Goal: Task Accomplishment & Management: Manage account settings

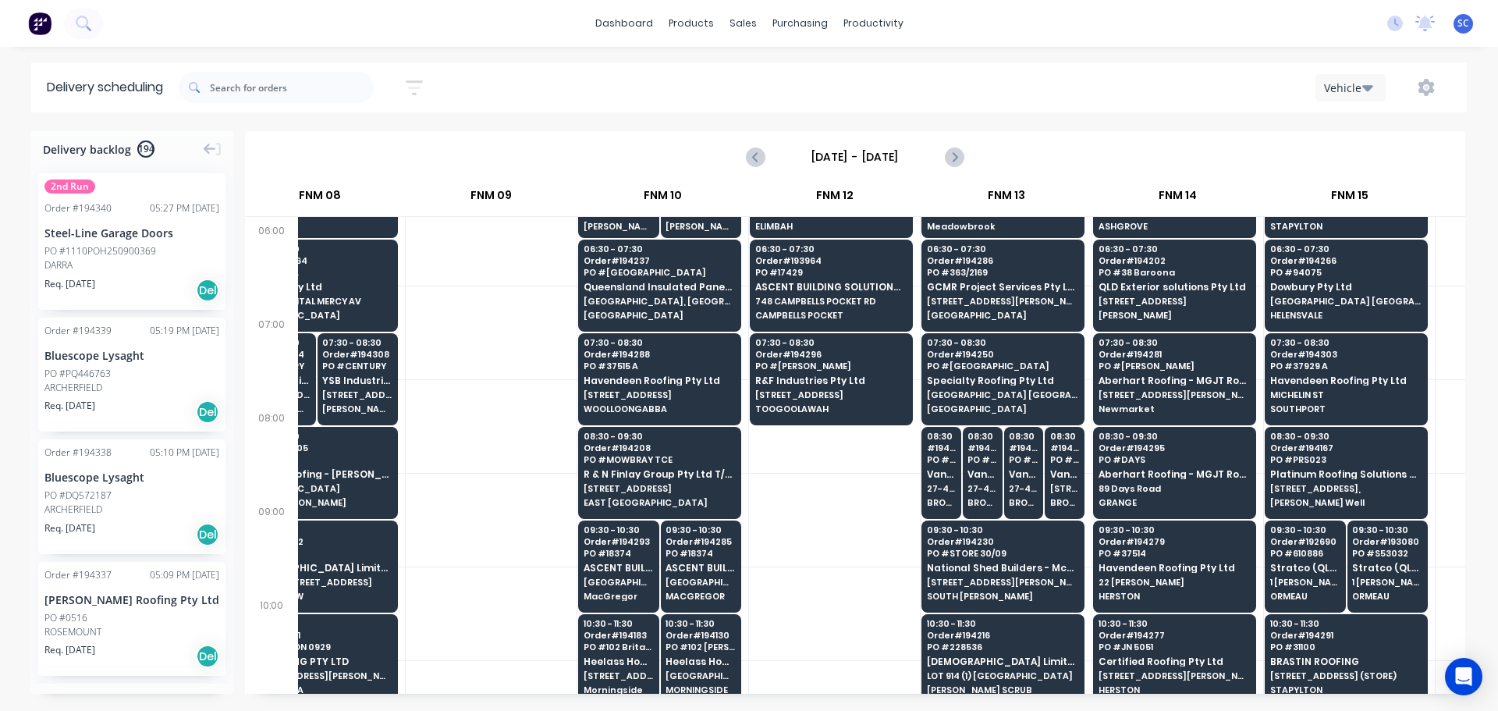
scroll to position [0, 1095]
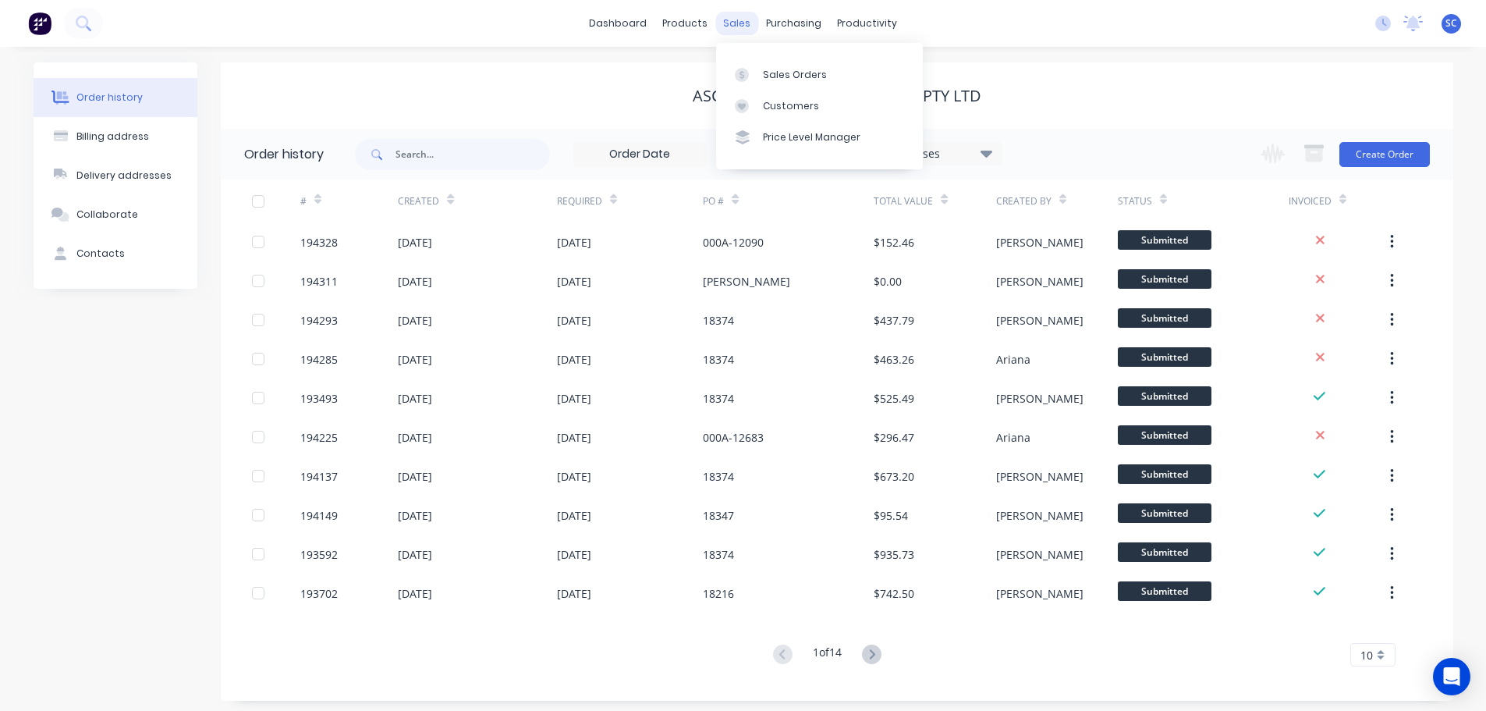
click at [751, 20] on div "sales" at bounding box center [736, 23] width 43 height 23
click at [785, 104] on div "Customers" at bounding box center [791, 106] width 56 height 14
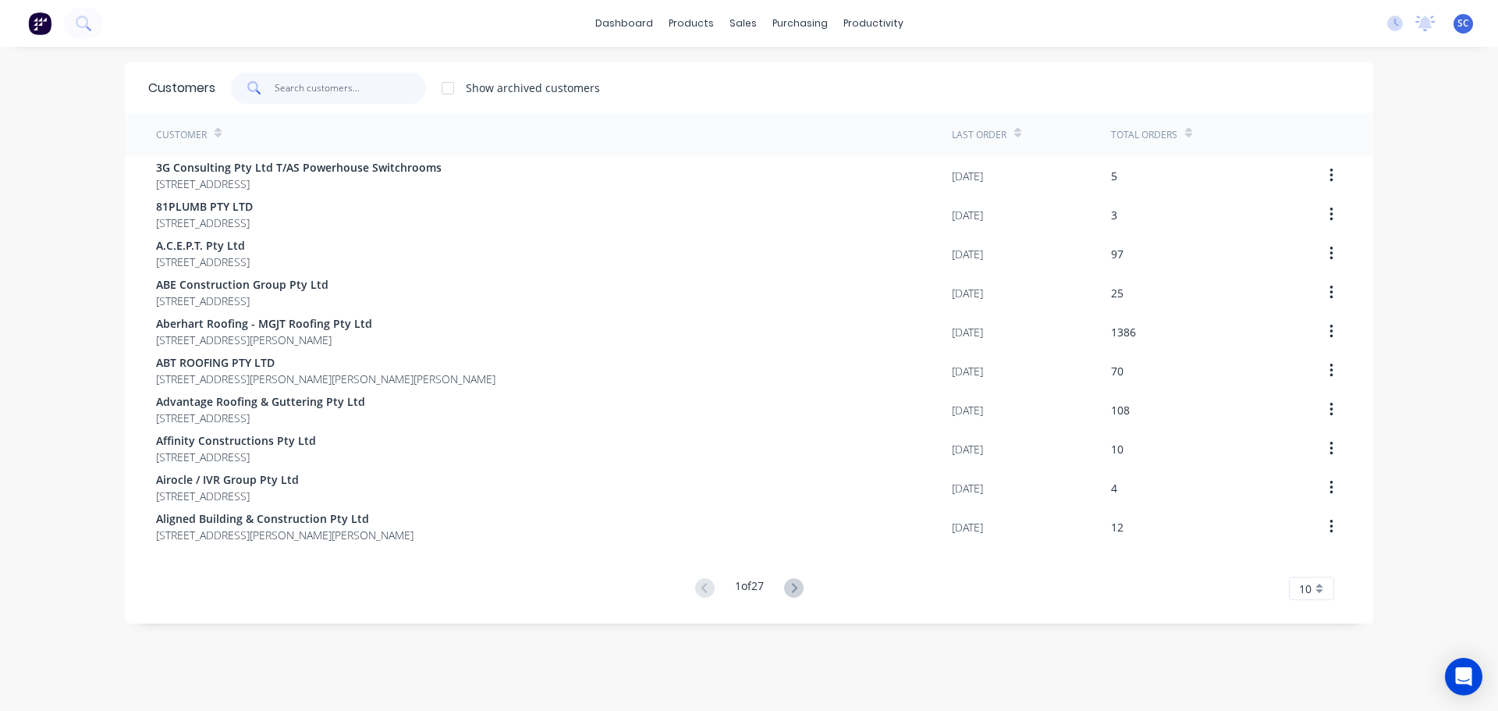
click at [338, 85] on input "text" at bounding box center [351, 88] width 152 height 31
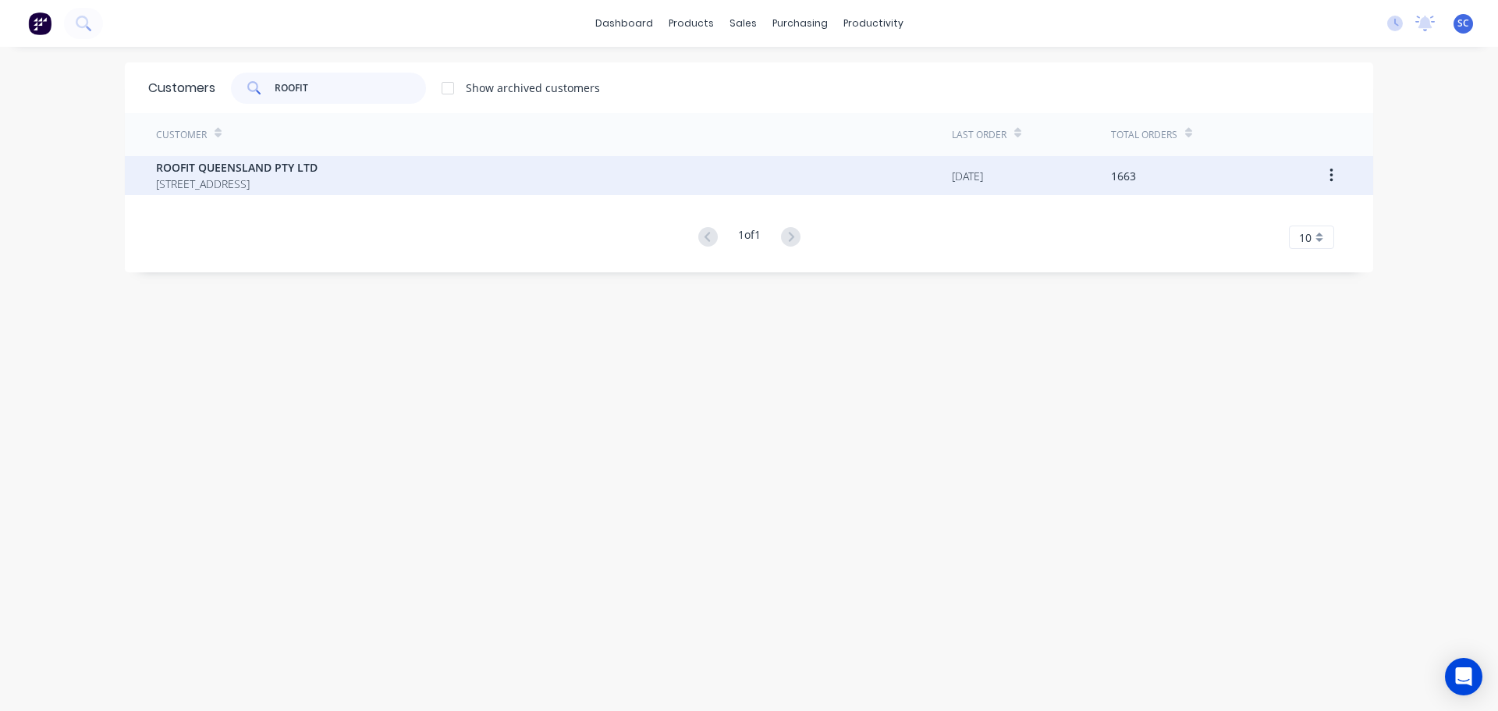
type input "ROOFIT"
click at [260, 182] on span "PO BOX 1193 SUNNYBANK HILLS Queensland Australia 4109" at bounding box center [237, 184] width 162 height 16
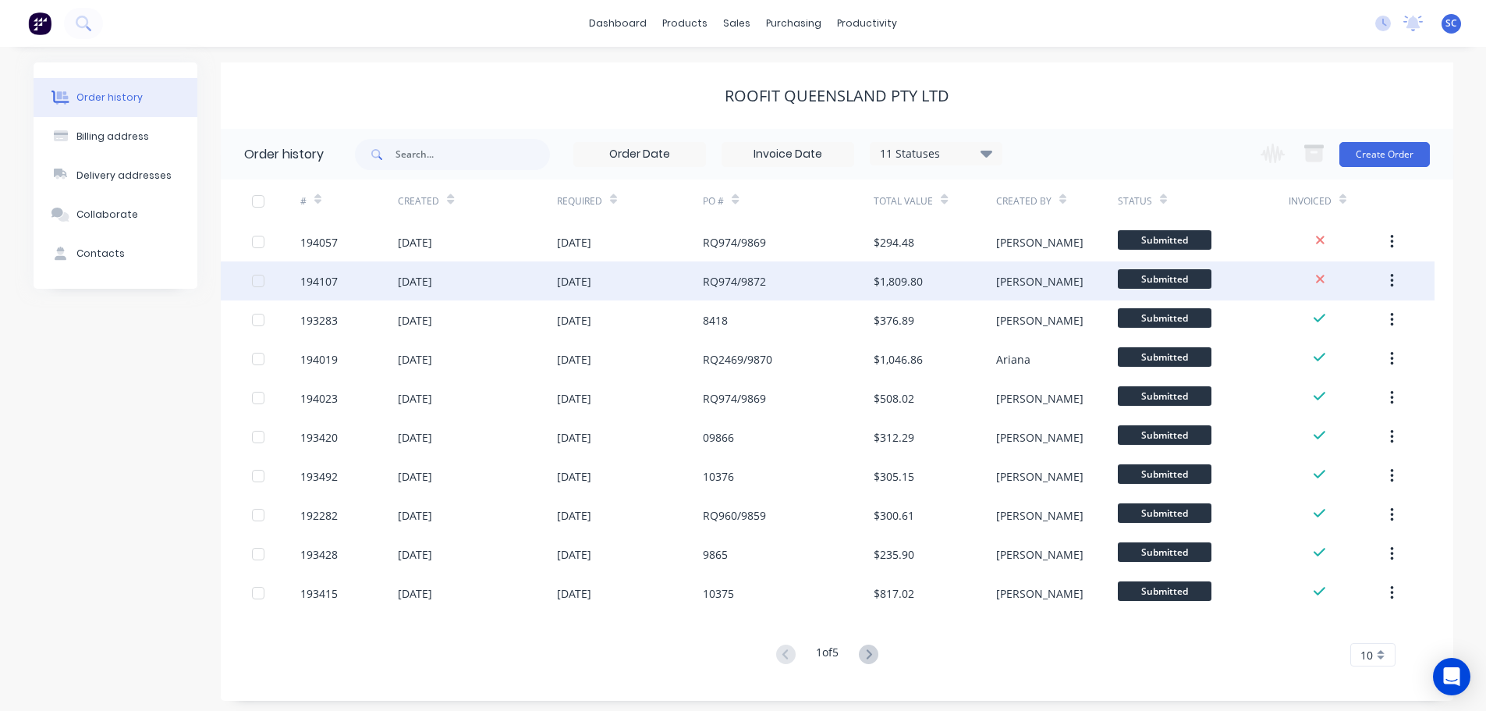
click at [732, 284] on div "RQ974/9872" at bounding box center [734, 281] width 63 height 16
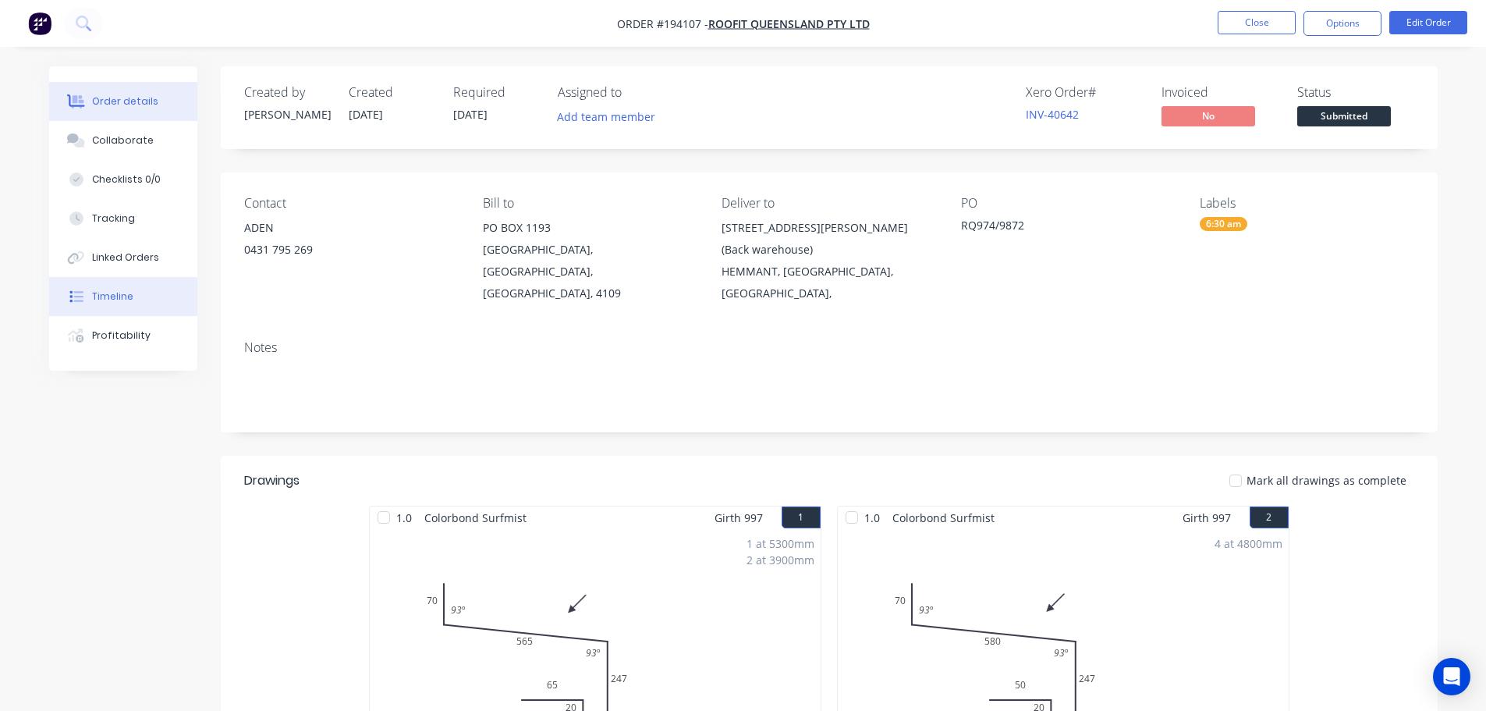
click at [102, 300] on div "Timeline" at bounding box center [112, 296] width 41 height 14
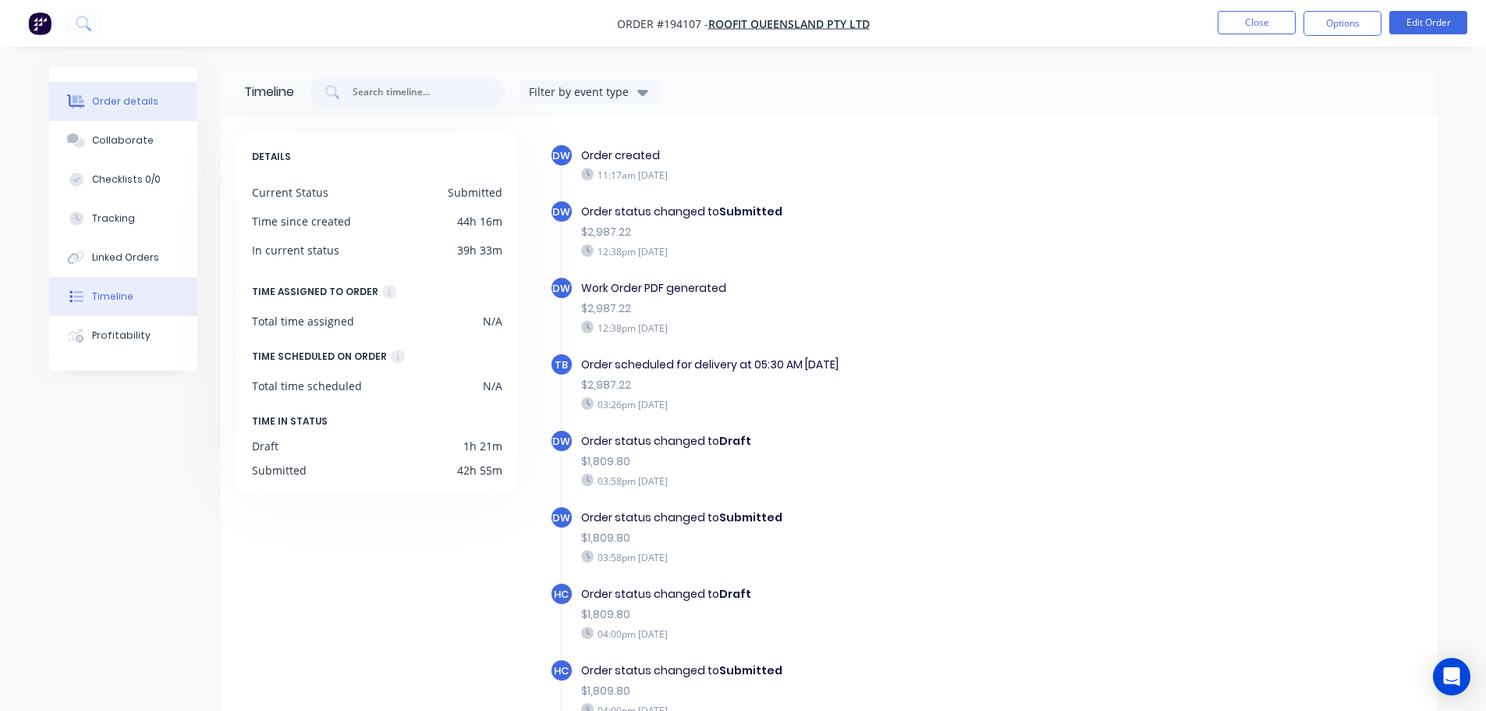
click at [110, 98] on div "Order details" at bounding box center [125, 101] width 66 height 14
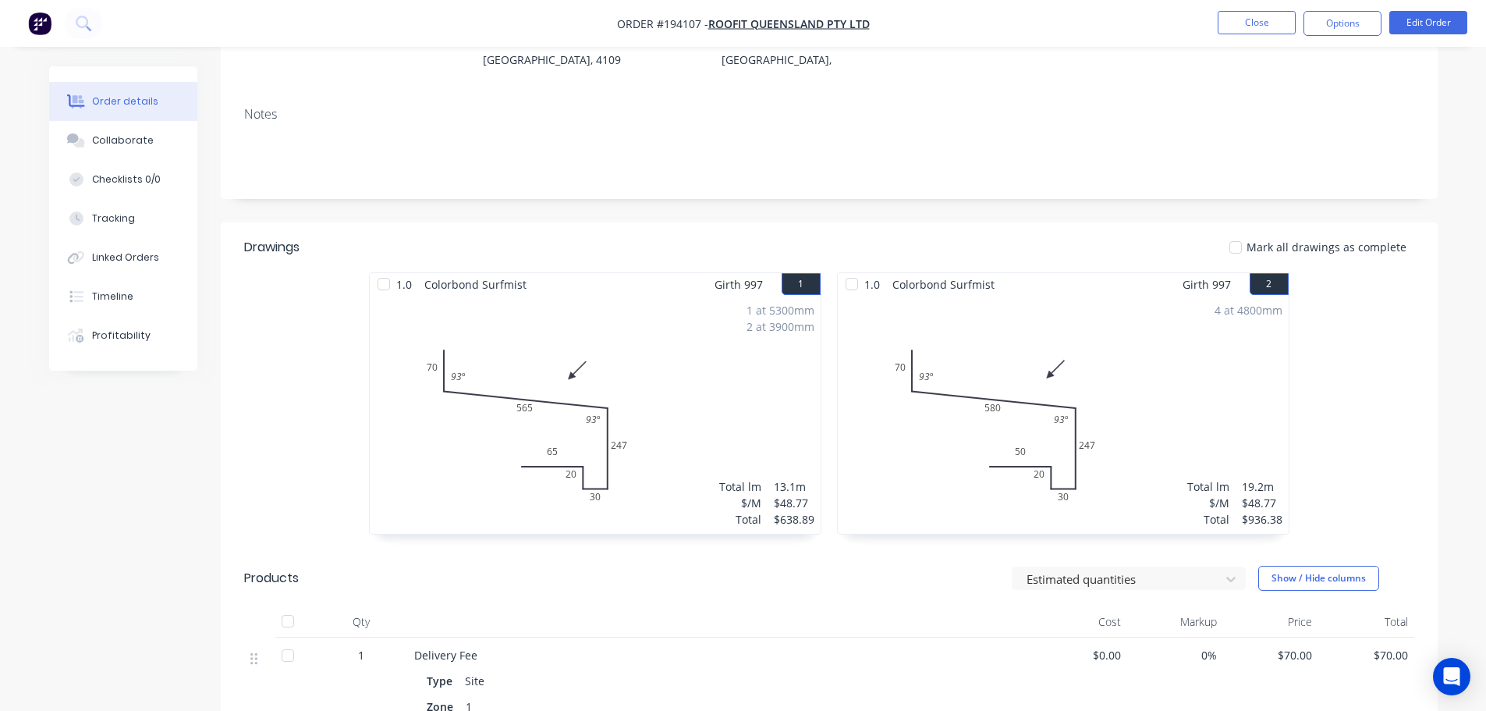
scroll to position [234, 0]
click at [1303, 565] on button "Show / Hide columns" at bounding box center [1319, 577] width 121 height 25
click at [1342, 489] on div "1.0 Colorbond Surfmist Girth 997 1 0 70 565 247 30 20 65 93 º 93 º 0 70 565 247…" at bounding box center [829, 411] width 1217 height 278
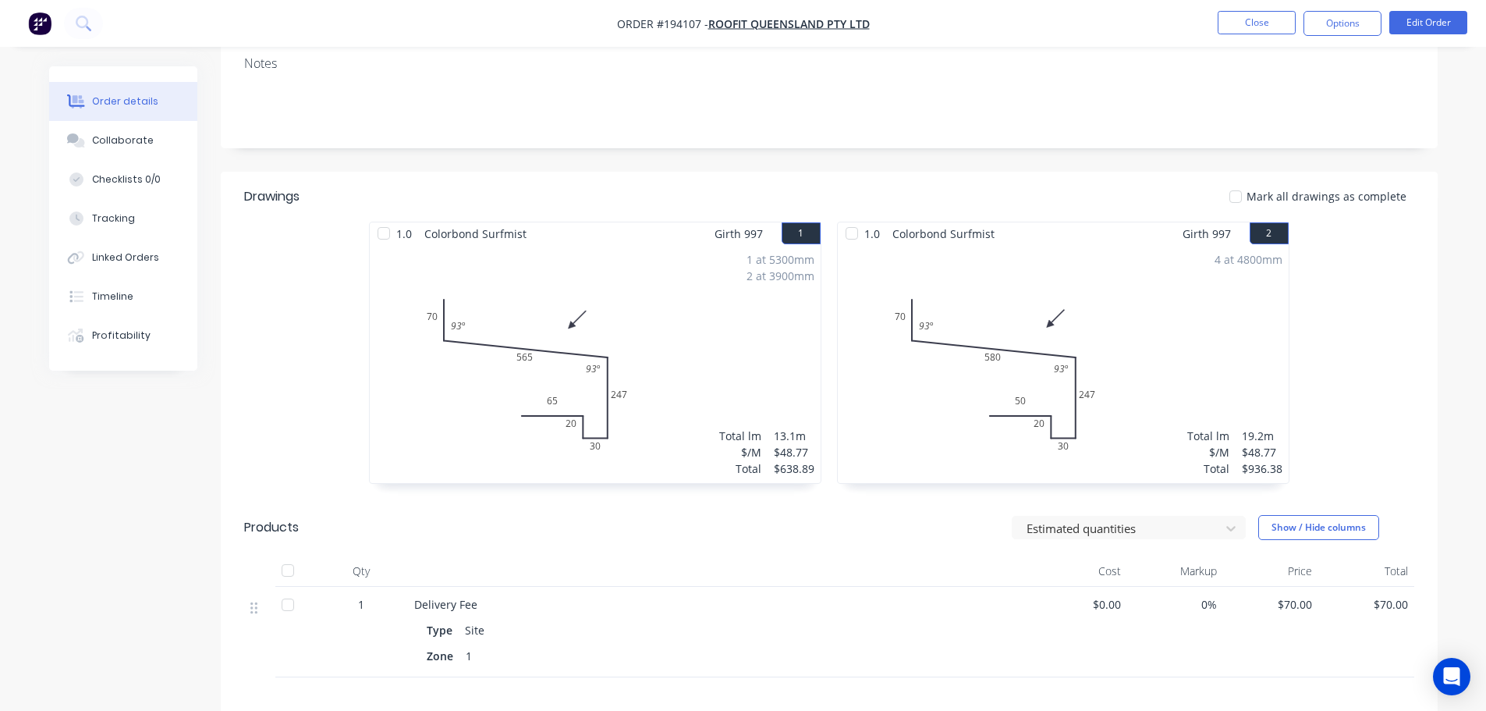
scroll to position [312, 0]
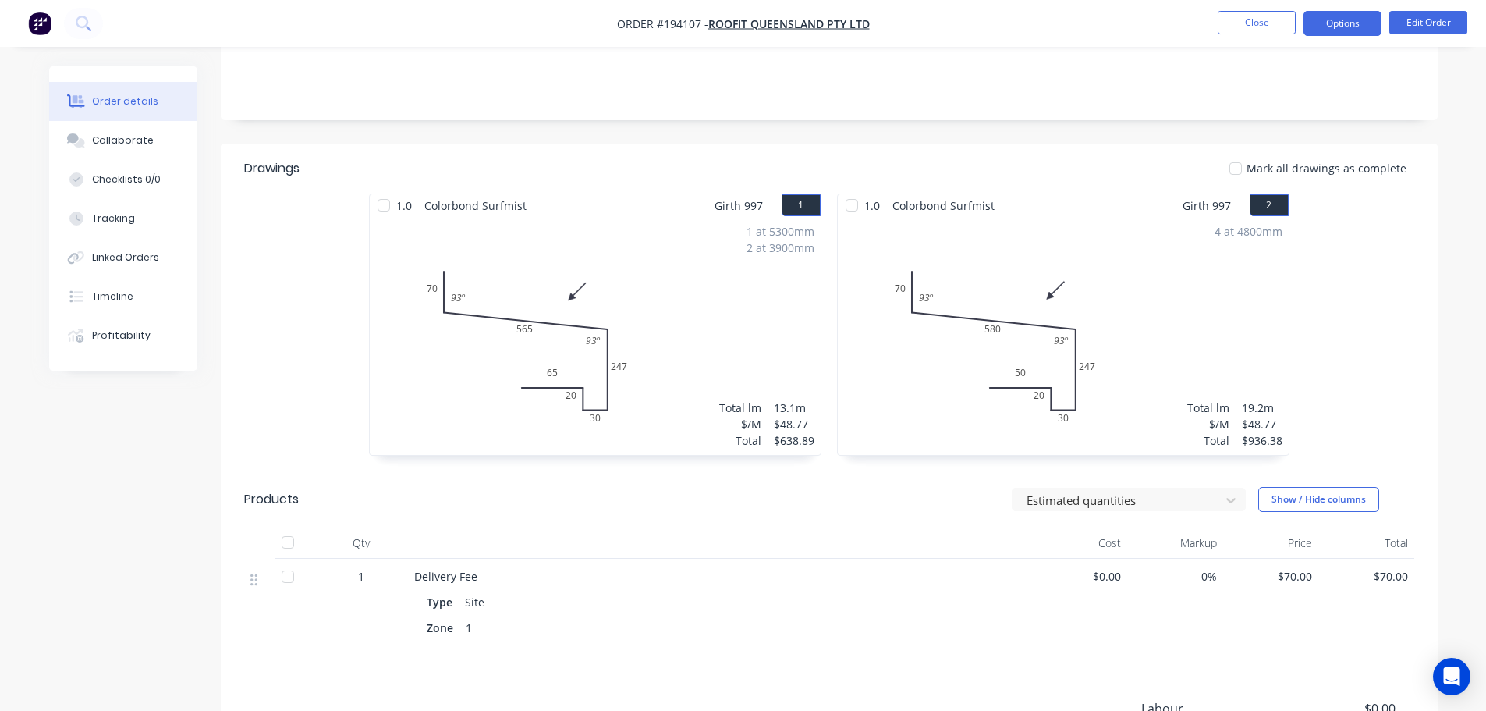
click at [1329, 23] on button "Options" at bounding box center [1343, 23] width 78 height 25
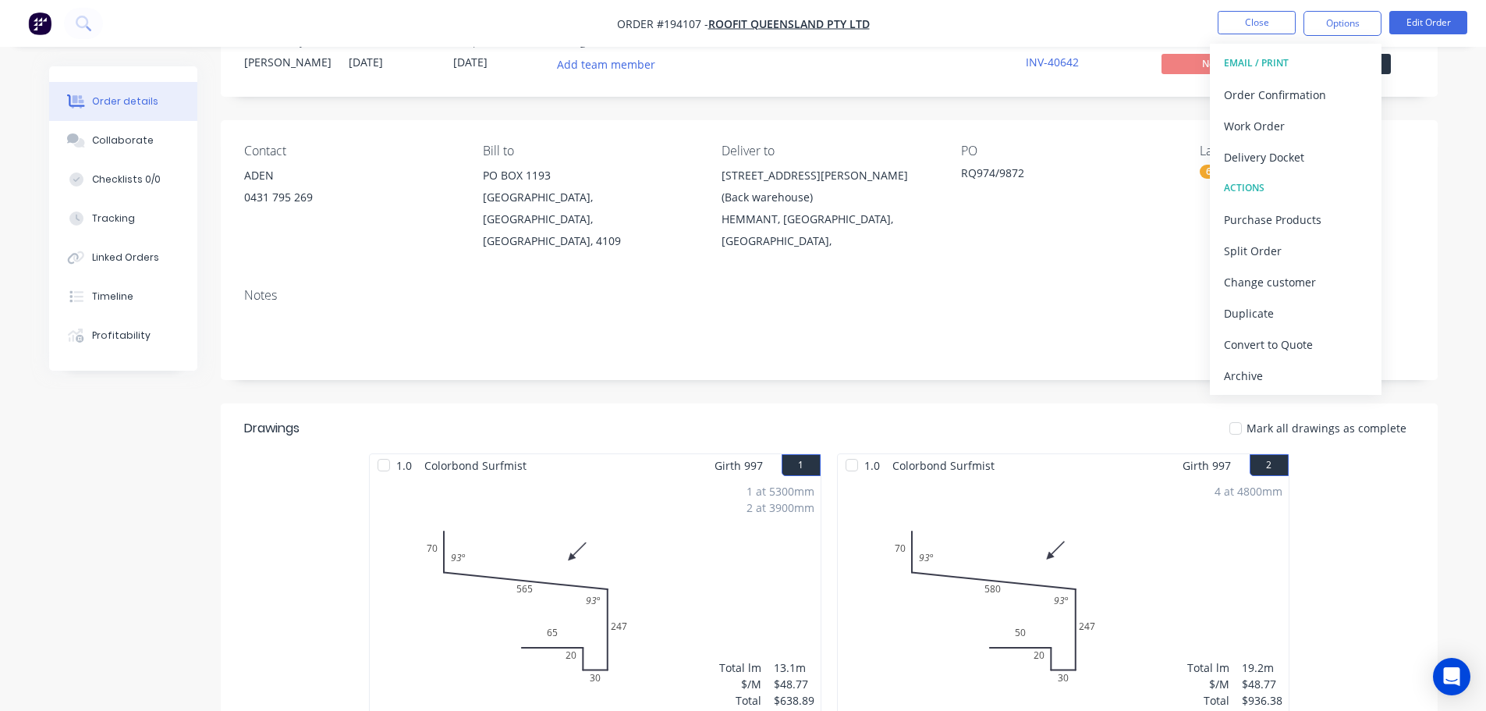
scroll to position [0, 0]
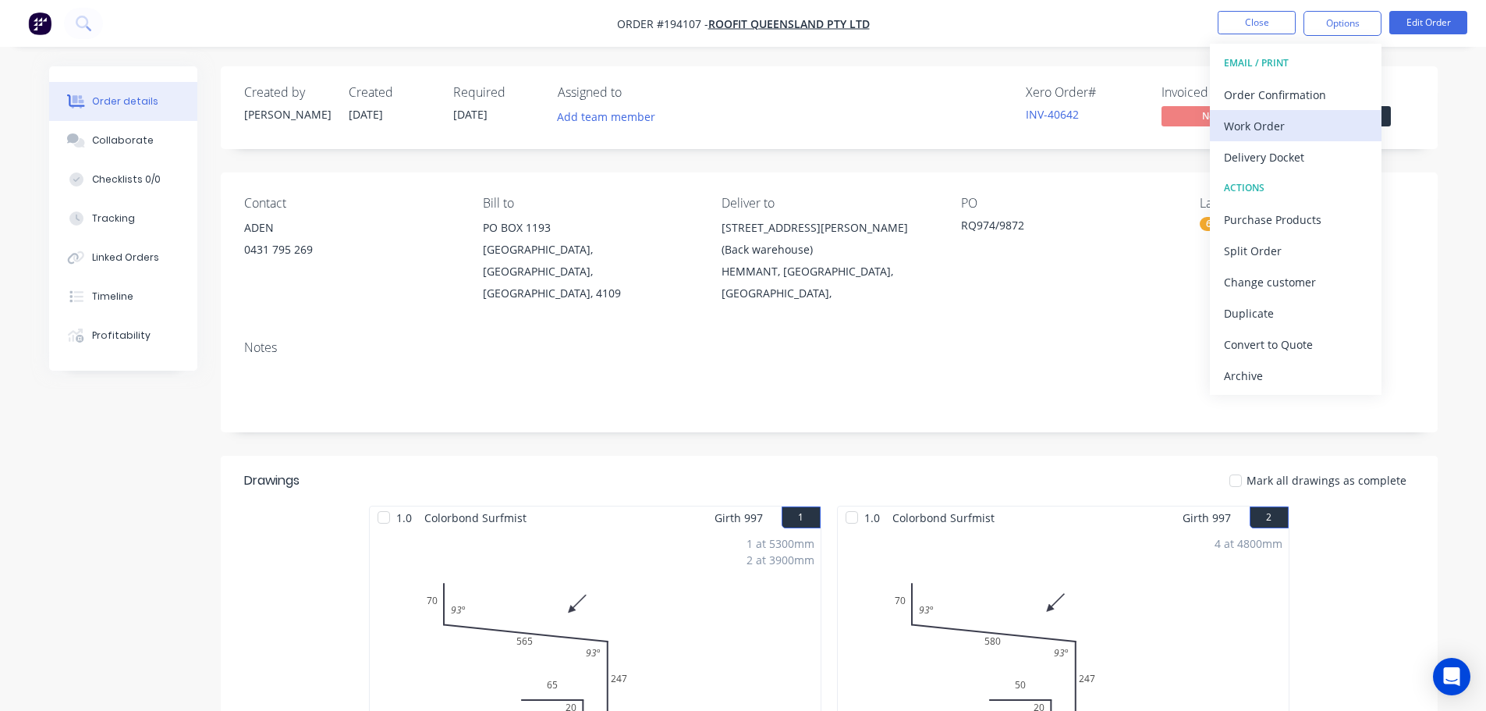
click at [1265, 132] on div "Work Order" at bounding box center [1296, 126] width 144 height 23
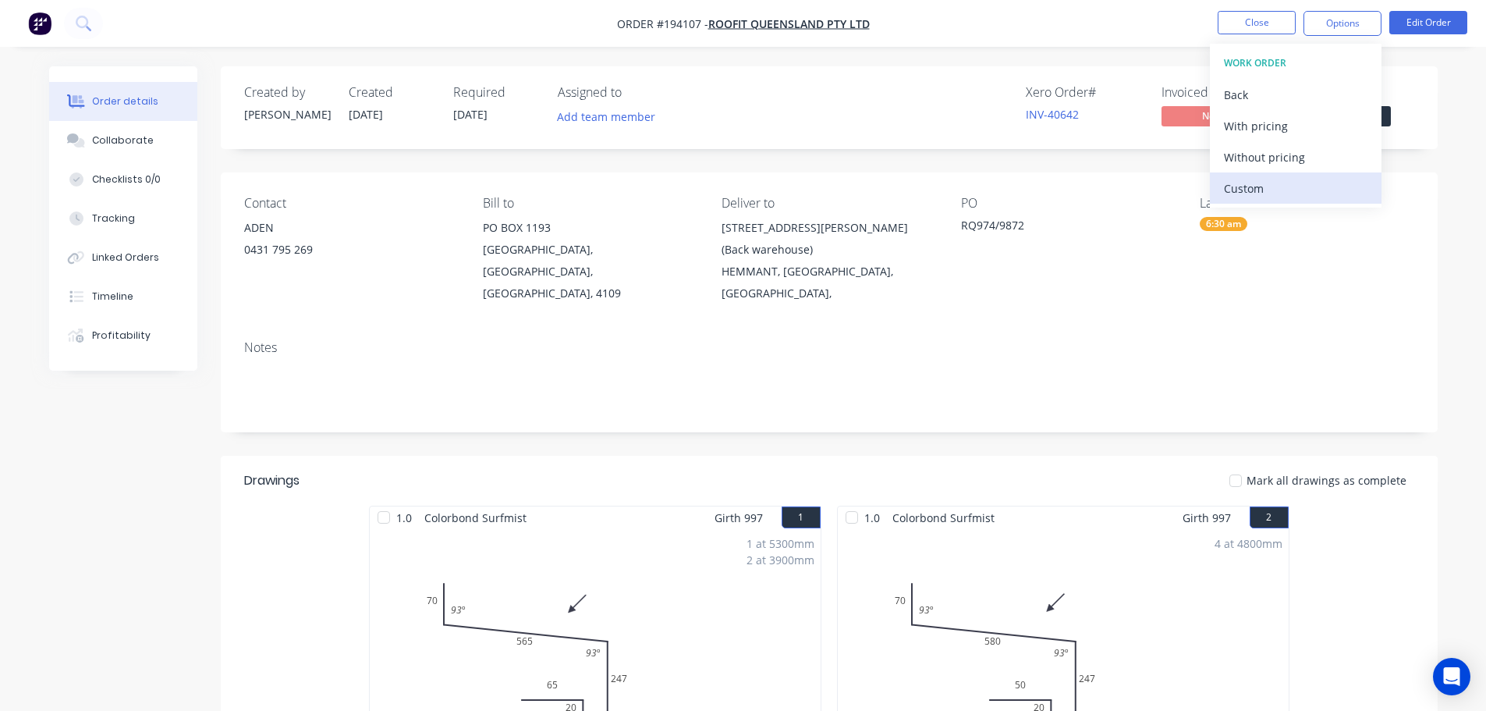
click at [1263, 193] on div "Custom" at bounding box center [1296, 188] width 144 height 23
click at [1280, 162] on div "Without pricing" at bounding box center [1296, 157] width 144 height 23
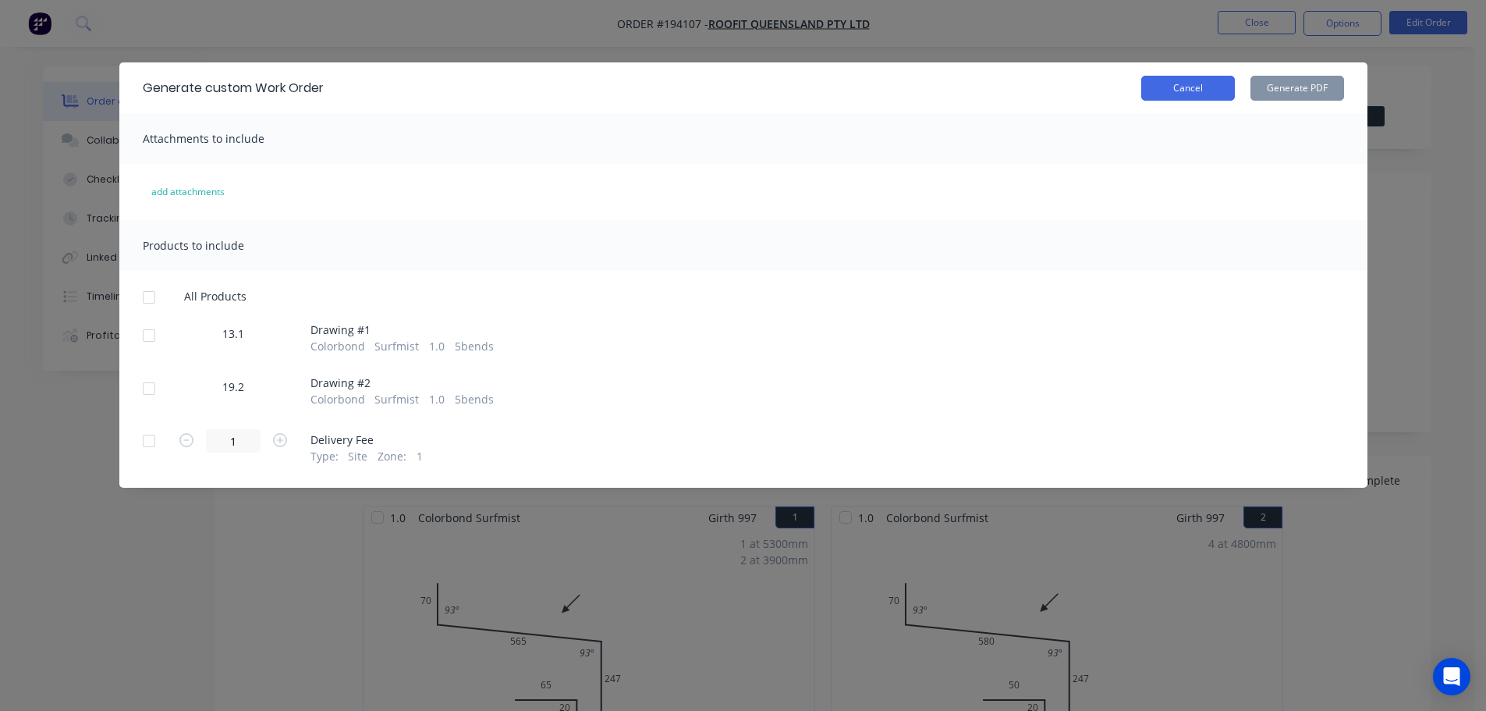
click at [1170, 89] on button "Cancel" at bounding box center [1188, 88] width 94 height 25
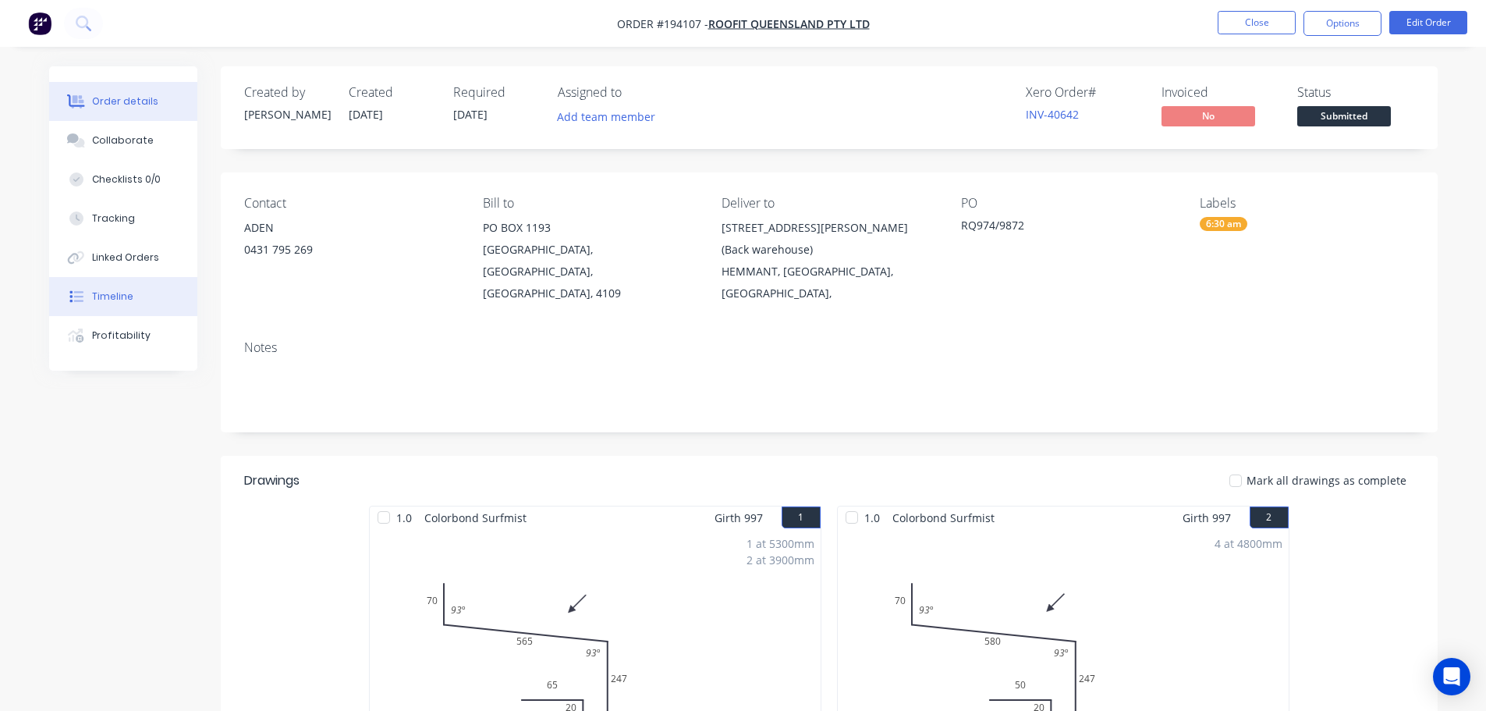
click at [110, 293] on div "Timeline" at bounding box center [112, 296] width 41 height 14
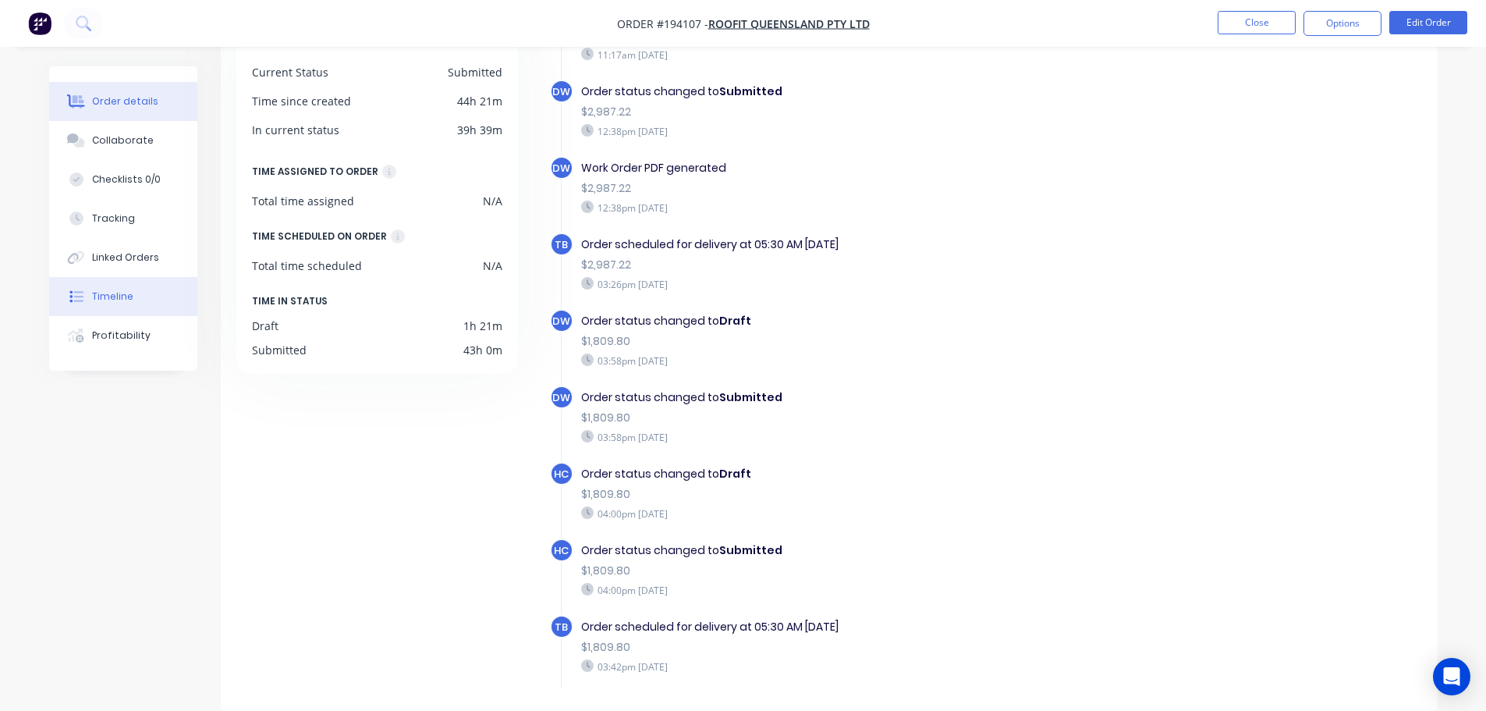
click at [108, 112] on button "Order details" at bounding box center [123, 101] width 148 height 39
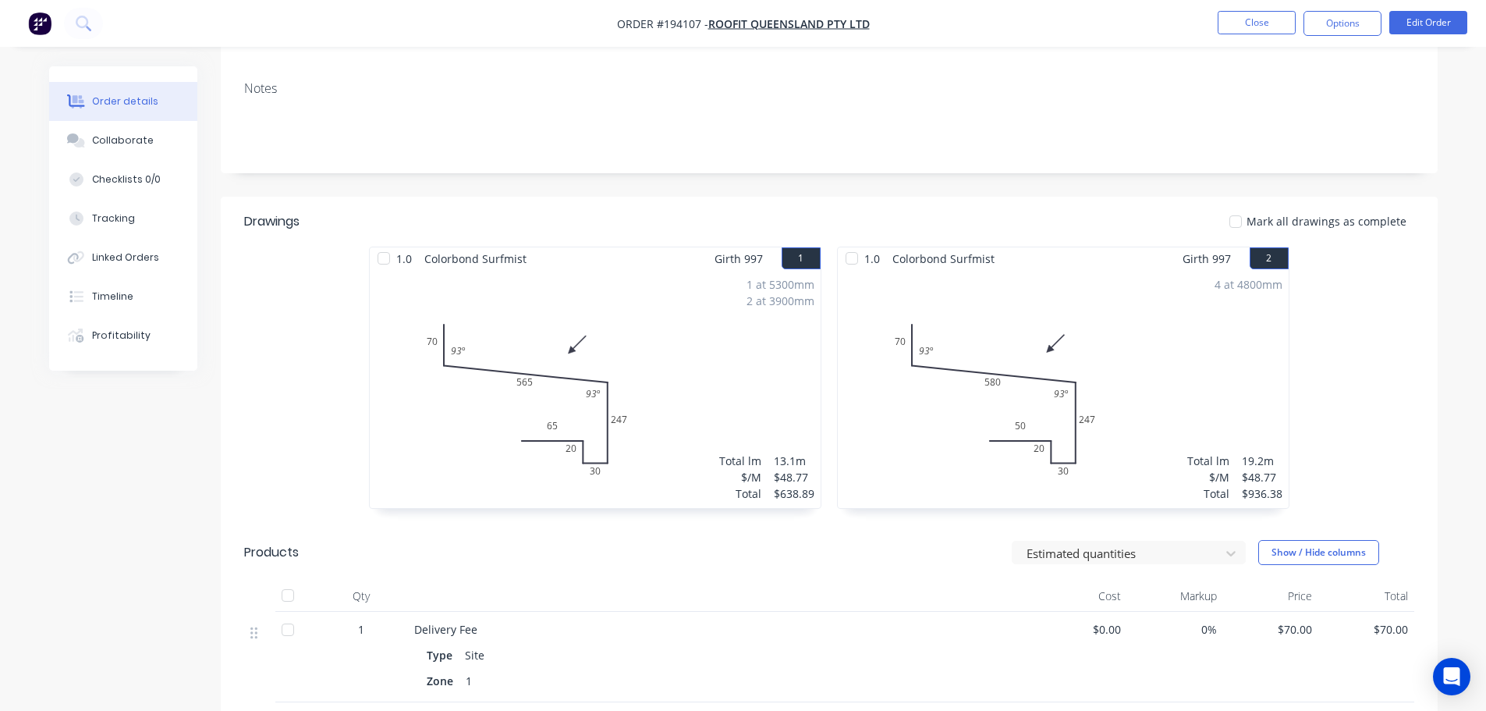
scroll to position [312, 0]
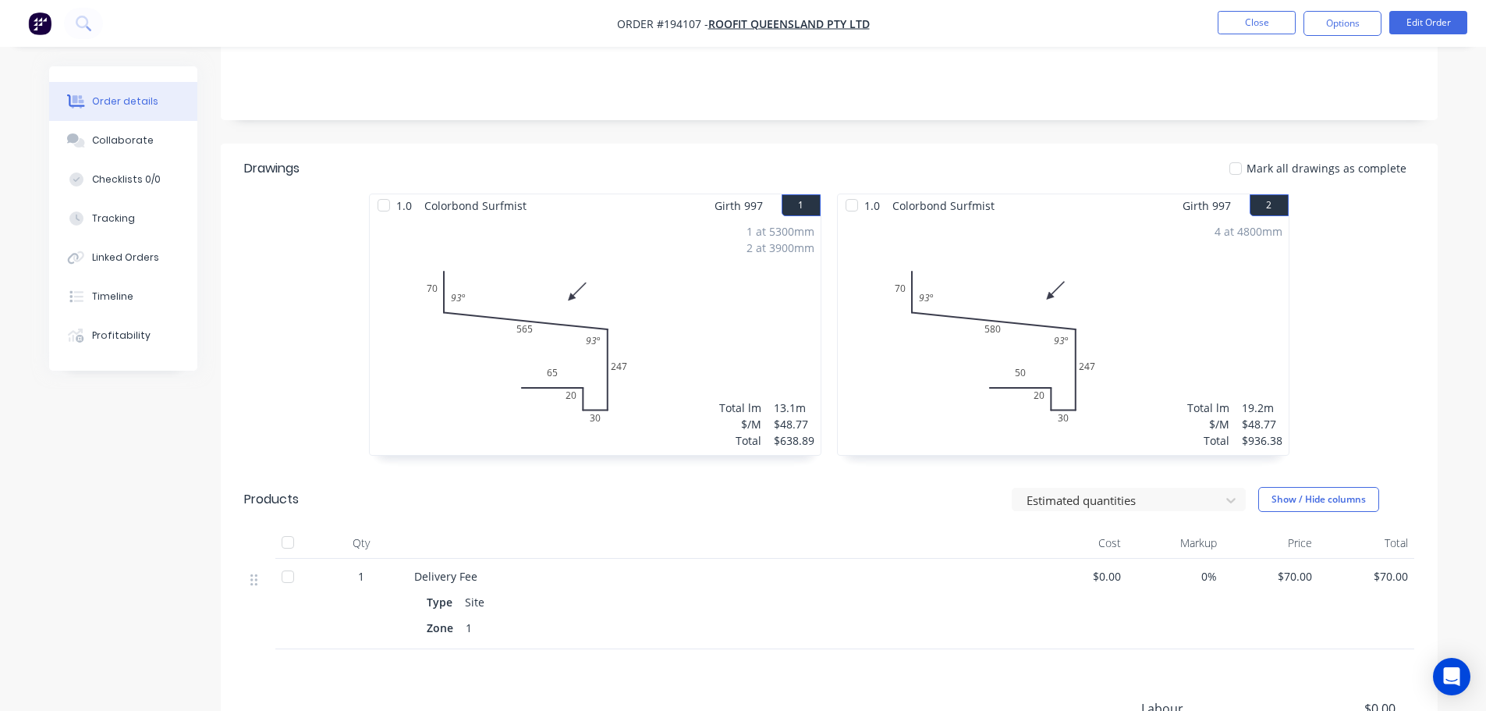
drag, startPoint x: 1326, startPoint y: 476, endPoint x: 1365, endPoint y: 353, distance: 129.5
click at [1365, 353] on div "1.0 Colorbond Surfmist Girth 997 1 0 70 565 247 30 20 65 93 º 93 º 0 70 565 247…" at bounding box center [829, 332] width 1217 height 278
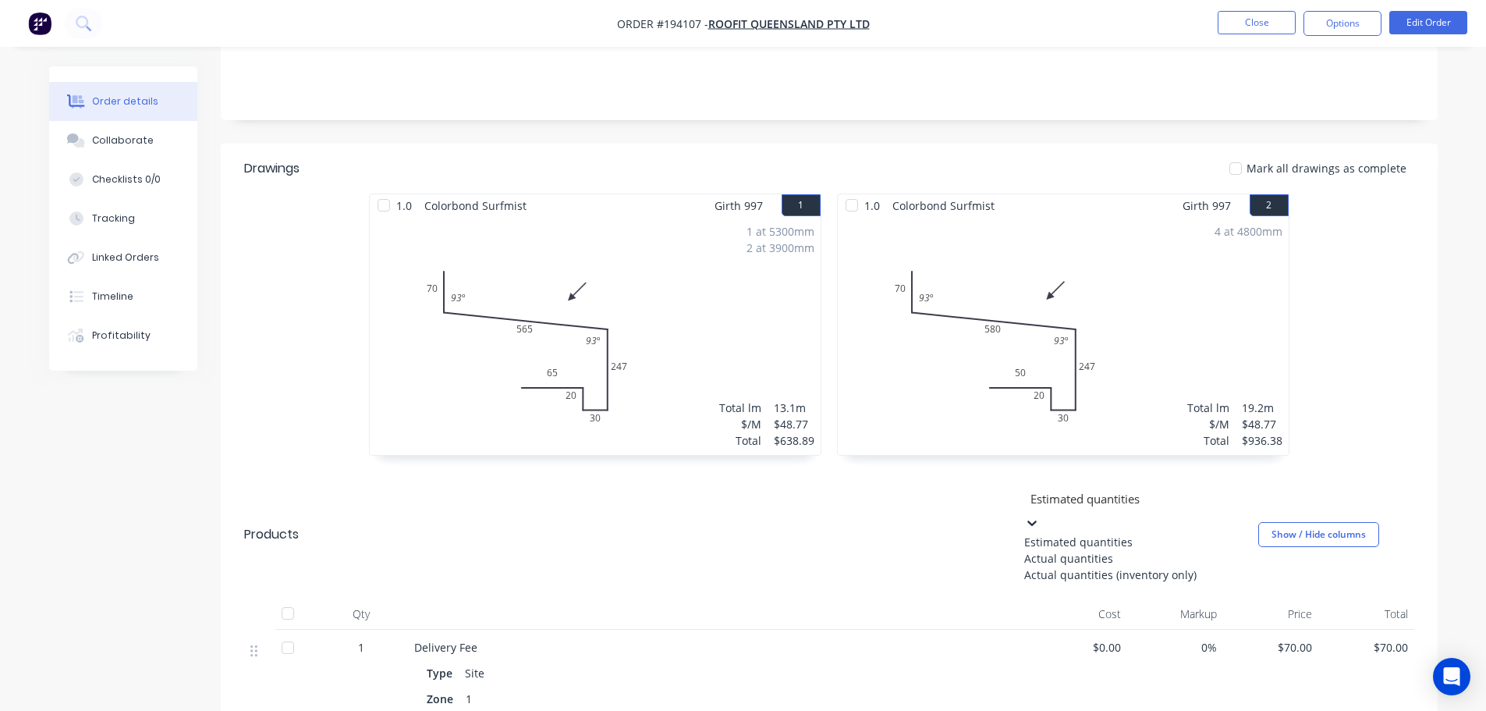
click at [1040, 515] on icon at bounding box center [1032, 523] width 16 height 16
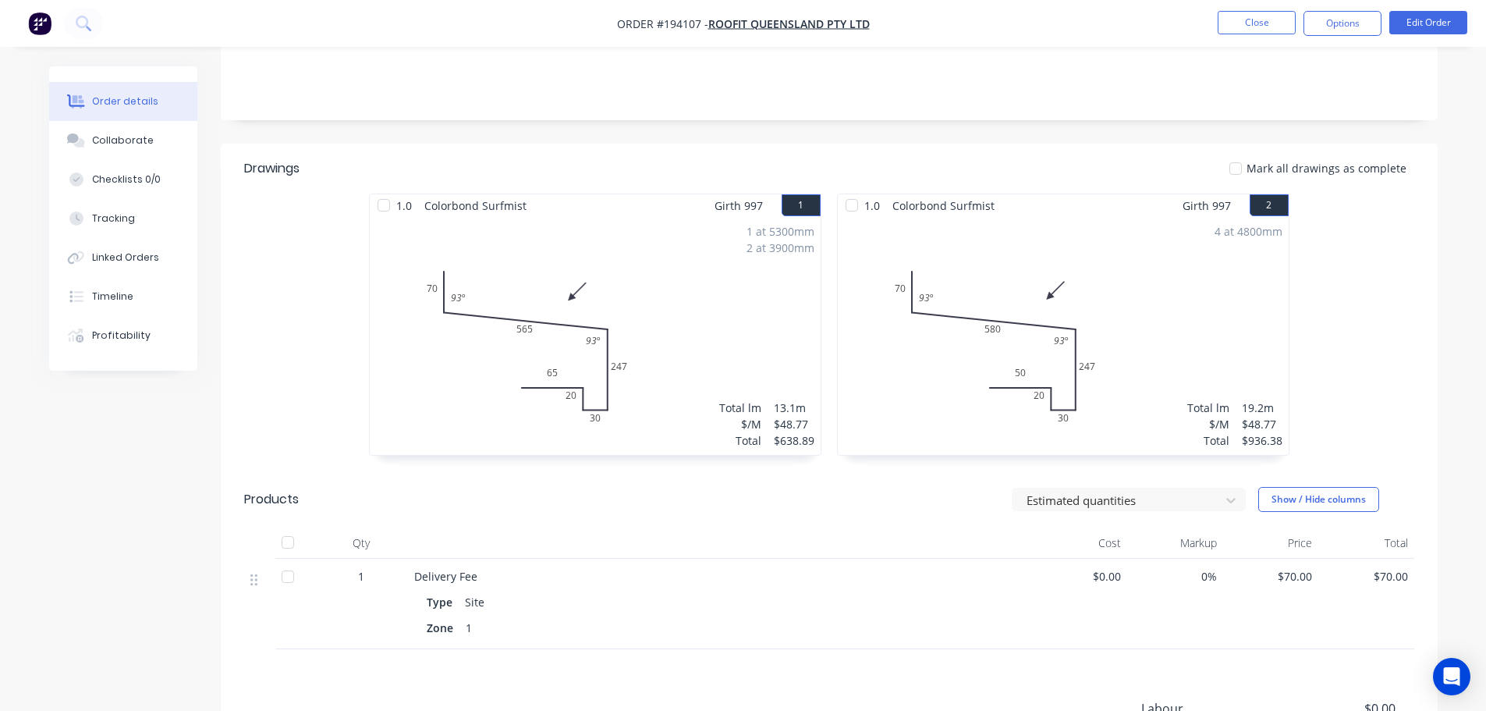
click at [1332, 343] on div "1.0 Colorbond Surfmist Girth 997 1 0 70 565 247 30 20 65 93 º 93 º 0 70 565 247…" at bounding box center [829, 332] width 1217 height 278
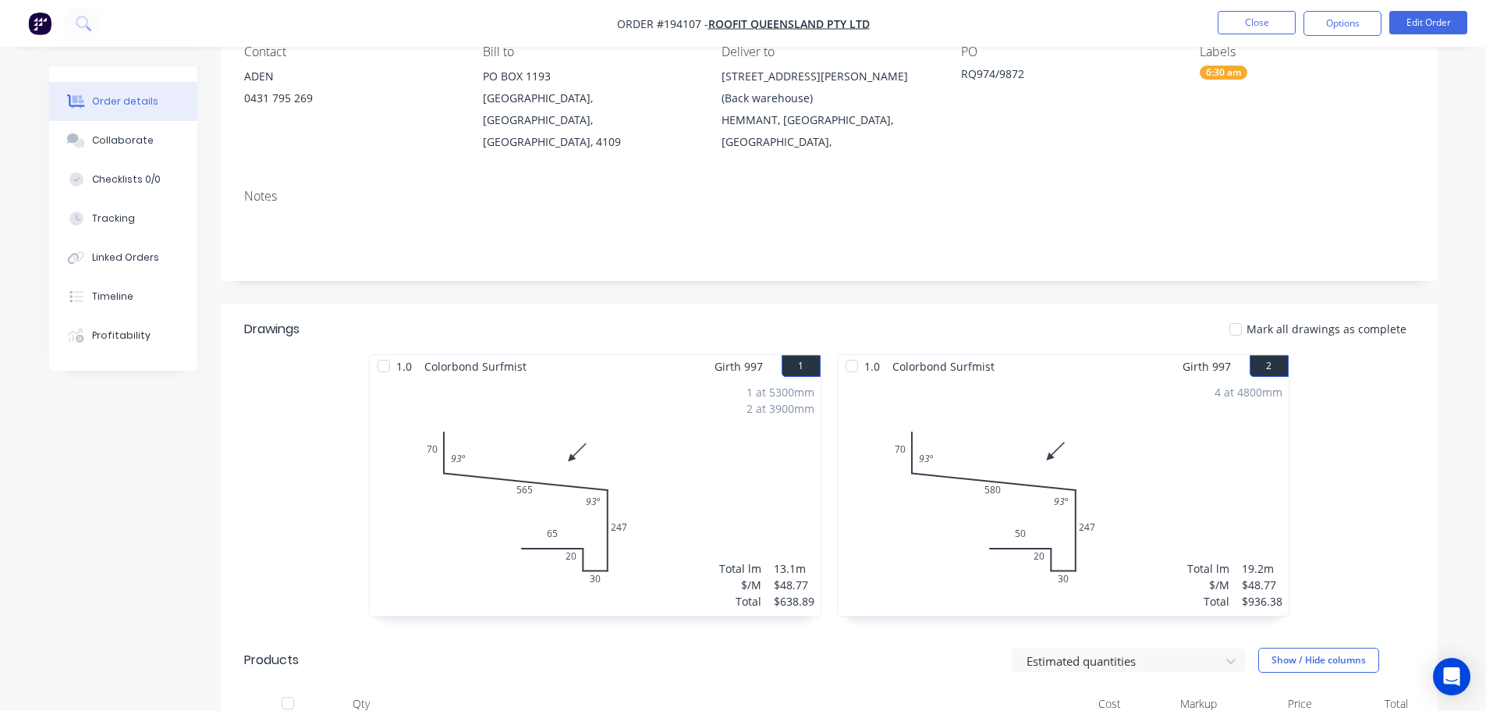
scroll to position [0, 0]
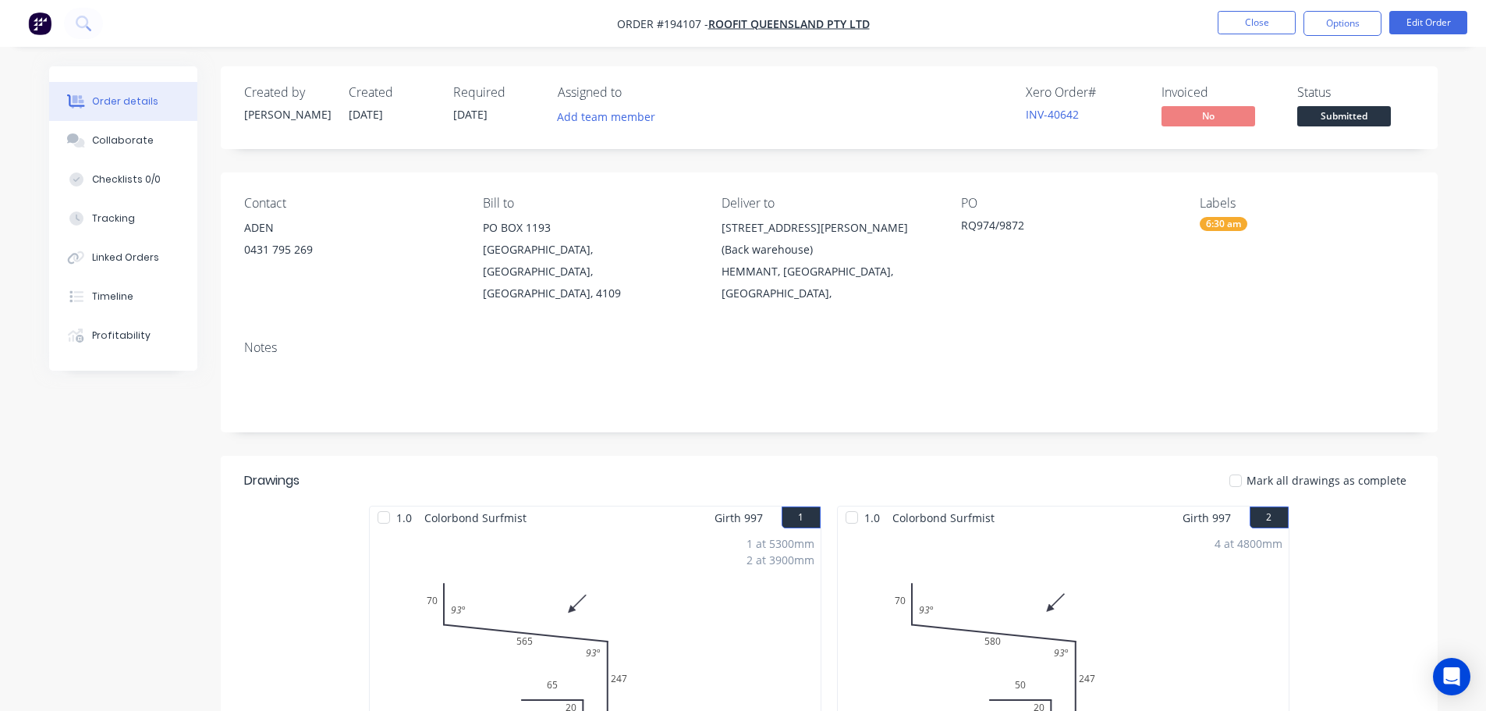
click at [730, 87] on div "Xero Order # INV-40642 Invoiced No Status Submitted" at bounding box center [1064, 107] width 701 height 45
click at [382, 502] on div at bounding box center [383, 517] width 31 height 31
click at [844, 502] on div at bounding box center [851, 517] width 31 height 31
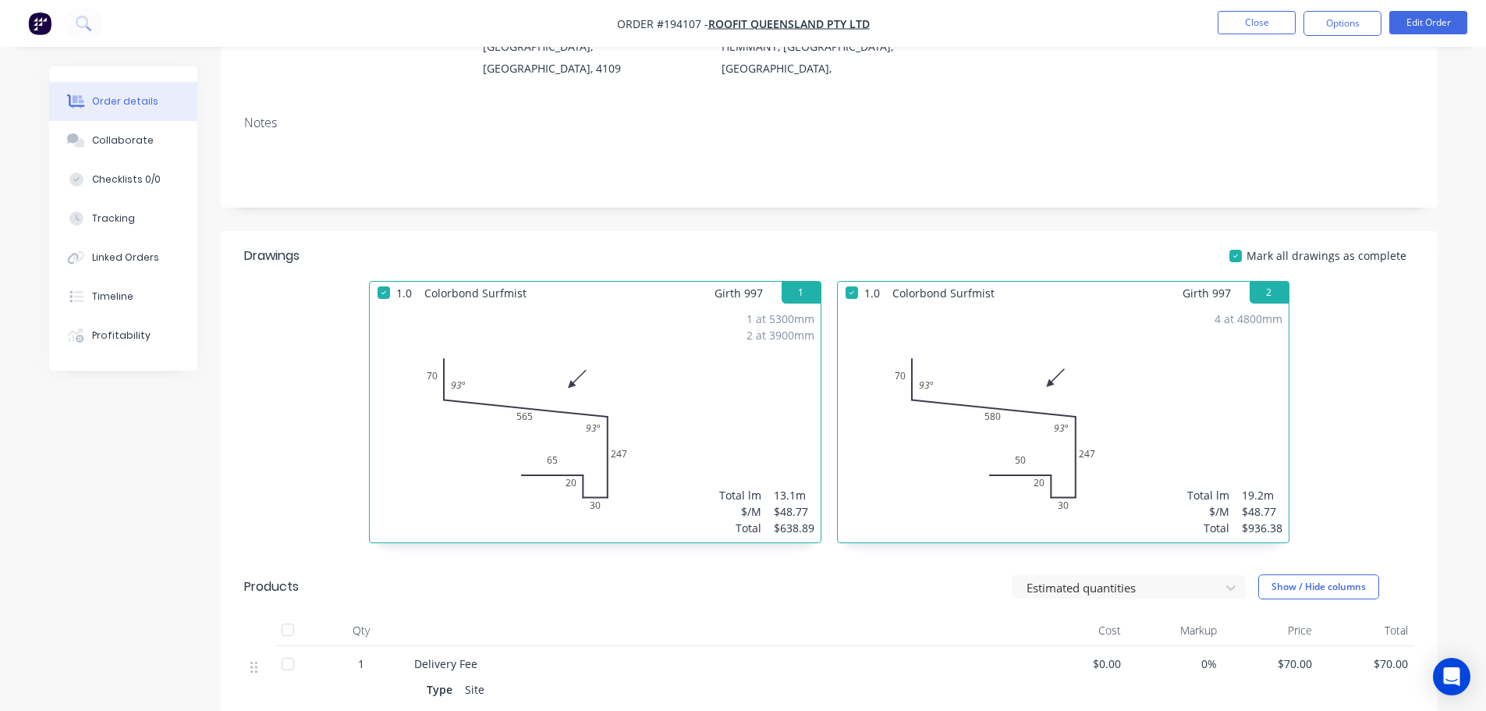
scroll to position [234, 0]
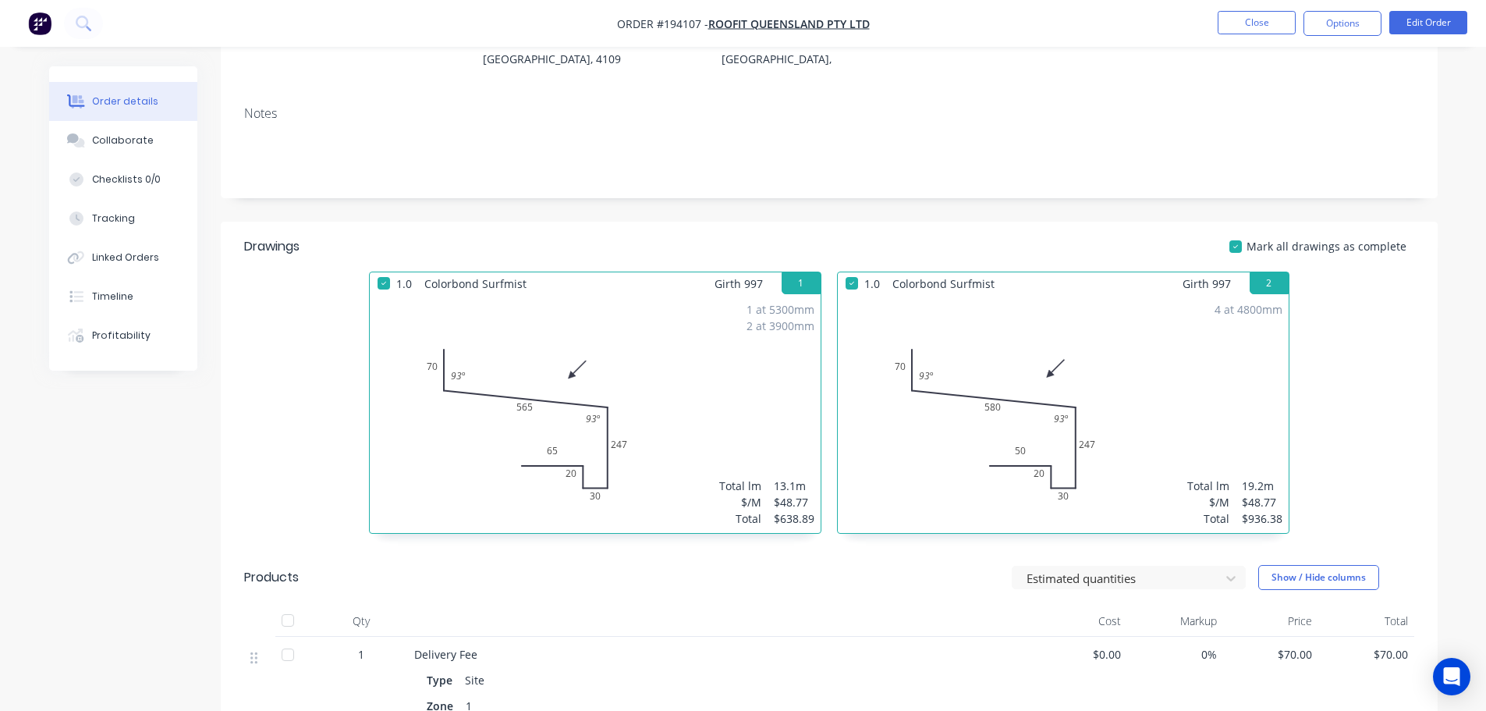
click at [856, 268] on div at bounding box center [851, 283] width 31 height 31
click at [384, 268] on div at bounding box center [383, 283] width 31 height 31
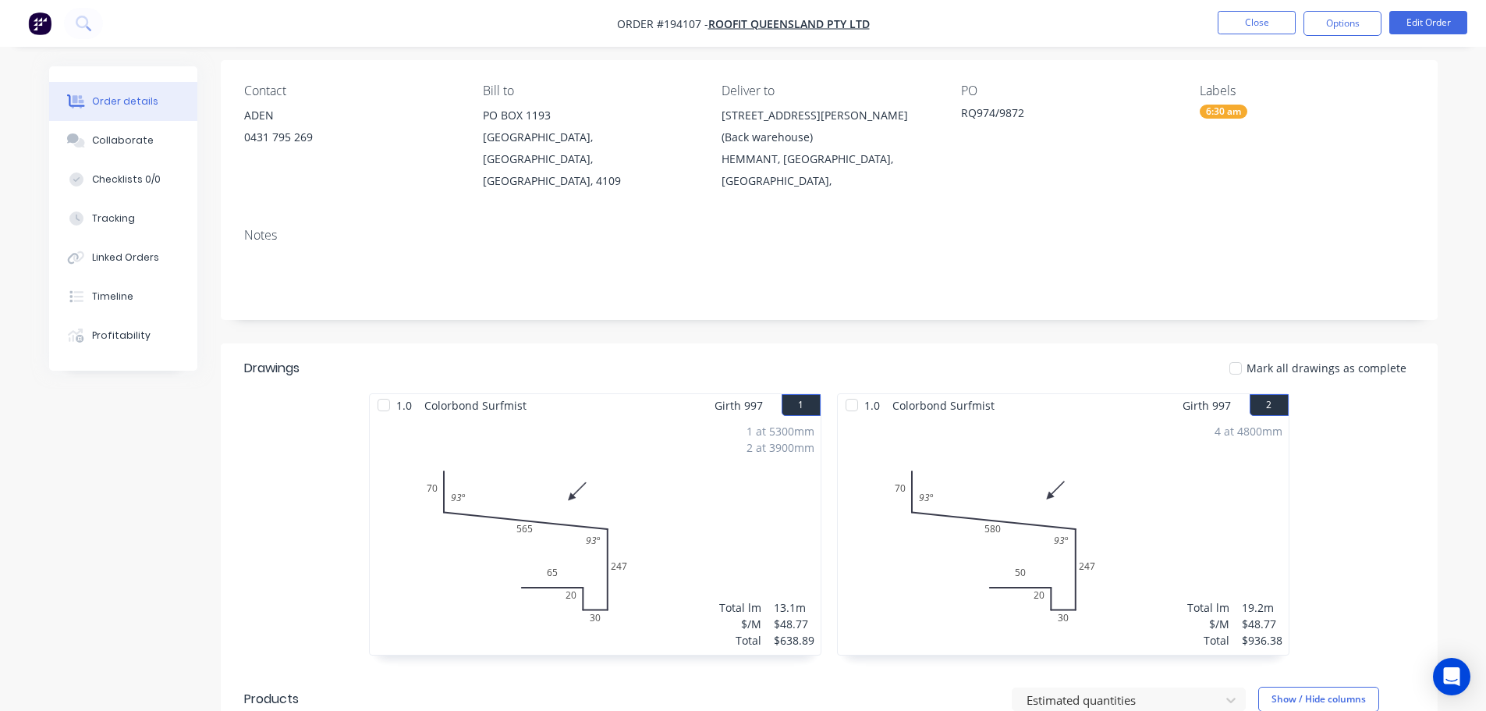
scroll to position [0, 0]
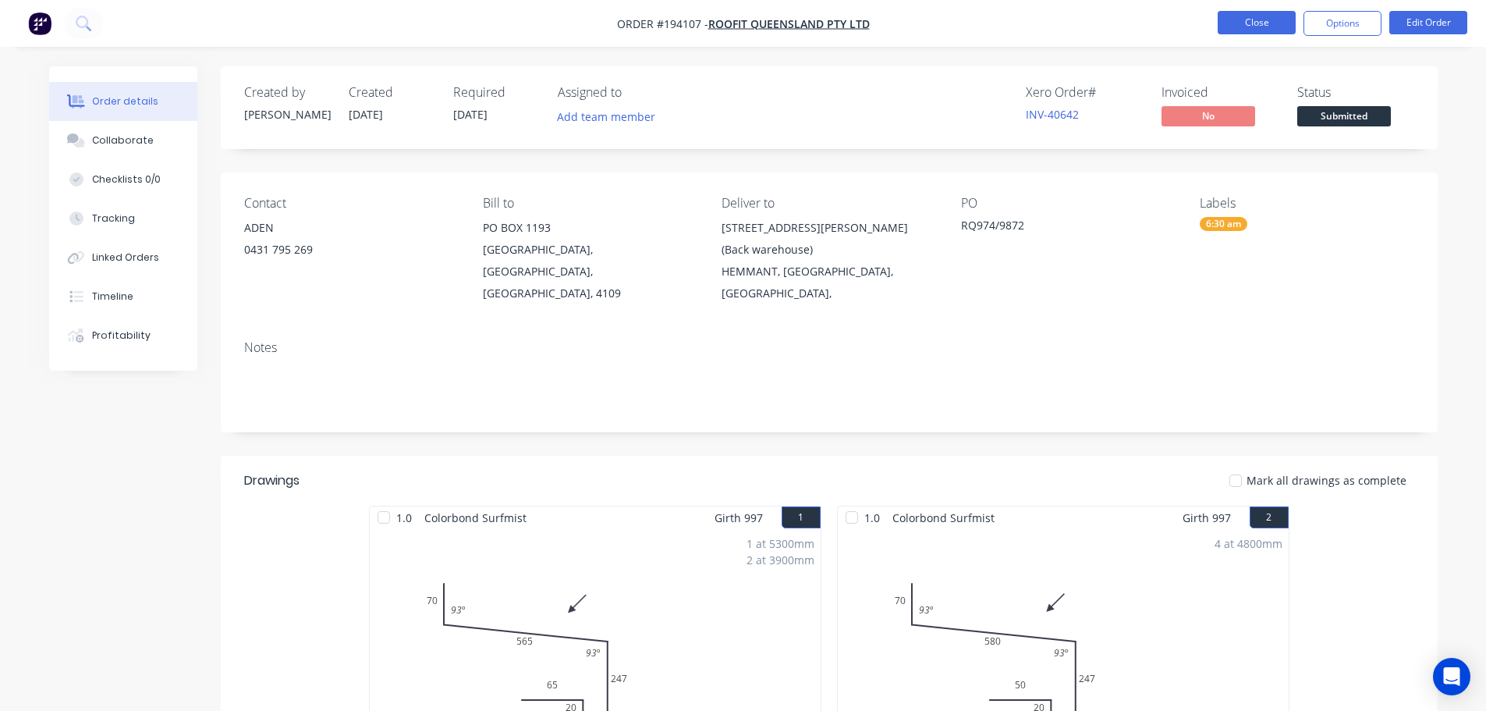
click at [1254, 16] on button "Close" at bounding box center [1257, 22] width 78 height 23
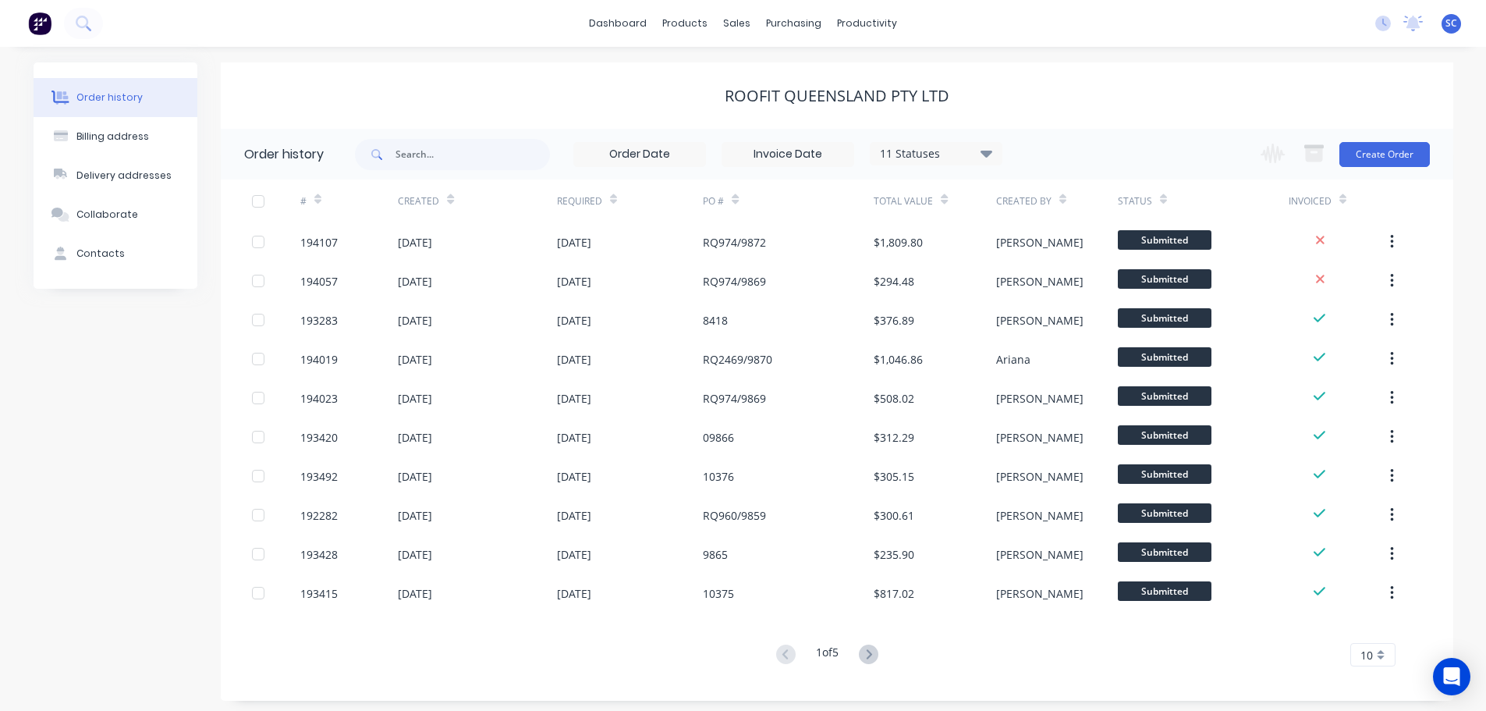
click at [563, 91] on div "ROOFIT QUEENSLAND PTY LTD" at bounding box center [837, 96] width 1233 height 19
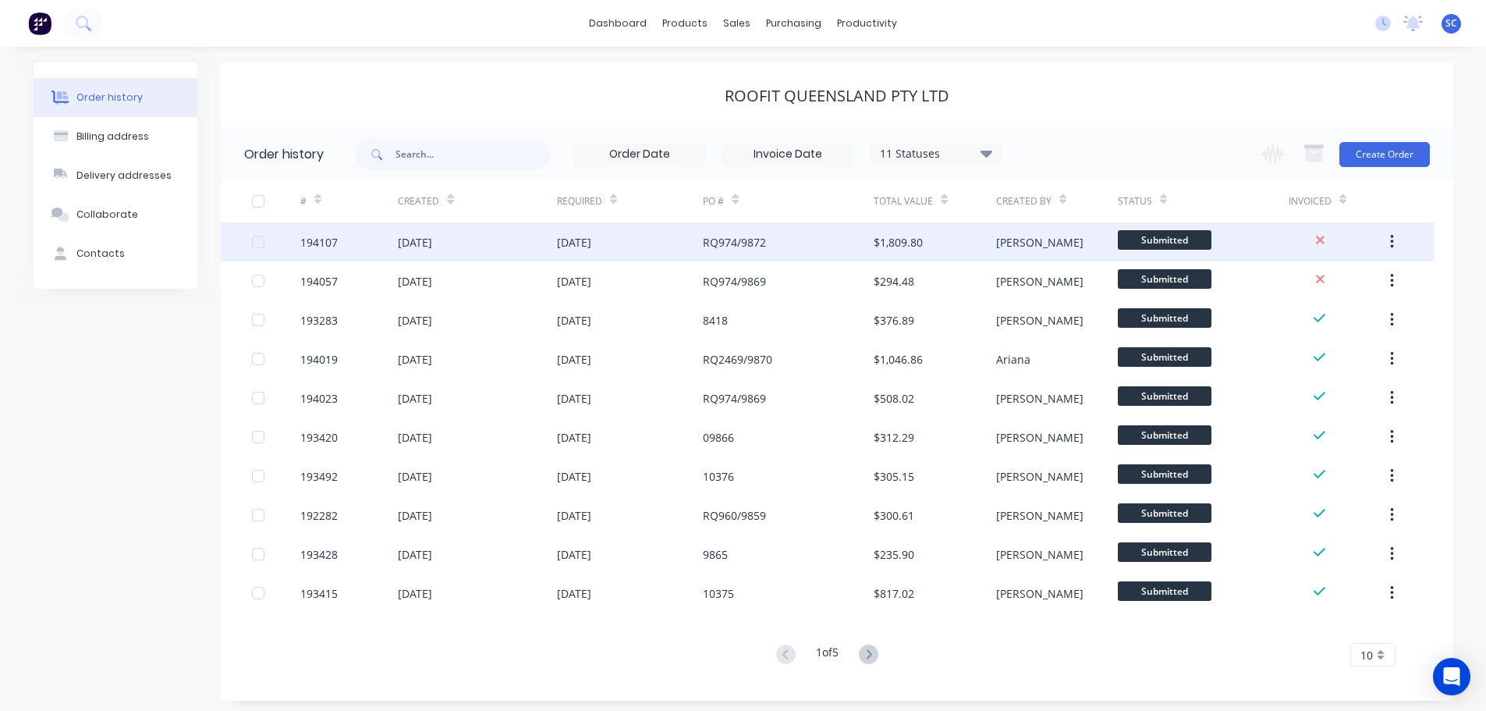
click at [662, 259] on div "[DATE]" at bounding box center [630, 241] width 147 height 39
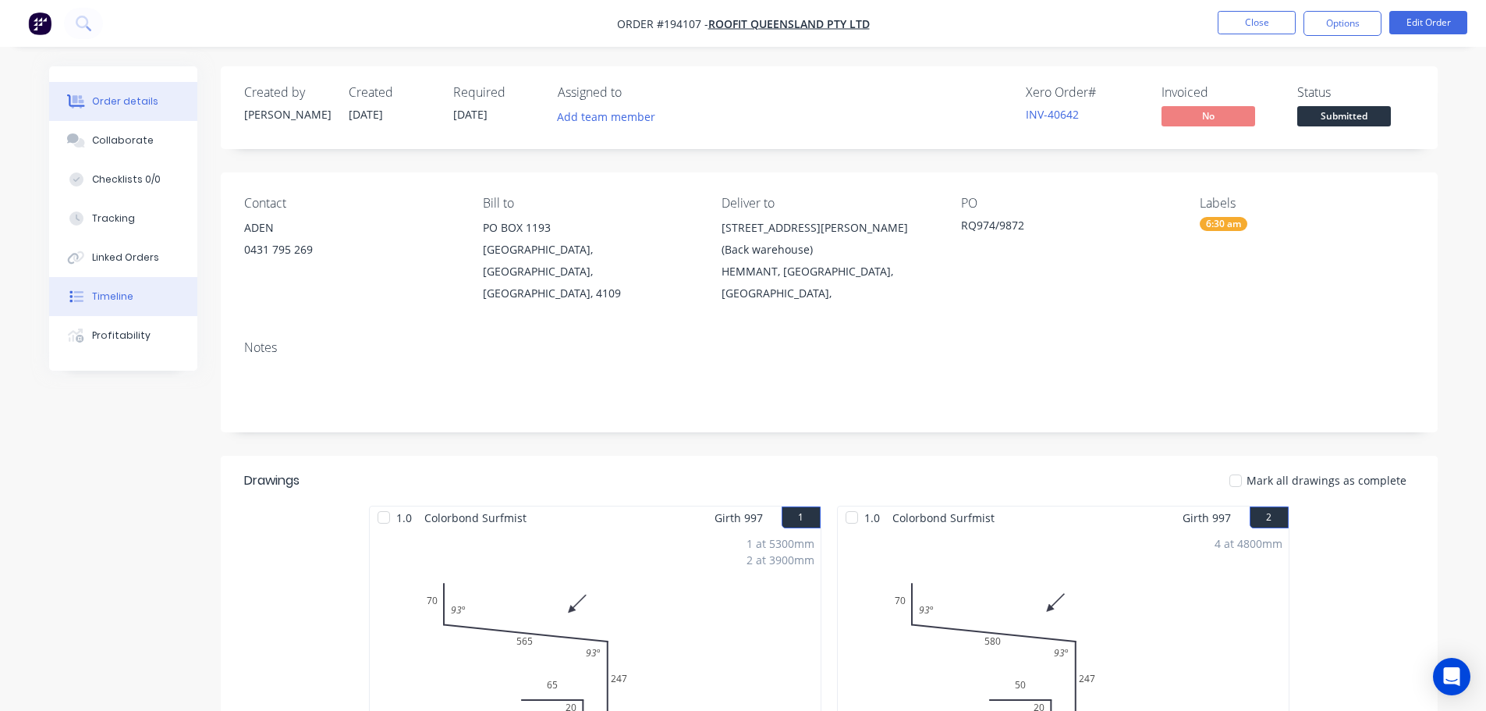
click at [111, 285] on button "Timeline" at bounding box center [123, 296] width 148 height 39
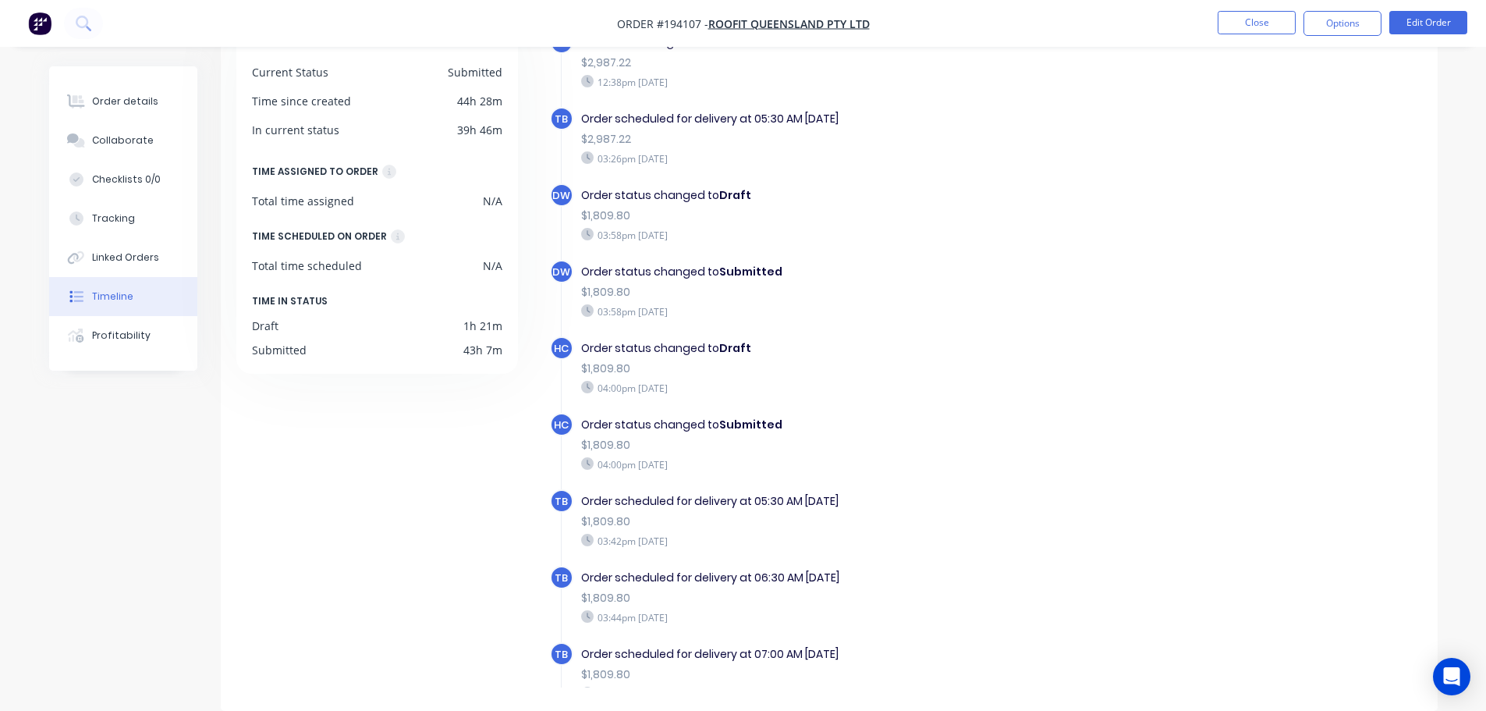
scroll to position [43, 0]
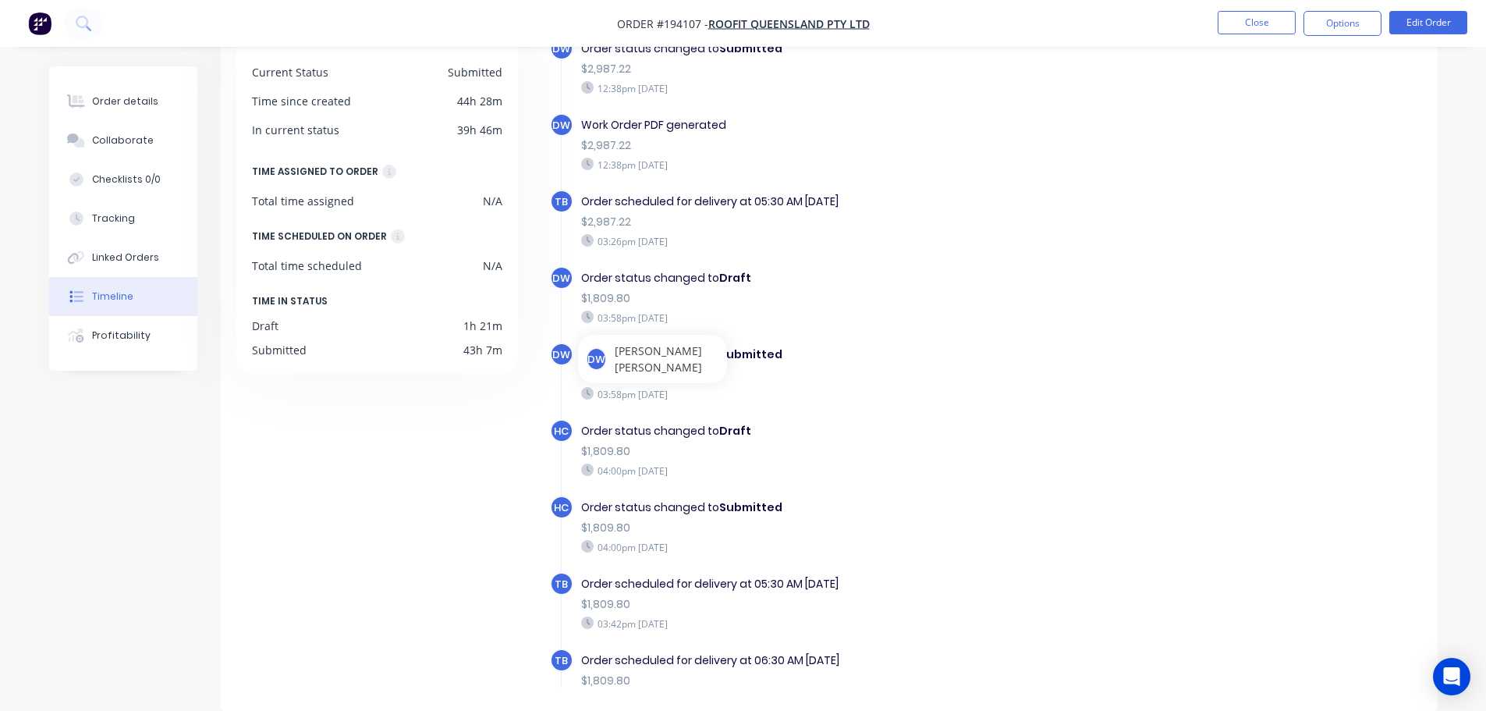
click at [1067, 342] on div "DW Order status changed to Draft $1,809.80 03:58pm Monday 29/09/25" at bounding box center [858, 304] width 617 height 76
click at [910, 275] on div "Order status changed to Draft" at bounding box center [851, 278] width 540 height 16
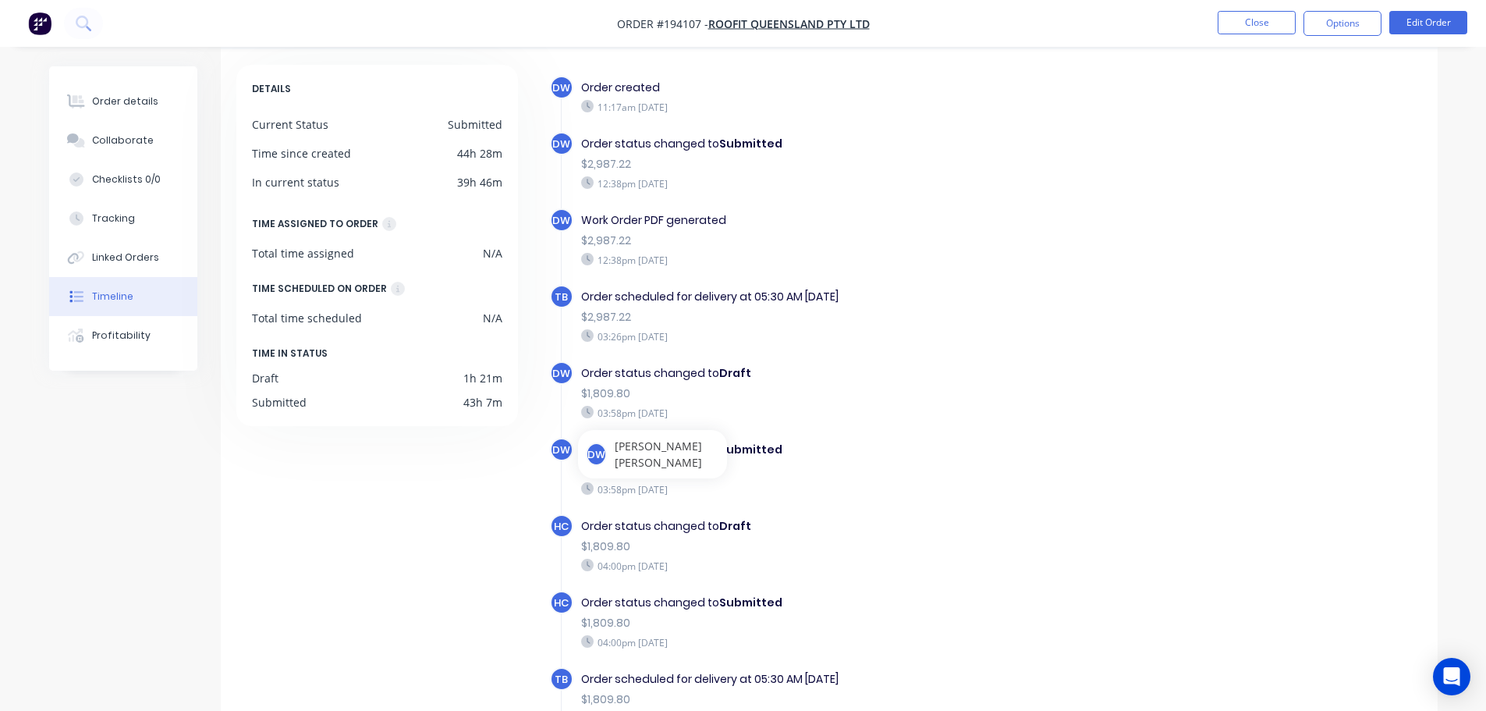
scroll to position [0, 0]
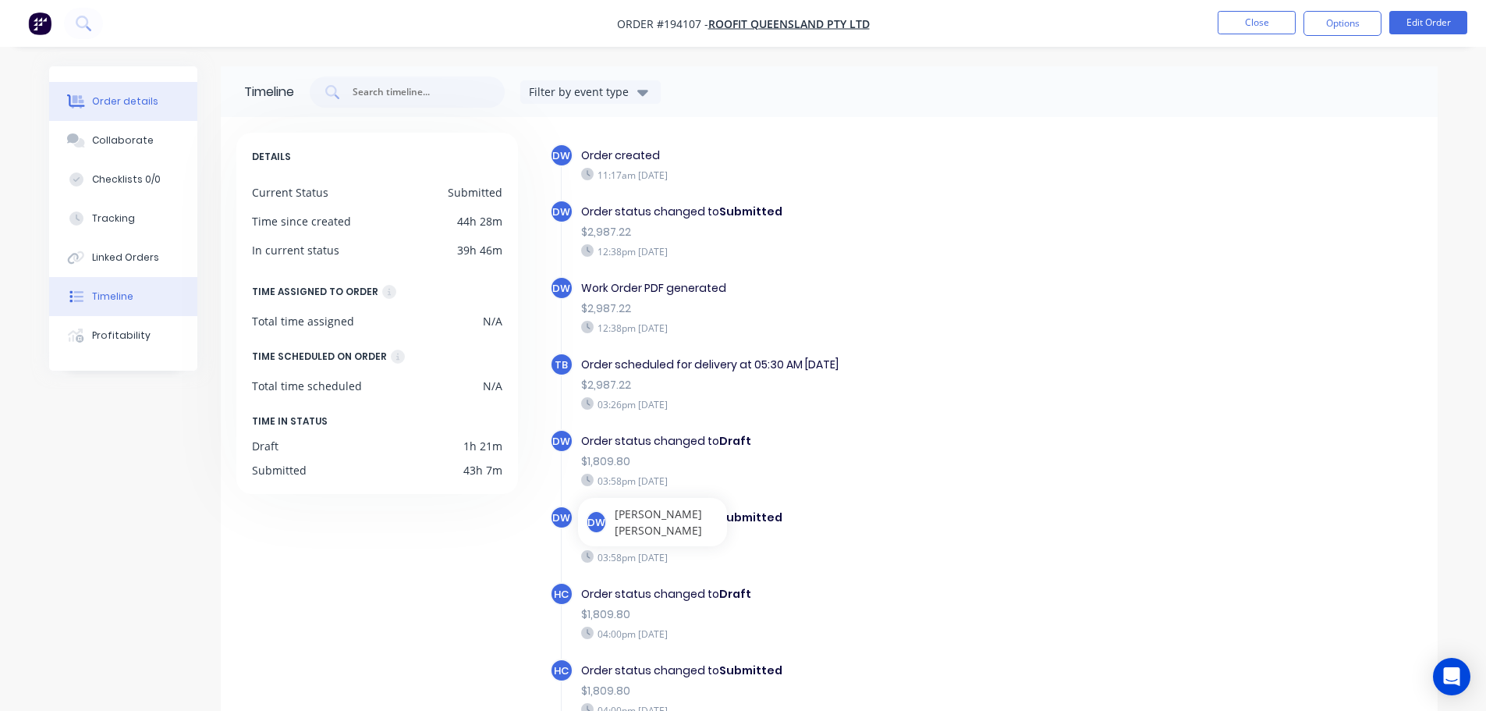
click at [128, 99] on div "Order details" at bounding box center [125, 101] width 66 height 14
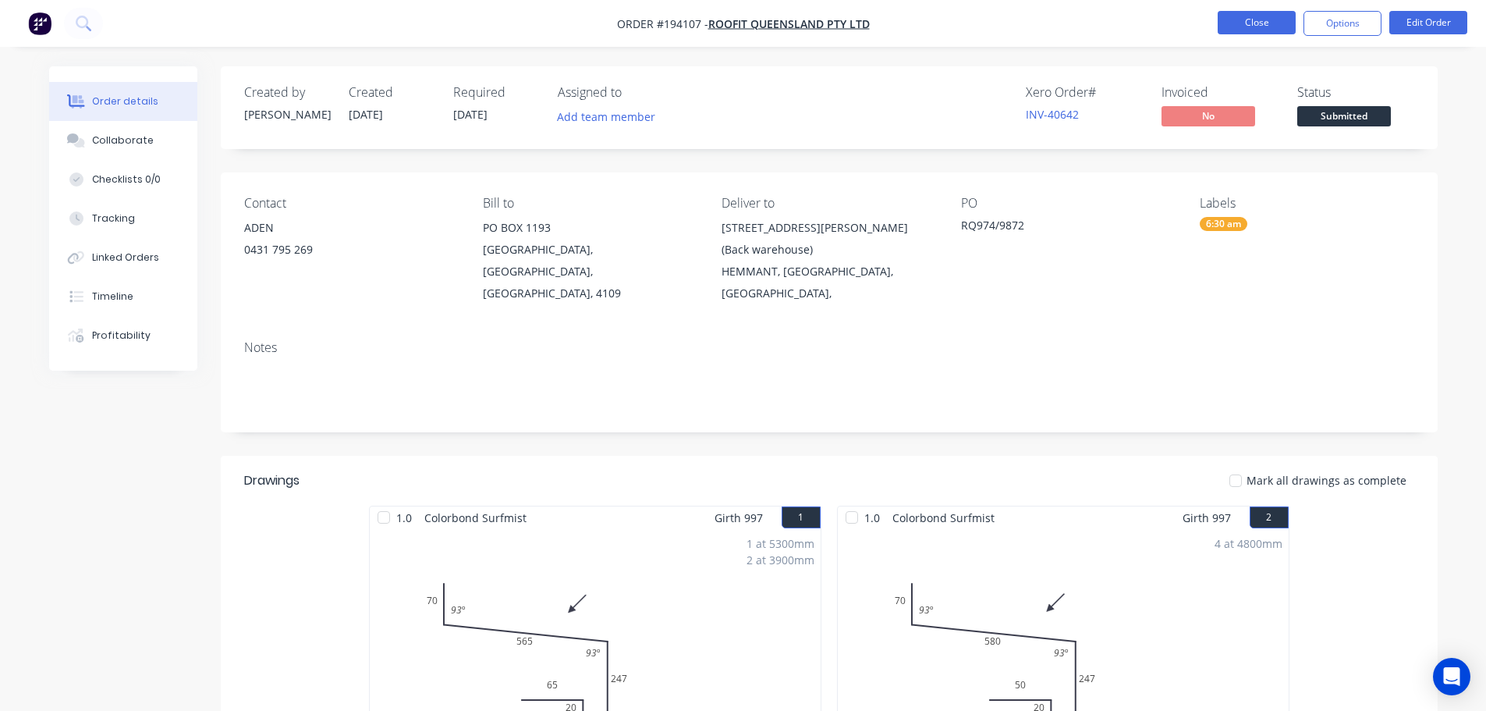
click at [1248, 18] on button "Close" at bounding box center [1257, 22] width 78 height 23
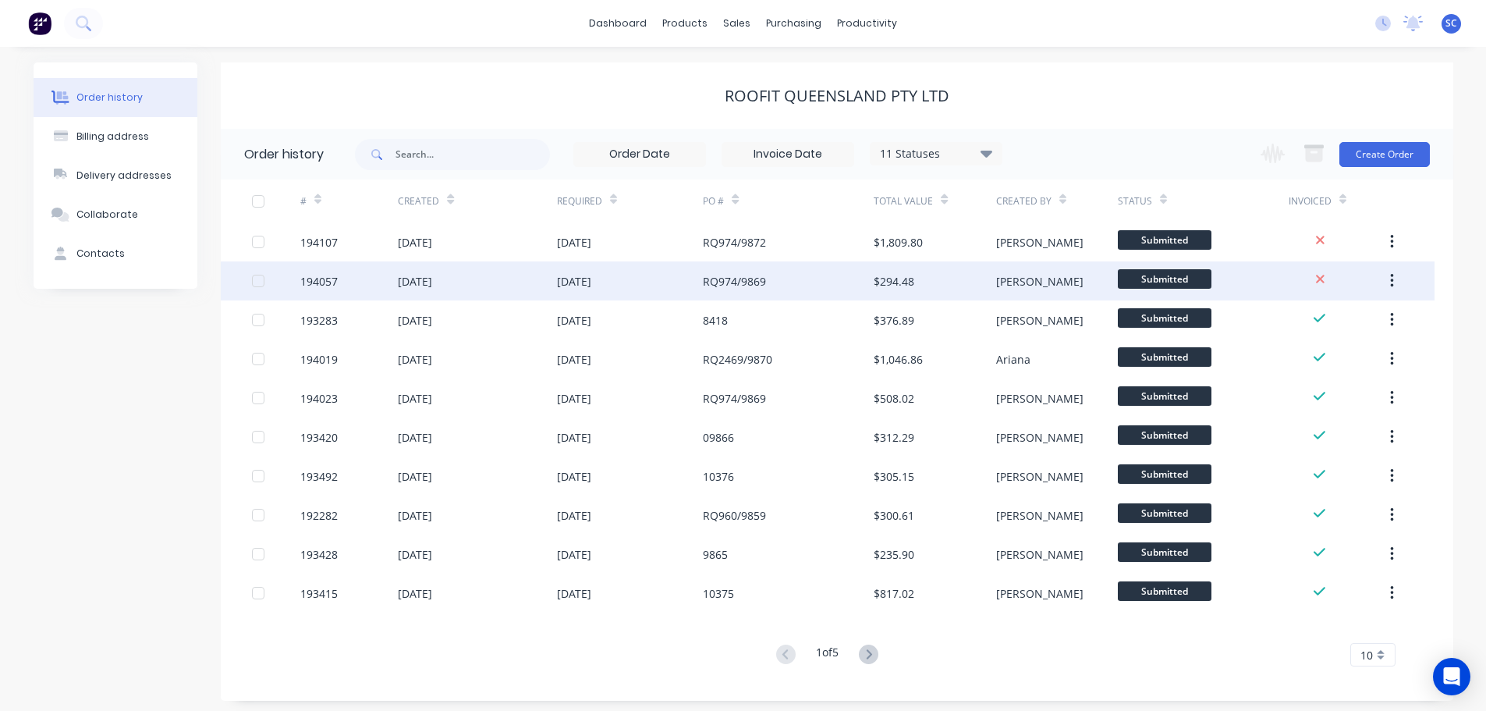
click at [410, 276] on div "26 Sep 2025" at bounding box center [415, 281] width 34 height 16
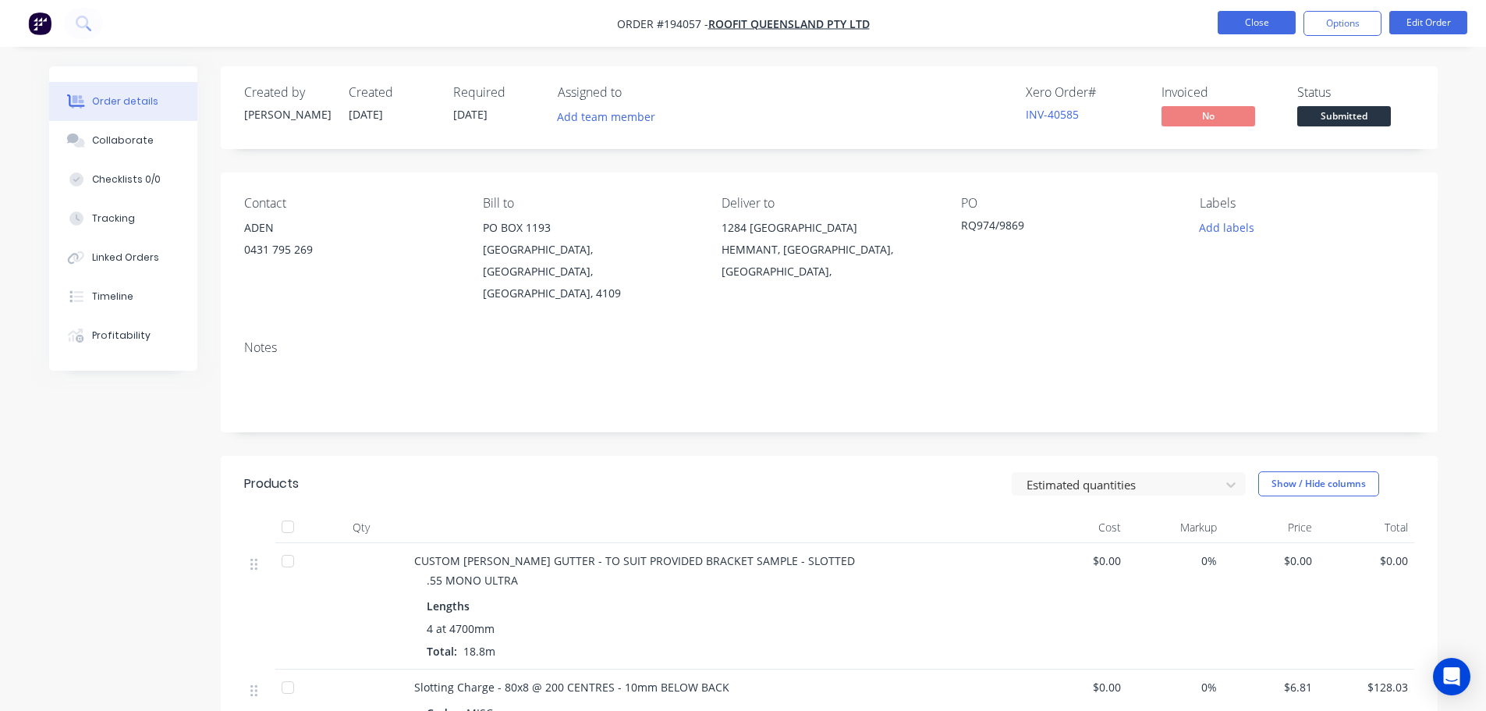
click at [1263, 30] on button "Close" at bounding box center [1257, 22] width 78 height 23
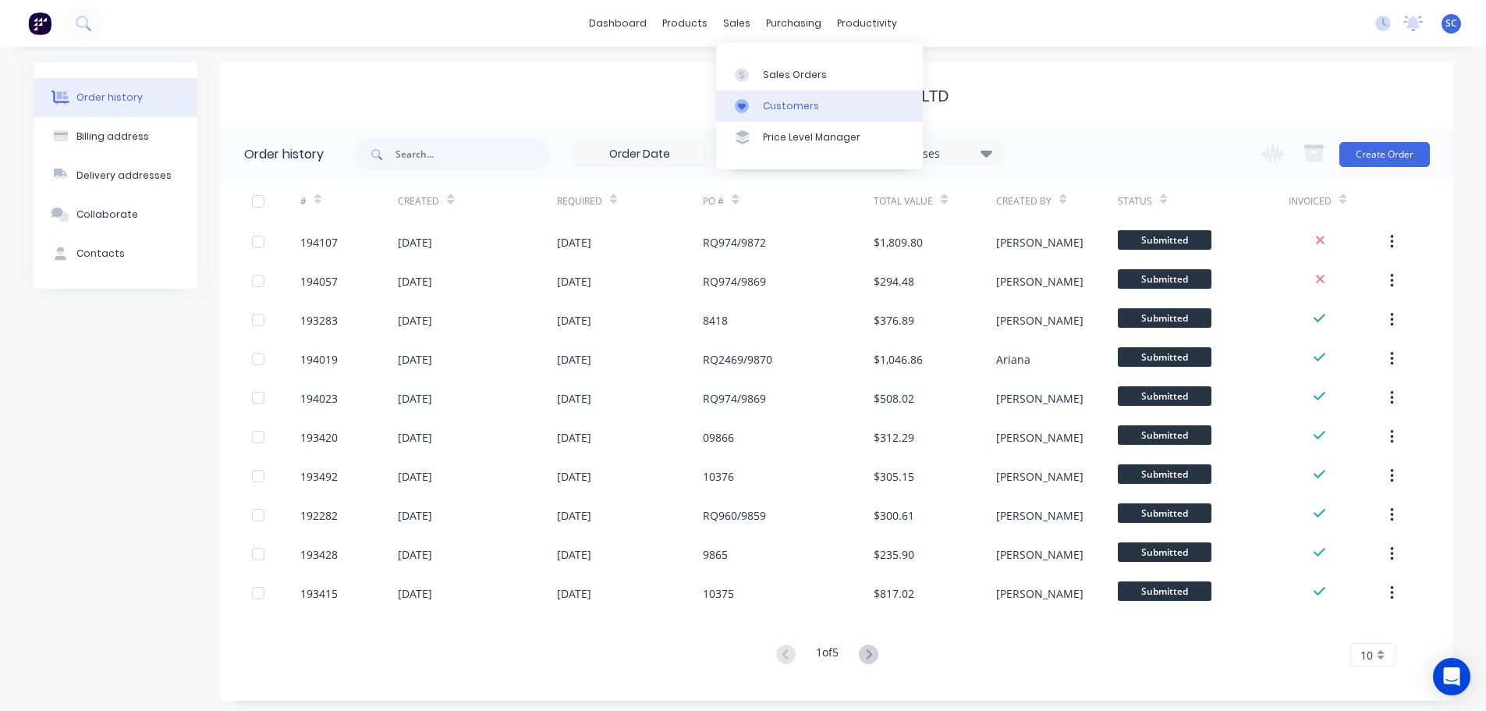
click at [795, 105] on div "Customers" at bounding box center [791, 106] width 56 height 14
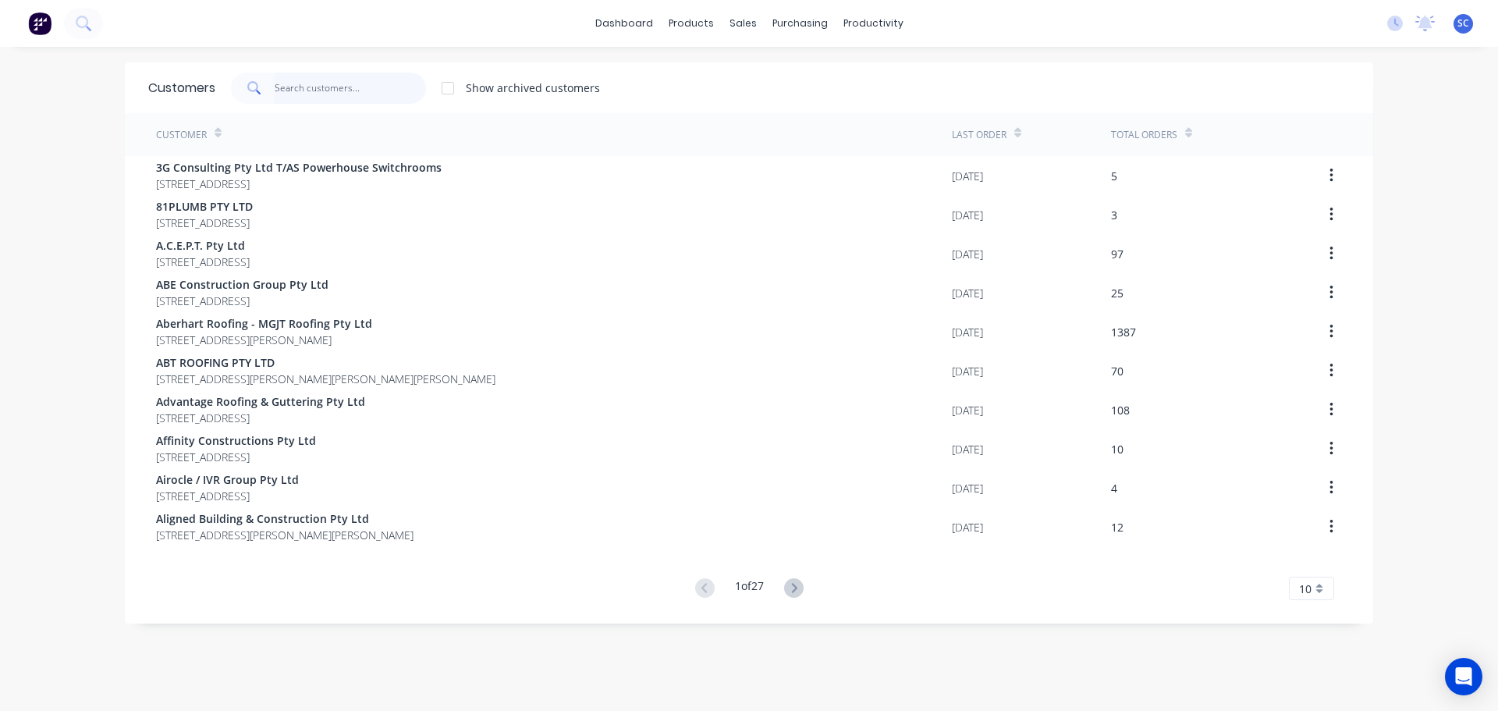
click at [330, 94] on input "text" at bounding box center [351, 88] width 152 height 31
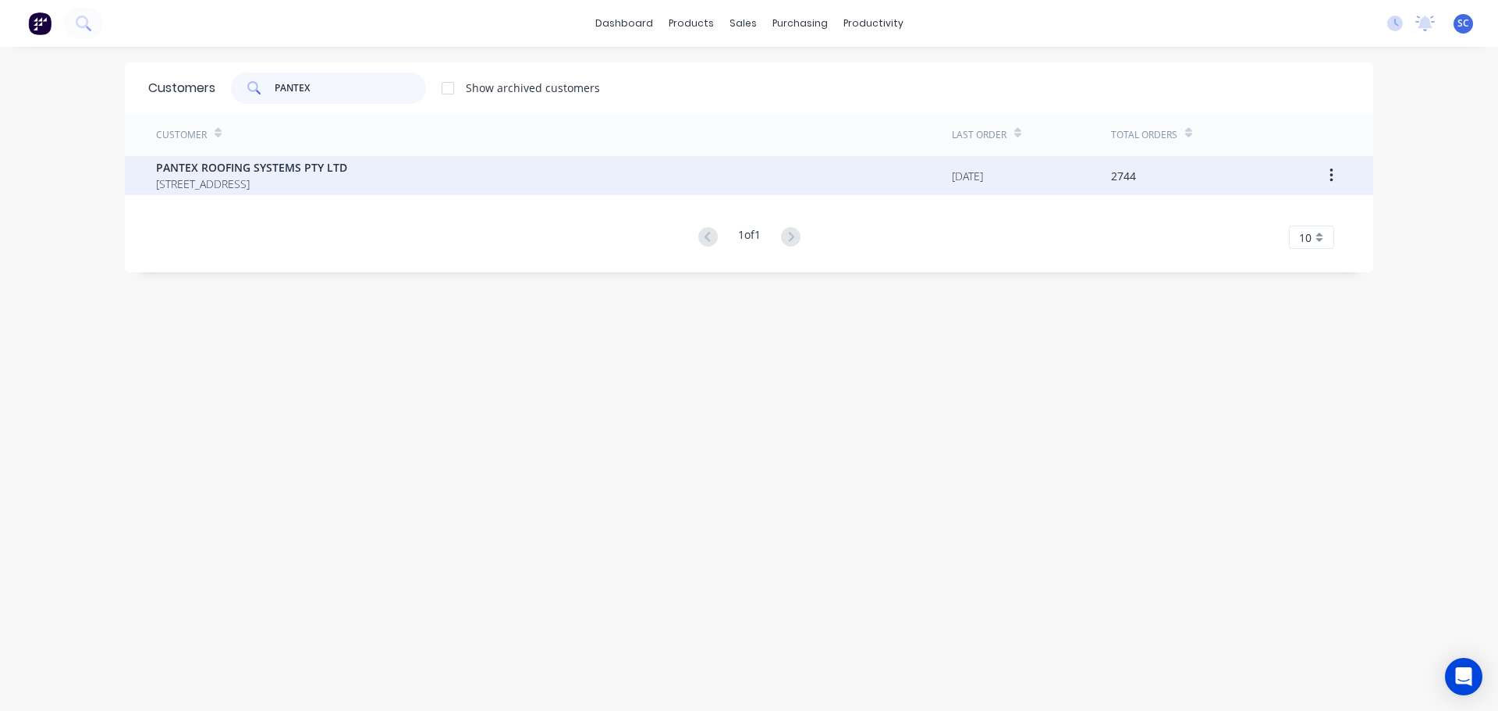
type input "PANTEX"
click at [292, 164] on span "PANTEX ROOFING SYSTEMS PTY LTD" at bounding box center [251, 167] width 191 height 16
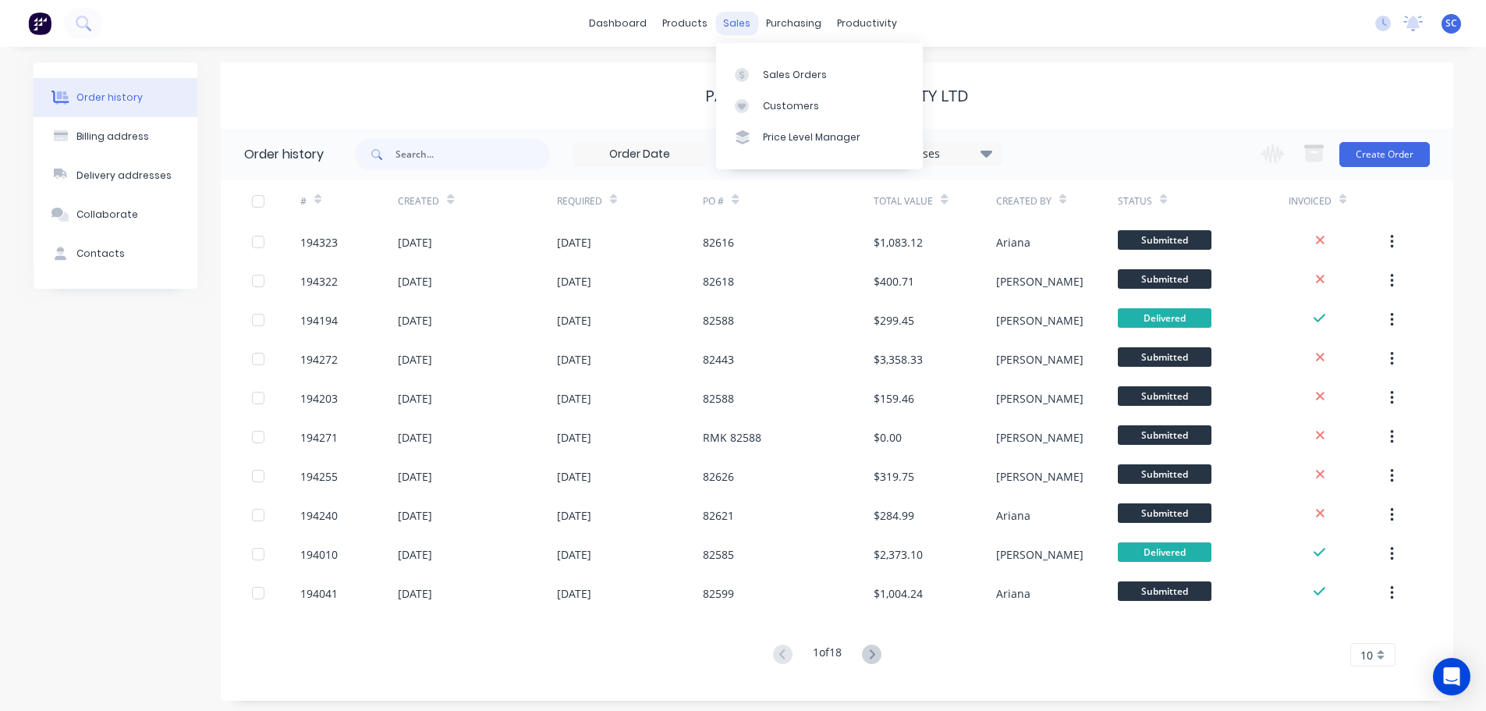
drag, startPoint x: 729, startPoint y: 20, endPoint x: 764, endPoint y: 79, distance: 68.2
click at [730, 20] on div "sales" at bounding box center [736, 23] width 43 height 23
click at [782, 108] on div "Customers" at bounding box center [791, 106] width 56 height 14
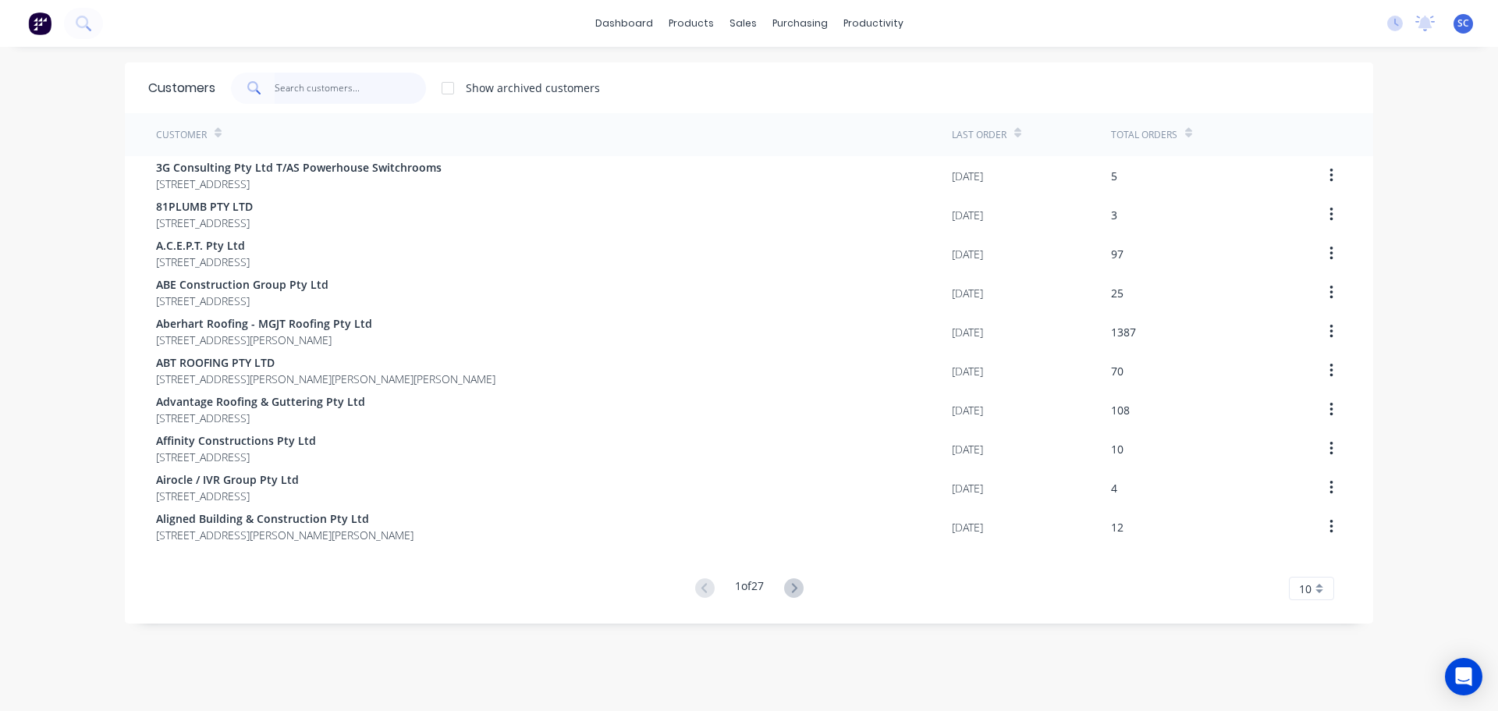
click at [288, 97] on input "text" at bounding box center [351, 88] width 152 height 31
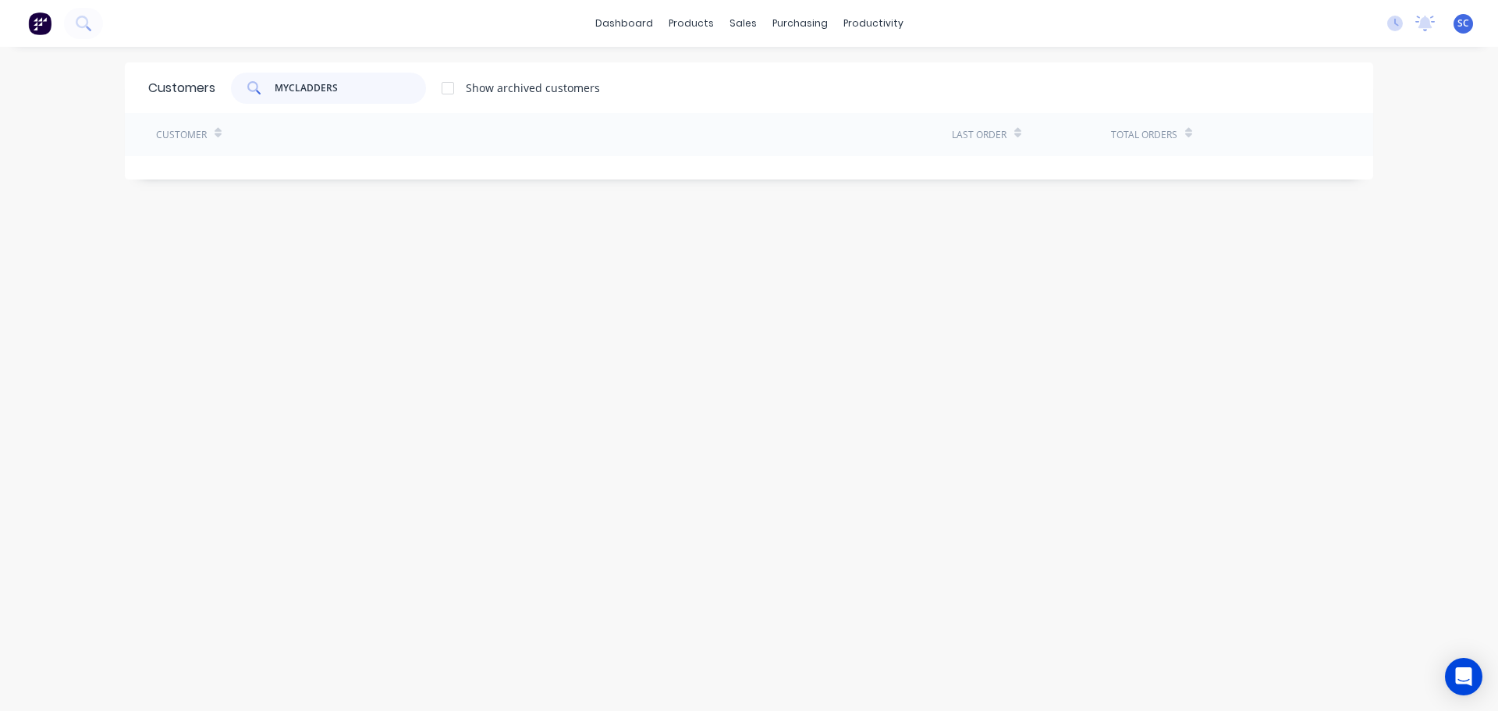
click at [279, 84] on input "MYCLADDERS" at bounding box center [351, 88] width 152 height 31
click at [282, 83] on input "MYCLADDERS" at bounding box center [351, 88] width 152 height 31
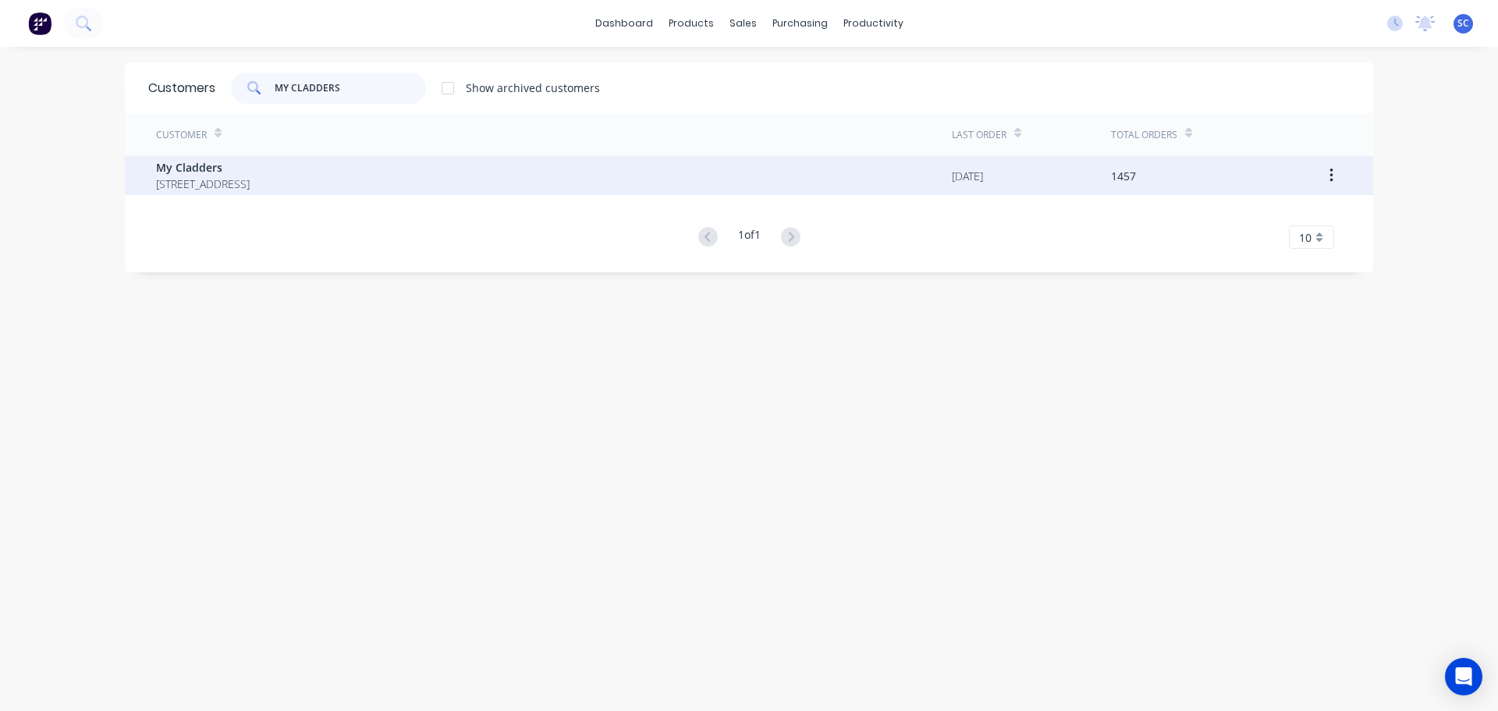
type input "MY CLADDERS"
click at [250, 165] on span "My Cladders" at bounding box center [203, 167] width 94 height 16
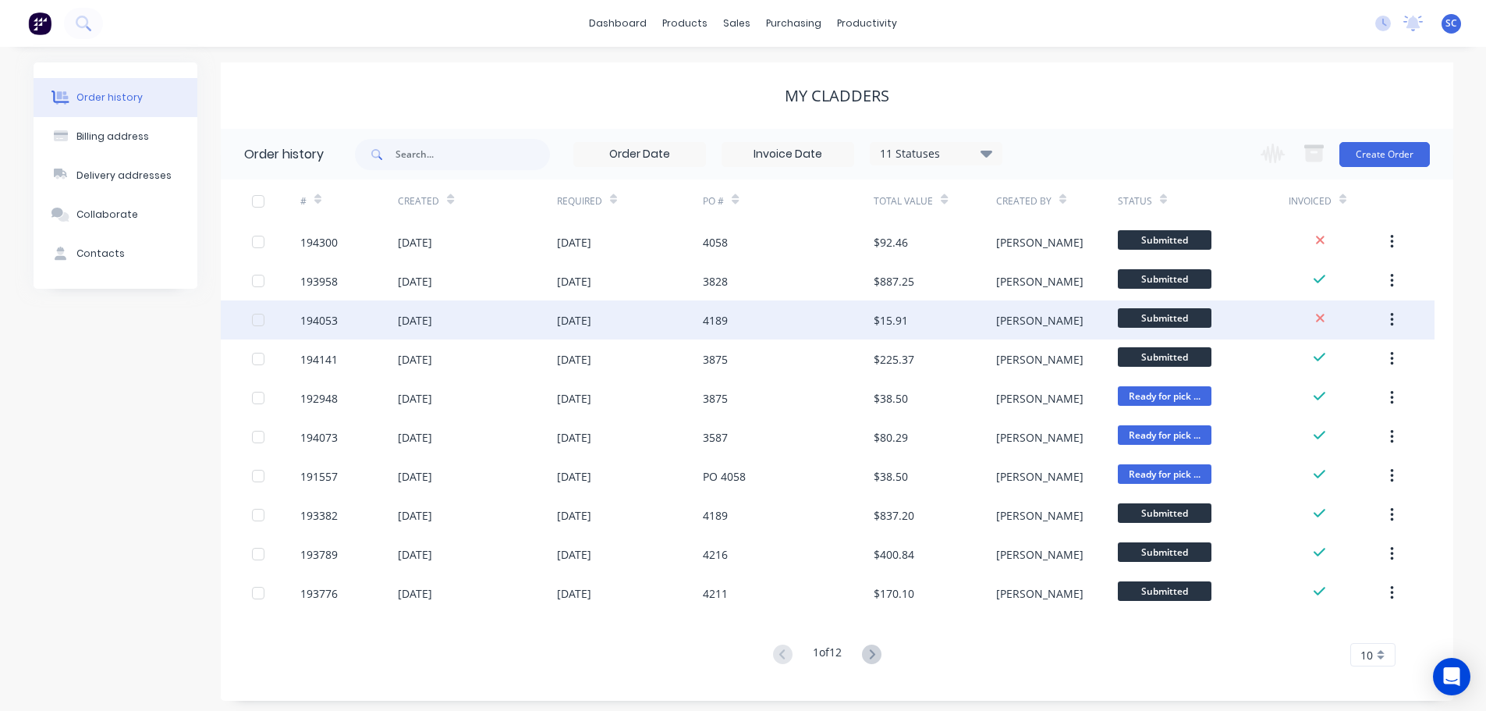
click at [570, 318] on div "[DATE]" at bounding box center [574, 320] width 34 height 16
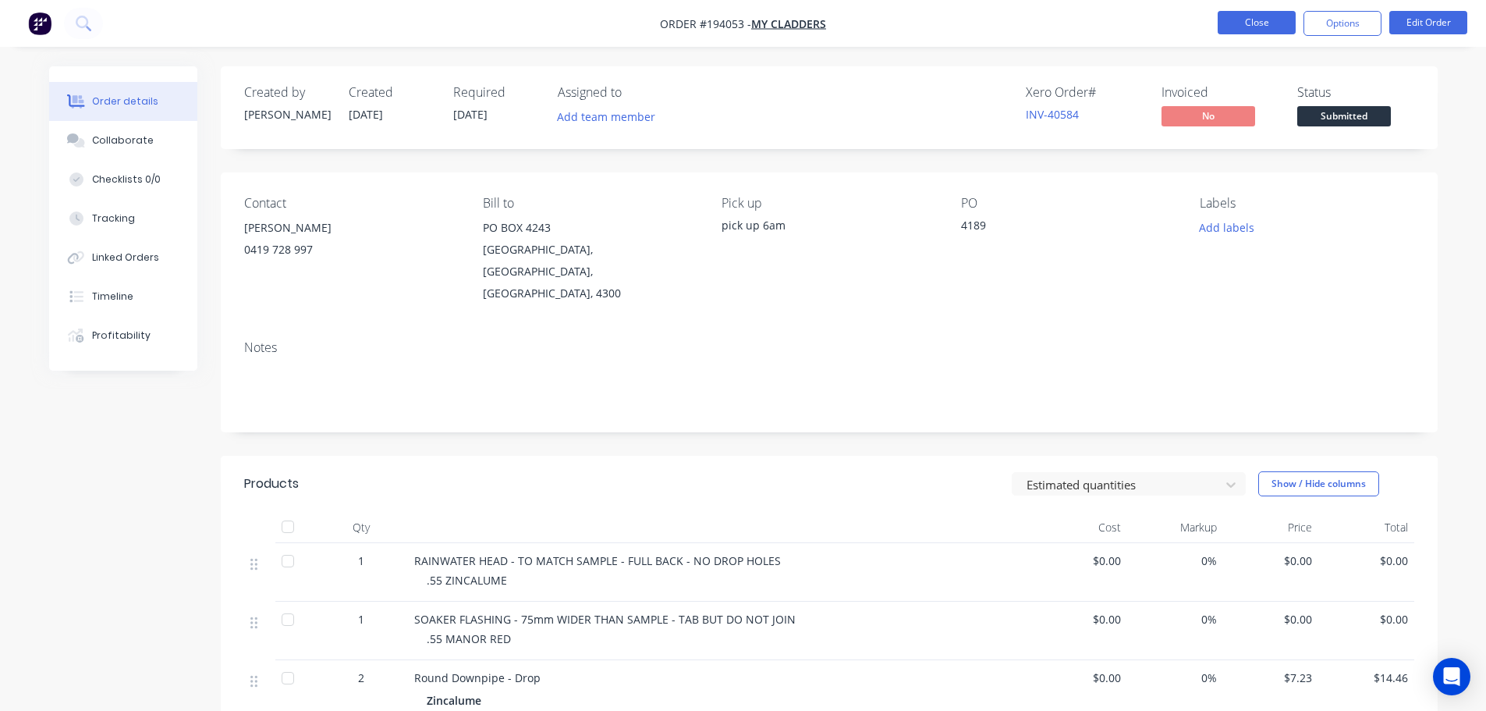
click at [1264, 13] on button "Close" at bounding box center [1257, 22] width 78 height 23
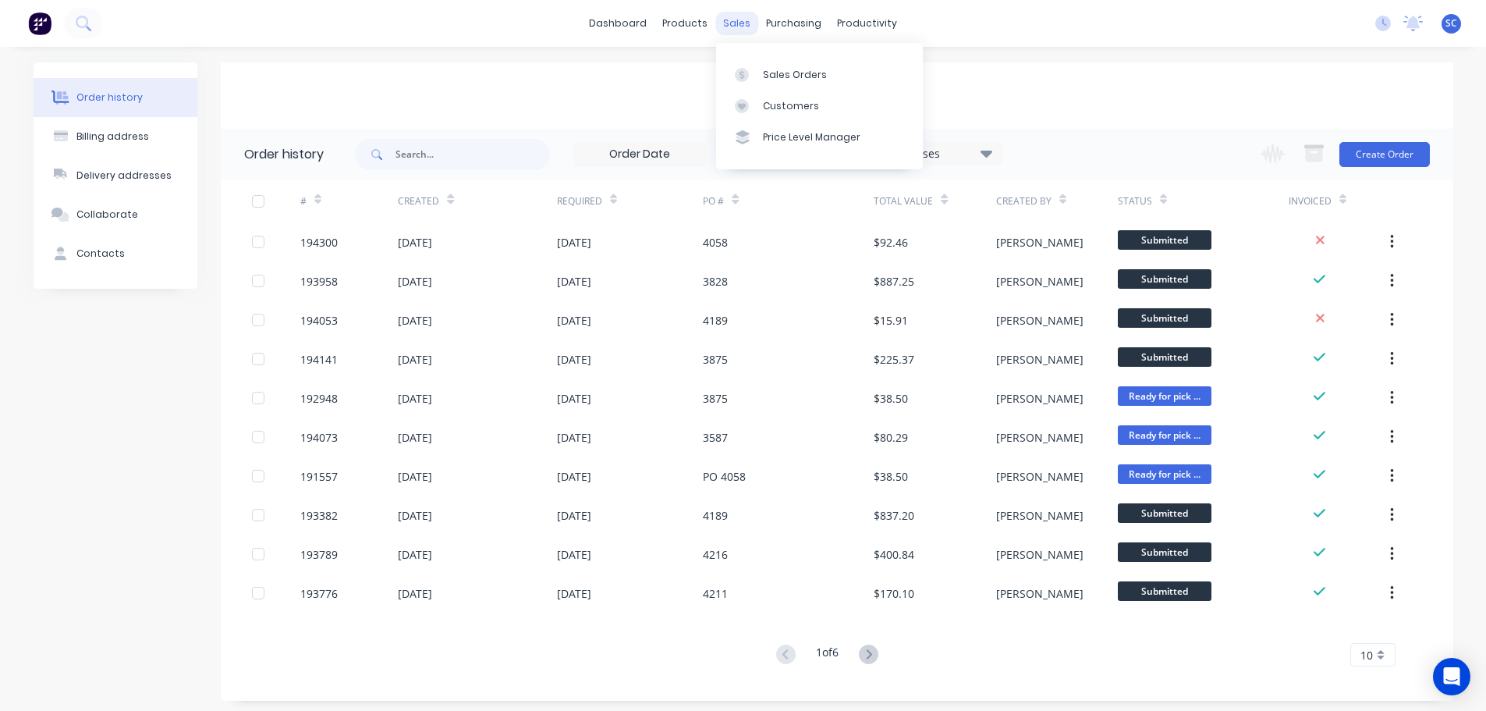
click at [729, 23] on div "sales" at bounding box center [736, 23] width 43 height 23
click at [792, 112] on div "Customers" at bounding box center [791, 106] width 56 height 14
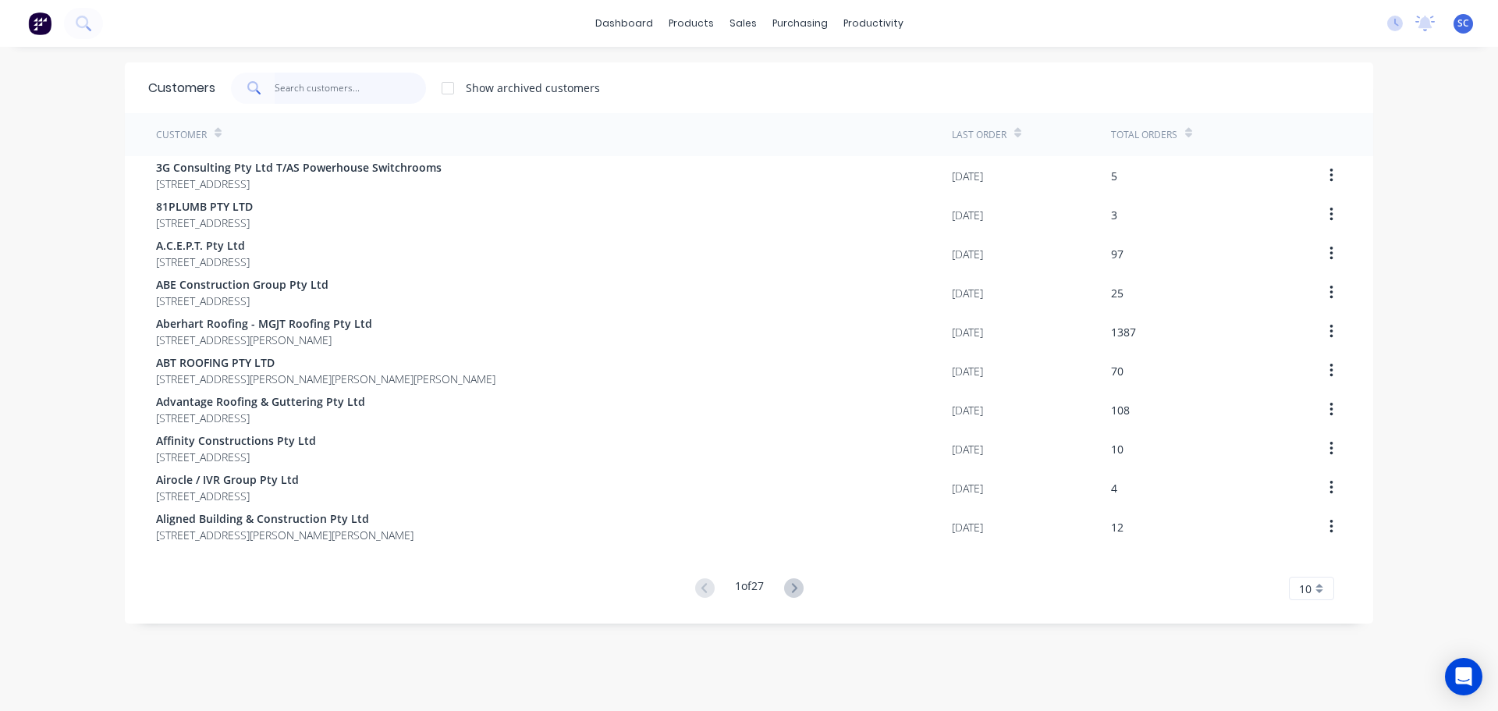
click at [308, 93] on input "text" at bounding box center [351, 88] width 152 height 31
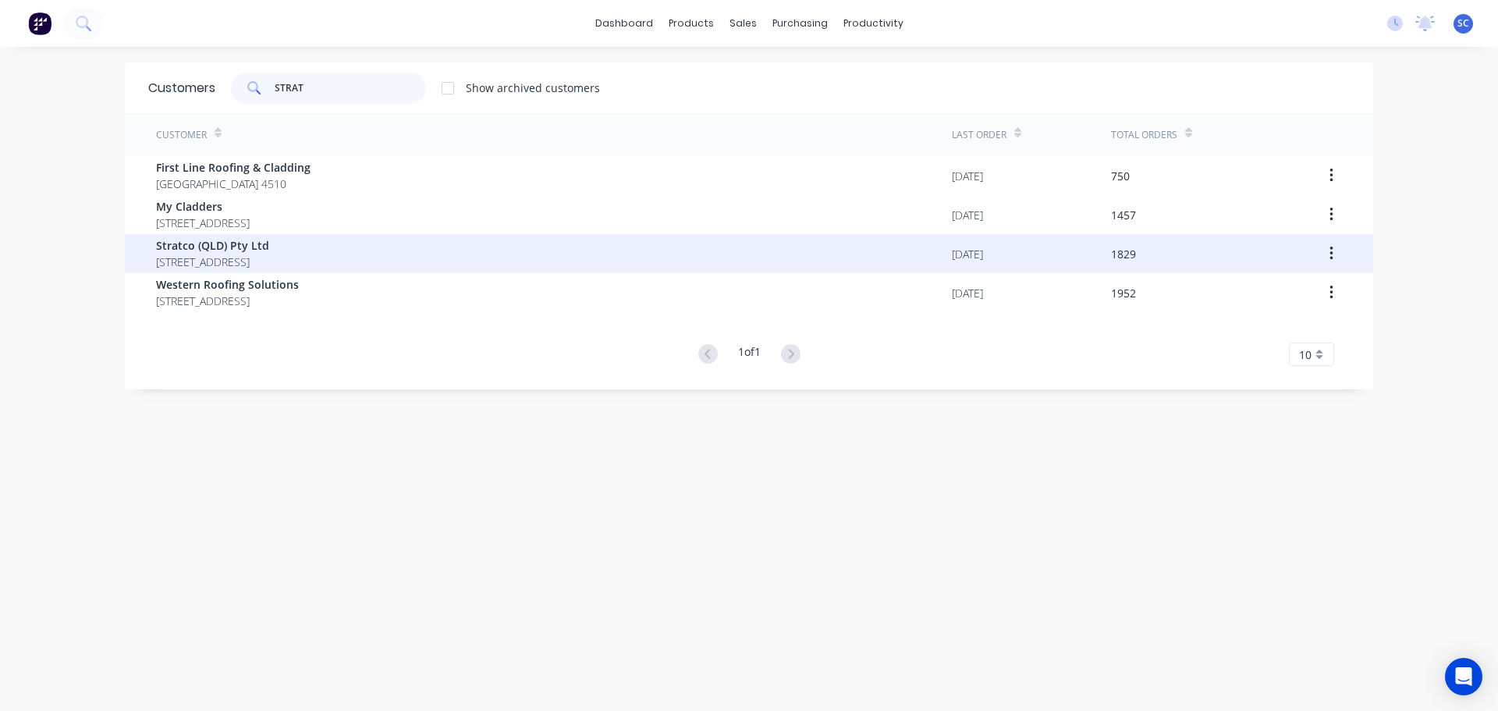
type input "STRAT"
click at [226, 263] on span "PO BOX 6217 YATALA Queensland Australia 4207" at bounding box center [212, 262] width 113 height 16
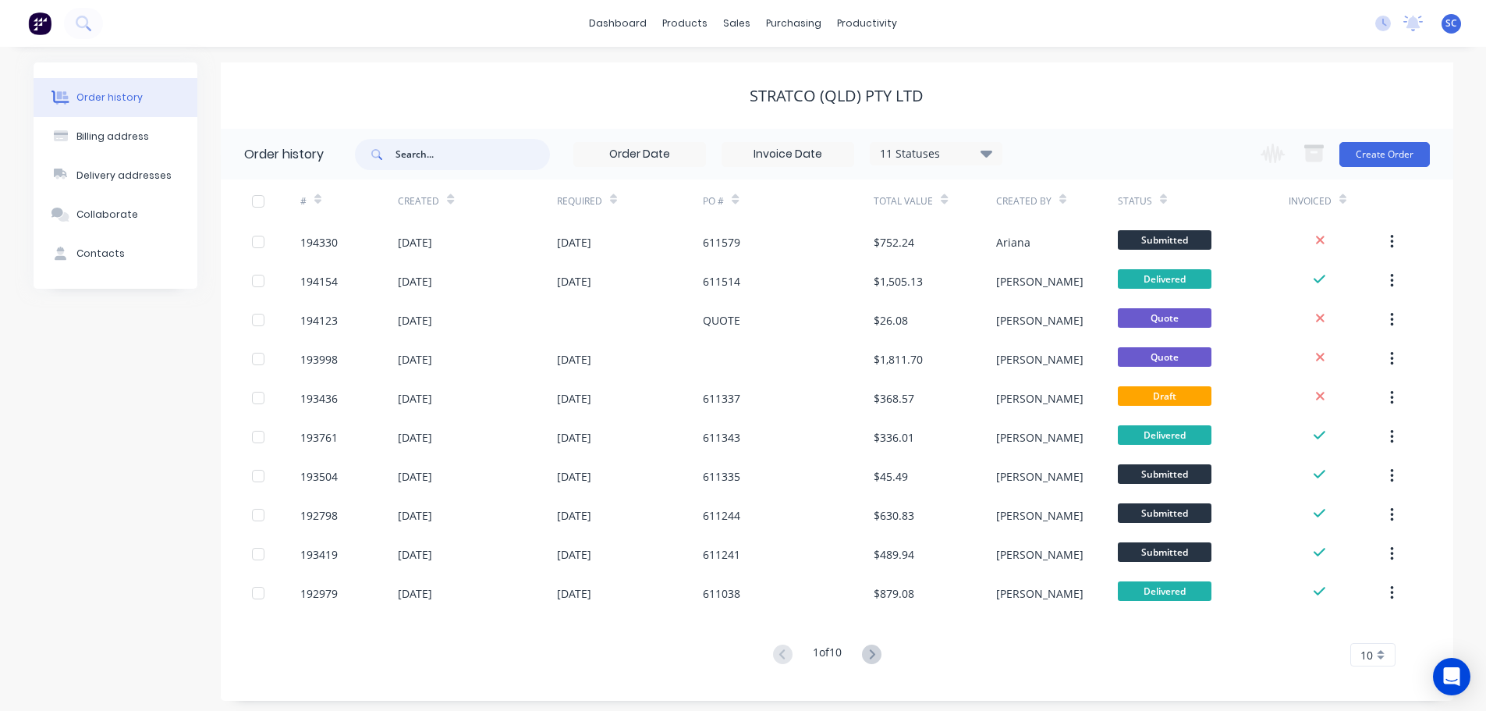
click at [426, 150] on input "text" at bounding box center [473, 154] width 154 height 31
type input "192690"
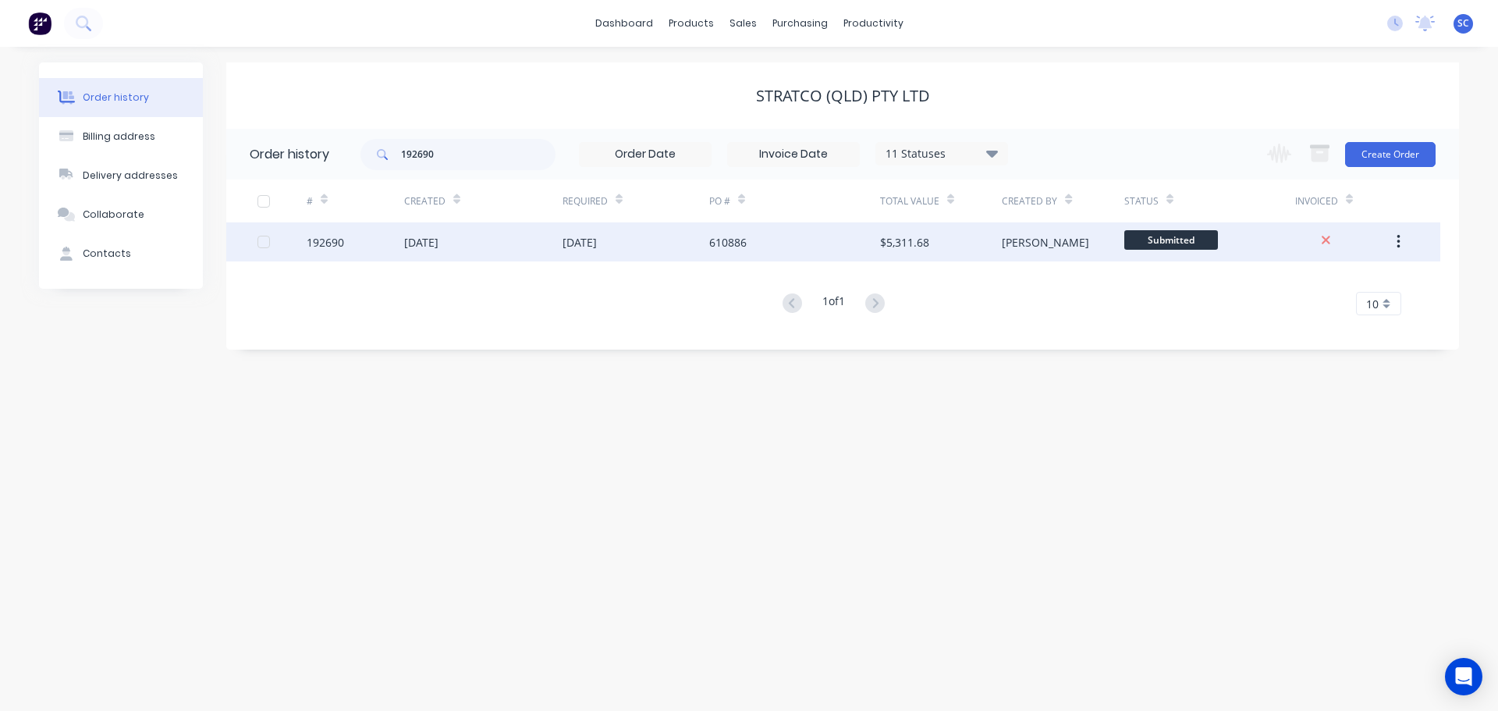
click at [438, 238] on div "17 Sep 2025" at bounding box center [421, 242] width 34 height 16
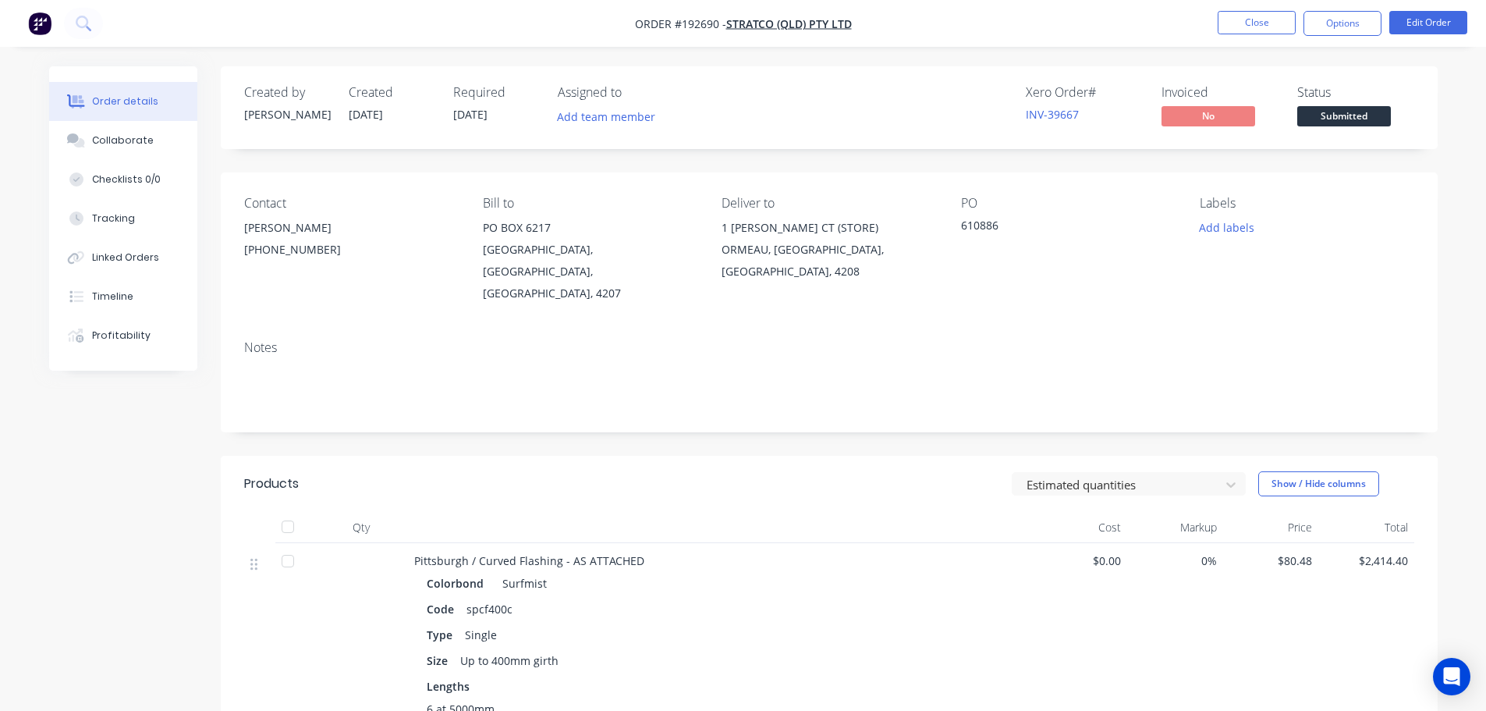
click at [580, 11] on nav "Order #192690 - Stratco (QLD) Pty Ltd Close Options Edit Order" at bounding box center [743, 23] width 1486 height 47
click at [1254, 24] on button "Close" at bounding box center [1257, 22] width 78 height 23
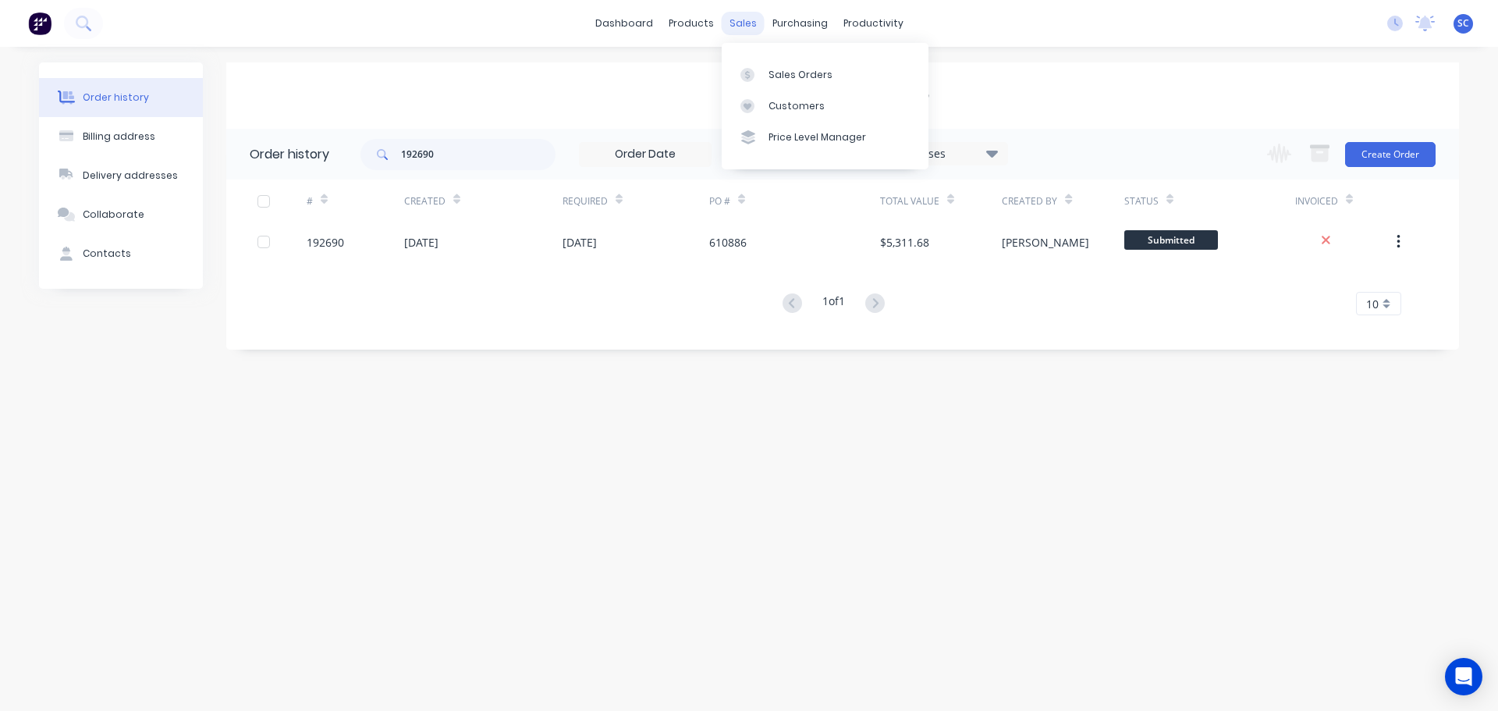
click at [737, 23] on div "sales" at bounding box center [743, 23] width 43 height 23
click at [794, 109] on div "Customers" at bounding box center [797, 106] width 56 height 14
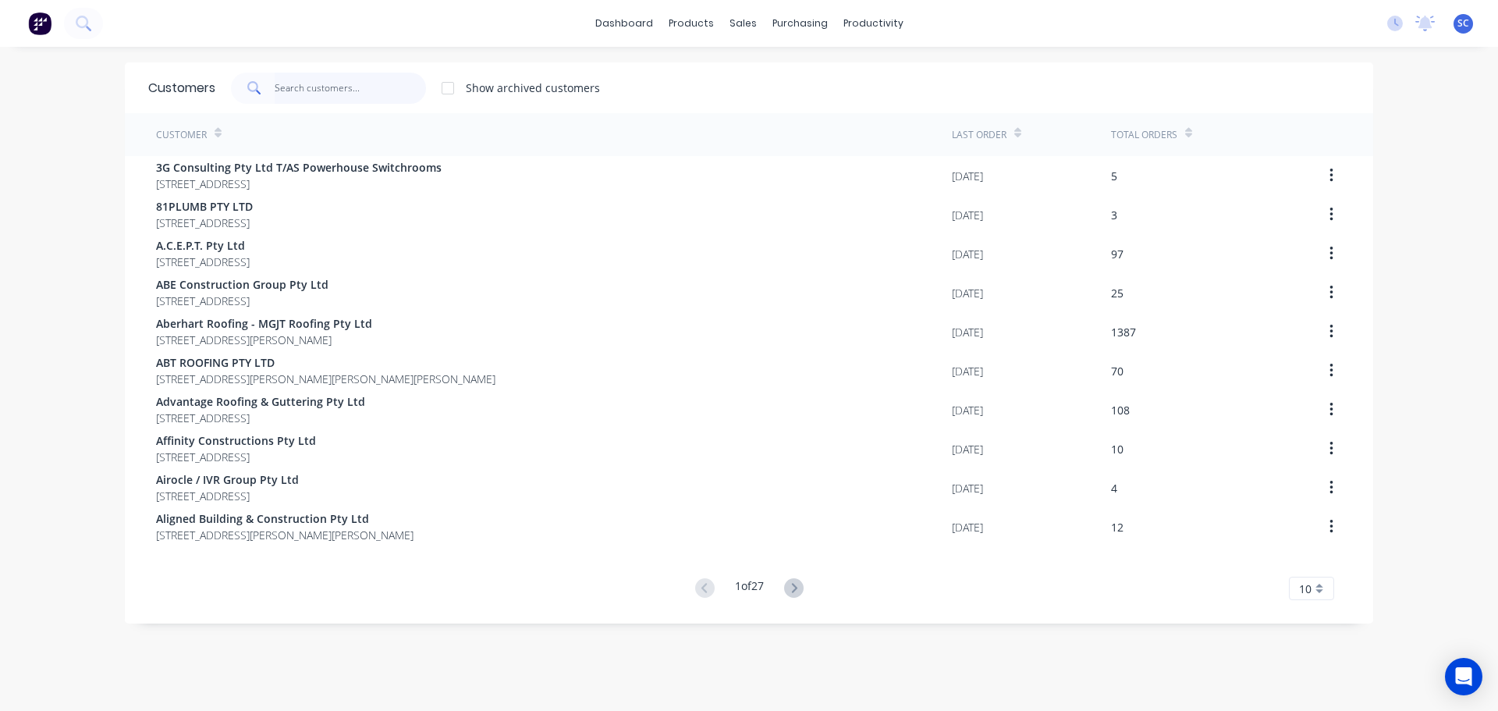
click at [322, 84] on input "text" at bounding box center [351, 88] width 152 height 31
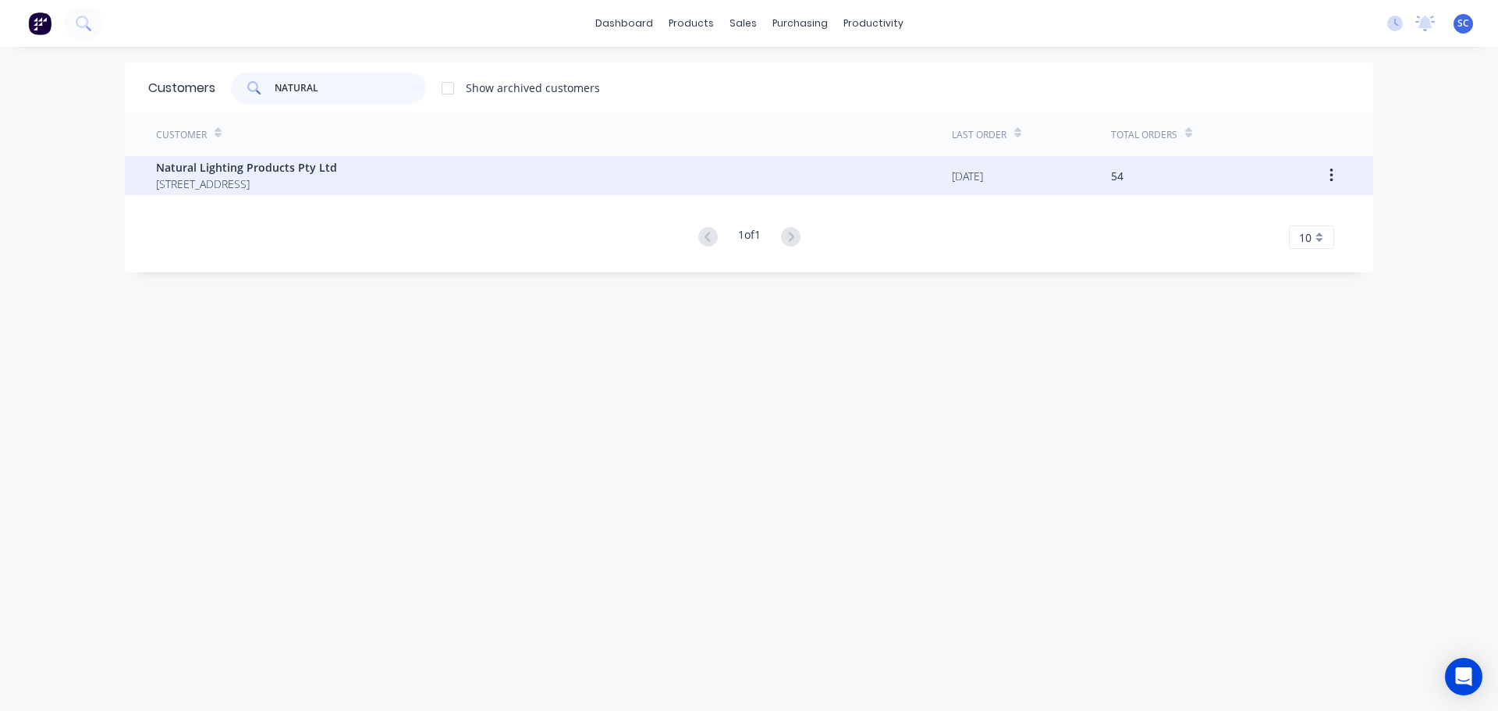
type input "NATURAL"
click at [277, 169] on span "Natural Lighting Products Pty Ltd" at bounding box center [246, 167] width 181 height 16
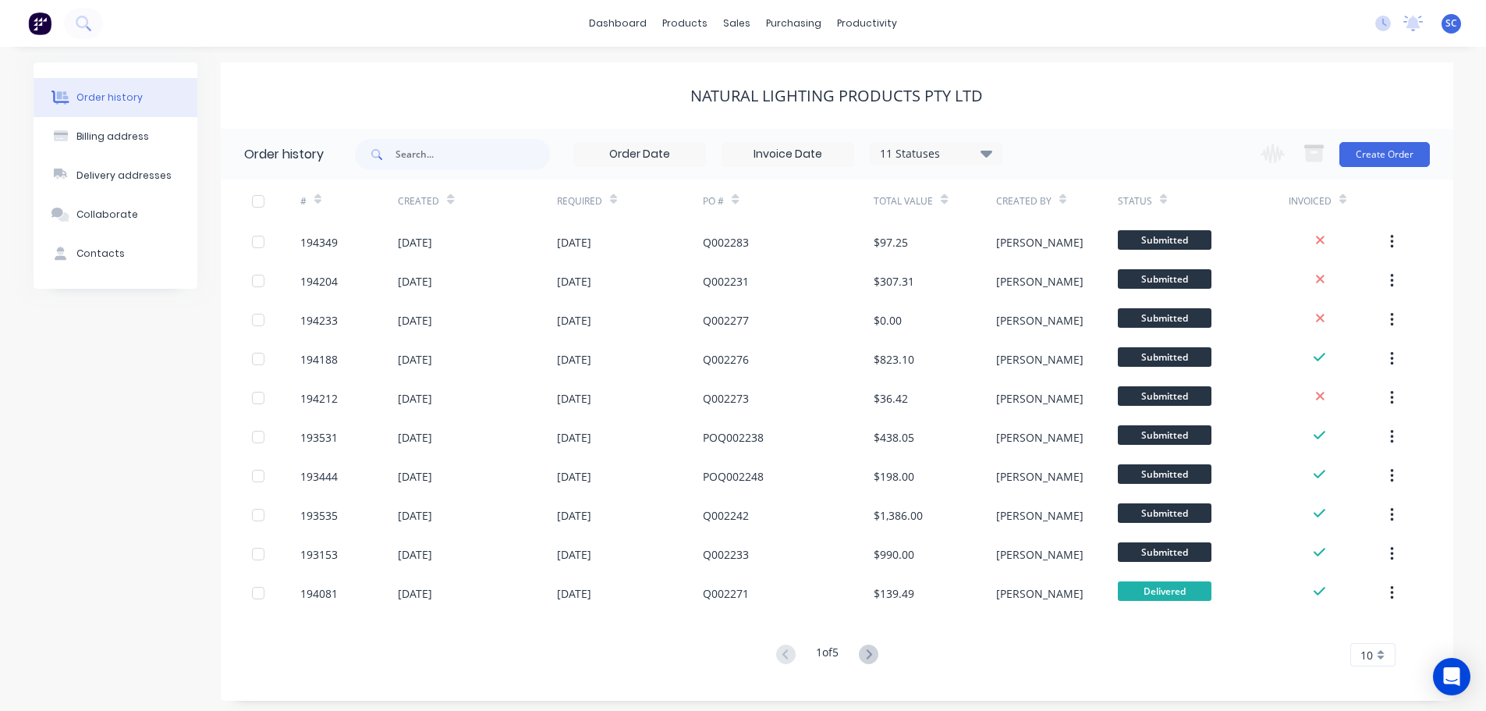
click at [479, 26] on div "dashboard products sales purchasing productivity dashboard products Product Cat…" at bounding box center [743, 23] width 1486 height 47
click at [609, 16] on link "dashboard" at bounding box center [617, 23] width 73 height 23
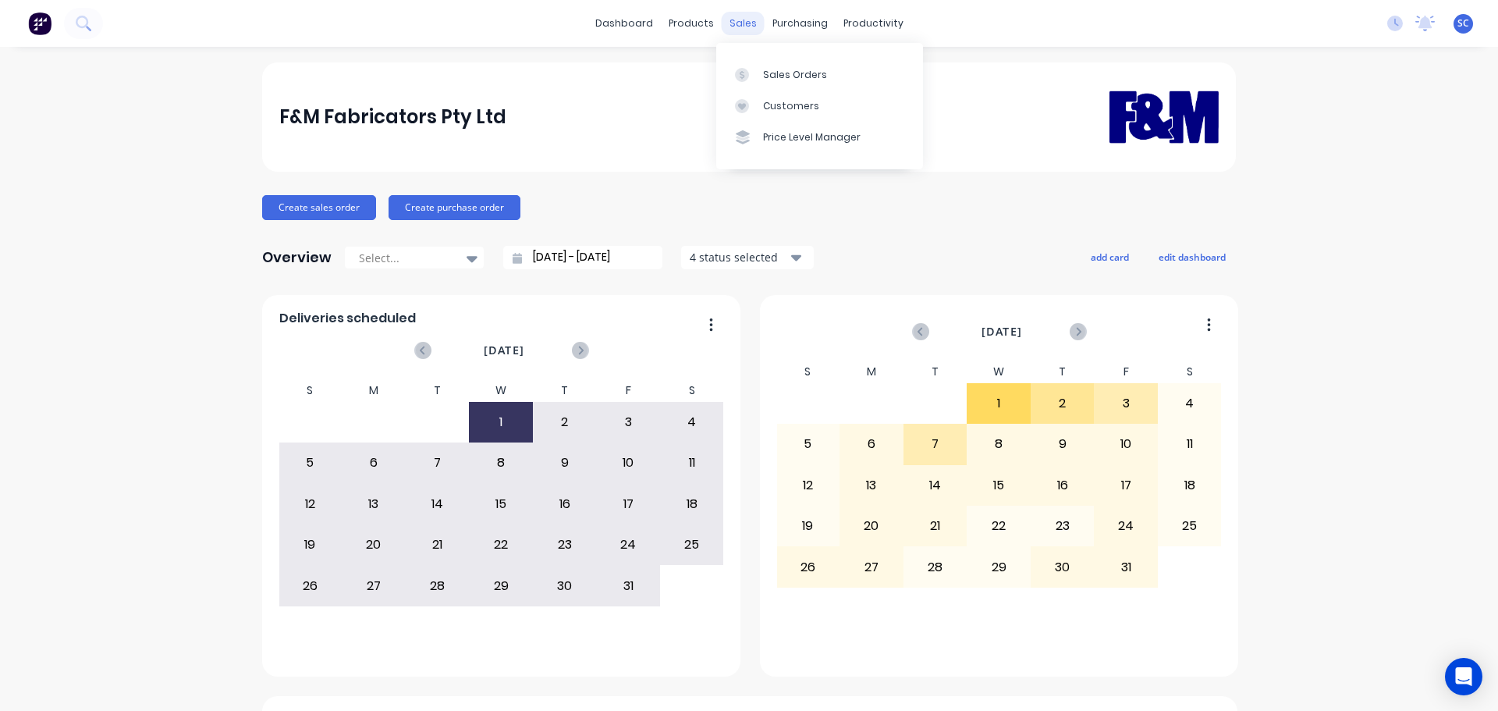
click at [739, 26] on div "sales" at bounding box center [743, 23] width 43 height 23
click at [769, 108] on div "Customers" at bounding box center [791, 106] width 56 height 14
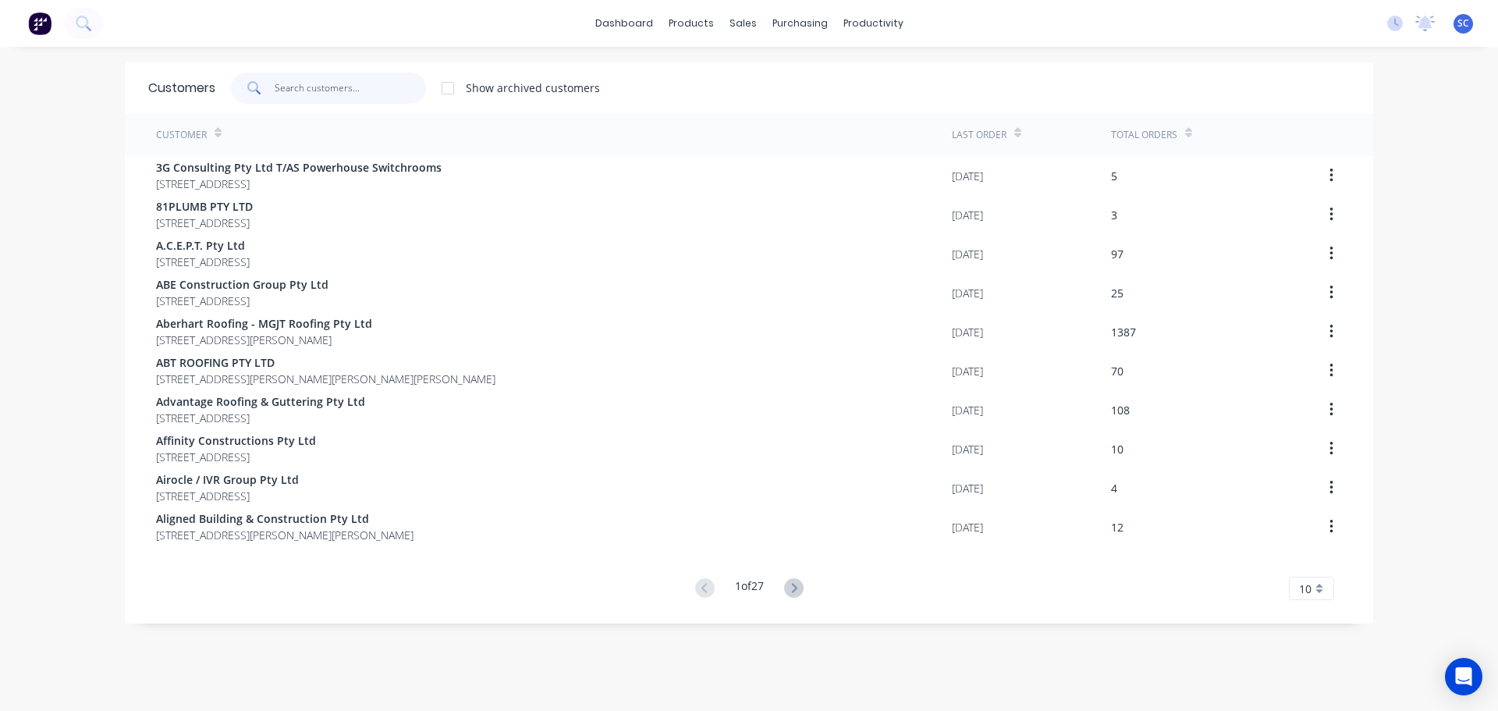
click at [286, 85] on input "text" at bounding box center [351, 88] width 152 height 31
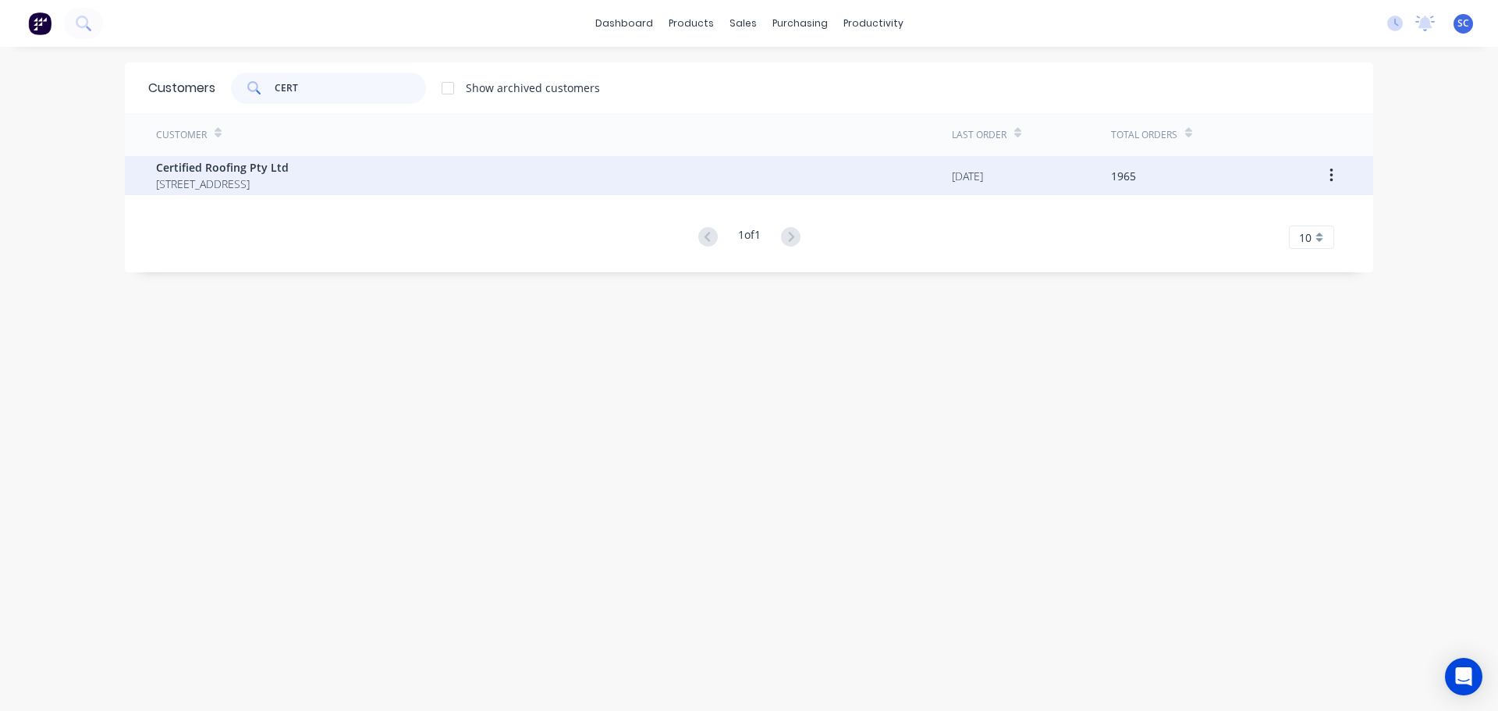
type input "CERT"
click at [248, 170] on span "Certified Roofing Pty Ltd" at bounding box center [222, 167] width 133 height 16
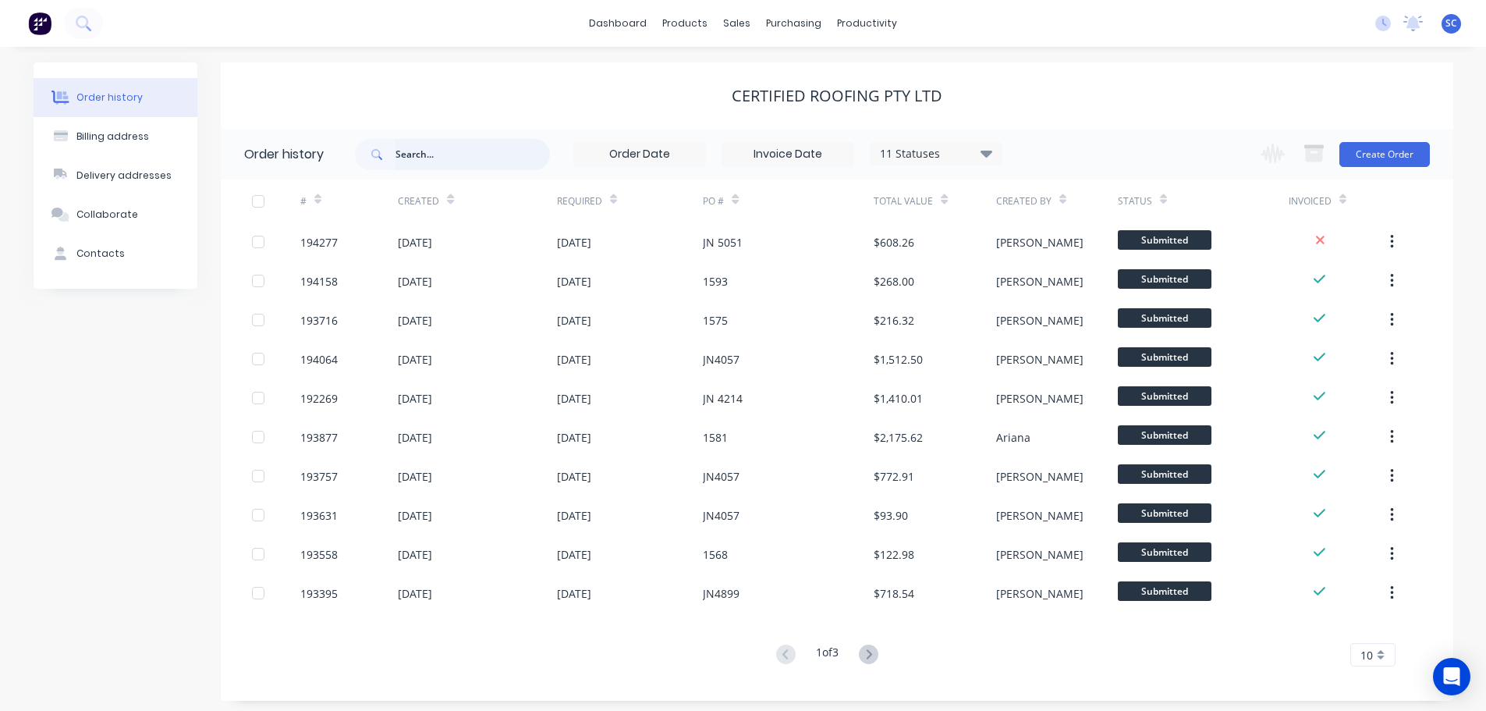
click at [417, 151] on input "text" at bounding box center [473, 154] width 154 height 31
type input "4948"
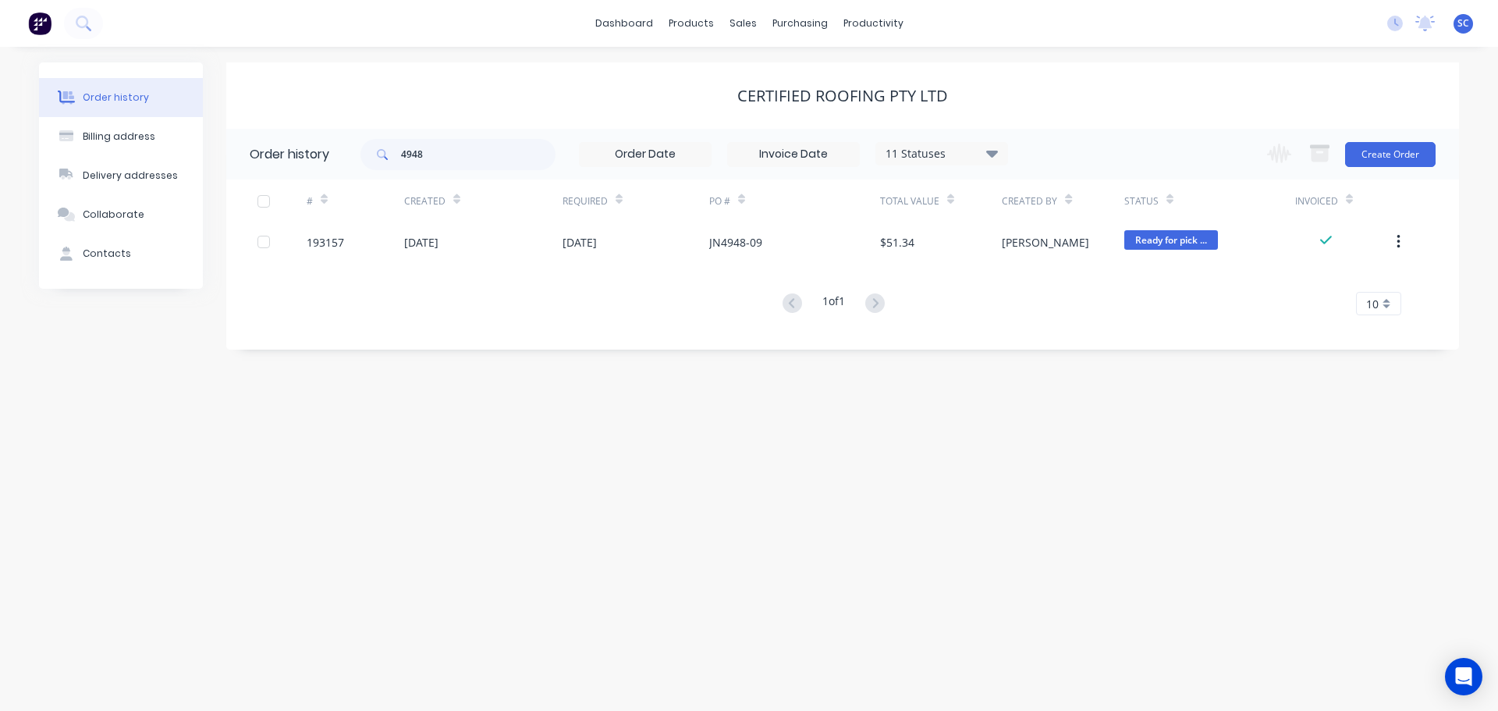
click at [993, 151] on icon at bounding box center [992, 153] width 12 height 7
click at [1070, 364] on label at bounding box center [1070, 364] width 0 height 0
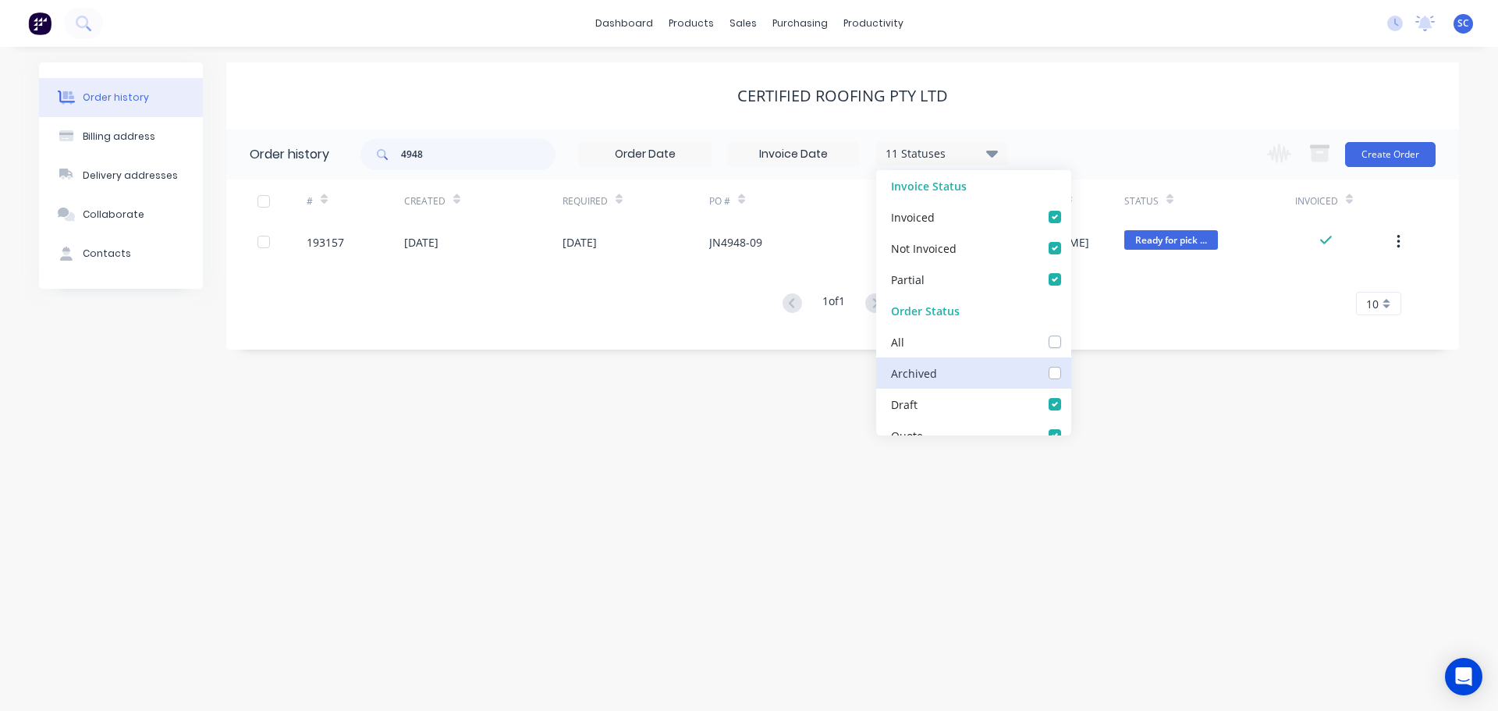
click at [1070, 369] on input "checkbox" at bounding box center [1076, 371] width 12 height 15
checkbox input "true"
click at [1036, 91] on div "Certified Roofing Pty Ltd" at bounding box center [842, 96] width 1233 height 19
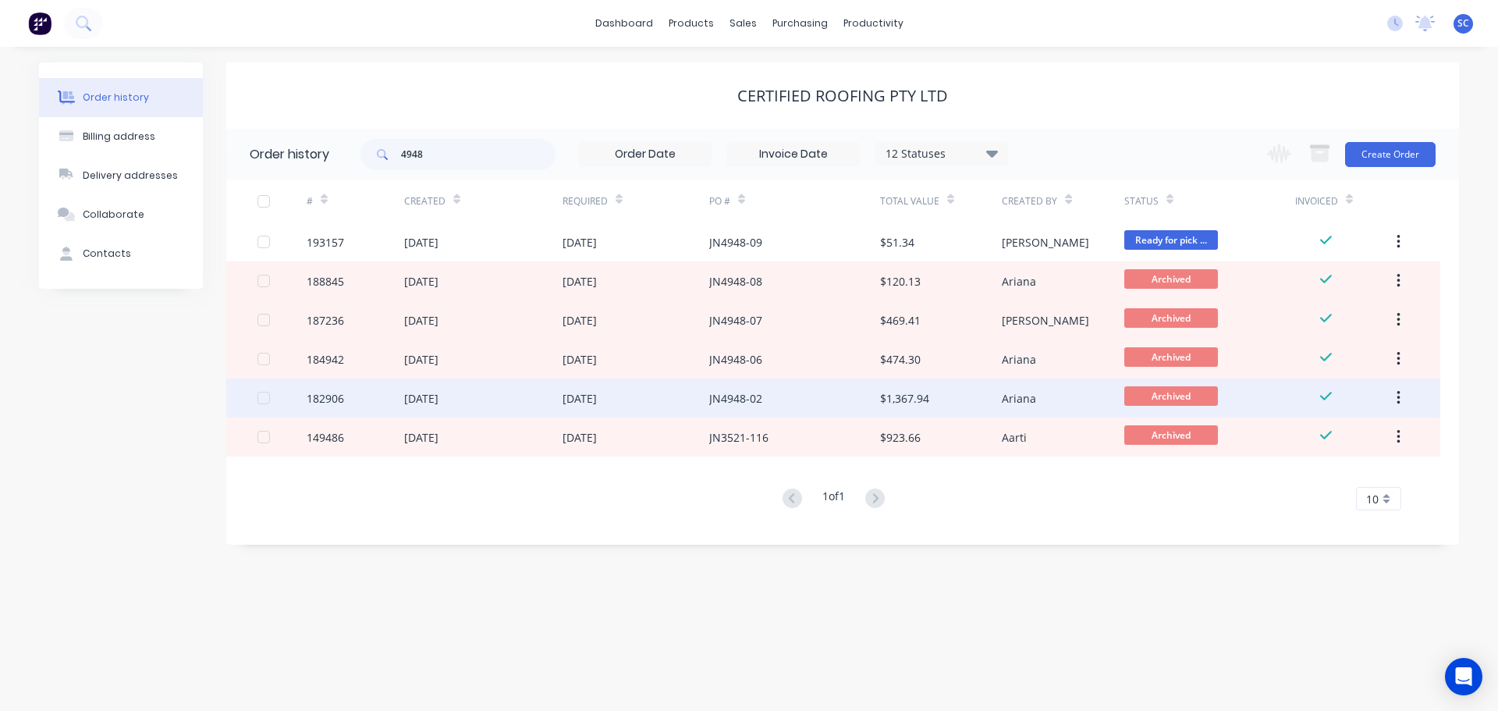
click at [438, 399] on div "03 Jun 2025" at bounding box center [421, 398] width 34 height 16
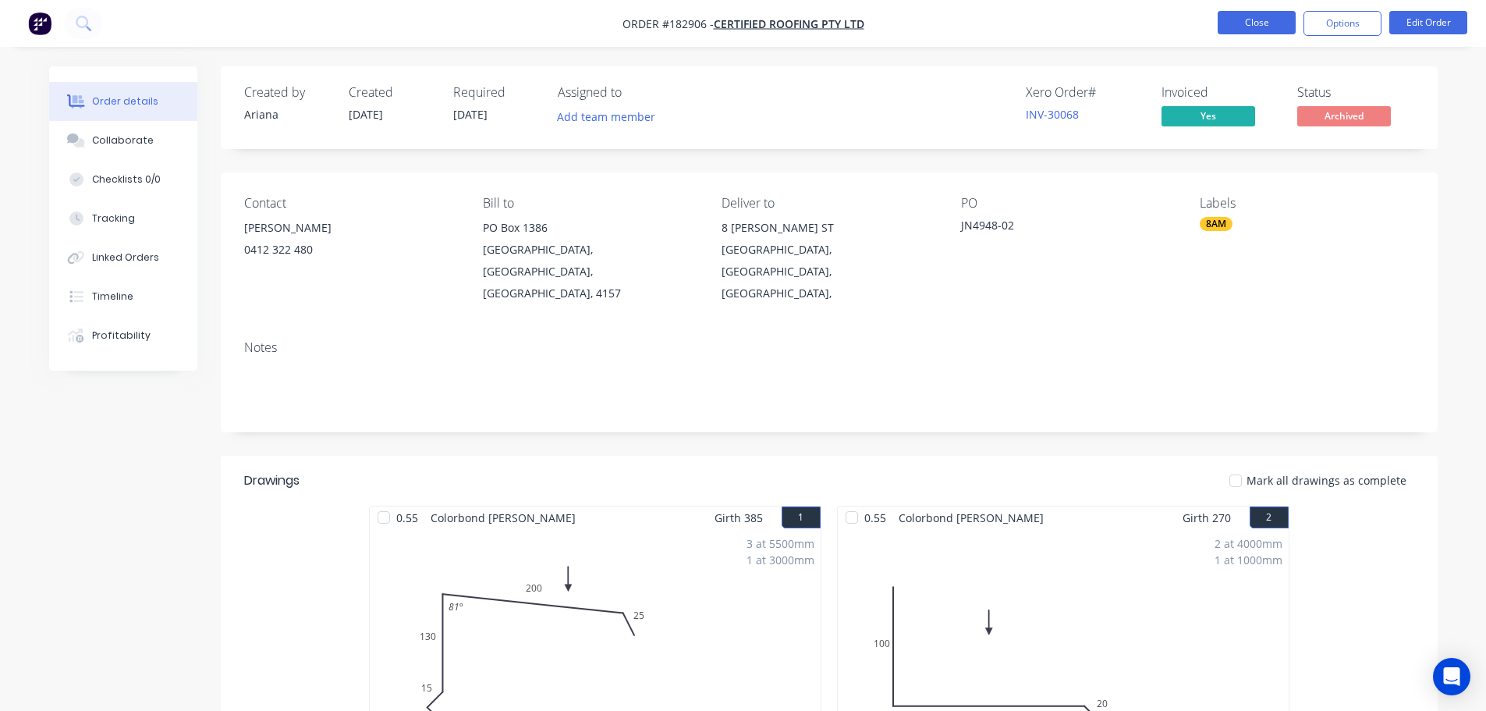
click at [1263, 27] on button "Close" at bounding box center [1257, 22] width 78 height 23
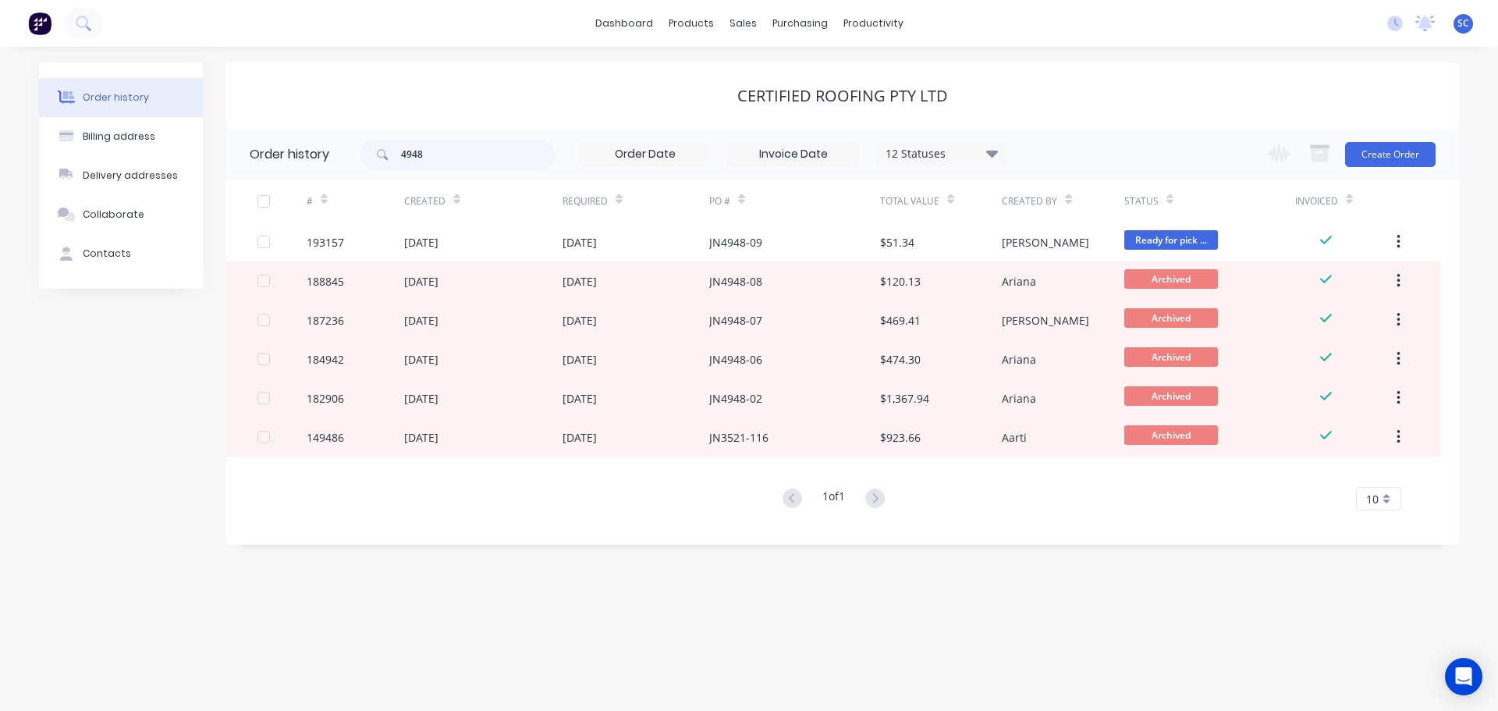
click at [568, 93] on div "Certified Roofing Pty Ltd" at bounding box center [842, 96] width 1233 height 19
drag, startPoint x: 429, startPoint y: 154, endPoint x: 382, endPoint y: 159, distance: 47.8
click at [382, 159] on div "4948" at bounding box center [457, 154] width 195 height 31
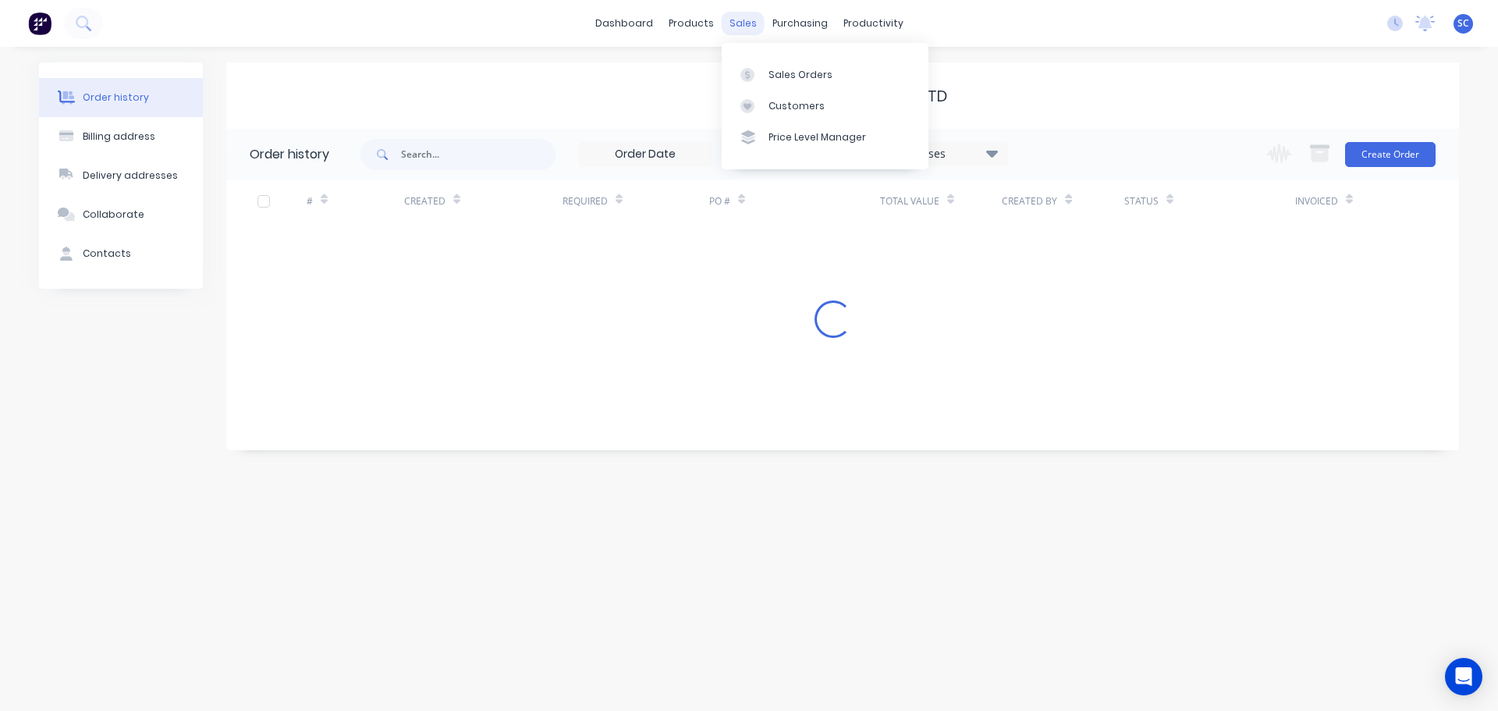
click at [737, 23] on div "sales" at bounding box center [743, 23] width 43 height 23
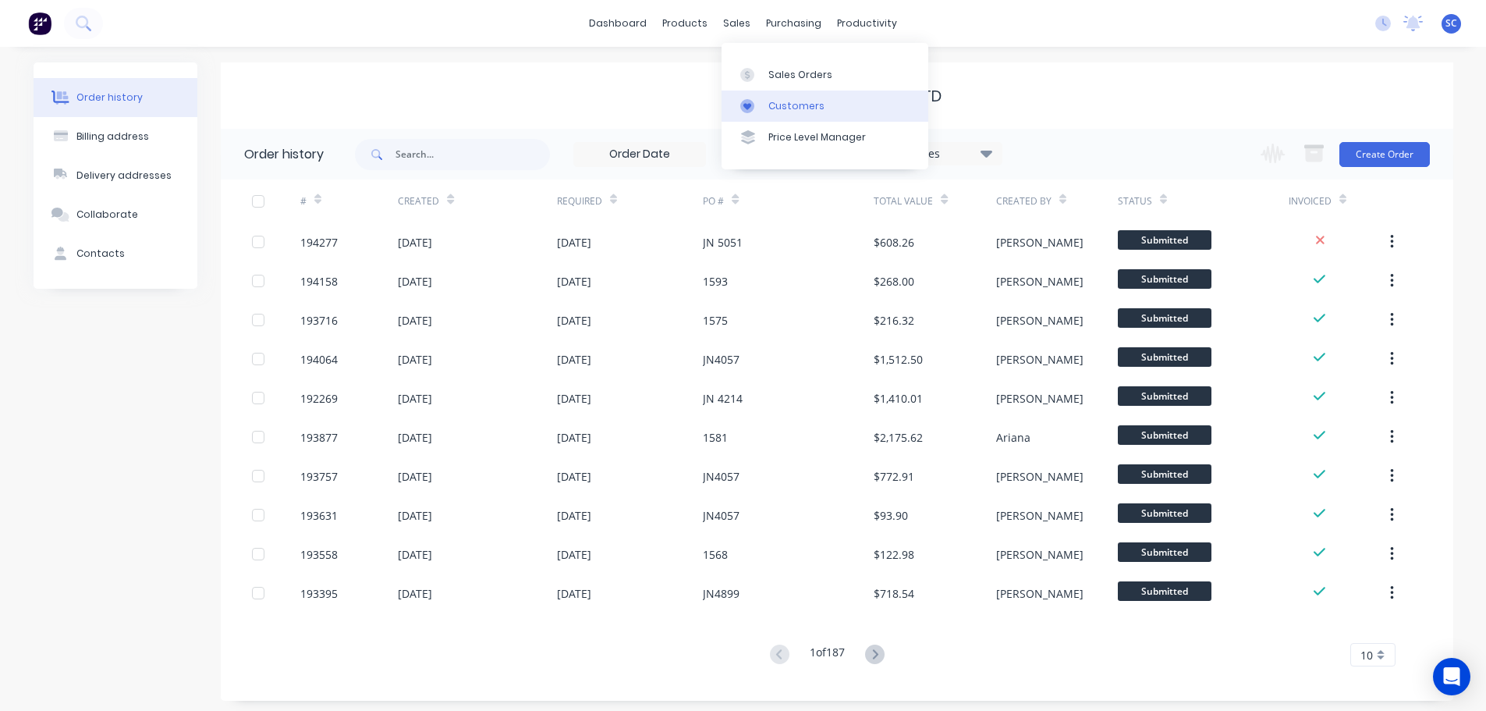
click at [798, 106] on div "Customers" at bounding box center [797, 106] width 56 height 14
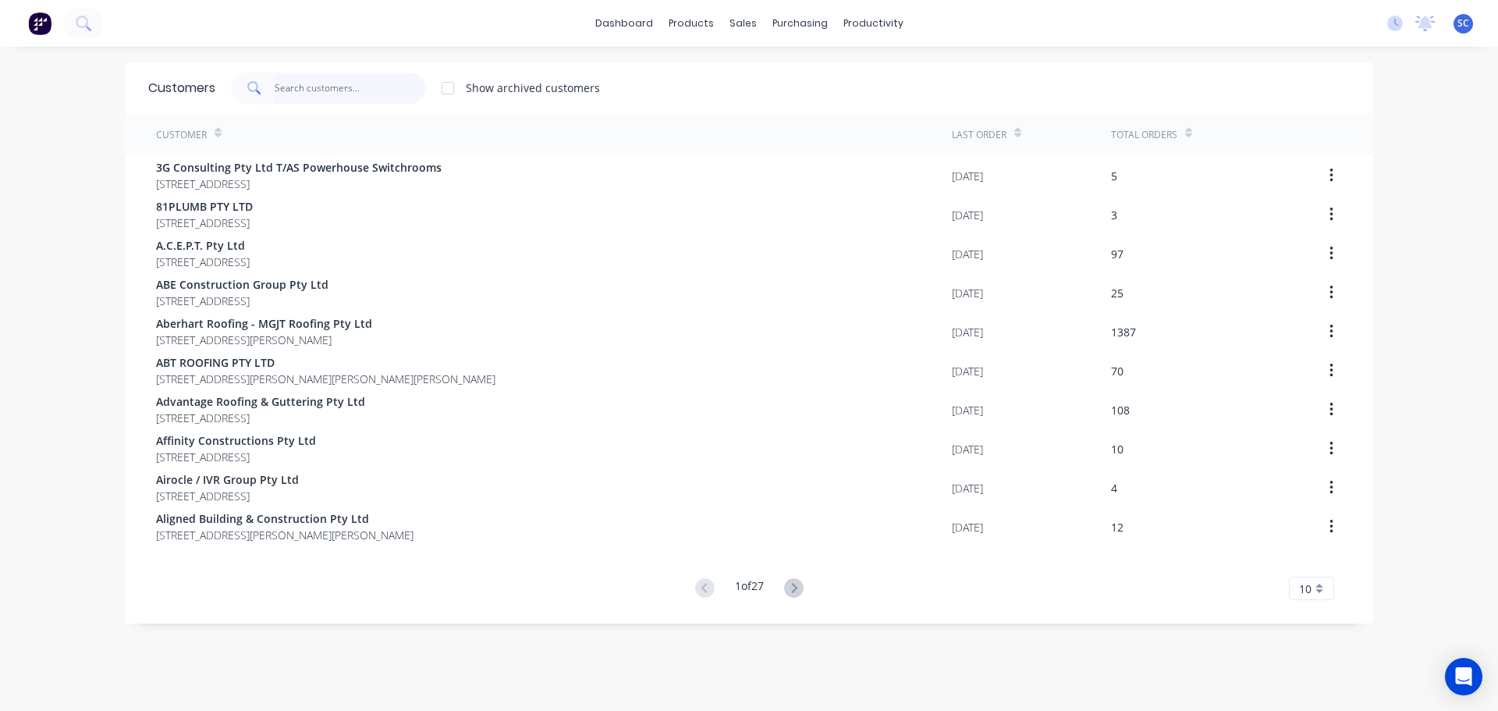
click at [336, 78] on input "text" at bounding box center [351, 88] width 152 height 31
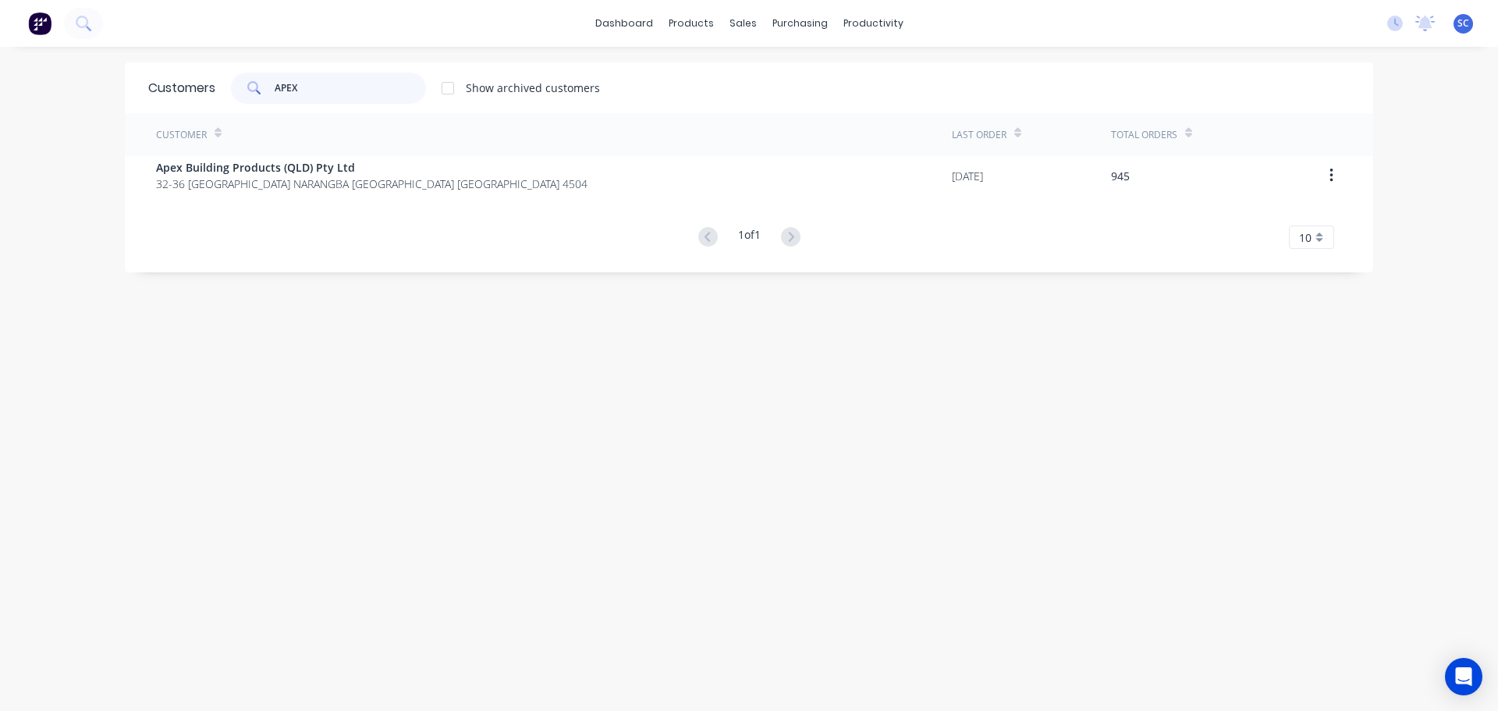
type input "APEX"
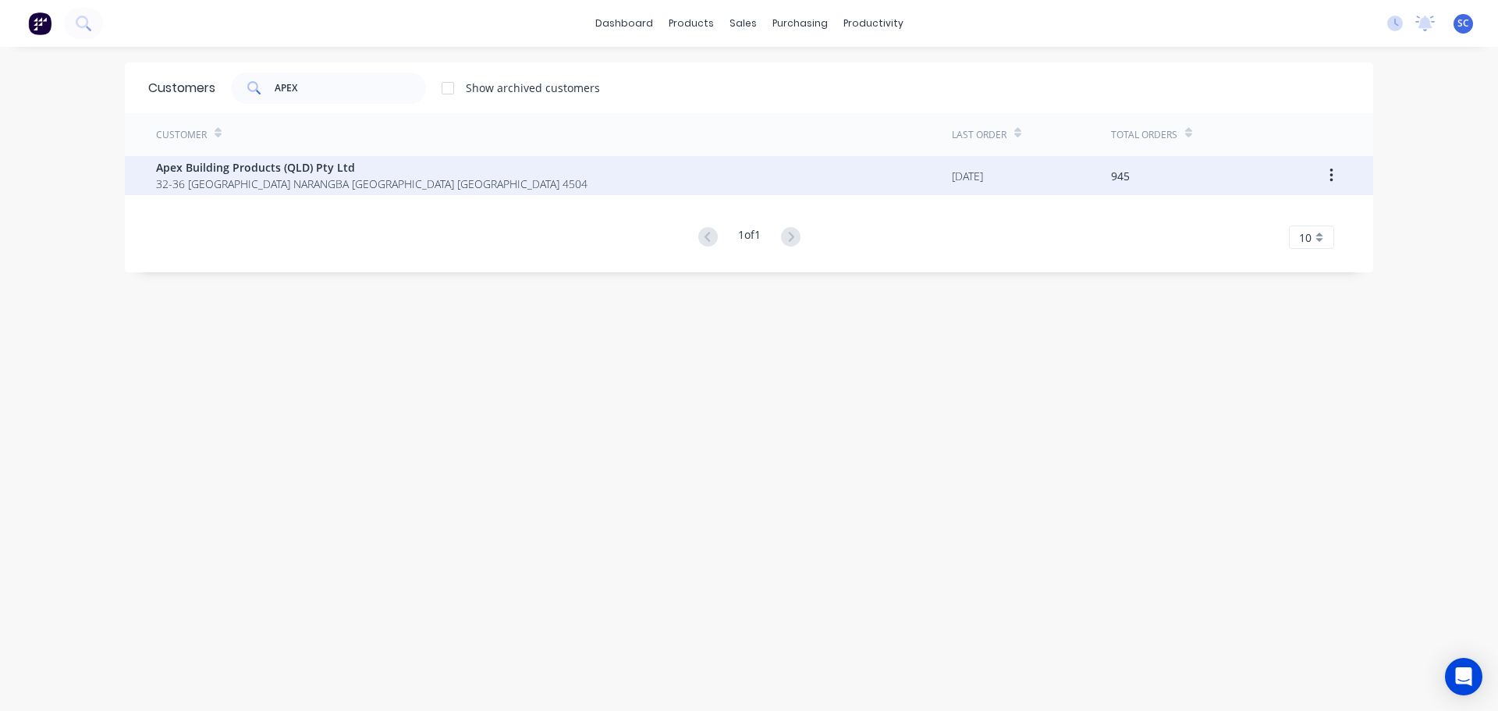
click at [310, 191] on div "Apex Building Products (QLD) Pty Ltd 32-36 Saltwater Circuit NARANGBA Queenslan…" at bounding box center [554, 175] width 796 height 39
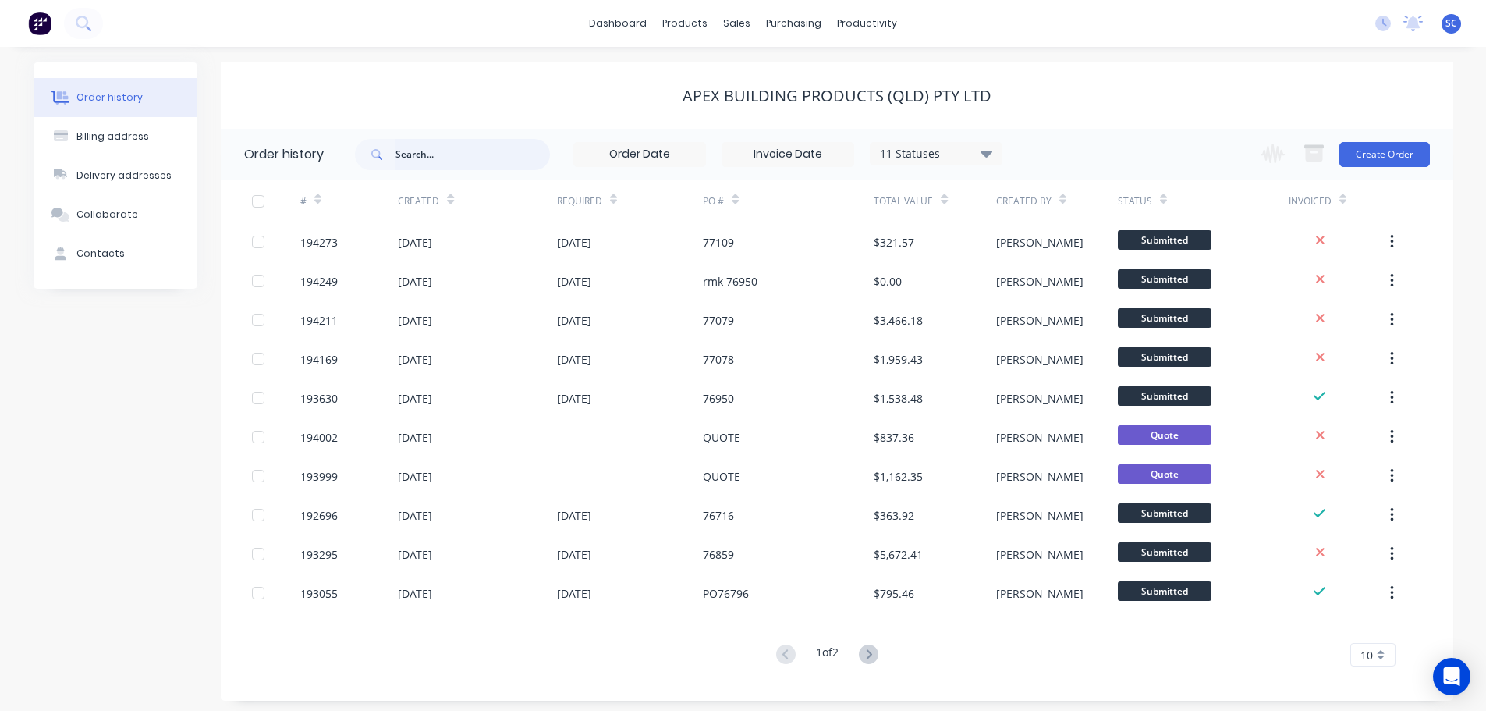
click at [406, 151] on input "text" at bounding box center [473, 154] width 154 height 31
type input "77045"
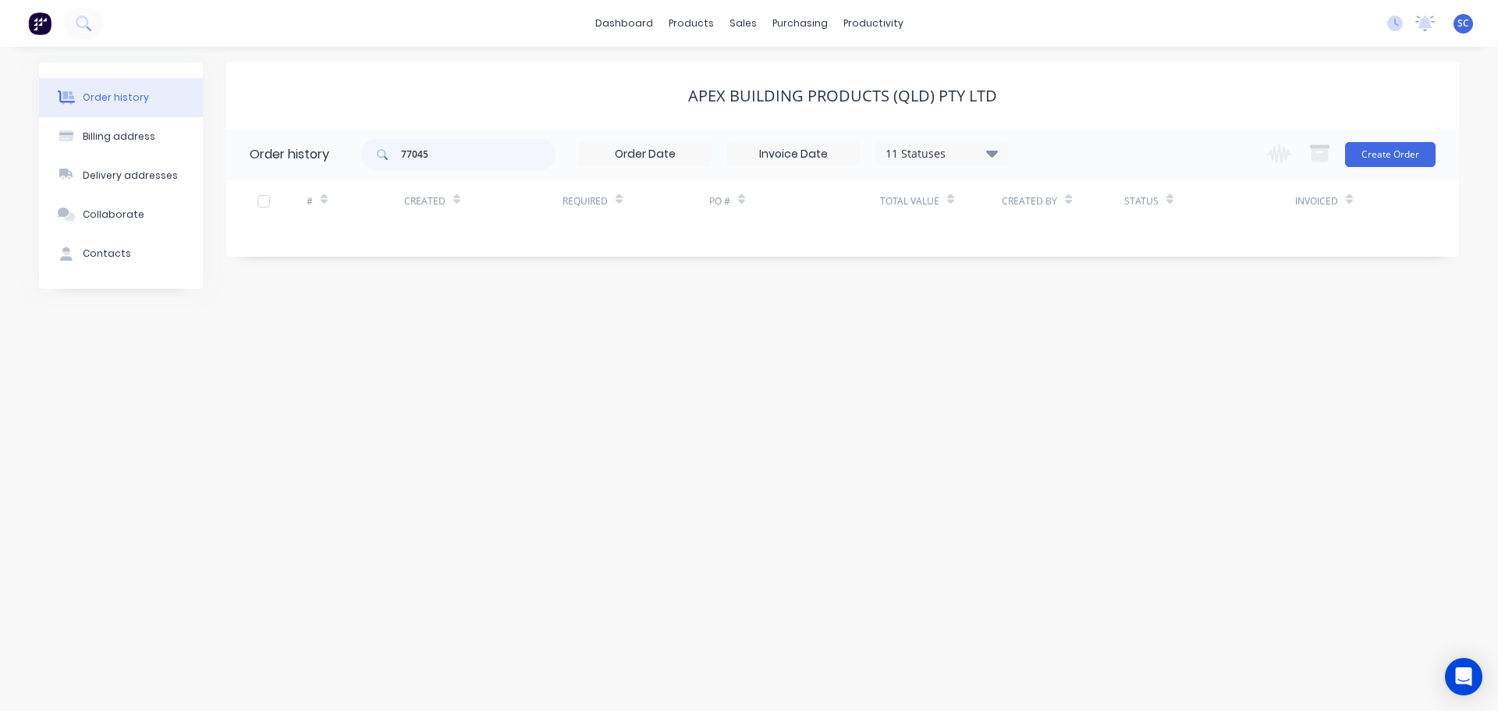
click at [661, 384] on div "Order history Billing address Delivery addresses Collaborate Contacts Apex Buil…" at bounding box center [749, 379] width 1498 height 664
drag, startPoint x: 458, startPoint y: 150, endPoint x: 385, endPoint y: 157, distance: 73.7
click at [385, 157] on div "77045" at bounding box center [457, 154] width 195 height 31
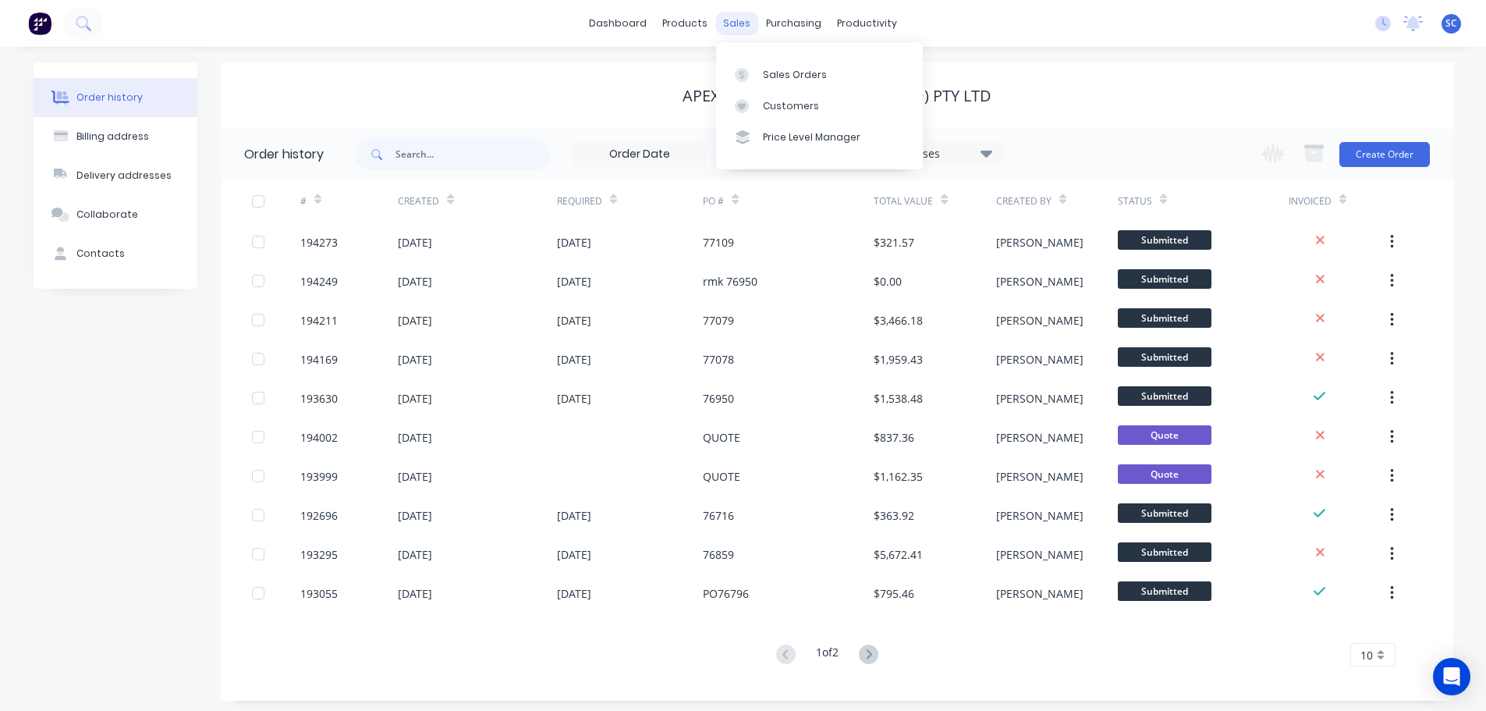
click at [726, 19] on div "sales" at bounding box center [736, 23] width 43 height 23
click at [730, 23] on div "sales" at bounding box center [736, 23] width 43 height 23
click at [786, 101] on div "Customers" at bounding box center [791, 106] width 56 height 14
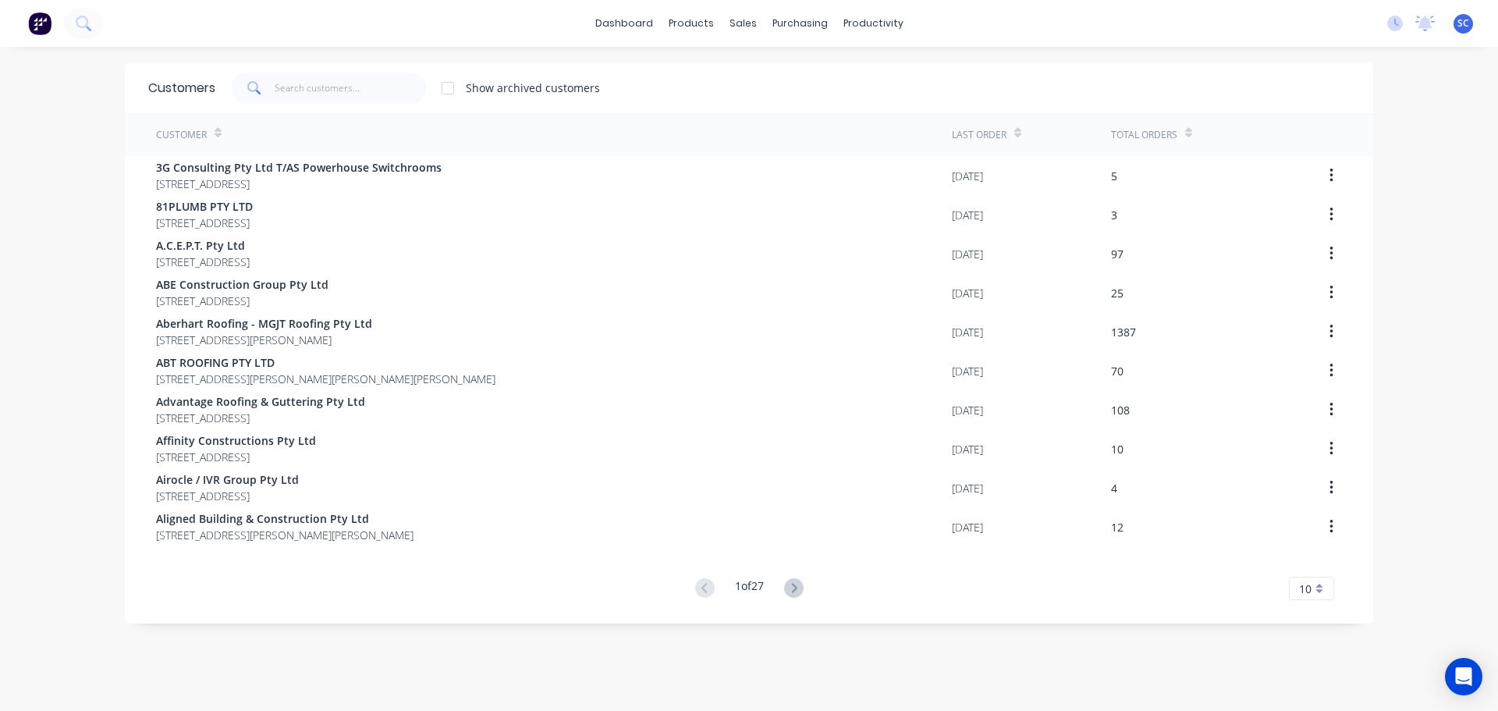
click at [327, 61] on div "dashboard products sales purchasing productivity dashboard products Product Cat…" at bounding box center [749, 355] width 1498 height 711
click at [305, 75] on input "text" at bounding box center [351, 88] width 152 height 31
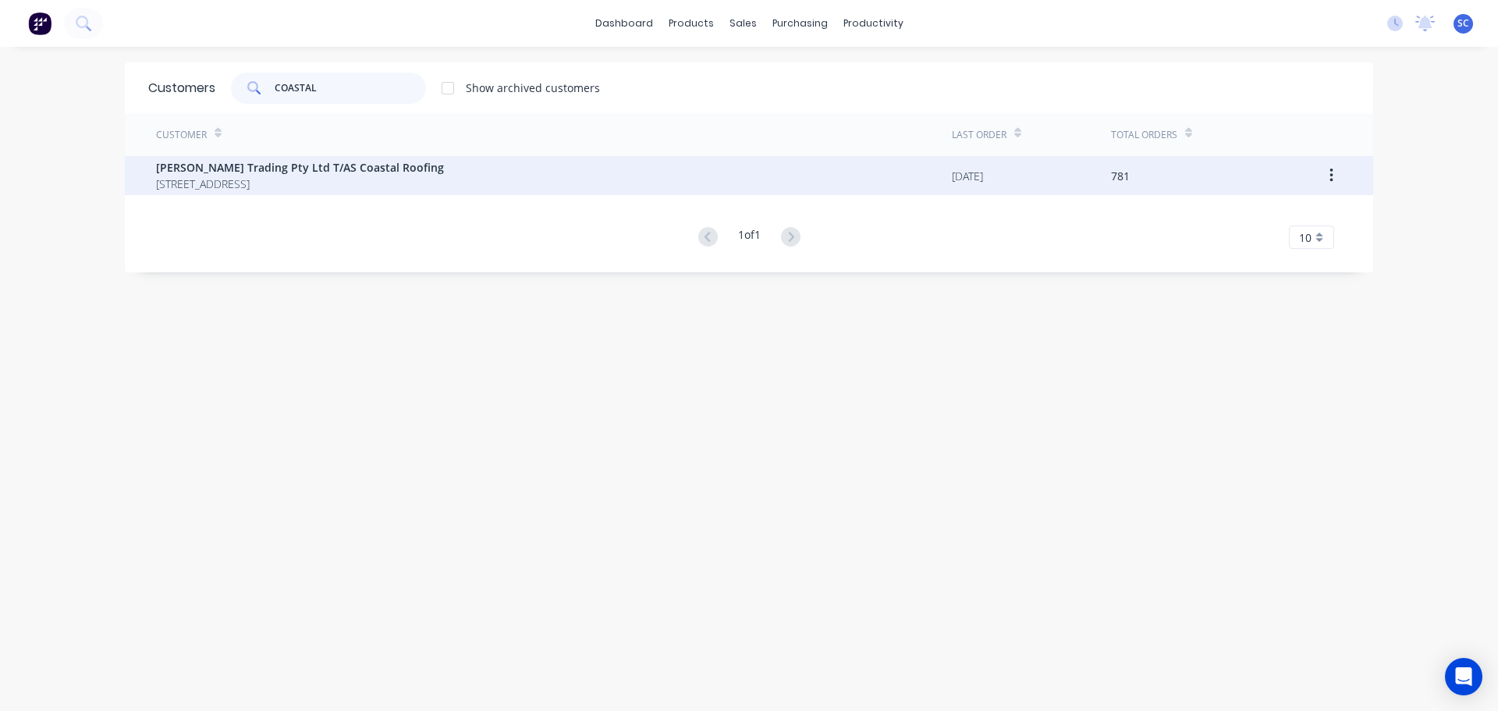
type input "COASTAL"
click at [286, 187] on span "10 Newcastle Drive POTTSVILLE New South Wales Australia 2489" at bounding box center [300, 184] width 288 height 16
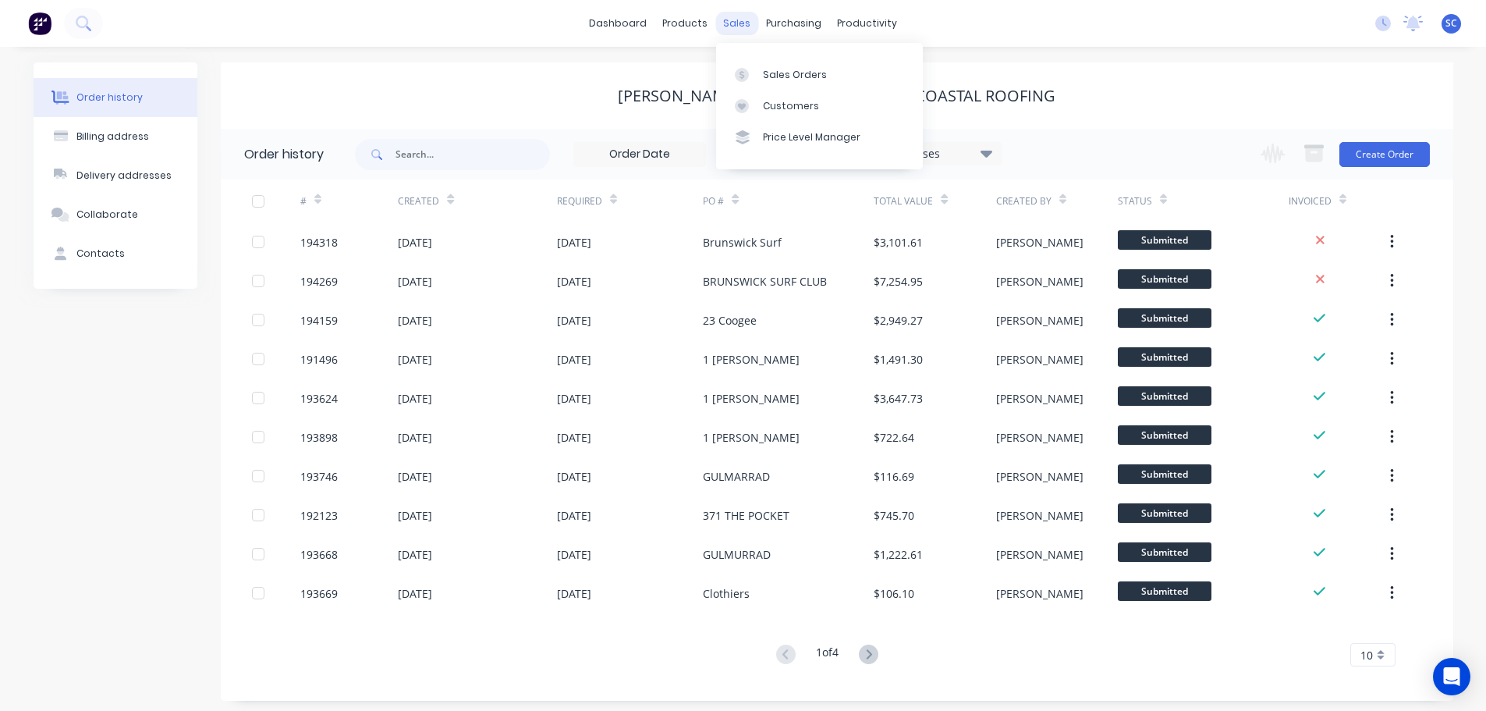
click at [732, 22] on div "sales" at bounding box center [736, 23] width 43 height 23
click at [794, 97] on link "Customers" at bounding box center [819, 106] width 207 height 31
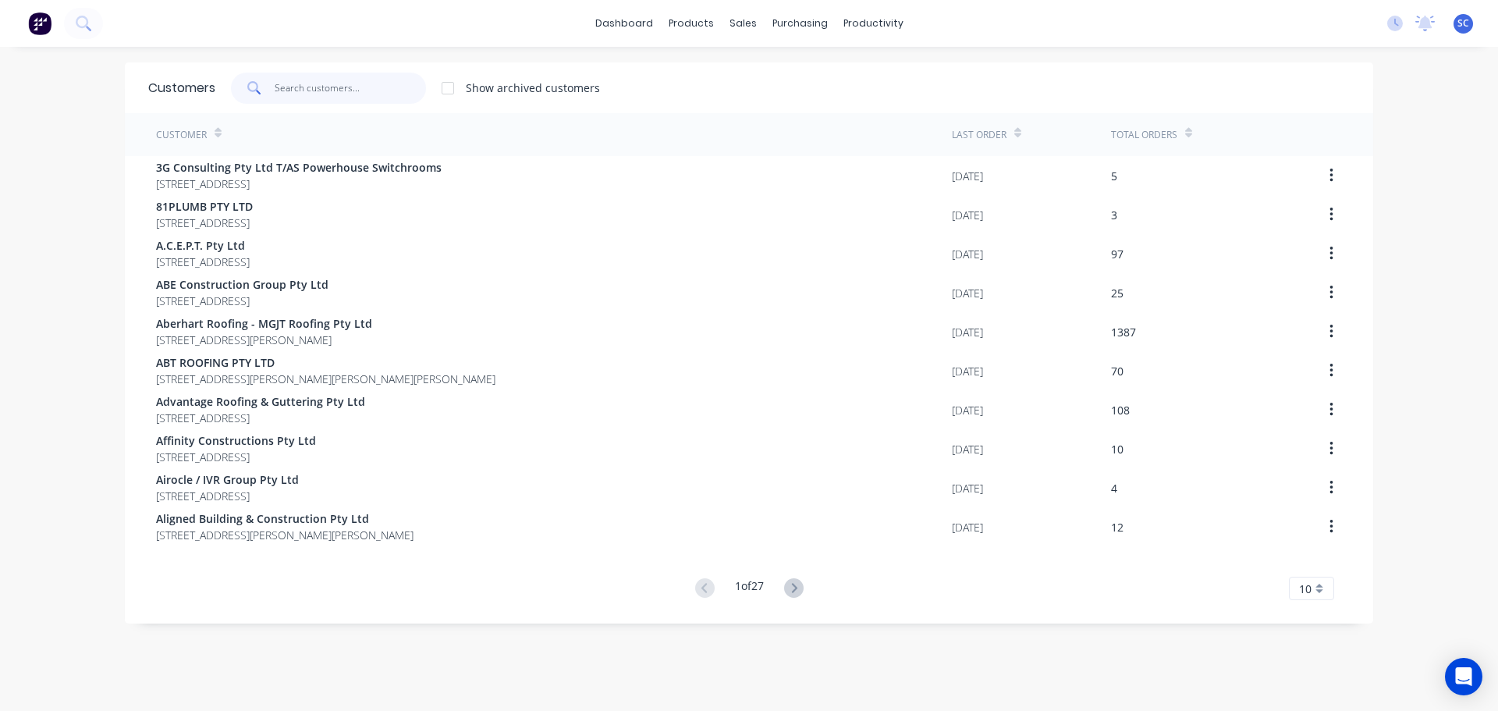
click at [305, 80] on input "text" at bounding box center [351, 88] width 152 height 31
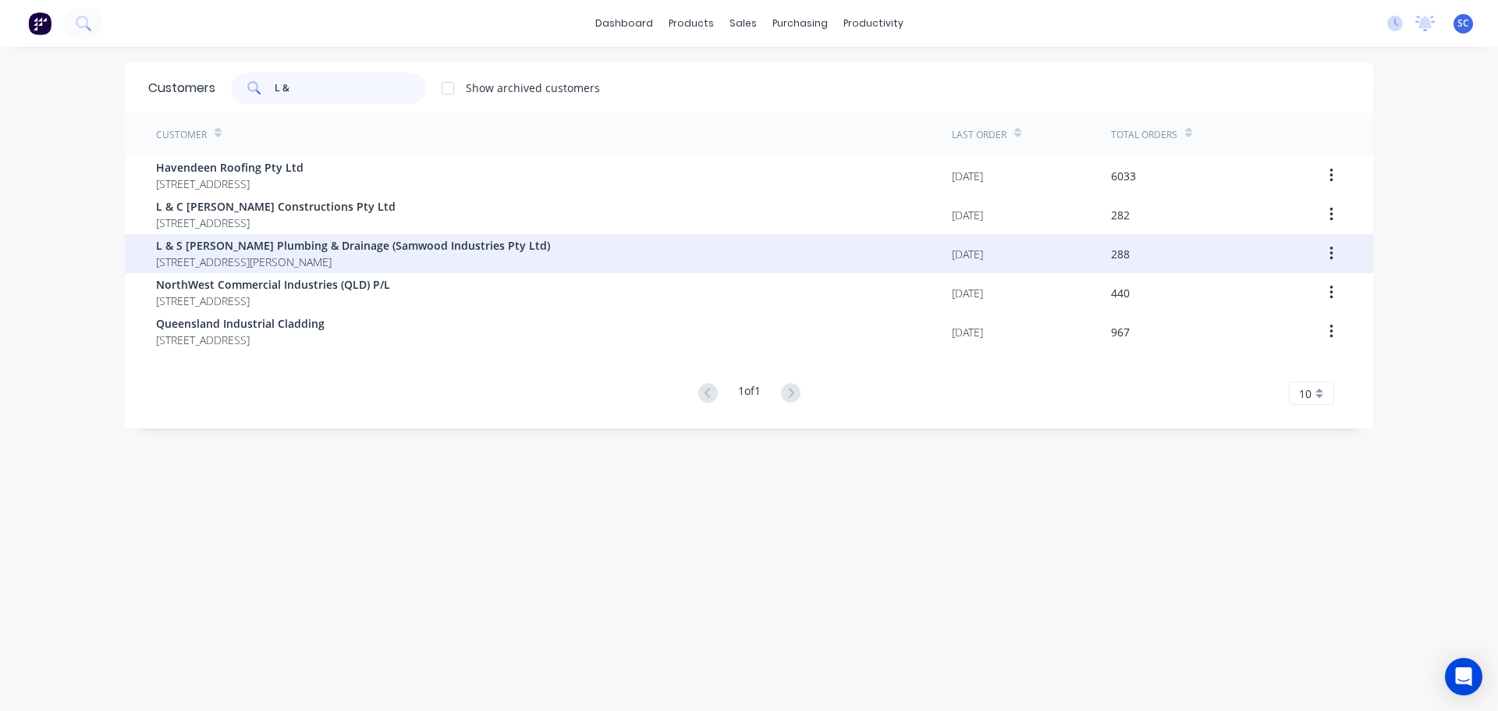
type input "L &"
click at [222, 251] on span "L & S [PERSON_NAME] Plumbing & Drainage (Samwood Industries Pty Ltd)" at bounding box center [353, 245] width 394 height 16
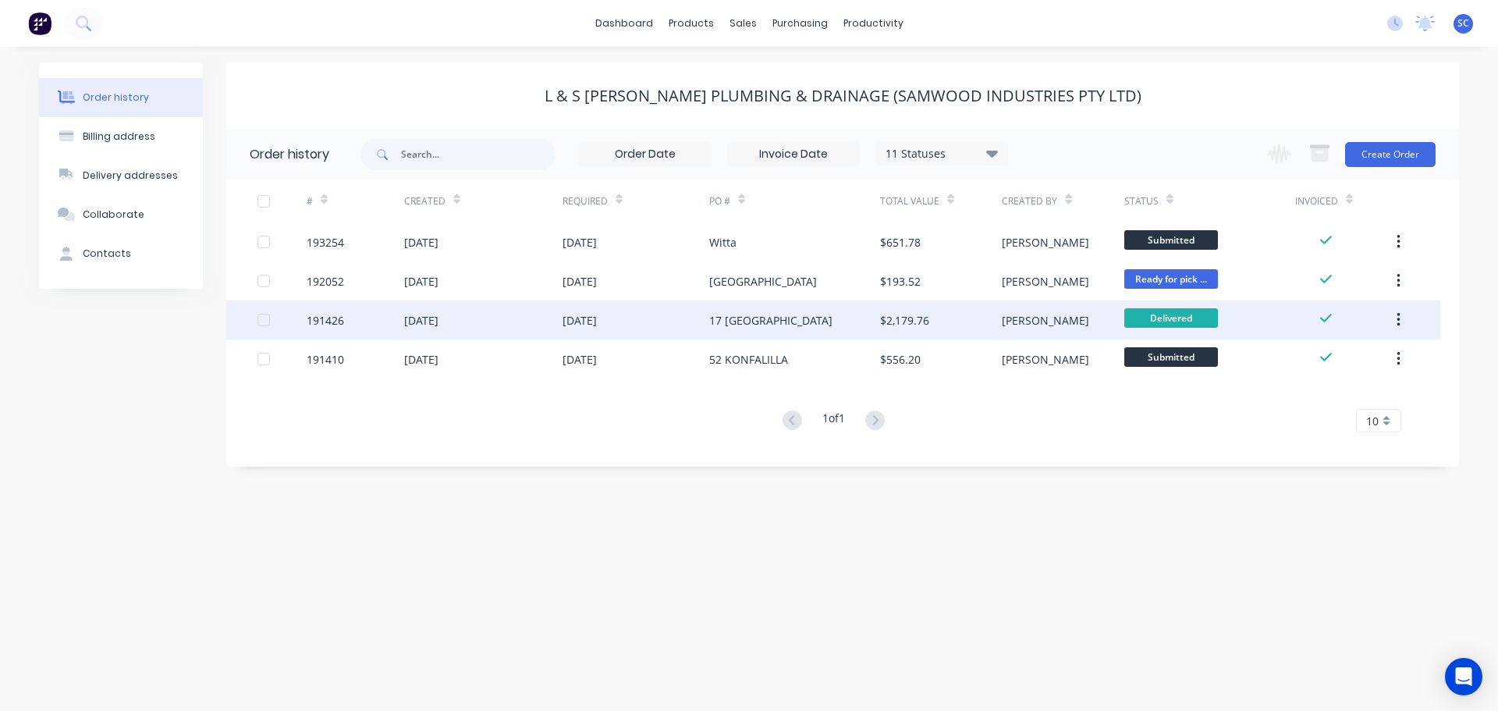
click at [566, 323] on div "03 Sep 2025" at bounding box center [580, 320] width 34 height 16
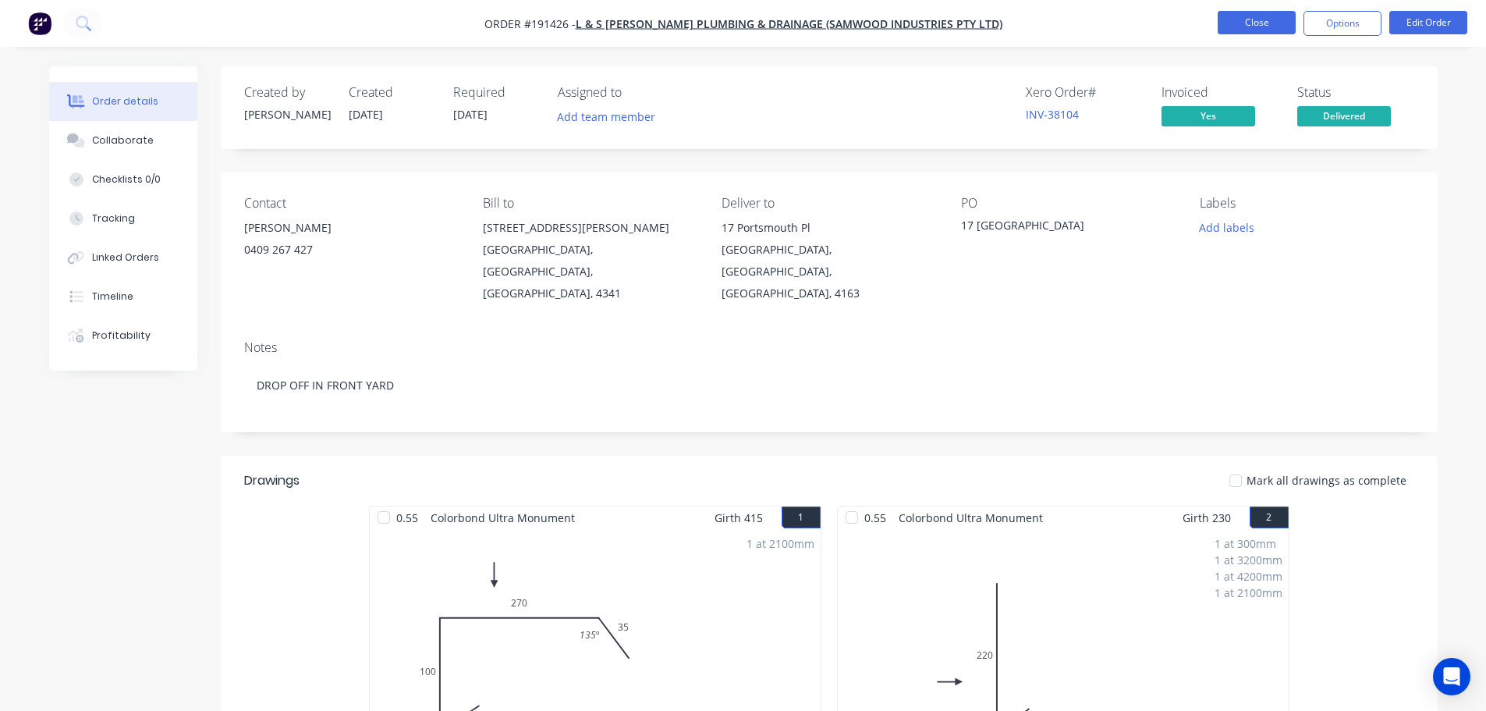
click at [1240, 23] on button "Close" at bounding box center [1257, 22] width 78 height 23
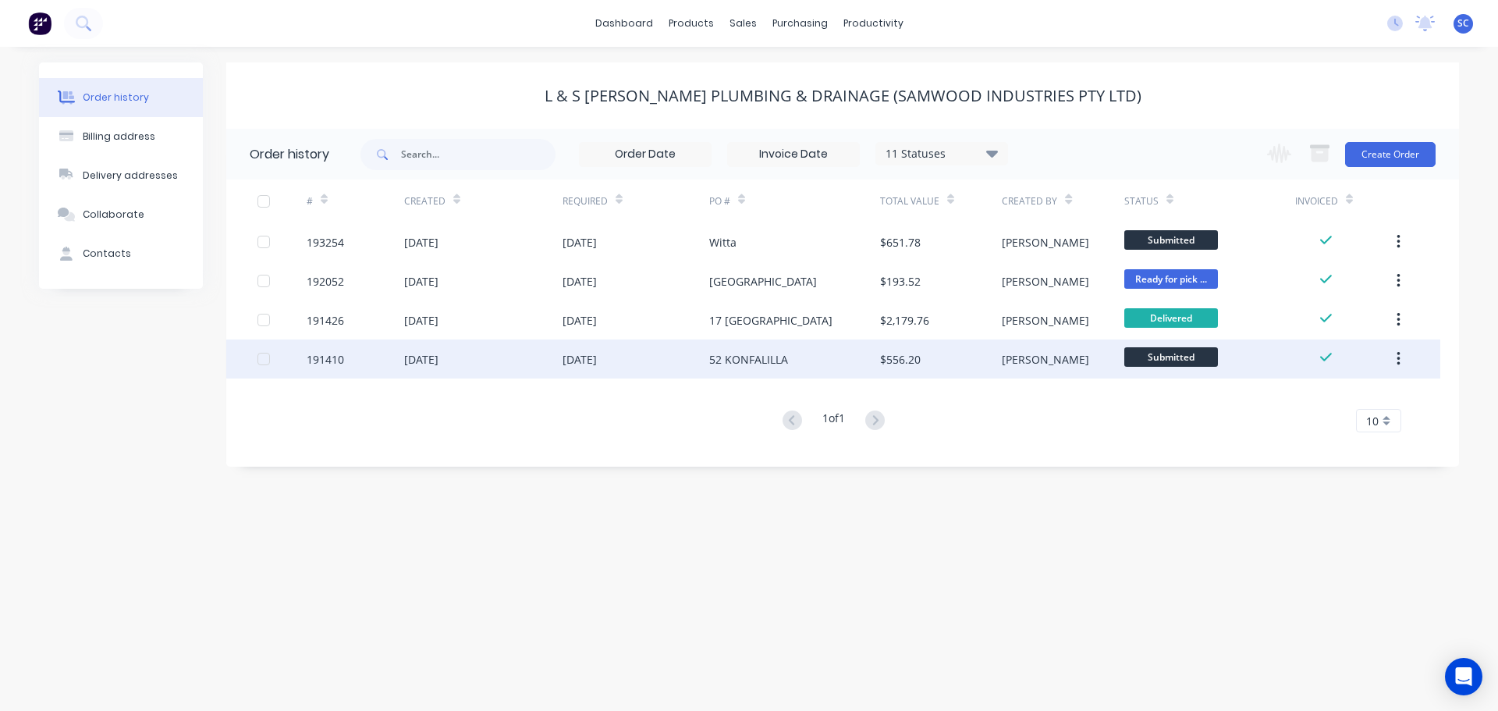
click at [665, 355] on div "02 Sep 2025" at bounding box center [636, 358] width 147 height 39
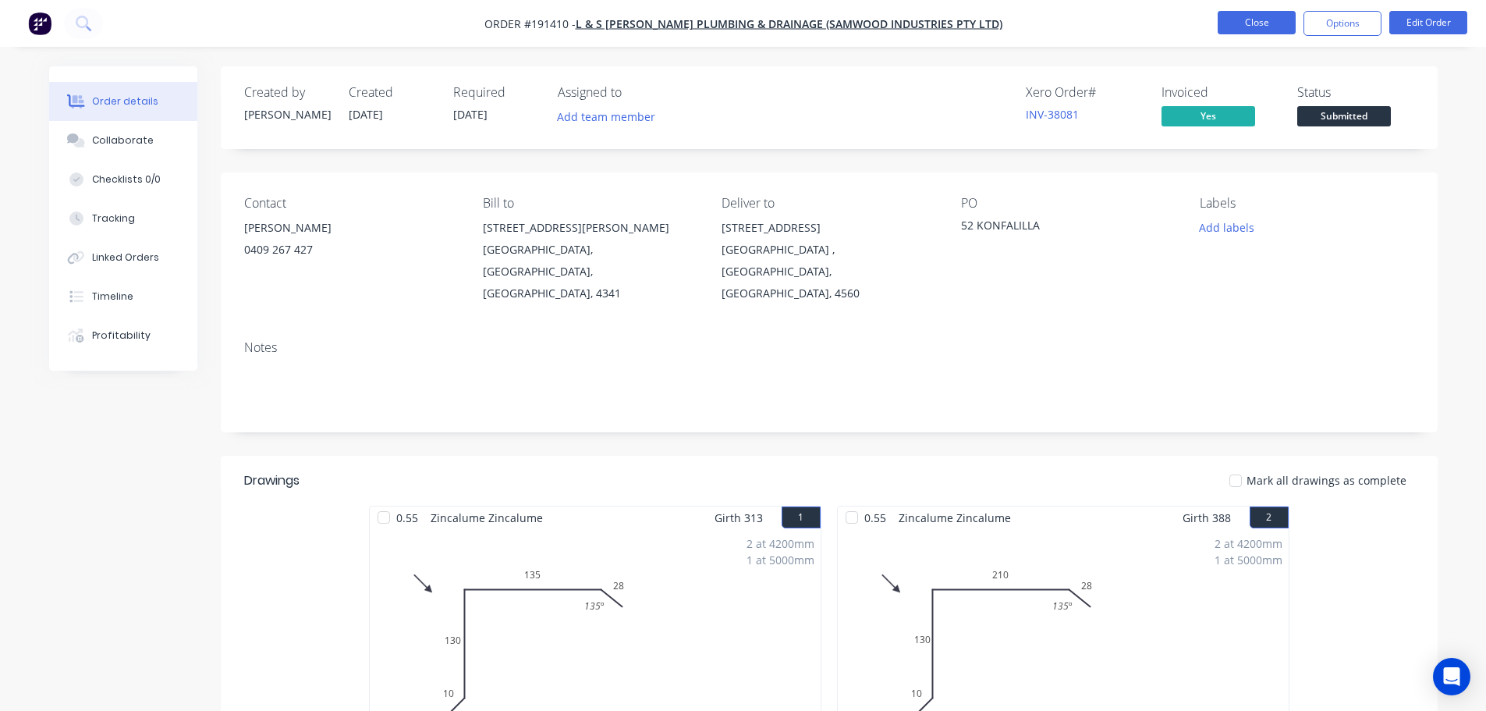
click at [1260, 17] on button "Close" at bounding box center [1257, 22] width 78 height 23
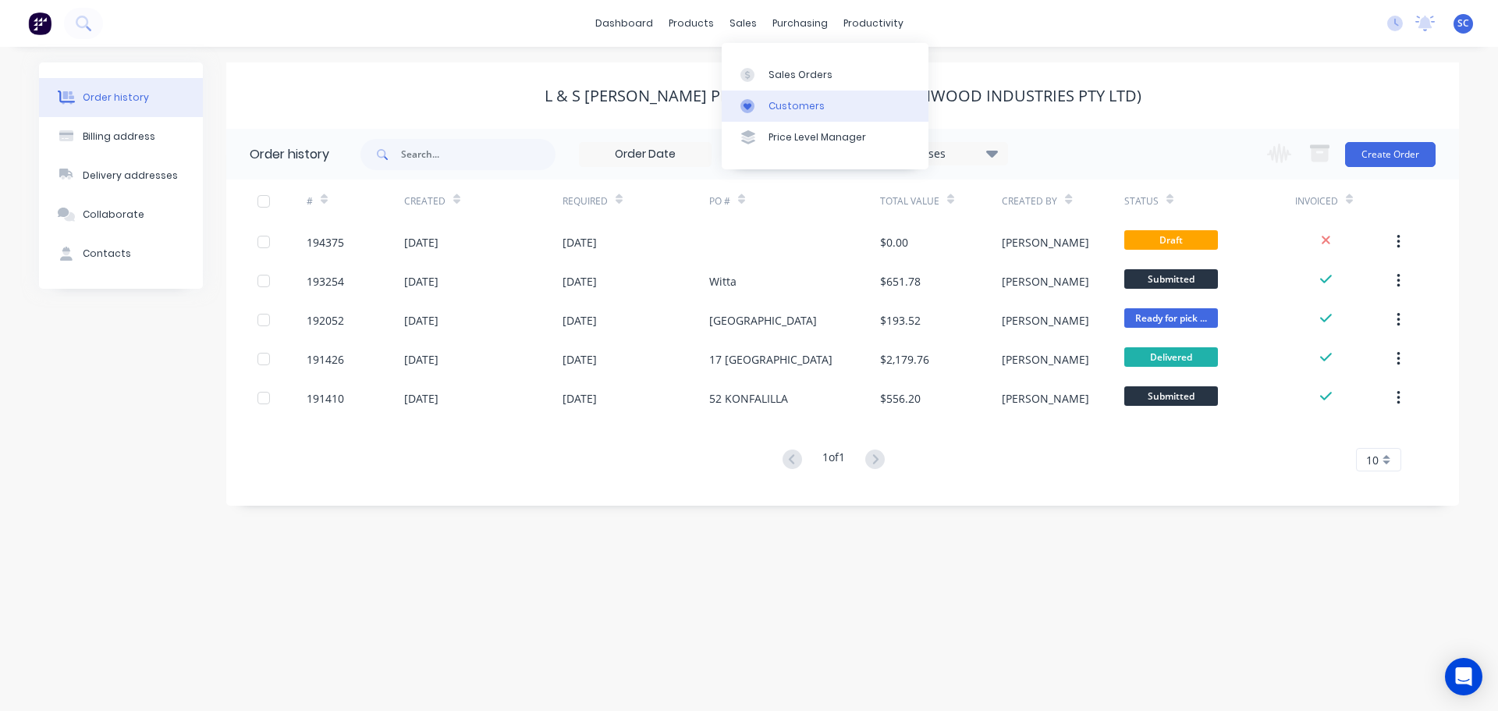
click at [773, 104] on div "Customers" at bounding box center [797, 106] width 56 height 14
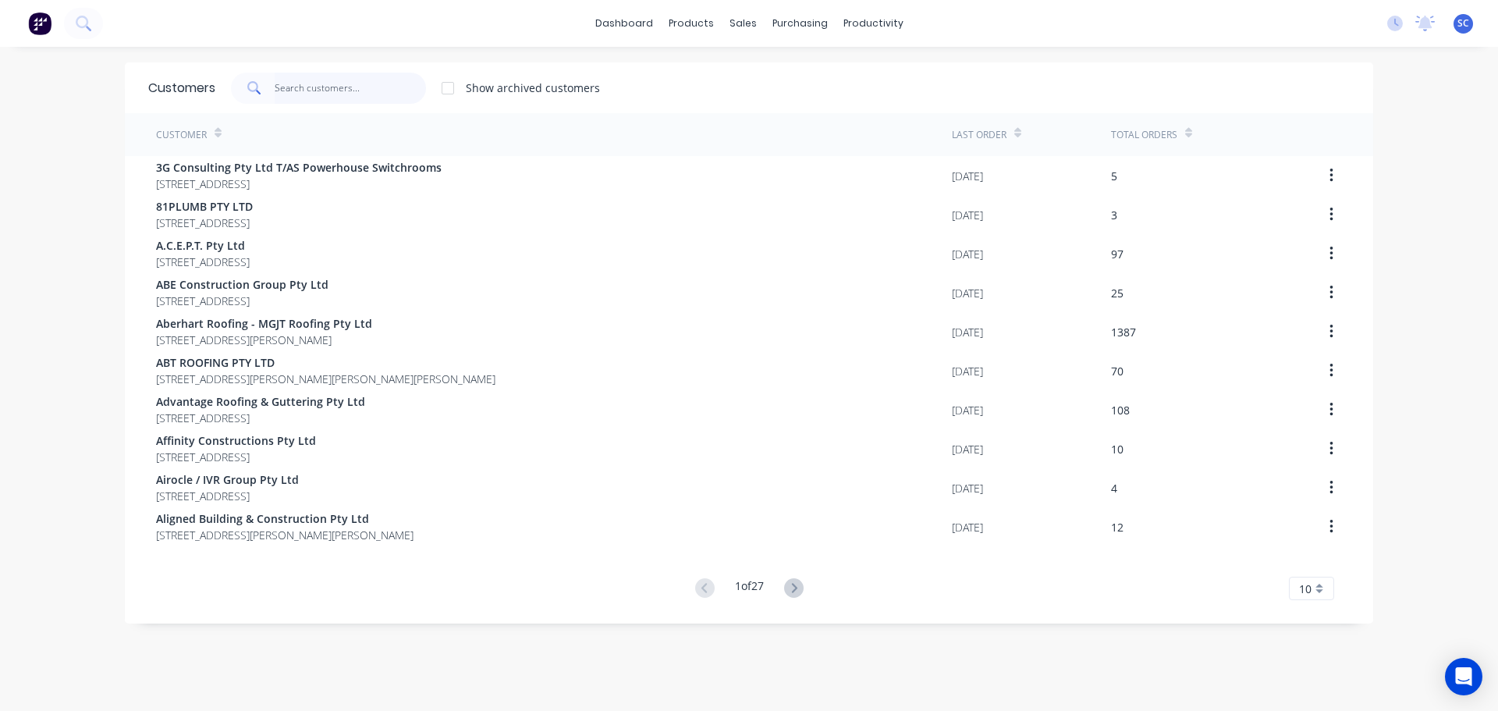
click at [307, 87] on input "text" at bounding box center [351, 88] width 152 height 31
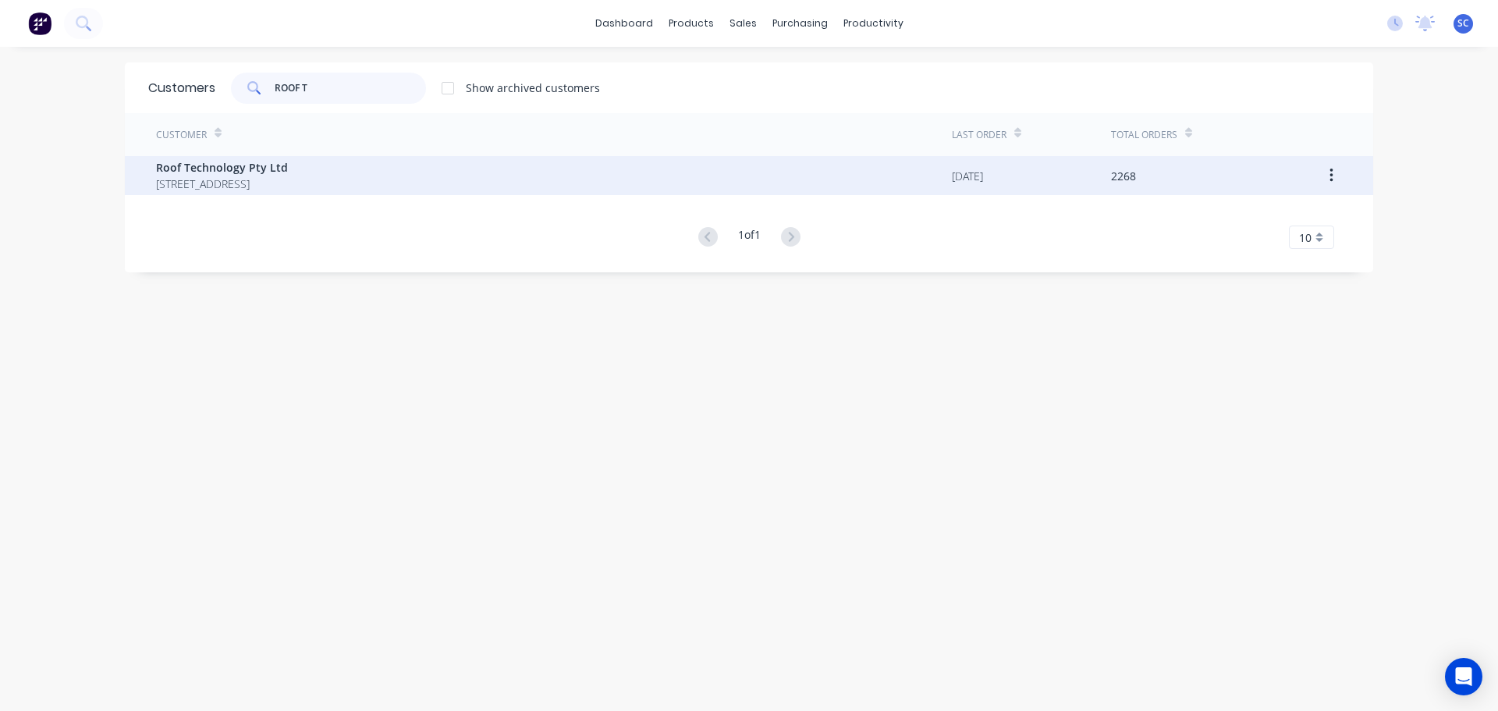
type input "ROOF T"
click at [276, 156] on div "Roof Technology Pty Ltd 2 LOCHLARNEY STREET BEENLEIGH Queensland Australia 4207" at bounding box center [554, 175] width 796 height 39
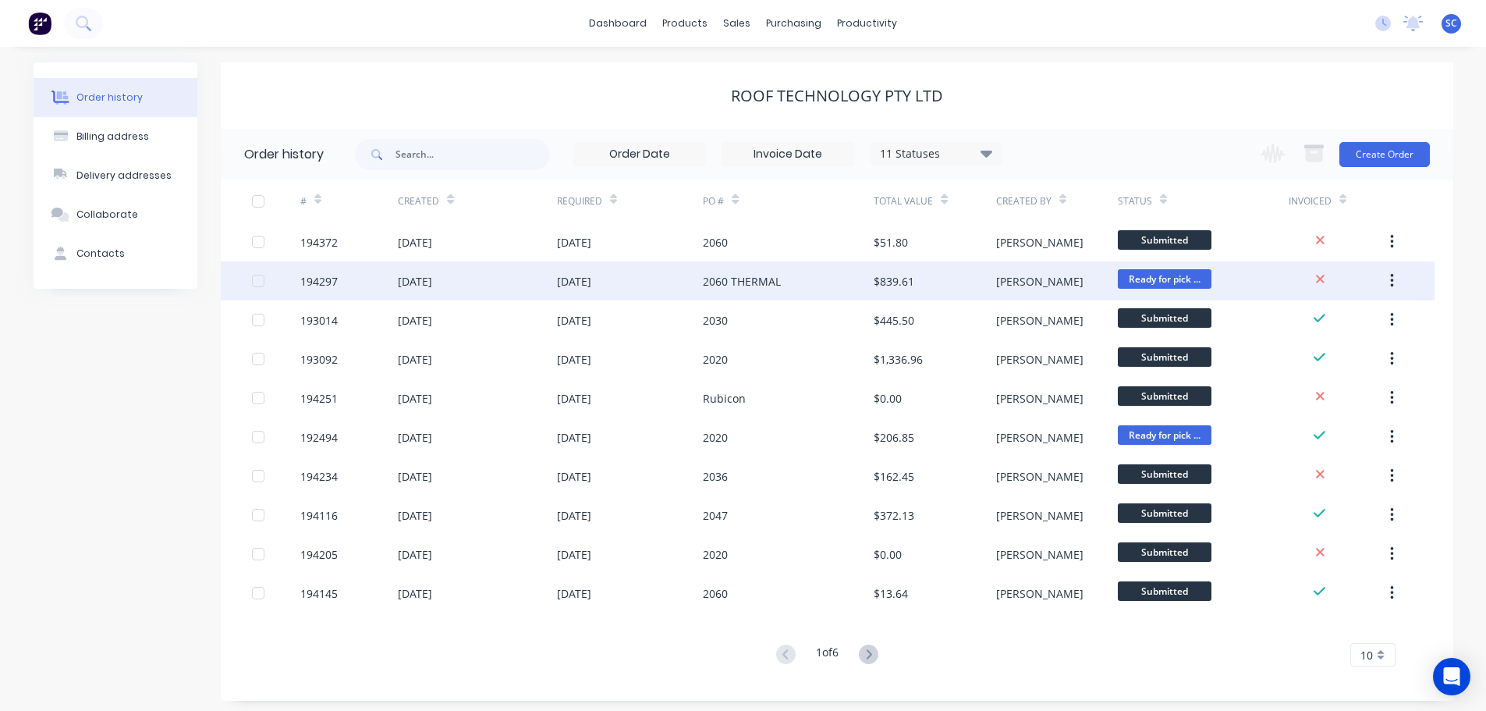
click at [366, 286] on div "194297" at bounding box center [349, 280] width 98 height 39
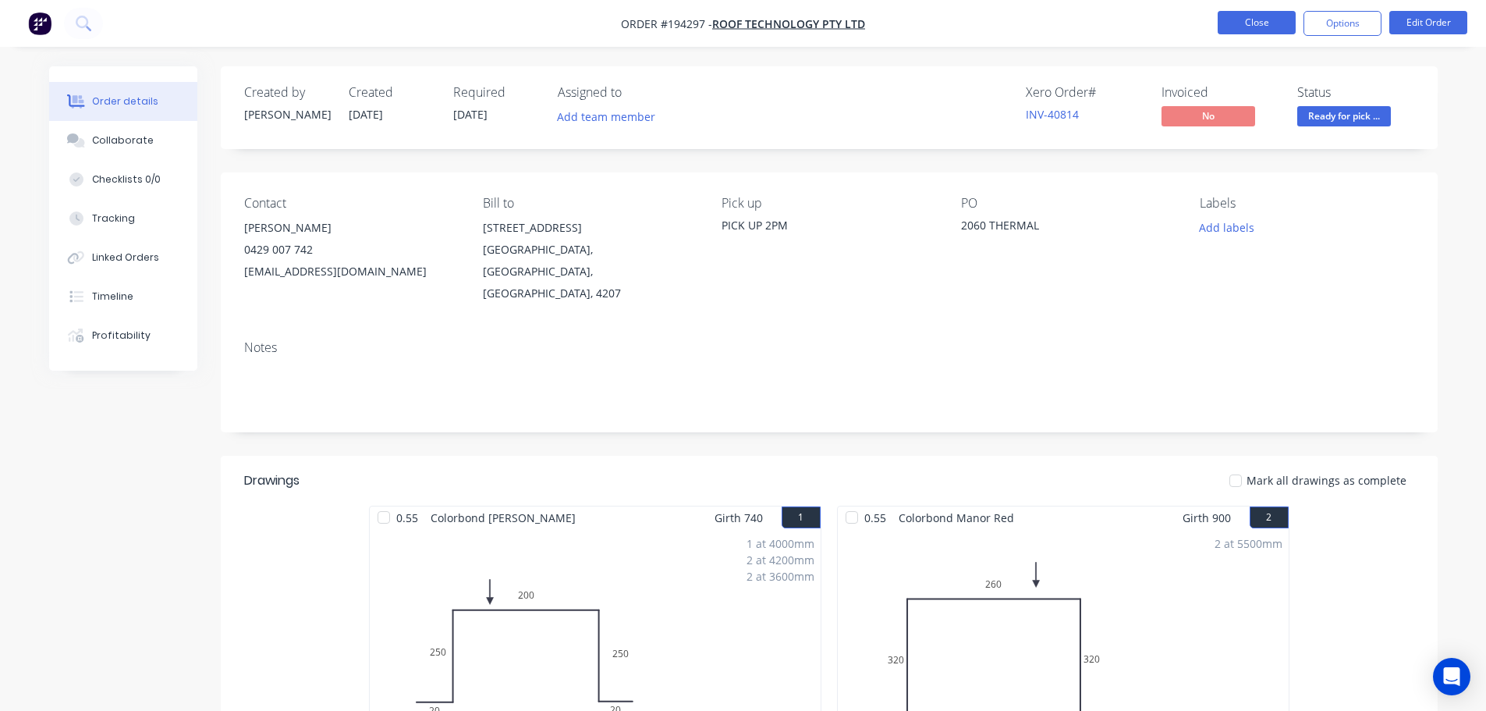
click at [1260, 22] on button "Close" at bounding box center [1257, 22] width 78 height 23
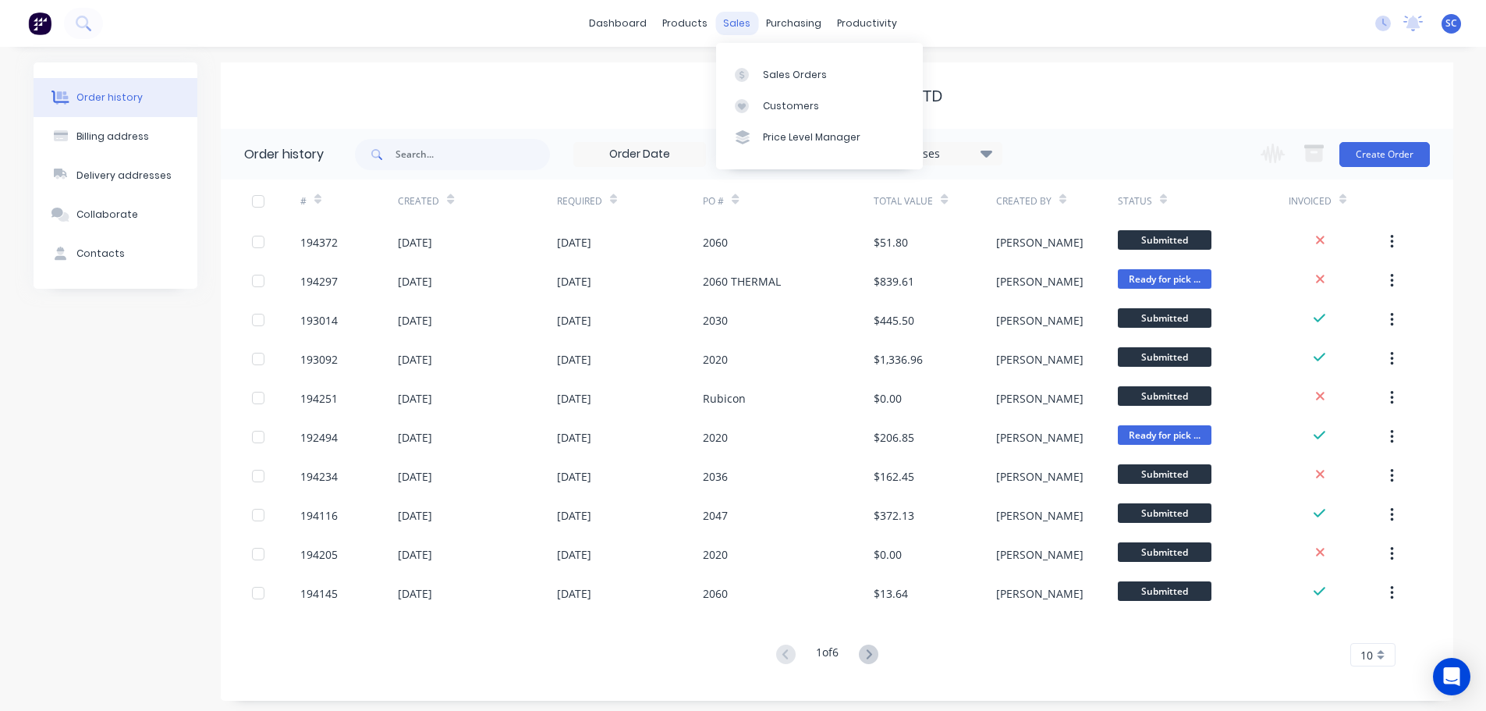
click at [739, 20] on div "sales" at bounding box center [736, 23] width 43 height 23
click at [421, 154] on input "text" at bounding box center [473, 154] width 154 height 31
drag, startPoint x: 727, startPoint y: 17, endPoint x: 740, endPoint y: 35, distance: 22.3
click at [730, 19] on div "sales" at bounding box center [736, 23] width 43 height 23
click at [779, 104] on div "Customers" at bounding box center [791, 106] width 56 height 14
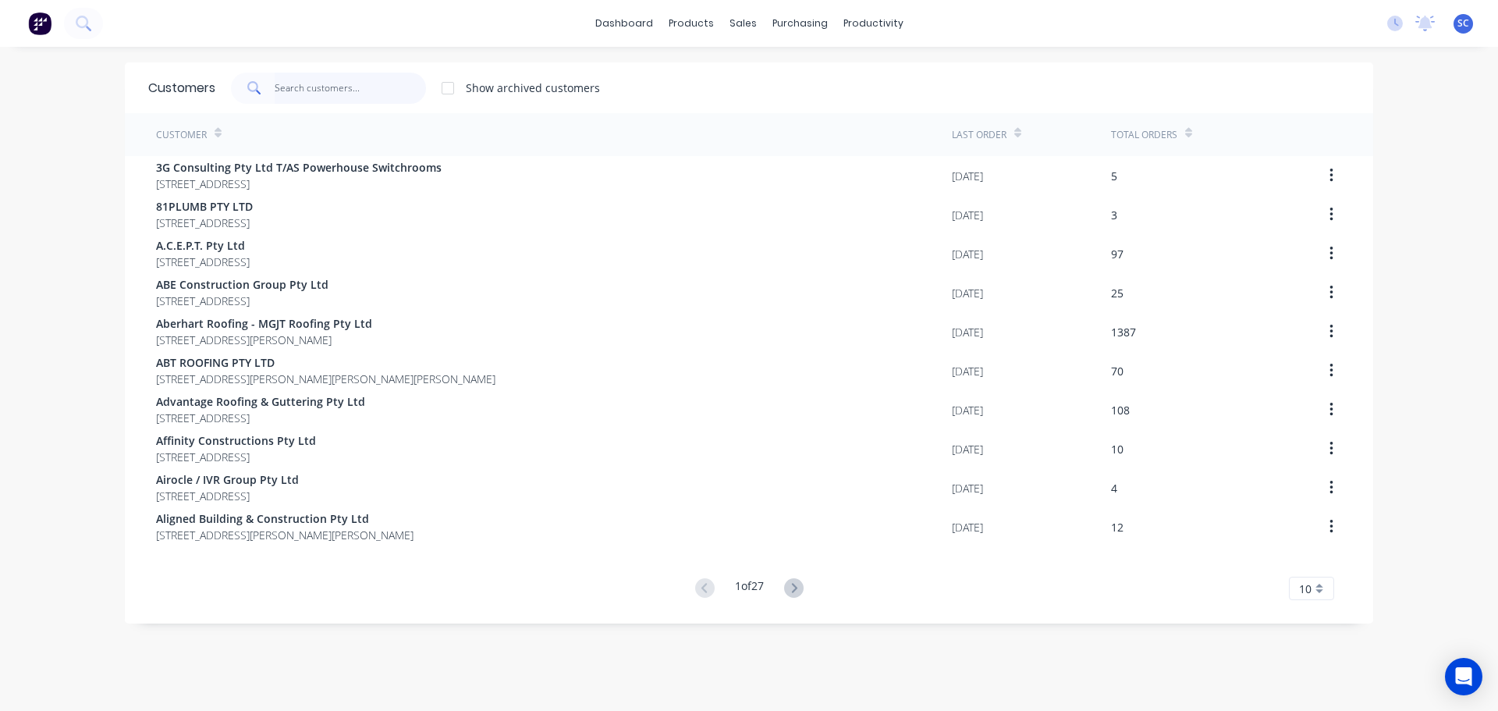
click at [321, 88] on input "text" at bounding box center [351, 88] width 152 height 31
type input "n"
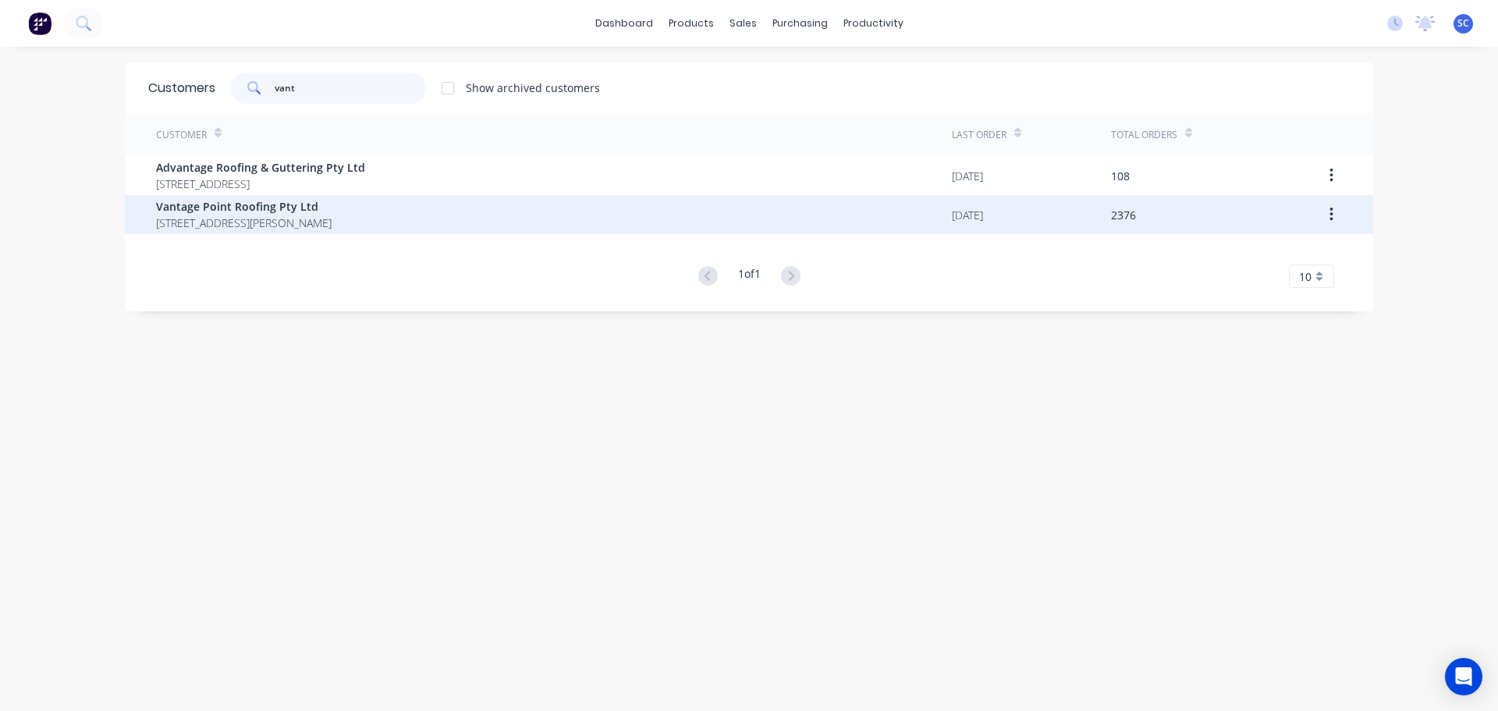
type input "vant"
click at [261, 227] on span "UNIT4, 288-292 NEWMARKET RD WILSTON Queensland Australia 4108" at bounding box center [244, 223] width 176 height 16
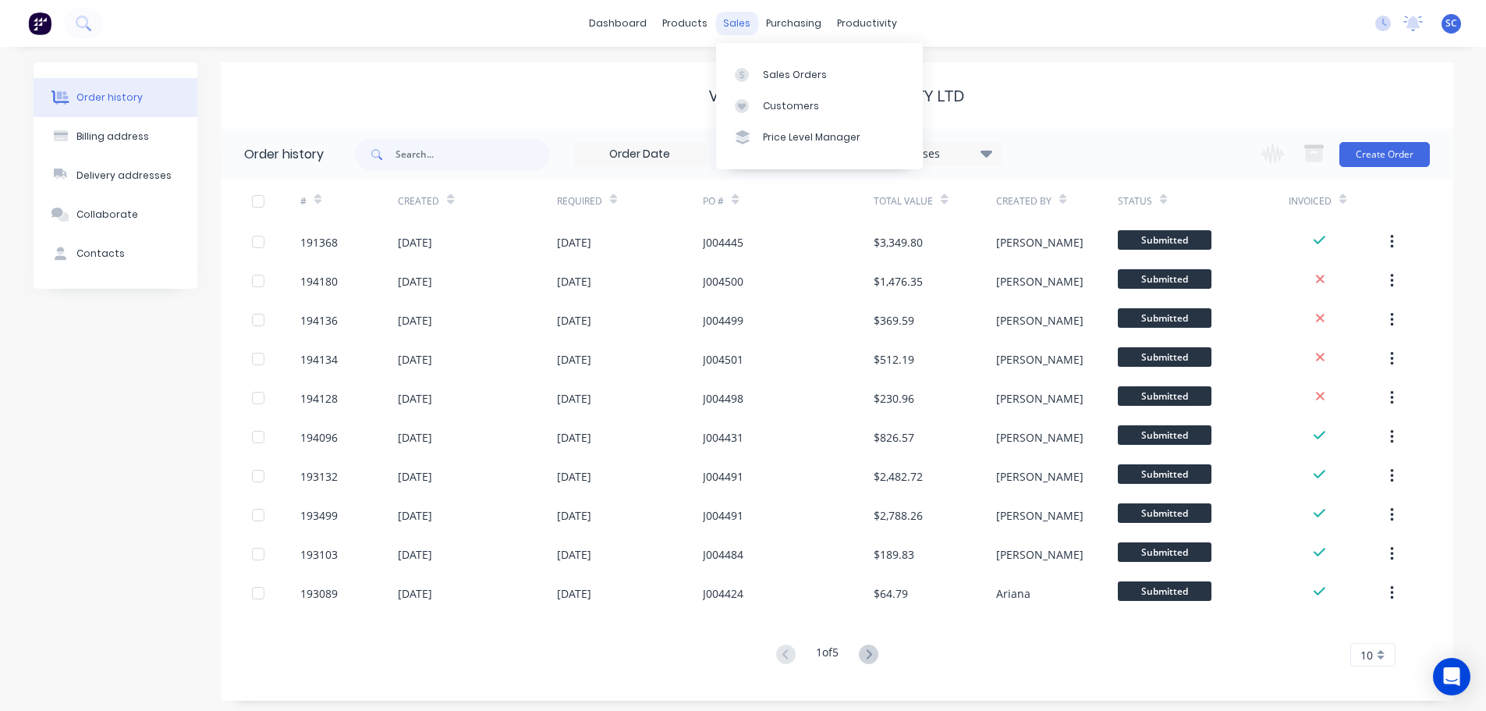
click at [744, 19] on div "sales" at bounding box center [736, 23] width 43 height 23
click at [774, 102] on div "Customers" at bounding box center [791, 106] width 56 height 14
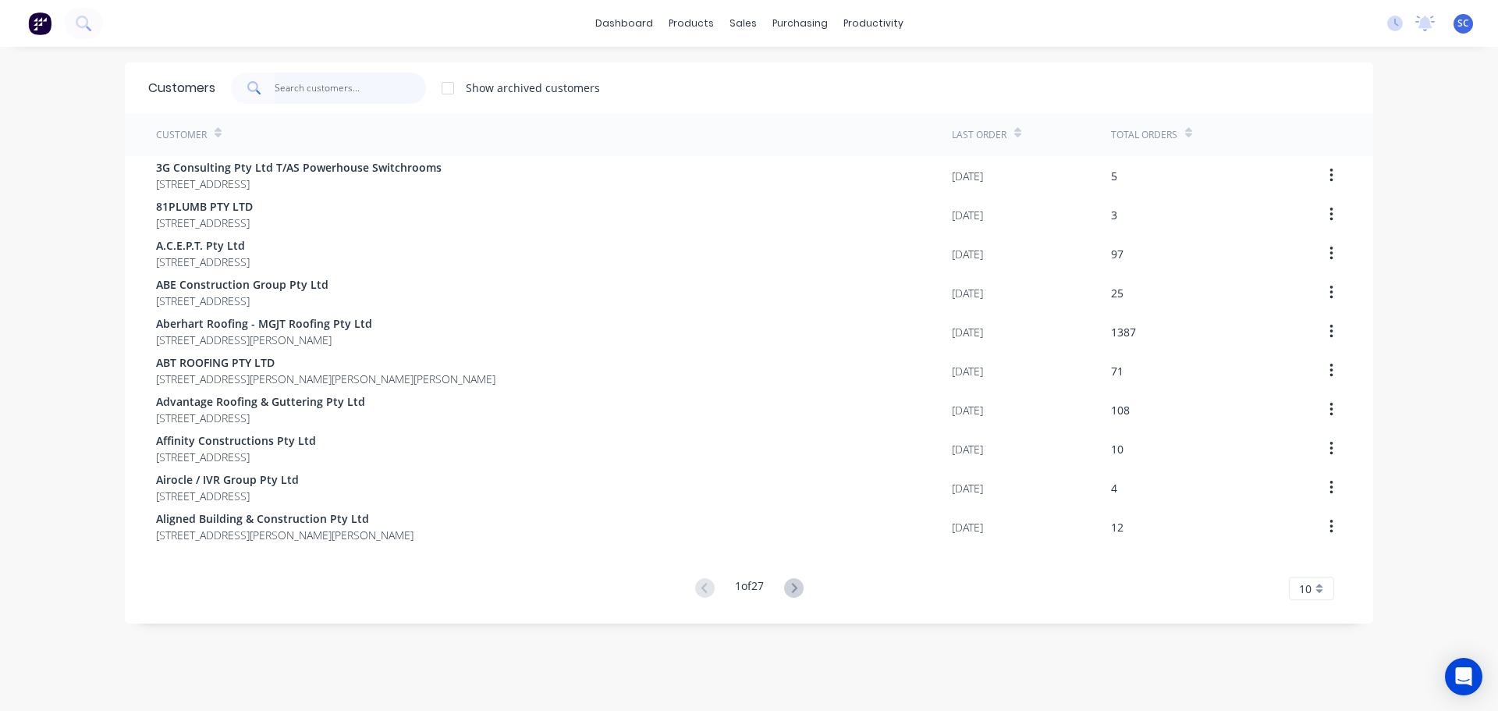
click at [322, 80] on input "text" at bounding box center [351, 88] width 152 height 31
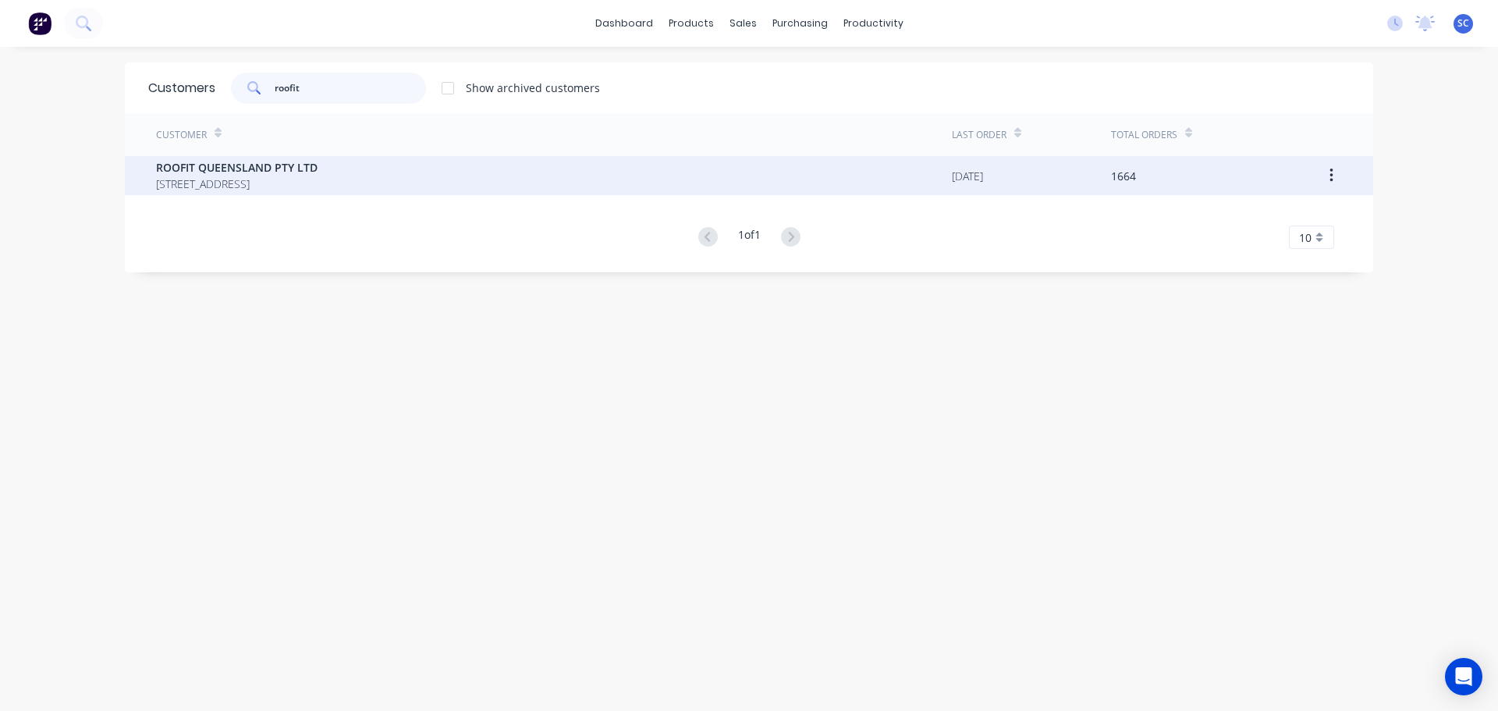
type input "roofit"
click at [224, 182] on span "PO BOX 1193 SUNNYBANK HILLS Queensland Australia 4109" at bounding box center [237, 184] width 162 height 16
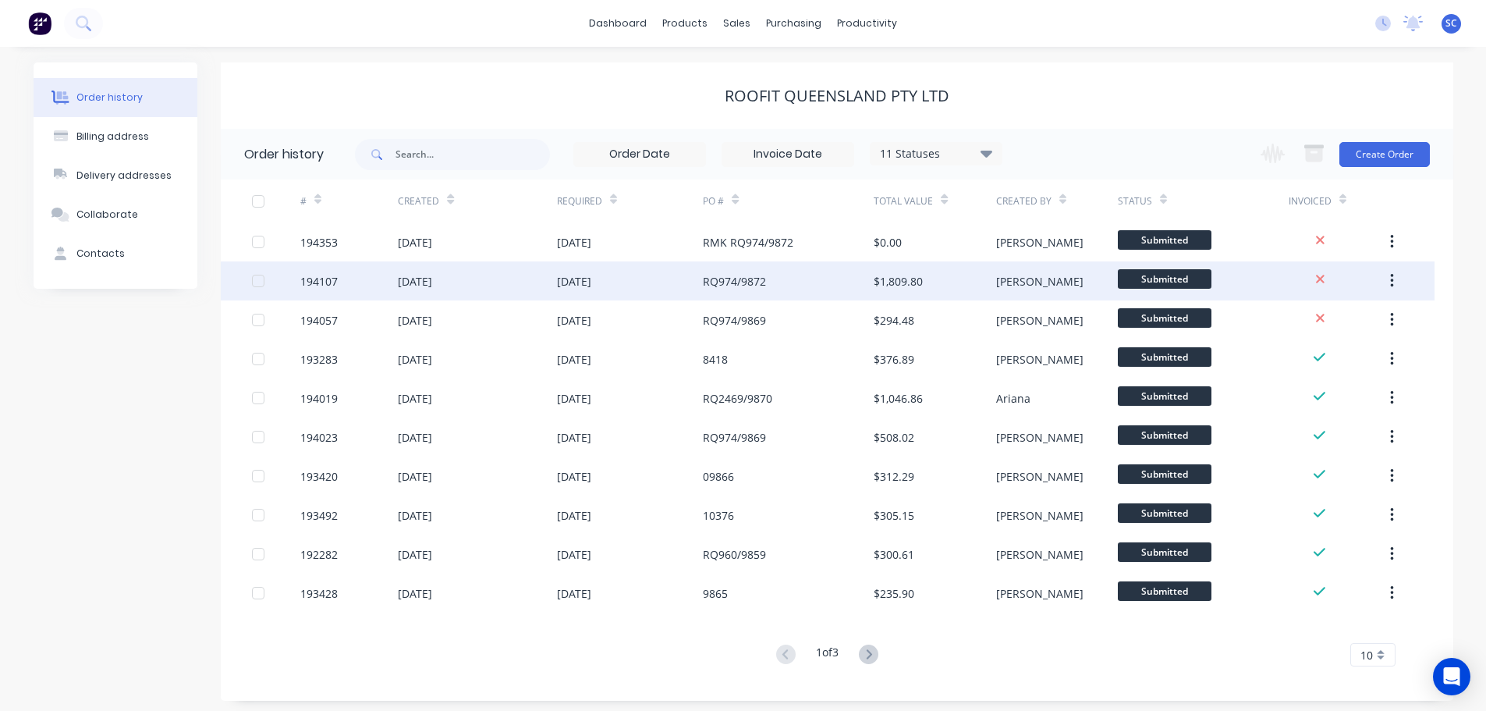
click at [432, 282] on div "29 Sep 2025" at bounding box center [415, 281] width 34 height 16
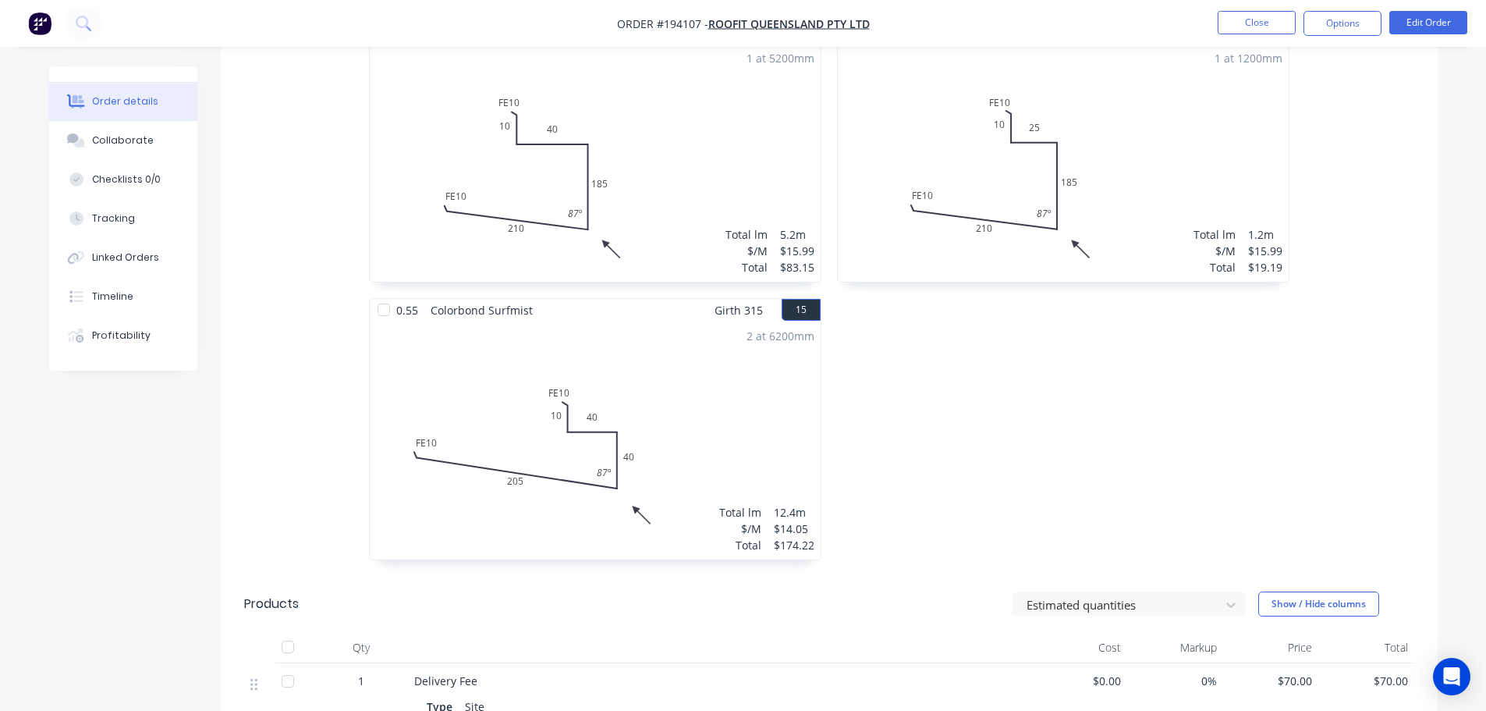
scroll to position [1951, 0]
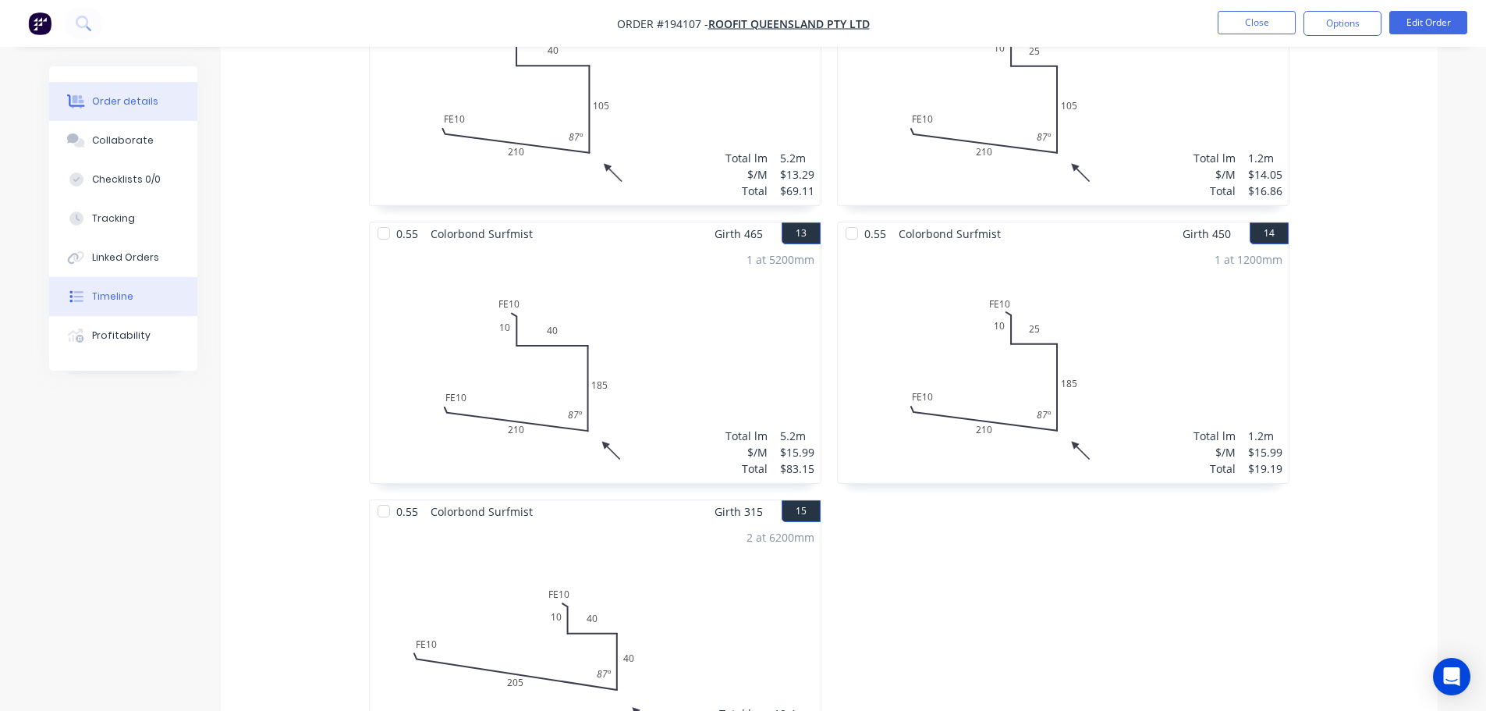
click at [113, 297] on div "Timeline" at bounding box center [112, 296] width 41 height 14
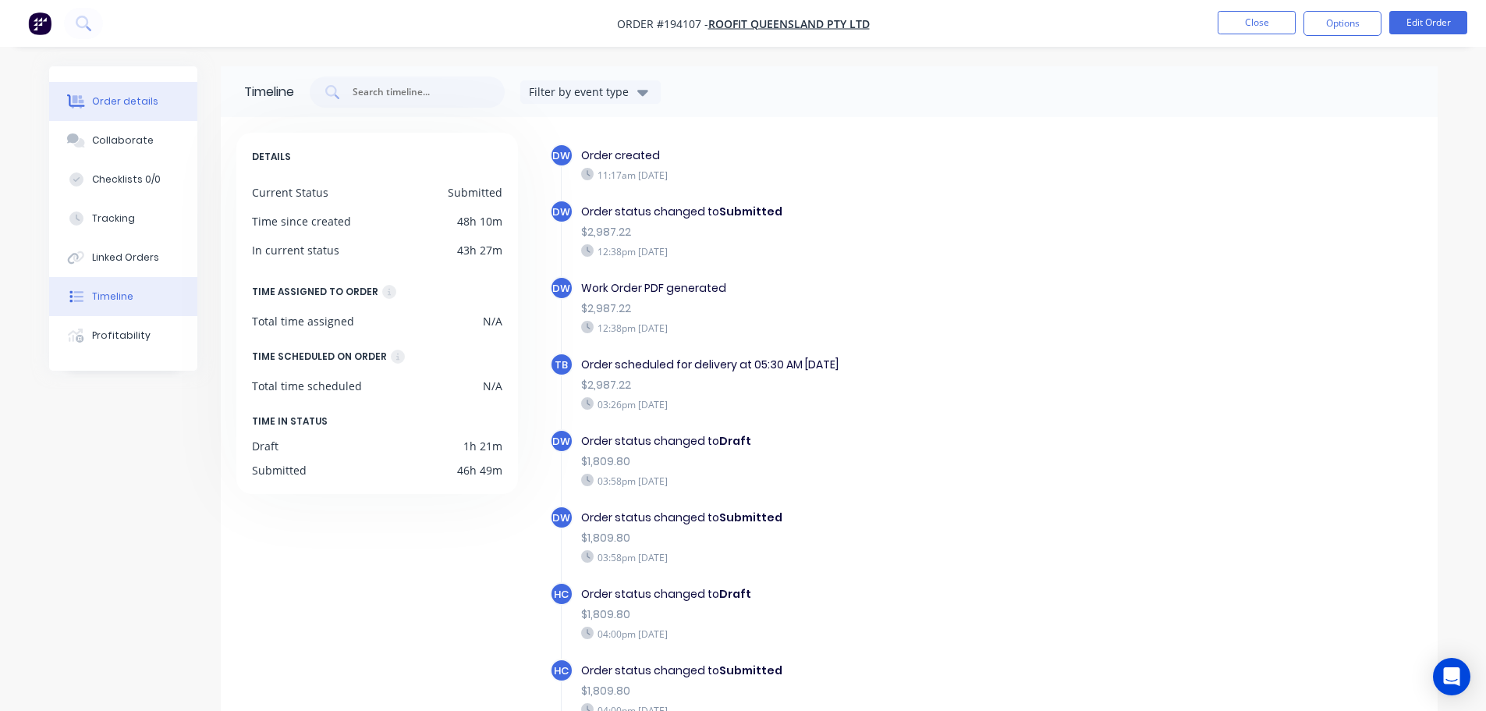
click at [127, 100] on div "Order details" at bounding box center [125, 101] width 66 height 14
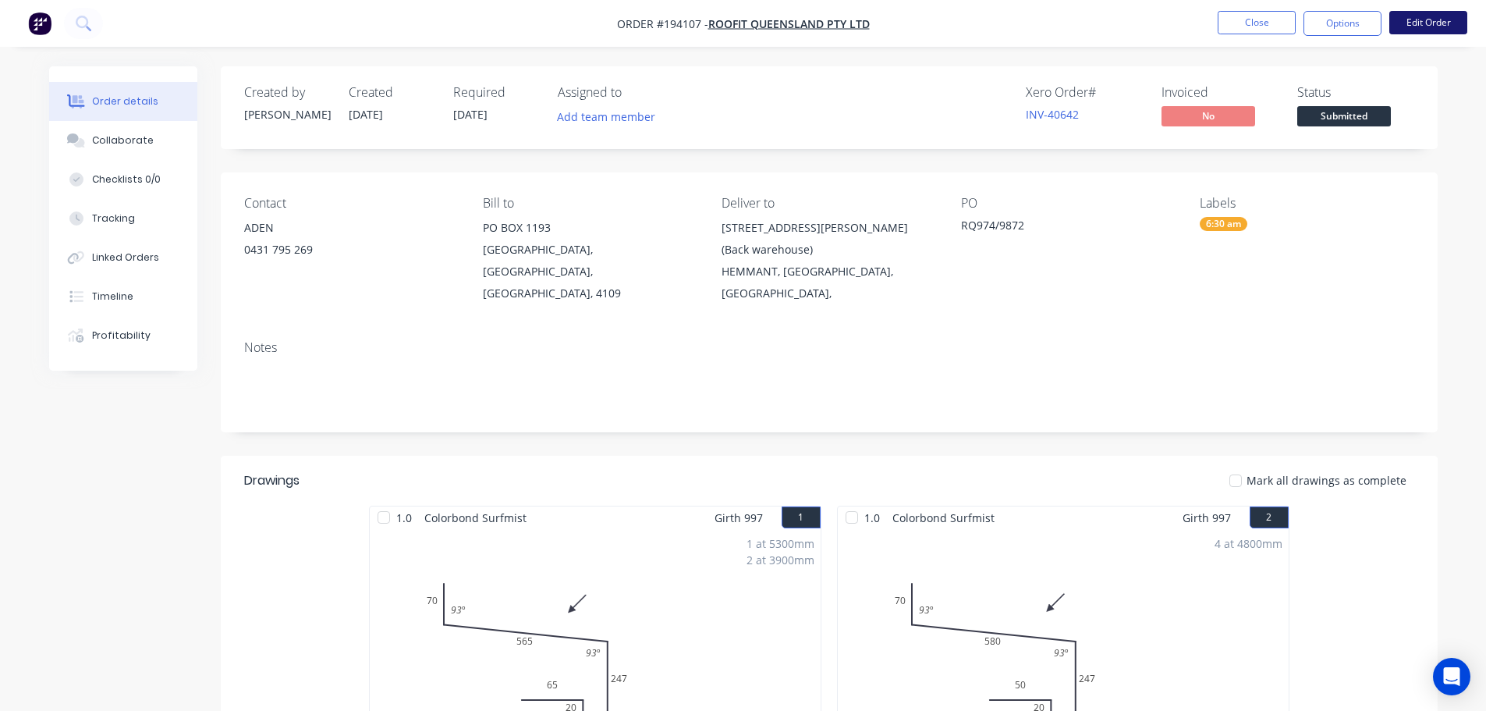
click at [1434, 16] on button "Edit Order" at bounding box center [1429, 22] width 78 height 23
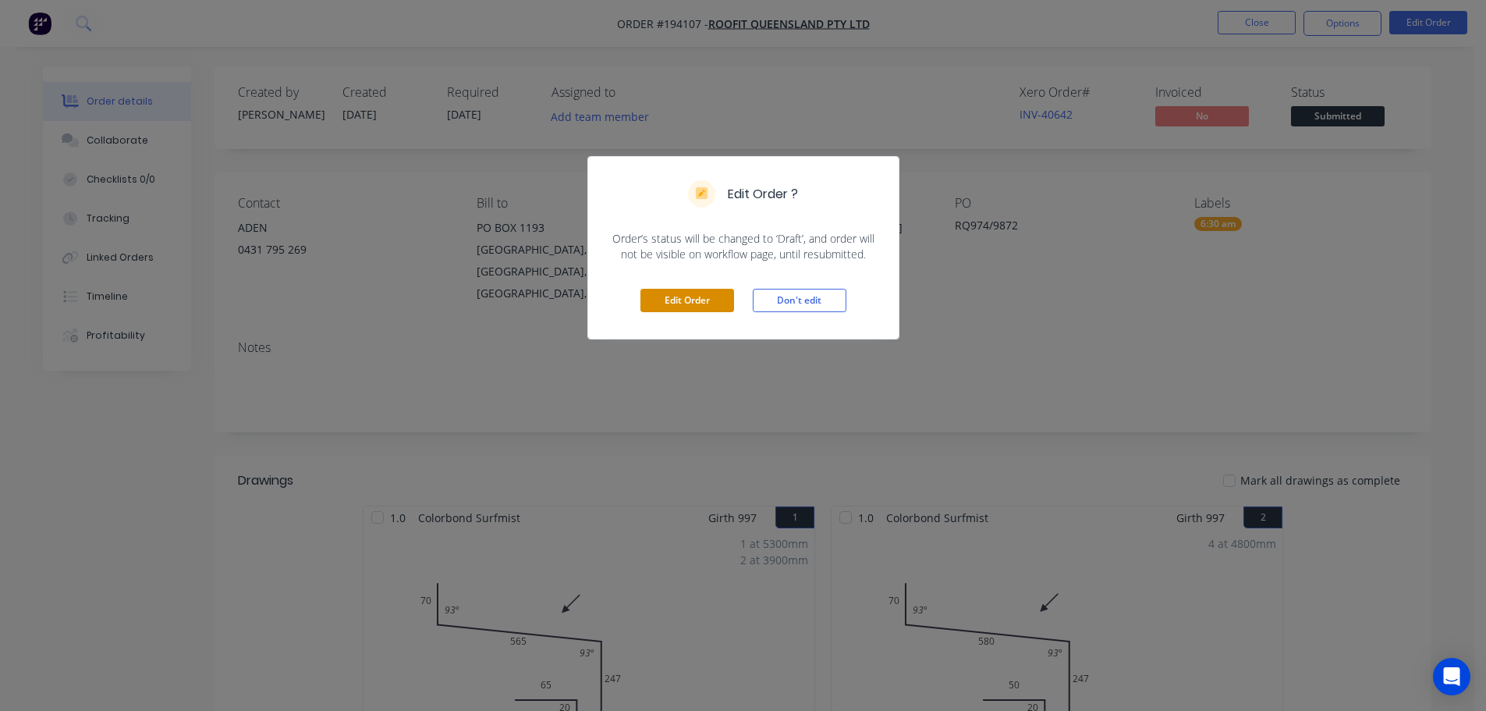
click at [699, 302] on button "Edit Order" at bounding box center [688, 300] width 94 height 23
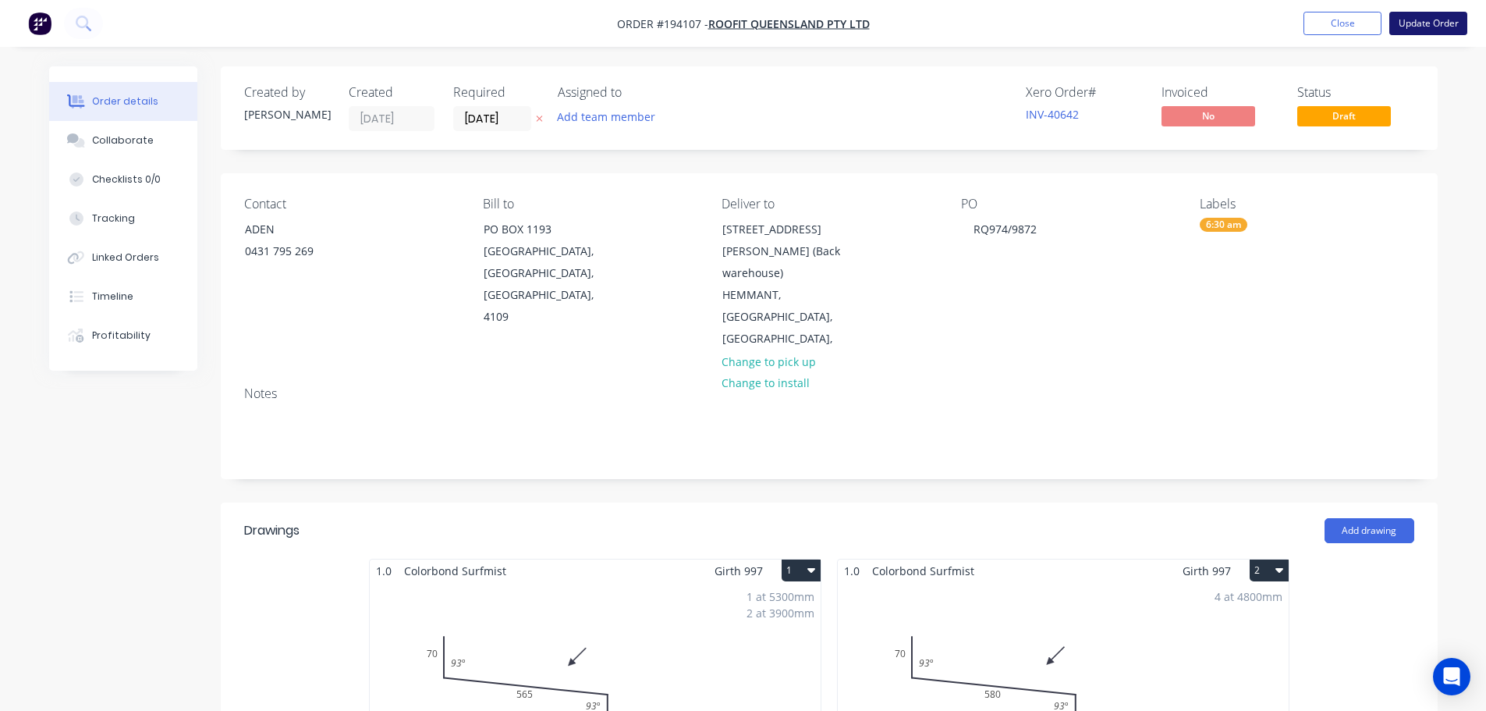
click at [1433, 19] on button "Update Order" at bounding box center [1429, 23] width 78 height 23
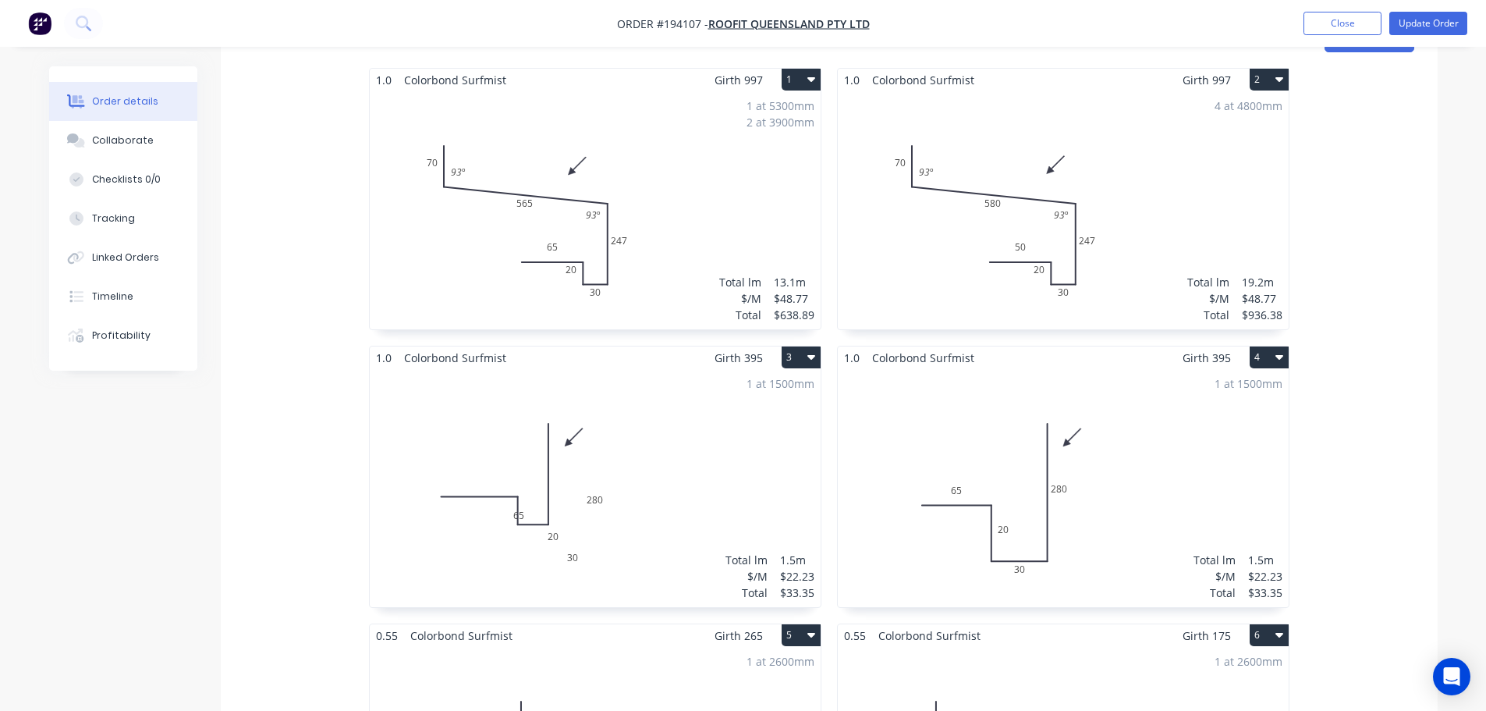
scroll to position [162, 0]
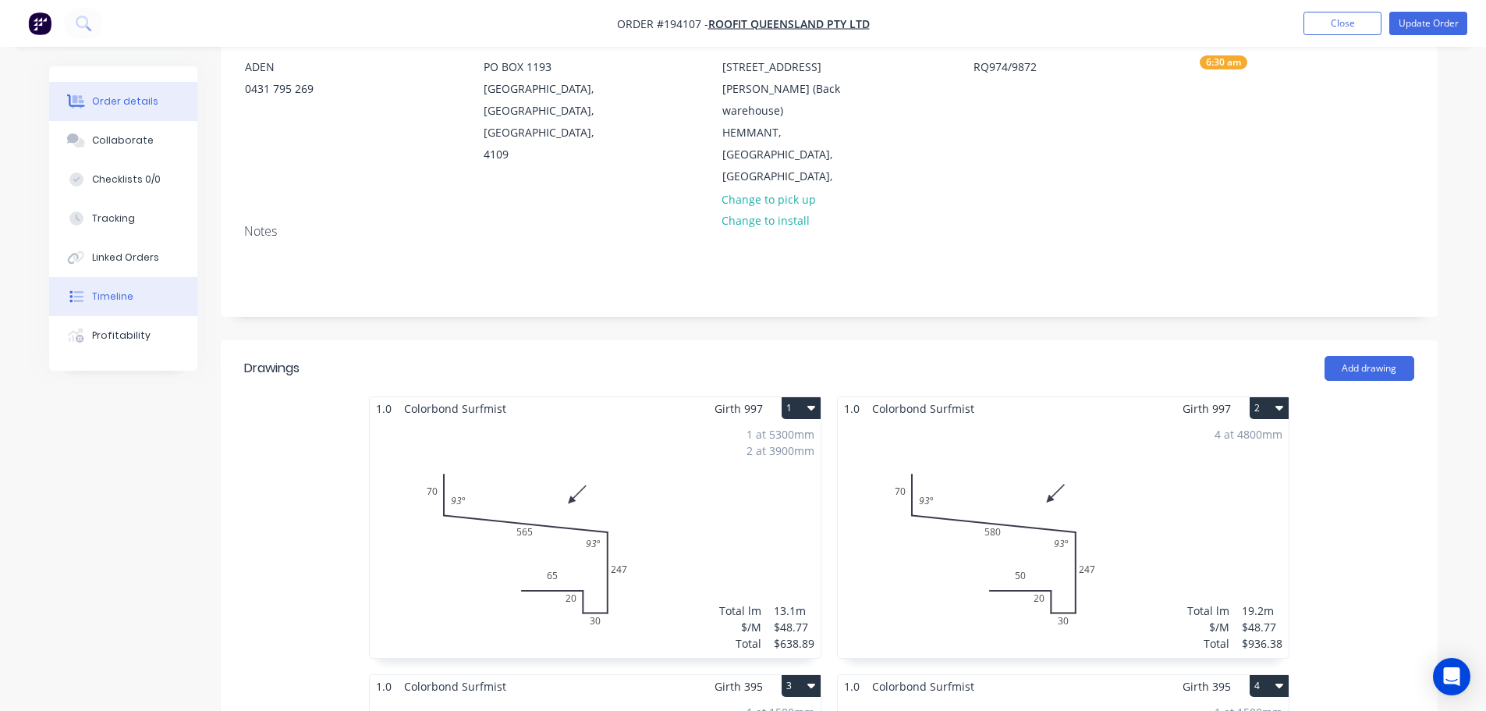
click at [109, 296] on div "Timeline" at bounding box center [112, 296] width 41 height 14
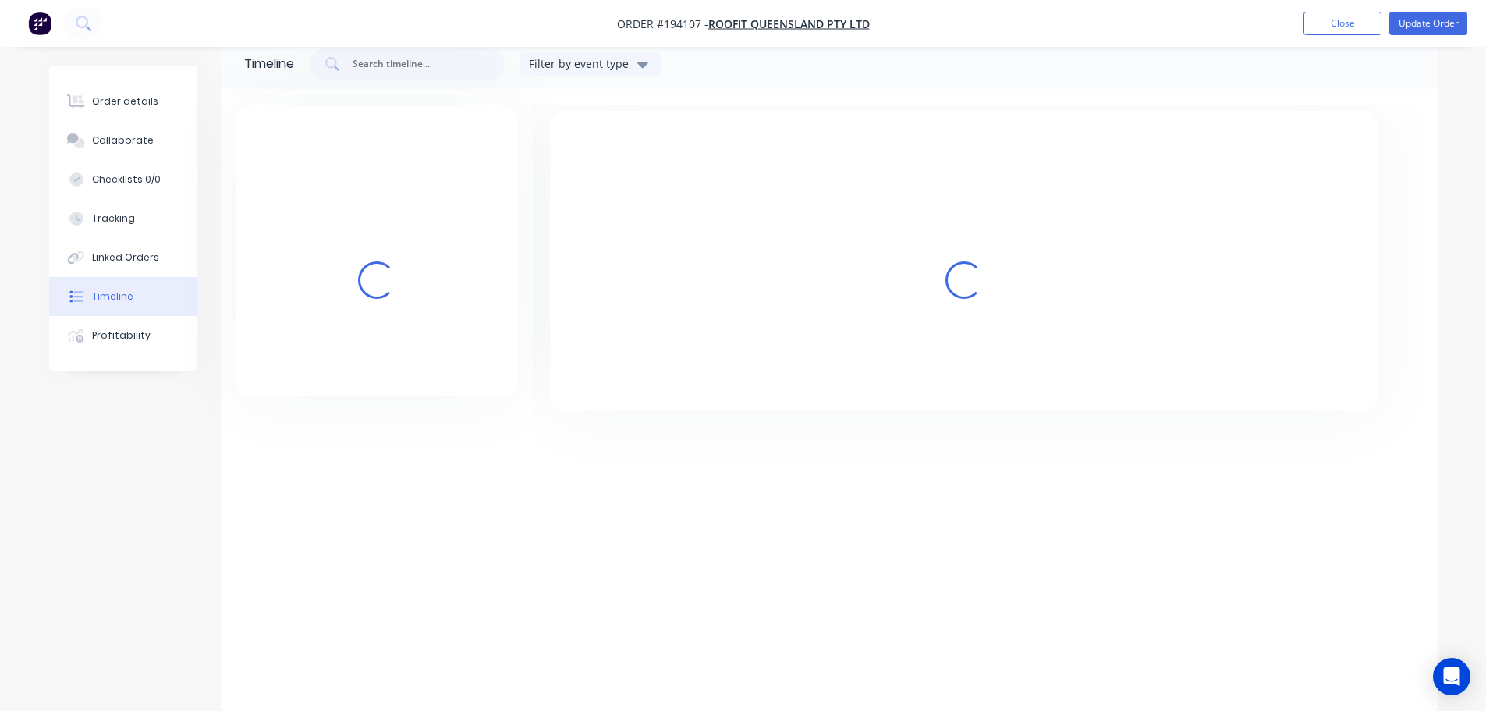
scroll to position [120, 0]
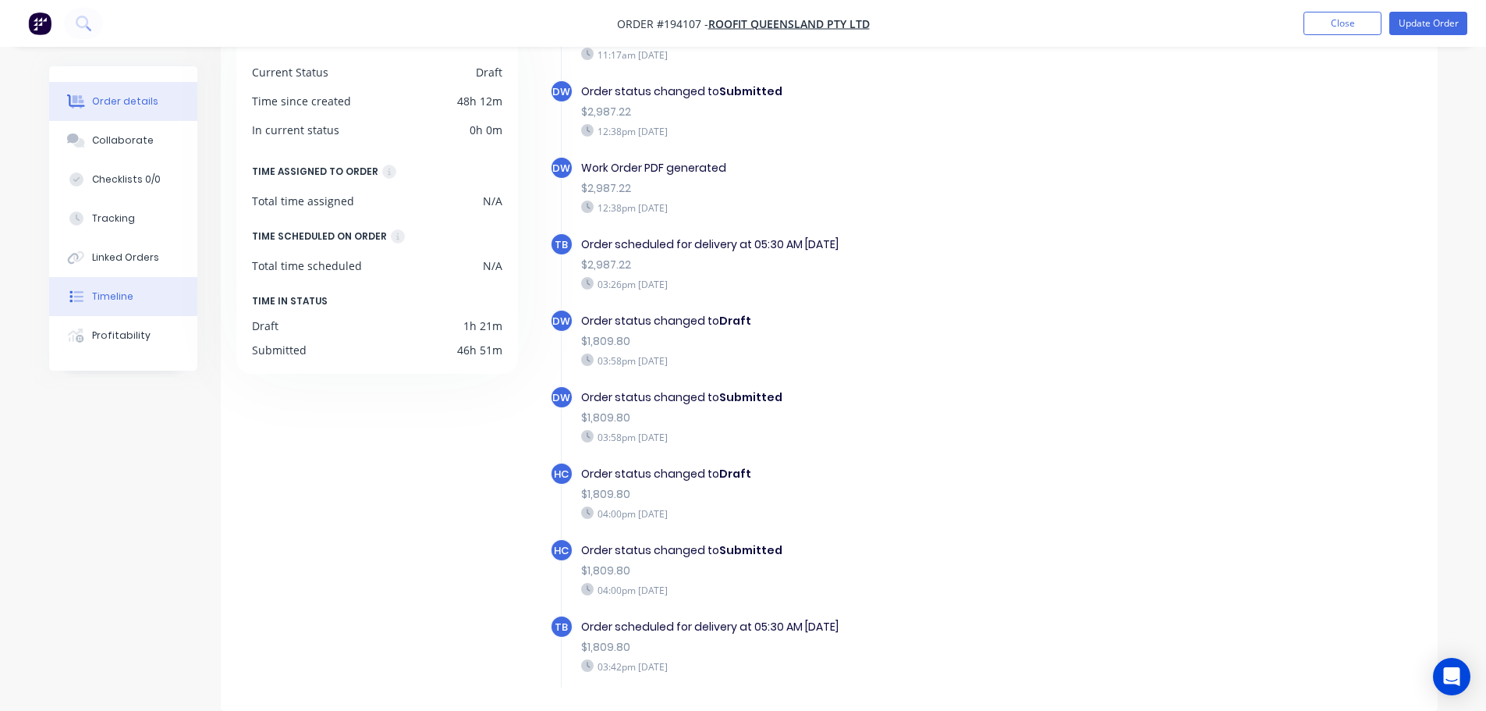
click at [122, 100] on div "Order details" at bounding box center [125, 101] width 66 height 14
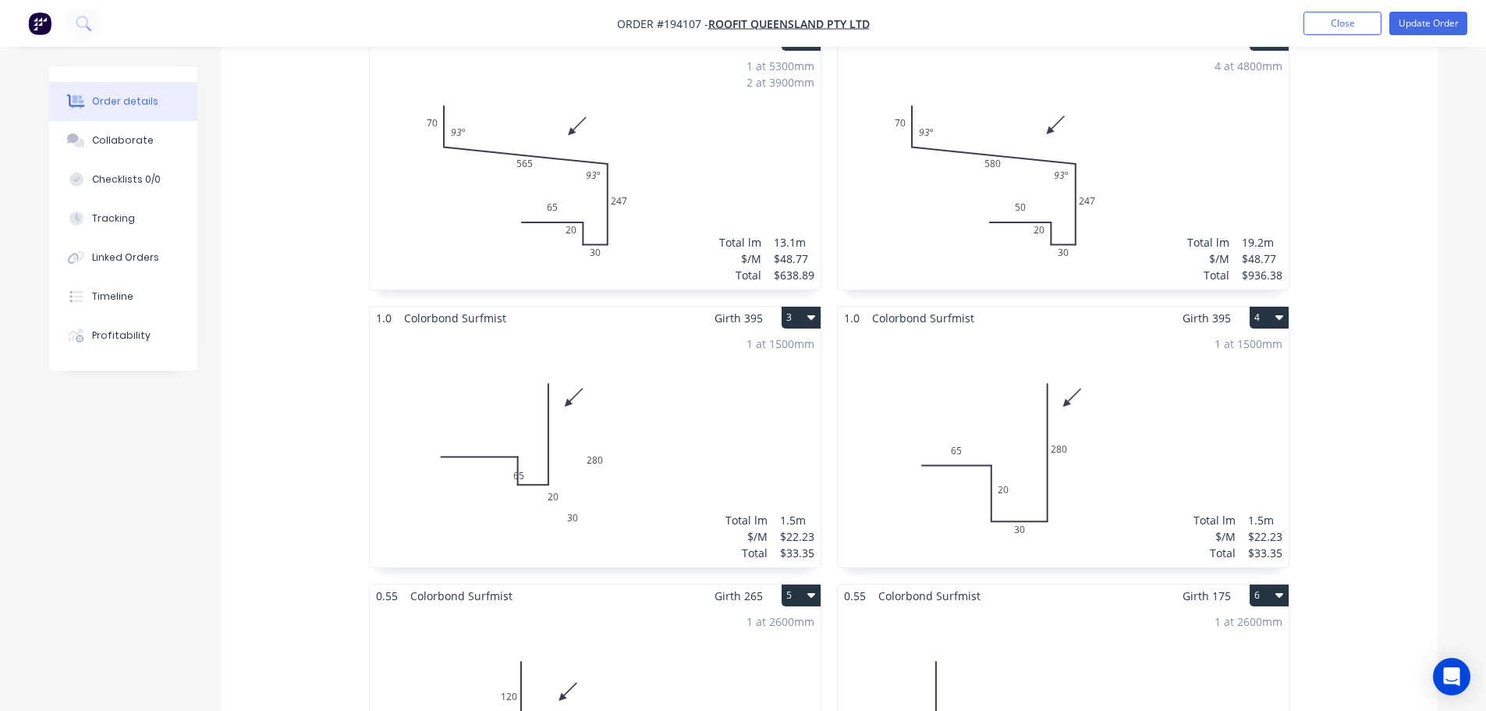
scroll to position [318, 0]
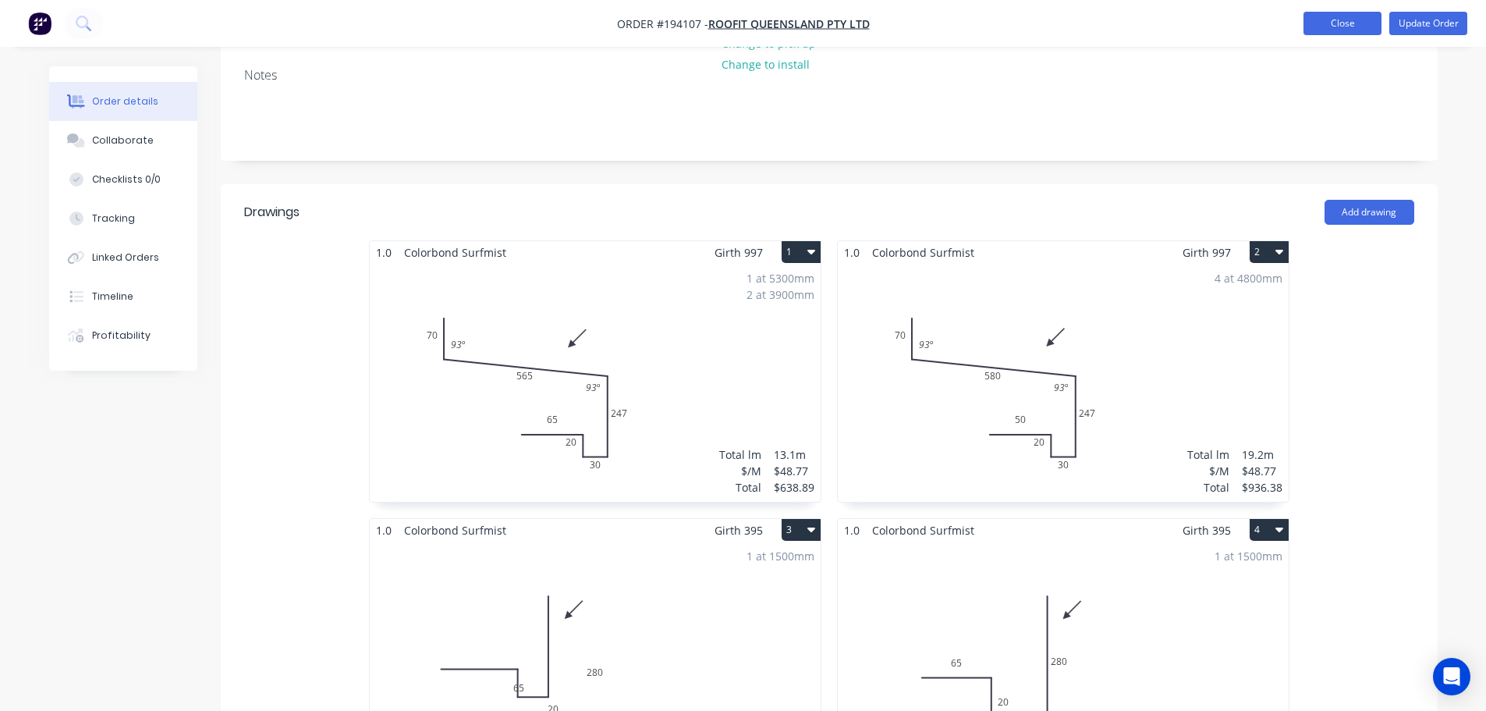
click at [1365, 32] on button "Close" at bounding box center [1343, 23] width 78 height 23
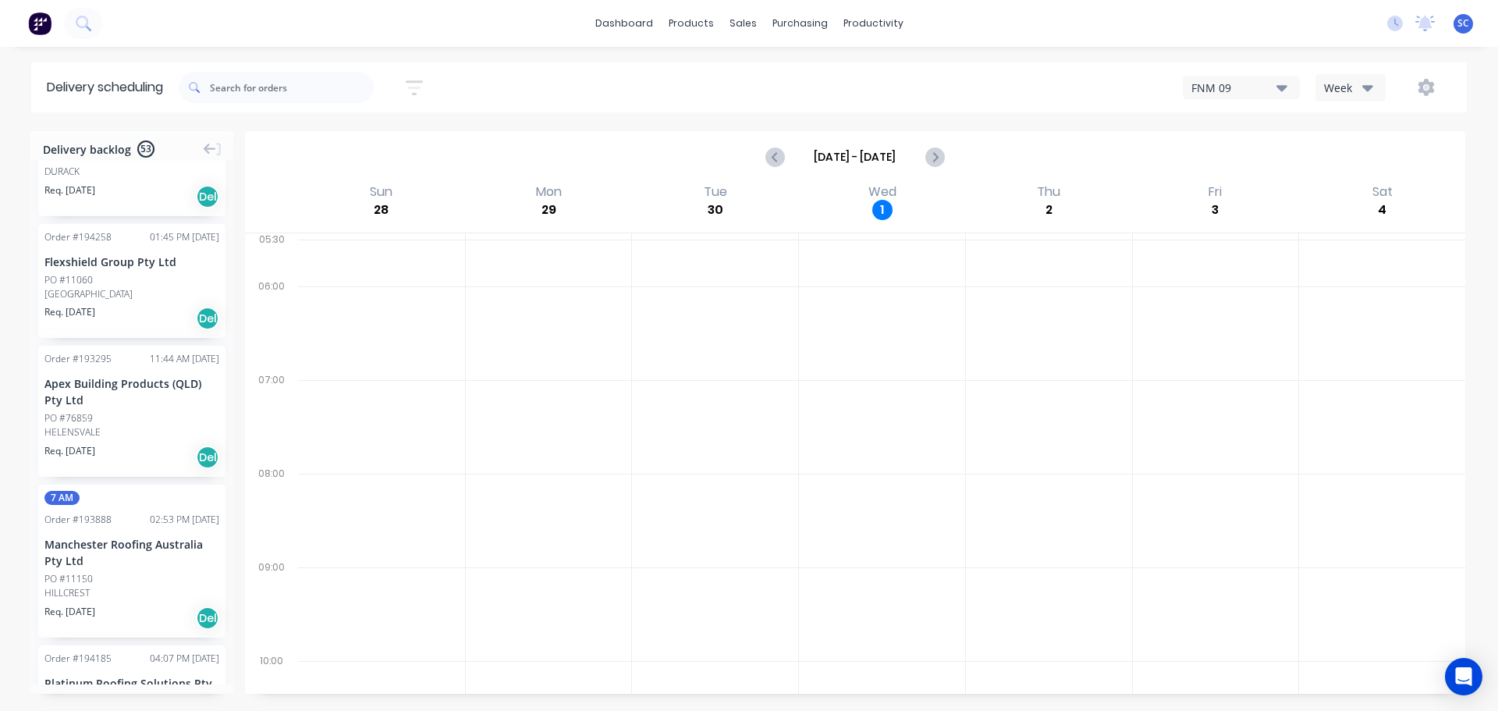
scroll to position [1717, 0]
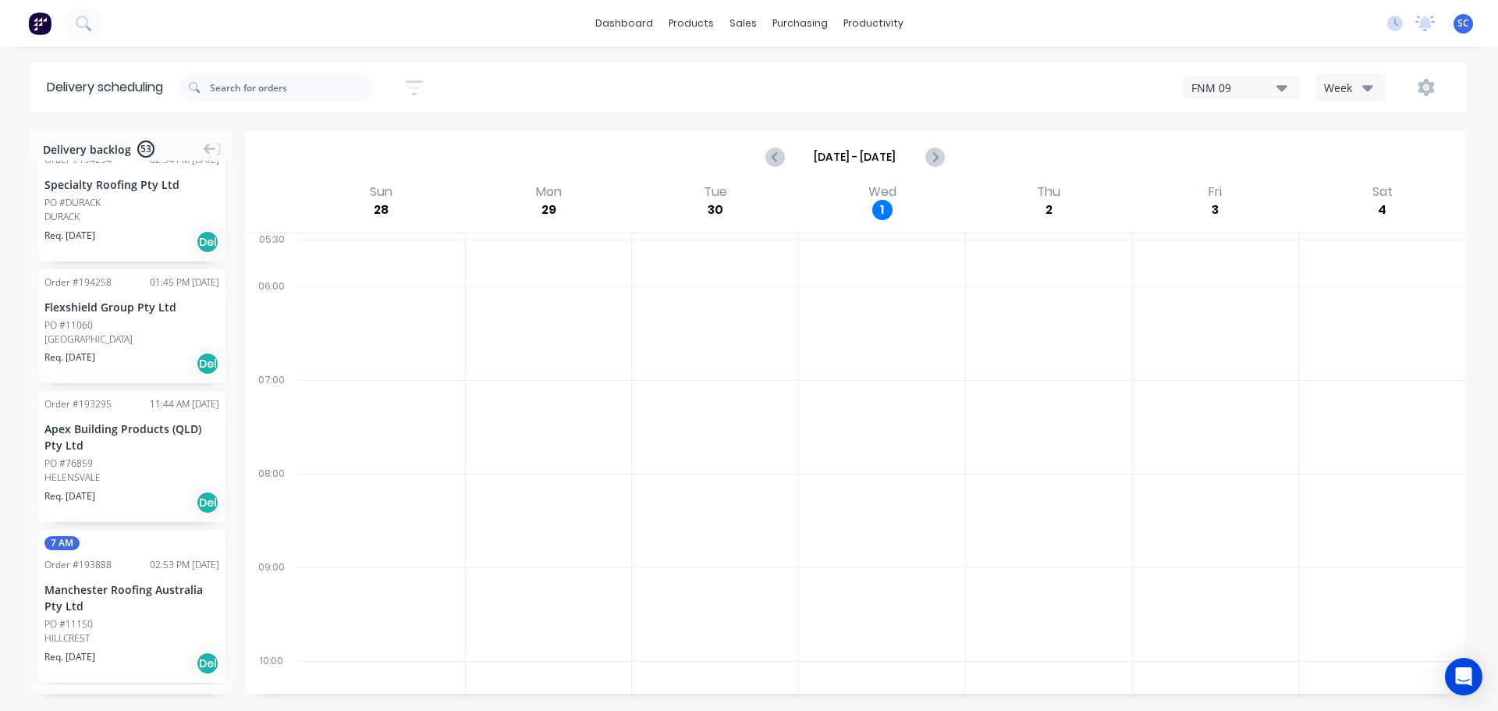
click at [420, 87] on icon "button" at bounding box center [414, 87] width 12 height 2
click at [341, 240] on div "Filter by labels" at bounding box center [333, 241] width 110 height 16
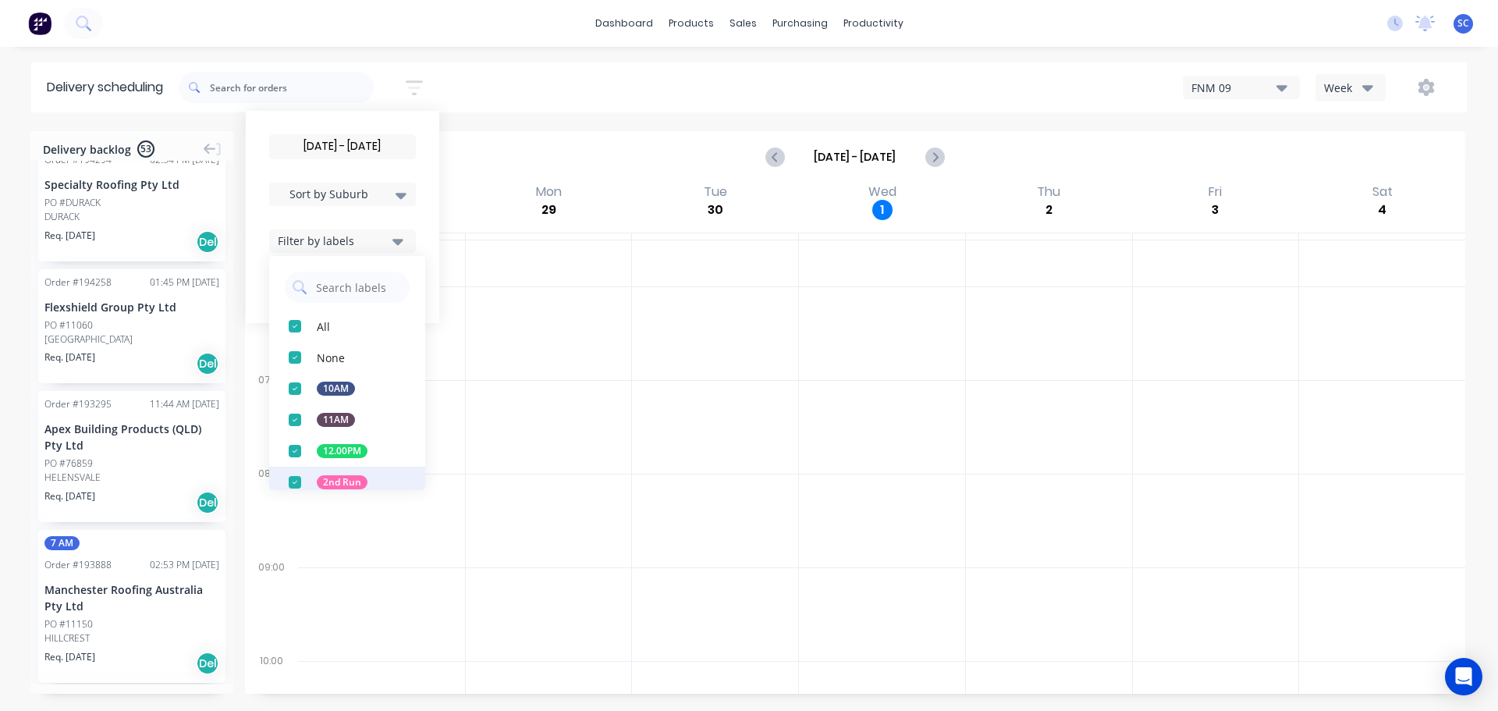
click at [299, 480] on div "button" at bounding box center [294, 482] width 31 height 31
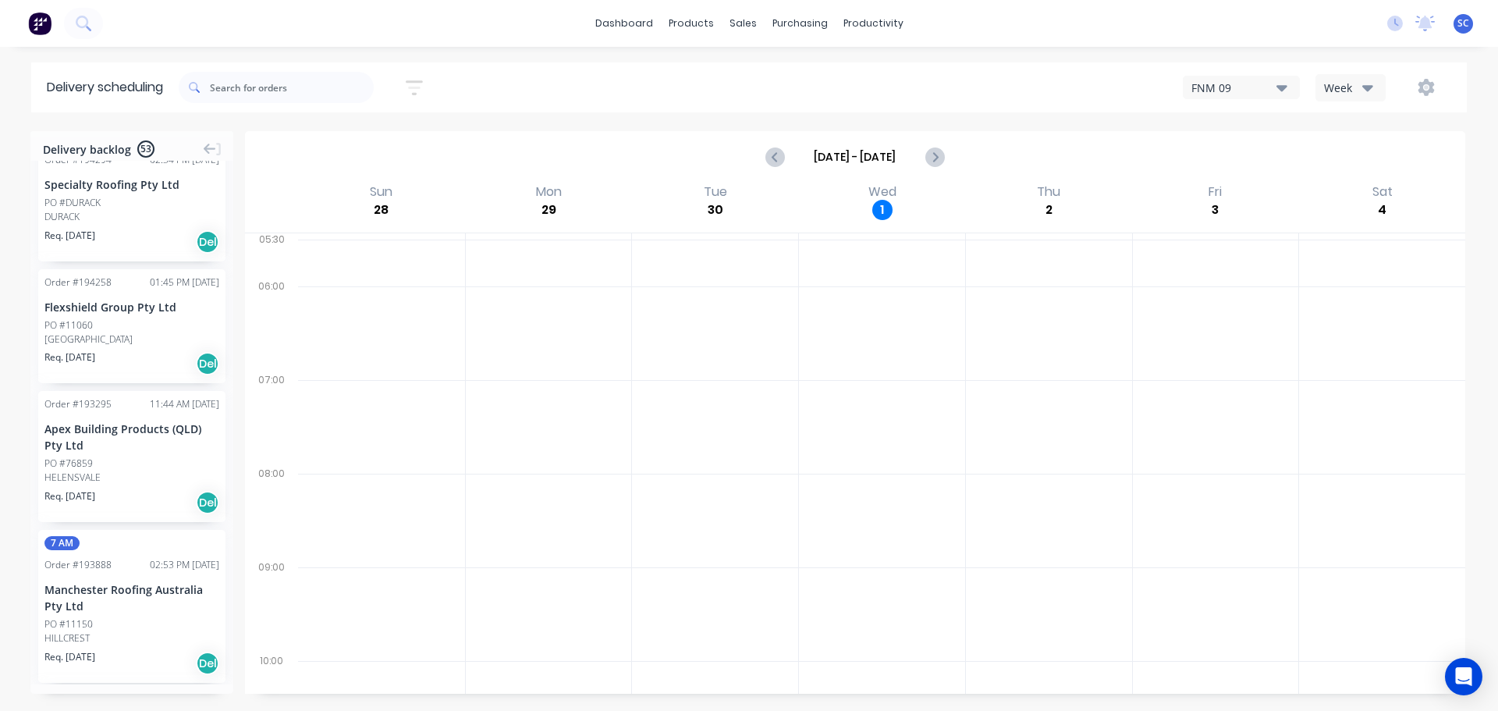
click at [485, 87] on div "02/10/25 - 02/10/25 Sort by Suburb Created date Required date Order number Cust…" at bounding box center [823, 88] width 1288 height 44
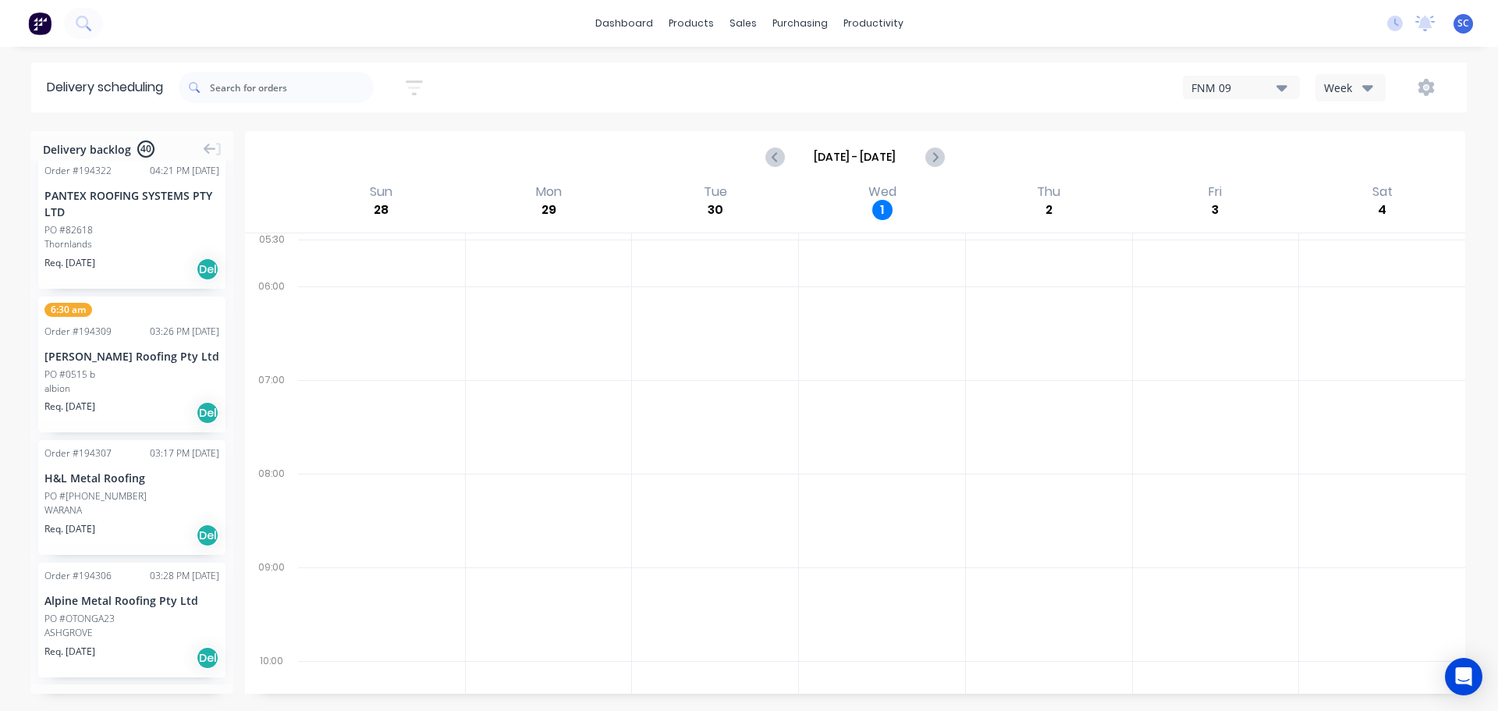
scroll to position [1695, 0]
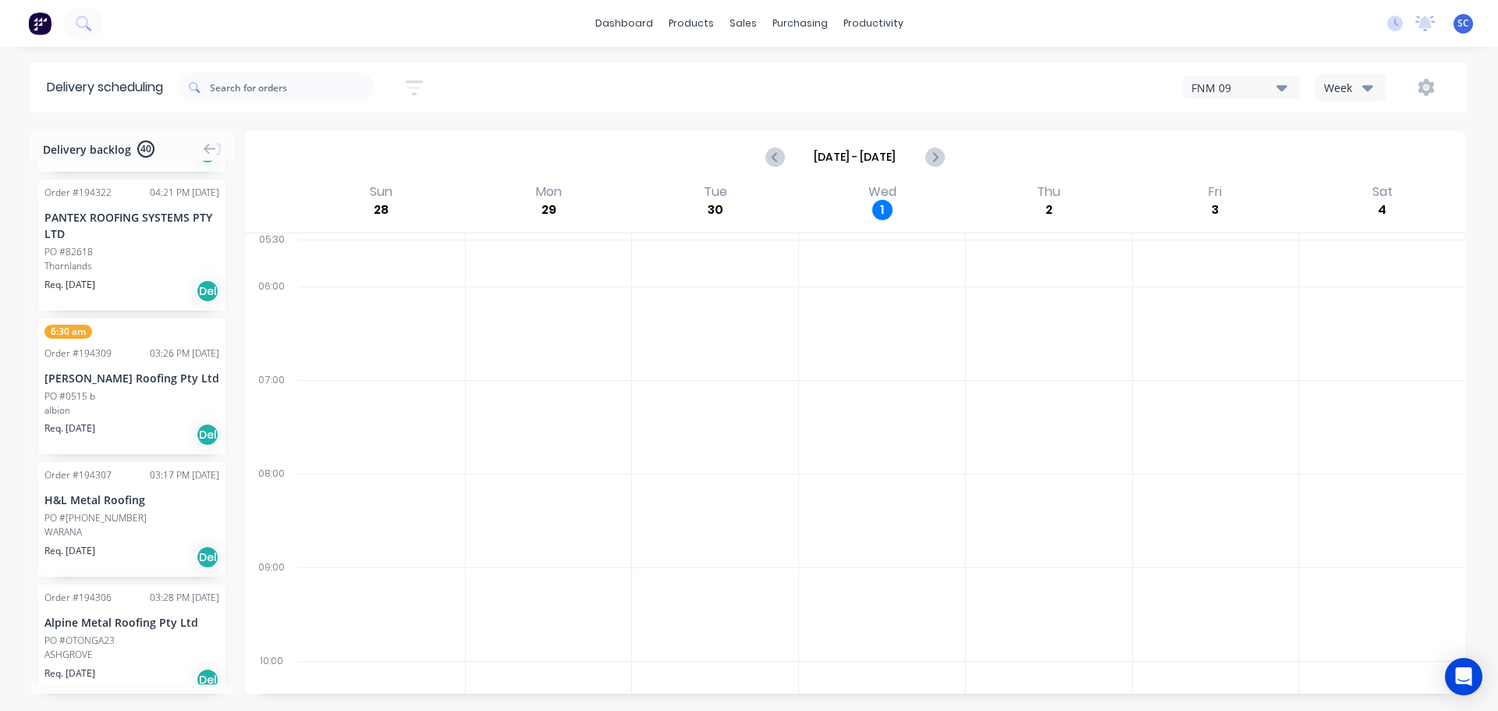
click at [421, 82] on icon "button" at bounding box center [414, 87] width 17 height 15
click at [401, 238] on icon "button" at bounding box center [397, 241] width 11 height 17
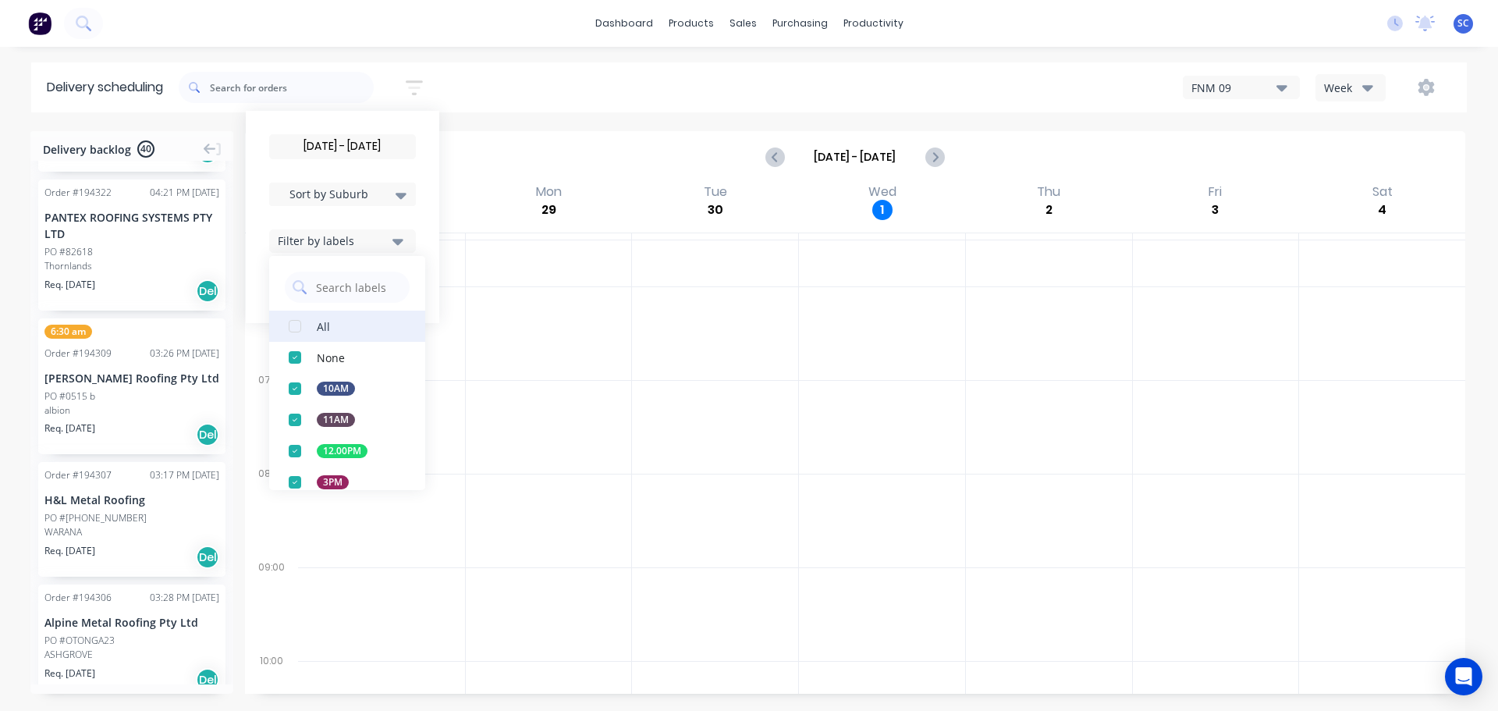
click at [305, 324] on div "button" at bounding box center [294, 326] width 31 height 31
click at [506, 86] on div "02/10/25 - 02/10/25 Sort by Suburb Created date Required date Order number Cust…" at bounding box center [823, 88] width 1288 height 44
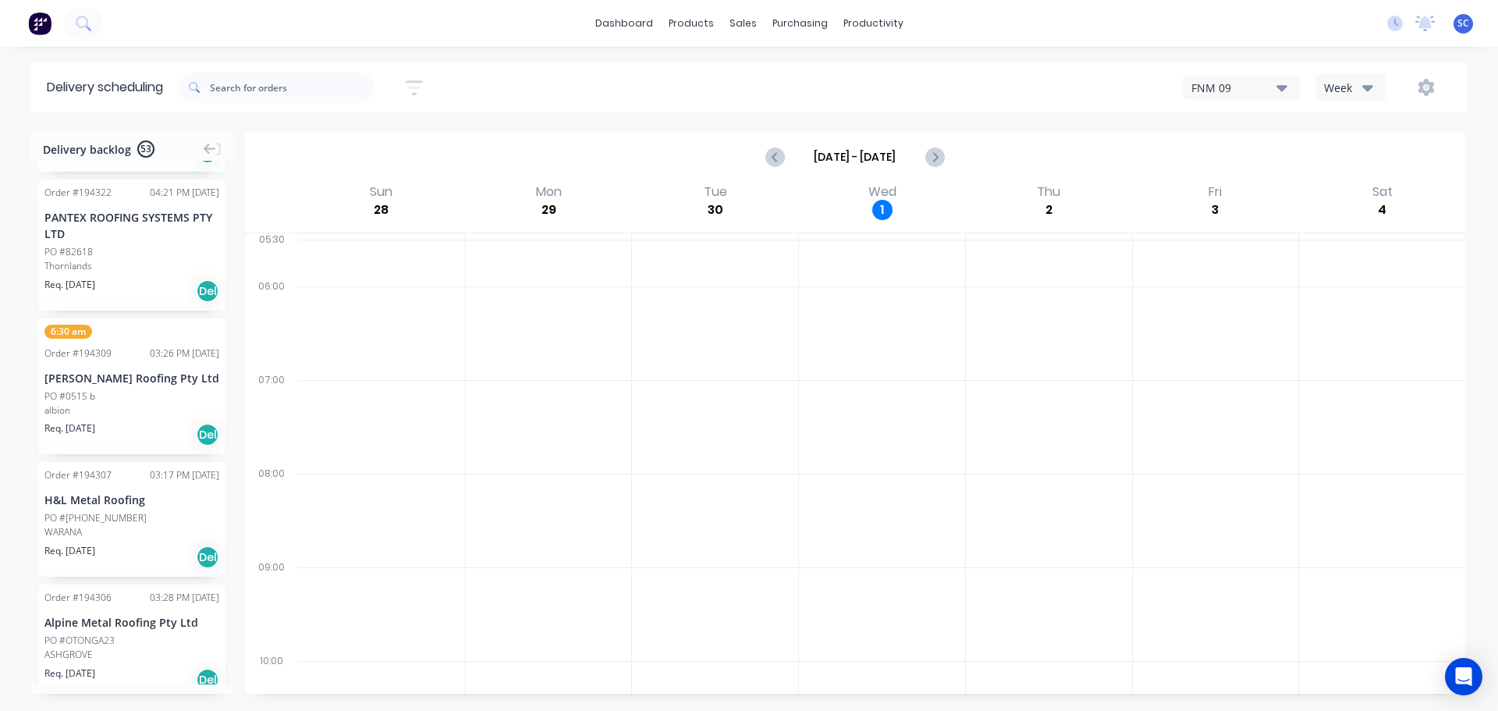
click at [415, 87] on icon "button" at bounding box center [414, 88] width 17 height 20
click at [319, 144] on input "02/10/25 - 02/10/25" at bounding box center [342, 146] width 145 height 23
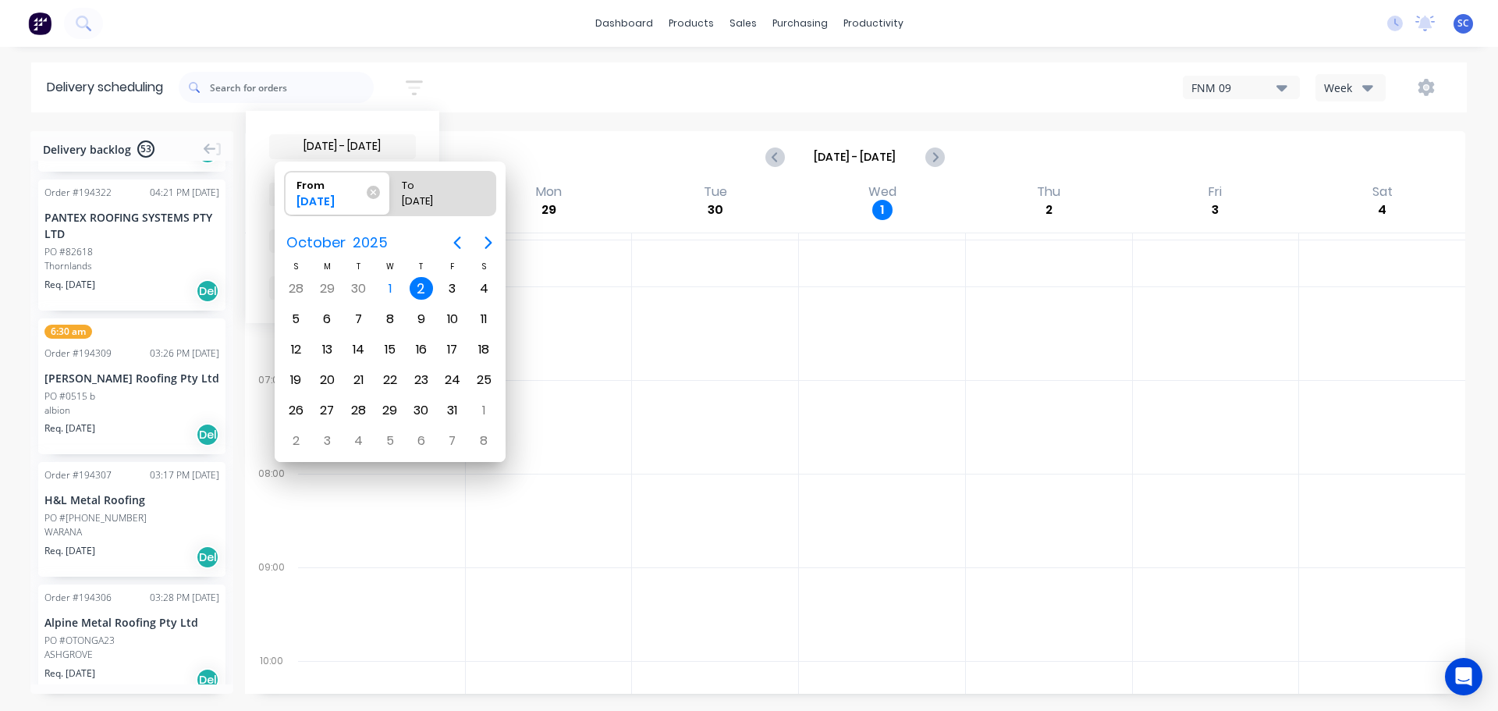
click at [417, 292] on div "2" at bounding box center [421, 288] width 23 height 23
radio input "false"
radio input "true"
click at [417, 286] on div "2" at bounding box center [421, 288] width 23 height 23
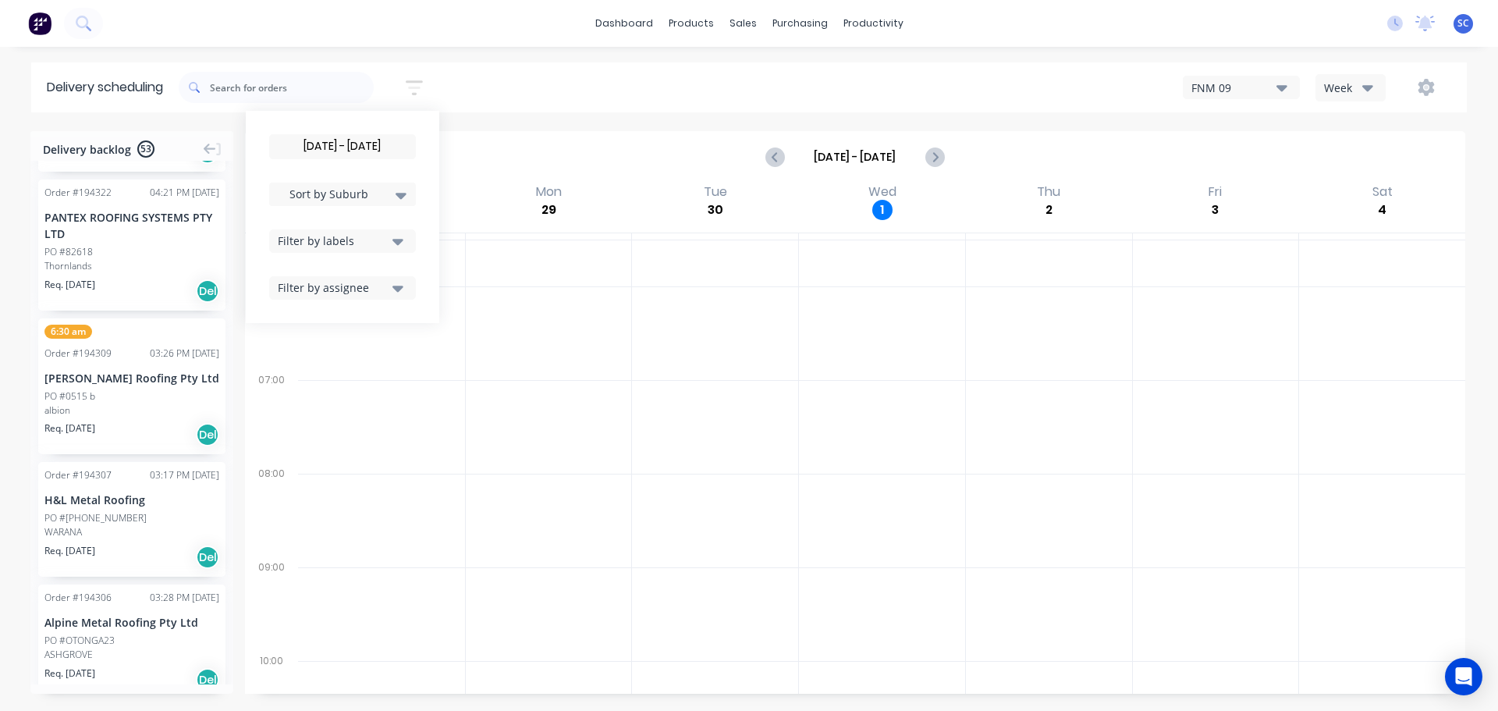
click at [404, 198] on icon at bounding box center [401, 194] width 11 height 17
click at [318, 366] on div "Suburb" at bounding box center [342, 368] width 147 height 28
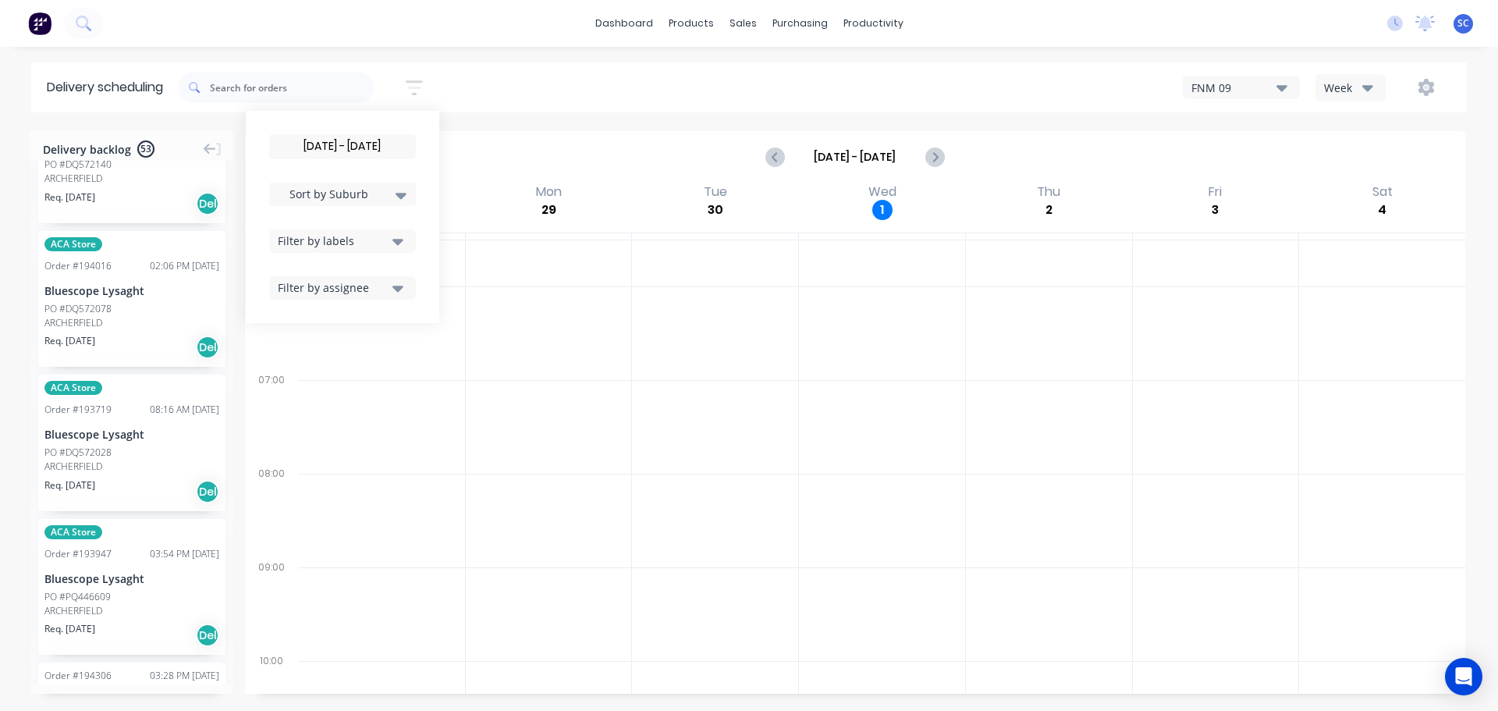
scroll to position [0, 0]
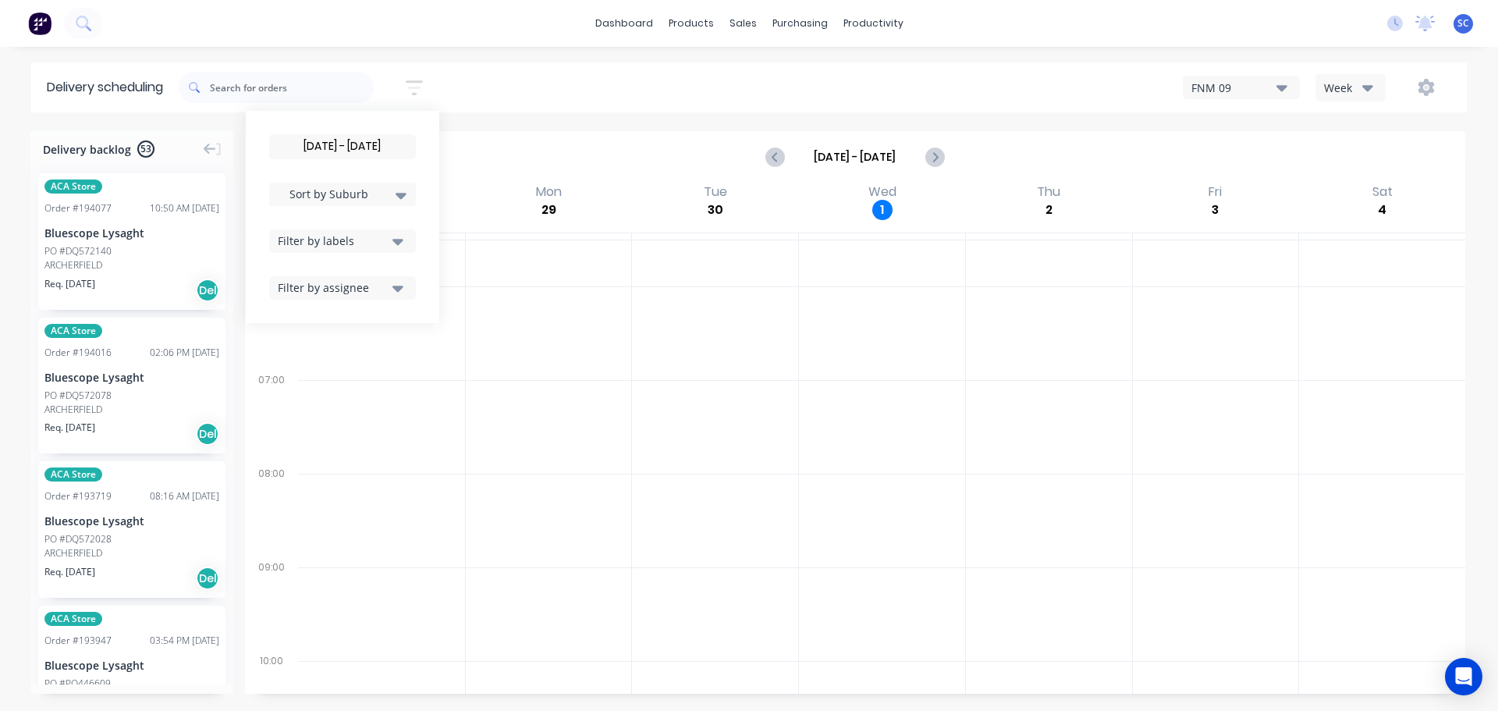
click at [388, 236] on div "Filter by labels" at bounding box center [333, 241] width 110 height 16
click at [299, 481] on div "button" at bounding box center [294, 482] width 31 height 31
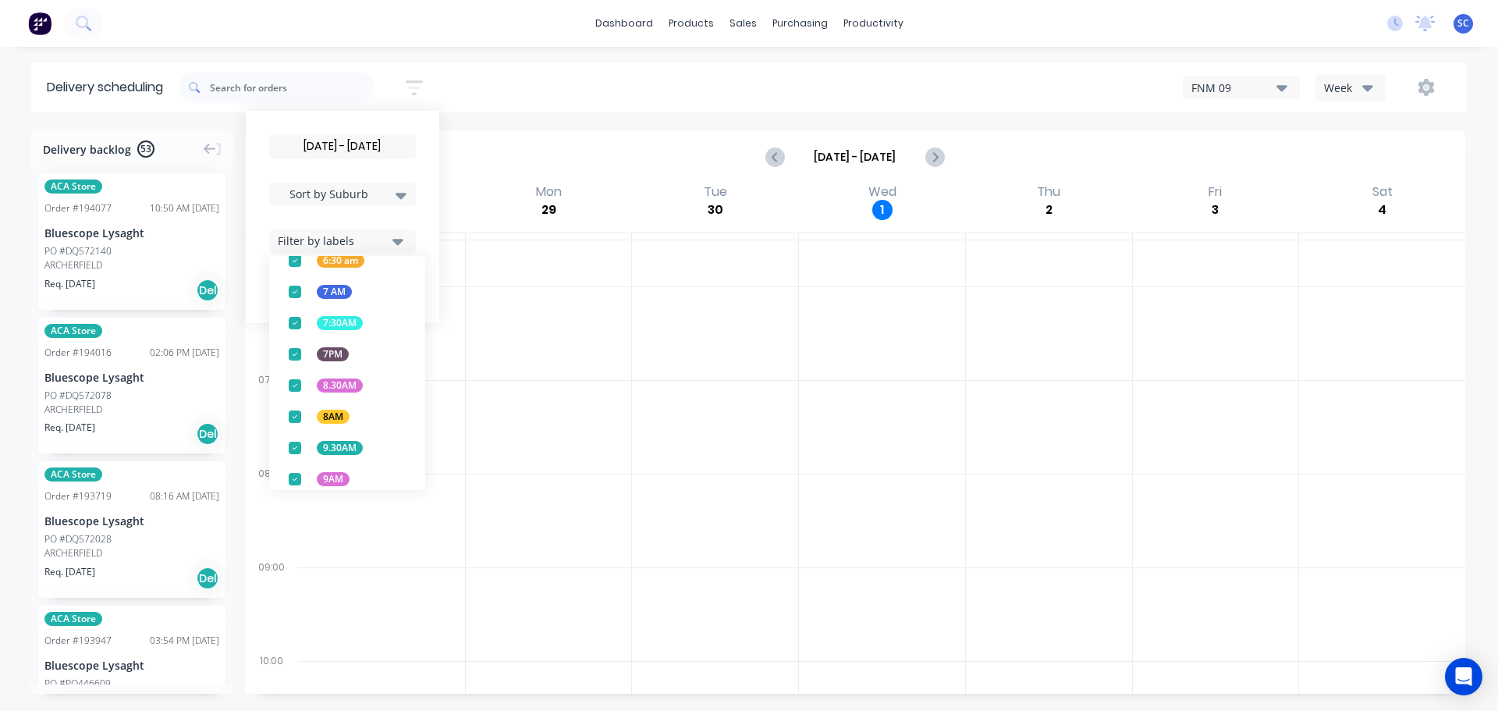
scroll to position [613, 0]
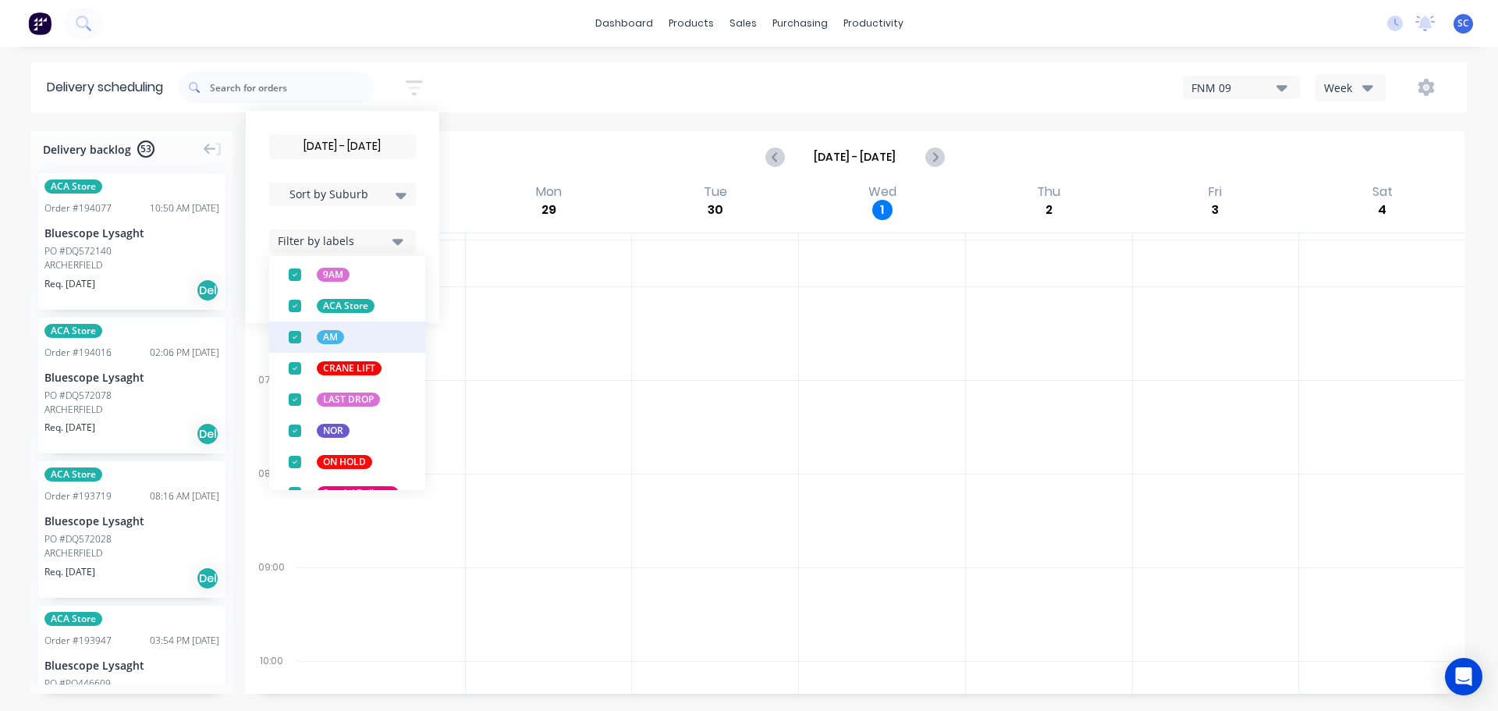
click at [296, 305] on div "button" at bounding box center [294, 305] width 31 height 31
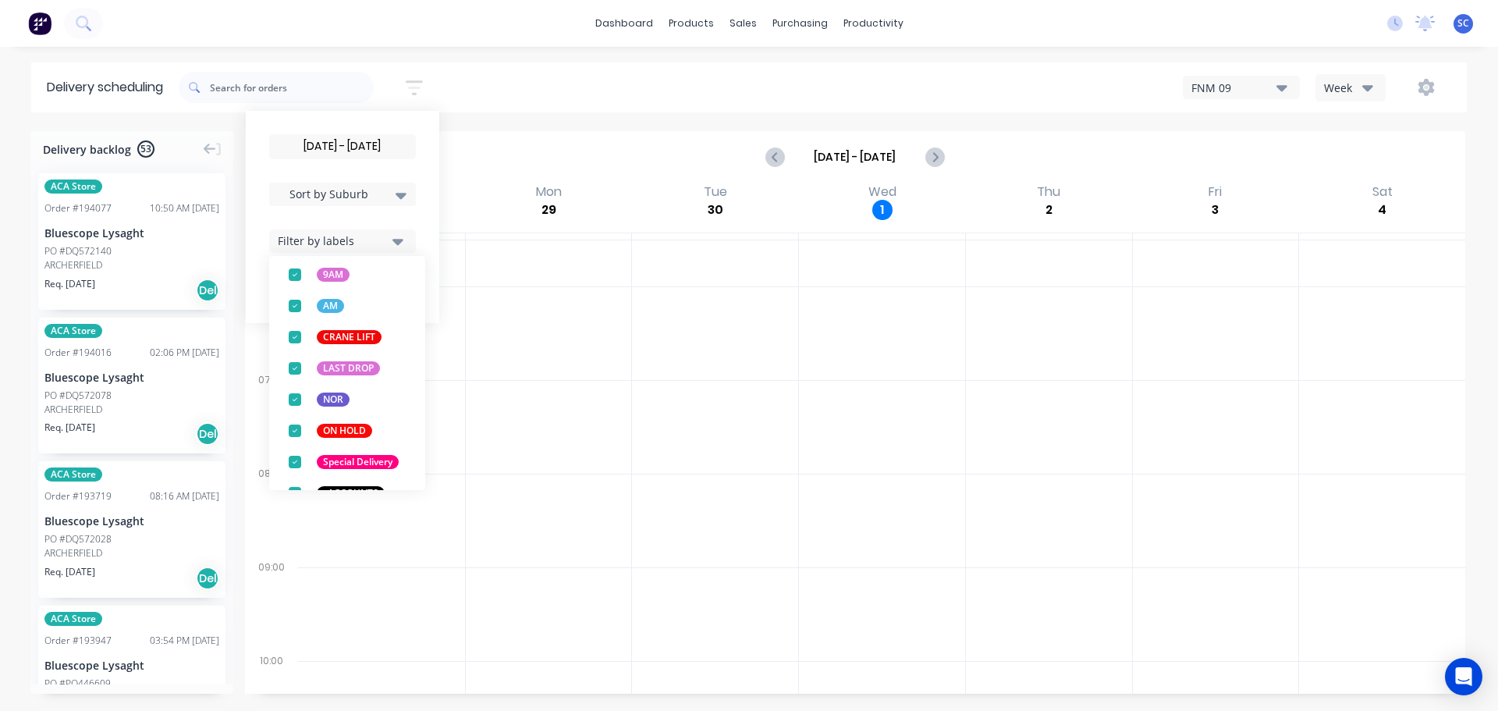
click at [506, 84] on div "02/10/25 - 02/10/25 Sort by Suburb Created date Required date Order number Cust…" at bounding box center [823, 88] width 1288 height 44
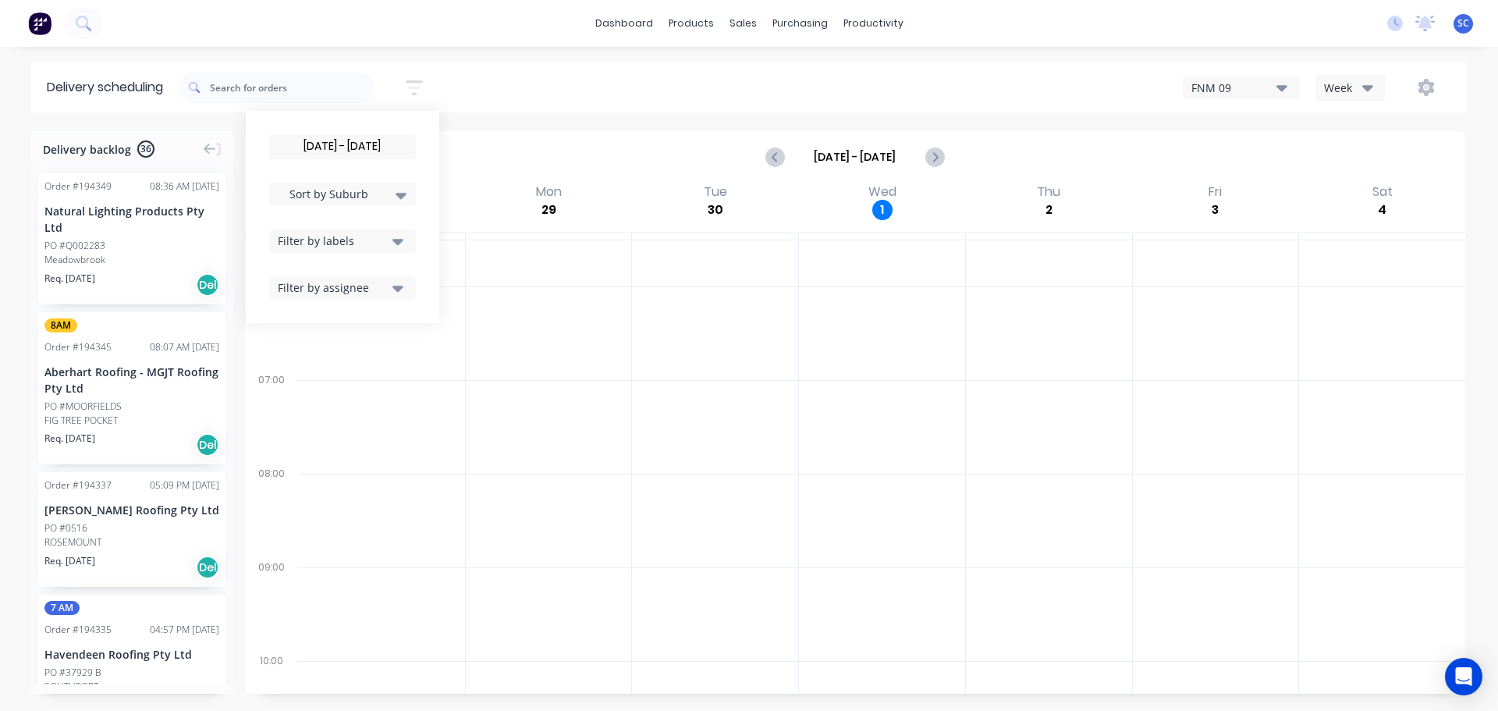
click at [399, 243] on icon "button" at bounding box center [397, 241] width 11 height 17
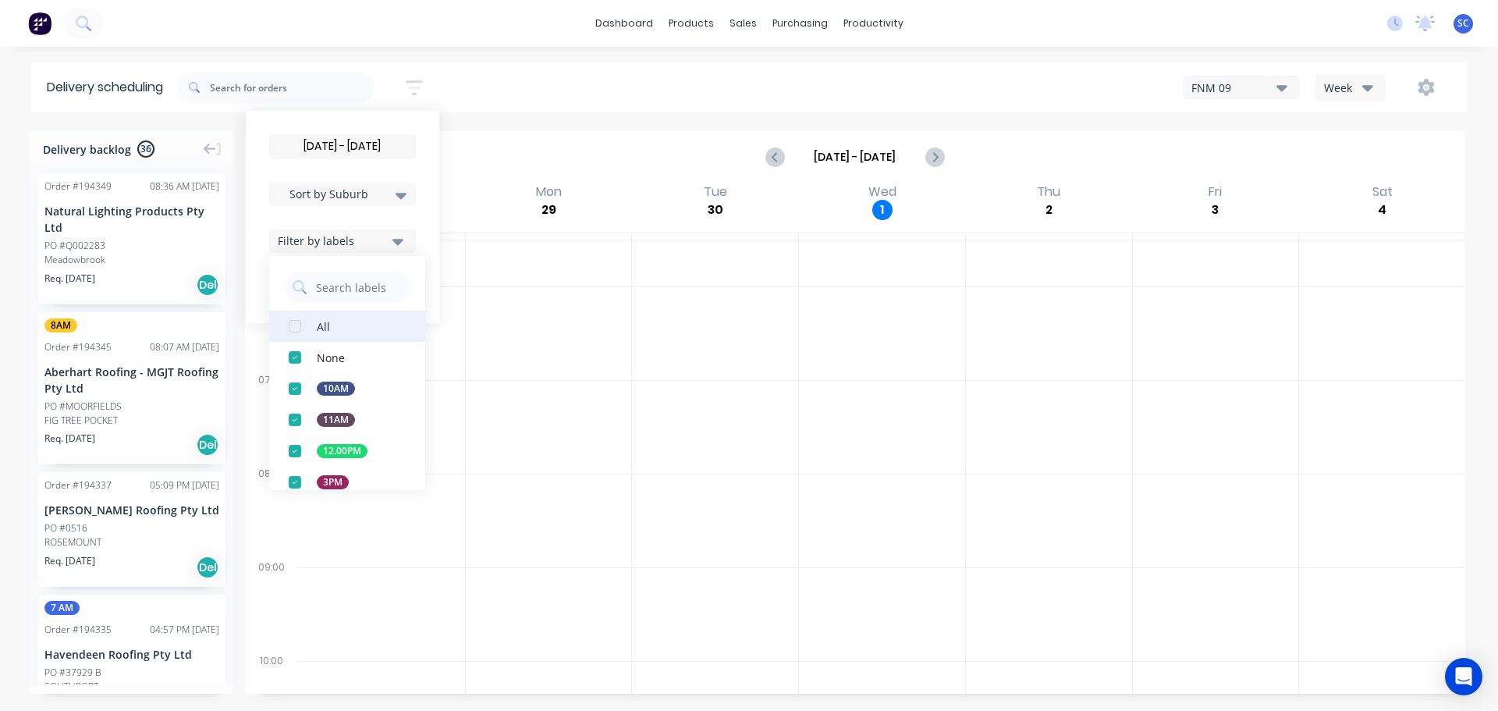
click at [300, 324] on div "button" at bounding box center [294, 326] width 31 height 31
click at [510, 76] on div "02/10/25 - 02/10/25 Sort by Suburb Created date Required date Order number Cust…" at bounding box center [823, 88] width 1288 height 44
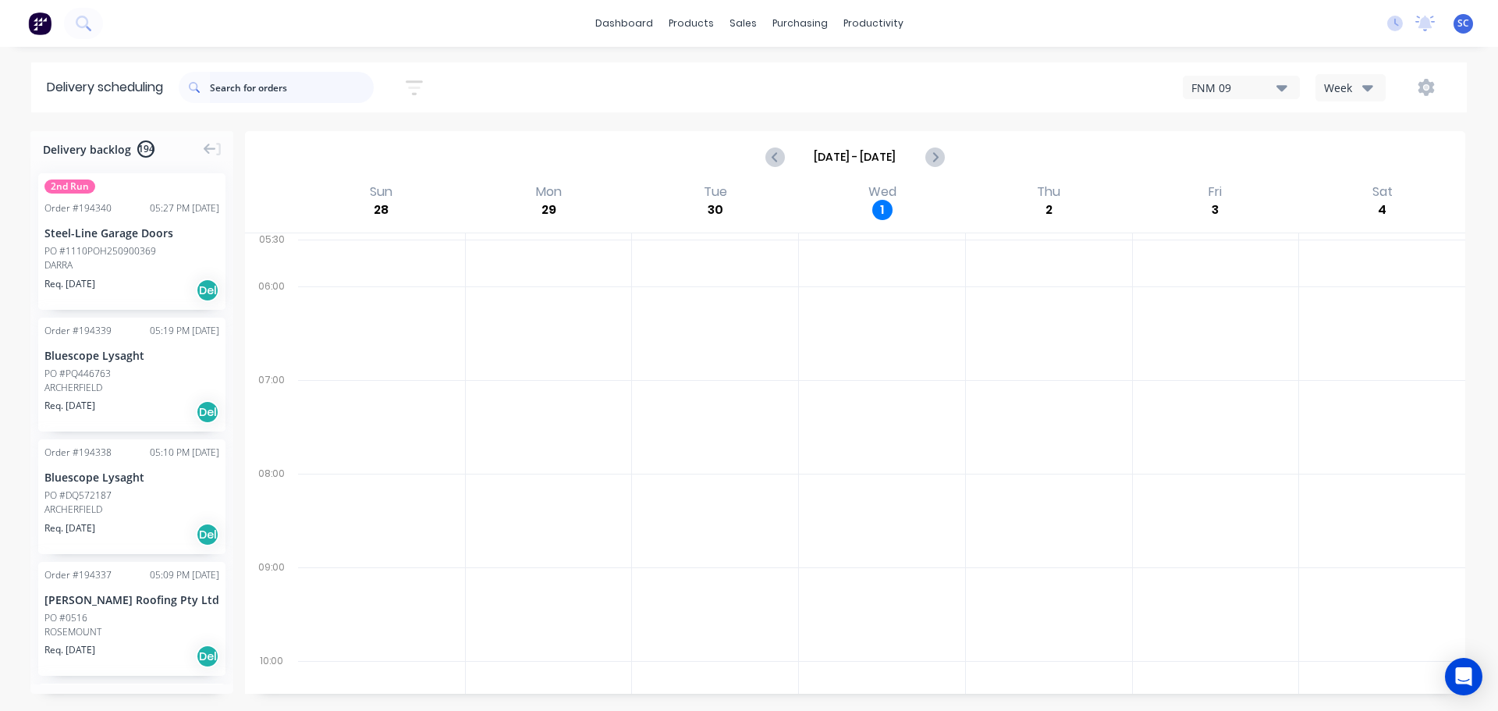
click at [264, 79] on input "text" at bounding box center [292, 87] width 164 height 31
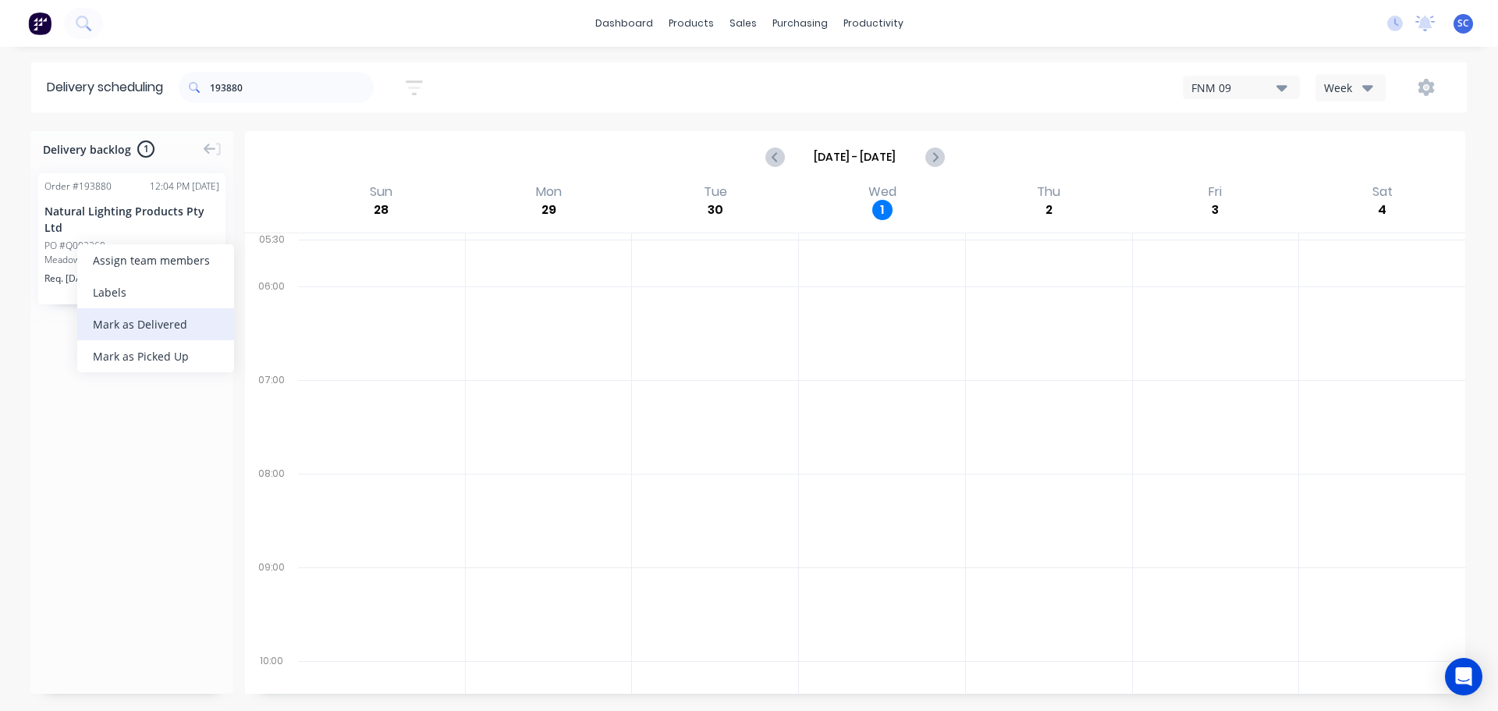
click at [141, 325] on div "Mark as Delivered" at bounding box center [155, 324] width 157 height 32
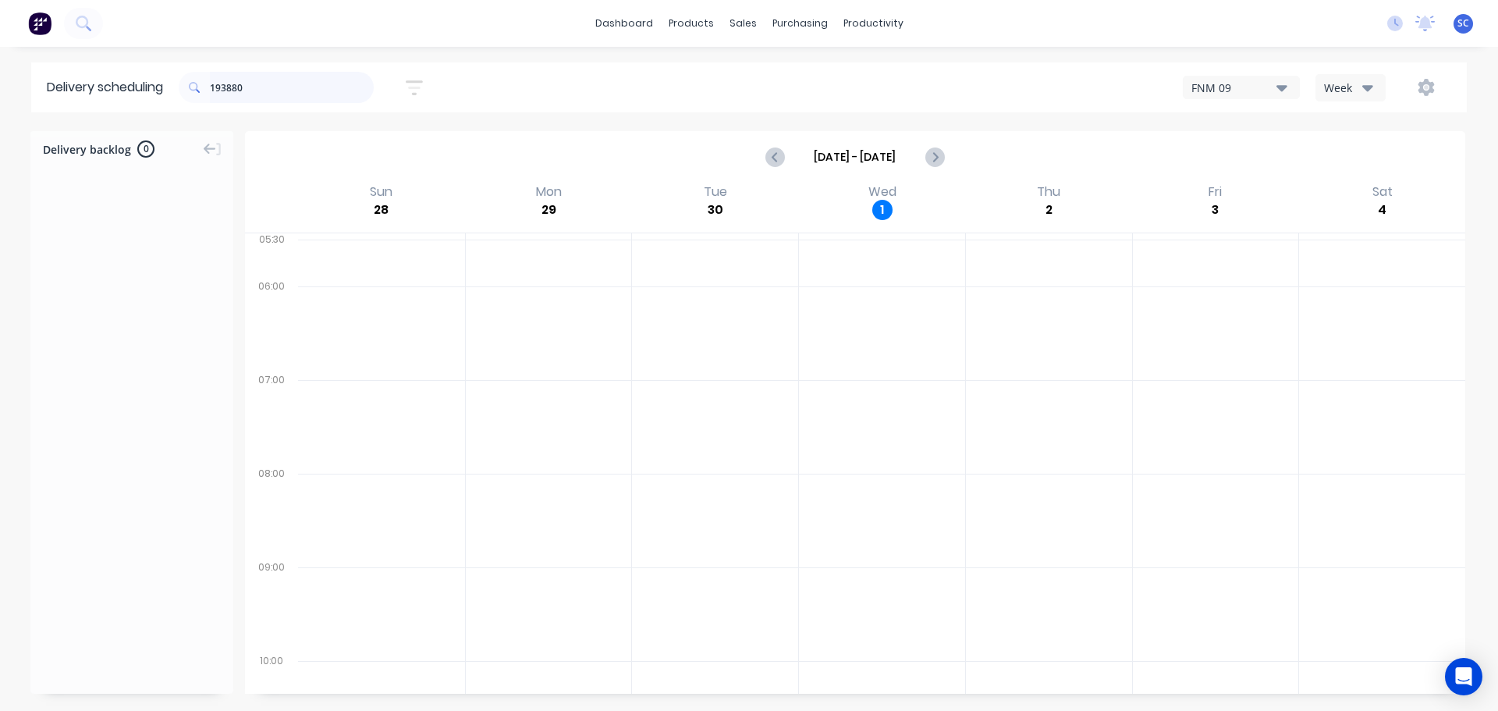
click at [272, 87] on input "193880" at bounding box center [292, 87] width 164 height 31
type input "194328"
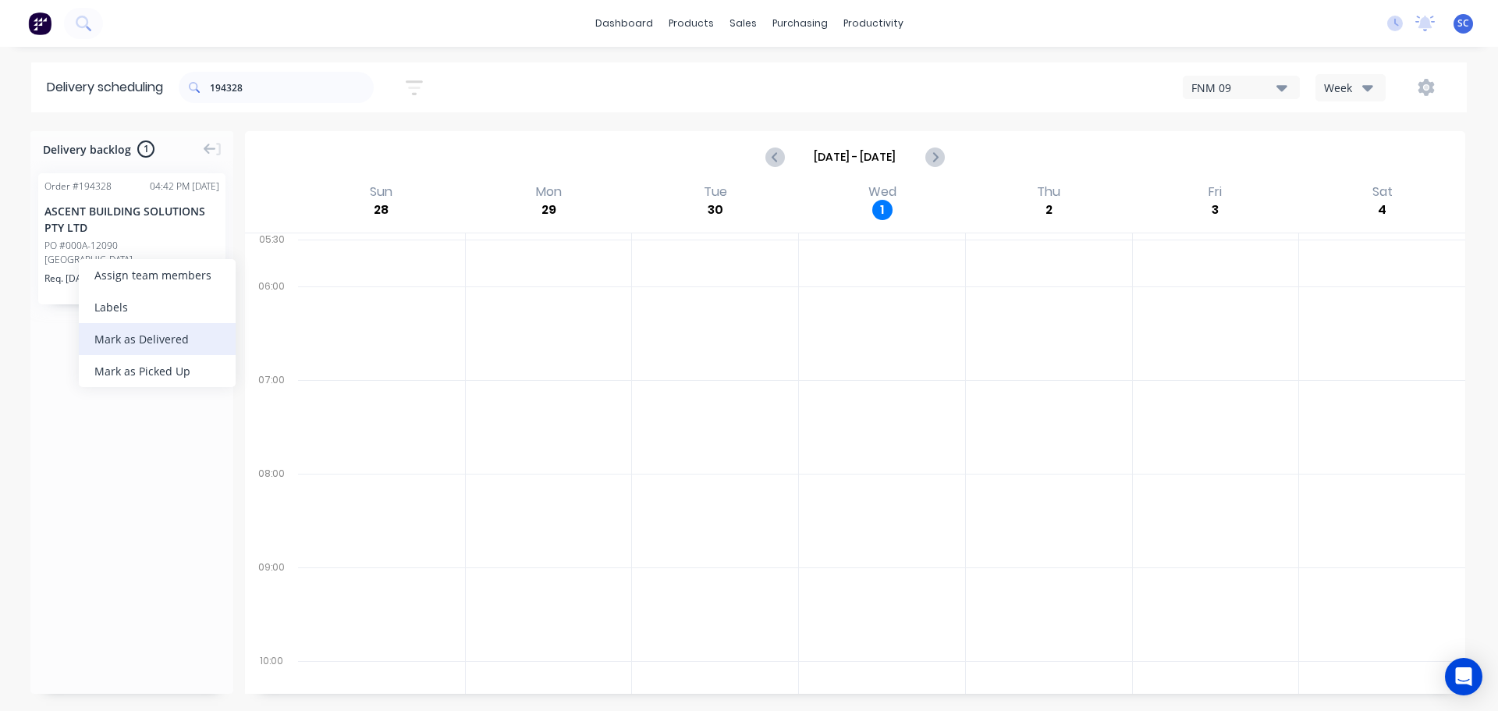
drag, startPoint x: 152, startPoint y: 341, endPoint x: 165, endPoint y: 337, distance: 13.1
click at [152, 340] on div "Mark as Delivered" at bounding box center [157, 339] width 157 height 32
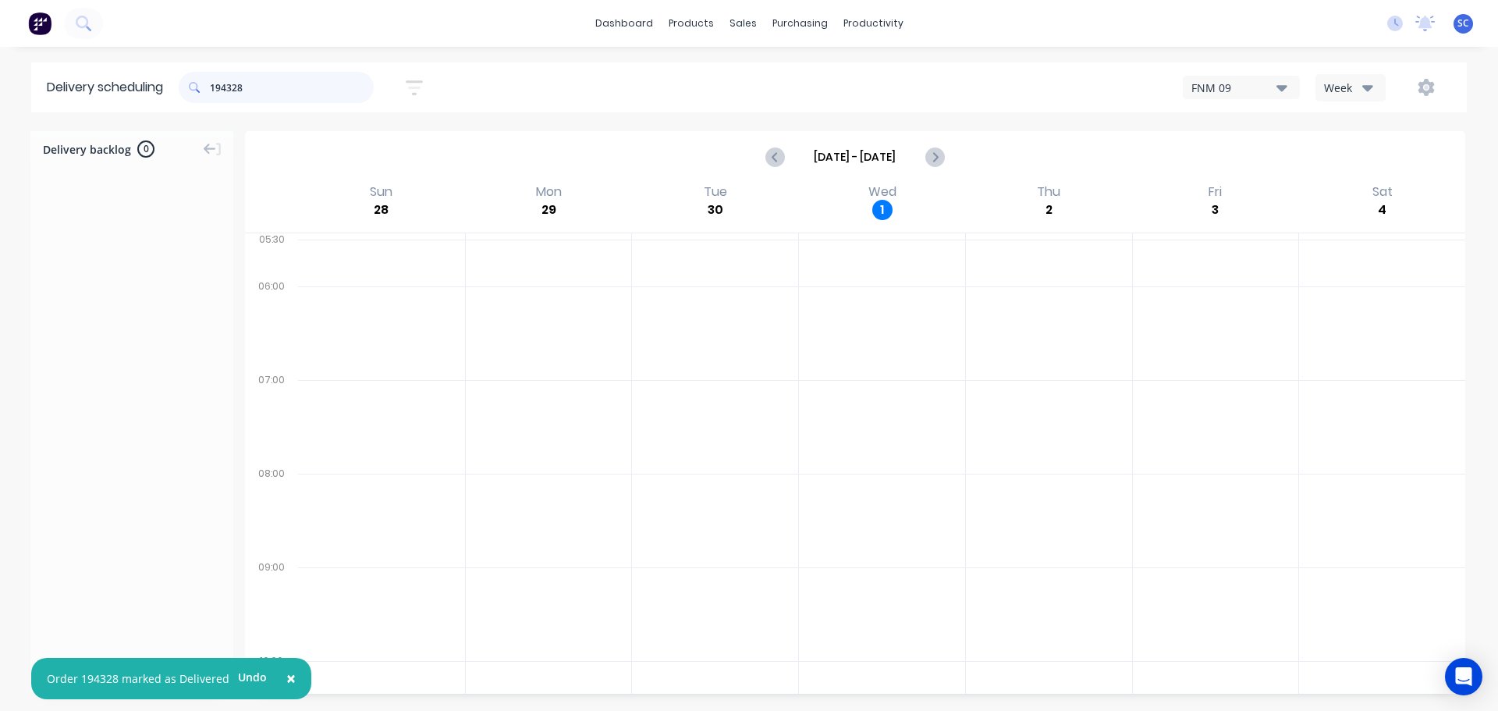
drag, startPoint x: 264, startPoint y: 91, endPoint x: 216, endPoint y: 96, distance: 47.9
click at [216, 96] on input "194328" at bounding box center [292, 87] width 164 height 31
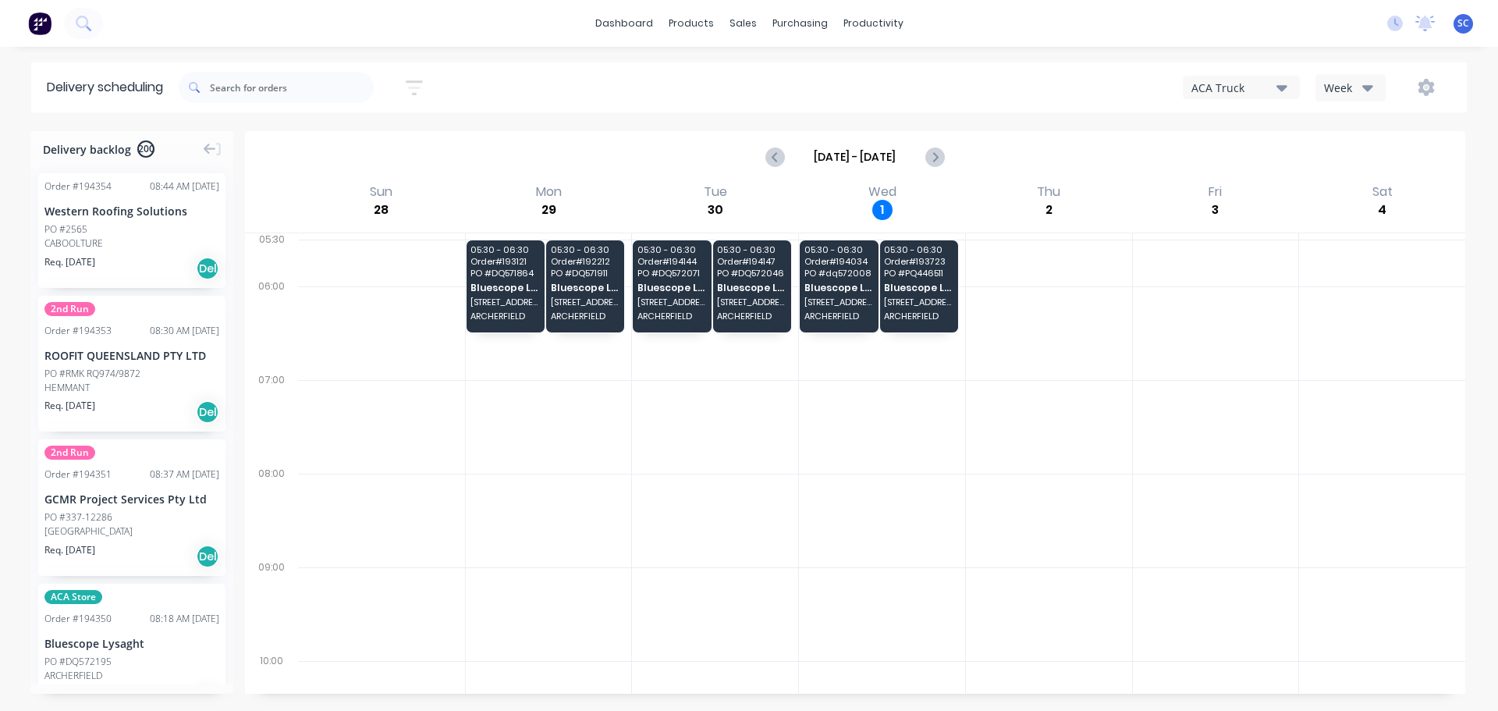
click at [1281, 87] on icon "button" at bounding box center [1281, 88] width 11 height 6
click at [1244, 140] on div "FNM 09" at bounding box center [1261, 142] width 154 height 31
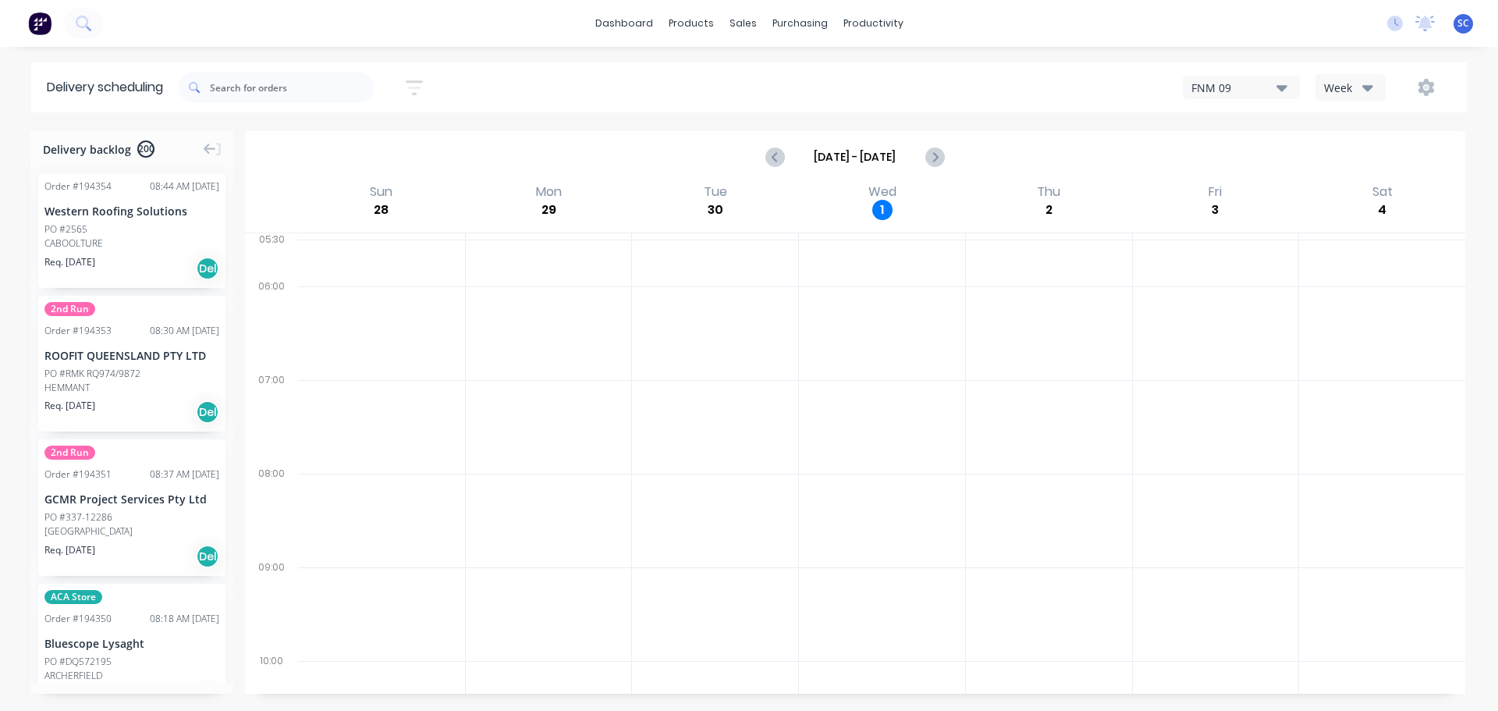
click at [418, 82] on icon "button" at bounding box center [414, 87] width 17 height 15
click at [326, 148] on input at bounding box center [342, 146] width 145 height 23
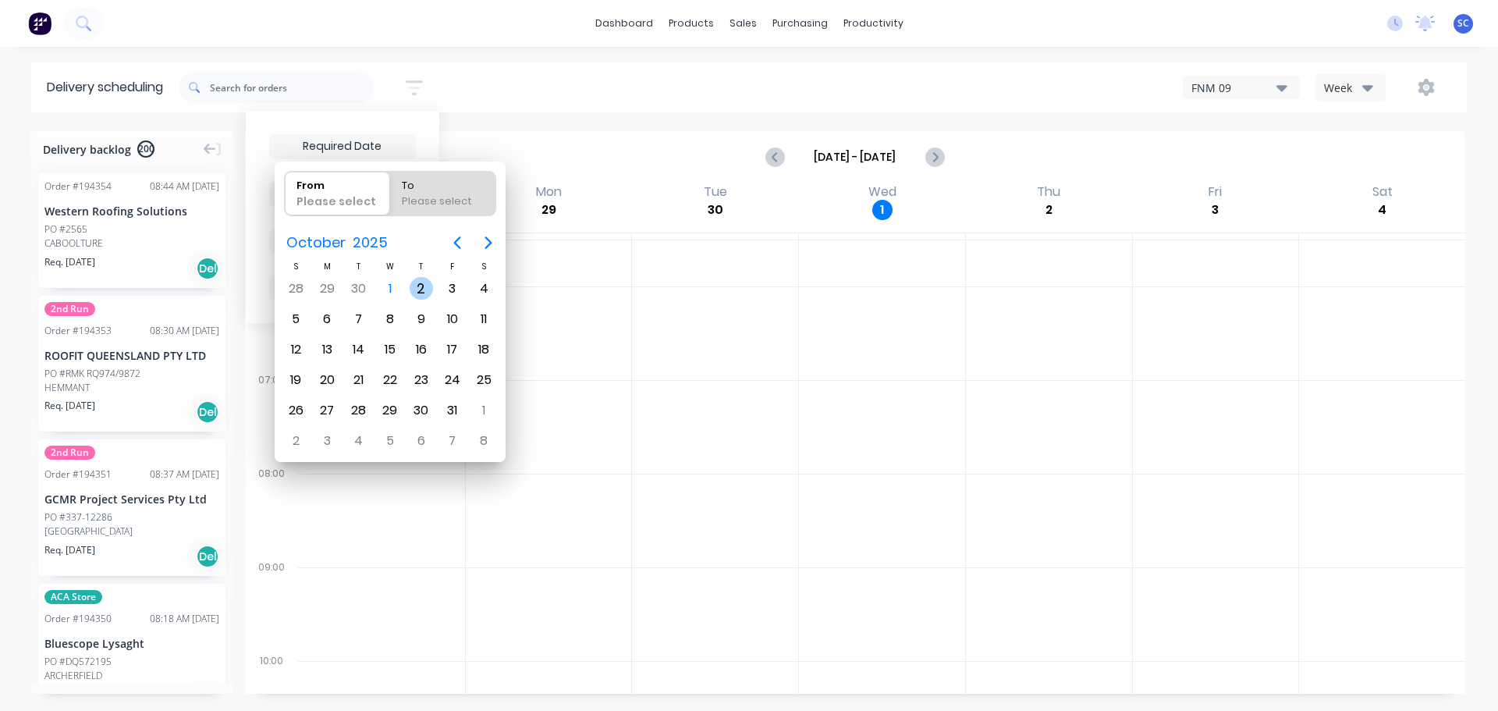
click at [420, 283] on div "2" at bounding box center [421, 288] width 23 height 23
type input "[DATE]"
radio input "false"
radio input "true"
click at [420, 284] on div "2" at bounding box center [421, 288] width 23 height 23
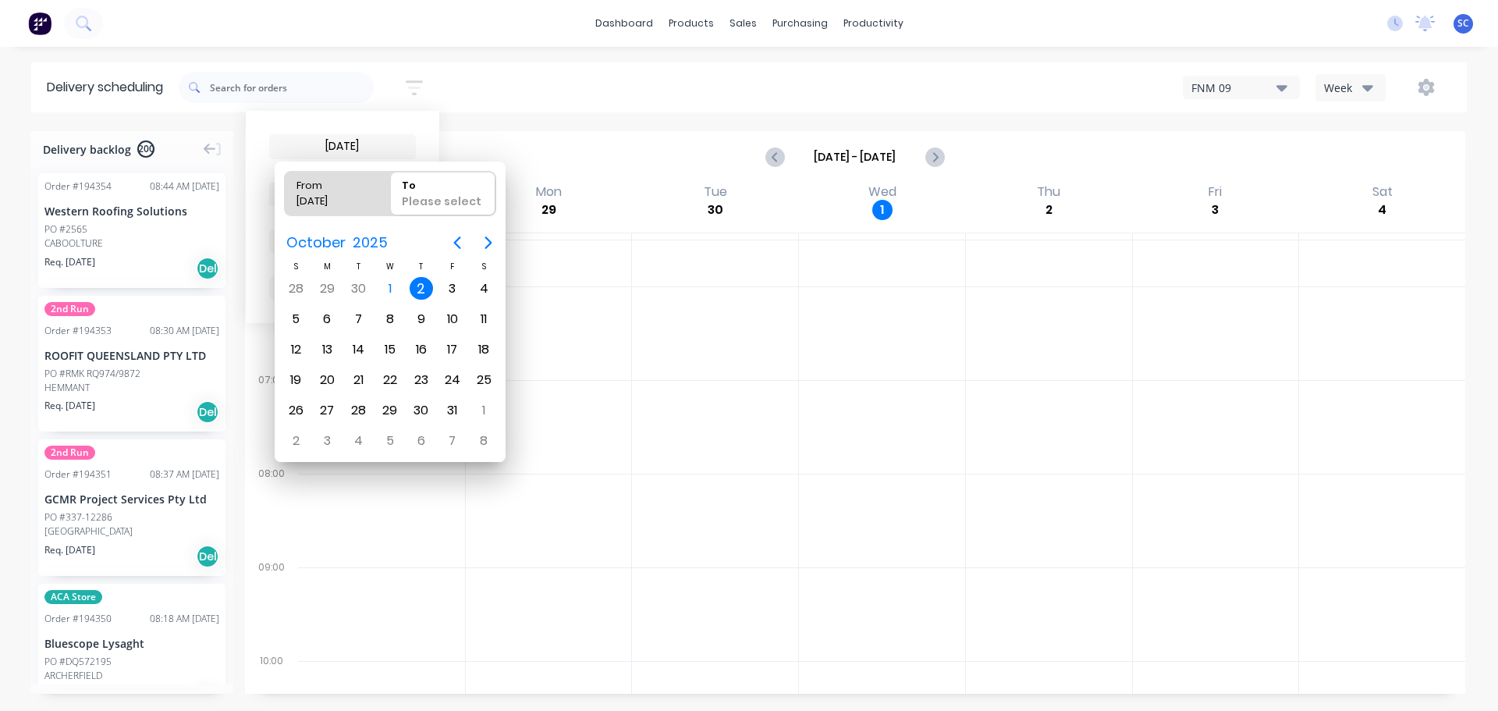
type input "02/10/25 - 02/10/25"
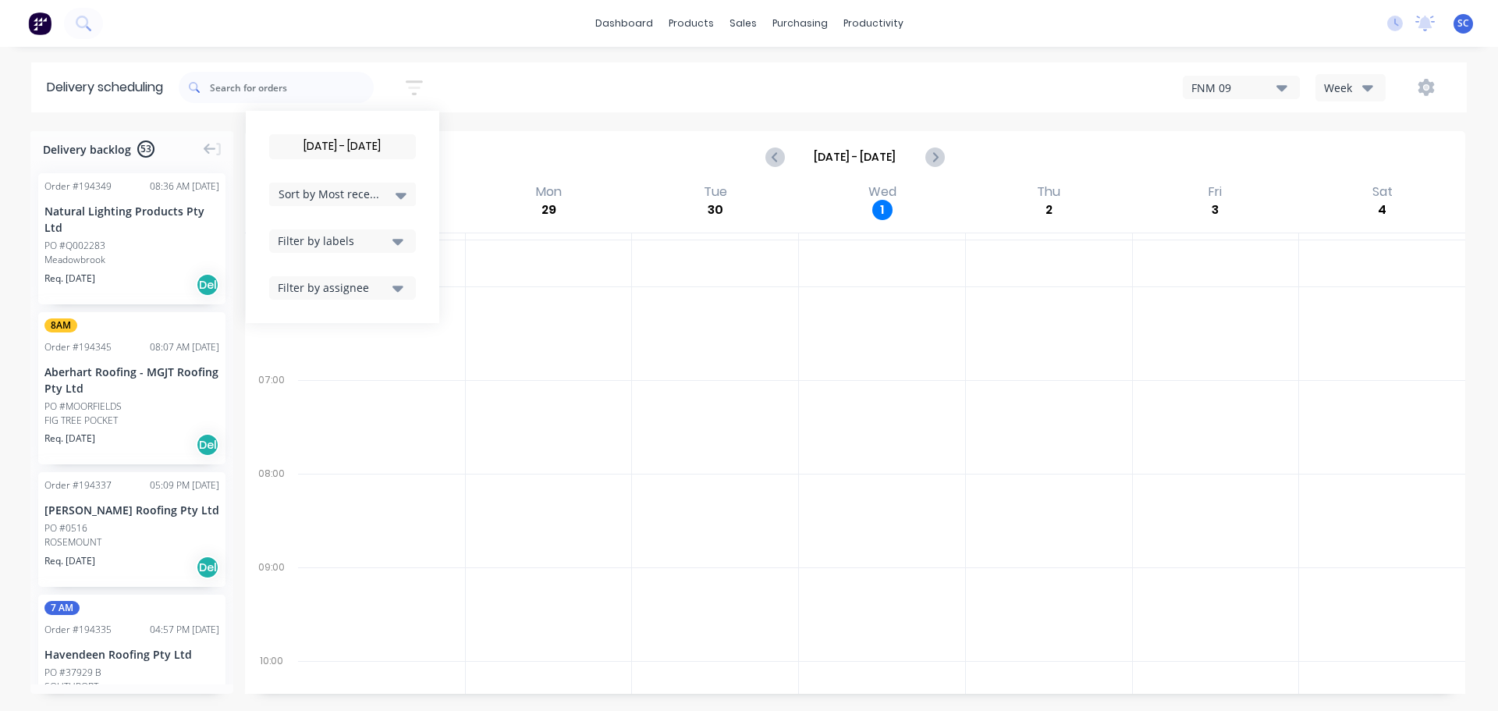
click at [403, 195] on icon at bounding box center [401, 196] width 11 height 6
click at [312, 368] on div "Suburb" at bounding box center [342, 368] width 147 height 28
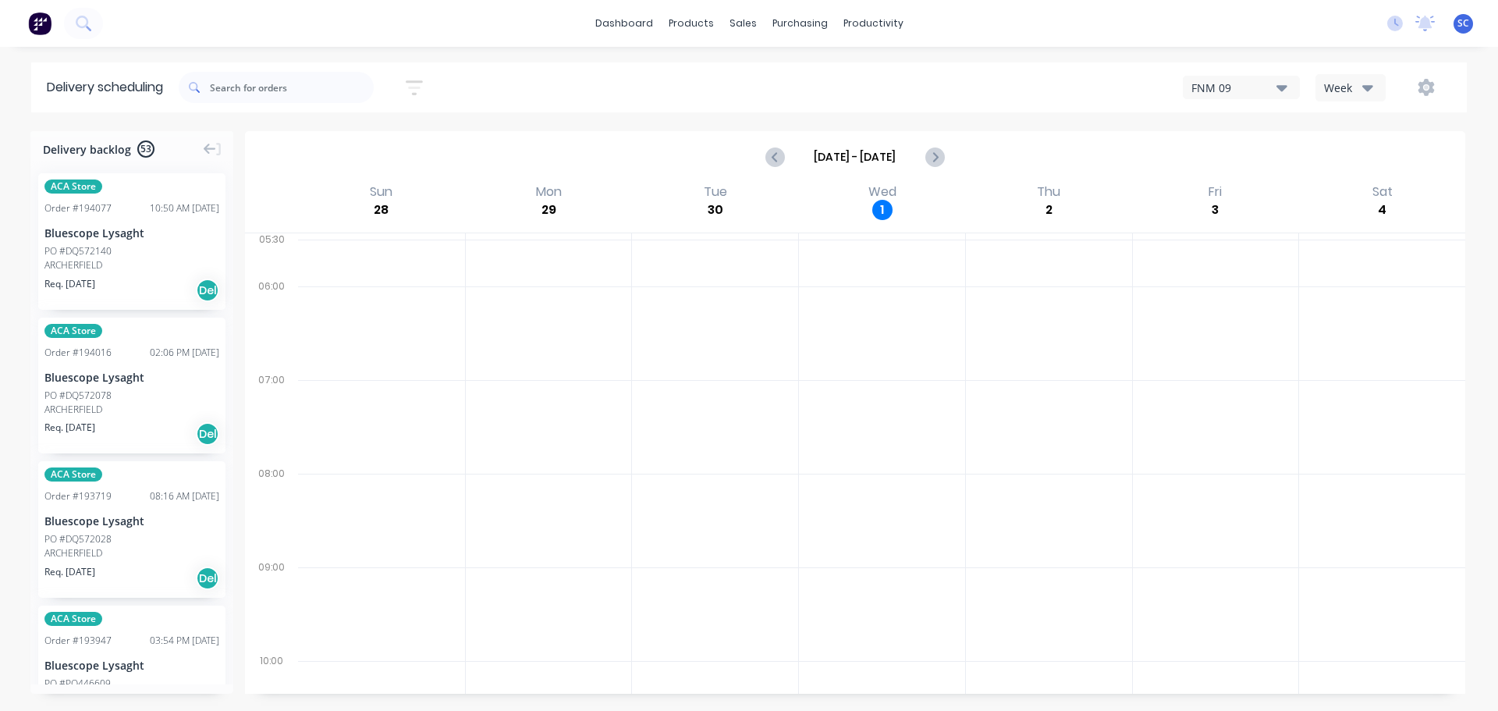
click at [494, 94] on div "02/10/25 - 02/10/25 Sort by Suburb Created date Required date Order number Cust…" at bounding box center [823, 88] width 1288 height 44
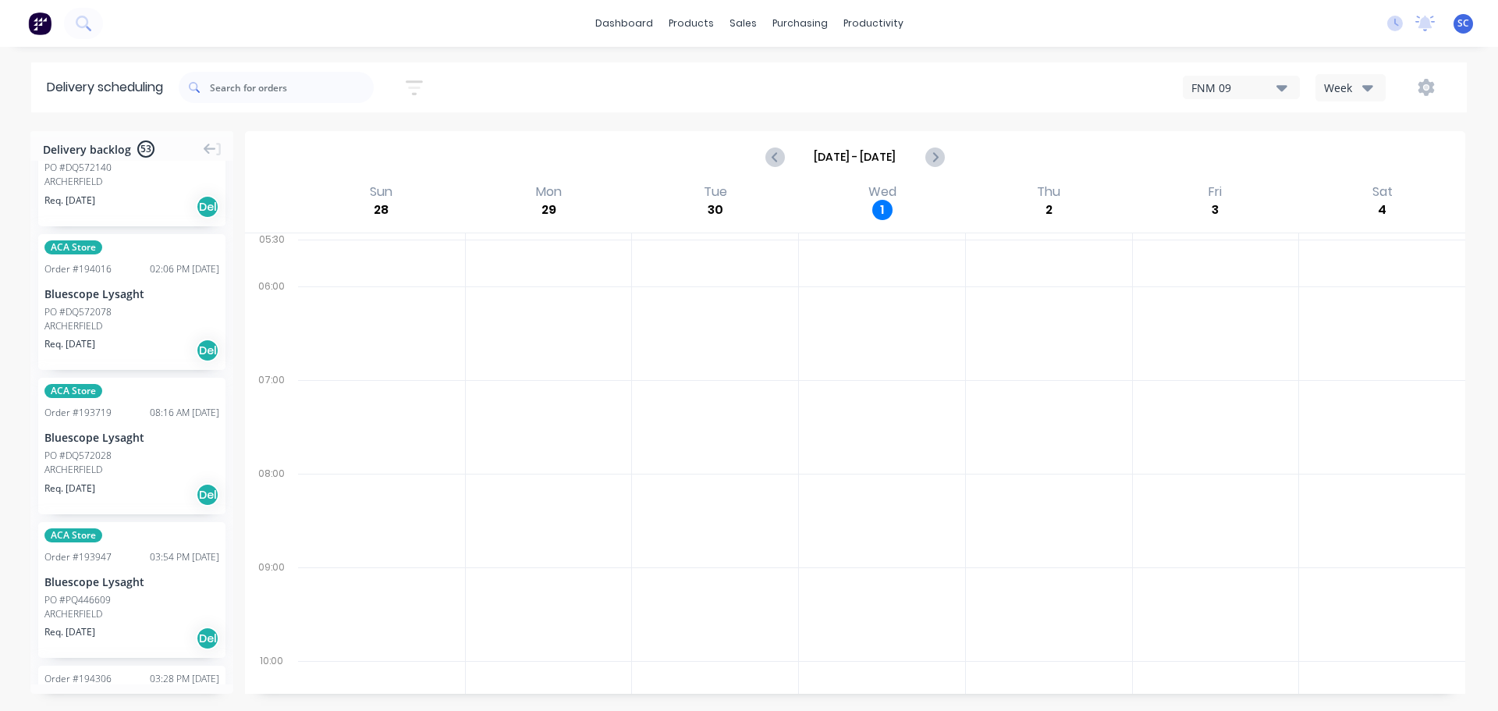
scroll to position [0, 0]
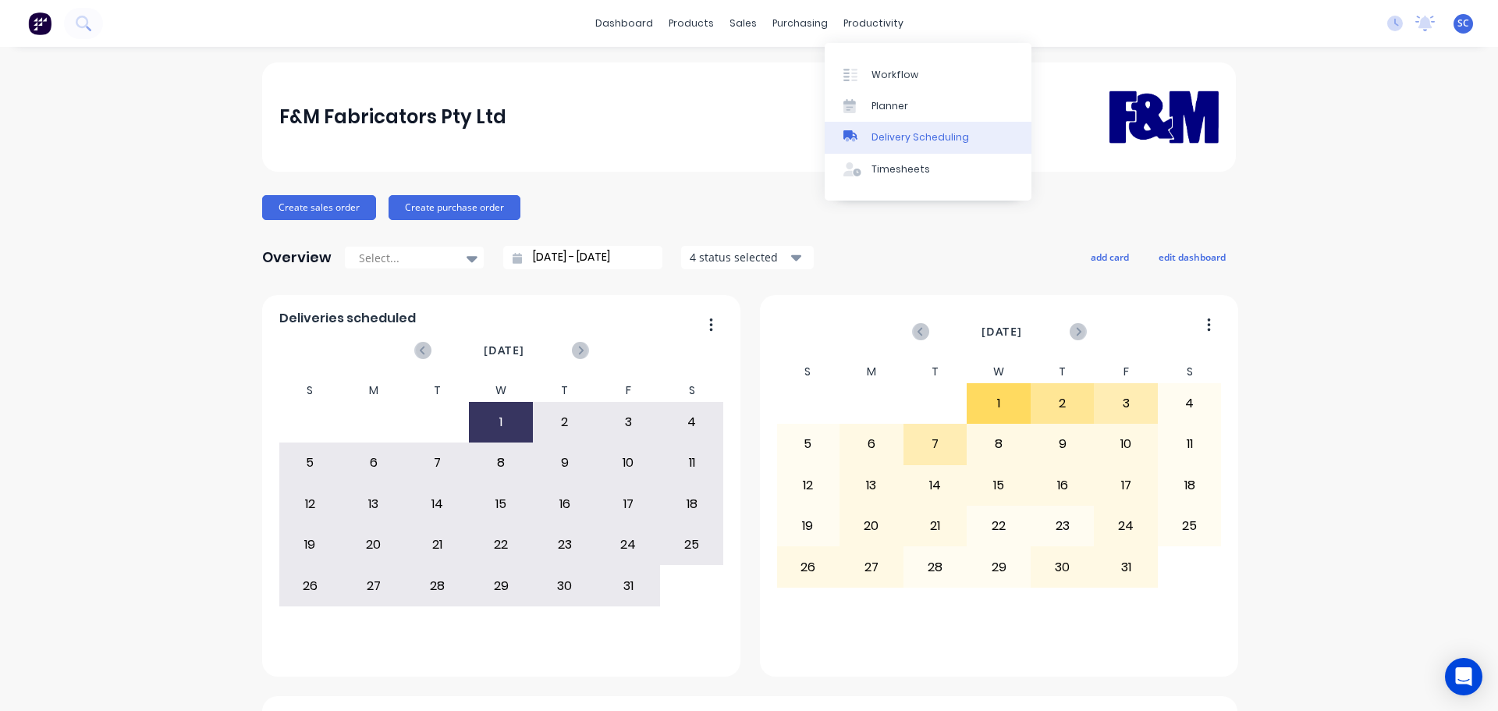
click at [914, 136] on div "Delivery Scheduling" at bounding box center [921, 137] width 98 height 14
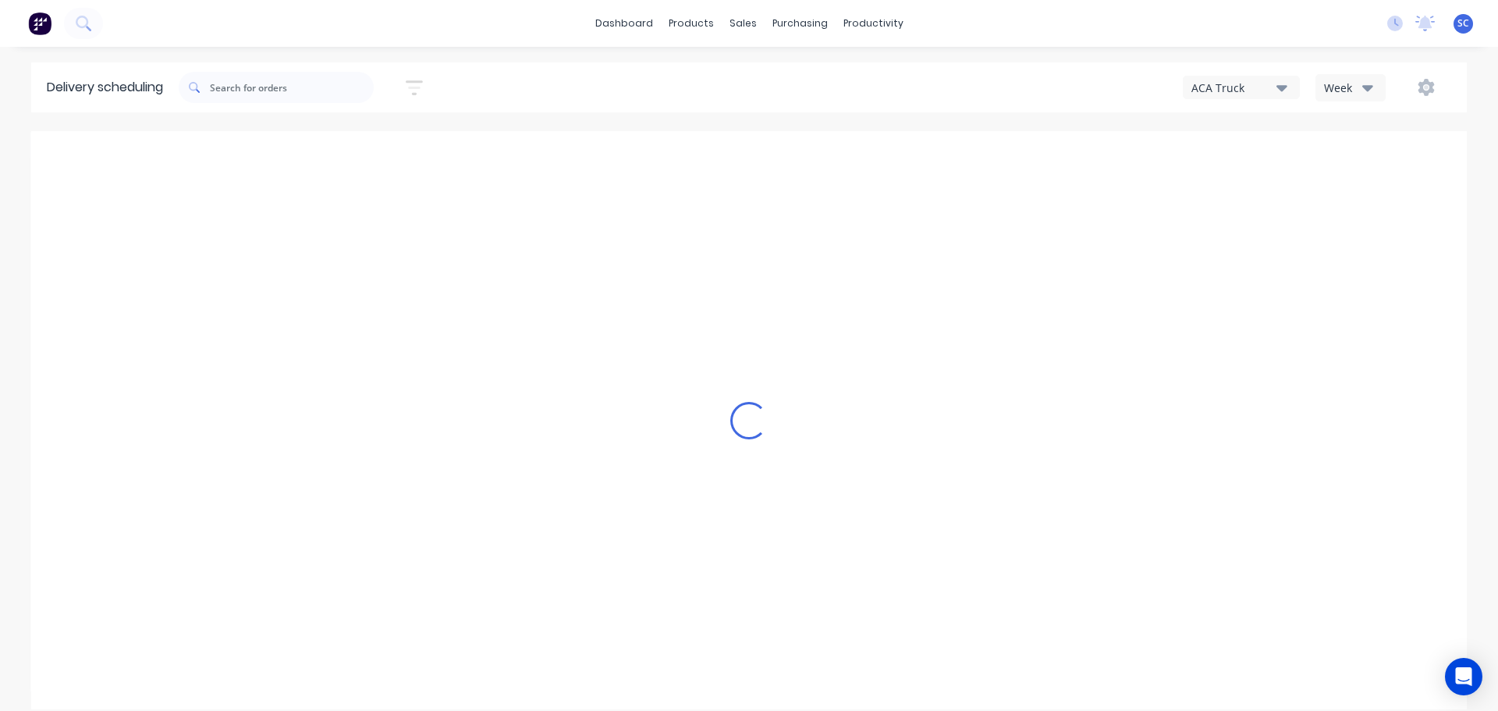
click at [1372, 88] on icon "button" at bounding box center [1367, 87] width 11 height 17
click at [1366, 165] on div "Vehicle" at bounding box center [1393, 159] width 154 height 31
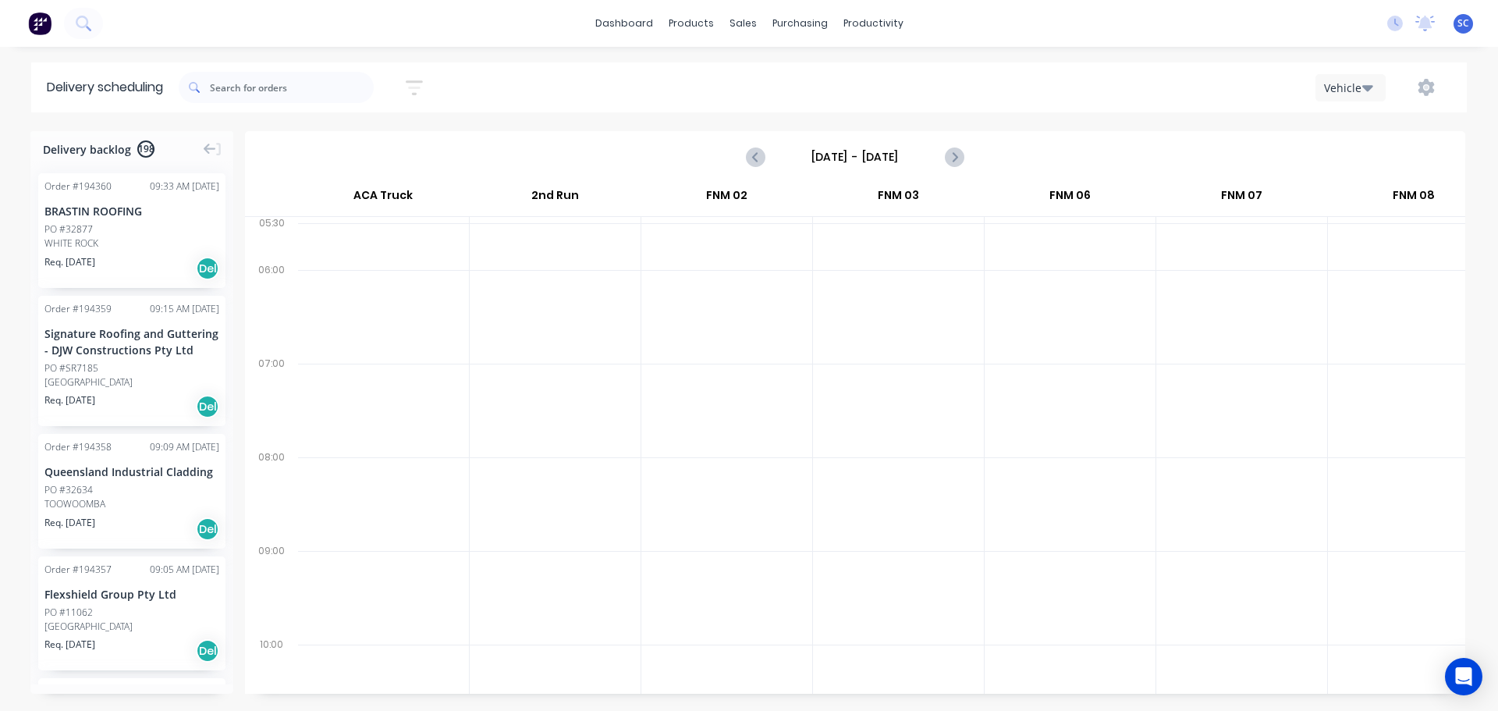
click at [831, 160] on input "Sunday - 28/09/25" at bounding box center [855, 156] width 154 height 23
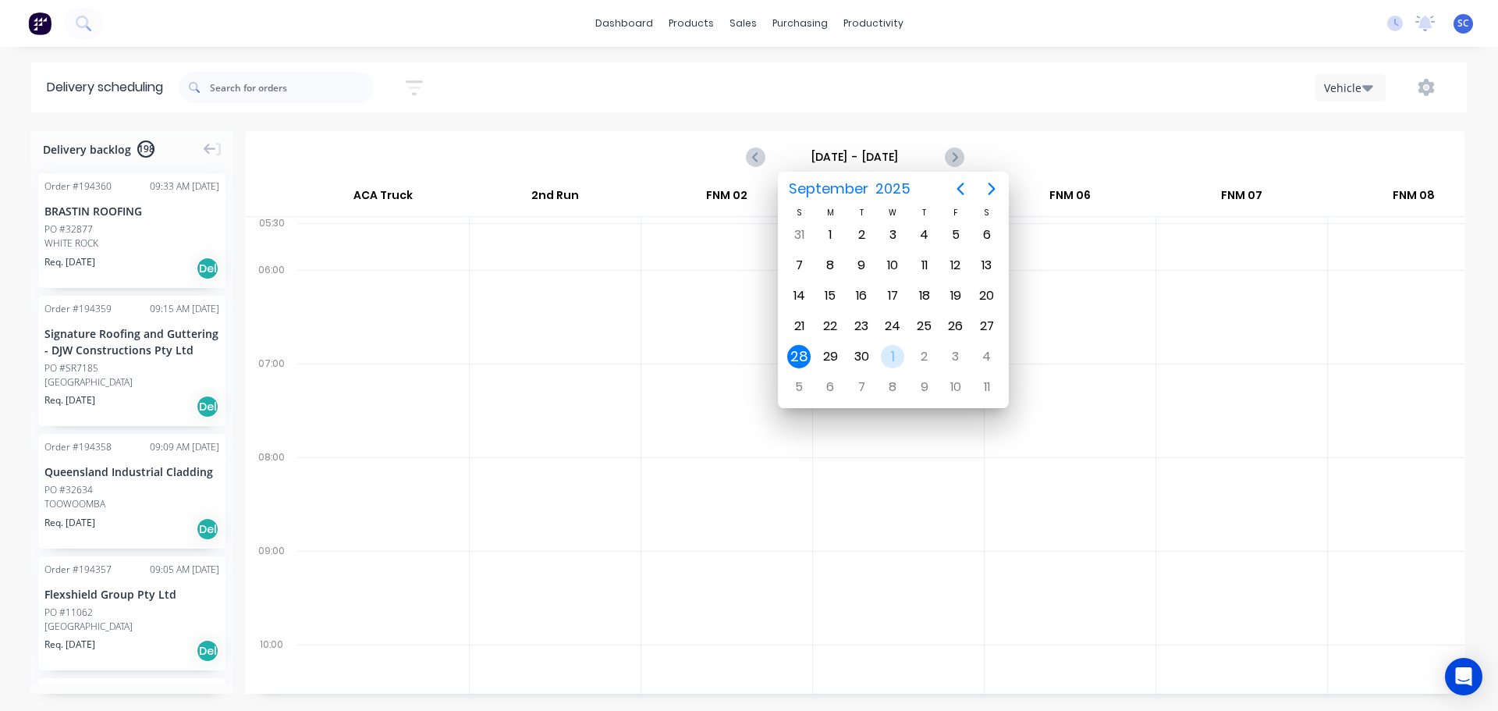
click at [887, 356] on div "1" at bounding box center [892, 356] width 23 height 23
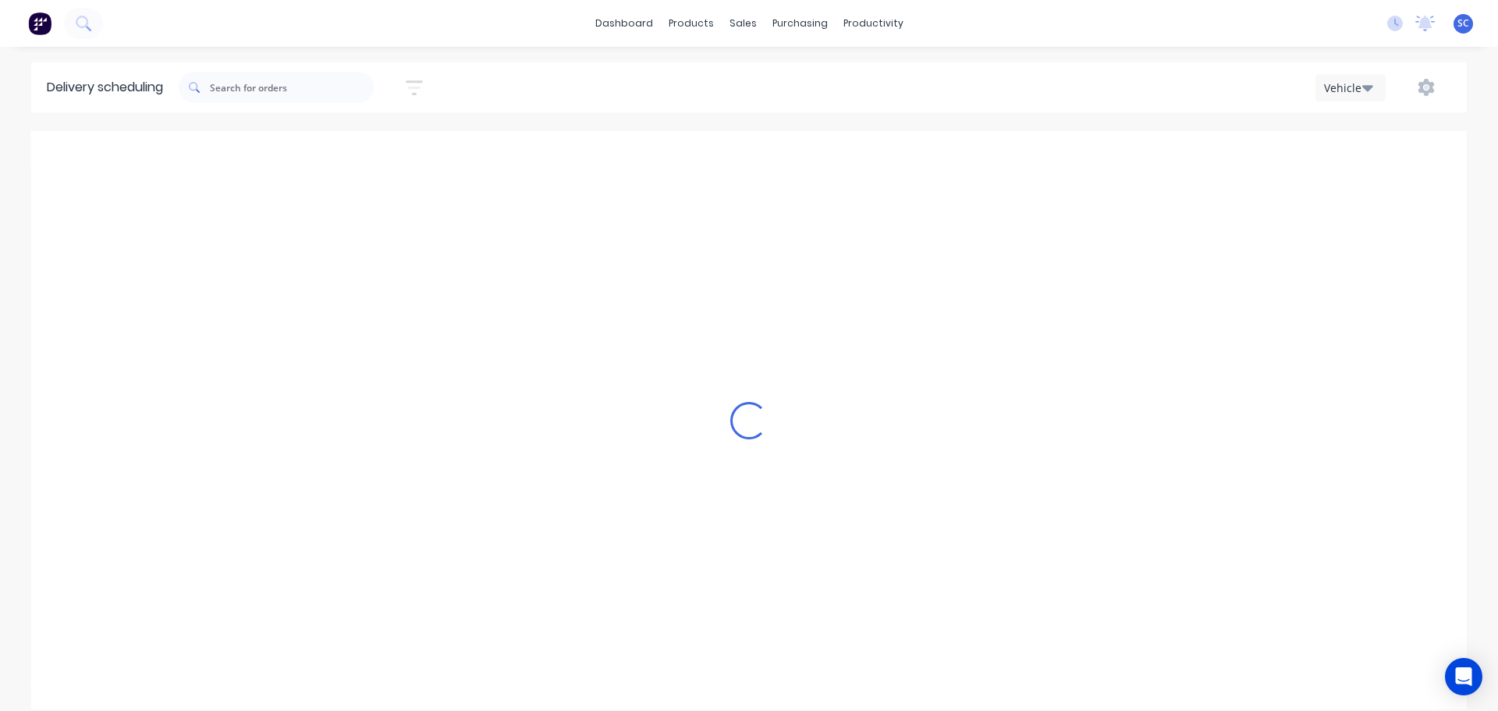
type input "Wednesday - 01/10/25"
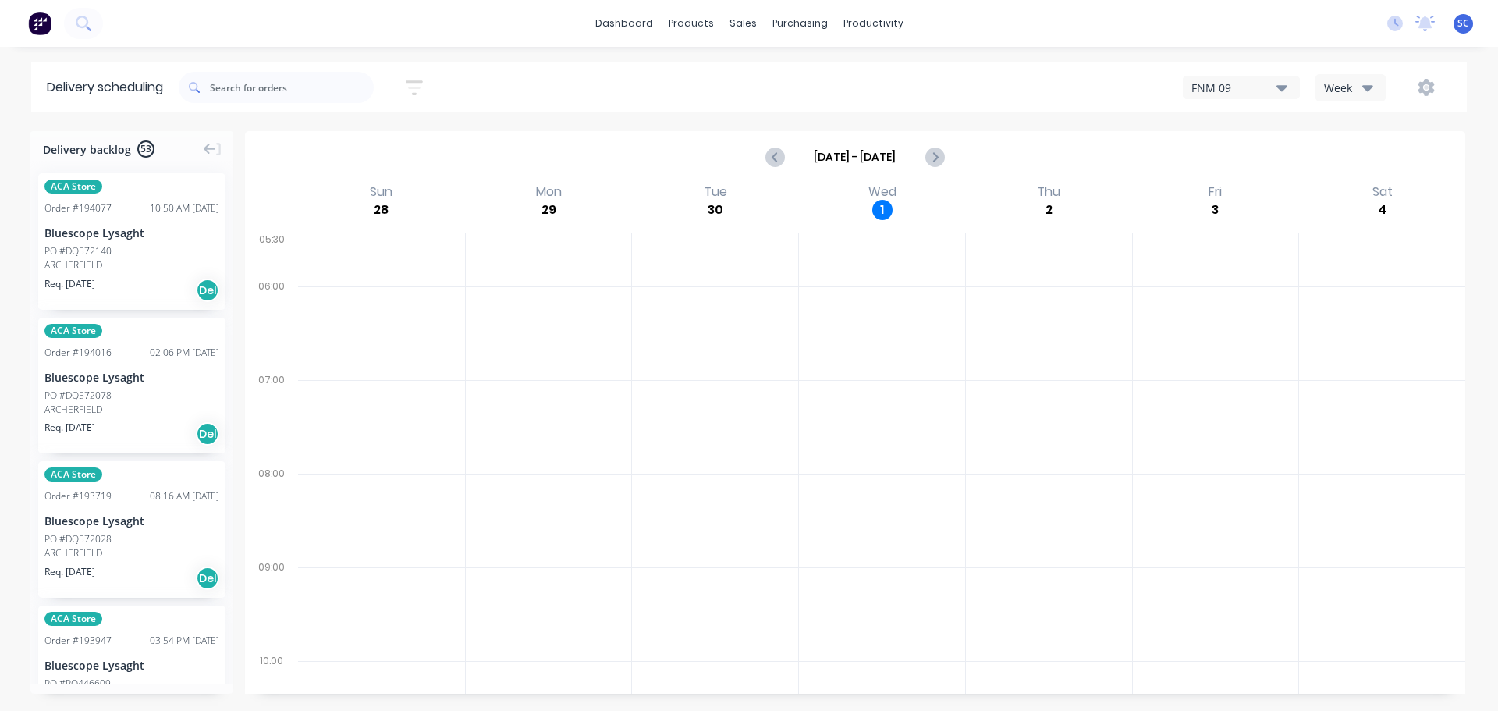
click at [423, 90] on icon "button" at bounding box center [414, 88] width 17 height 20
drag, startPoint x: 401, startPoint y: 237, endPoint x: 401, endPoint y: 254, distance: 17.2
click at [401, 240] on icon "button" at bounding box center [397, 241] width 11 height 17
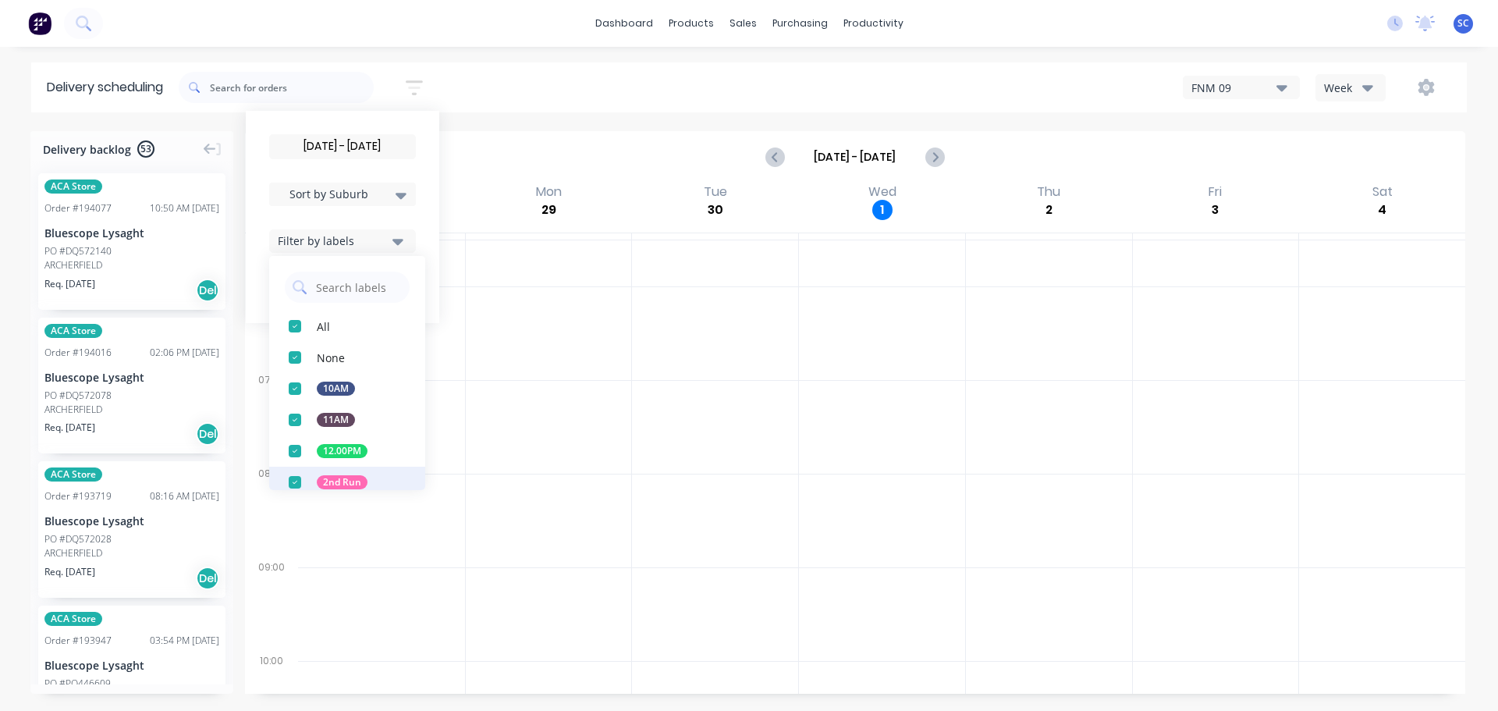
click at [304, 476] on div "button" at bounding box center [294, 482] width 31 height 31
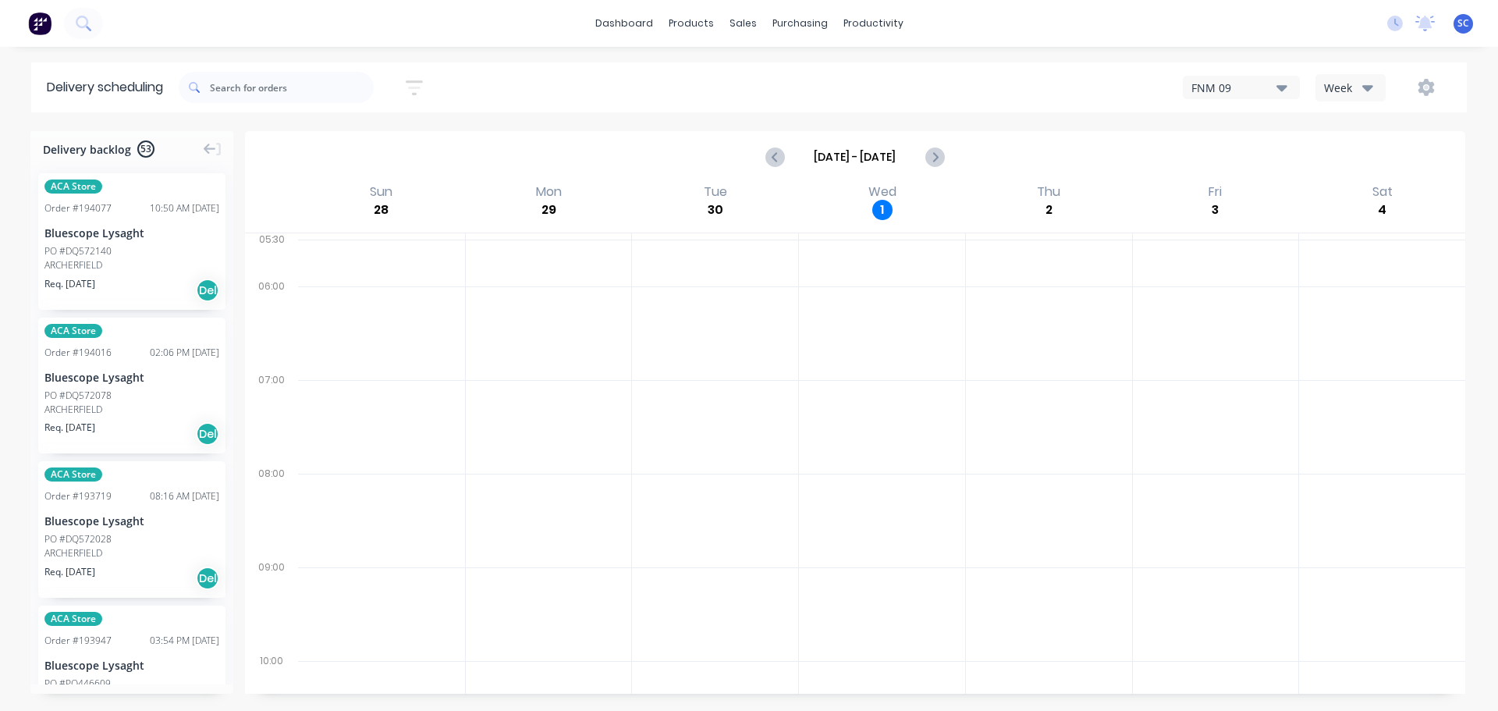
click at [539, 77] on div "[DATE] - [DATE] Sort by Suburb Created date Required date Order number Customer…" at bounding box center [823, 88] width 1288 height 44
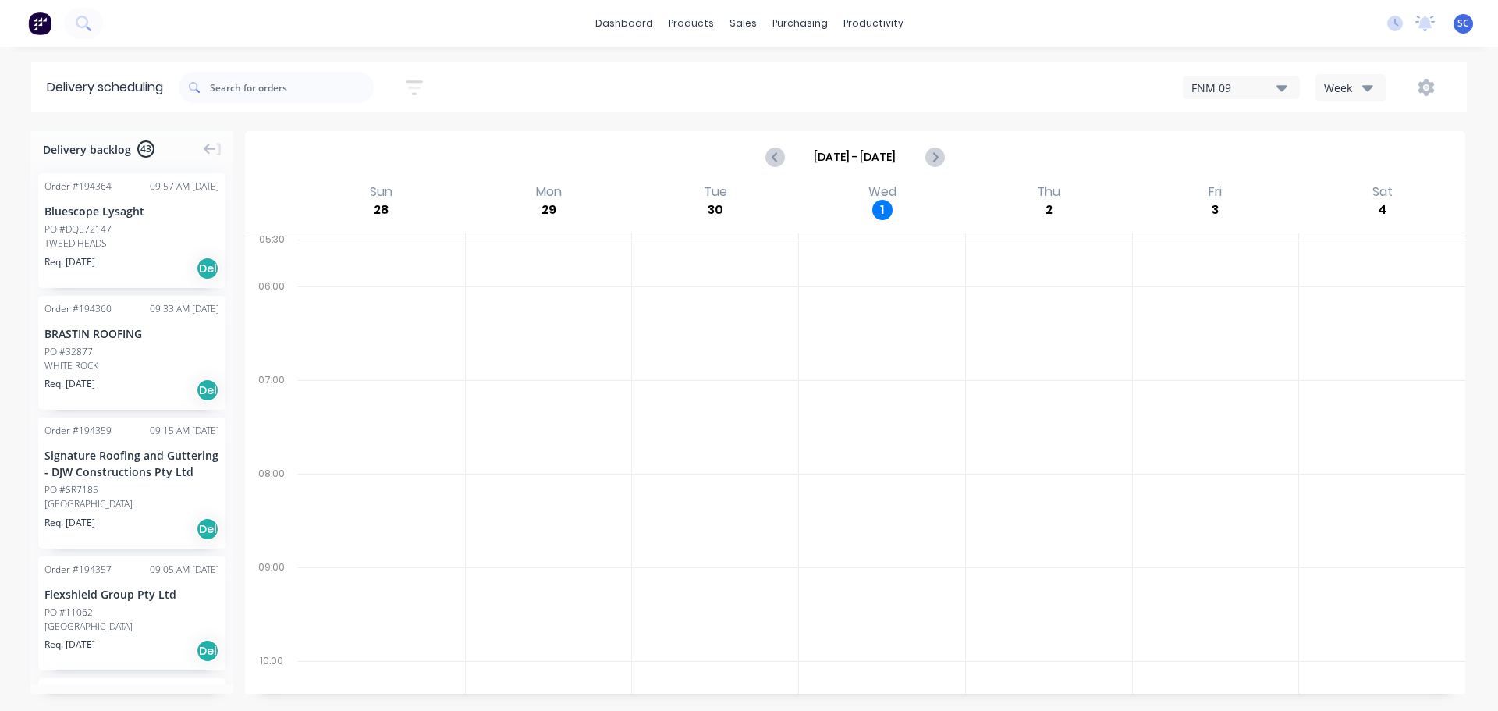
click at [421, 76] on button "button" at bounding box center [414, 88] width 50 height 30
click at [403, 242] on icon "button" at bounding box center [397, 242] width 11 height 6
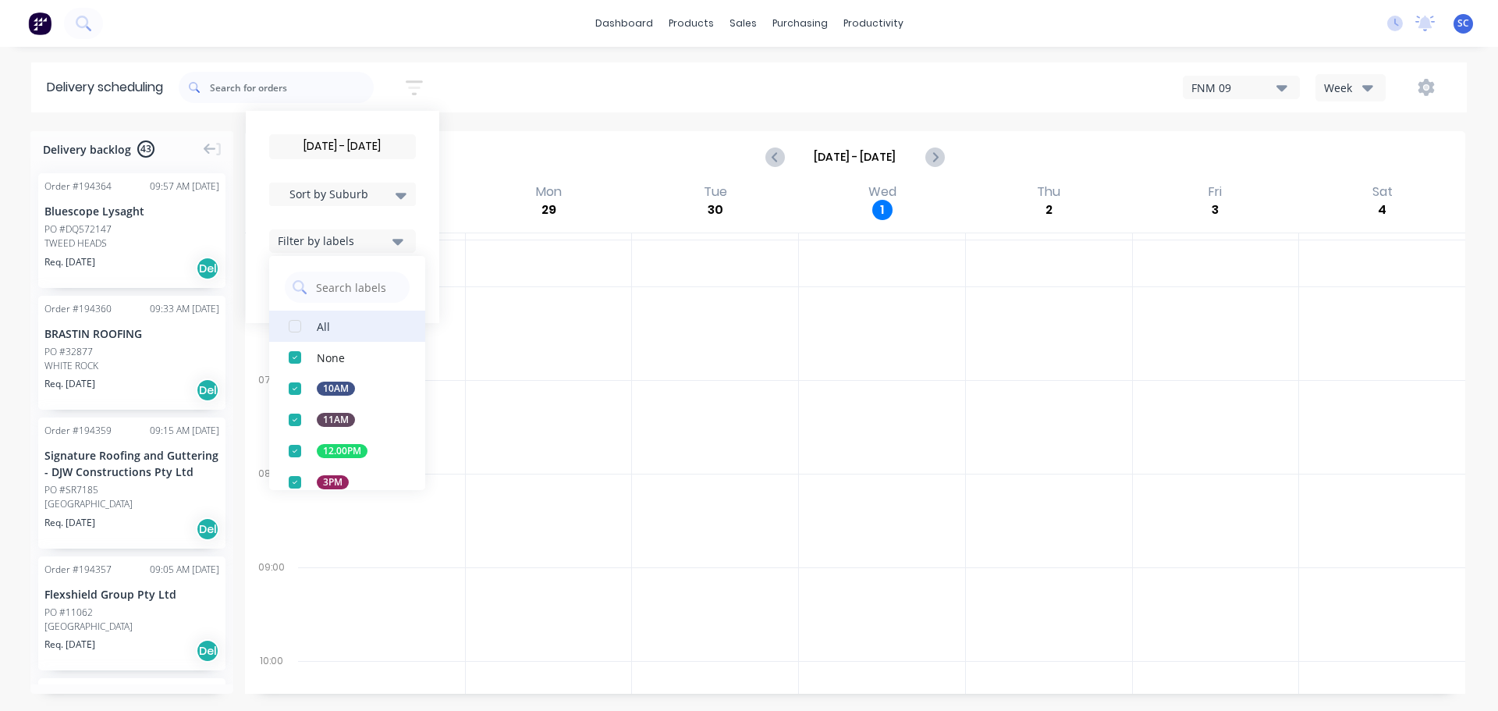
click at [299, 329] on div "button" at bounding box center [294, 326] width 31 height 31
click at [527, 87] on div "02/10/25 - 02/10/25 Sort by Suburb Created date Required date Order number Cust…" at bounding box center [823, 88] width 1288 height 44
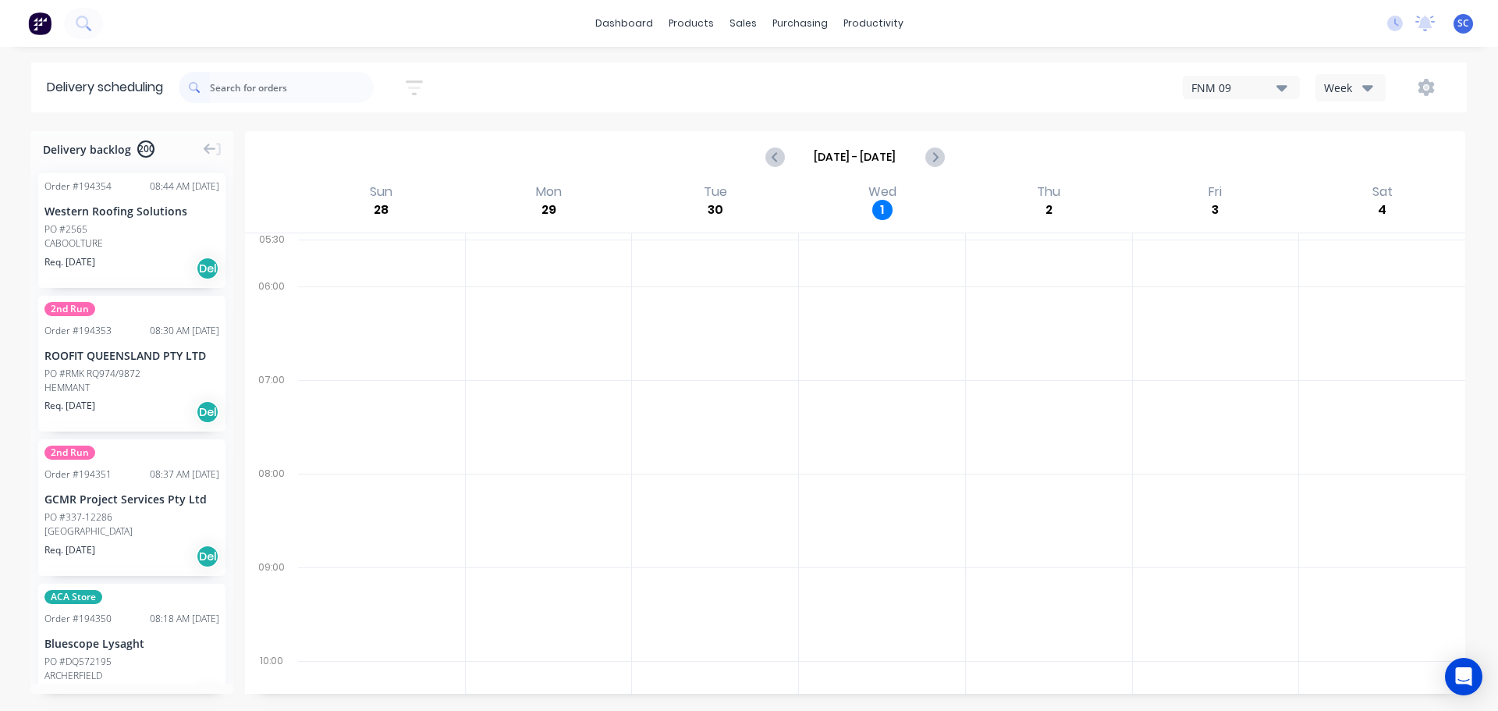
click at [236, 89] on input "text" at bounding box center [292, 87] width 164 height 31
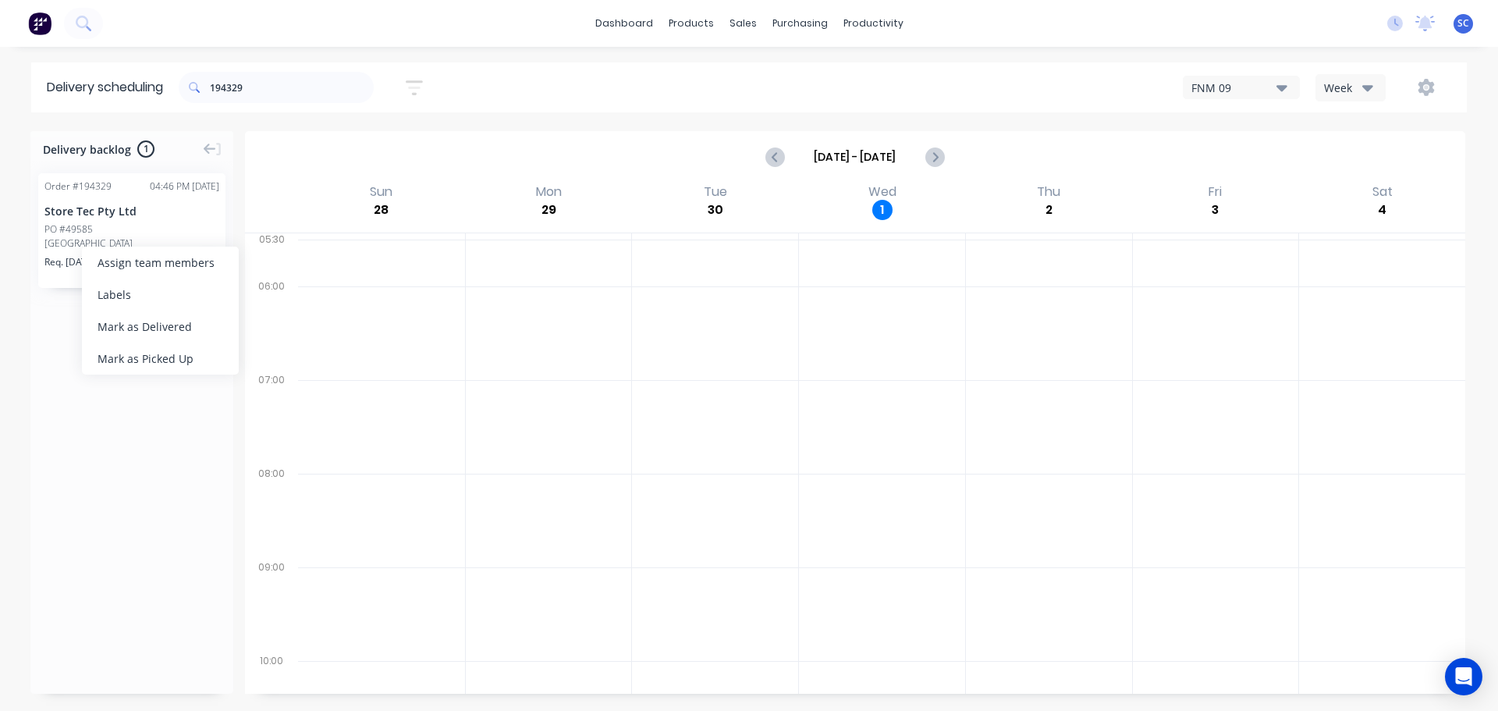
click at [178, 330] on div "Mark as Delivered" at bounding box center [160, 327] width 157 height 32
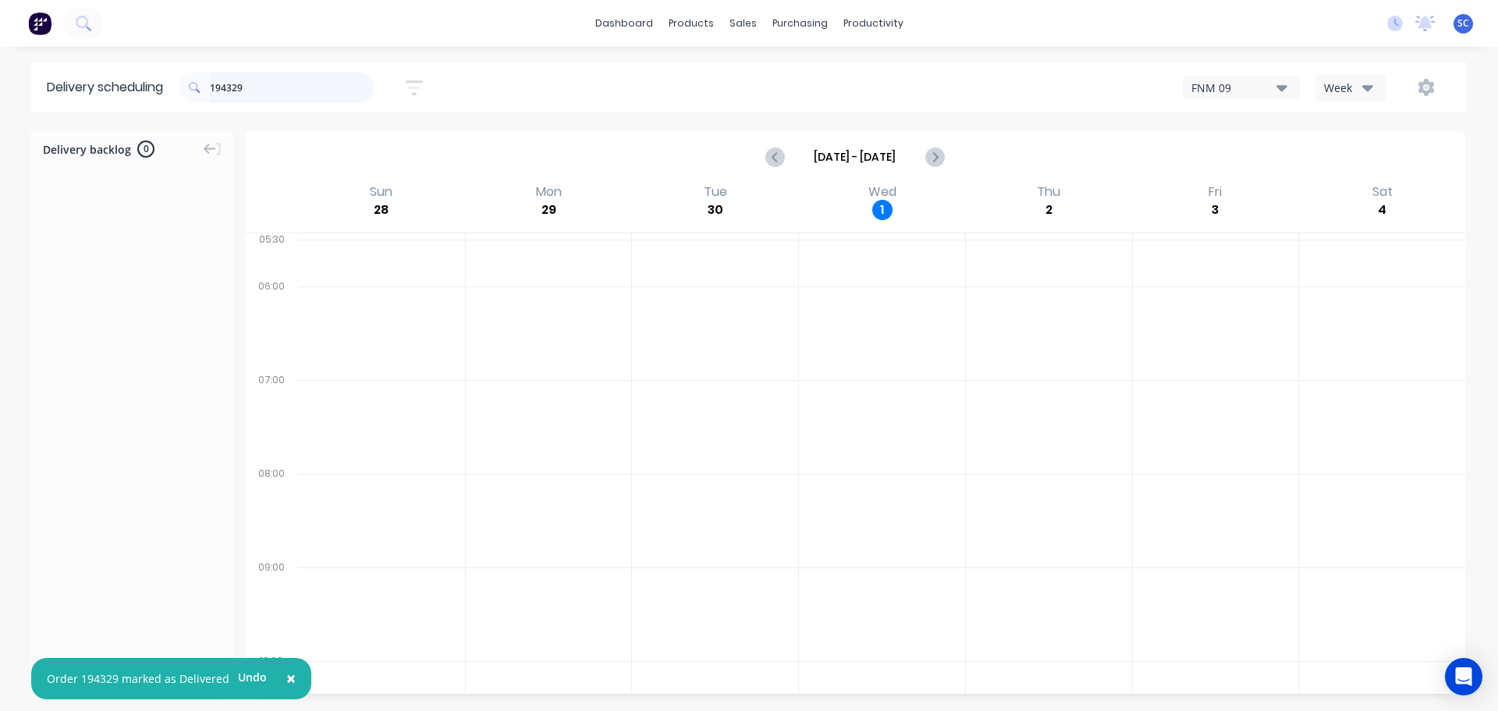
click at [271, 92] on input "194329" at bounding box center [292, 87] width 164 height 31
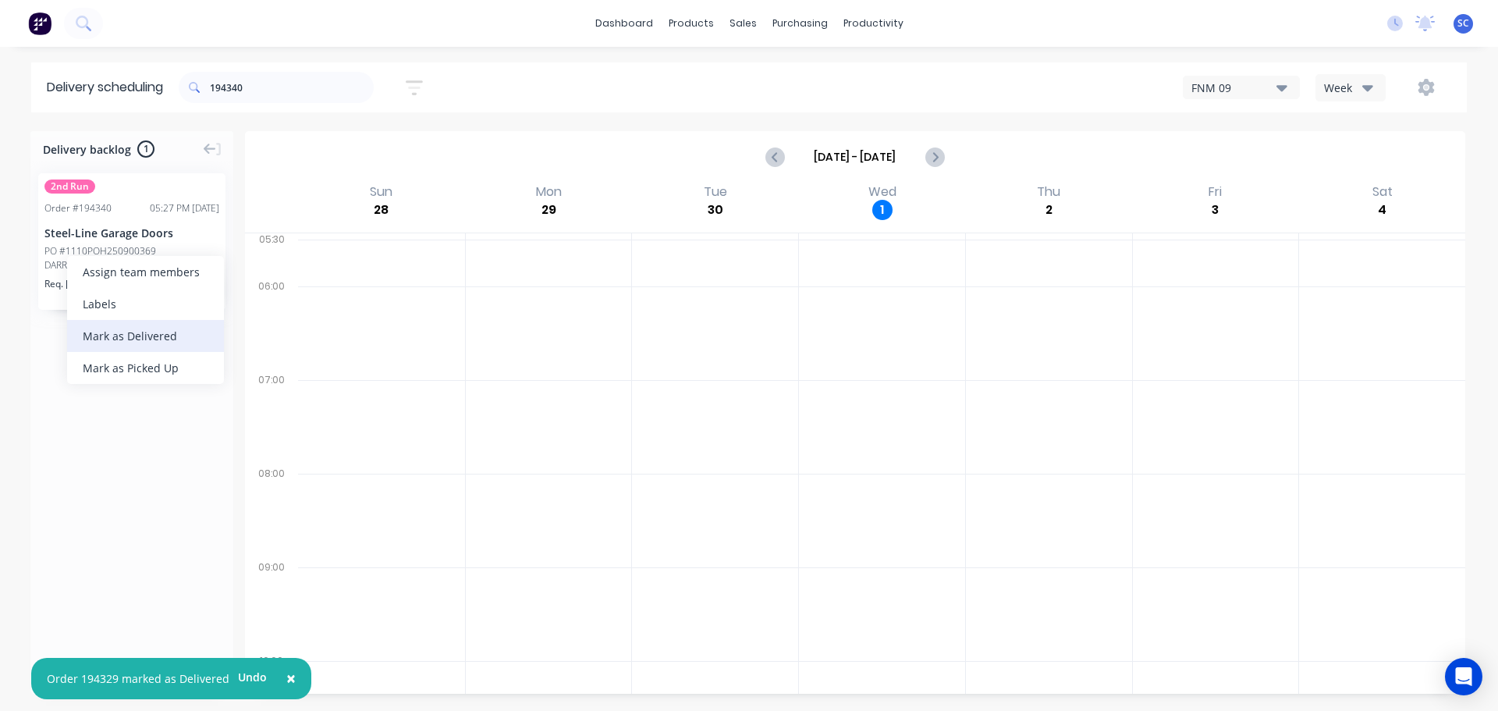
click at [147, 339] on div "Mark as Delivered" at bounding box center [145, 336] width 157 height 32
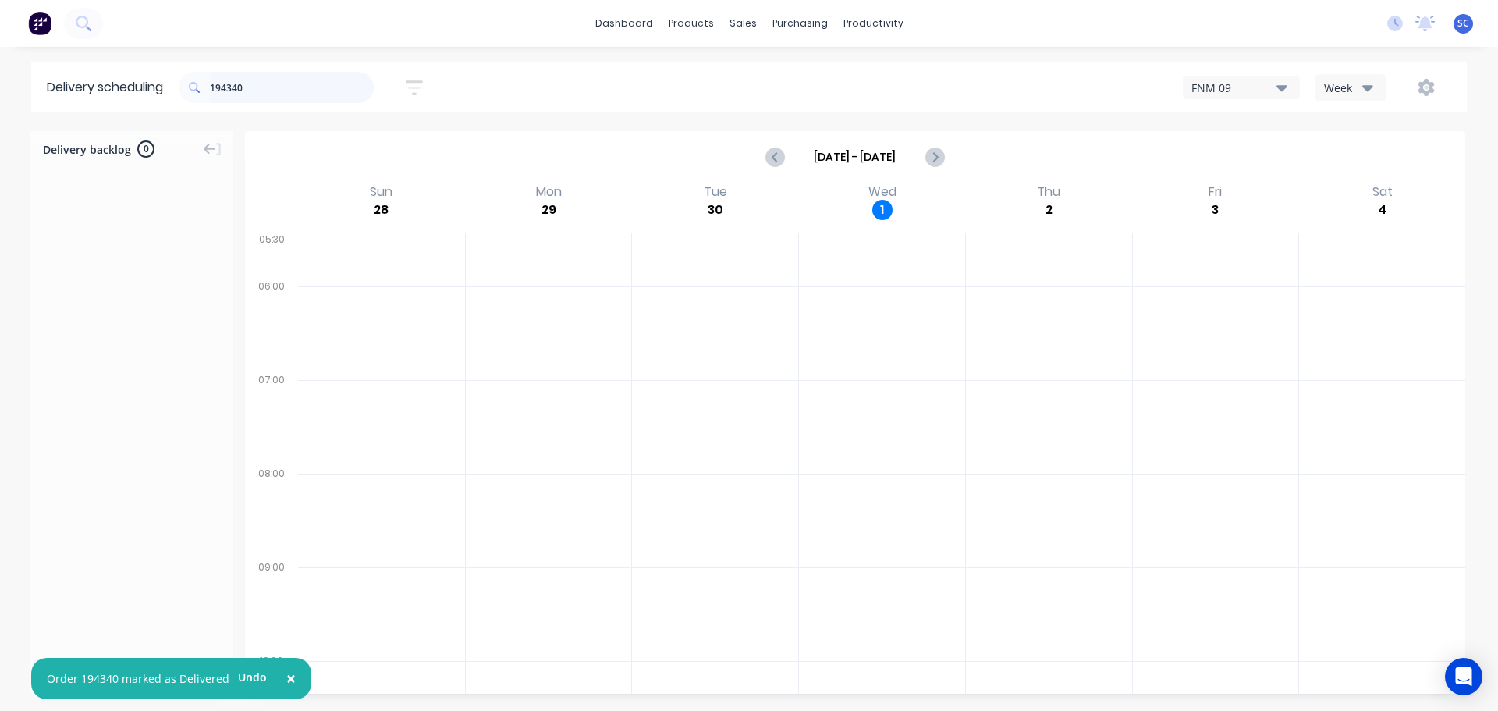
click at [261, 90] on input "194340" at bounding box center [292, 87] width 164 height 31
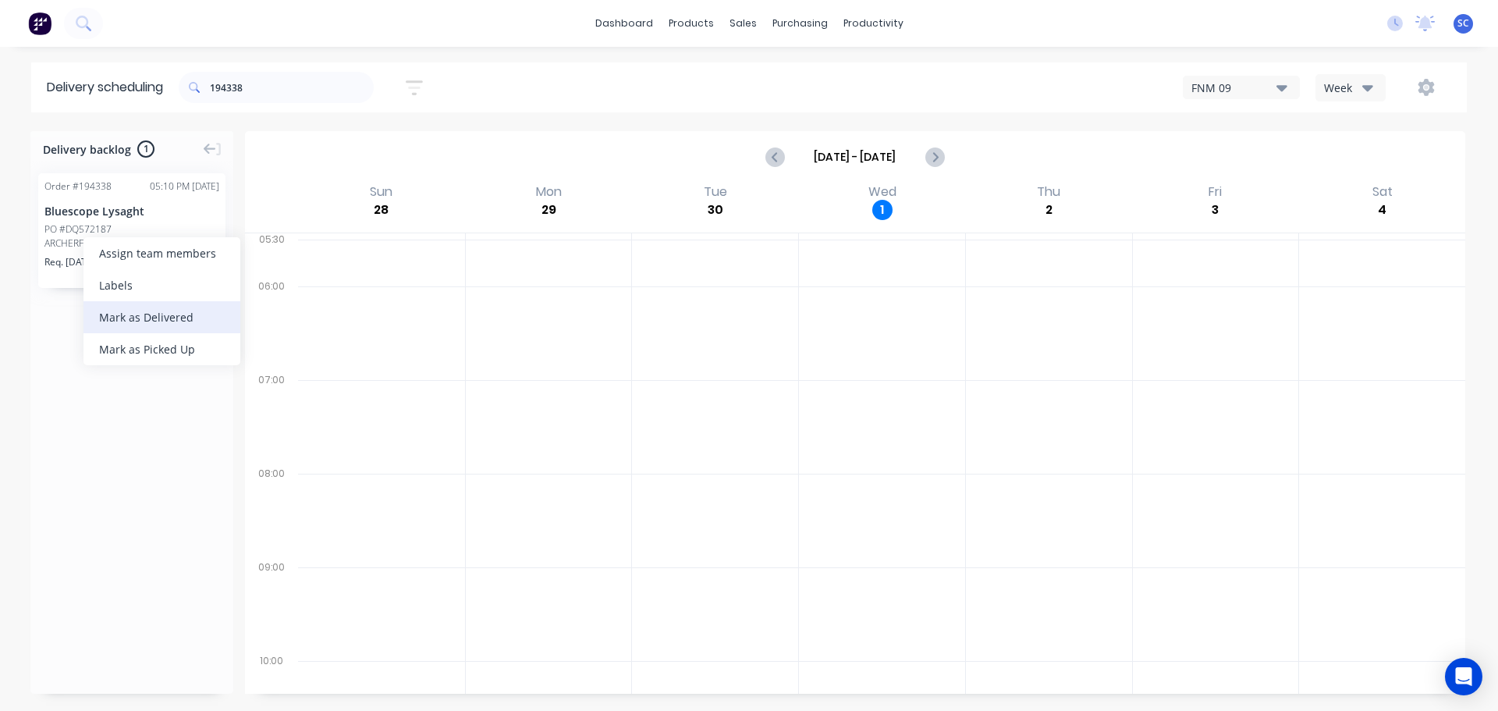
click at [146, 313] on div "Mark as Delivered" at bounding box center [161, 317] width 157 height 32
click at [277, 96] on input "194338" at bounding box center [292, 87] width 164 height 31
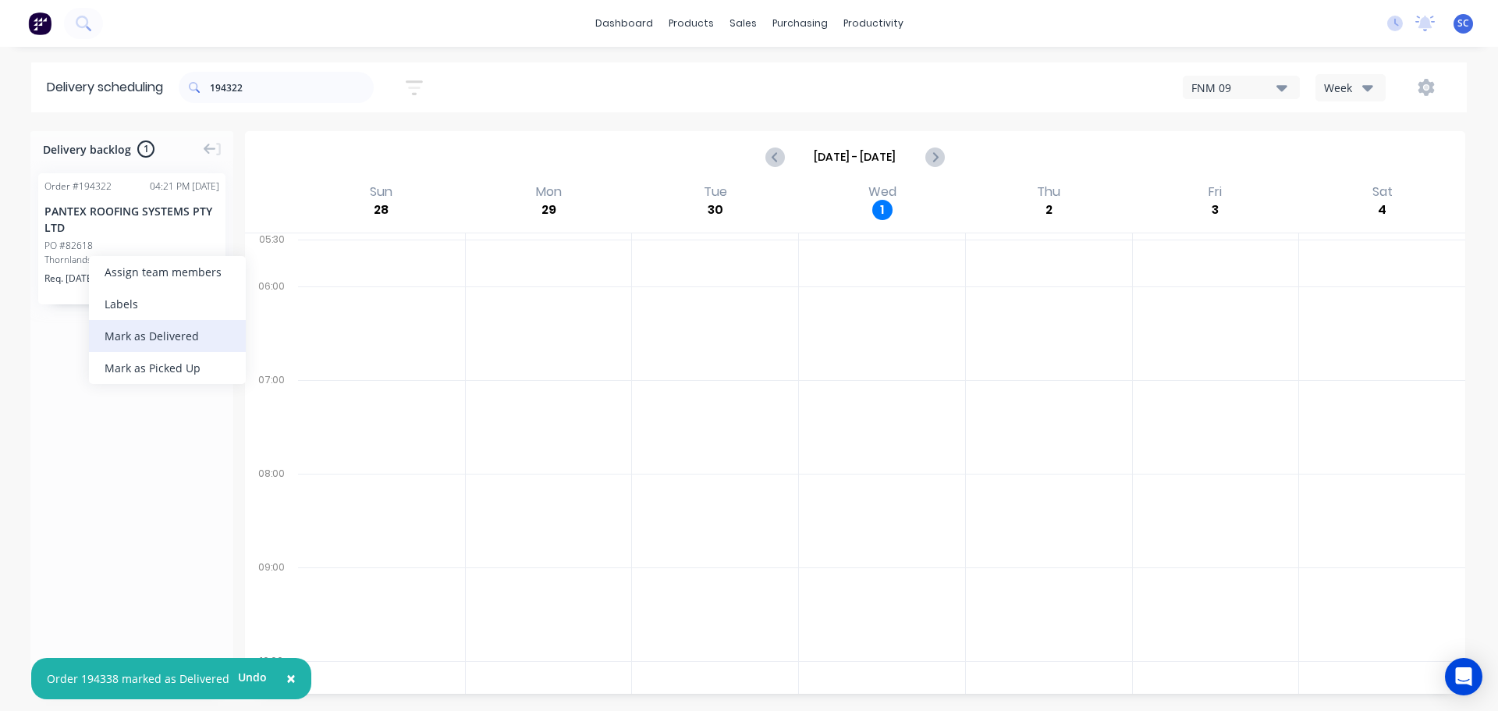
click at [147, 340] on div "Mark as Delivered" at bounding box center [167, 336] width 157 height 32
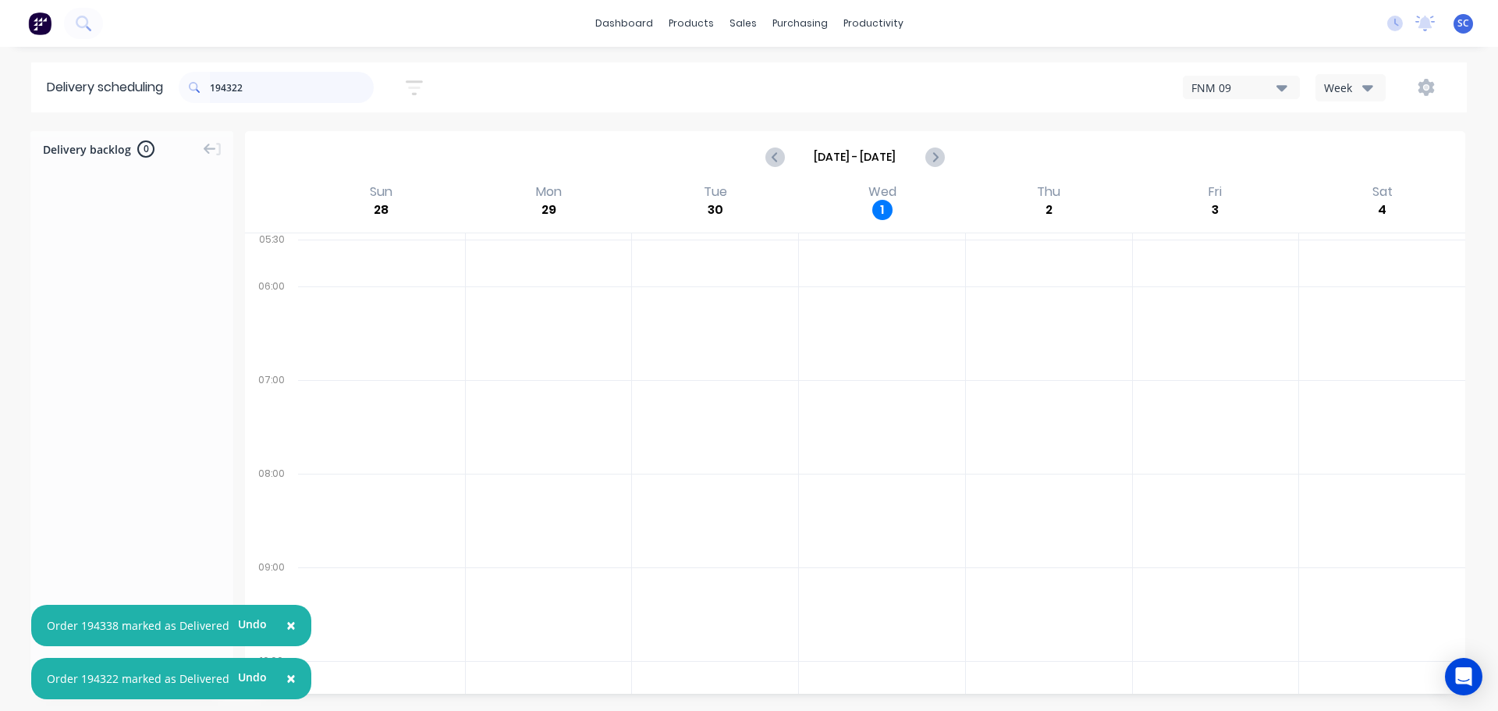
click at [262, 94] on input "194322" at bounding box center [292, 87] width 164 height 31
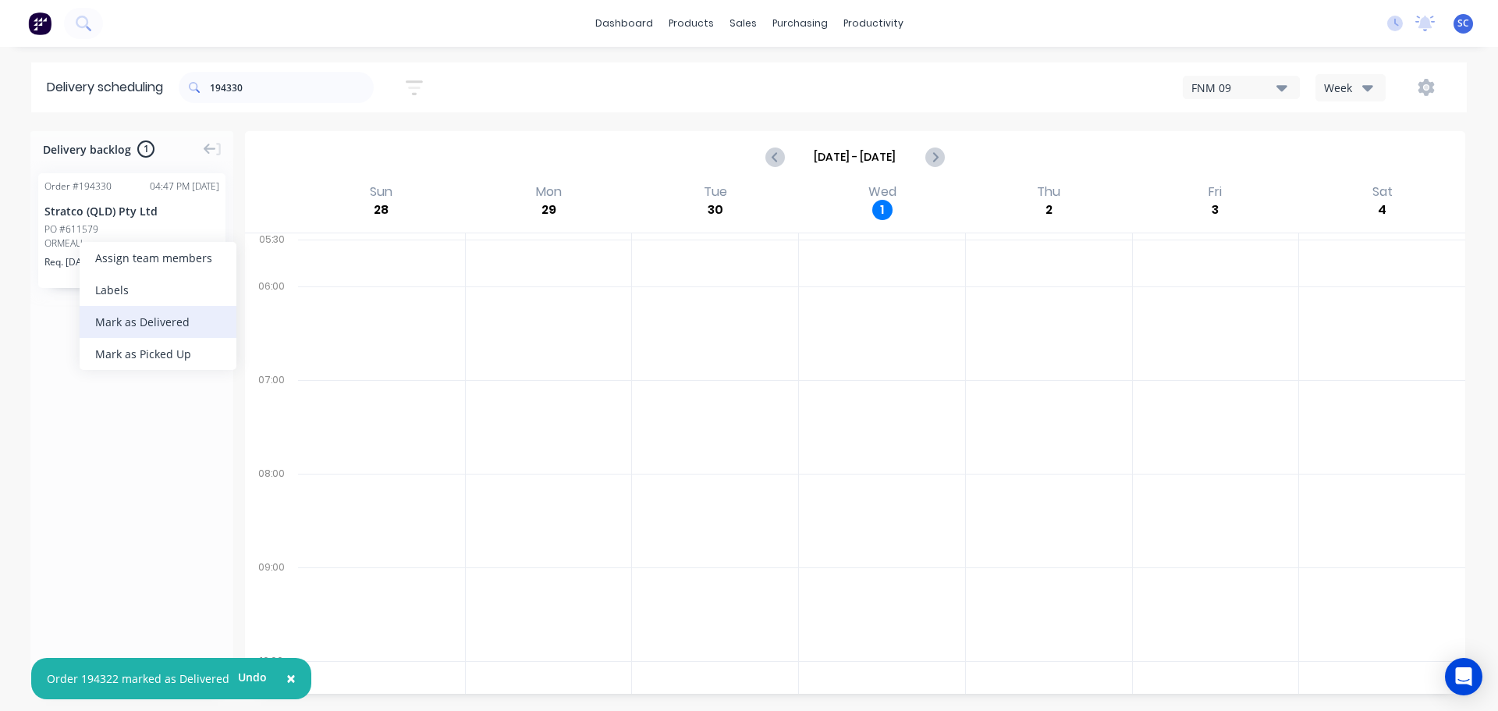
click at [130, 324] on div "Mark as Delivered" at bounding box center [158, 322] width 157 height 32
click at [273, 98] on input "194330" at bounding box center [292, 87] width 164 height 31
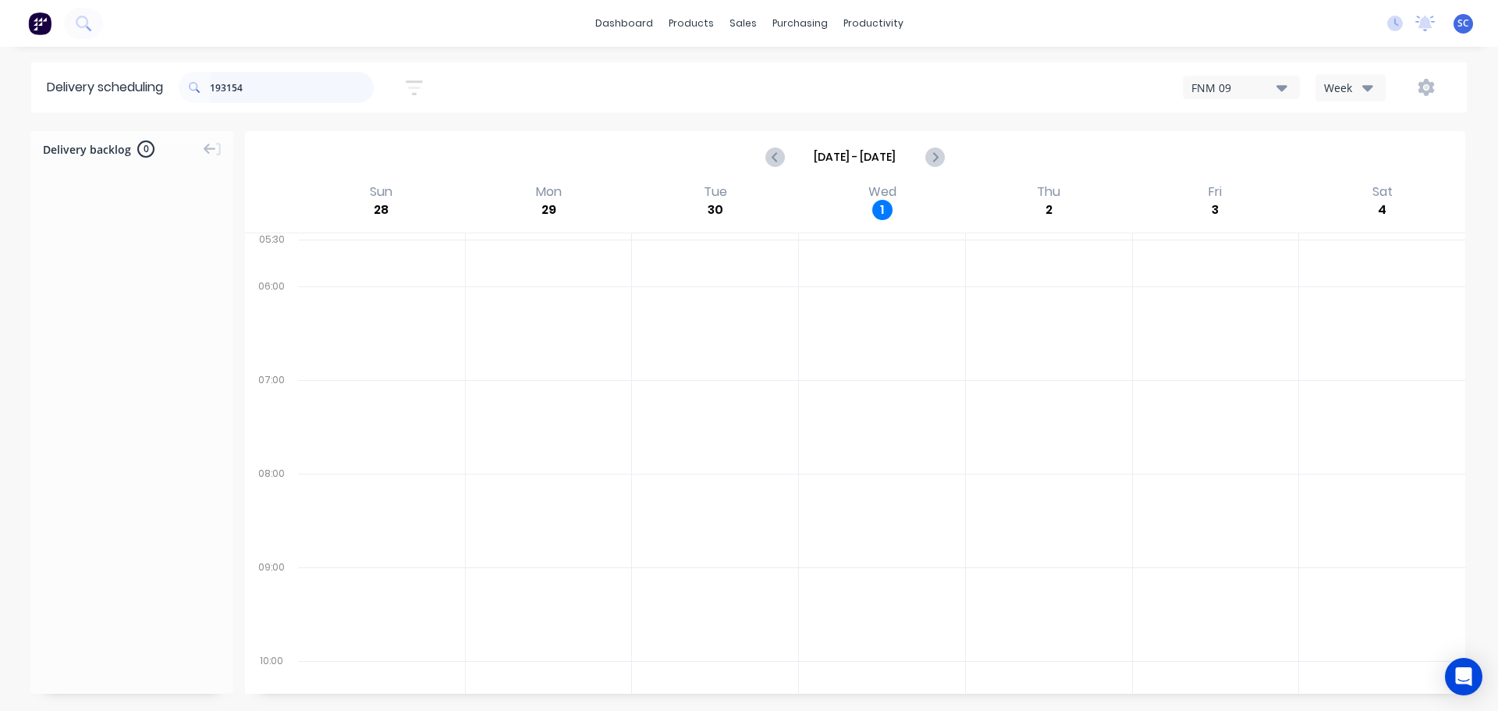
click at [275, 91] on input "193154" at bounding box center [292, 87] width 164 height 31
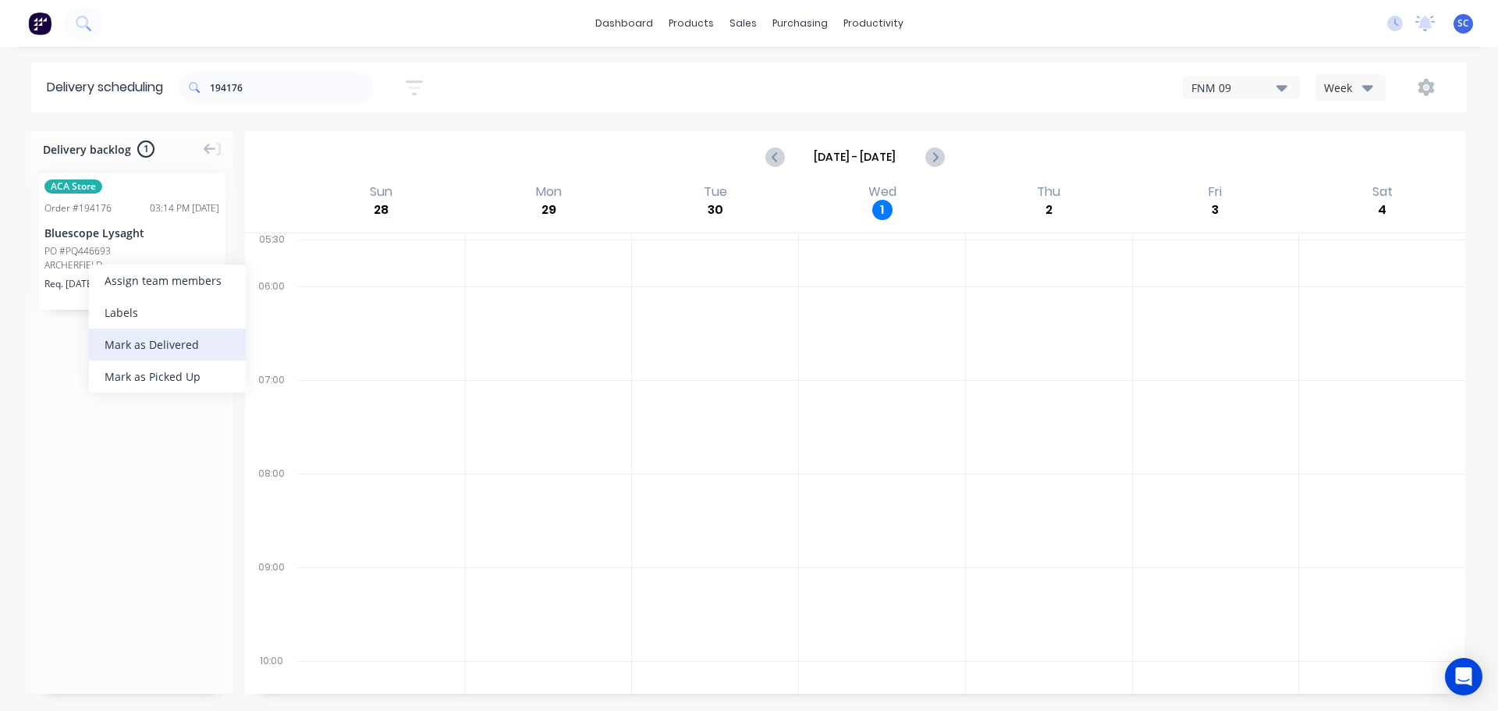
click at [143, 340] on div "Mark as Delivered" at bounding box center [167, 344] width 157 height 32
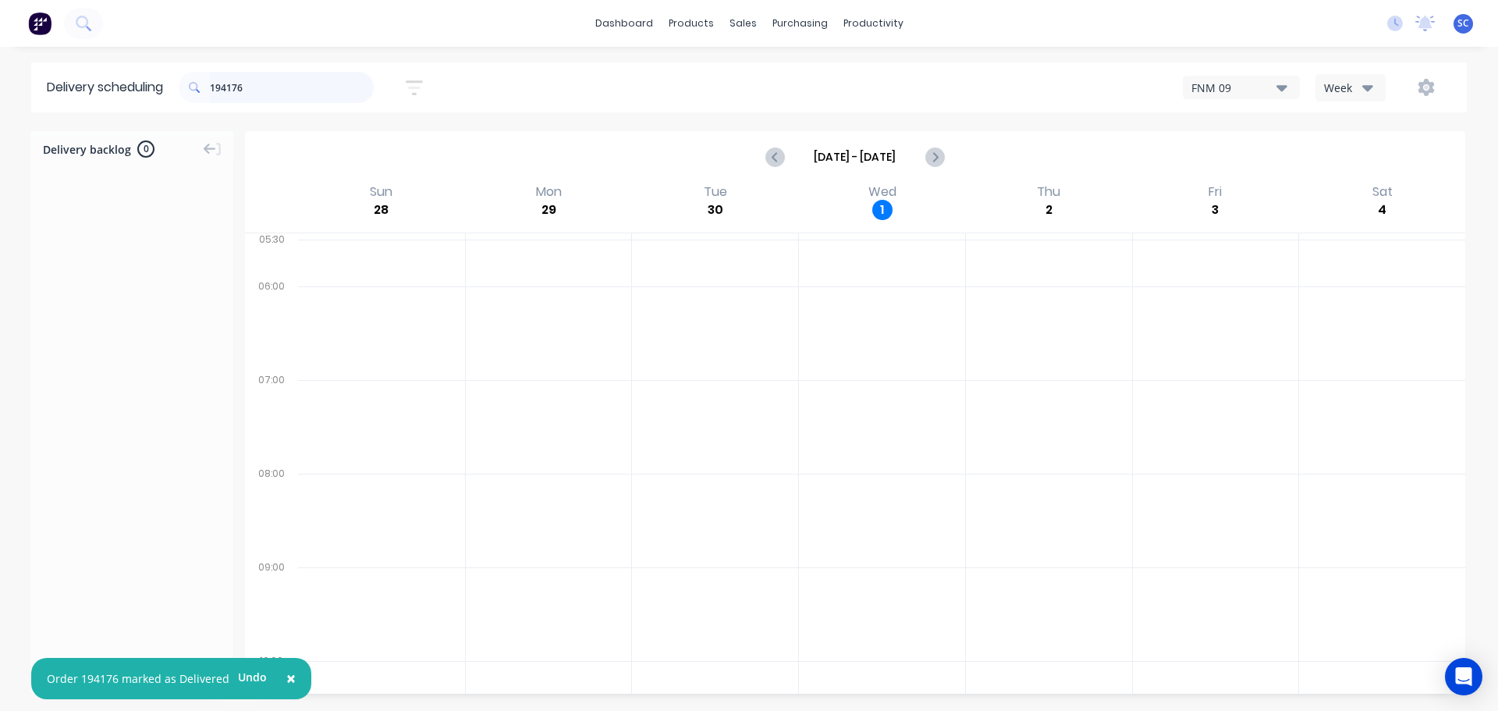
click at [257, 88] on input "194176" at bounding box center [292, 87] width 164 height 31
click at [148, 330] on div "Mark as Delivered" at bounding box center [172, 323] width 157 height 32
click at [260, 79] on input "194339" at bounding box center [292, 87] width 164 height 31
type input "193947"
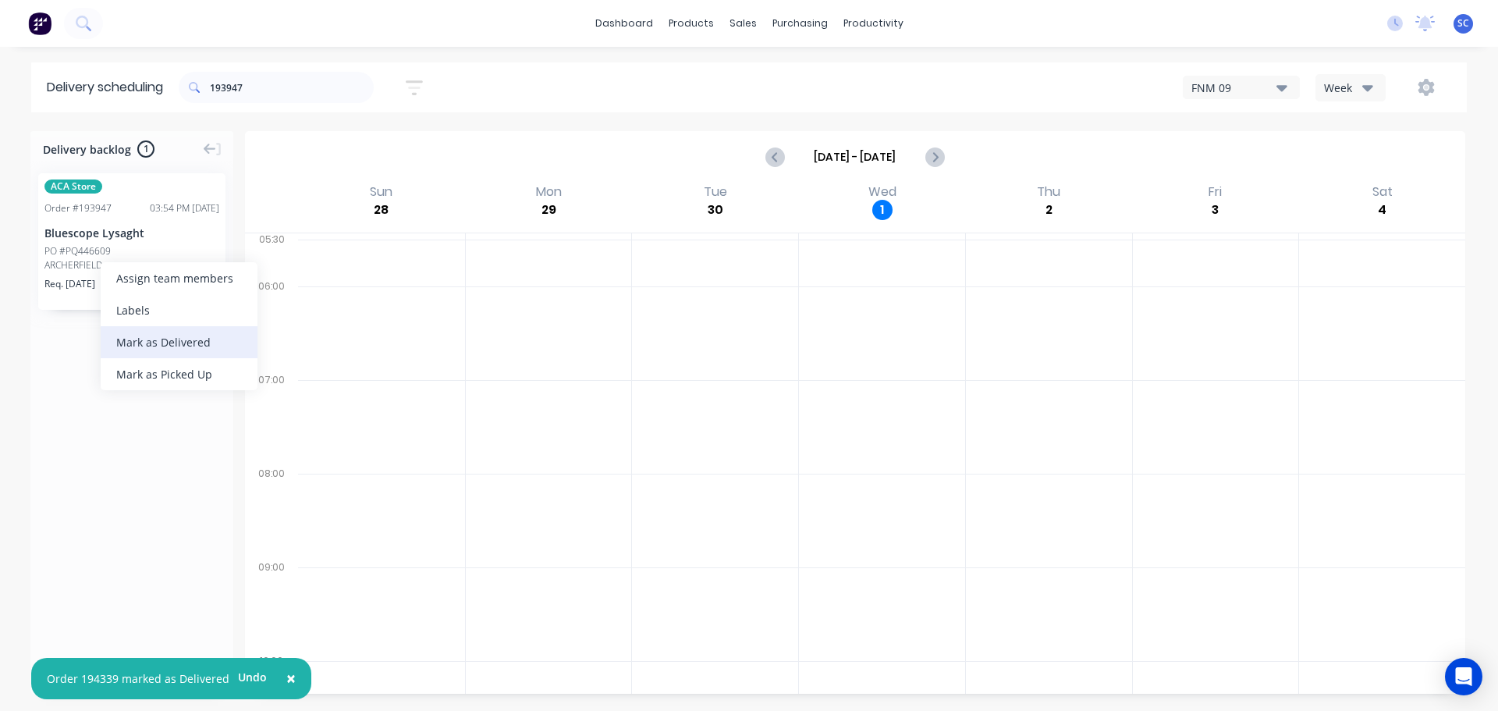
click at [158, 341] on div "Mark as Delivered" at bounding box center [179, 342] width 157 height 32
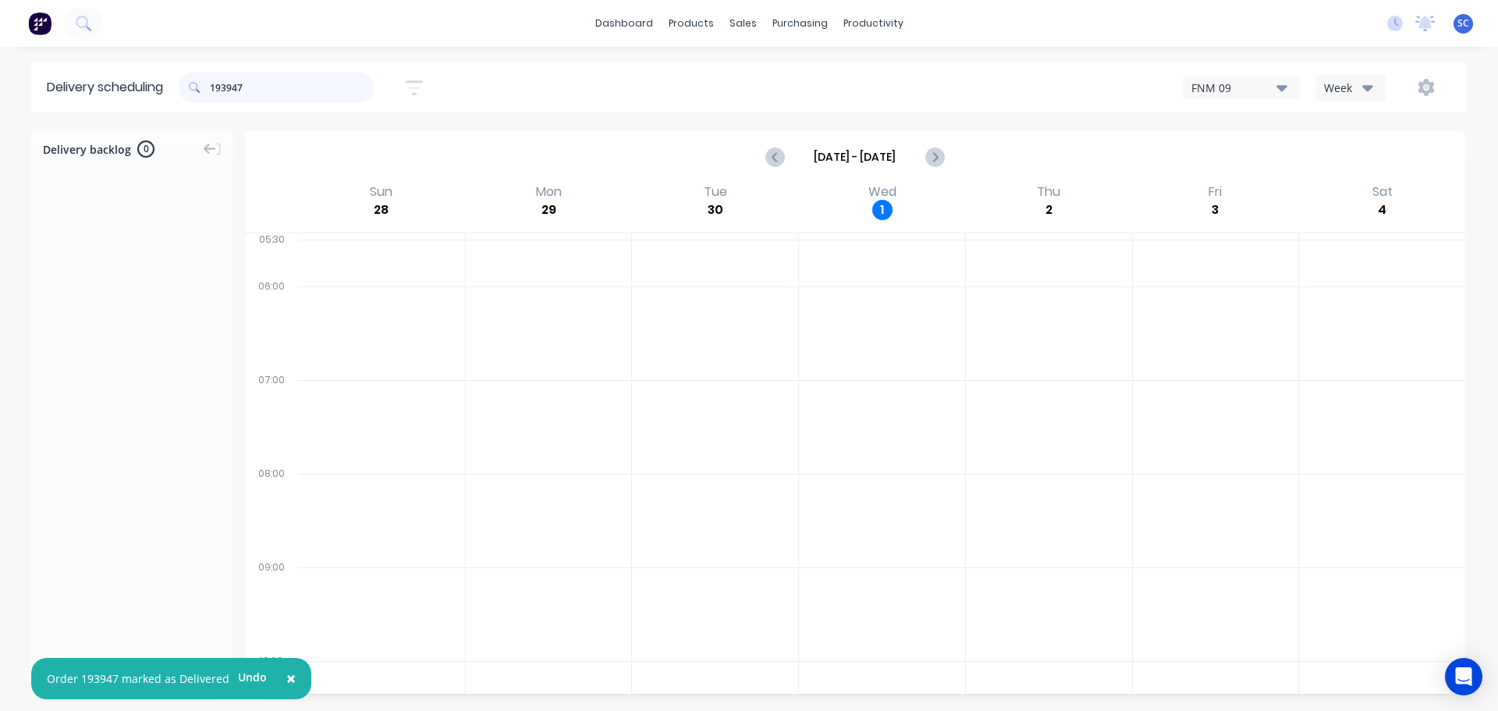
drag, startPoint x: 299, startPoint y: 93, endPoint x: 209, endPoint y: 96, distance: 89.8
click at [208, 96] on div "193947" at bounding box center [276, 87] width 195 height 31
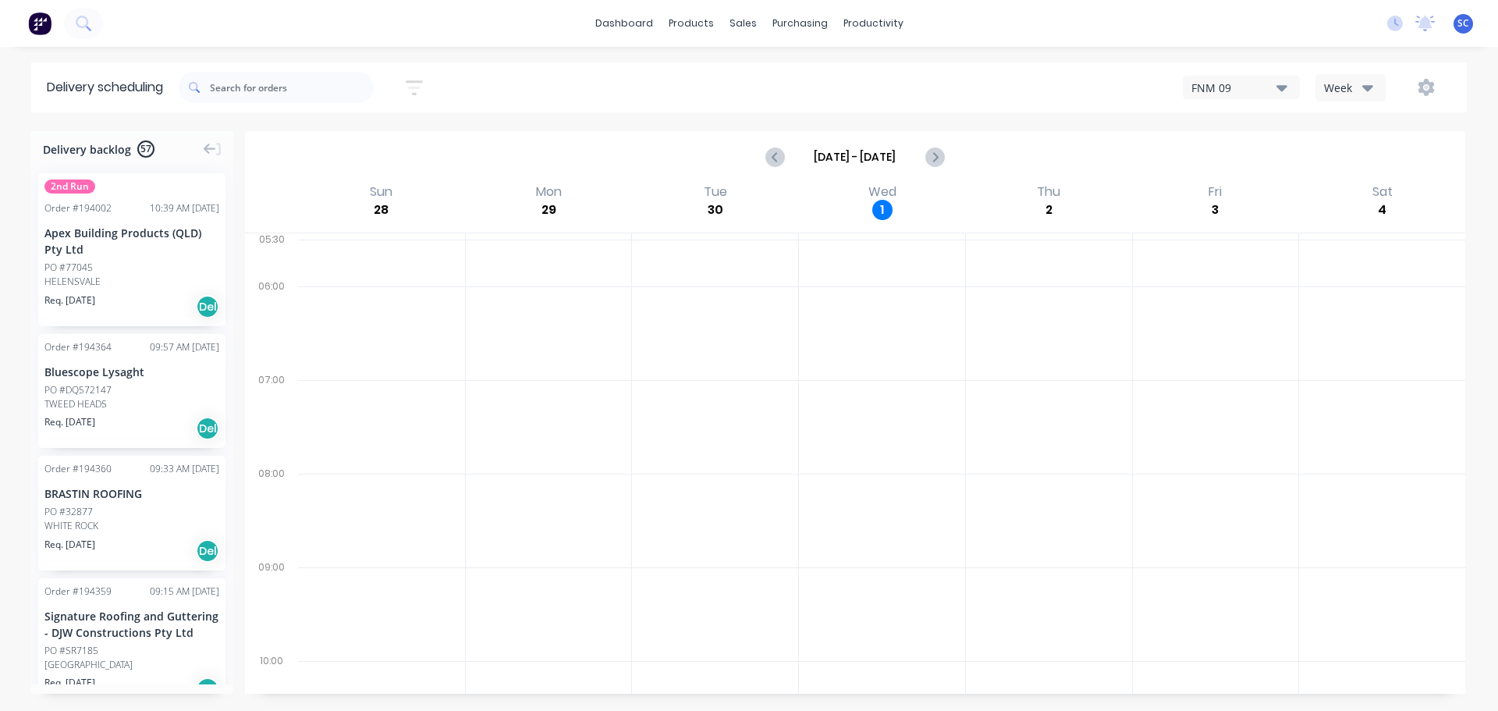
click at [411, 85] on icon "button" at bounding box center [414, 88] width 17 height 20
drag, startPoint x: 333, startPoint y: 188, endPoint x: 343, endPoint y: 200, distance: 15.5
click at [339, 187] on span "Sort by Suburb" at bounding box center [329, 194] width 101 height 16
click at [309, 363] on div "Suburb" at bounding box center [342, 368] width 147 height 28
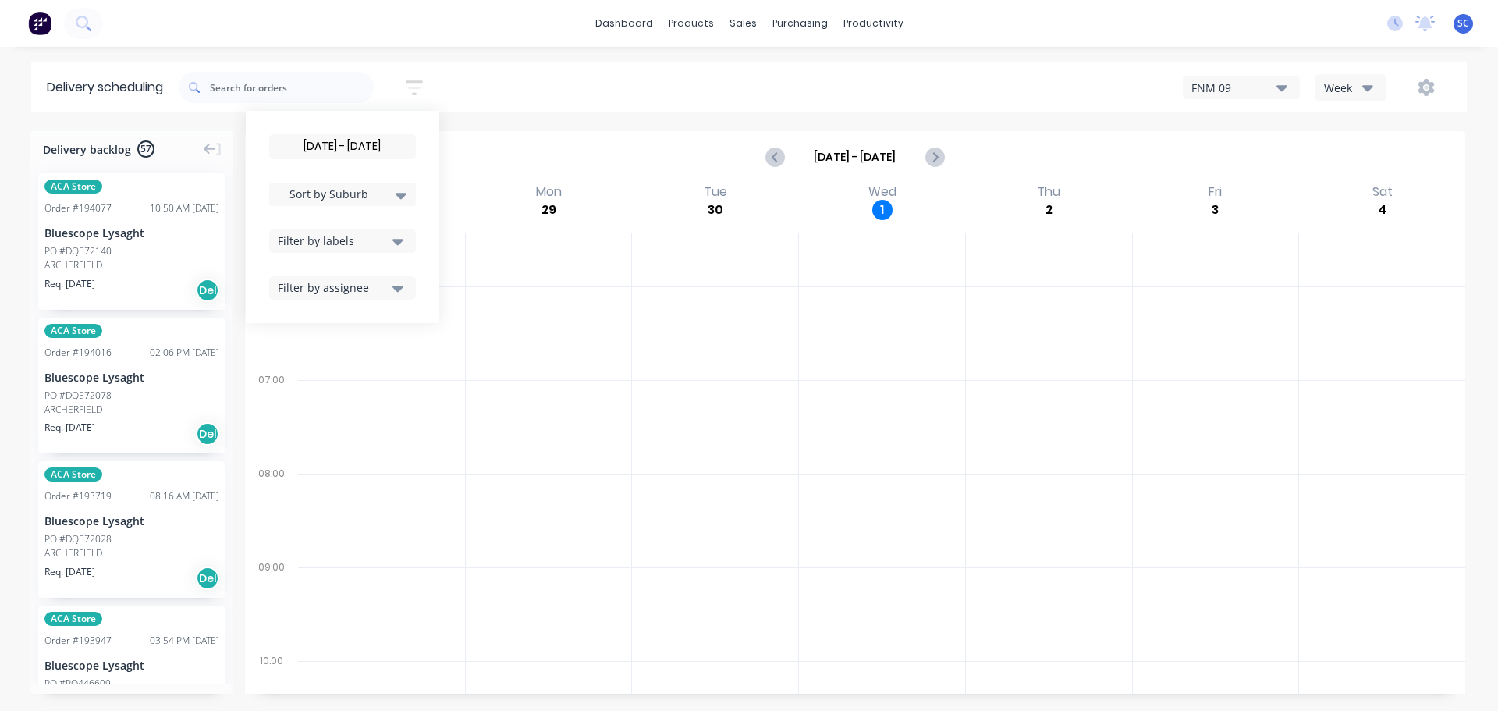
click at [492, 456] on div at bounding box center [549, 427] width 166 height 94
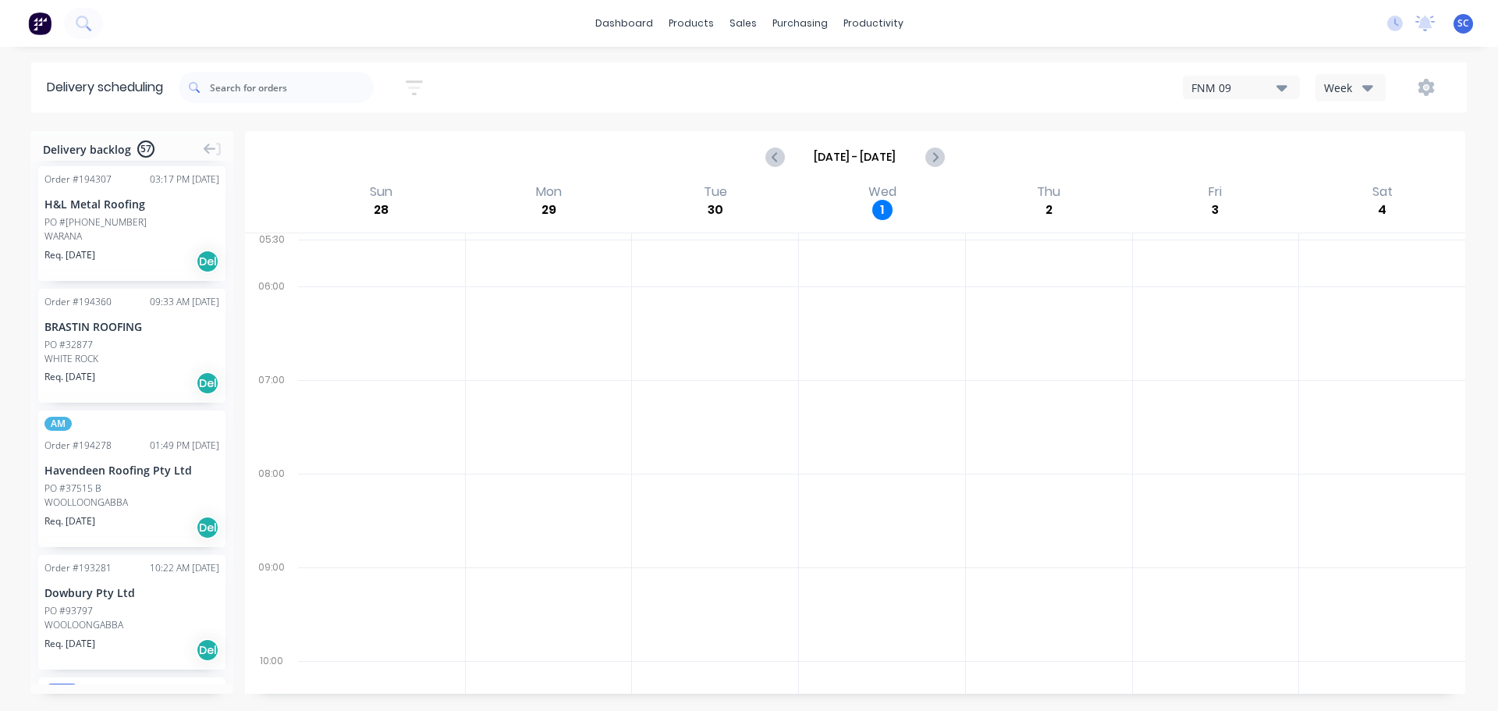
scroll to position [6871, 0]
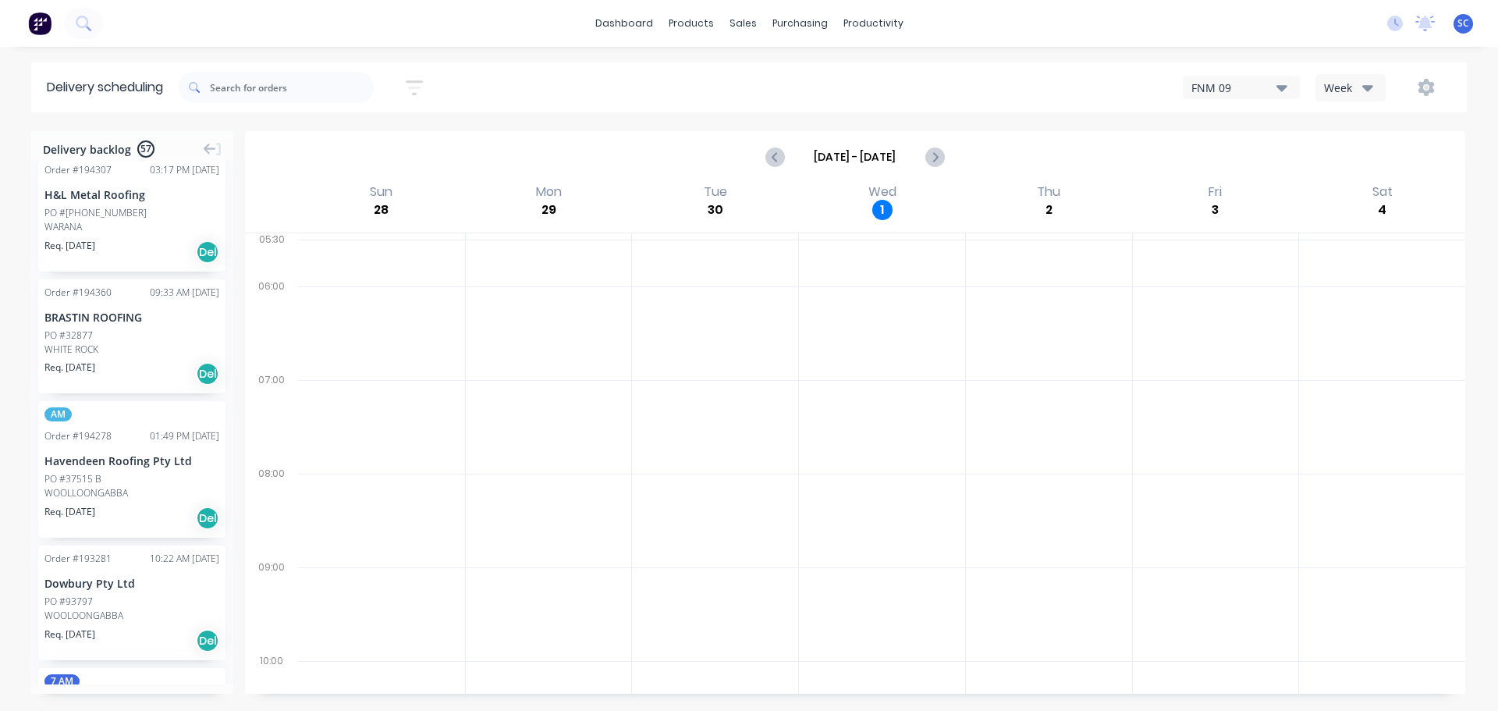
click at [408, 83] on button "button" at bounding box center [414, 88] width 50 height 30
click at [357, 246] on div "Filter by labels" at bounding box center [333, 241] width 110 height 16
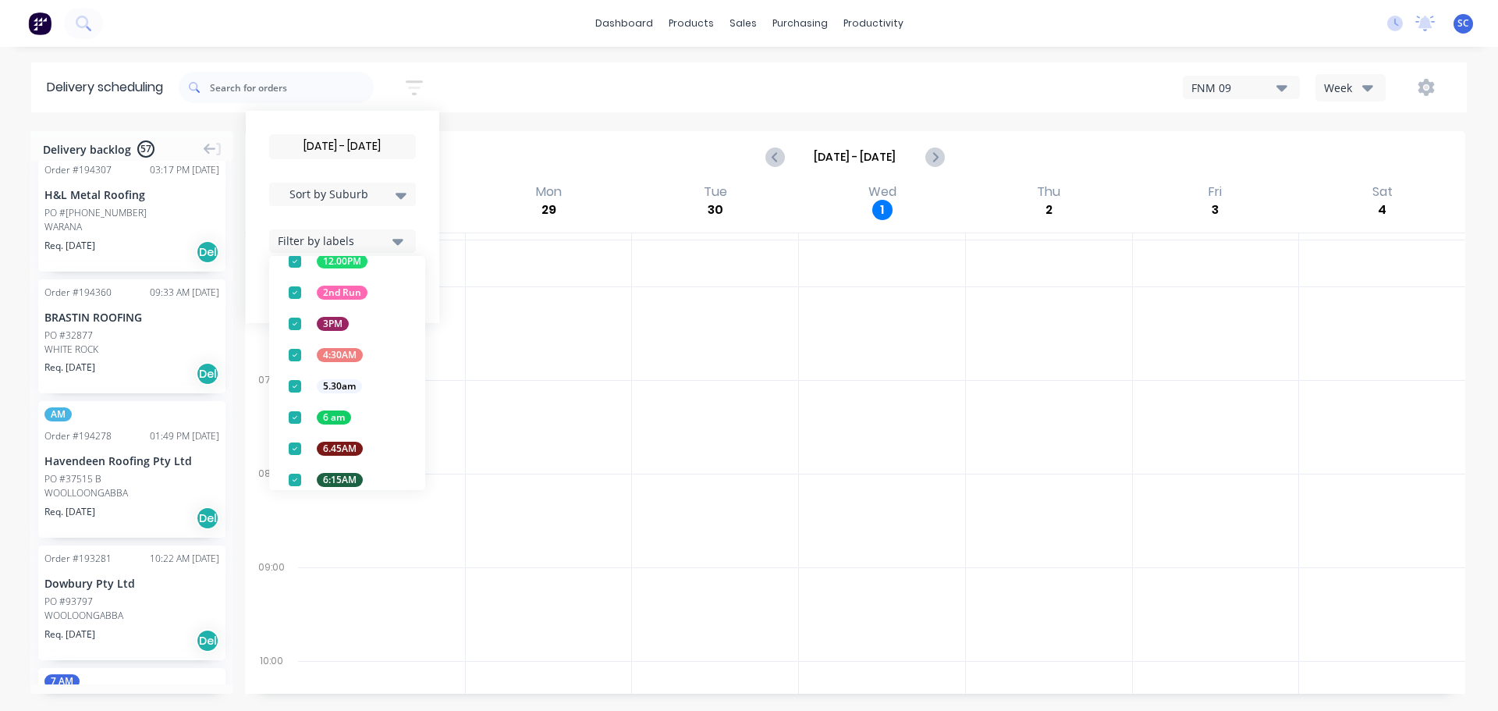
scroll to position [204, 0]
click at [298, 278] on div "button" at bounding box center [294, 277] width 31 height 31
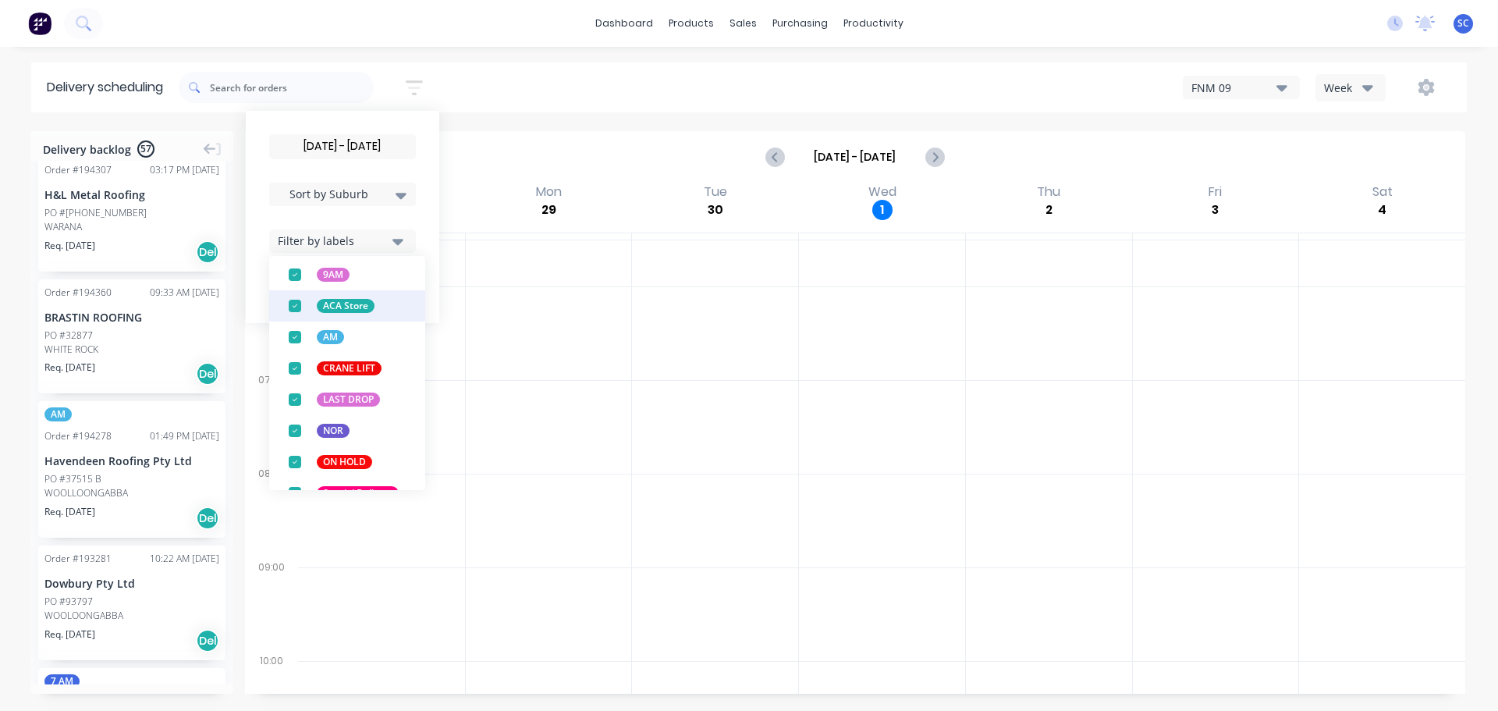
click at [298, 305] on div "button" at bounding box center [294, 305] width 31 height 31
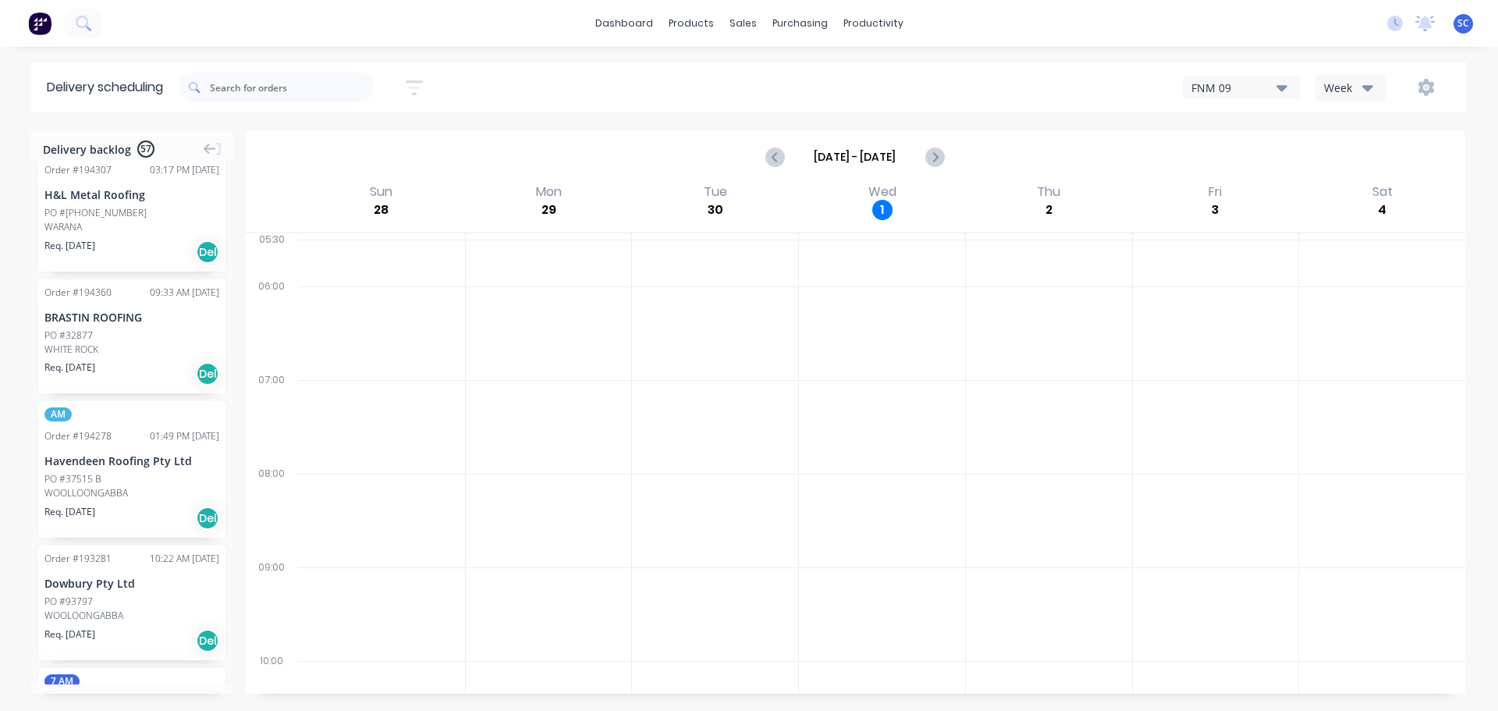
click at [500, 80] on div "02/10/25 - 02/10/25 Sort by Suburb Created date Required date Order number Cust…" at bounding box center [823, 88] width 1288 height 44
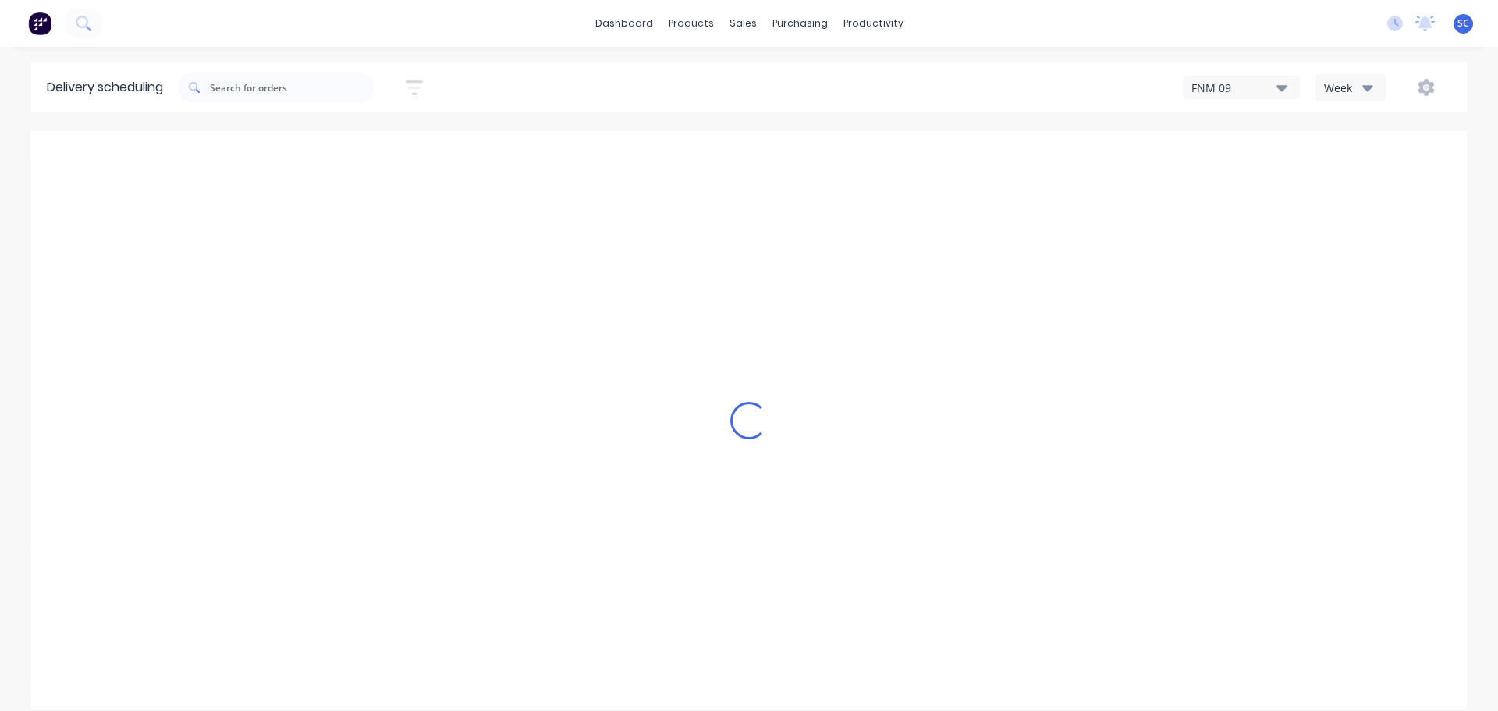
scroll to position [4747, 0]
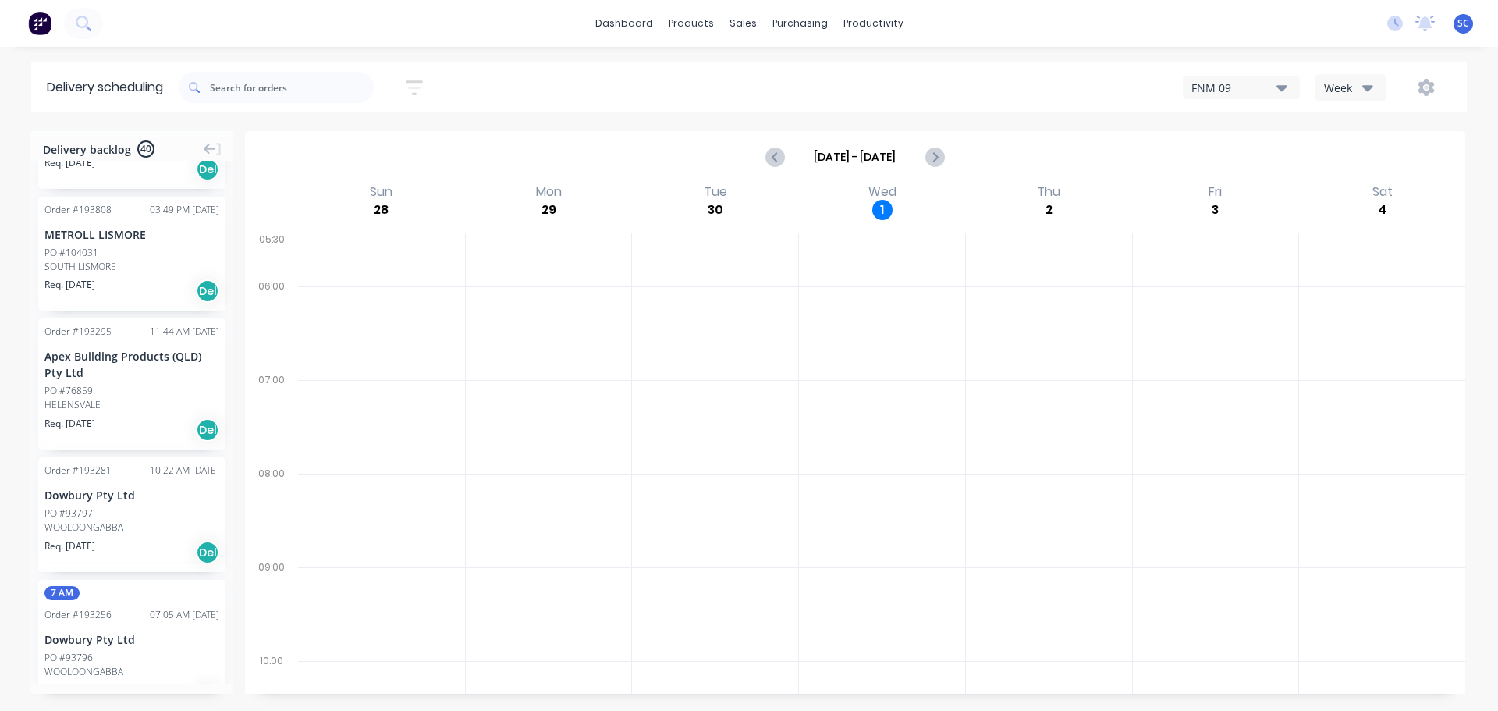
click at [420, 83] on icon "button" at bounding box center [414, 88] width 17 height 20
drag, startPoint x: 399, startPoint y: 235, endPoint x: 403, endPoint y: 243, distance: 9.4
click at [401, 234] on icon "button" at bounding box center [397, 241] width 11 height 17
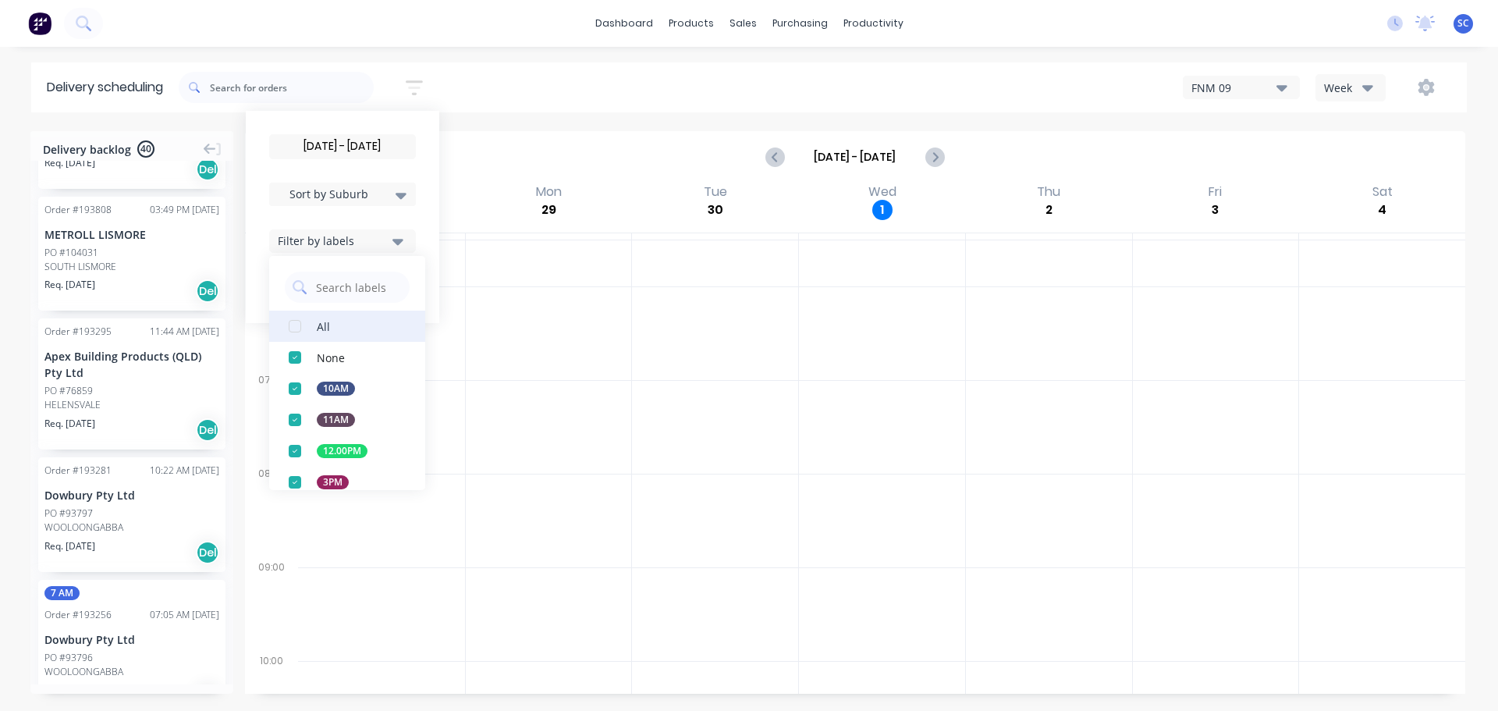
drag, startPoint x: 304, startPoint y: 326, endPoint x: 316, endPoint y: 327, distance: 12.5
click at [303, 326] on div "button" at bounding box center [294, 326] width 31 height 31
click at [506, 91] on div "02/10/25 - 02/10/25 Sort by Suburb Created date Required date Order number Cust…" at bounding box center [823, 88] width 1288 height 44
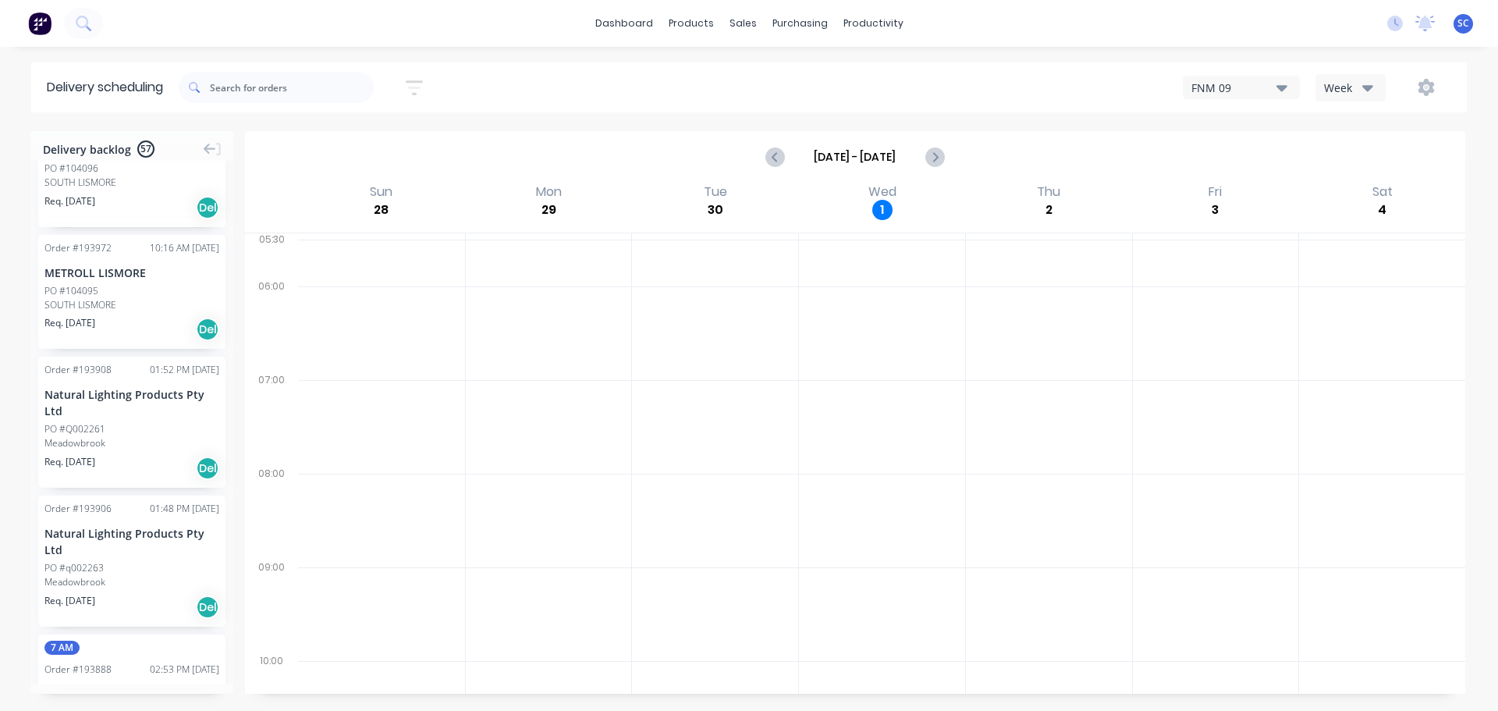
scroll to position [4741, 0]
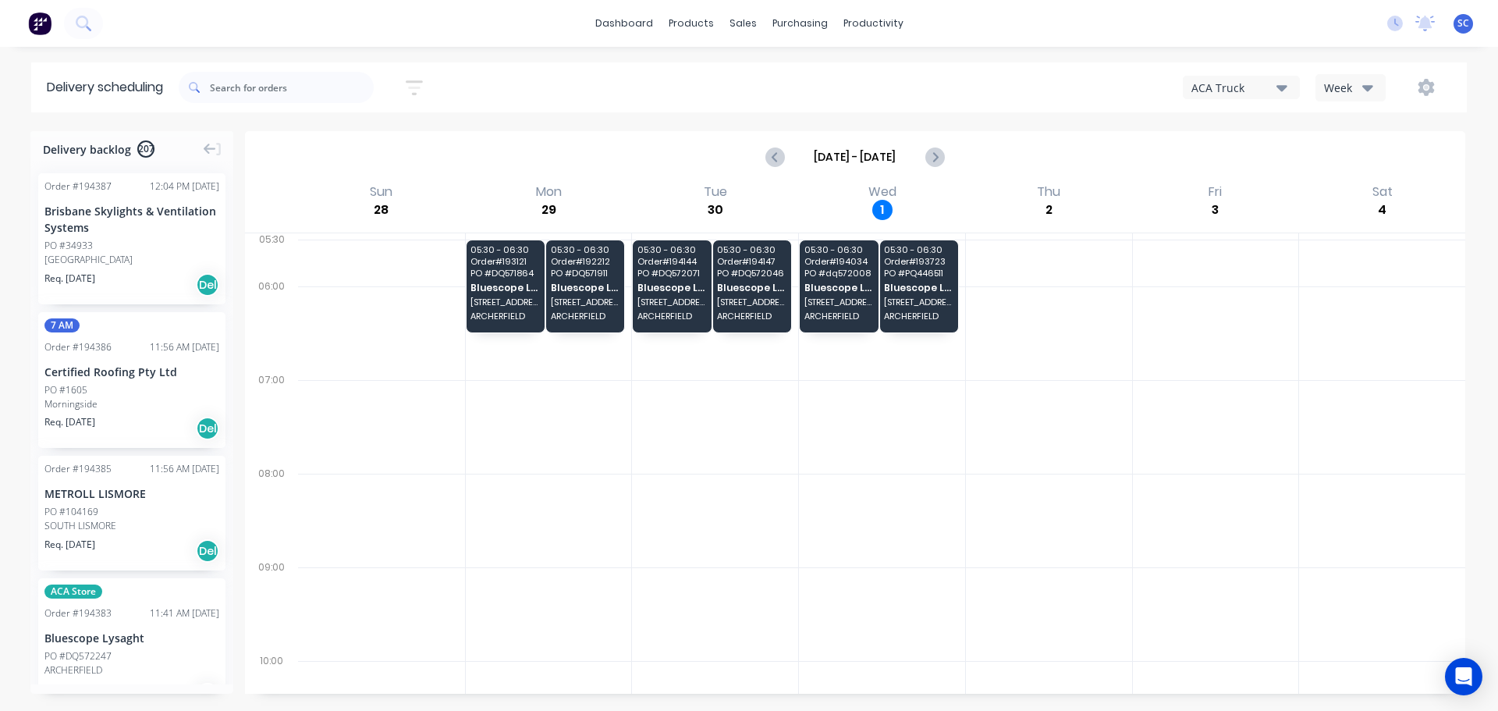
click at [1285, 82] on icon "button" at bounding box center [1281, 87] width 11 height 17
click at [1248, 137] on div "FNM 09" at bounding box center [1261, 142] width 154 height 31
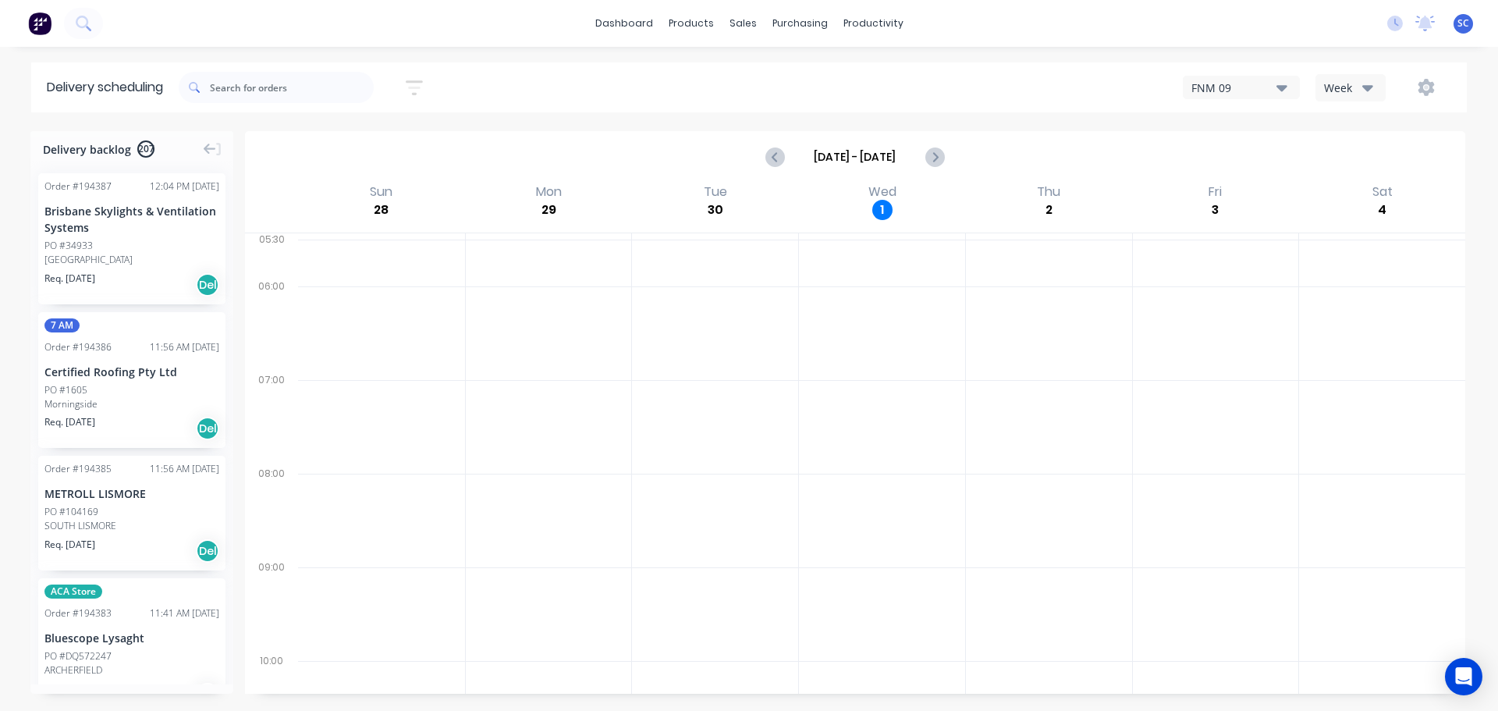
click at [418, 78] on icon "button" at bounding box center [414, 88] width 17 height 20
click at [343, 137] on input at bounding box center [342, 146] width 145 height 23
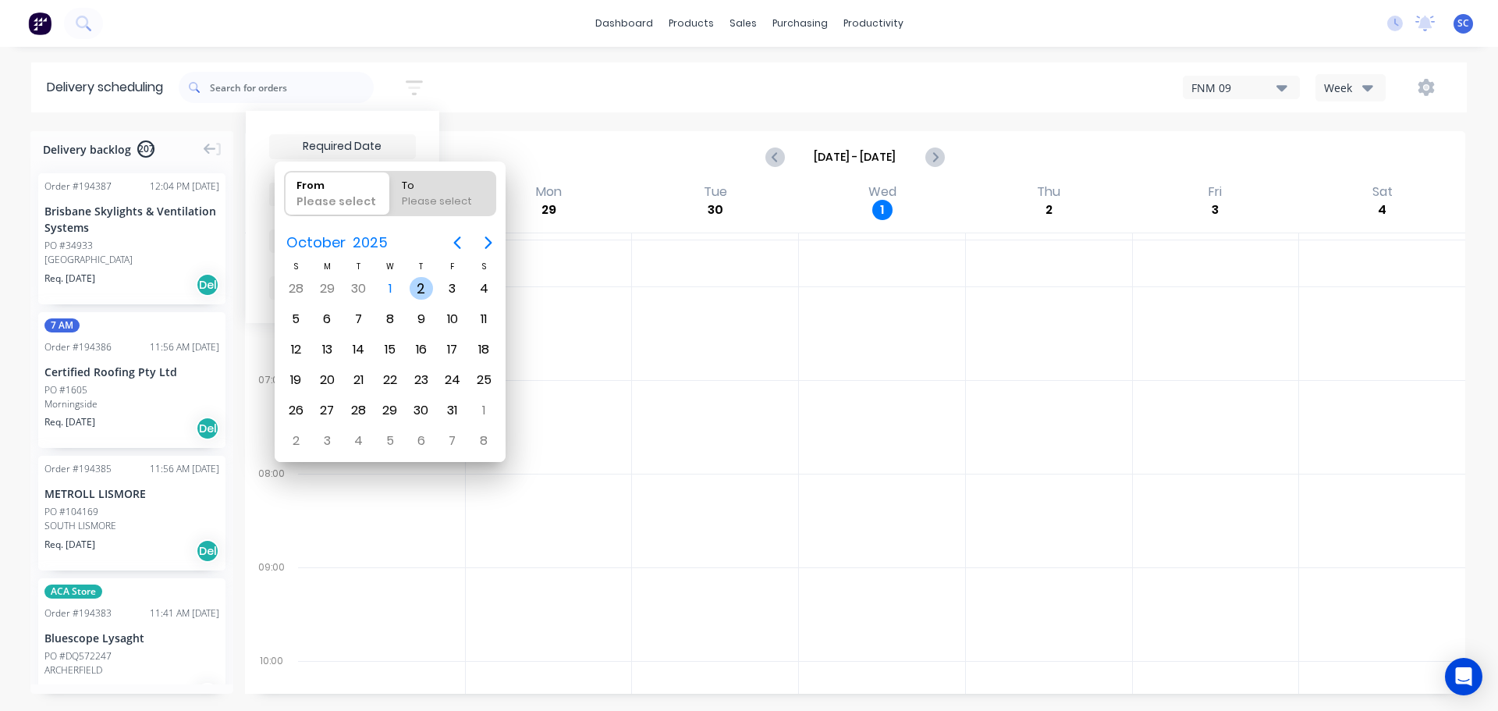
click at [422, 289] on div "2" at bounding box center [421, 288] width 23 height 23
type input "02/10/25"
radio input "false"
radio input "true"
click at [422, 289] on div "2" at bounding box center [421, 288] width 23 height 23
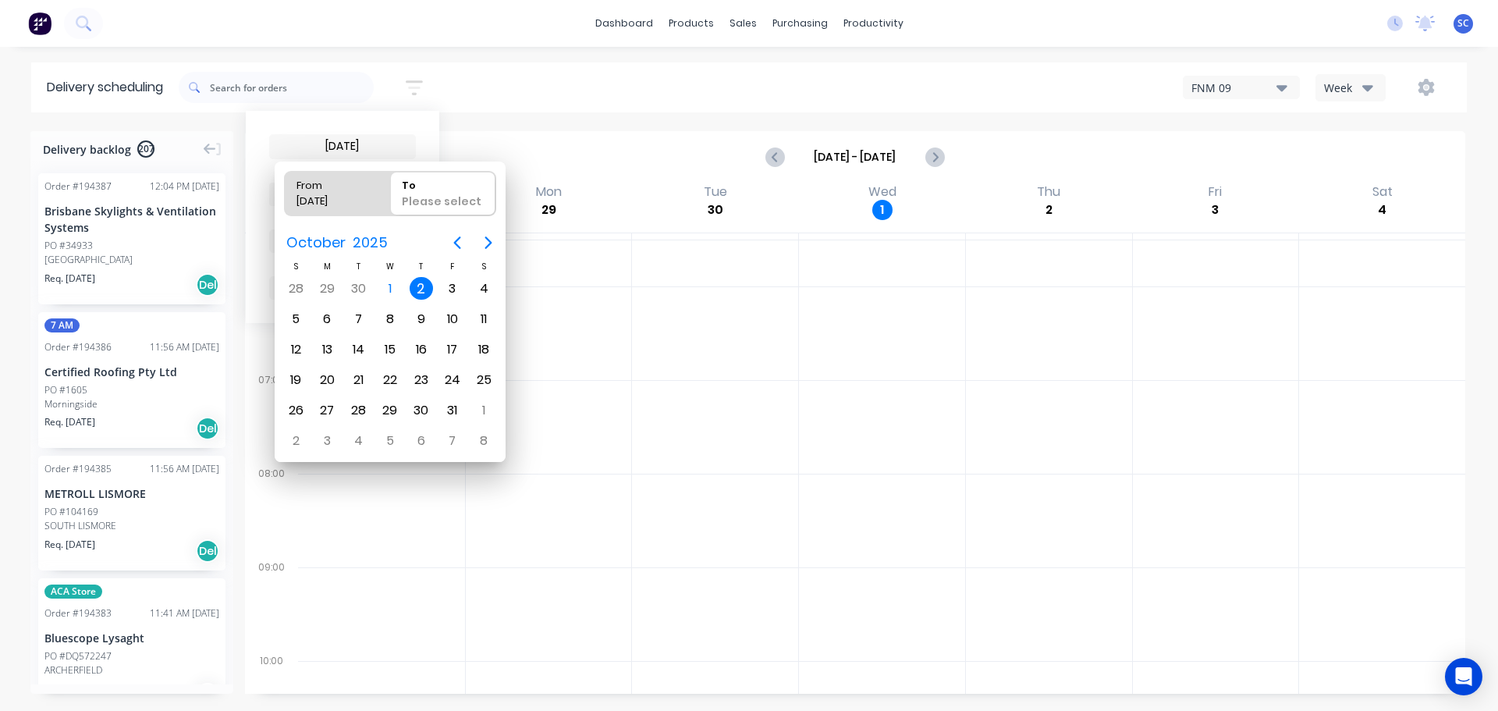
type input "02/10/25 - 02/10/25"
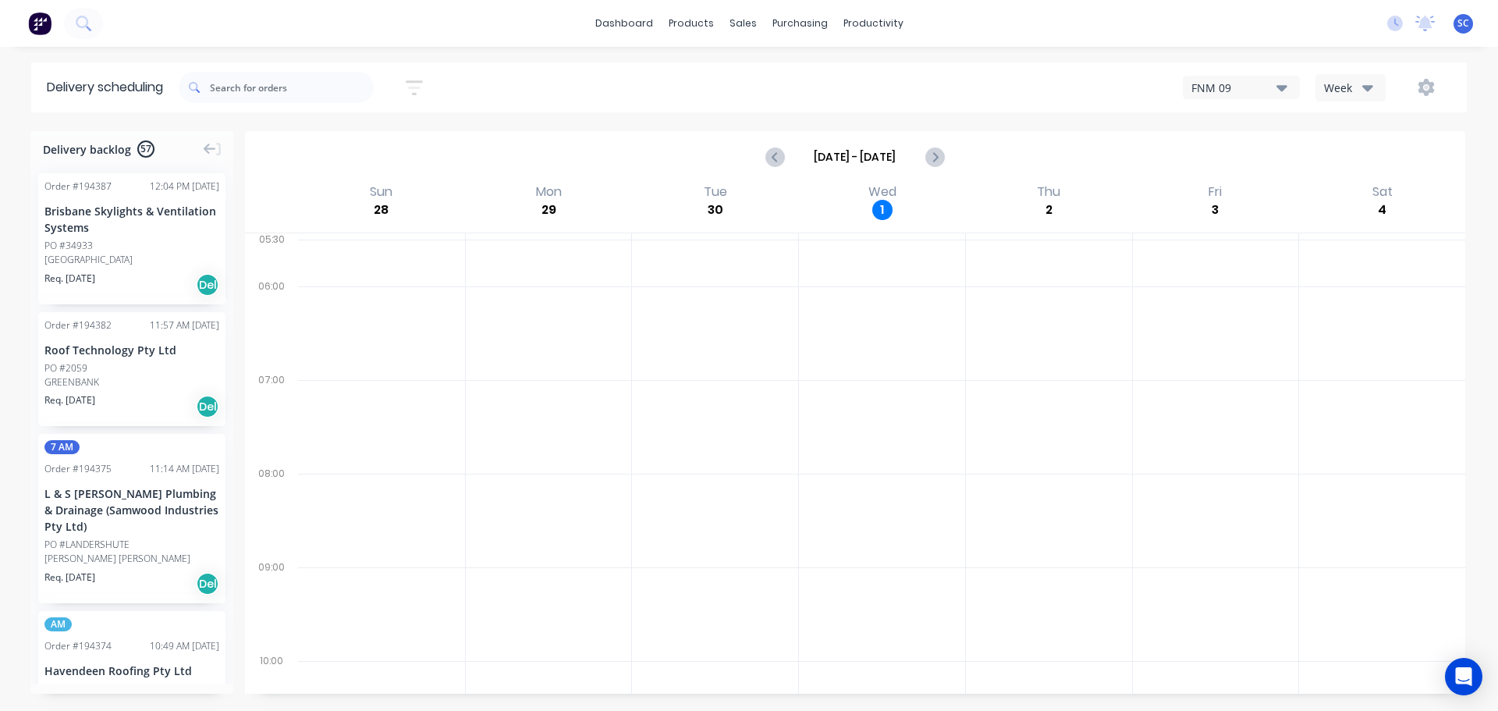
click at [613, 69] on div "02/10/25 - 02/10/25 Sort by Most recent Created date Required date Order number…" at bounding box center [823, 88] width 1288 height 44
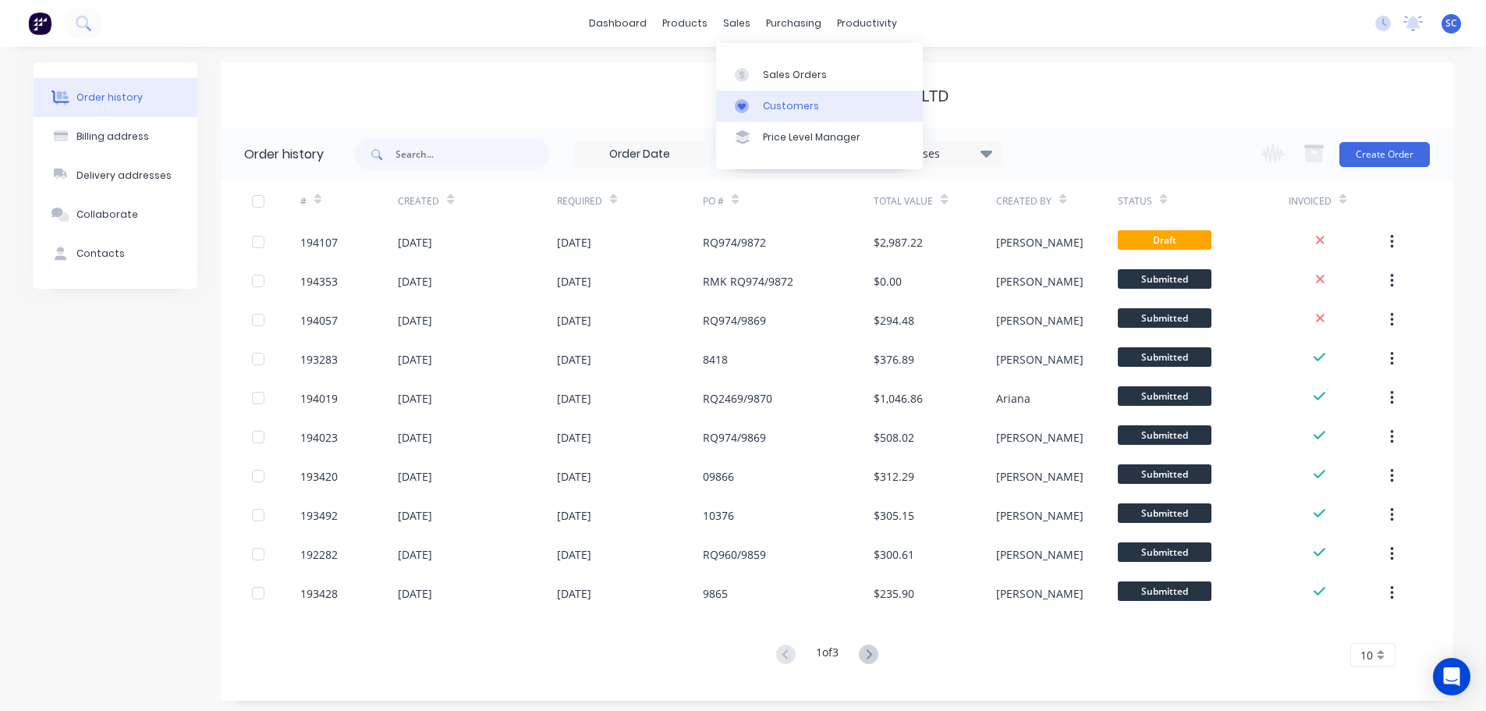
click at [780, 105] on div "Customers" at bounding box center [791, 106] width 56 height 14
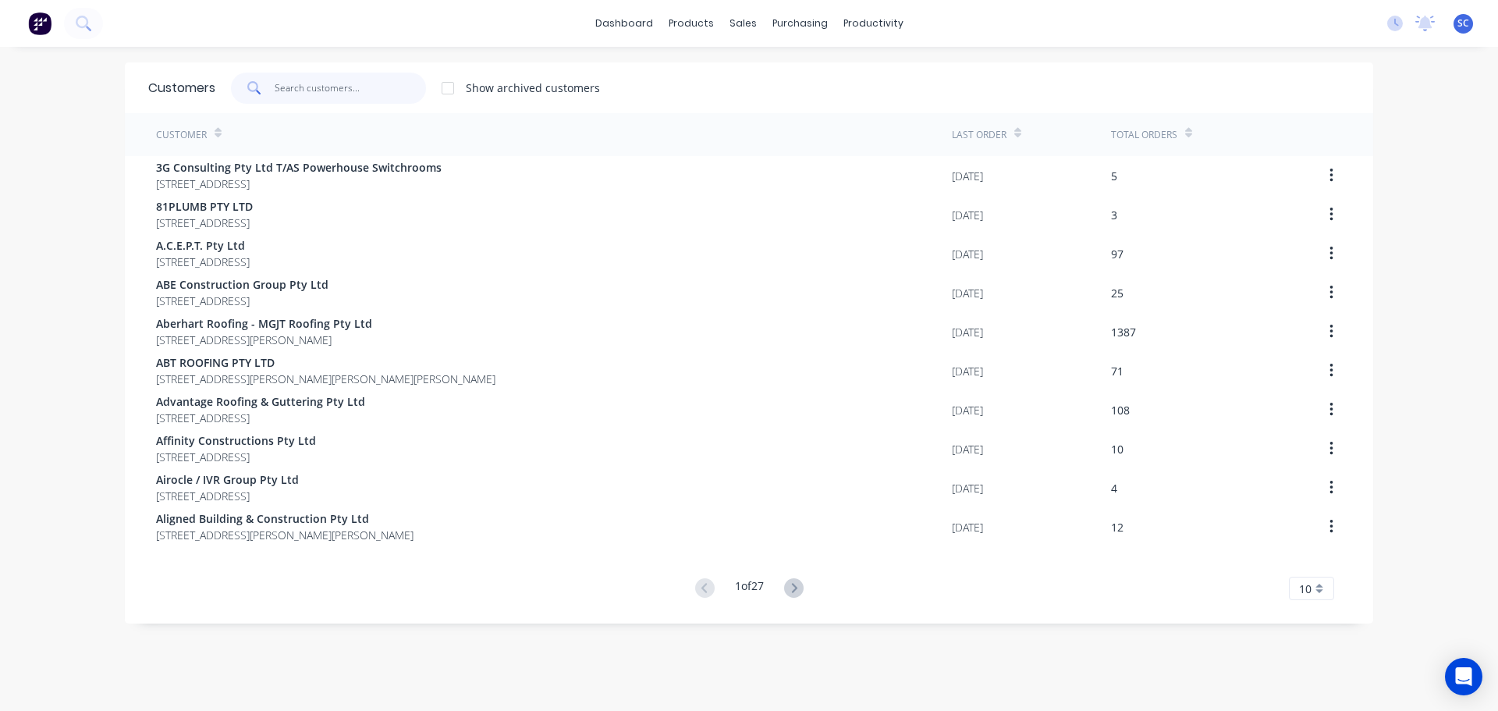
drag, startPoint x: 357, startPoint y: 91, endPoint x: 364, endPoint y: 91, distance: 7.8
click at [356, 91] on input "text" at bounding box center [351, 88] width 152 height 31
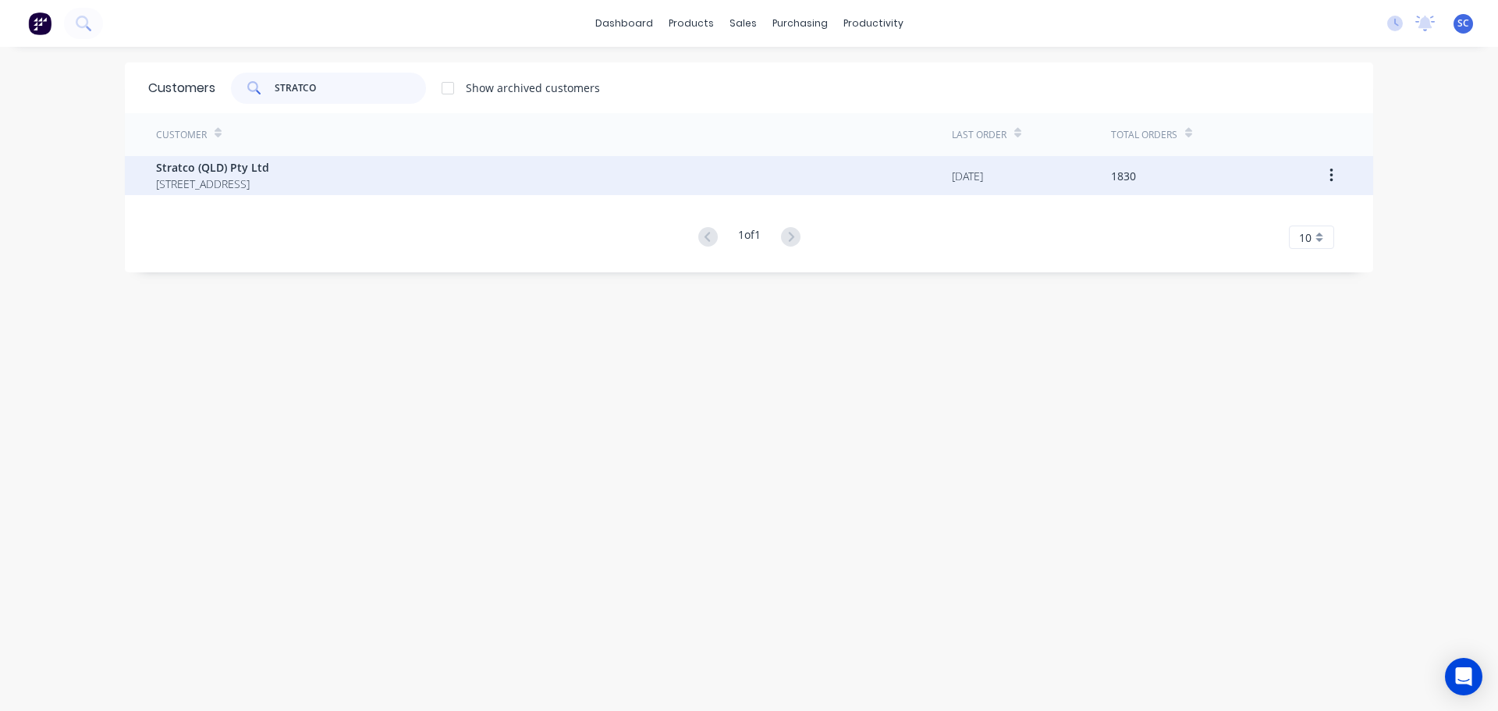
type input "STRATCO"
click at [240, 173] on span "Stratco (QLD) Pty Ltd" at bounding box center [212, 167] width 113 height 16
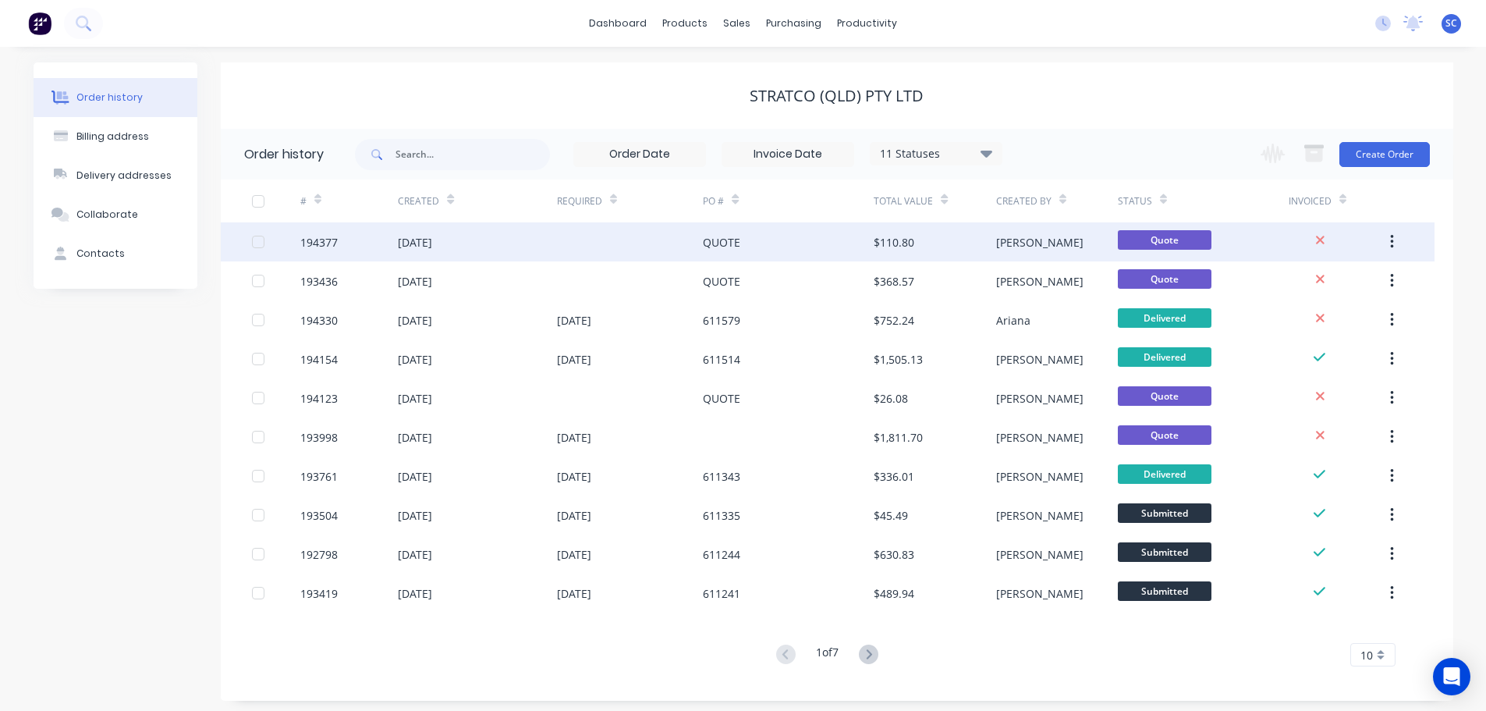
click at [335, 242] on div "194377" at bounding box center [318, 242] width 37 height 16
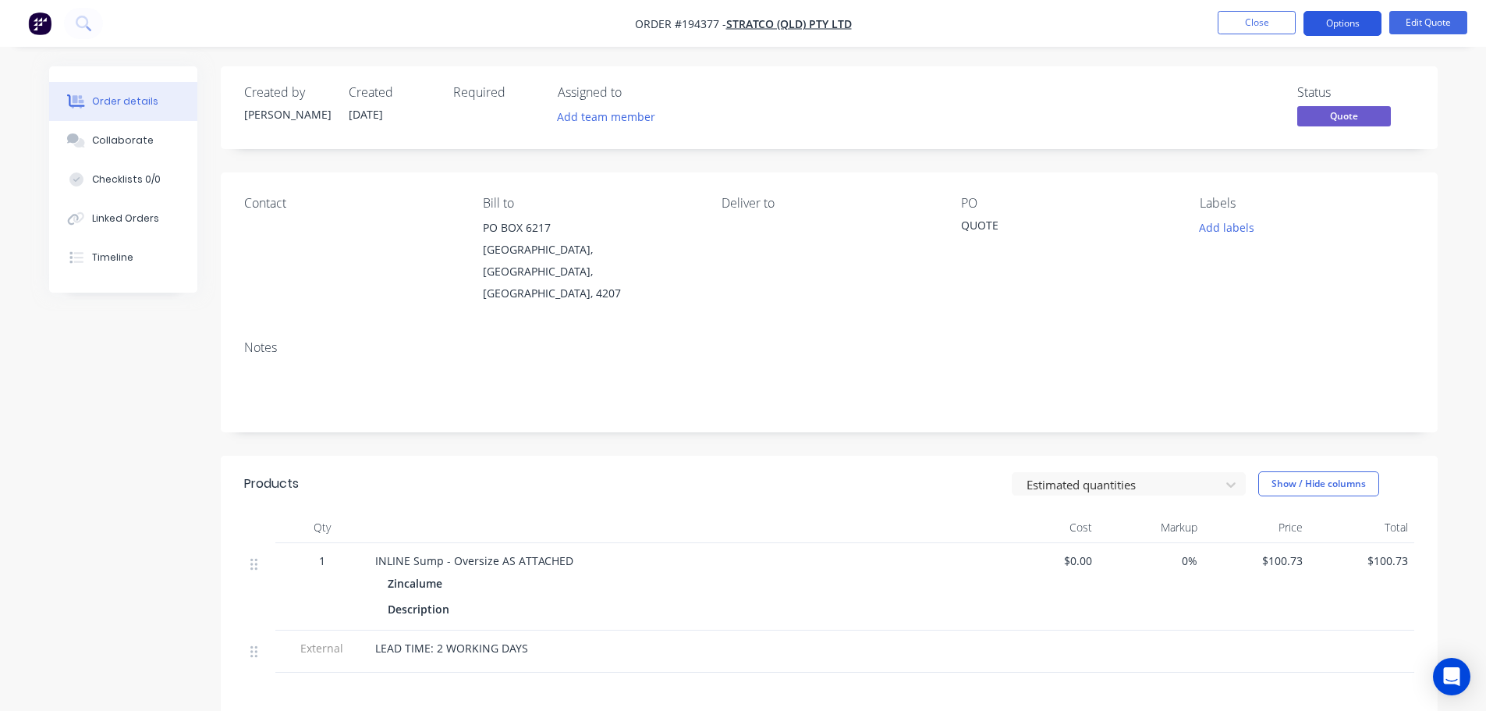
click at [1351, 20] on button "Options" at bounding box center [1343, 23] width 78 height 25
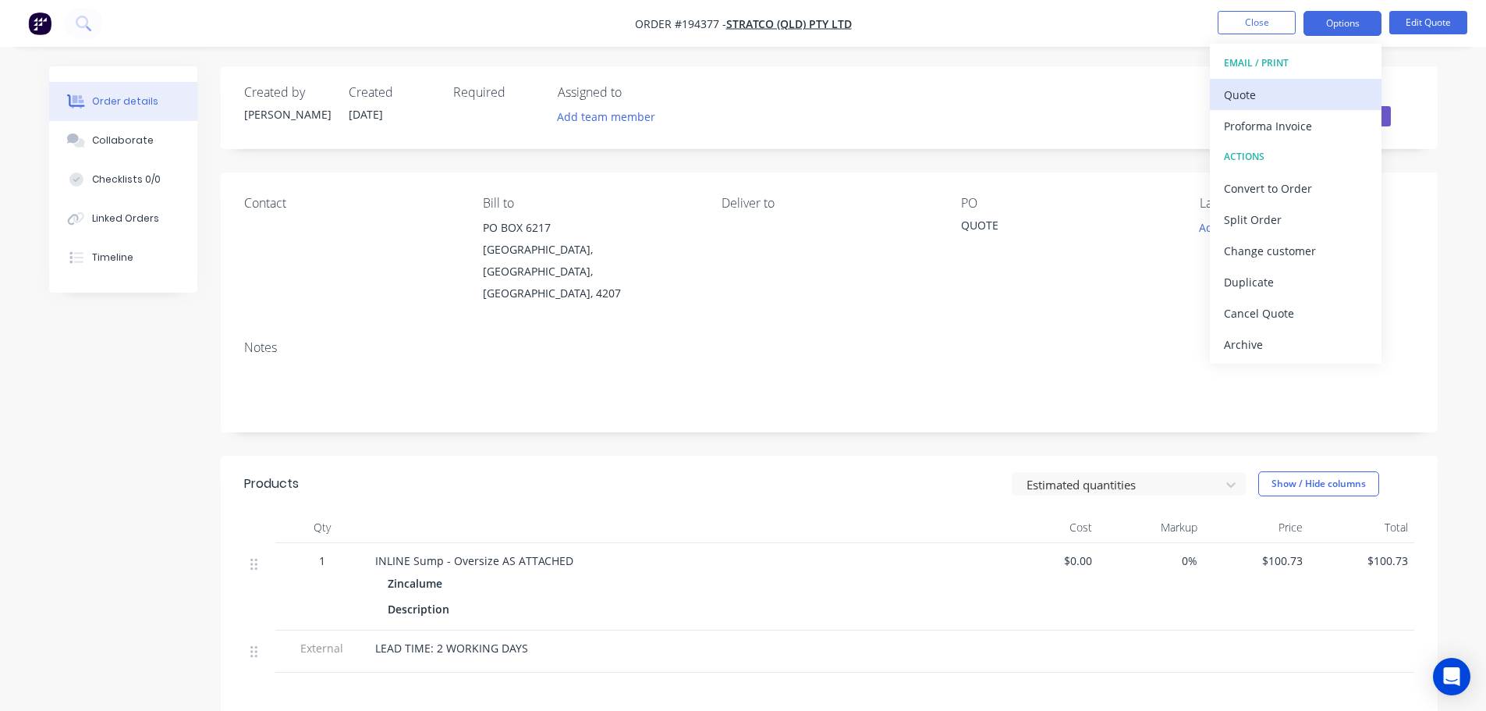
click at [1259, 96] on div "Quote" at bounding box center [1296, 94] width 144 height 23
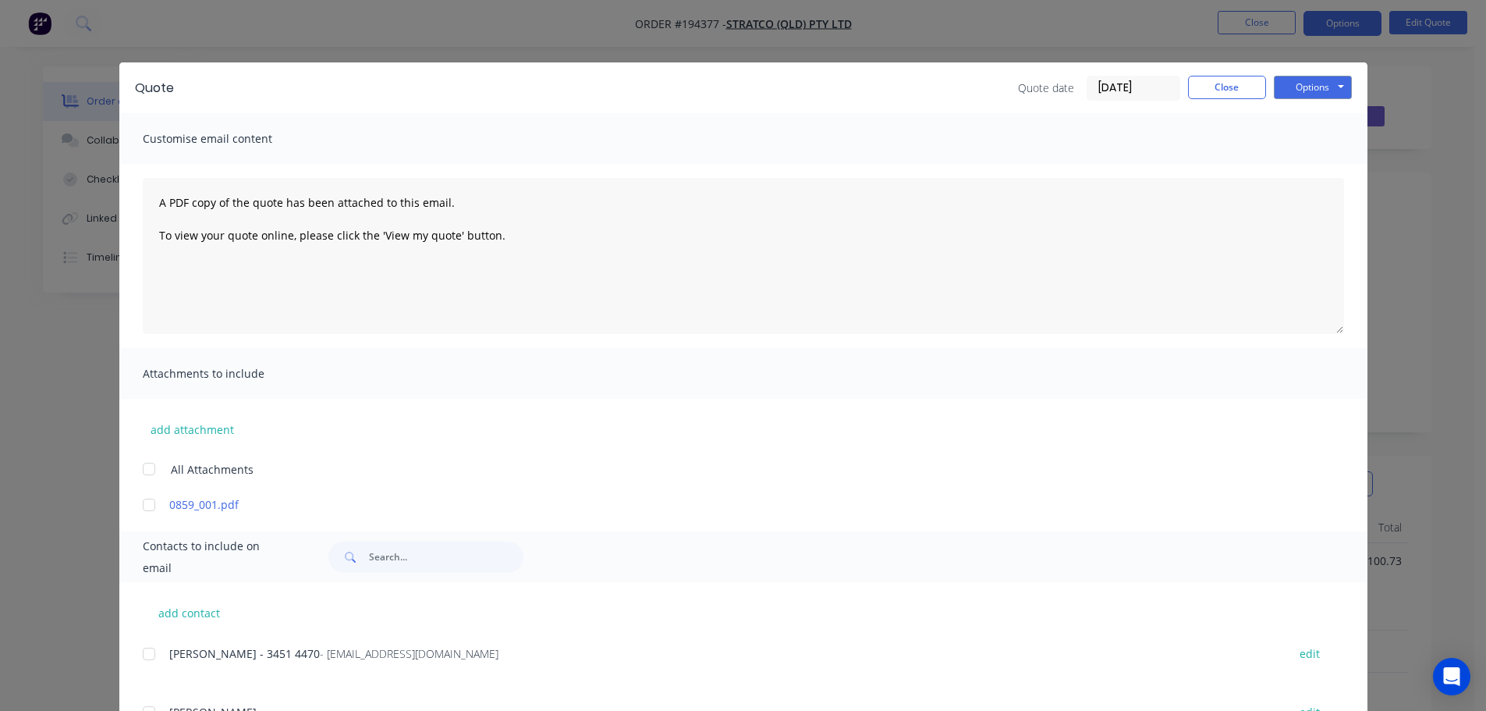
drag, startPoint x: 140, startPoint y: 467, endPoint x: 141, endPoint y: 481, distance: 14.1
click at [141, 468] on div at bounding box center [148, 468] width 31 height 31
click at [1312, 84] on button "Options" at bounding box center [1313, 87] width 78 height 23
click at [1301, 144] on button "Print" at bounding box center [1324, 141] width 100 height 26
click at [1214, 87] on button "Close" at bounding box center [1227, 87] width 78 height 23
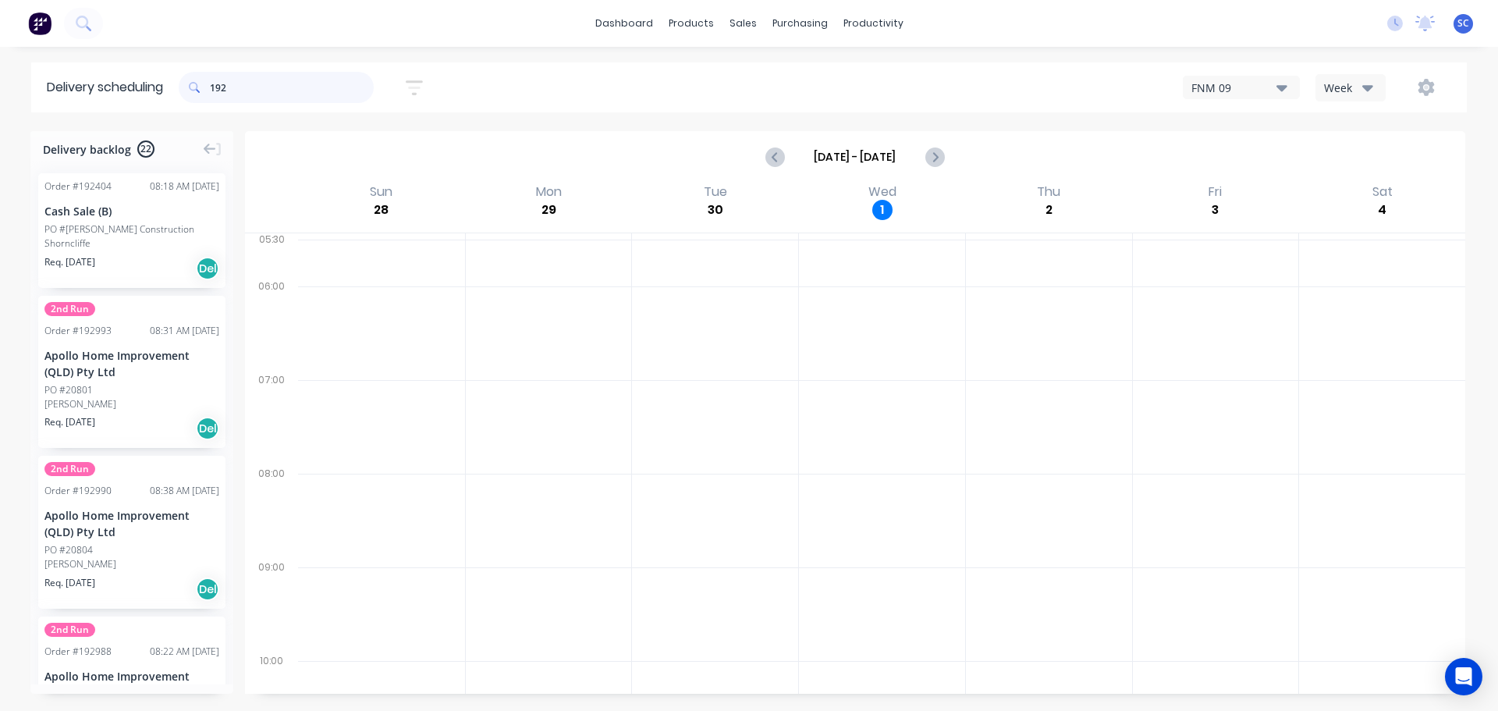
click at [273, 88] on input "192" at bounding box center [292, 87] width 164 height 31
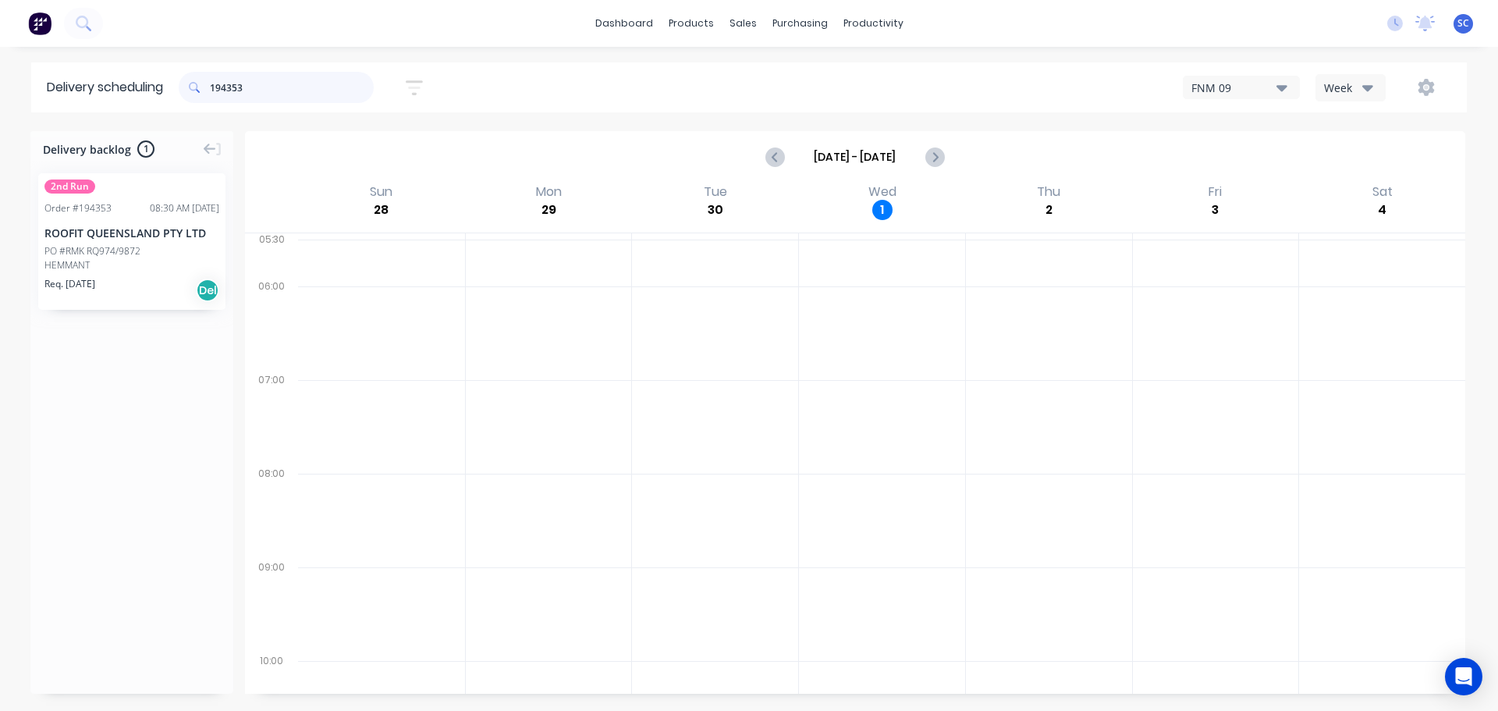
type input "194353"
click at [176, 332] on div "Mark as Delivered" at bounding box center [176, 339] width 157 height 32
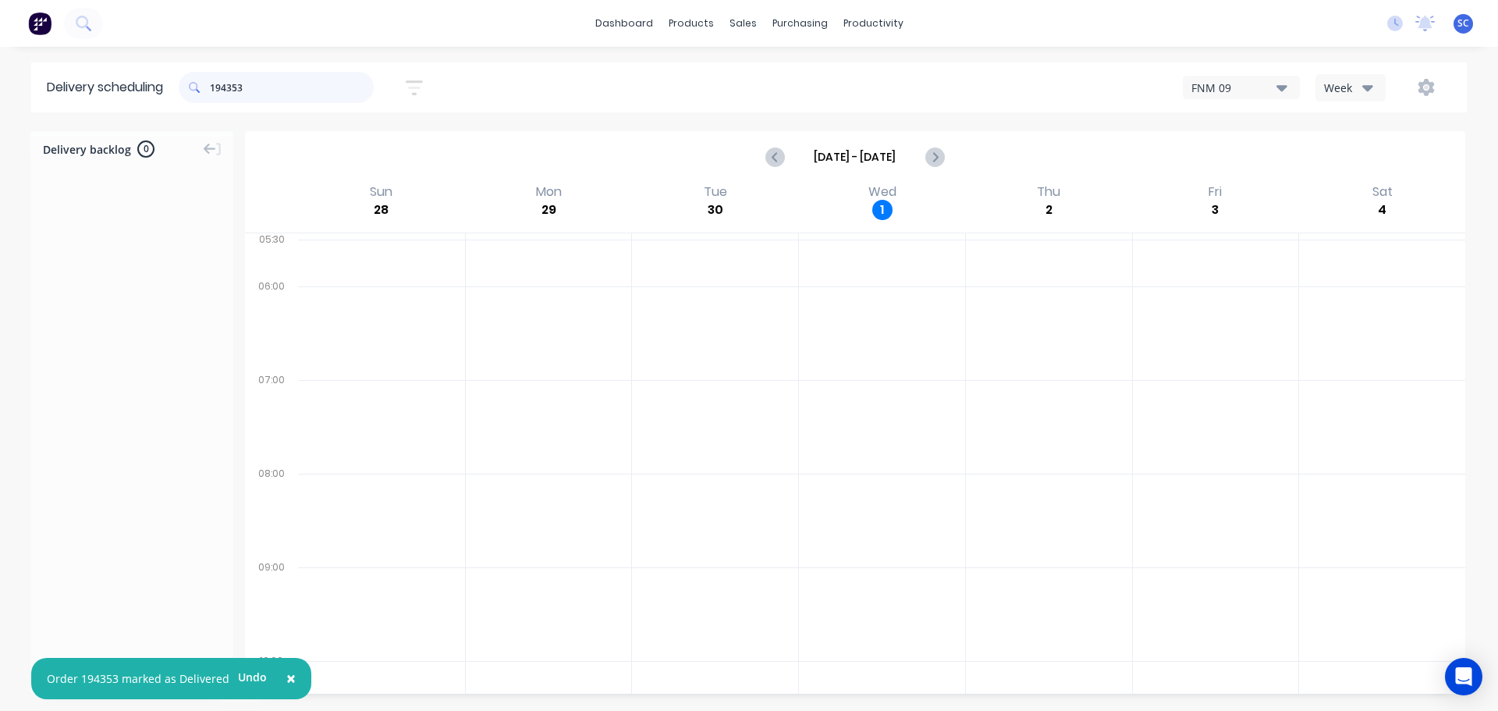
drag, startPoint x: 249, startPoint y: 85, endPoint x: 213, endPoint y: 92, distance: 36.6
click at [213, 92] on div "194353" at bounding box center [276, 87] width 195 height 31
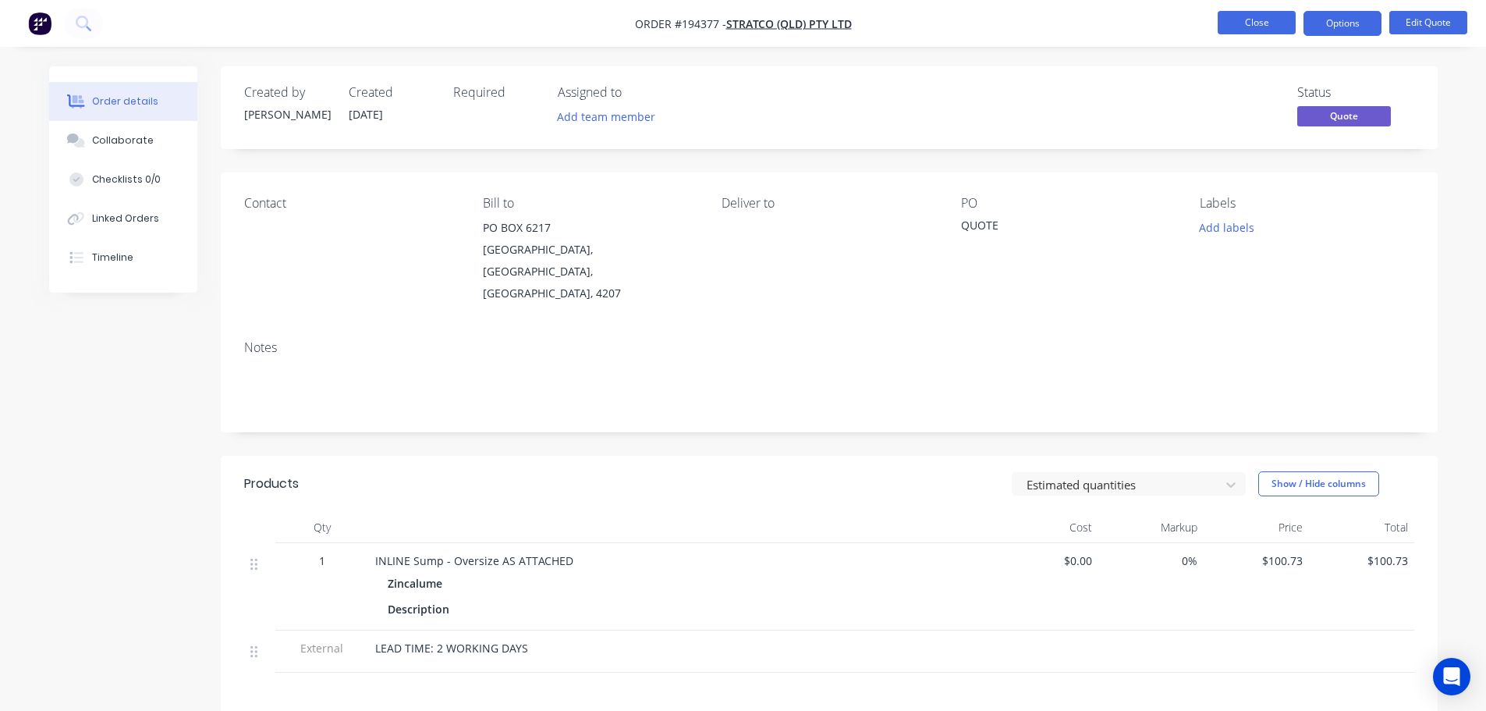
click at [1274, 26] on button "Close" at bounding box center [1257, 22] width 78 height 23
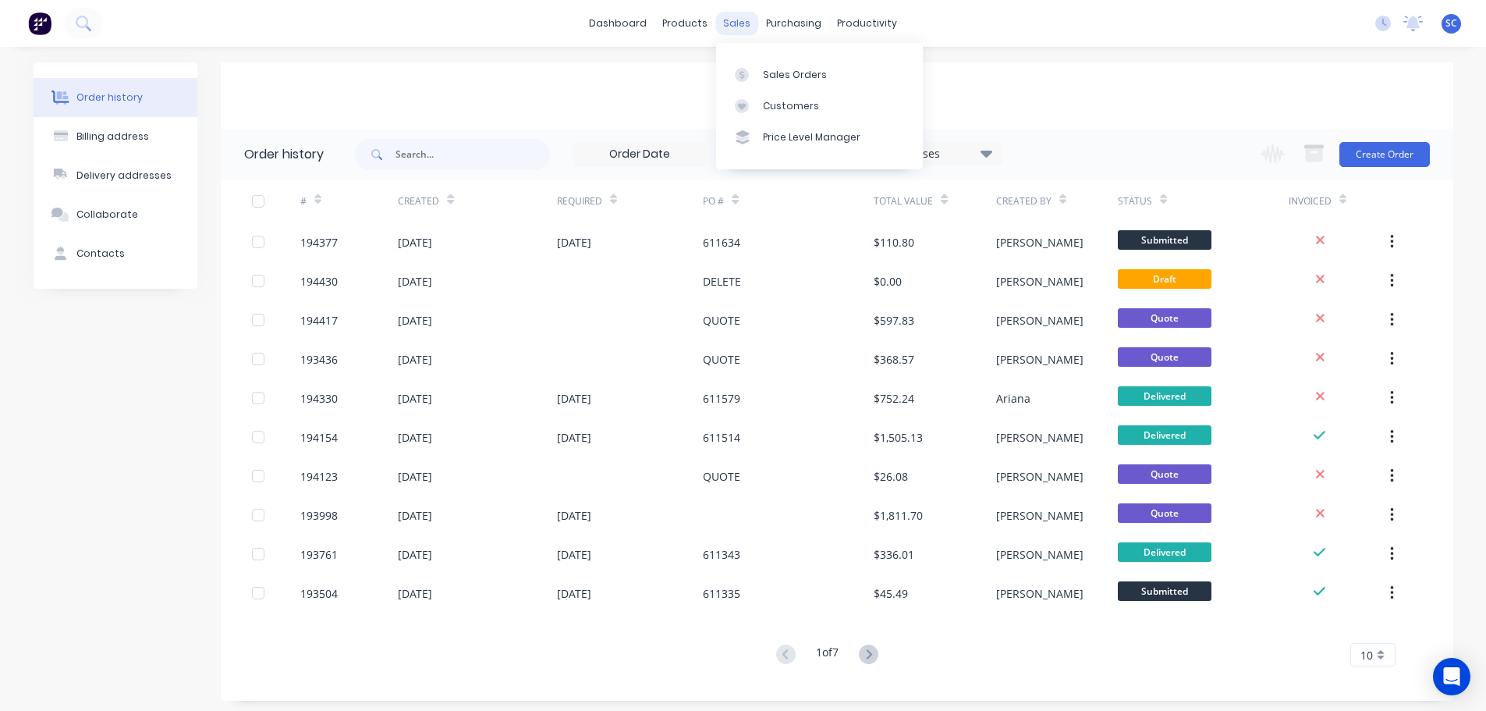
click at [738, 12] on div "dashboard products sales purchasing productivity dashboard products Product Cat…" at bounding box center [743, 23] width 1486 height 47
click at [738, 18] on div "sales" at bounding box center [736, 23] width 43 height 23
click at [736, 23] on div "sales" at bounding box center [736, 23] width 43 height 23
click at [771, 105] on div "Customers" at bounding box center [791, 106] width 56 height 14
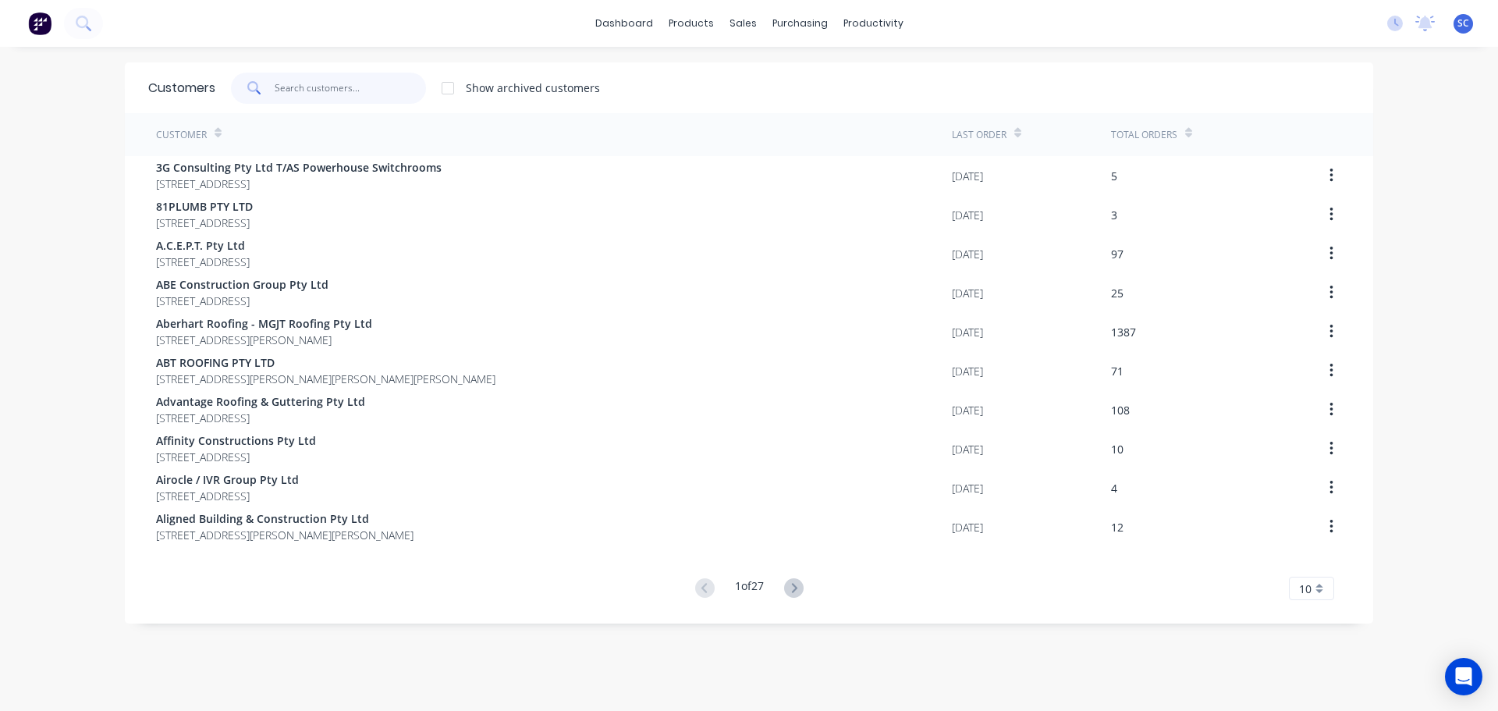
click at [306, 91] on input "text" at bounding box center [351, 88] width 152 height 31
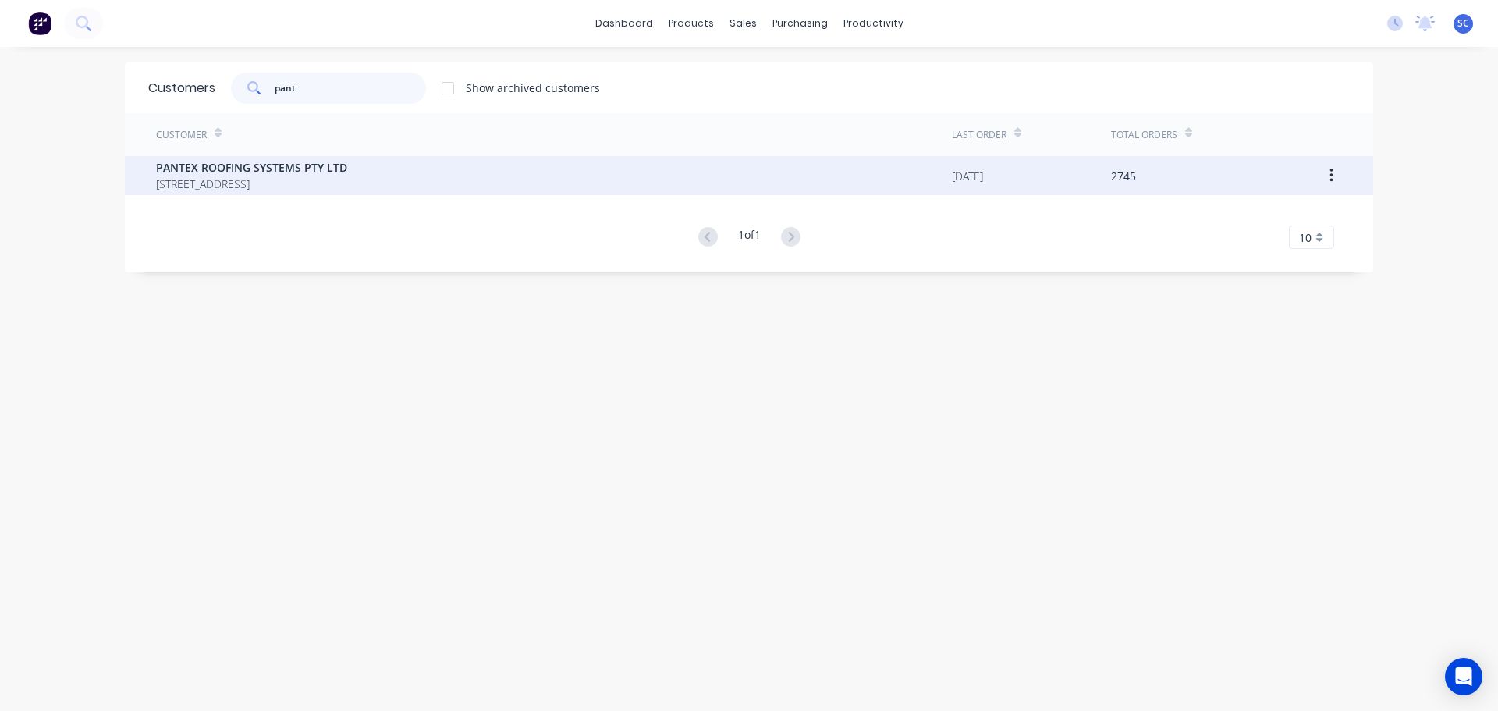
type input "pant"
click at [308, 176] on span "PO BOX 78 NARANGBA Queensland Australia 4504" at bounding box center [251, 184] width 191 height 16
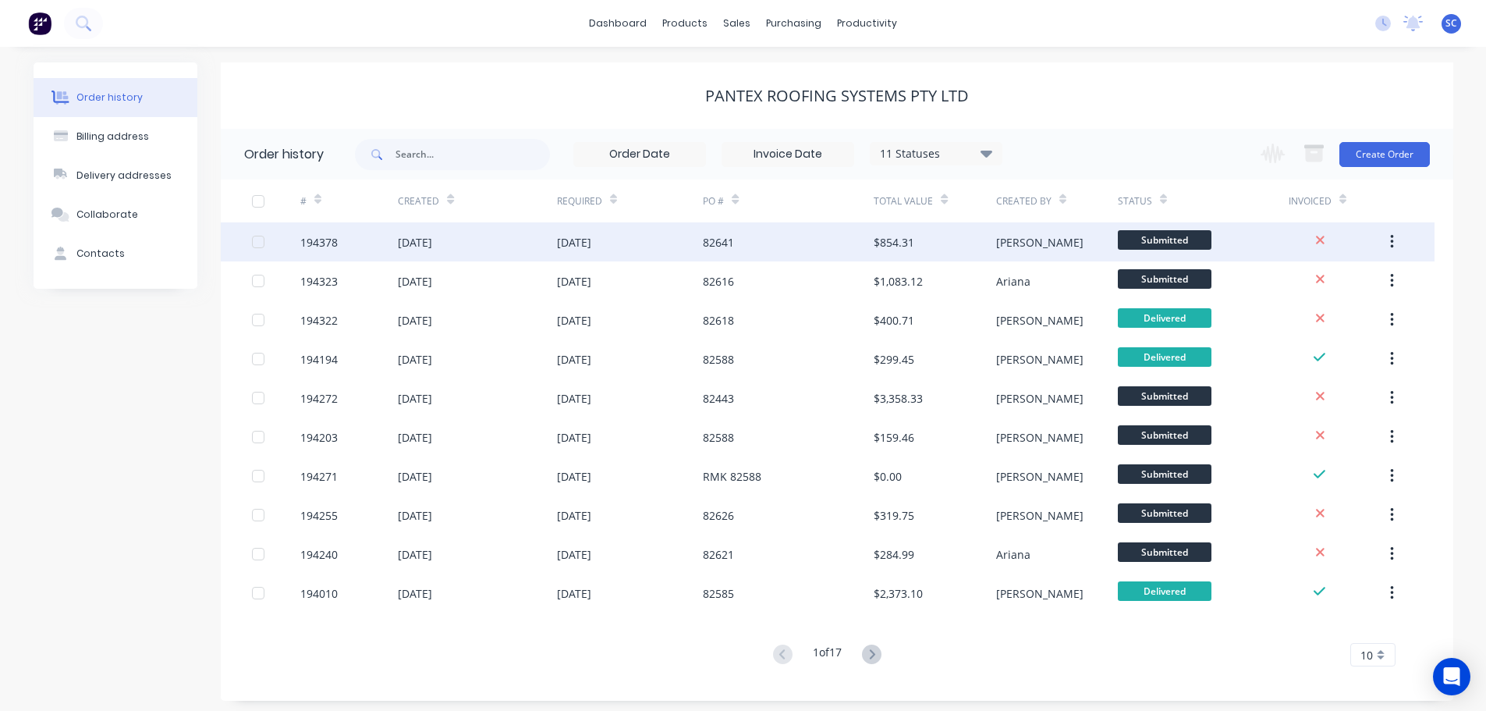
click at [563, 247] on div "03 Oct 2025" at bounding box center [574, 242] width 34 height 16
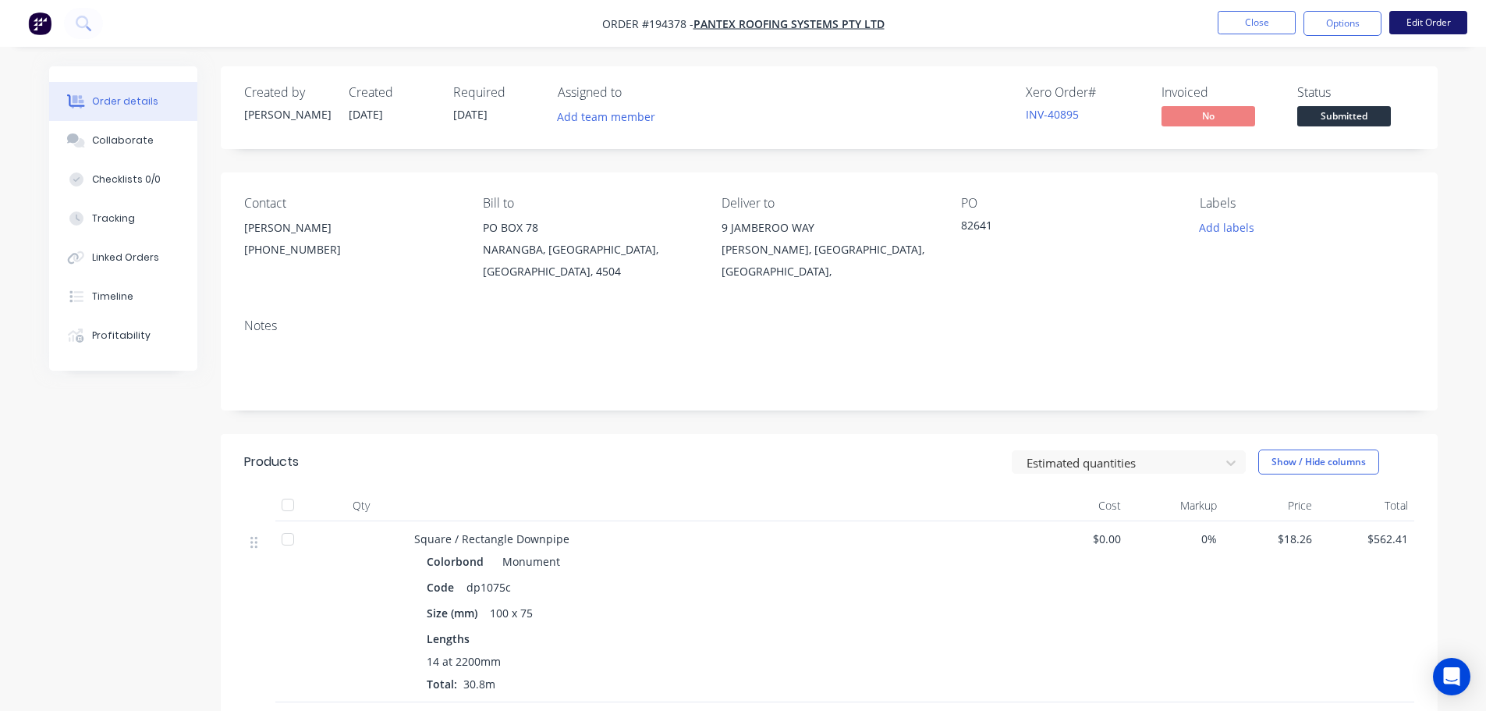
click at [1423, 20] on button "Edit Order" at bounding box center [1429, 22] width 78 height 23
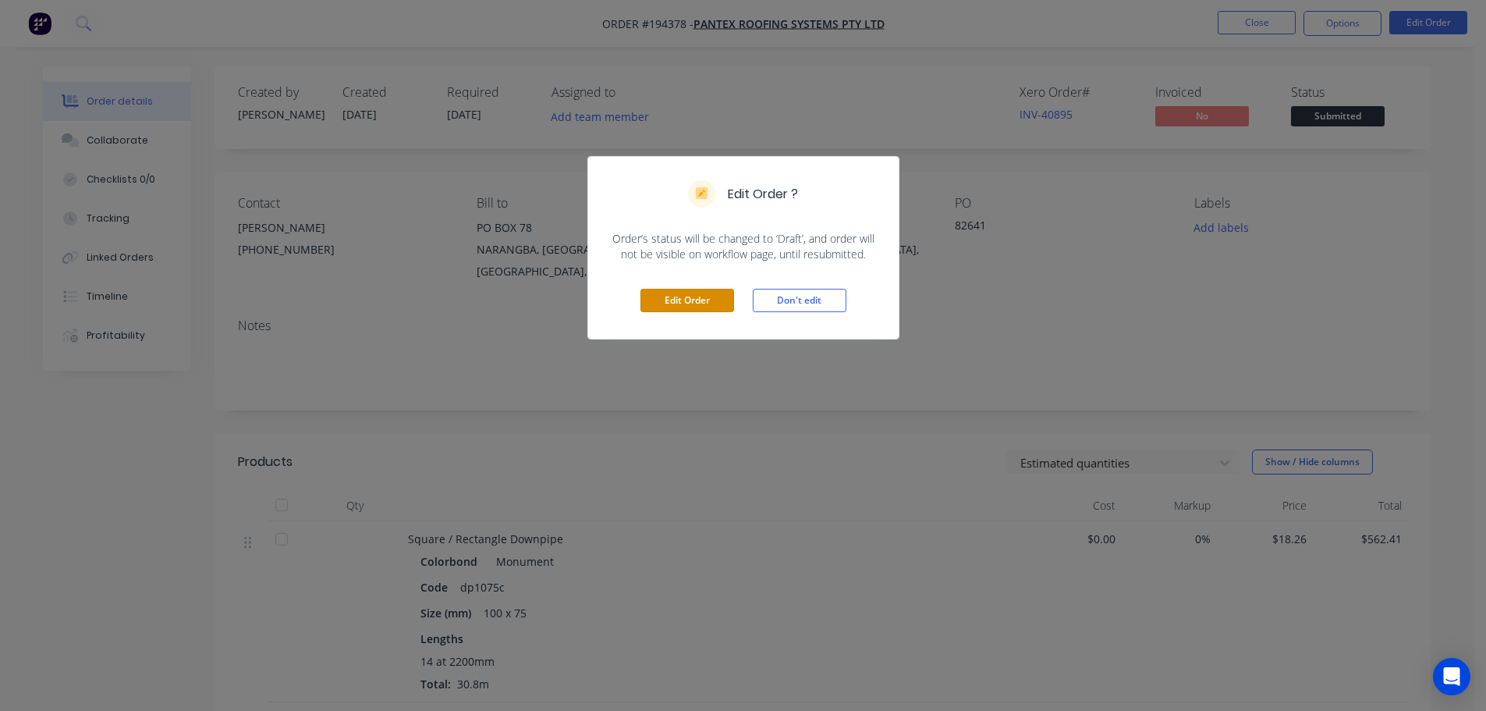
drag, startPoint x: 689, startPoint y: 296, endPoint x: 786, endPoint y: 311, distance: 98.6
click at [689, 298] on button "Edit Order" at bounding box center [688, 300] width 94 height 23
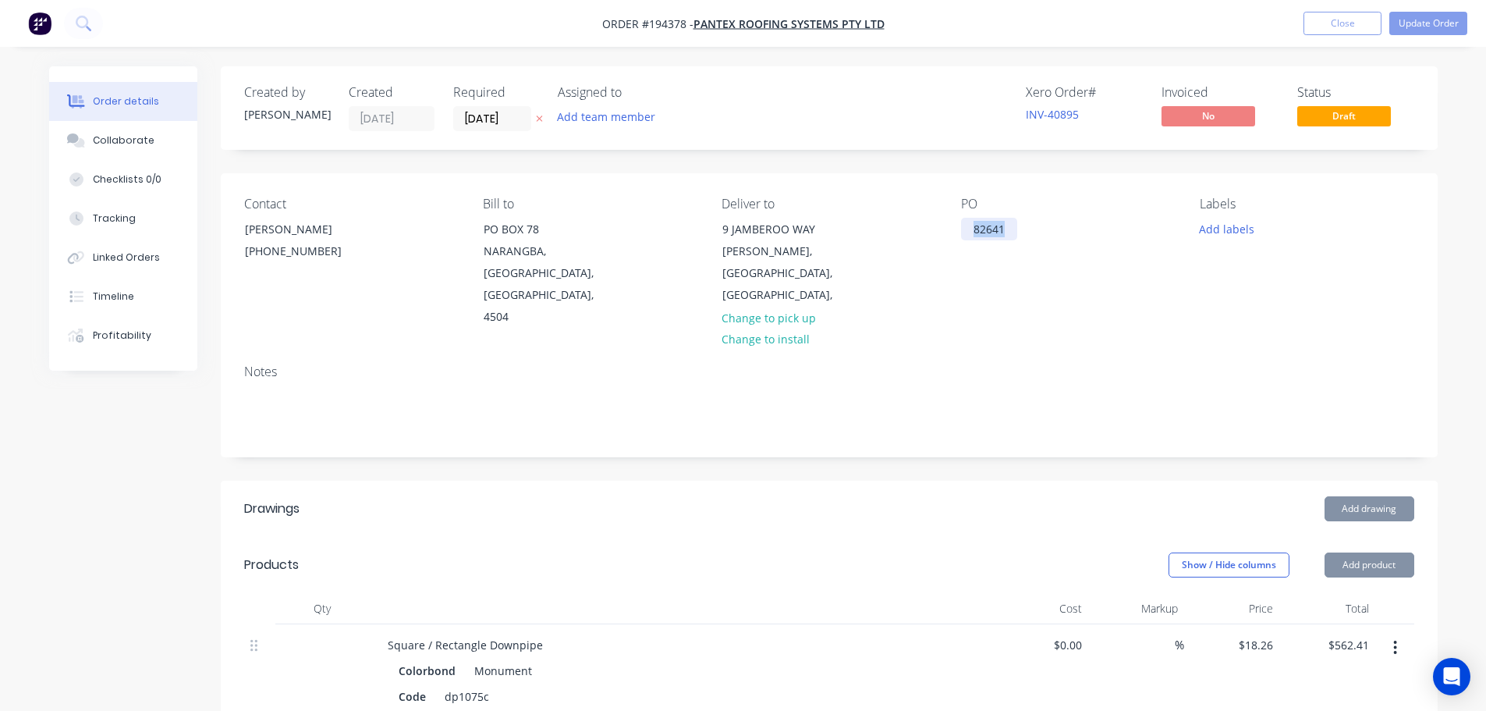
drag, startPoint x: 1015, startPoint y: 231, endPoint x: 947, endPoint y: 235, distance: 68.0
click at [947, 235] on div "Contact MAKAYLA BRUNT (07) 3897 8200 Bill to PO BOX 78 NARANGBA, Queensland, Au…" at bounding box center [829, 262] width 1217 height 179
click at [478, 119] on input "03/10/25" at bounding box center [492, 118] width 76 height 23
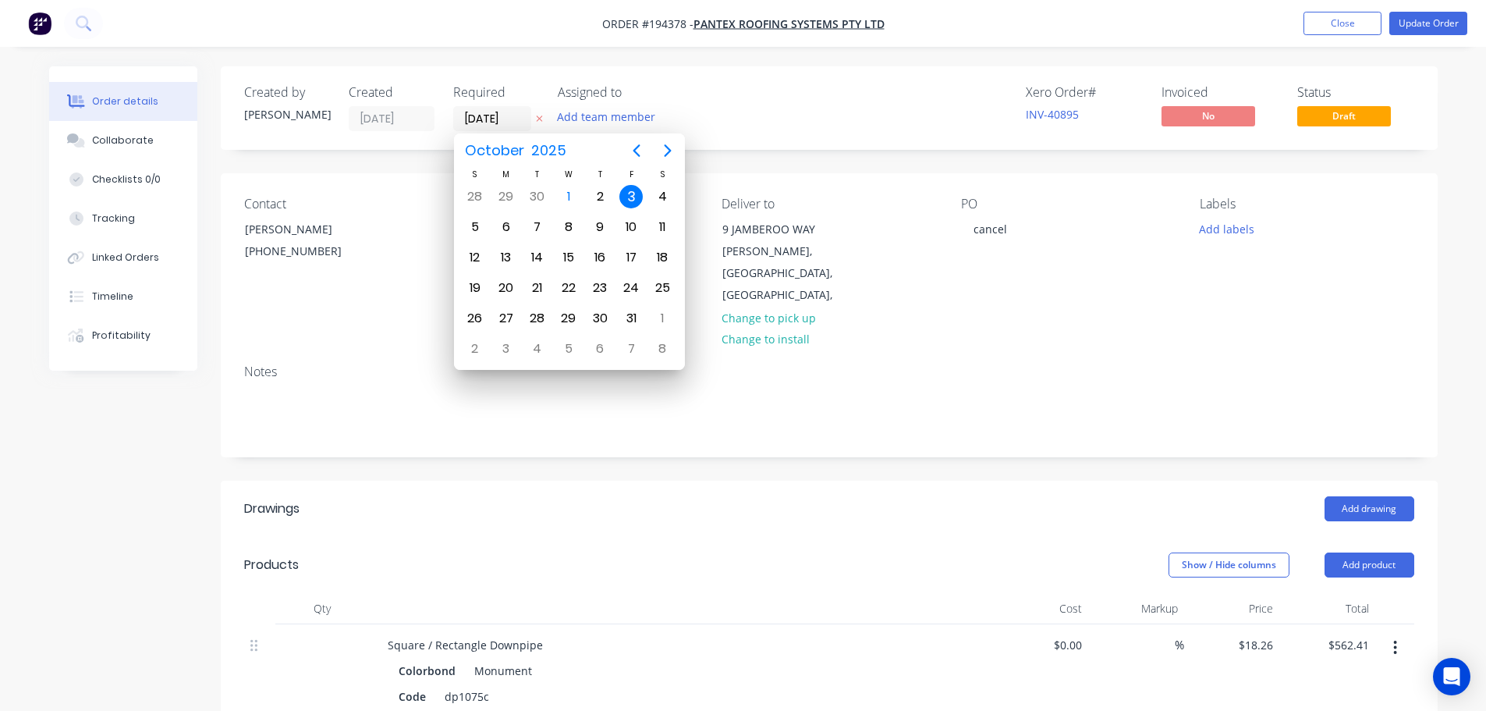
click at [538, 119] on icon "button" at bounding box center [539, 118] width 7 height 9
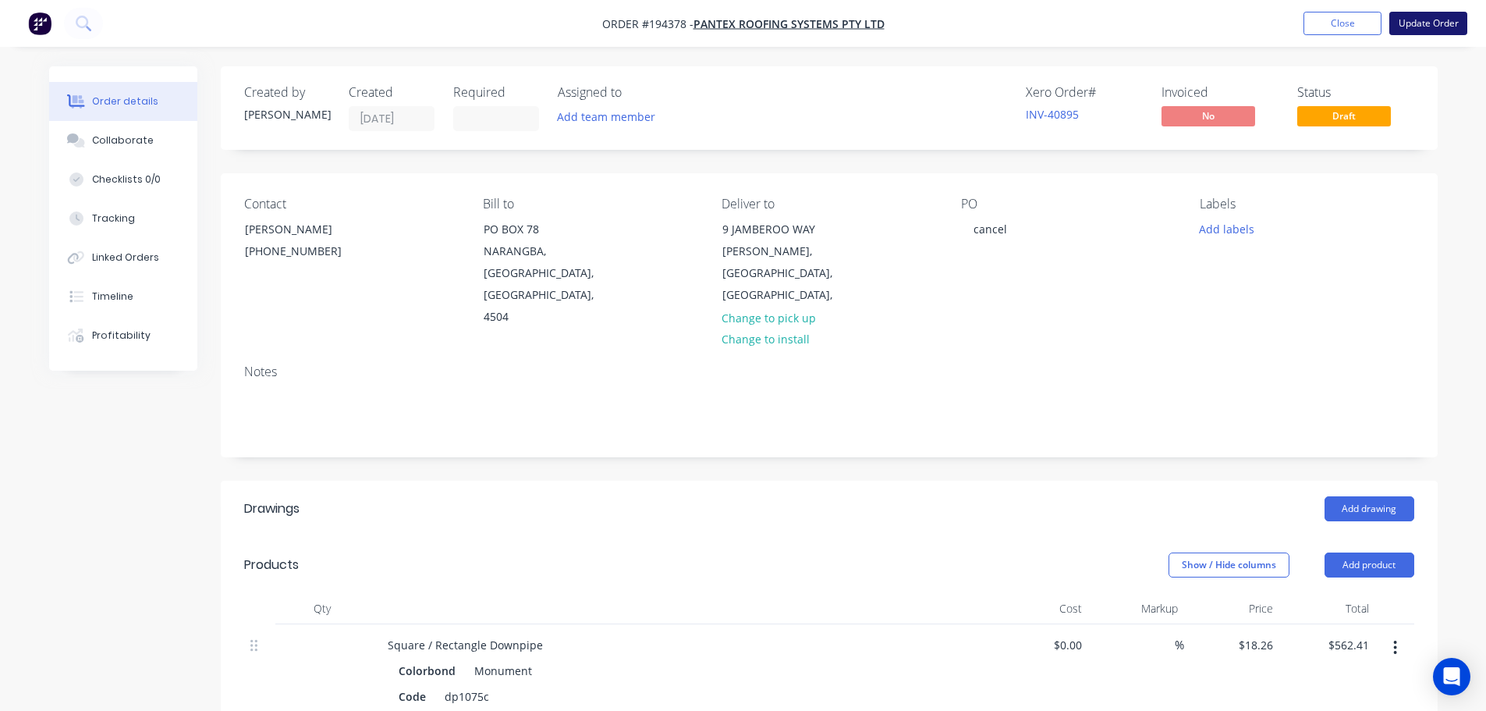
click at [1422, 22] on button "Update Order" at bounding box center [1429, 23] width 78 height 23
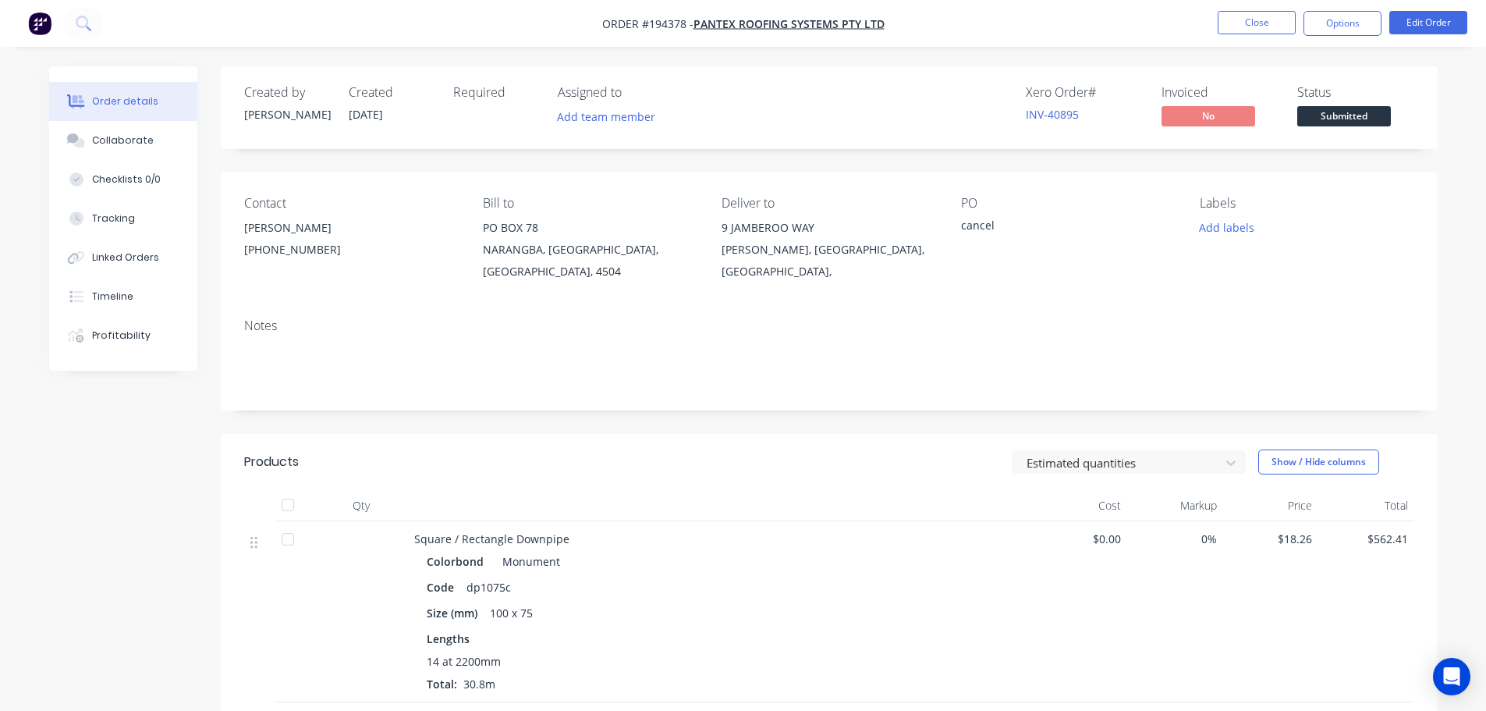
click at [773, 65] on div "Order details Collaborate Checklists 0/0 Tracking Linked Orders Timeline Profit…" at bounding box center [743, 592] width 1486 height 1184
click at [1255, 19] on button "Close" at bounding box center [1257, 22] width 78 height 23
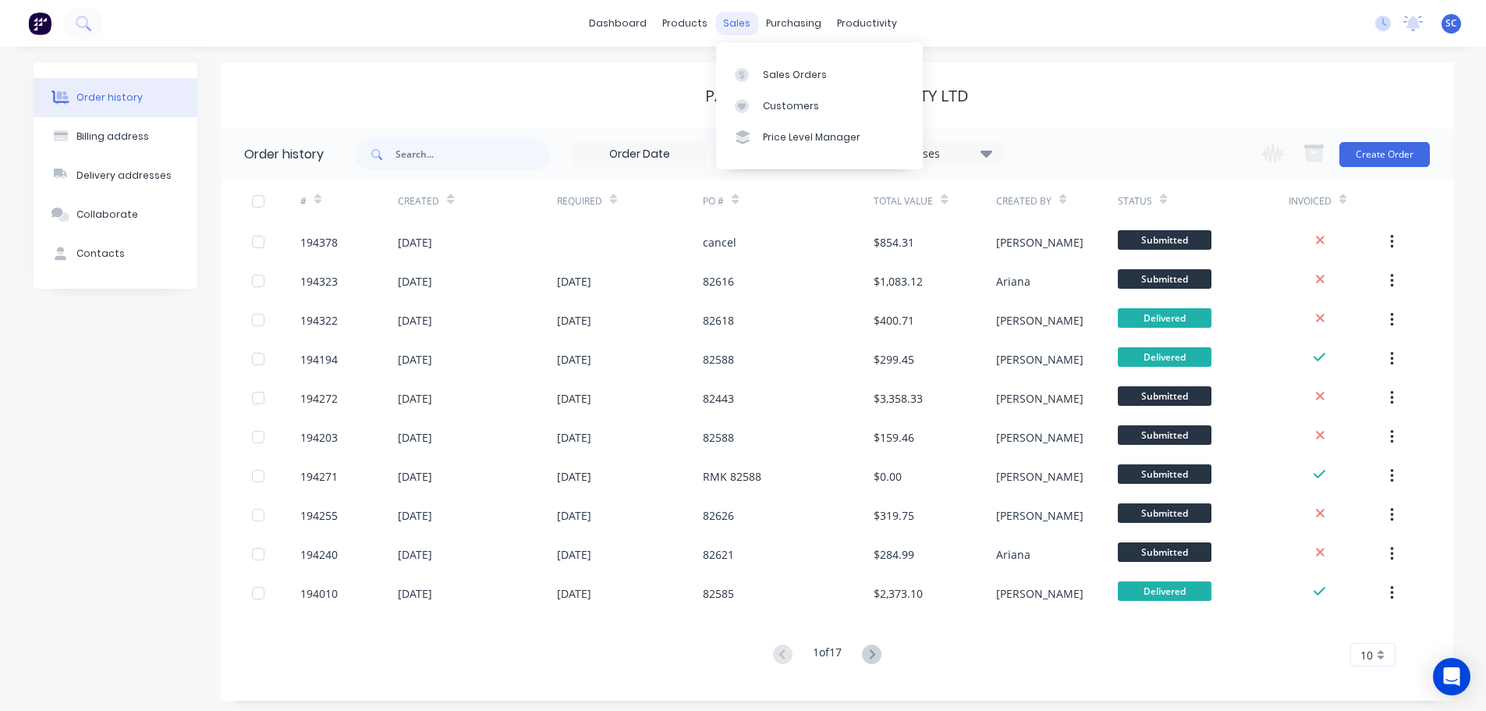
click at [742, 22] on div "sales" at bounding box center [736, 23] width 43 height 23
click at [782, 103] on div "Customers" at bounding box center [791, 106] width 56 height 14
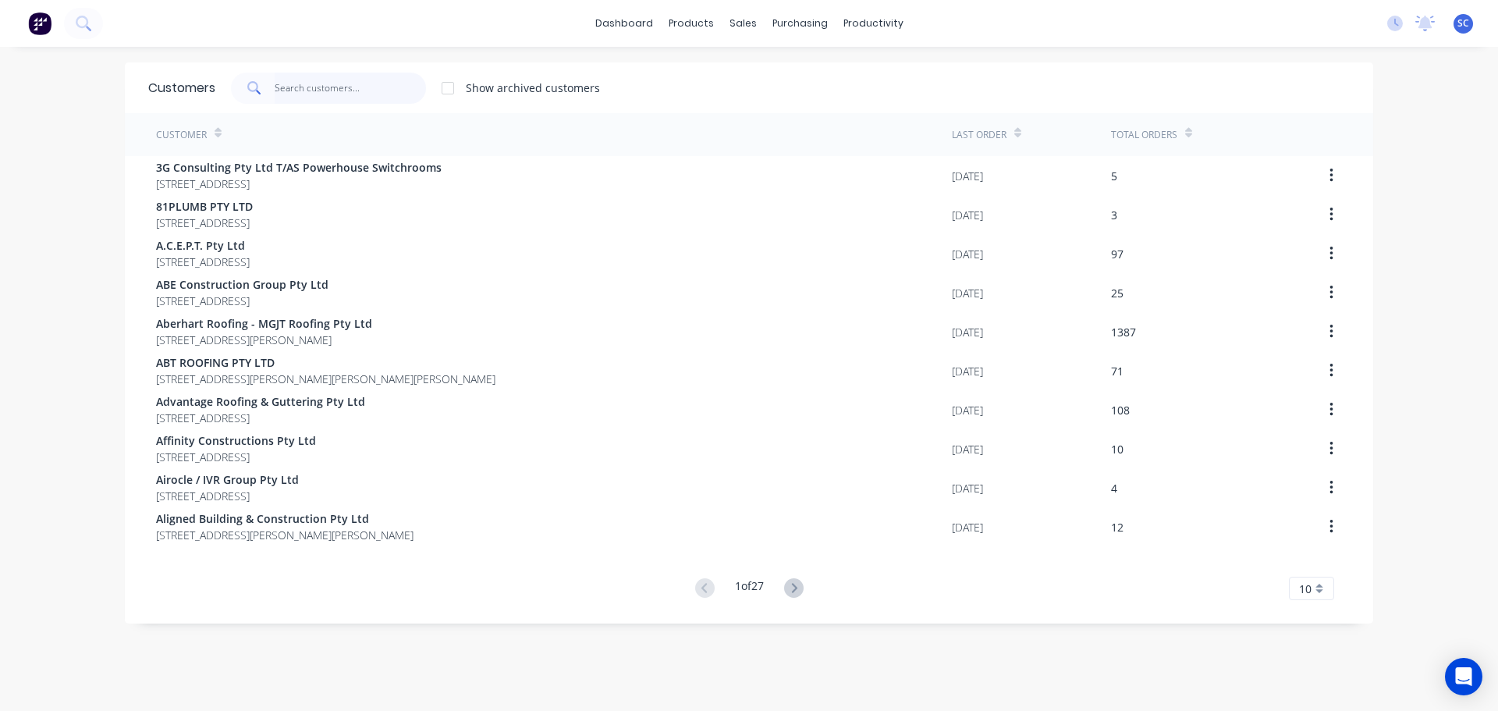
click at [295, 87] on input "text" at bounding box center [351, 88] width 152 height 31
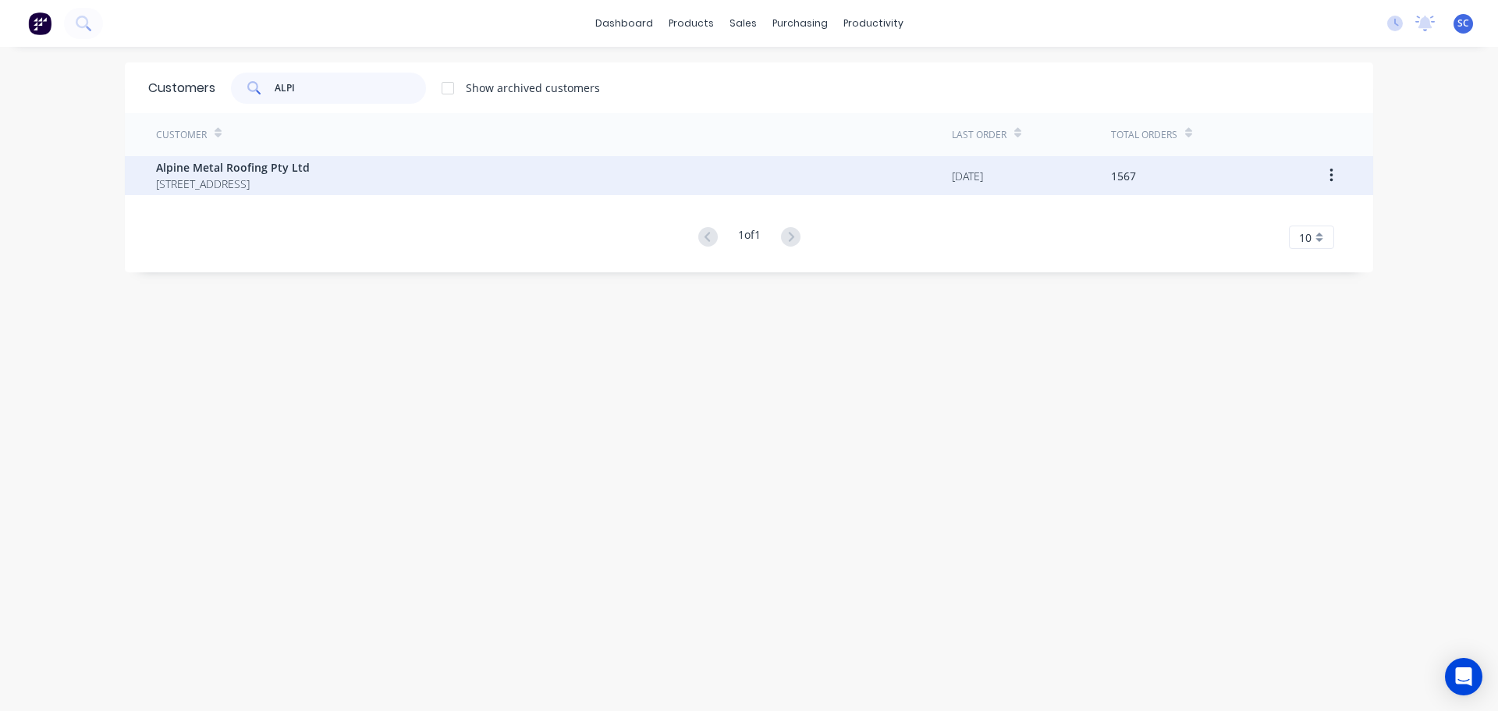
type input "ALPI"
click at [250, 169] on span "Alpine Metal Roofing Pty Ltd" at bounding box center [233, 167] width 154 height 16
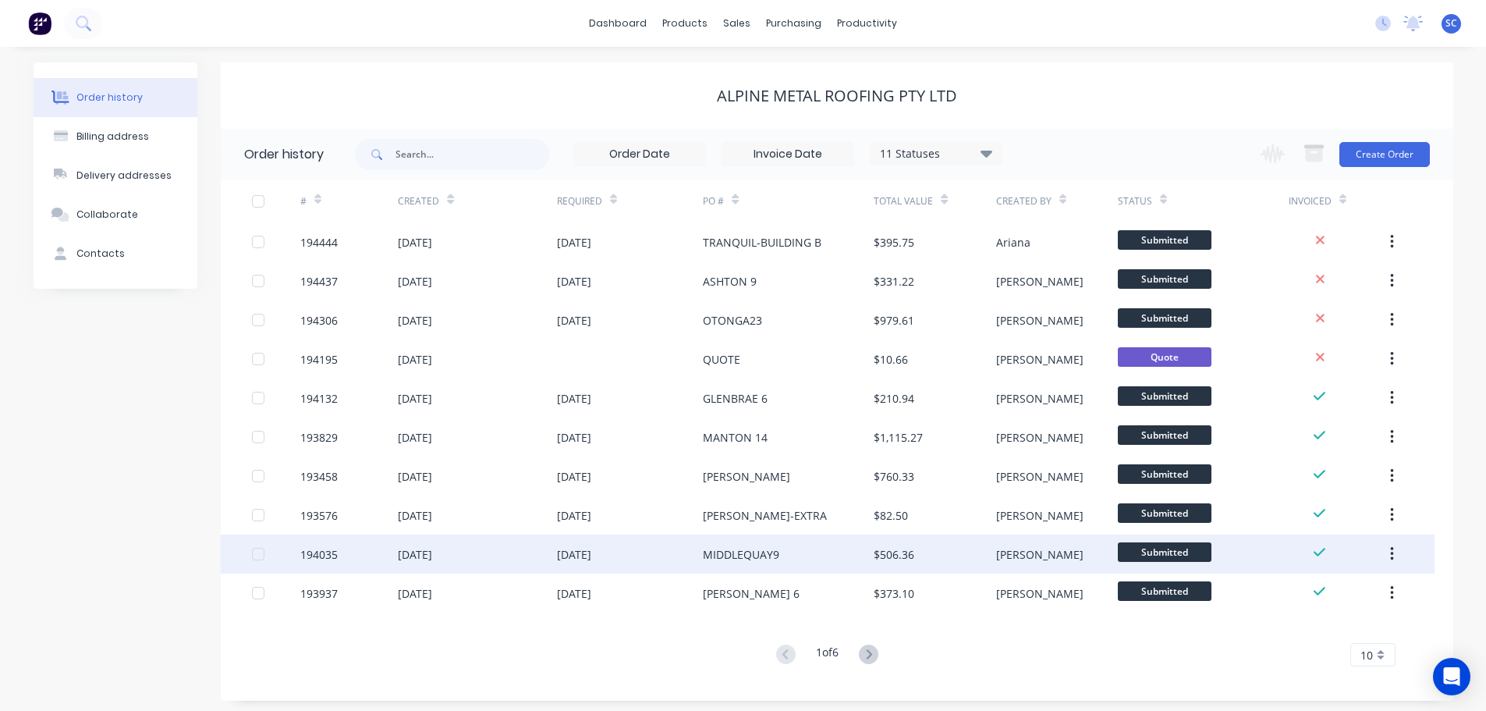
click at [542, 555] on div "26 Sep 2025" at bounding box center [477, 553] width 158 height 39
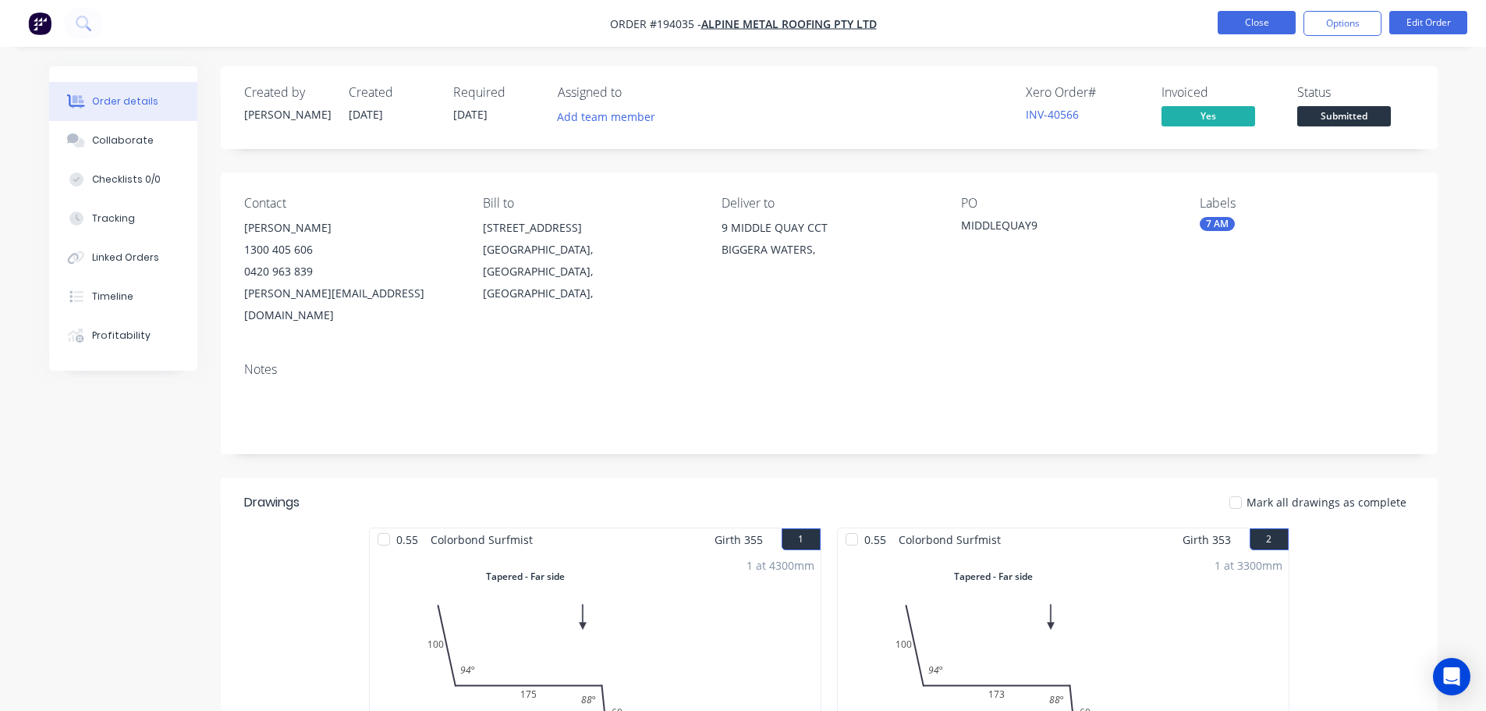
click at [1269, 23] on button "Close" at bounding box center [1257, 22] width 78 height 23
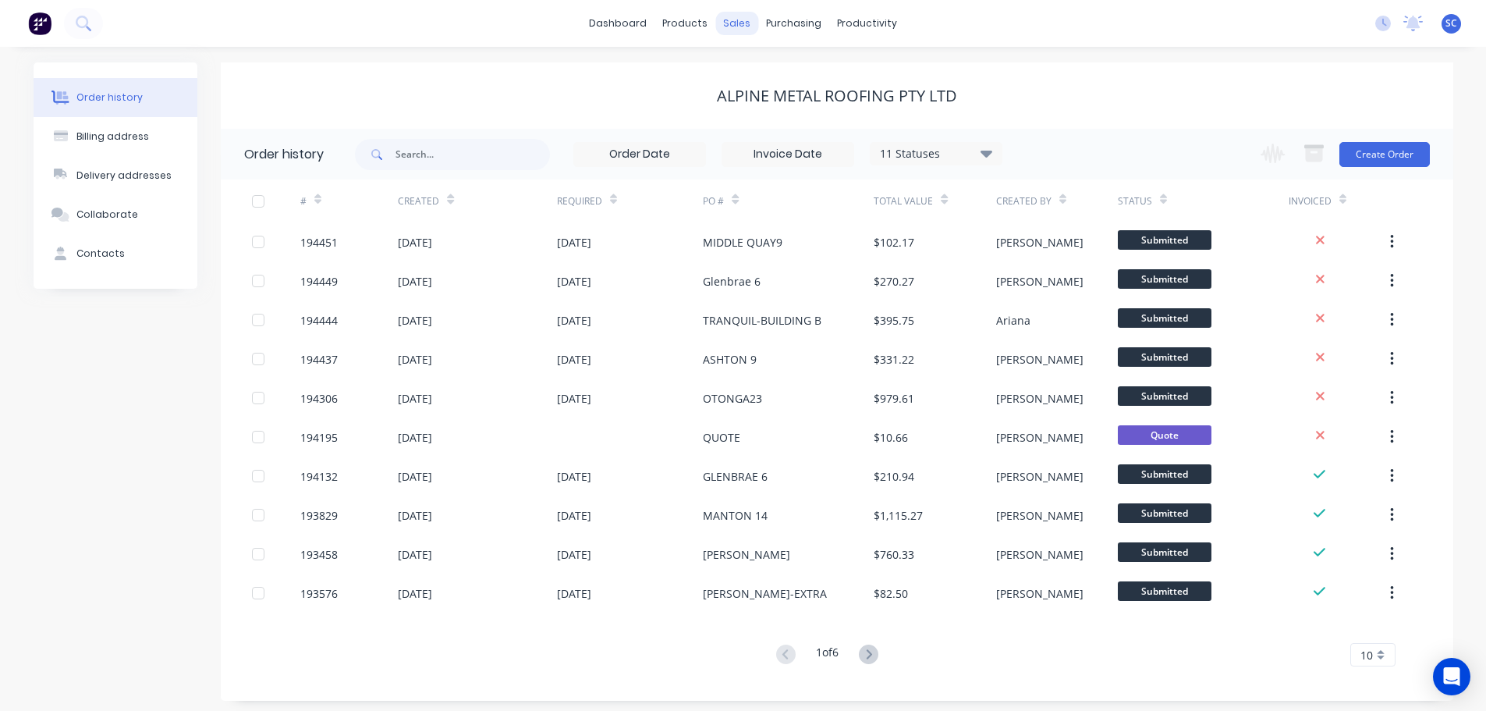
click at [751, 16] on div "sales" at bounding box center [736, 23] width 43 height 23
click at [800, 95] on link "Suppliers" at bounding box center [859, 106] width 207 height 31
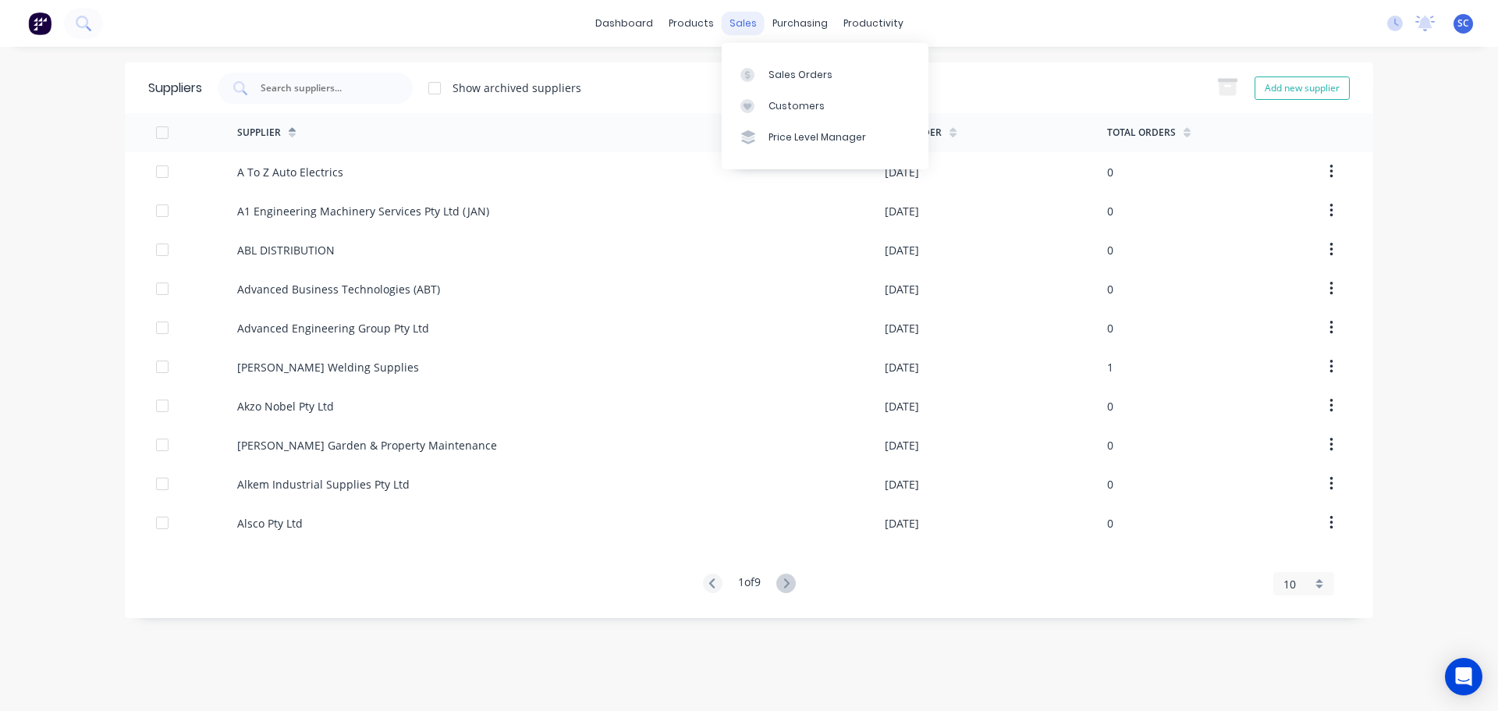
click at [739, 24] on div "sales" at bounding box center [743, 23] width 43 height 23
click at [790, 103] on div "Customers" at bounding box center [797, 106] width 56 height 14
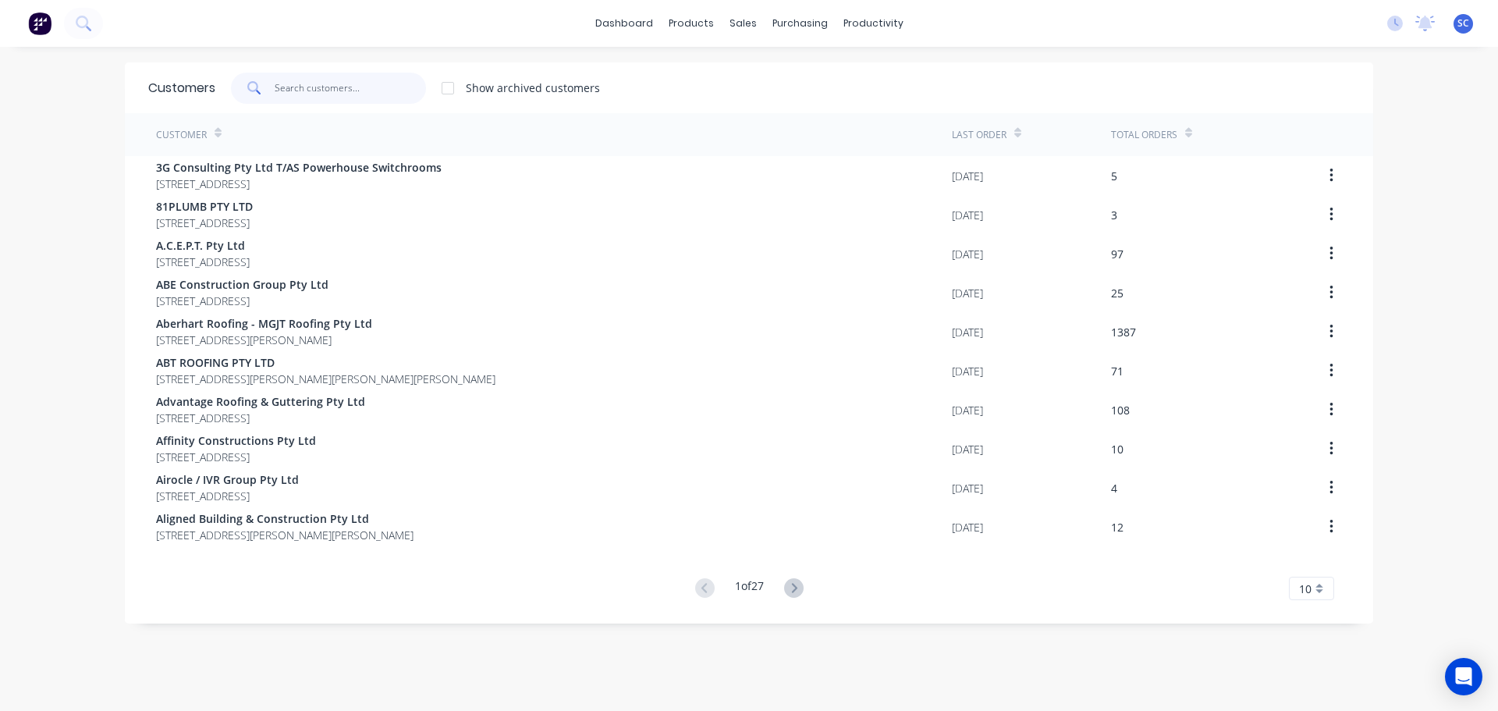
click at [293, 94] on input "text" at bounding box center [351, 88] width 152 height 31
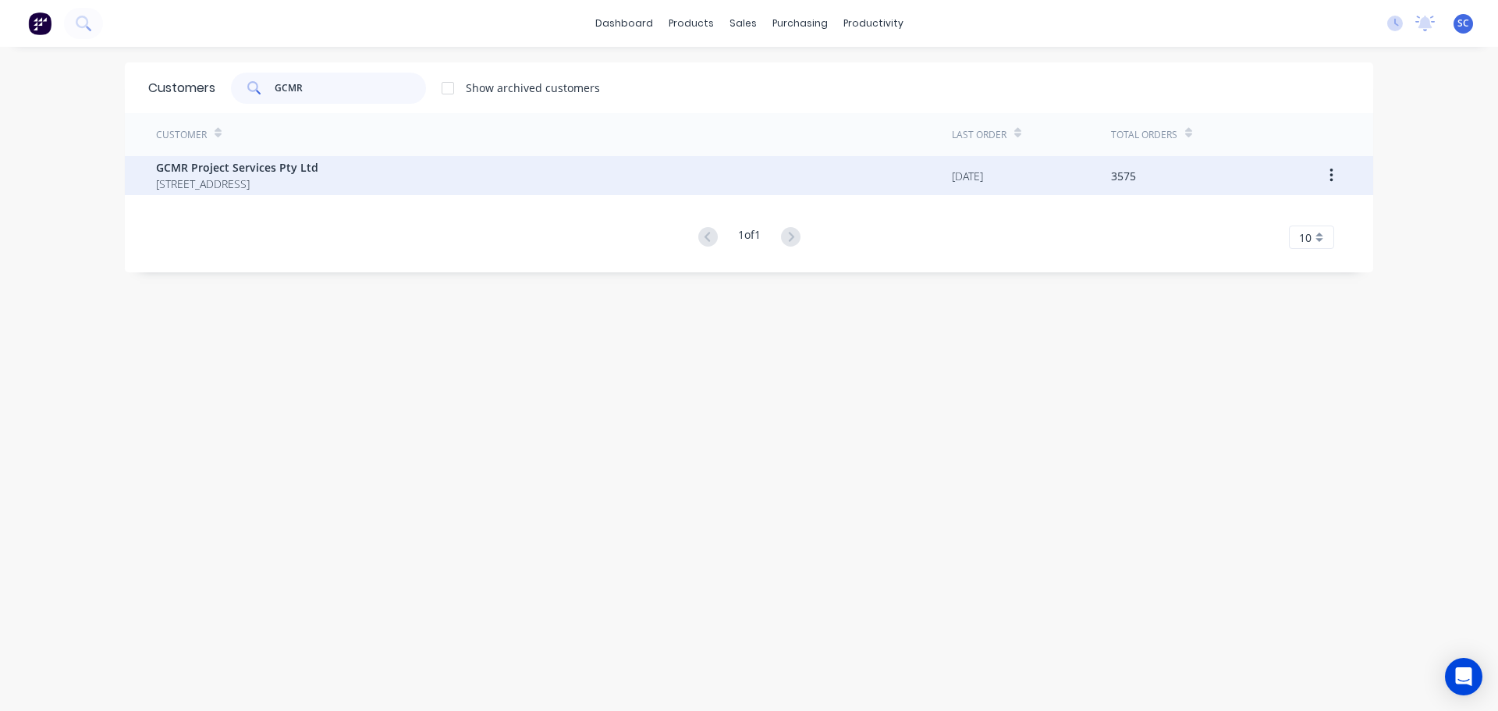
type input "GCMR"
click at [268, 186] on span "PO BOX 275 MERMAID BEACH Queensland Australia 4218" at bounding box center [237, 184] width 162 height 16
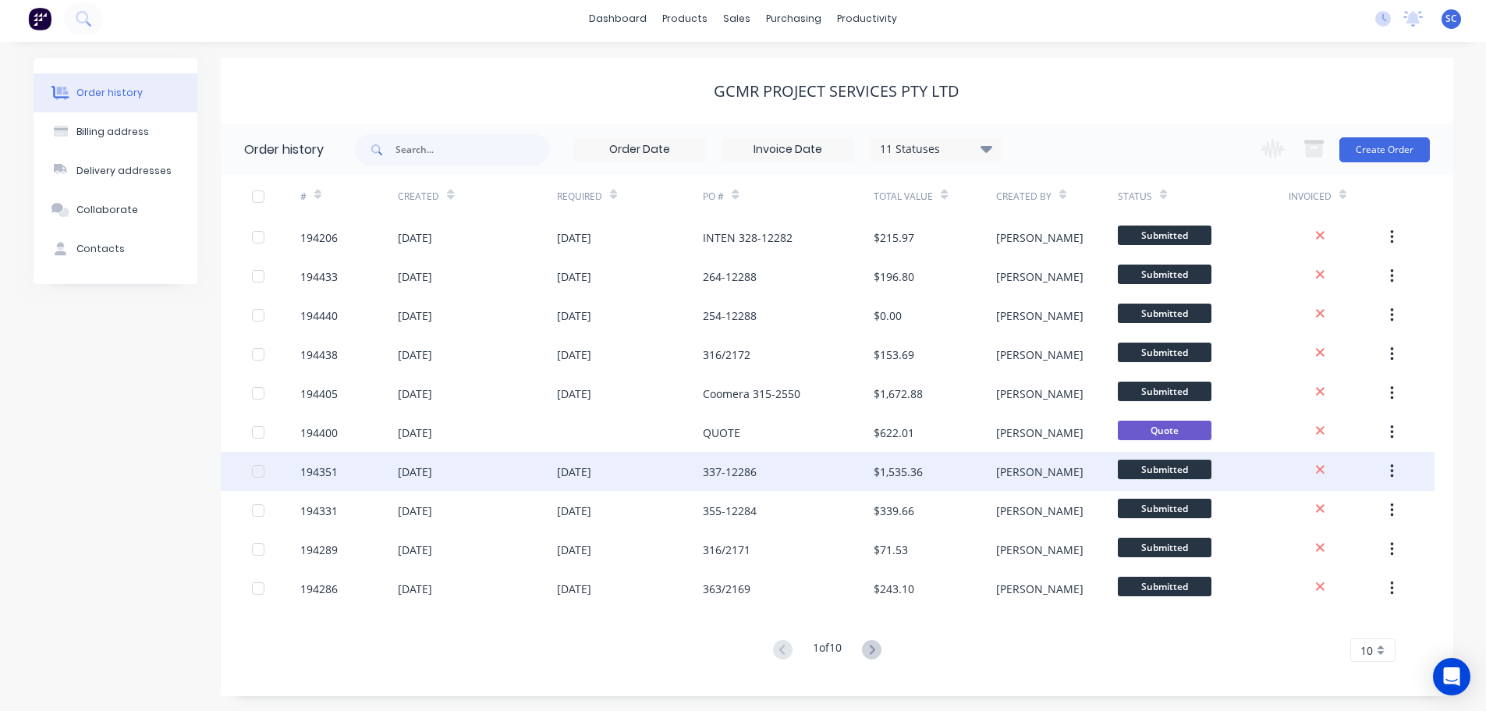
scroll to position [5, 0]
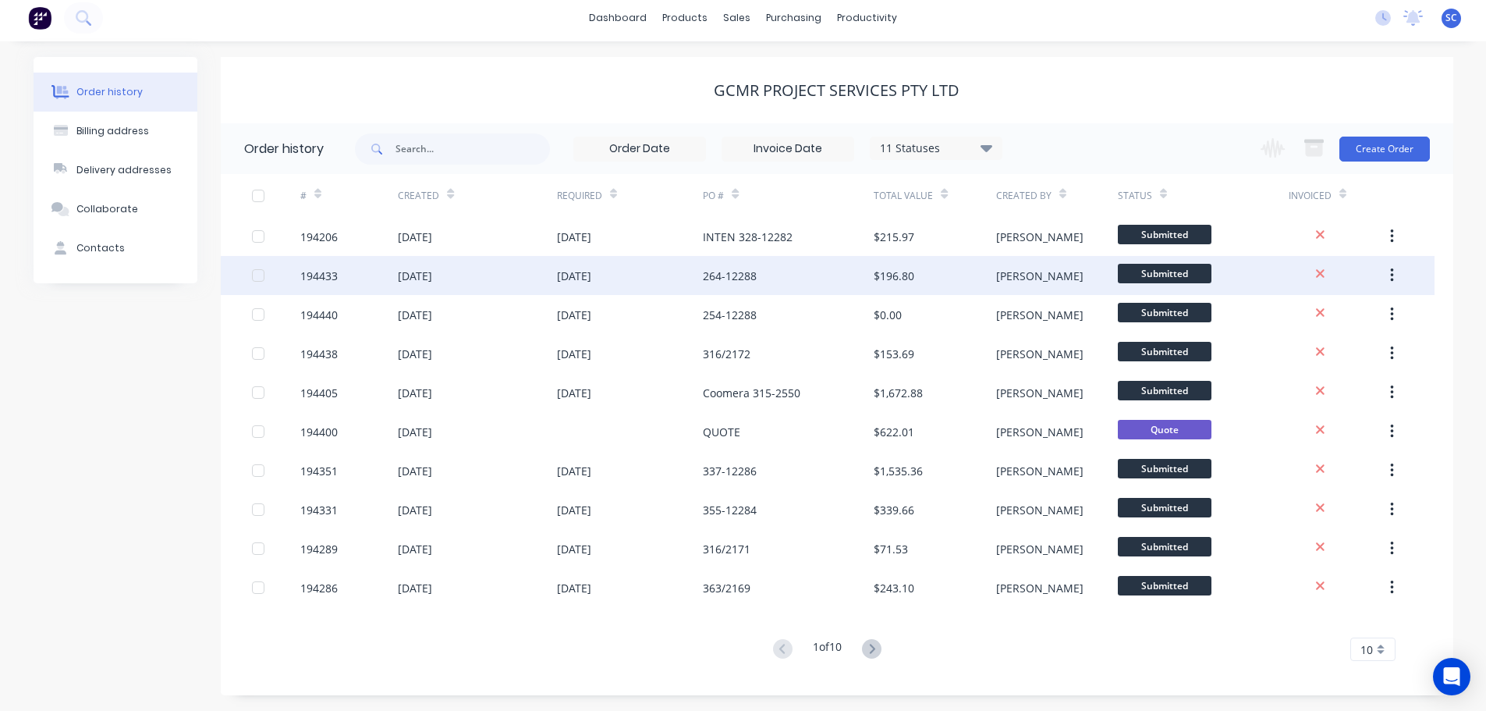
click at [606, 285] on div "02 Oct 2025" at bounding box center [630, 275] width 147 height 39
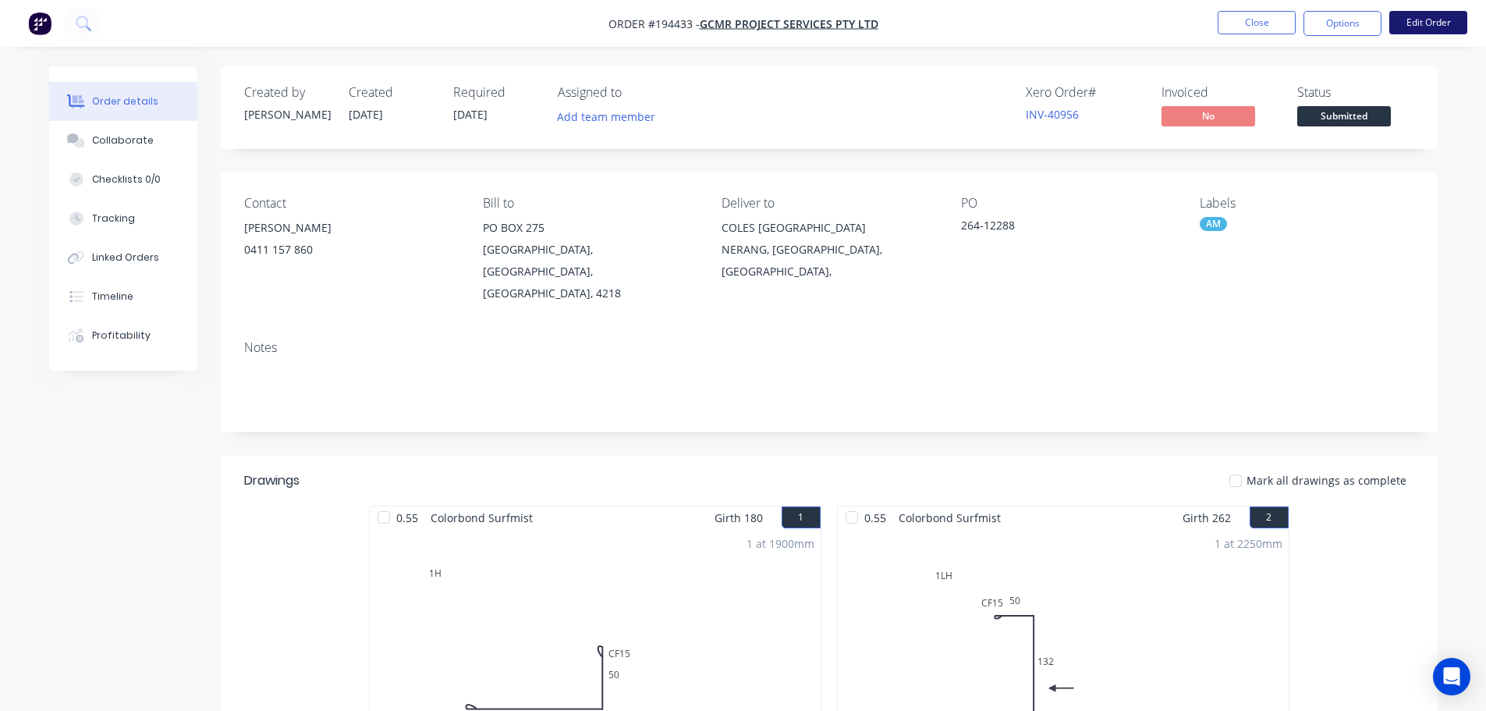
click at [1426, 19] on button "Edit Order" at bounding box center [1429, 22] width 78 height 23
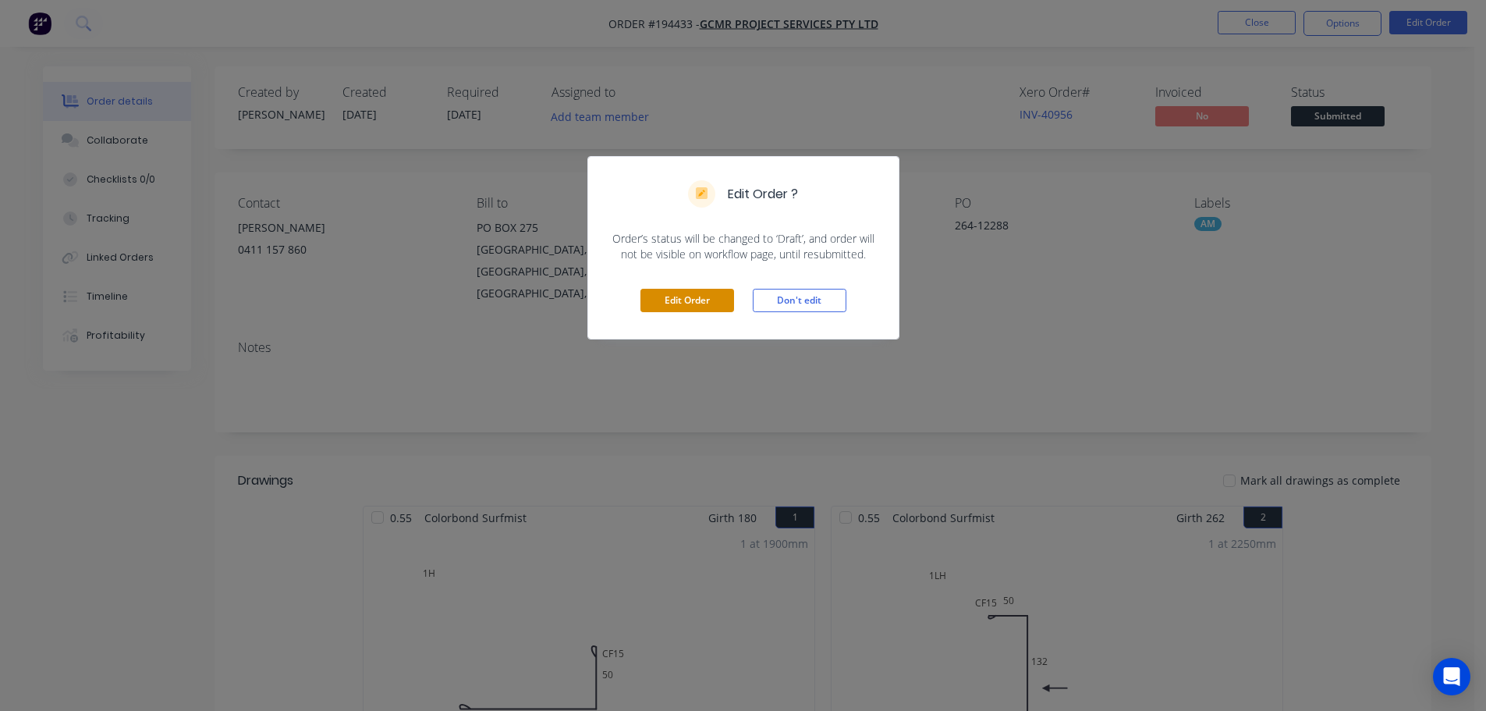
click at [701, 300] on button "Edit Order" at bounding box center [688, 300] width 94 height 23
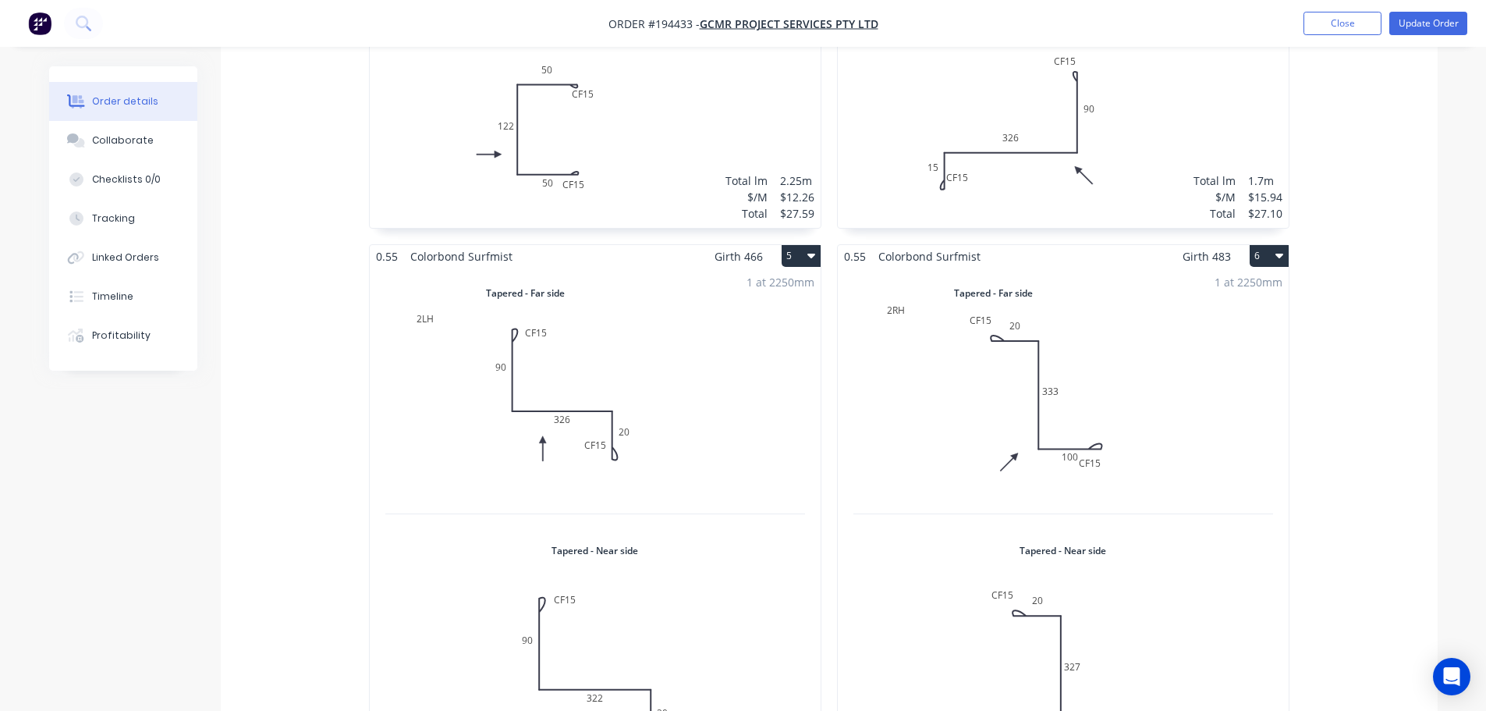
scroll to position [858, 0]
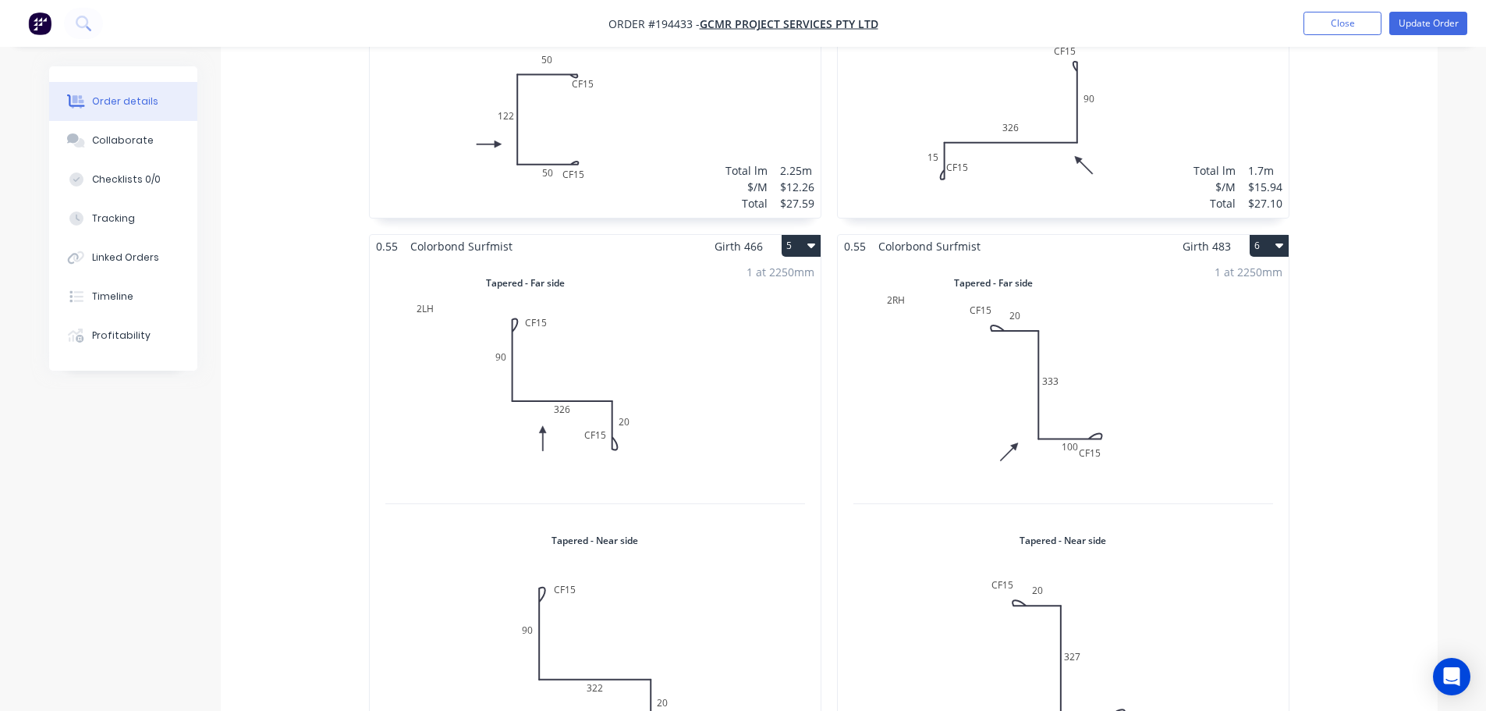
click at [526, 407] on div "1 at 2250mm Total lm $/M Total 2.25m $17.38 $39.11" at bounding box center [595, 514] width 451 height 514
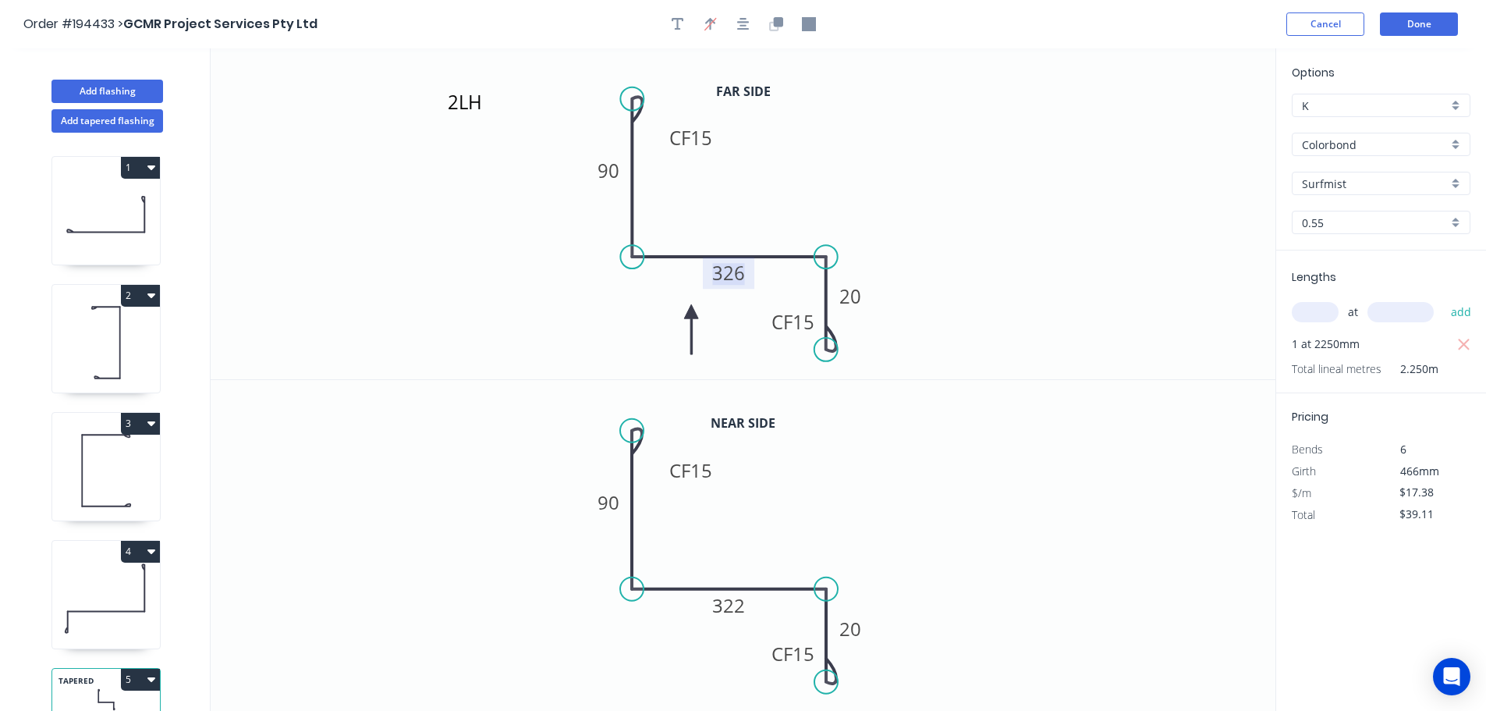
click at [744, 275] on tspan "326" at bounding box center [728, 273] width 33 height 26
click at [733, 608] on tspan "322" at bounding box center [728, 605] width 33 height 26
type input "$15.94"
type input "$35.87"
click at [1027, 455] on icon "0 CF 15 90 326 CF 15 20" at bounding box center [743, 546] width 1065 height 332
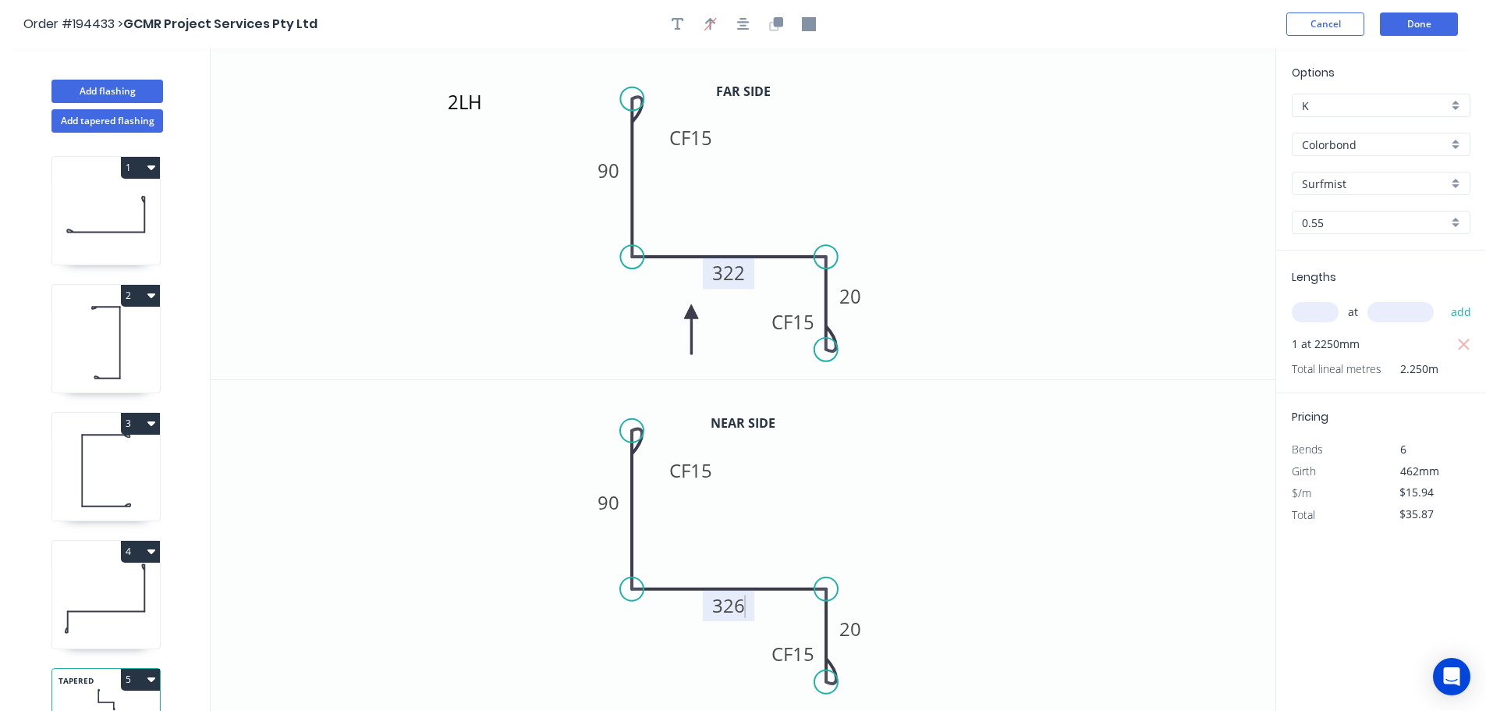
type input "$17.38"
type input "$39.11"
click at [1419, 19] on button "Done" at bounding box center [1419, 23] width 78 height 23
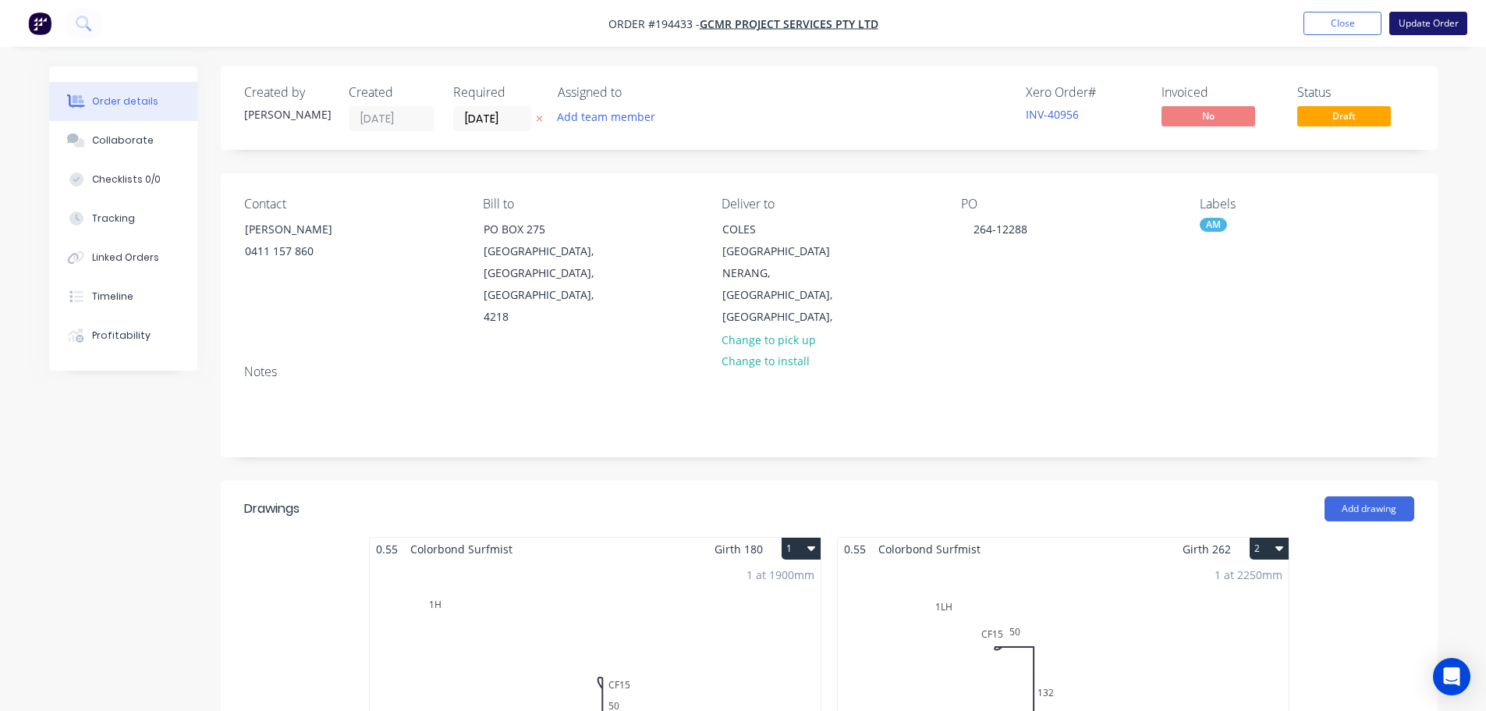
click at [1422, 28] on button "Update Order" at bounding box center [1429, 23] width 78 height 23
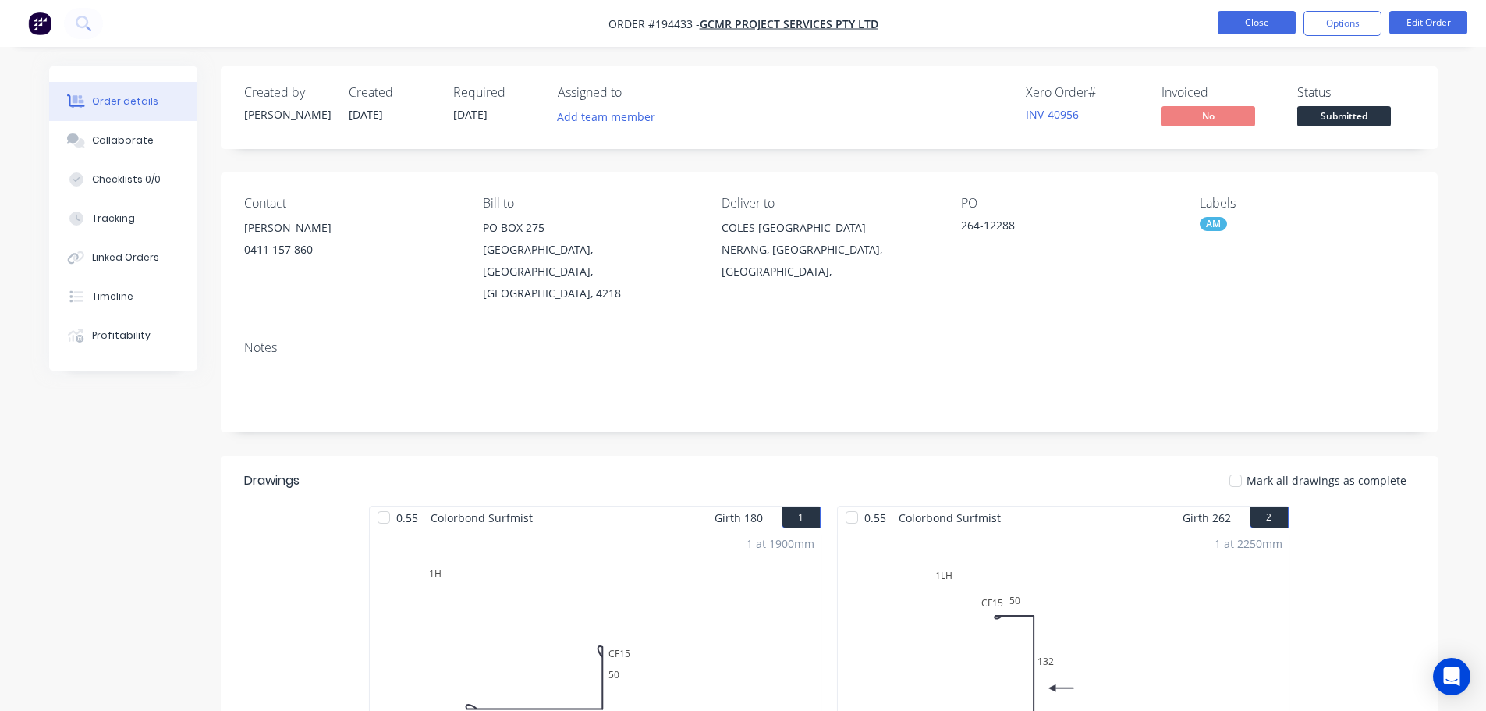
click at [1251, 19] on button "Close" at bounding box center [1257, 22] width 78 height 23
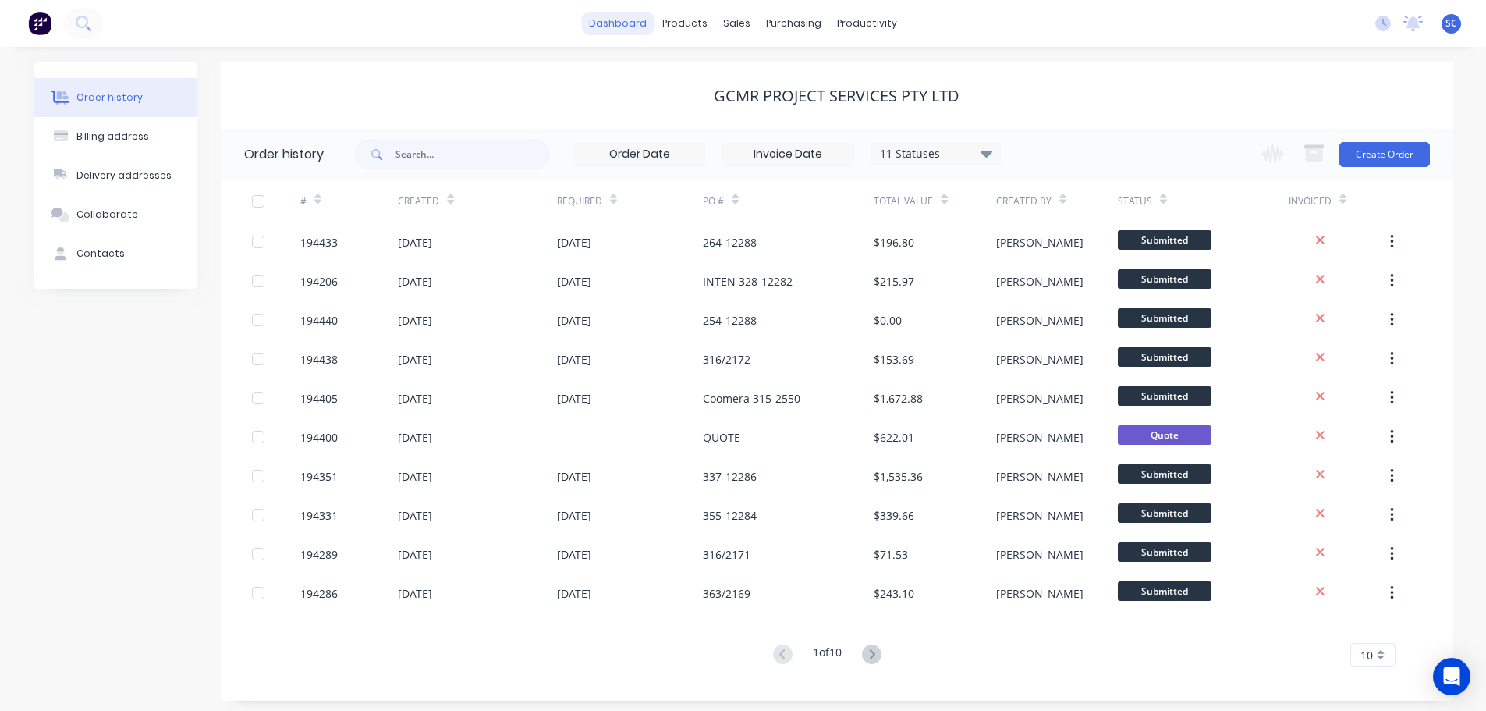
click at [625, 13] on link "dashboard" at bounding box center [617, 23] width 73 height 23
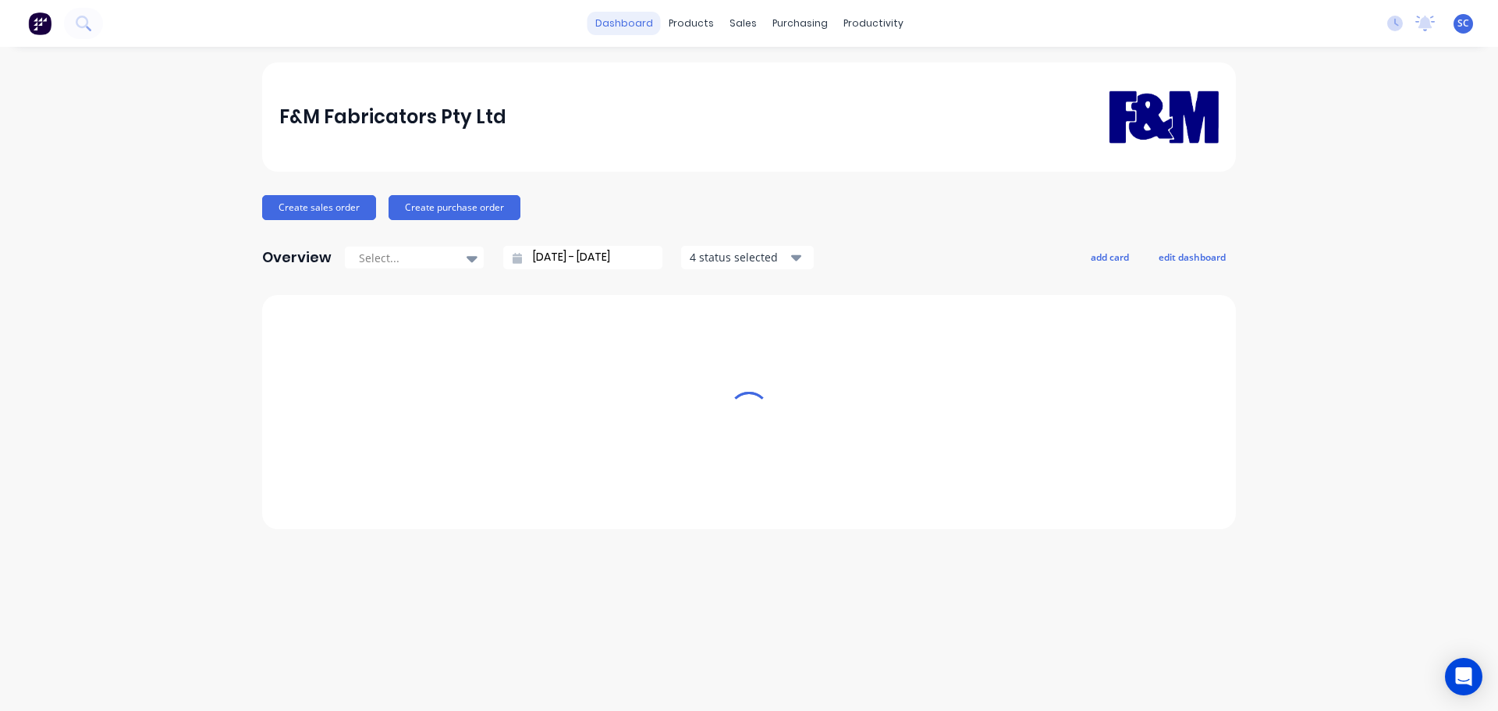
click at [620, 19] on link "dashboard" at bounding box center [624, 23] width 73 height 23
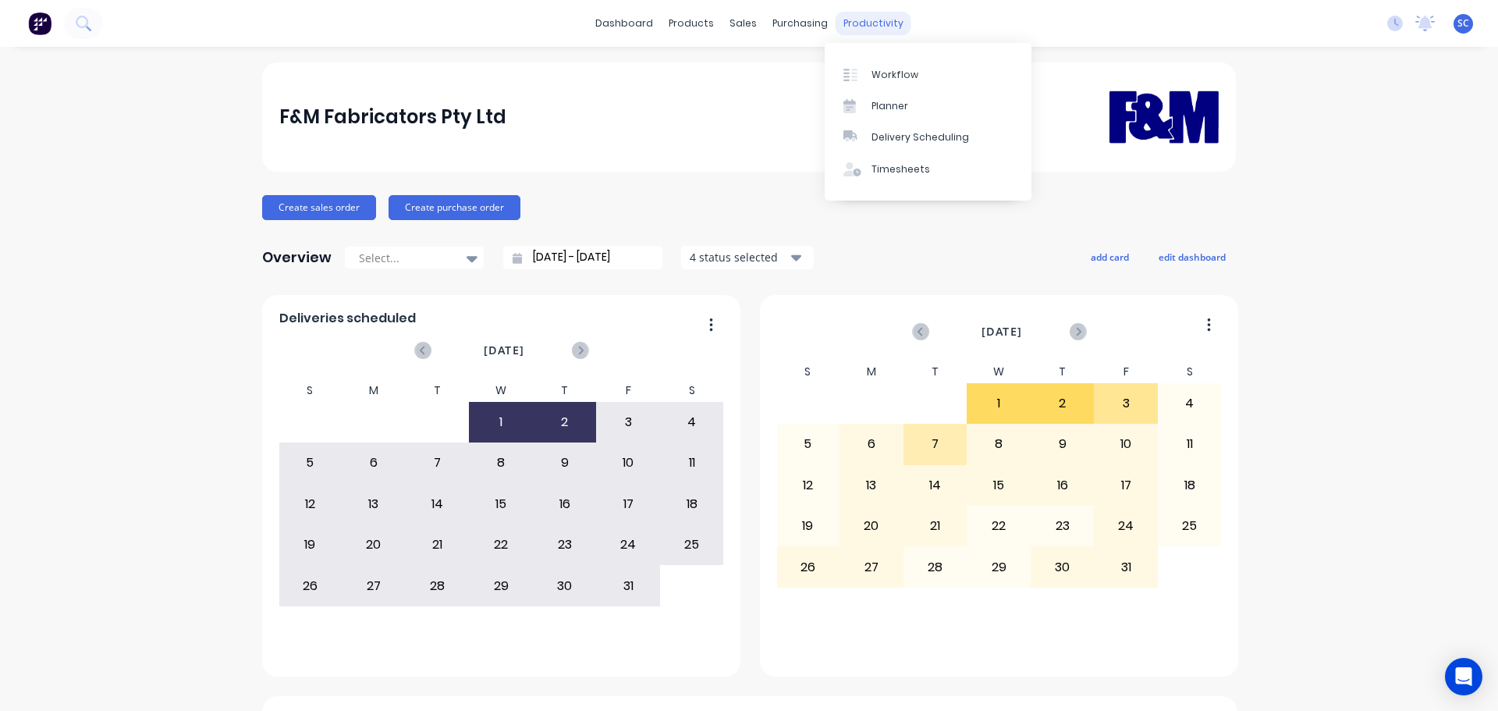
drag, startPoint x: 879, startPoint y: 20, endPoint x: 882, endPoint y: 27, distance: 8.4
click at [879, 19] on div "productivity" at bounding box center [874, 23] width 76 height 23
drag, startPoint x: 910, startPoint y: 139, endPoint x: 921, endPoint y: 139, distance: 10.9
click at [912, 139] on div "Delivery Scheduling" at bounding box center [921, 137] width 98 height 14
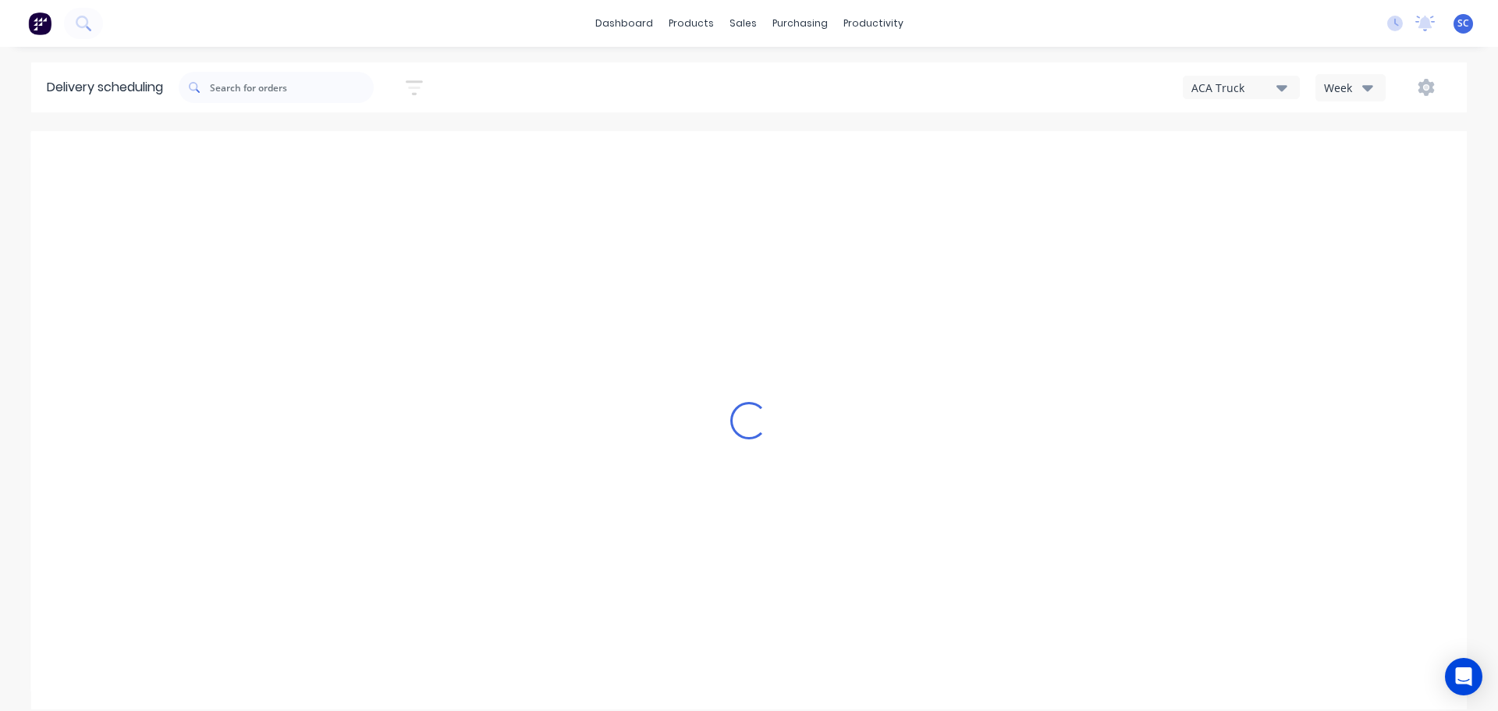
click at [1371, 86] on icon "button" at bounding box center [1367, 88] width 11 height 6
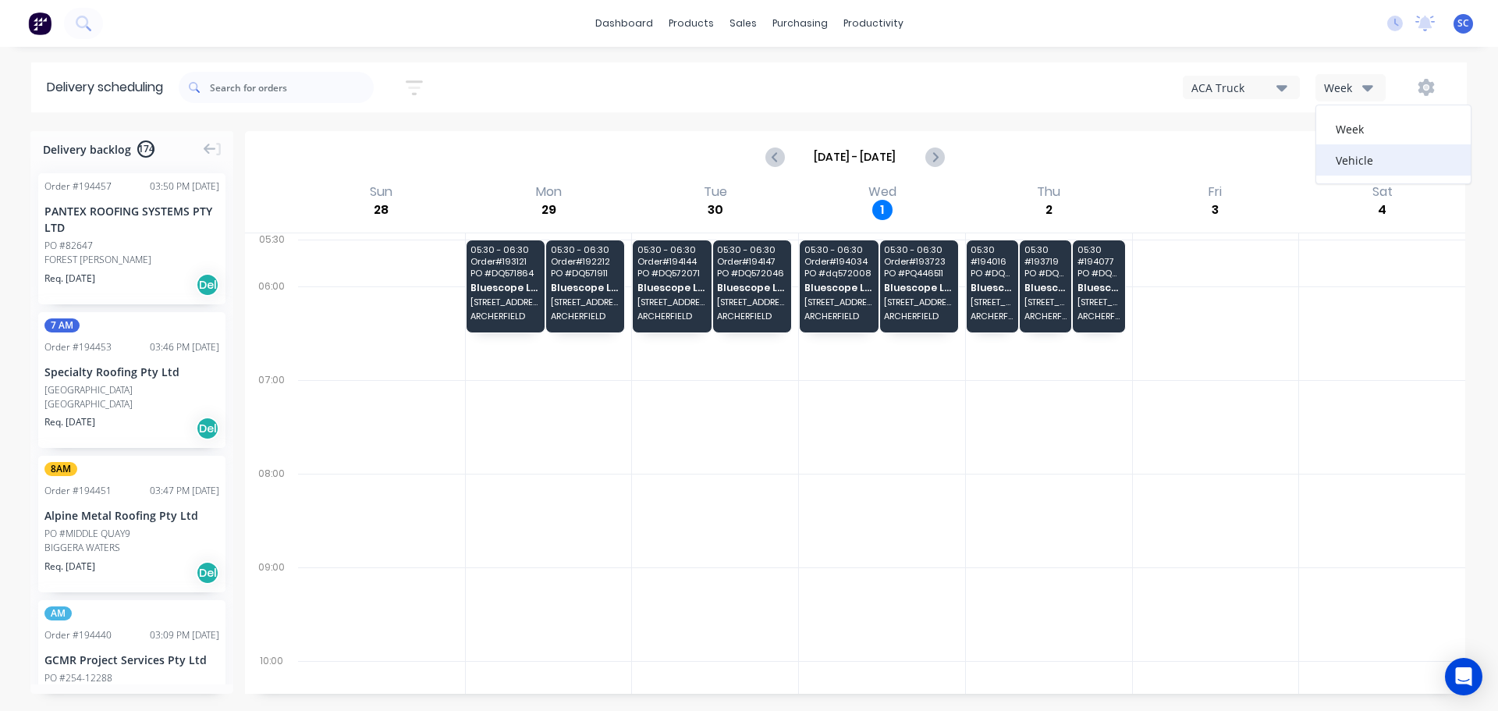
click at [1366, 157] on div "Vehicle" at bounding box center [1393, 159] width 154 height 31
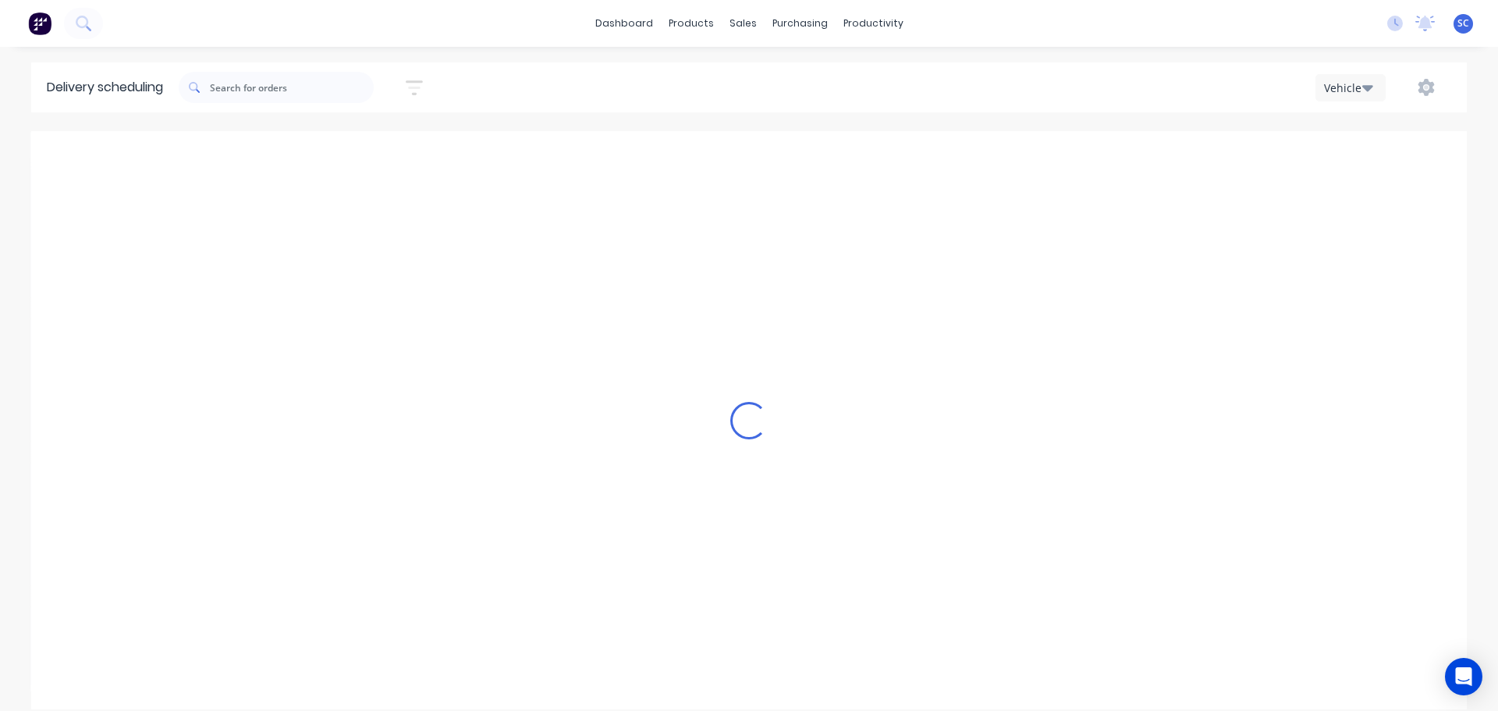
scroll to position [0, 1]
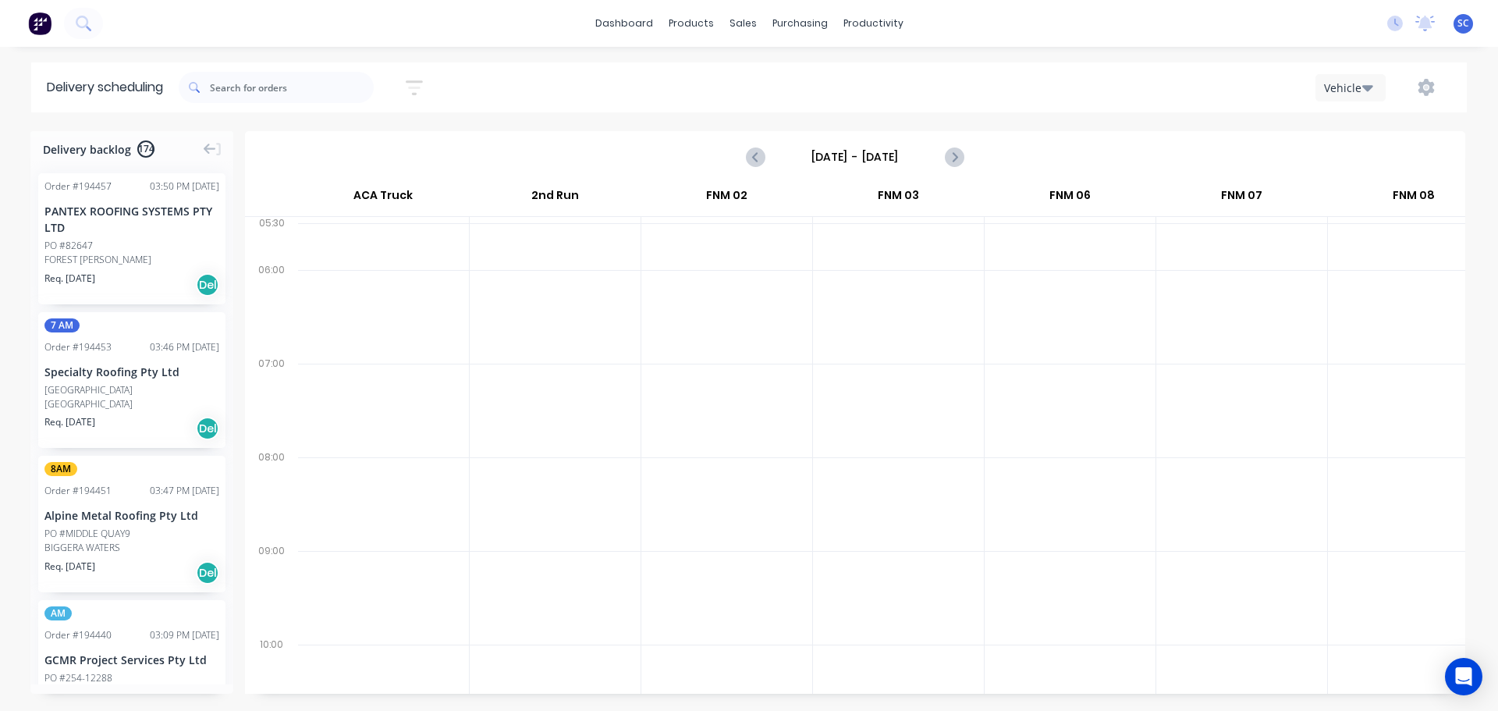
click at [835, 156] on input "[DATE] - [DATE]" at bounding box center [855, 156] width 154 height 23
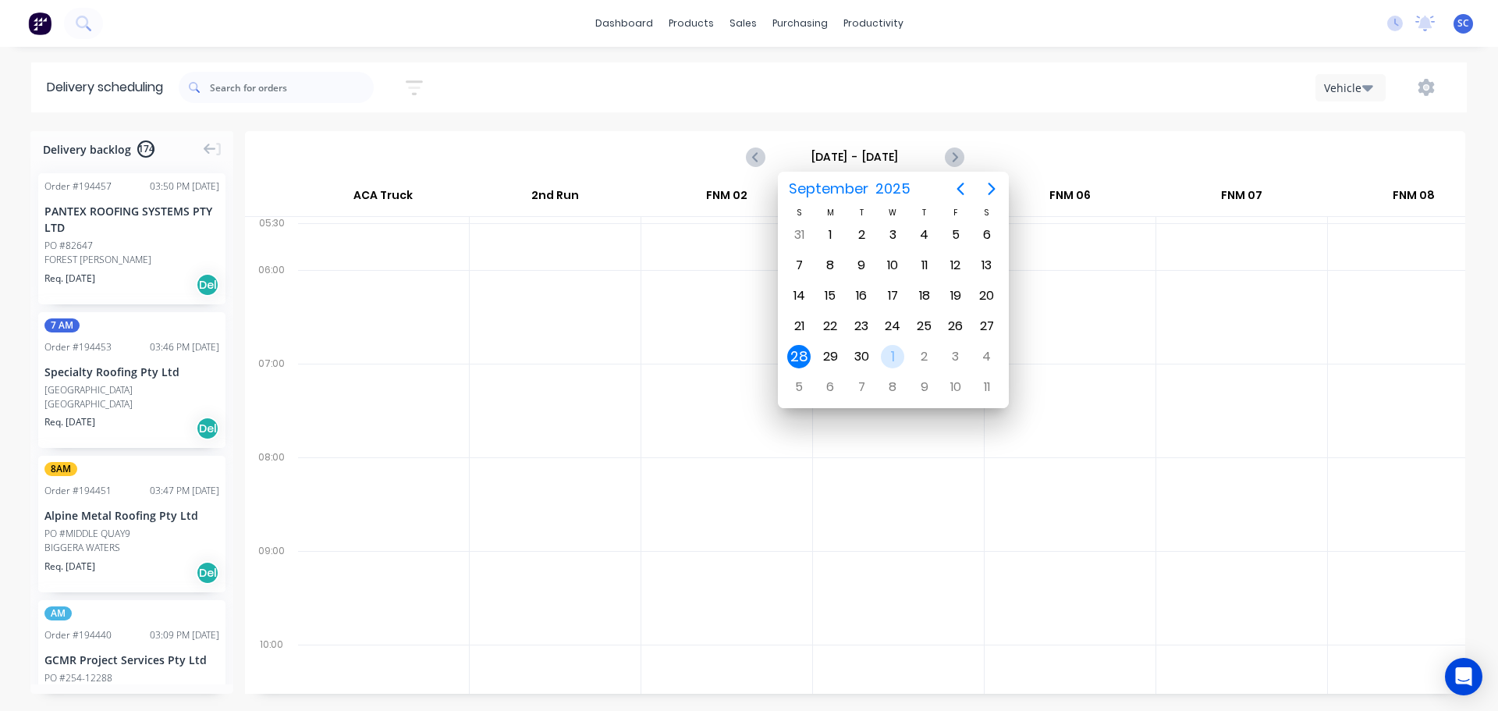
click at [891, 360] on div "1" at bounding box center [892, 356] width 23 height 23
type input "Wednesday - 01/10/25"
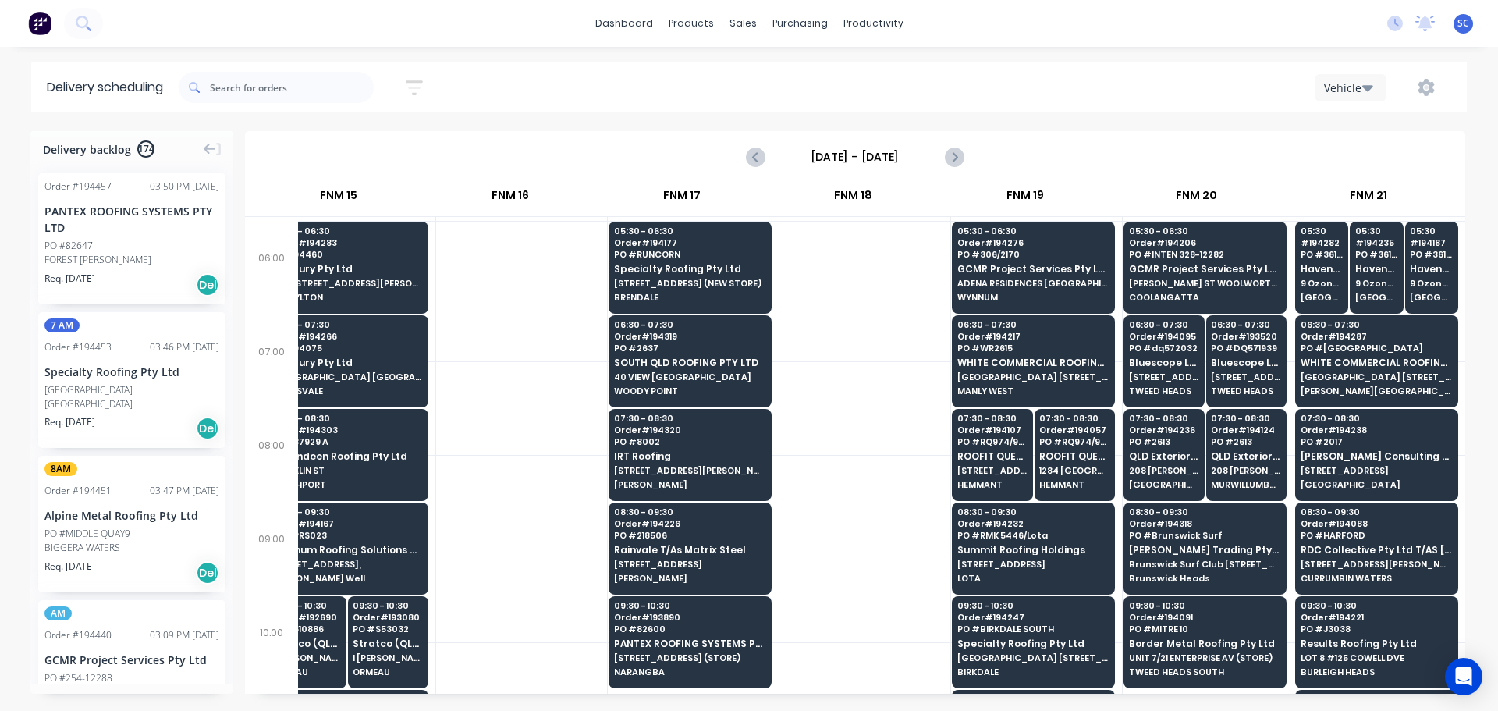
scroll to position [0, 2106]
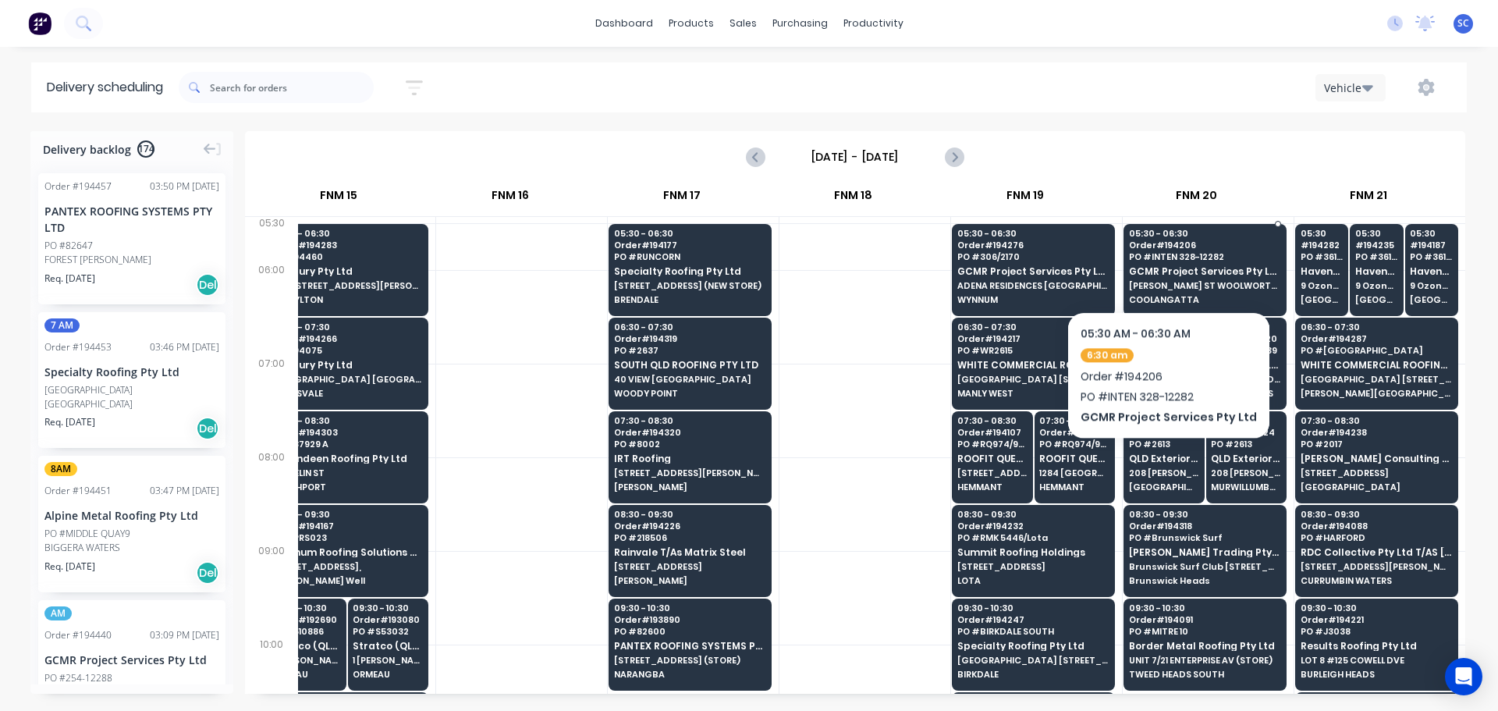
click at [1162, 264] on div "05:30 - 06:30 Order # 194206 PO # INTEN 328-12282 GCMR Project Services Pty Ltd…" at bounding box center [1205, 267] width 162 height 87
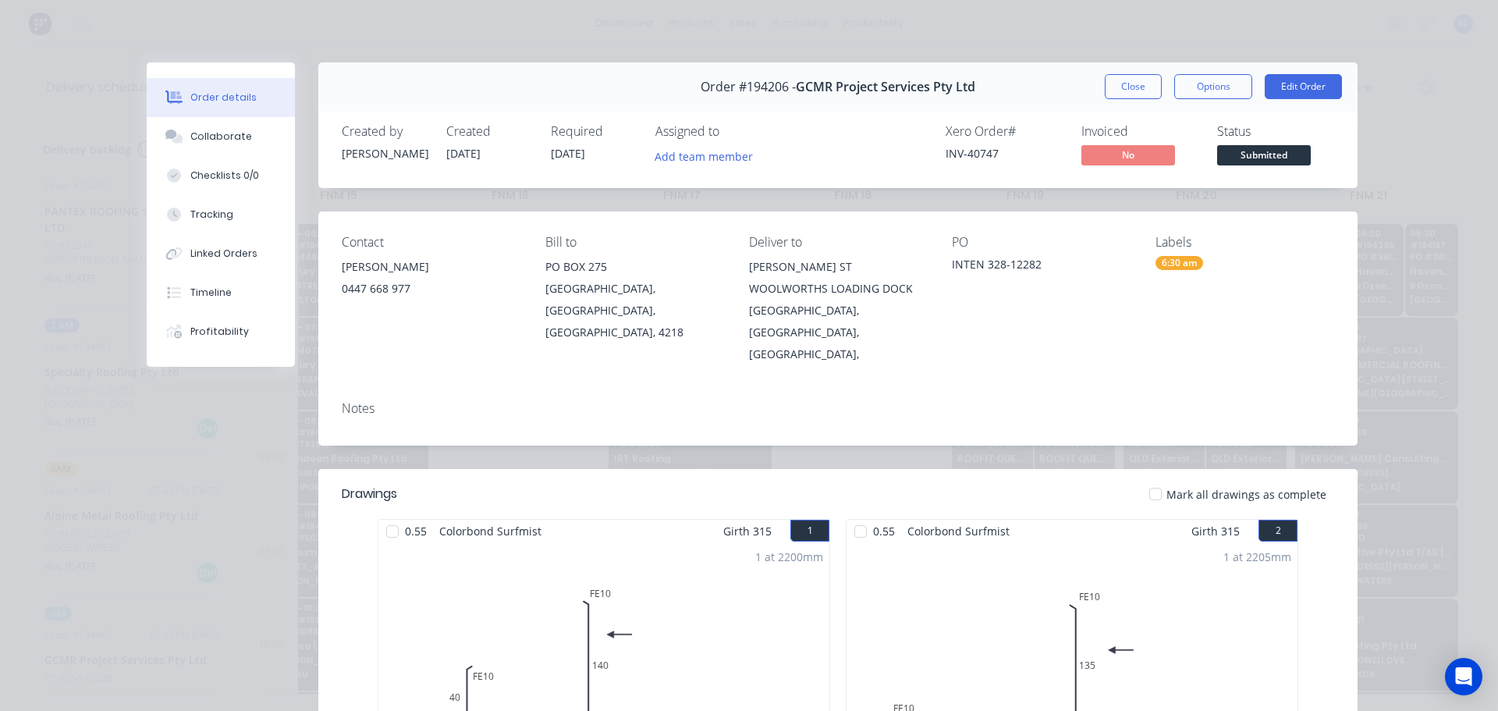
click at [1132, 89] on button "Close" at bounding box center [1133, 86] width 57 height 25
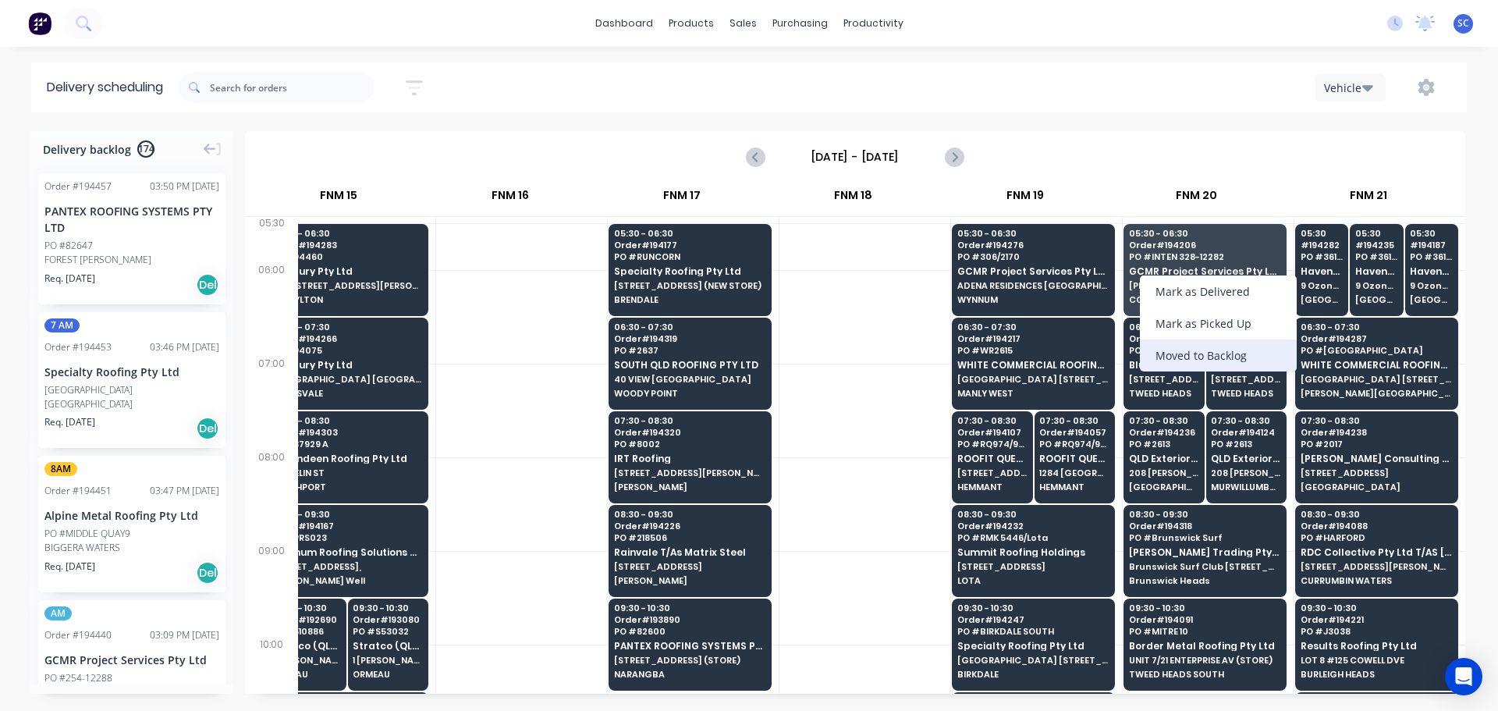
click at [1237, 358] on div "Moved to Backlog" at bounding box center [1218, 355] width 157 height 32
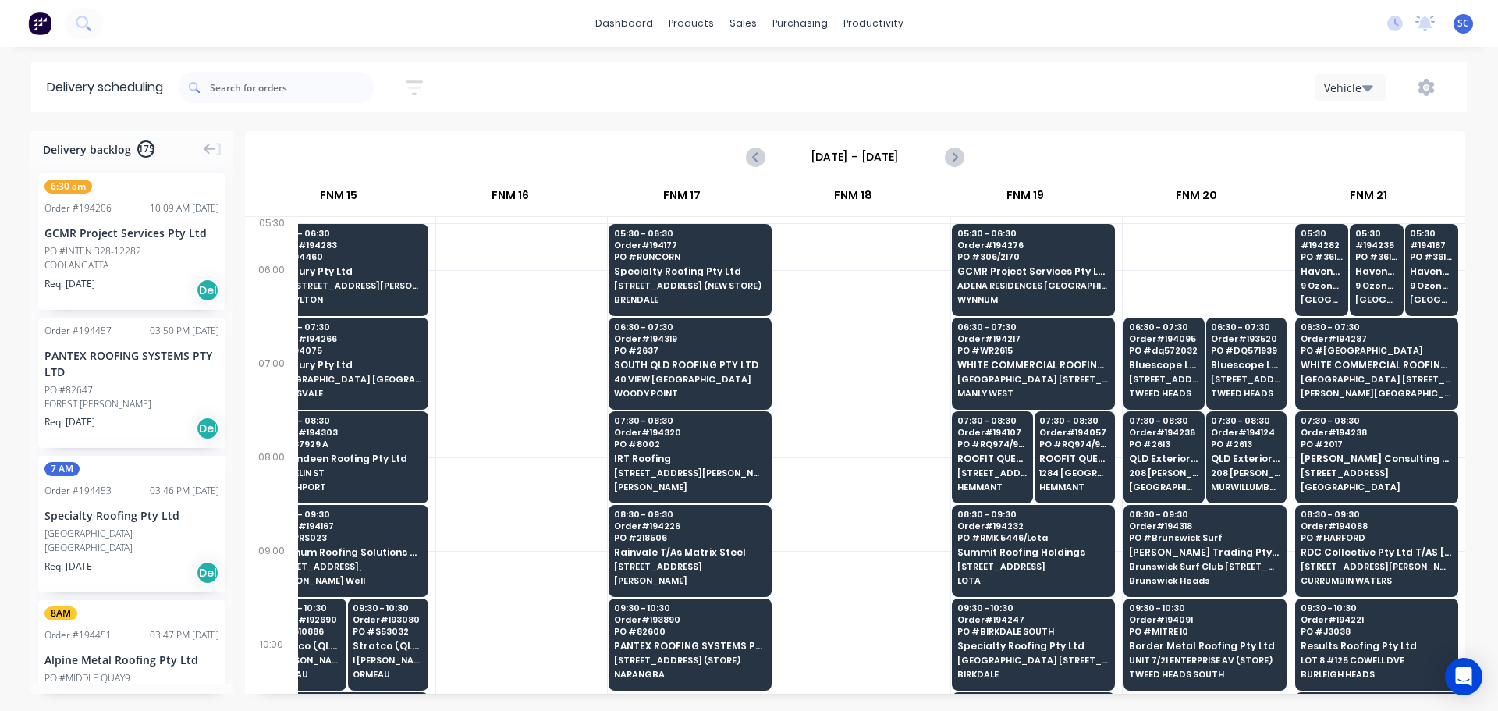
click at [104, 253] on div "PO #INTEN 328-12282" at bounding box center [92, 251] width 97 height 14
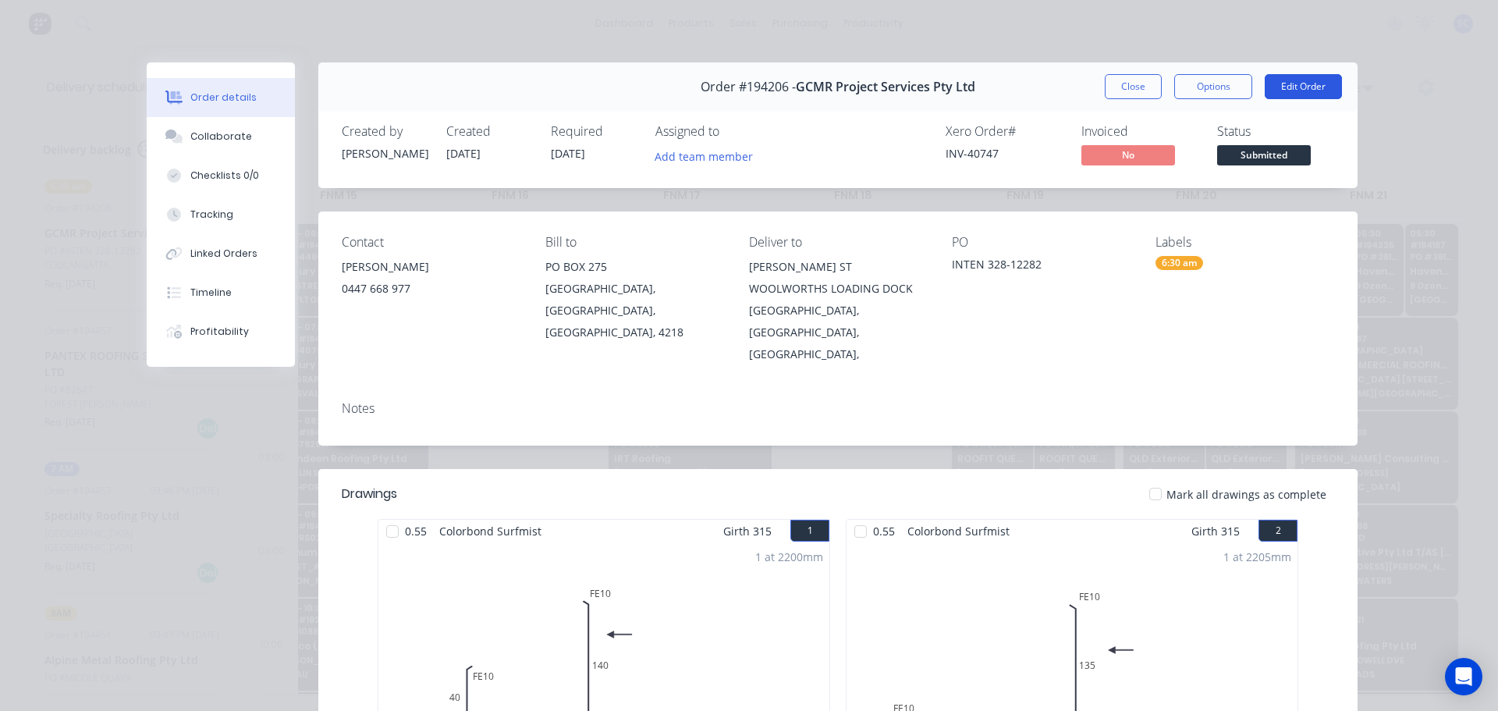
click at [1293, 84] on button "Edit Order" at bounding box center [1303, 86] width 77 height 25
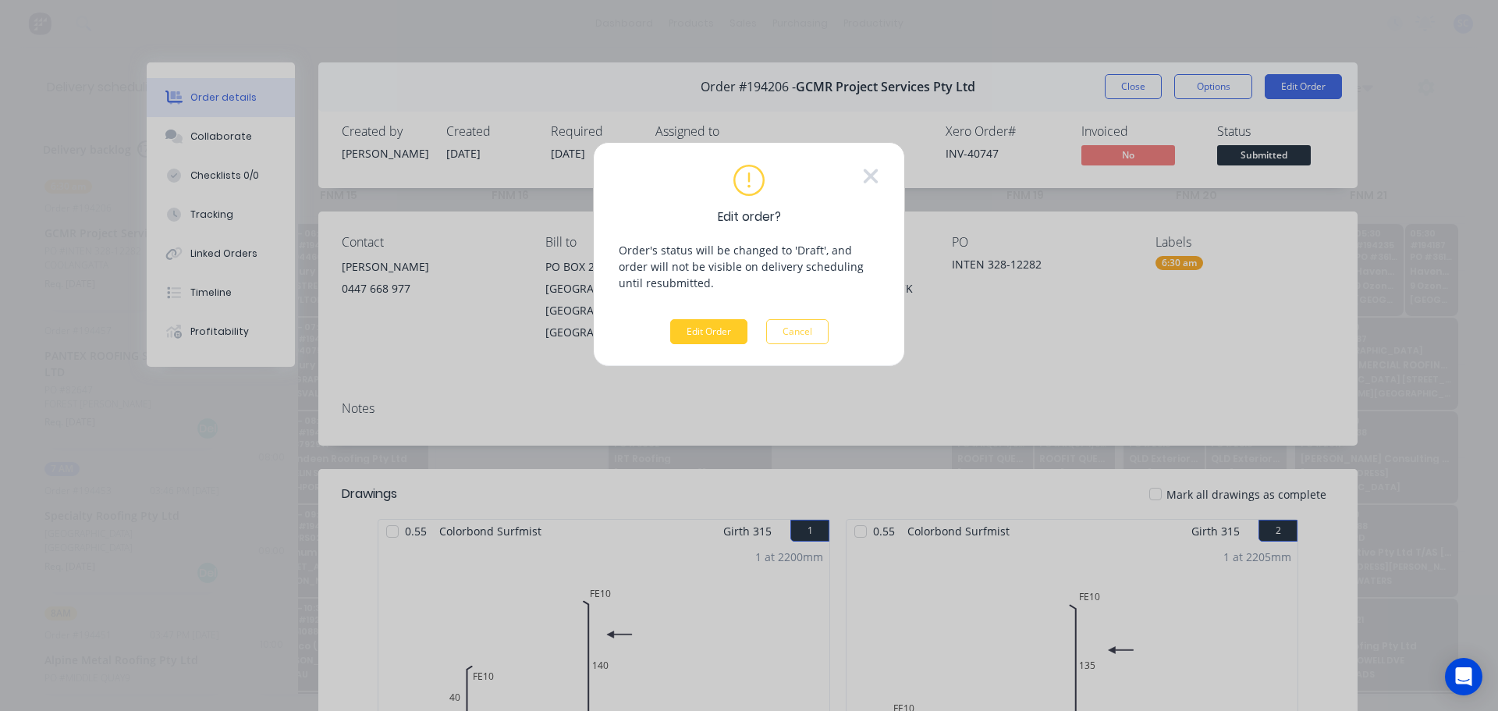
click at [702, 333] on button "Edit Order" at bounding box center [708, 331] width 77 height 25
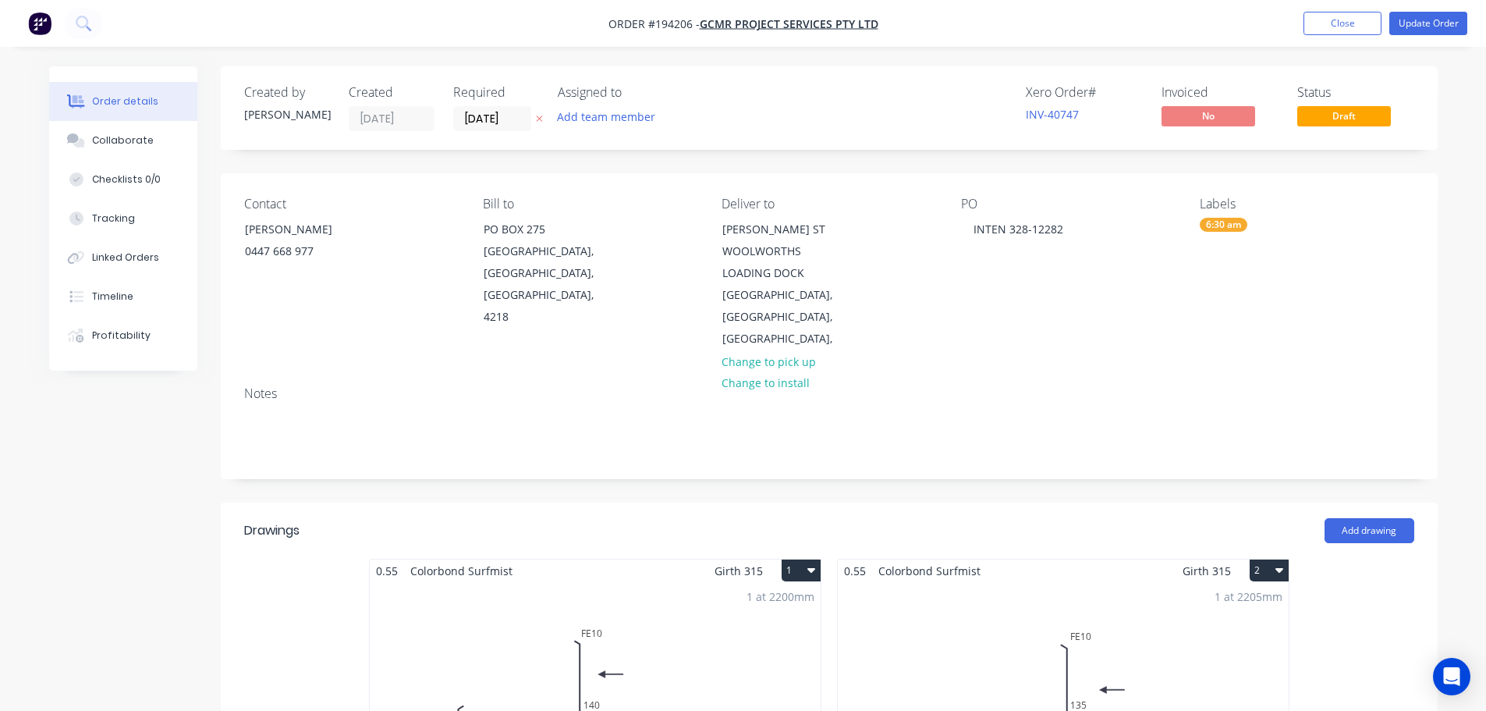
drag, startPoint x: 508, startPoint y: 124, endPoint x: 499, endPoint y: 149, distance: 26.4
click at [506, 125] on input "01/10/25" at bounding box center [492, 118] width 76 height 23
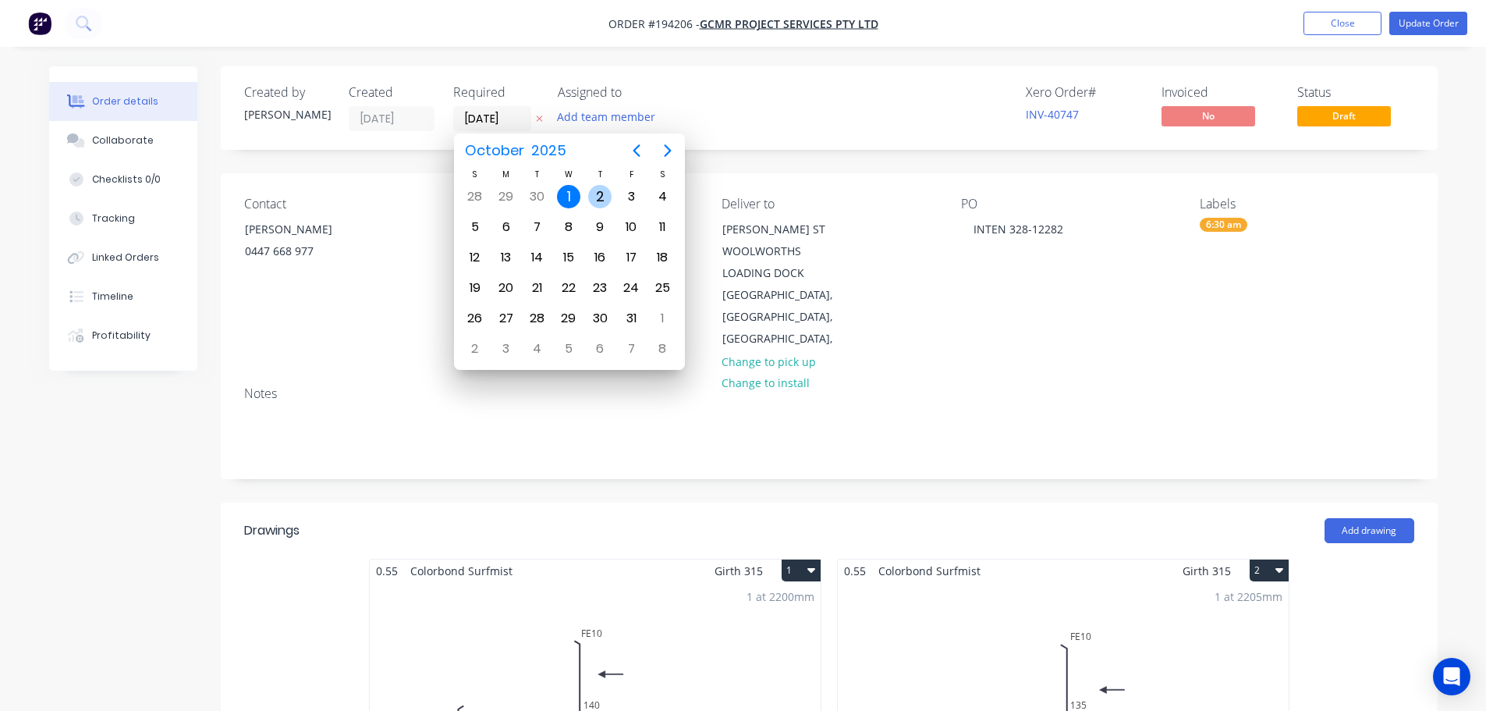
click at [603, 196] on div "2" at bounding box center [599, 196] width 23 height 23
type input "[DATE]"
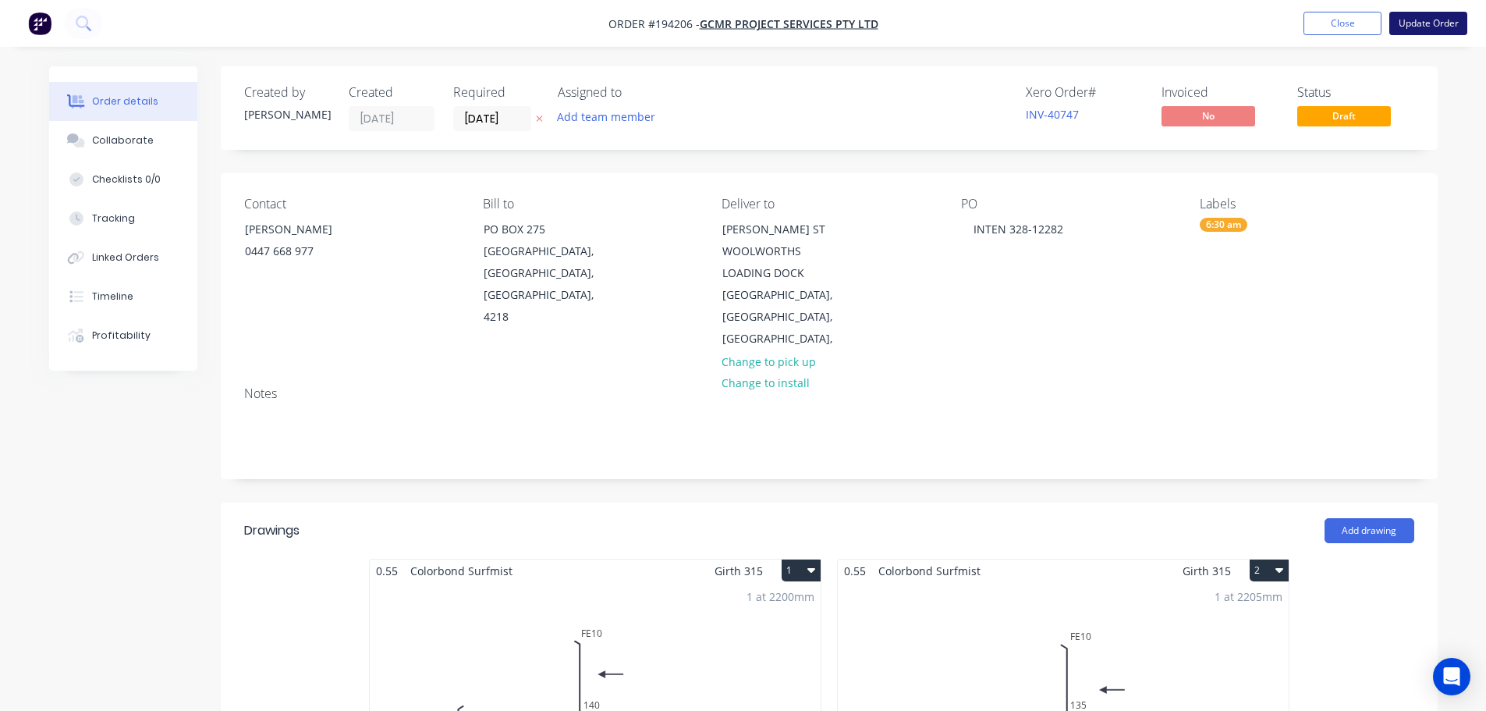
click at [1418, 17] on button "Update Order" at bounding box center [1429, 23] width 78 height 23
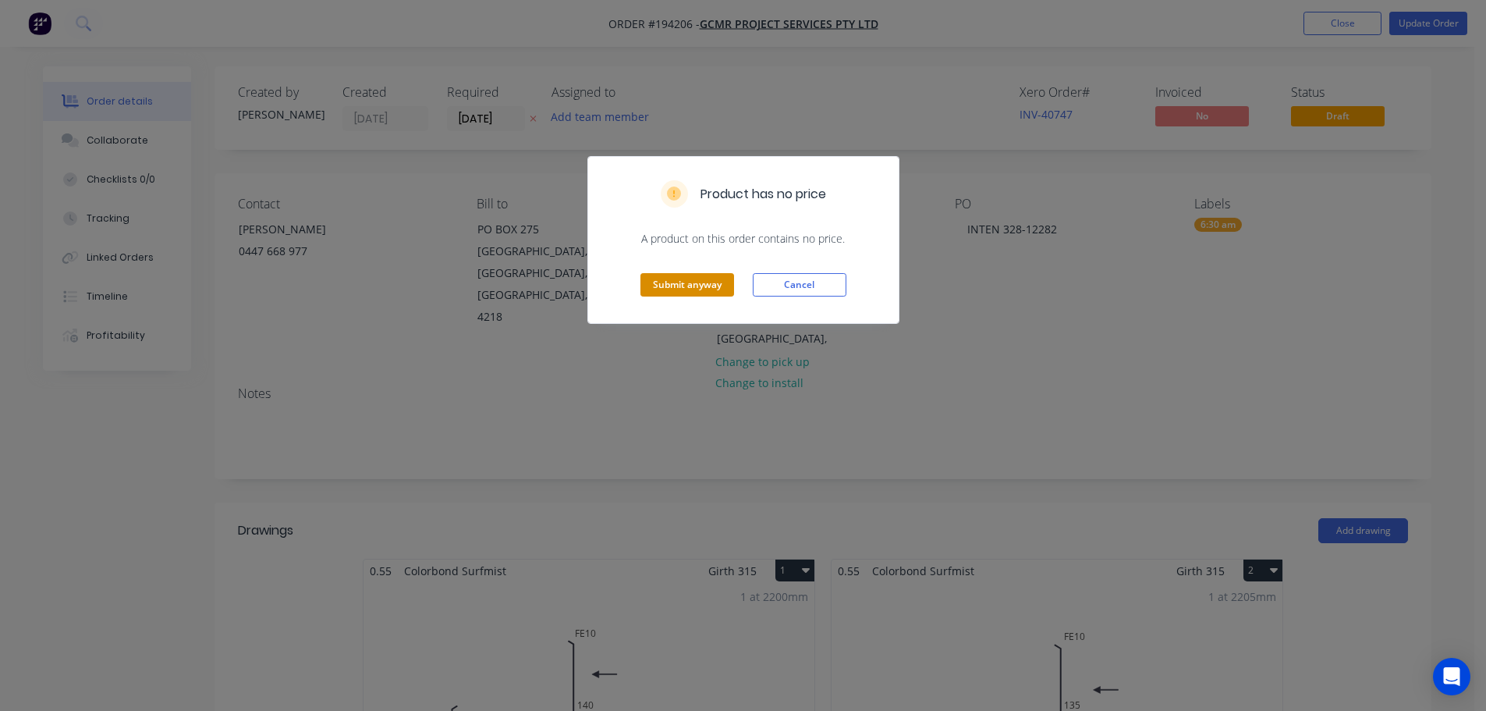
click at [686, 288] on button "Submit anyway" at bounding box center [688, 284] width 94 height 23
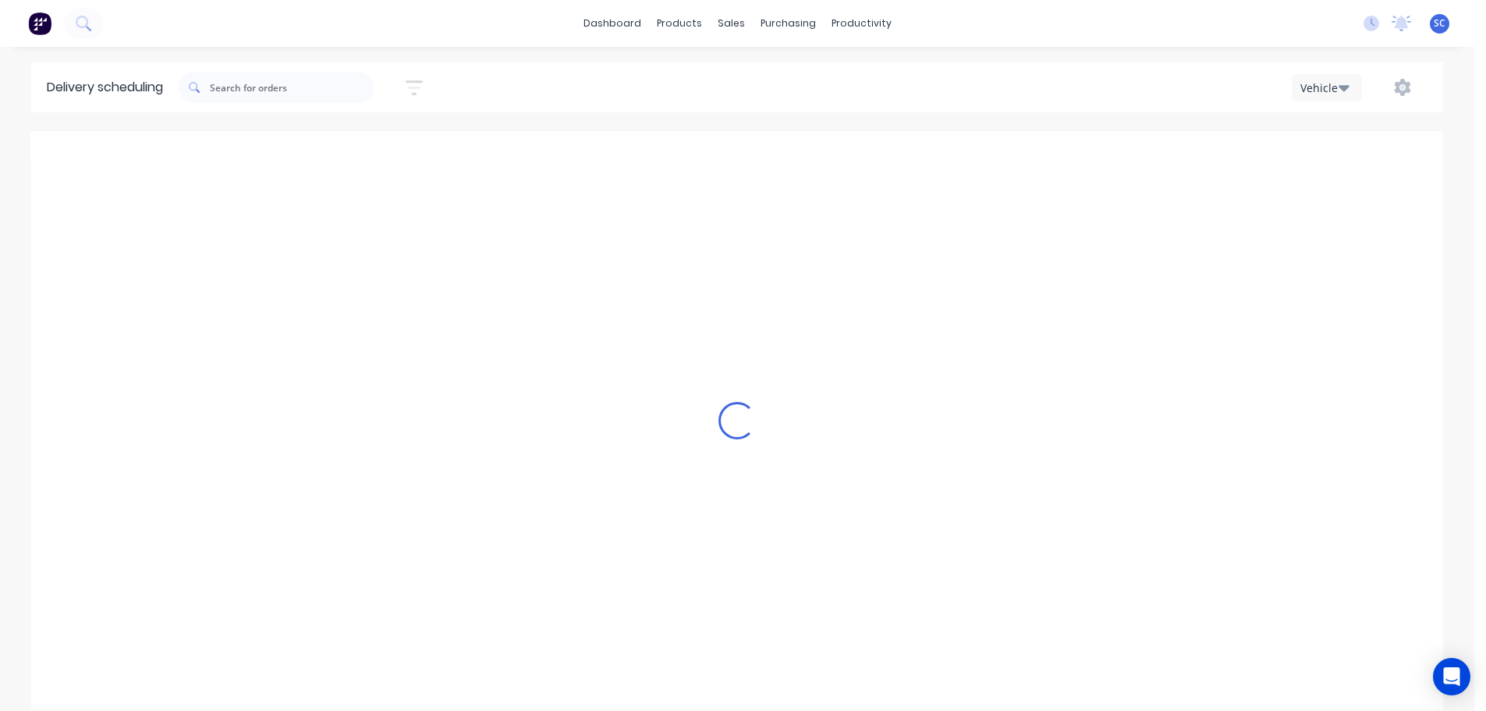
type input "Wednesday - 01/10/25"
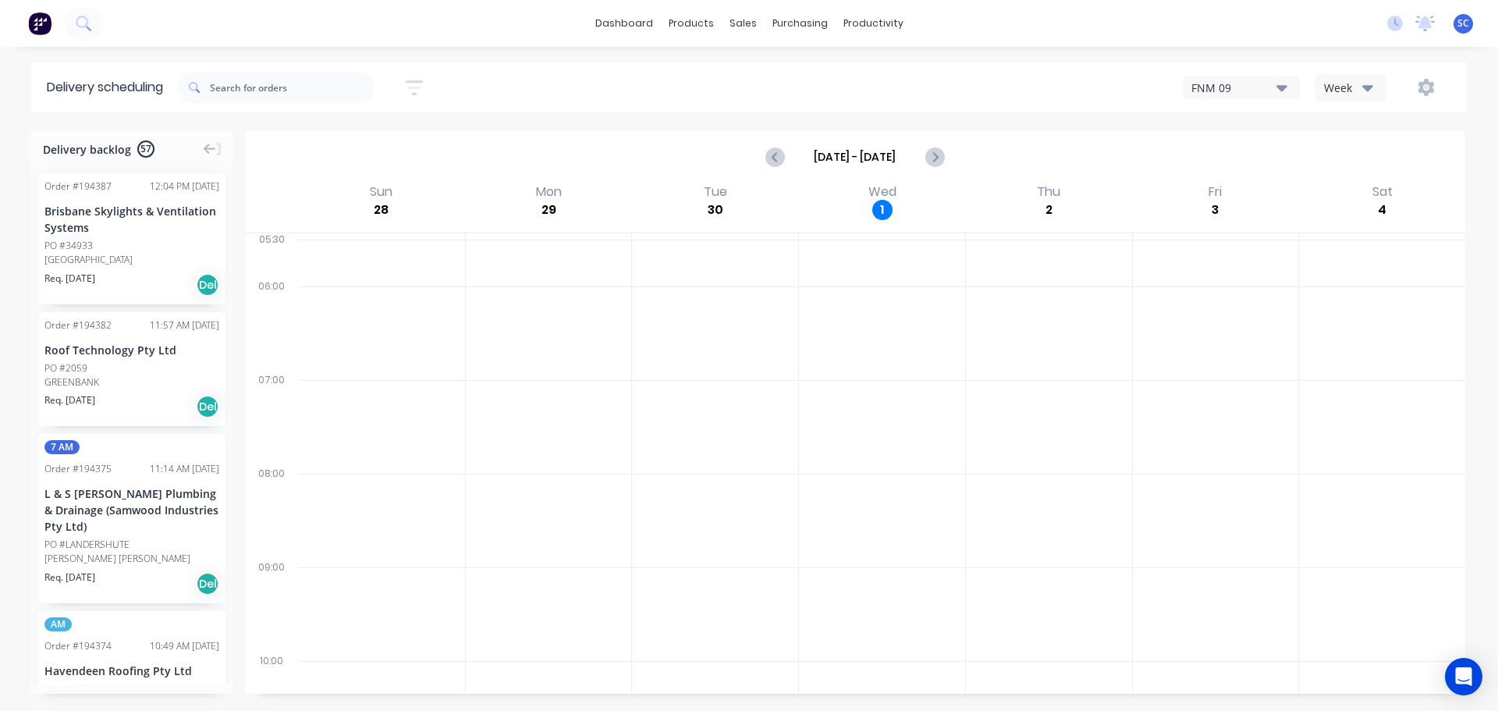
click at [1359, 83] on div "Week" at bounding box center [1346, 88] width 45 height 16
click at [1366, 161] on div "Vehicle" at bounding box center [1393, 159] width 154 height 31
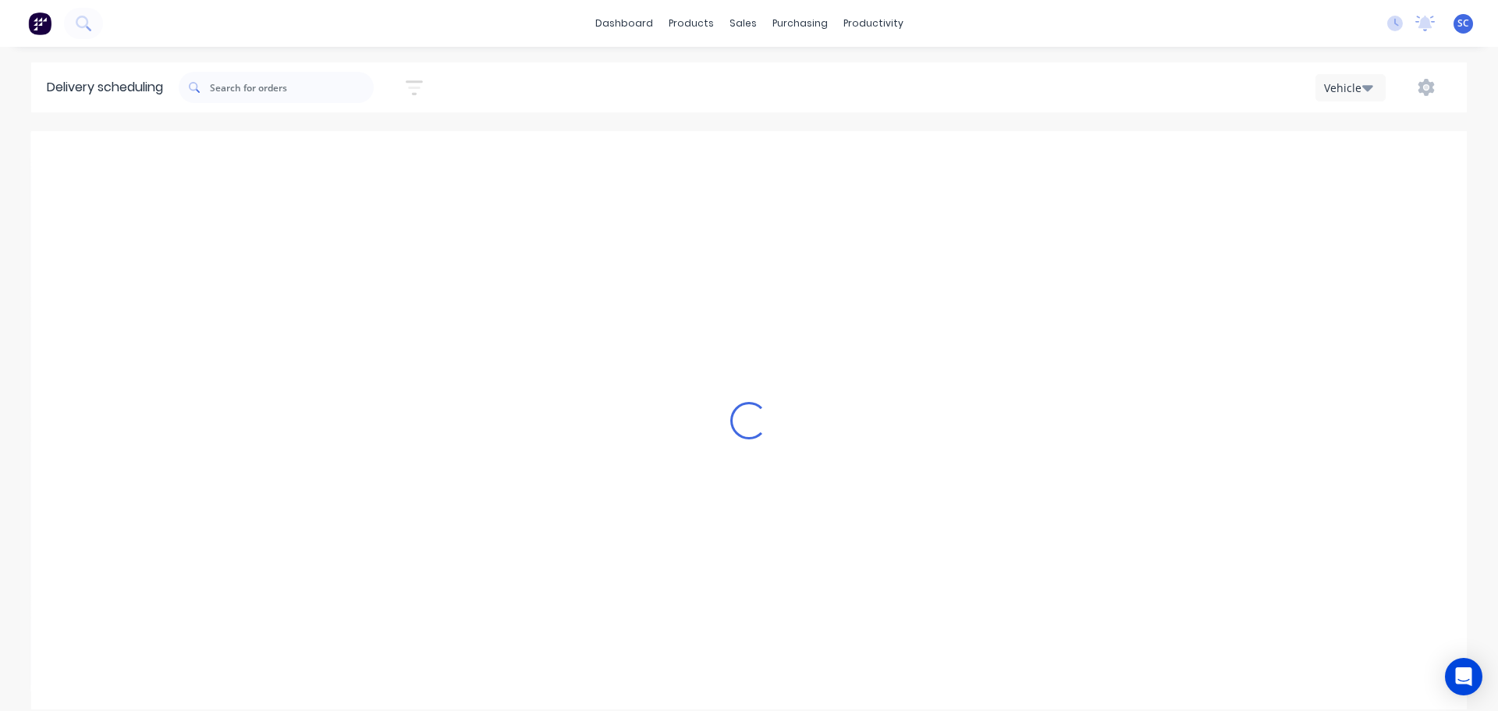
scroll to position [0, 1]
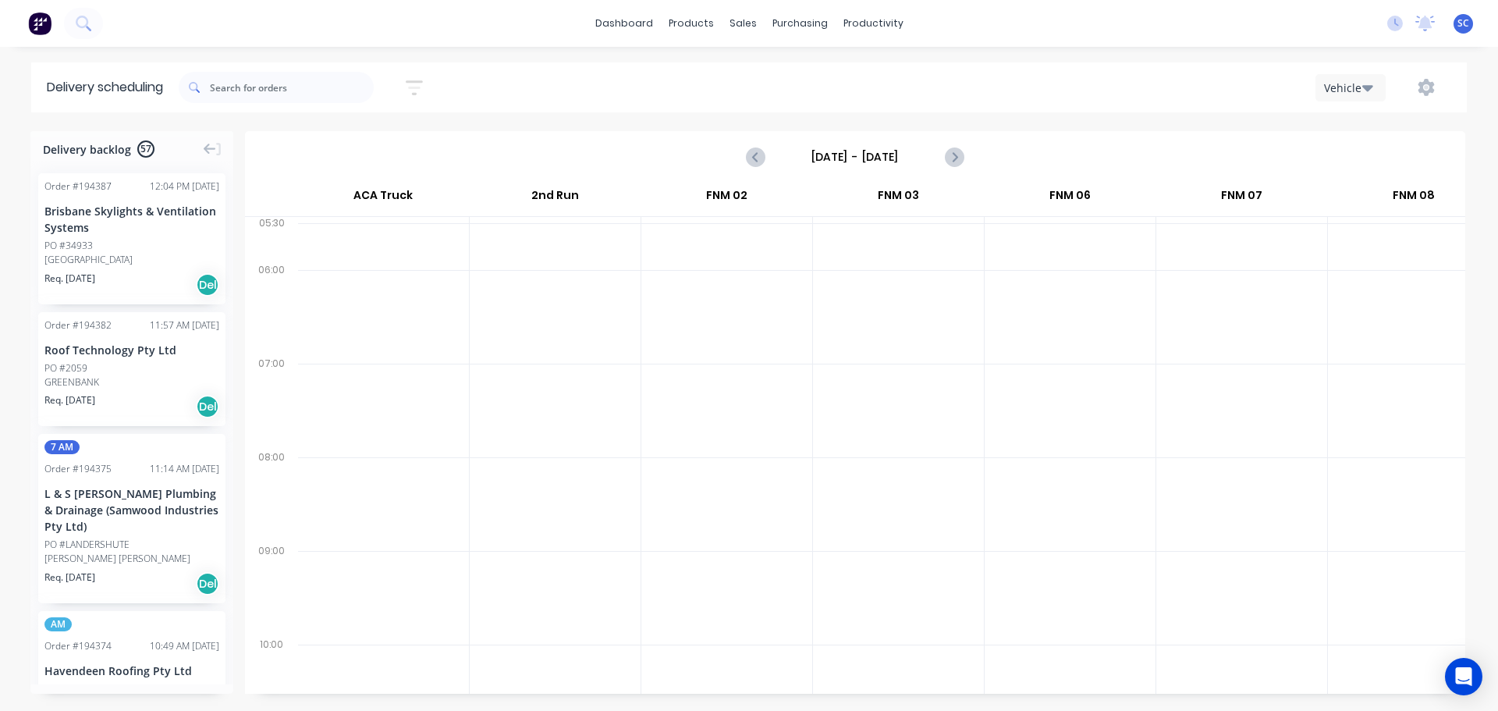
click at [798, 149] on input "[DATE] - [DATE]" at bounding box center [855, 156] width 154 height 23
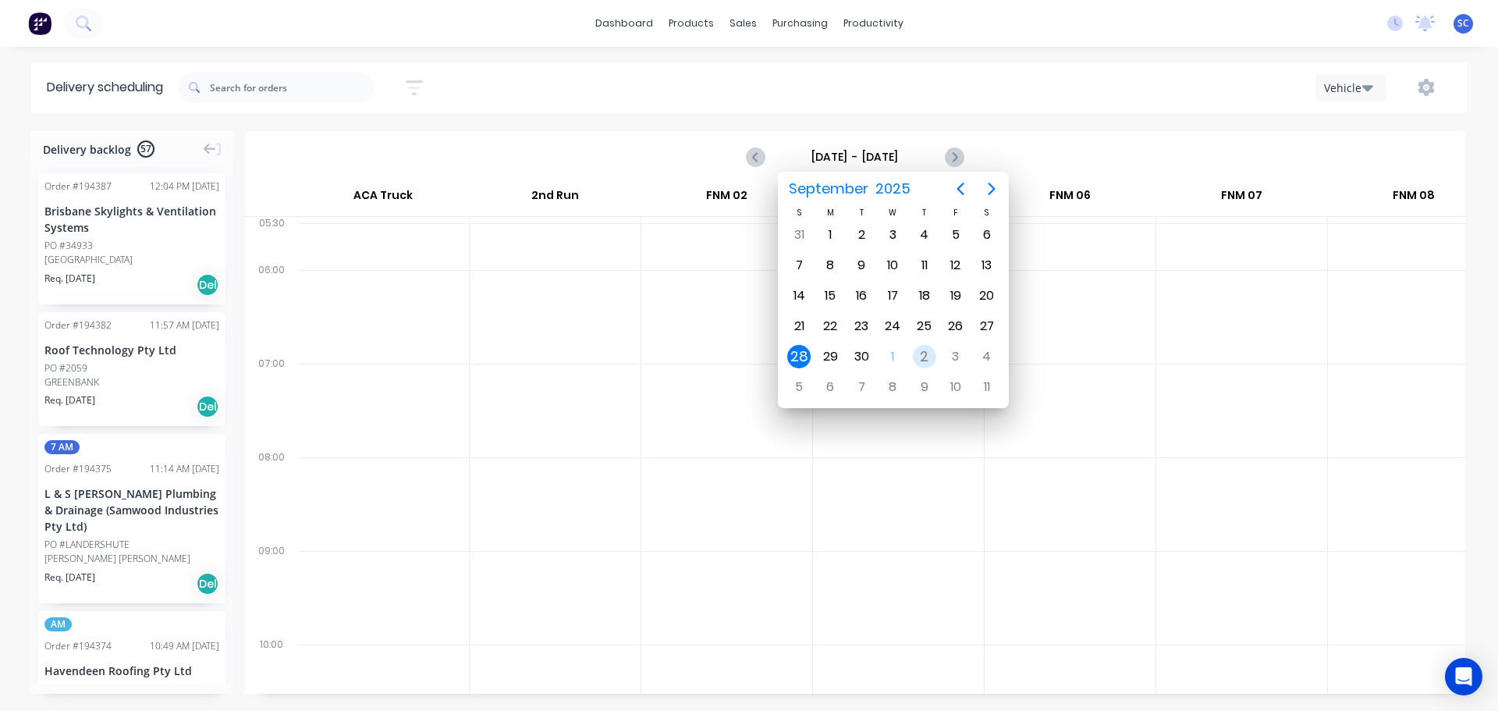
click at [921, 357] on div "2" at bounding box center [924, 356] width 23 height 23
type input "[DATE] - [DATE]"
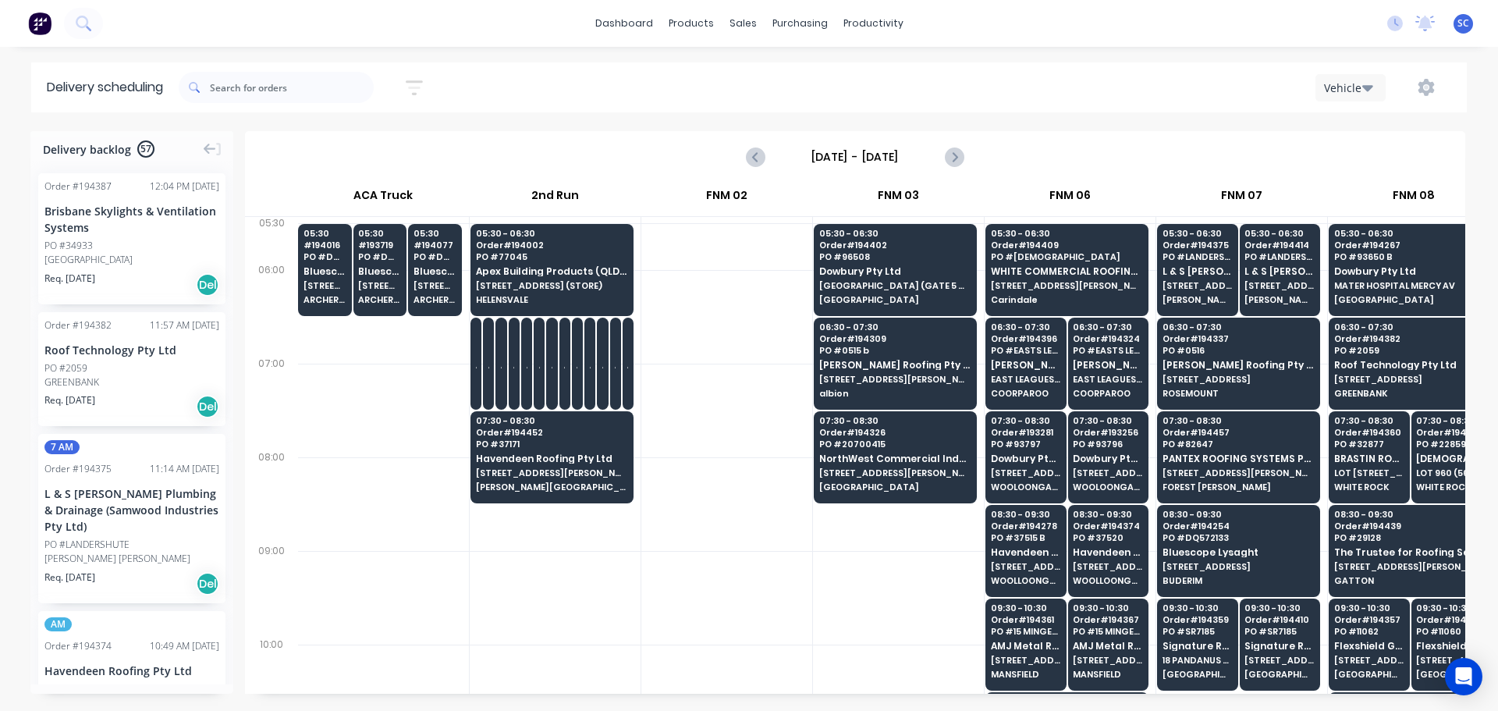
click at [417, 87] on icon "button" at bounding box center [414, 87] width 12 height 2
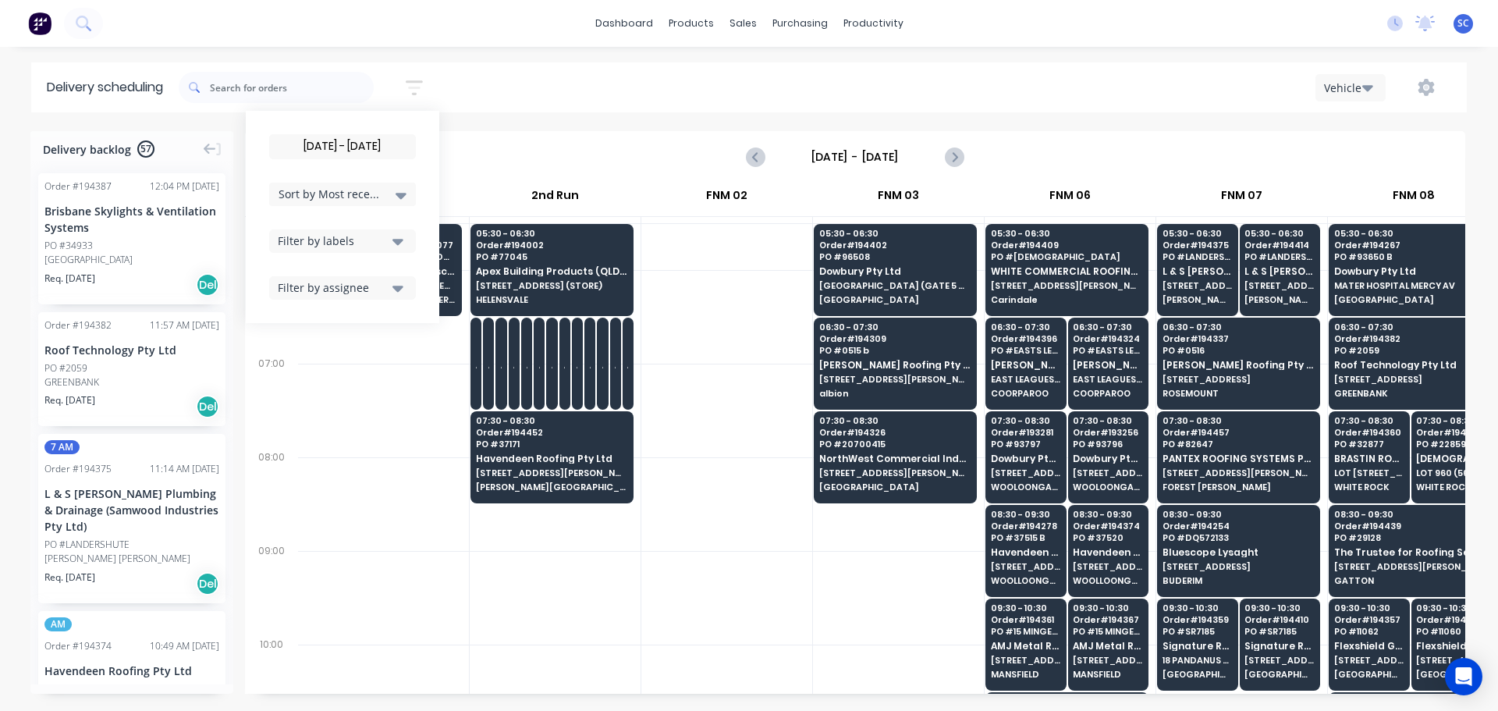
click at [530, 112] on div "Delivery scheduling [DATE] - [DATE] Sort by Most recent Created date Required d…" at bounding box center [749, 386] width 1498 height 648
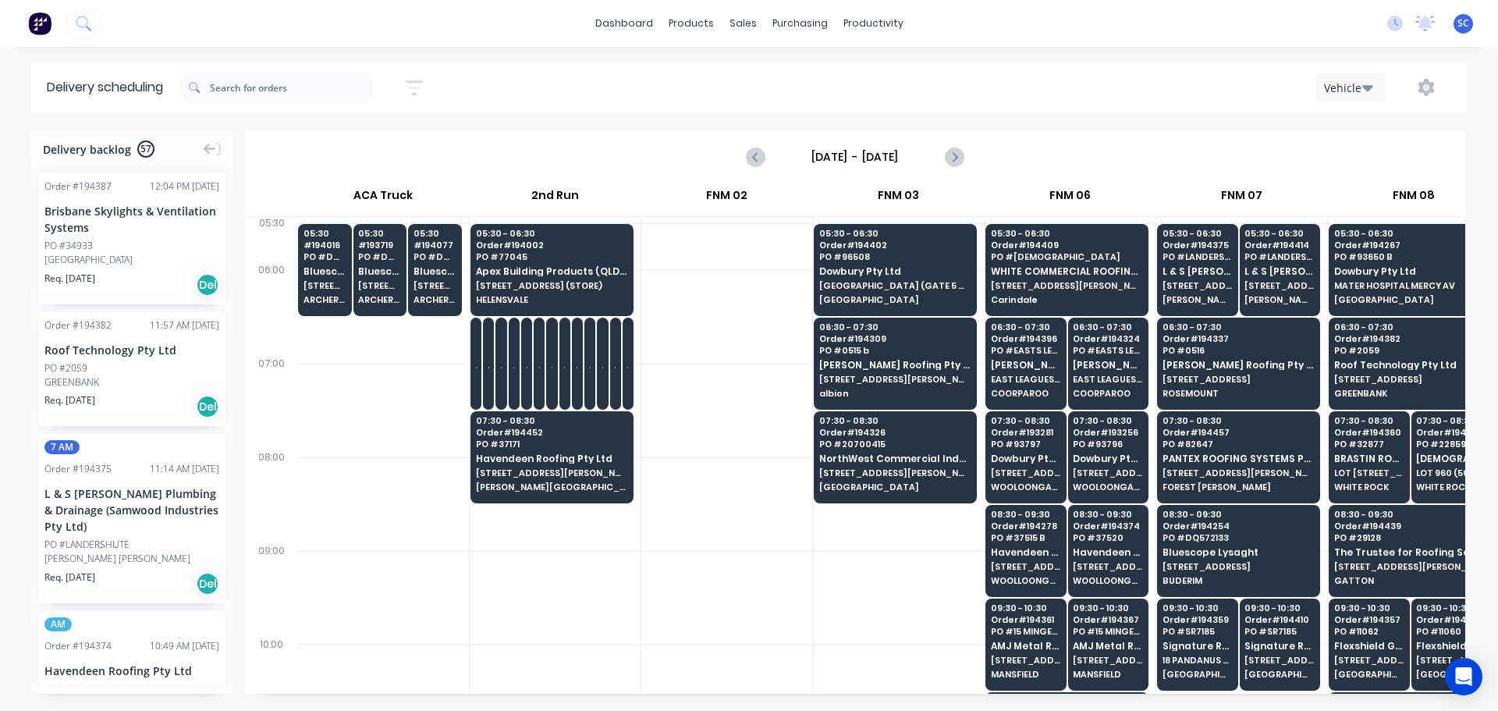
click at [422, 84] on icon "button" at bounding box center [414, 88] width 17 height 20
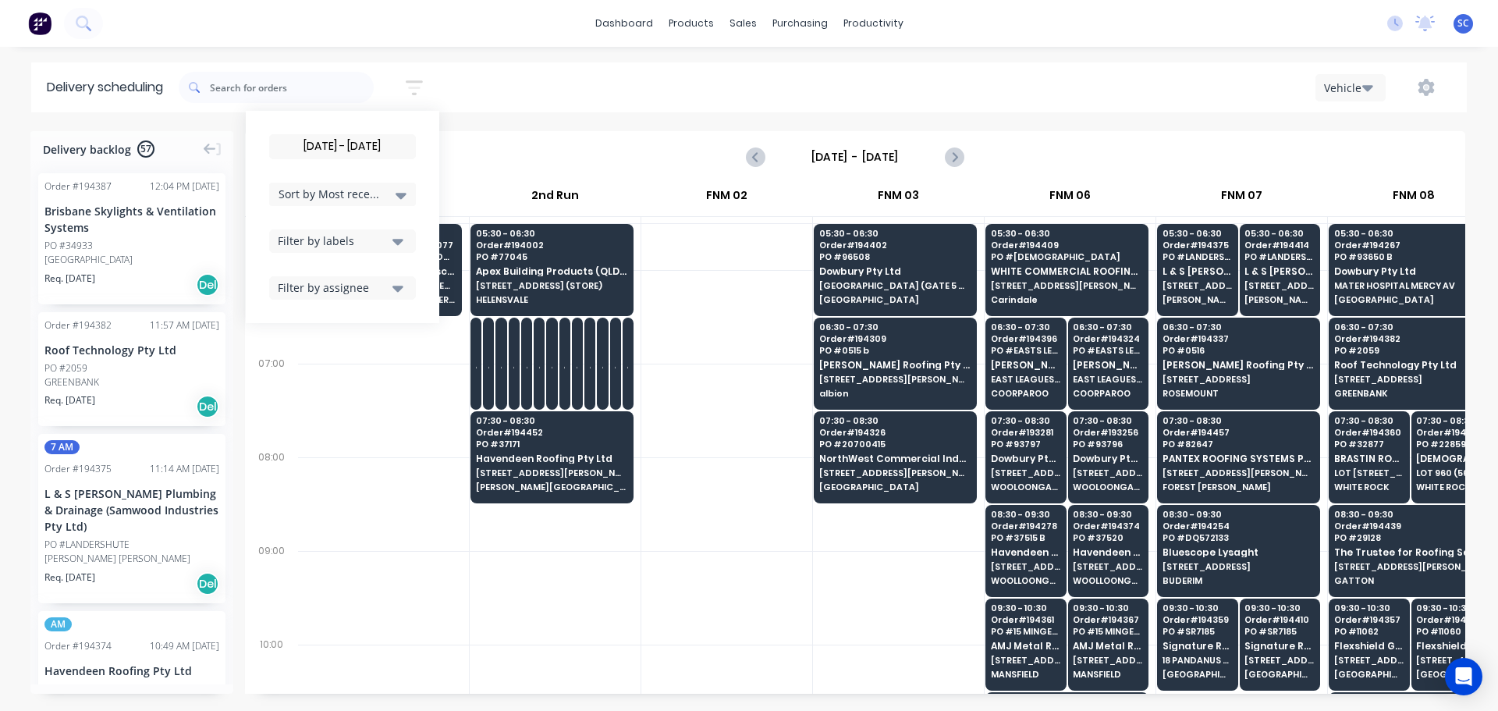
click at [330, 139] on input "[DATE] - [DATE]" at bounding box center [342, 146] width 145 height 23
drag, startPoint x: 495, startPoint y: 77, endPoint x: 494, endPoint y: 88, distance: 11.0
click at [494, 78] on div "[DATE] - [DATE] Sort by Most recent Created date Required date Order number Cus…" at bounding box center [823, 88] width 1288 height 44
click at [403, 239] on icon "button" at bounding box center [397, 242] width 11 height 6
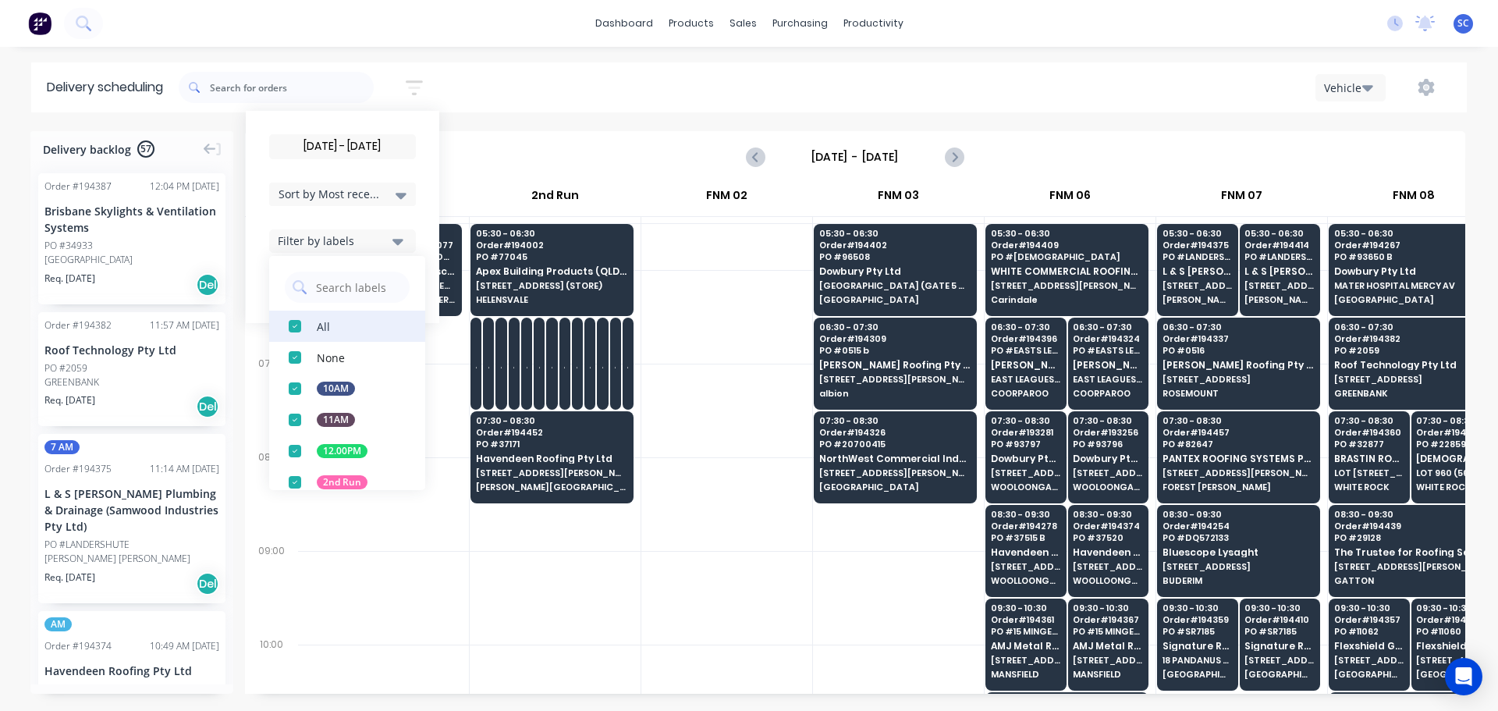
click at [300, 326] on div "button" at bounding box center [294, 326] width 31 height 31
click at [296, 475] on div "button" at bounding box center [294, 482] width 31 height 31
click at [495, 79] on div "[DATE] - [DATE] Sort by Most recent Created date Required date Order number Cus…" at bounding box center [823, 88] width 1288 height 44
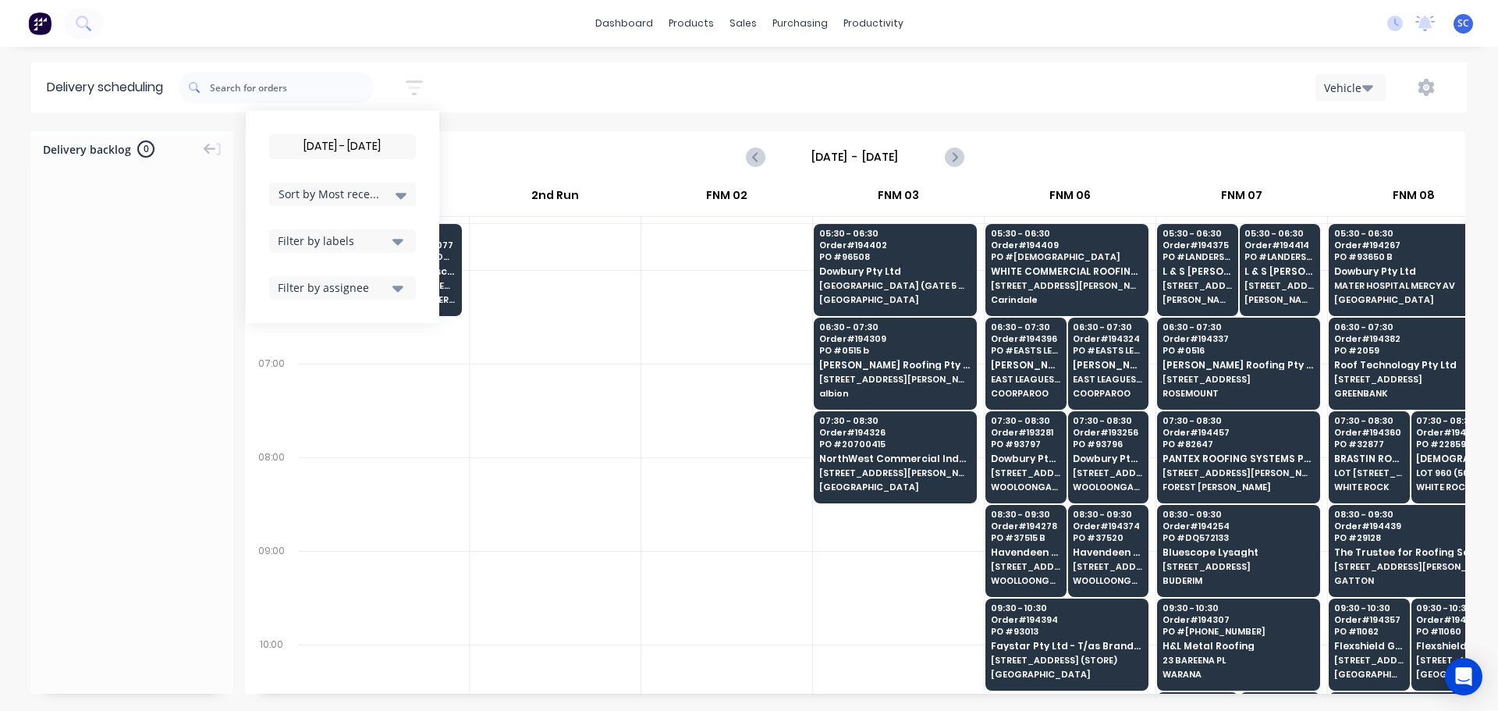
click at [401, 238] on icon "button" at bounding box center [397, 241] width 11 height 17
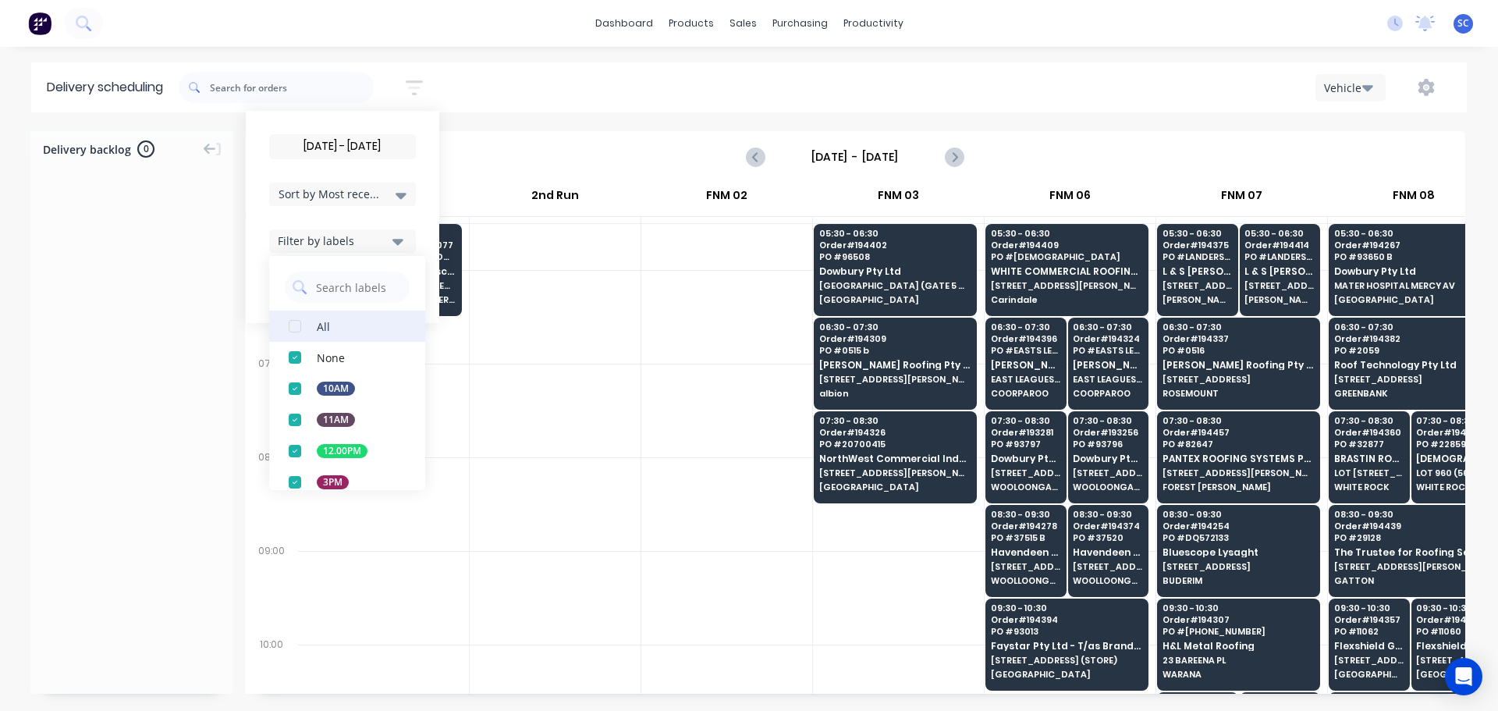
click at [307, 326] on div "button" at bounding box center [294, 326] width 31 height 31
click at [503, 65] on div "[DATE] - [DATE] Sort by Most recent Created date Required date Order number Cus…" at bounding box center [823, 87] width 1288 height 50
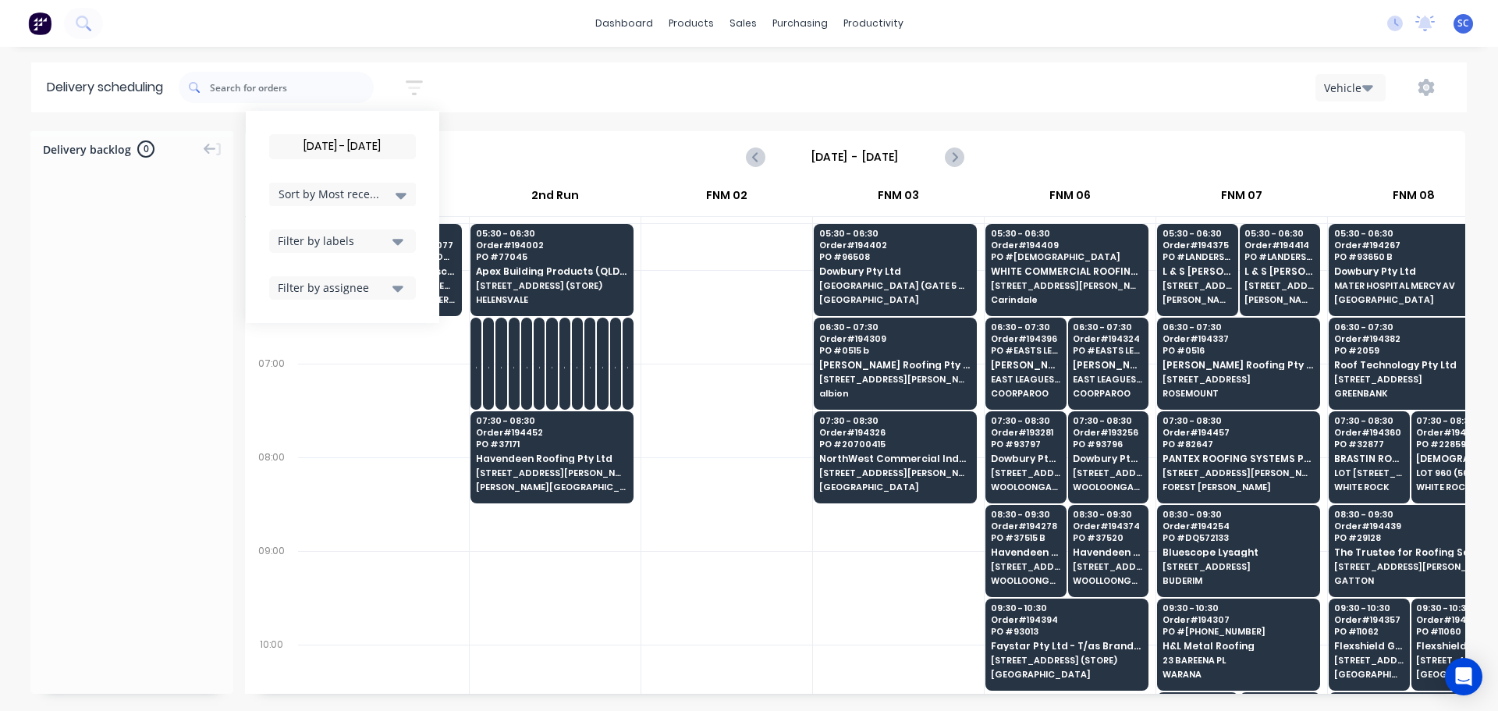
click at [332, 151] on input "[DATE] - [DATE]" at bounding box center [342, 146] width 145 height 23
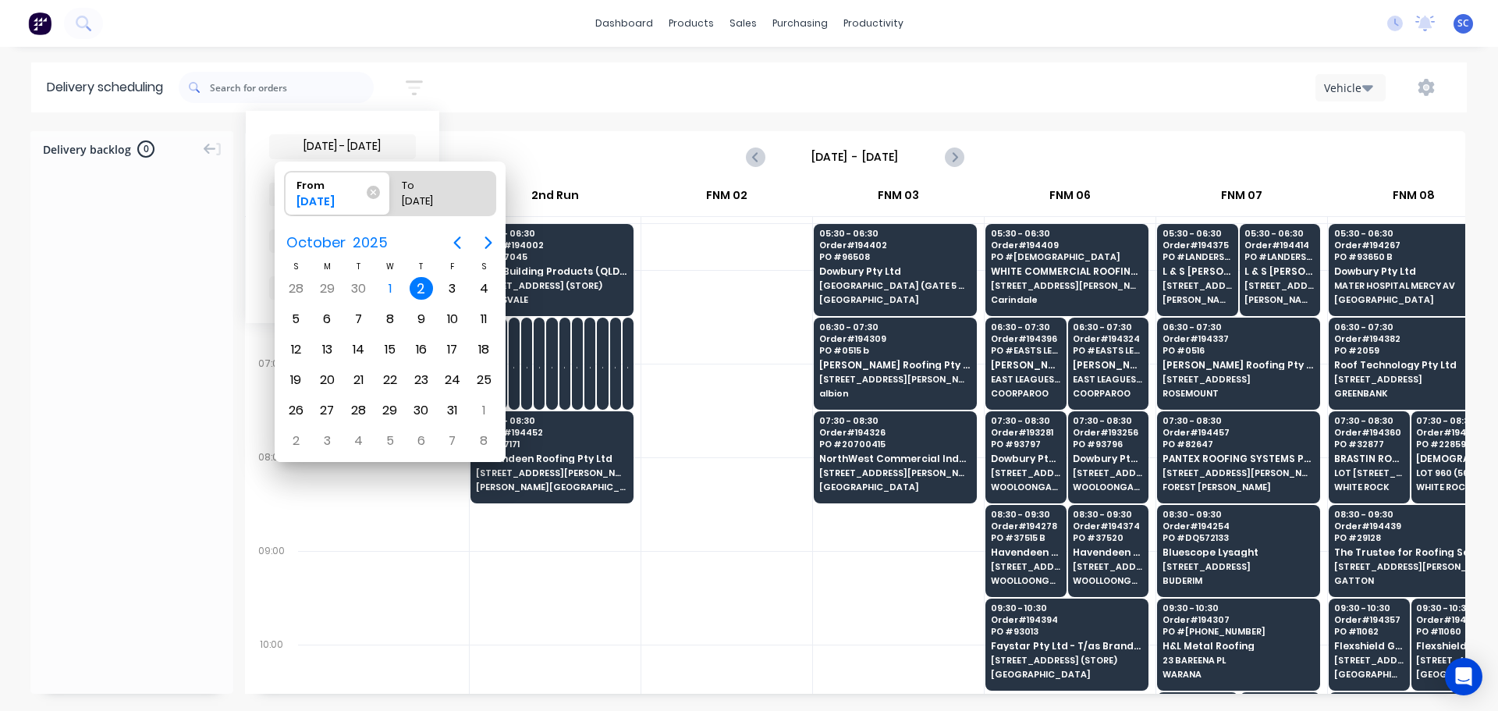
click at [422, 283] on div "2" at bounding box center [421, 288] width 23 height 23
radio input "false"
radio input "true"
click at [420, 288] on div "2" at bounding box center [421, 288] width 23 height 23
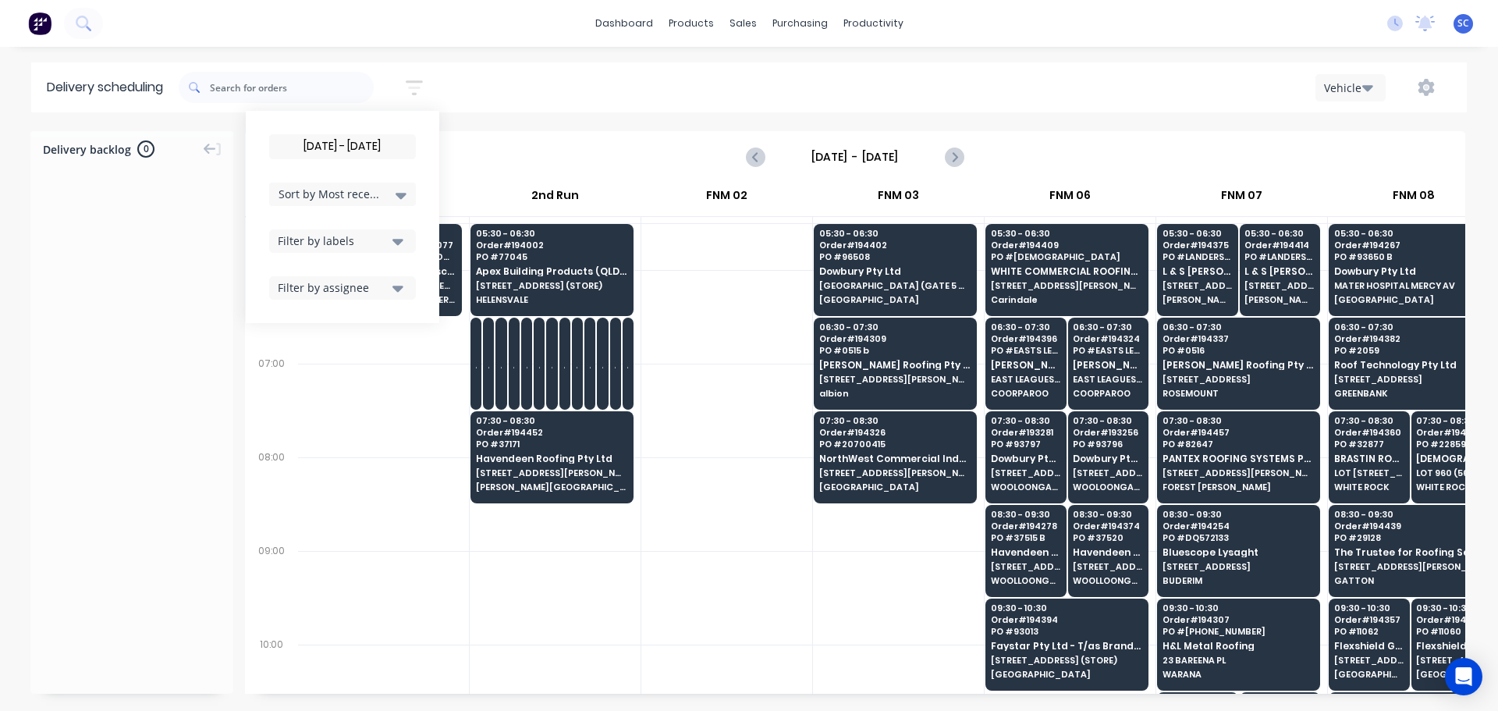
click at [524, 86] on div "02/10/25 - 02/10/25 Sort by Most recent Created date Required date Order number…" at bounding box center [823, 88] width 1288 height 44
click at [414, 190] on div "Sort by Most recent" at bounding box center [342, 194] width 147 height 23
click at [305, 381] on div "Suburb" at bounding box center [342, 368] width 147 height 28
click at [307, 147] on input "02/10/25 - 02/10/25" at bounding box center [342, 146] width 145 height 23
click at [308, 147] on input "02/10/25 - 02/10/25" at bounding box center [342, 146] width 145 height 23
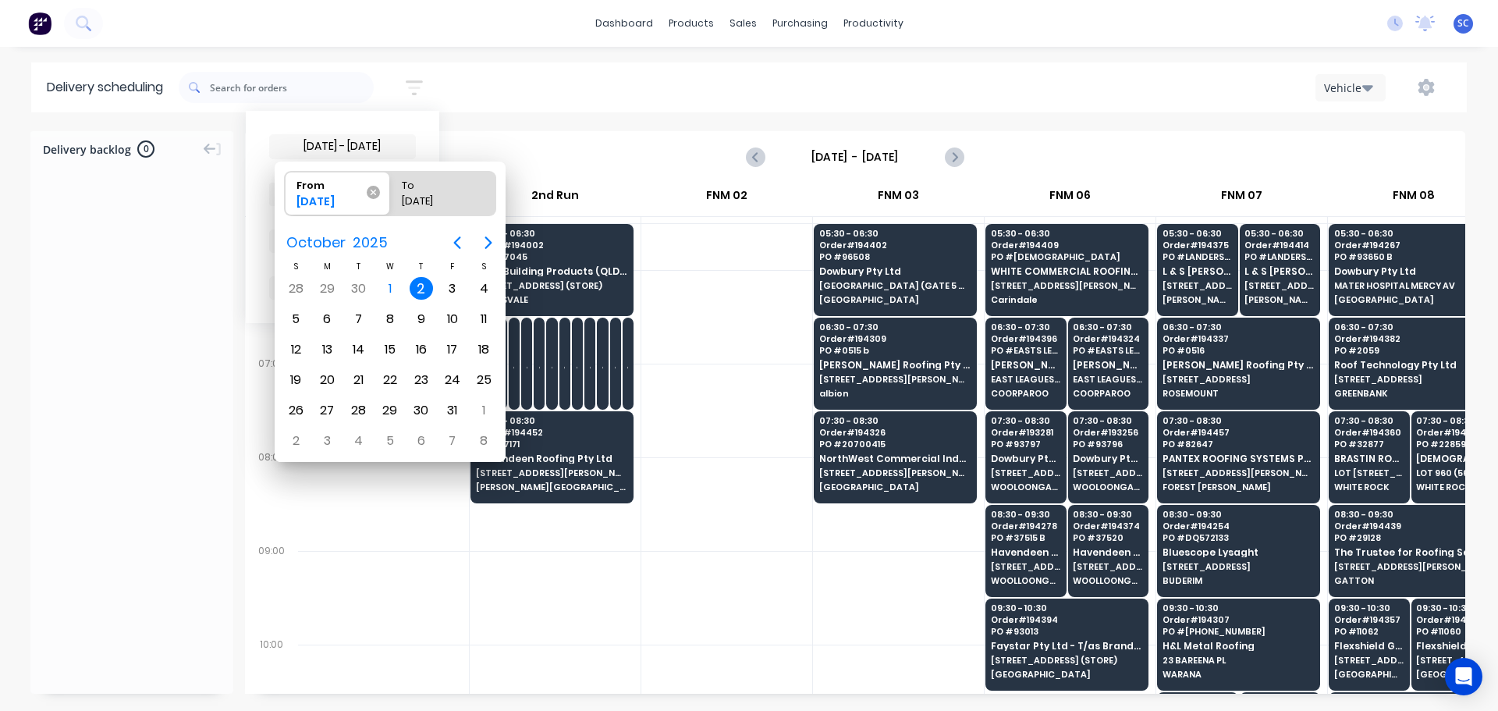
click at [377, 190] on icon at bounding box center [373, 192] width 13 height 13
click at [286, 190] on input "From 02/10/25" at bounding box center [285, 194] width 1 height 44
click at [421, 291] on div "2" at bounding box center [421, 288] width 23 height 23
type input "02/10/25"
radio input "false"
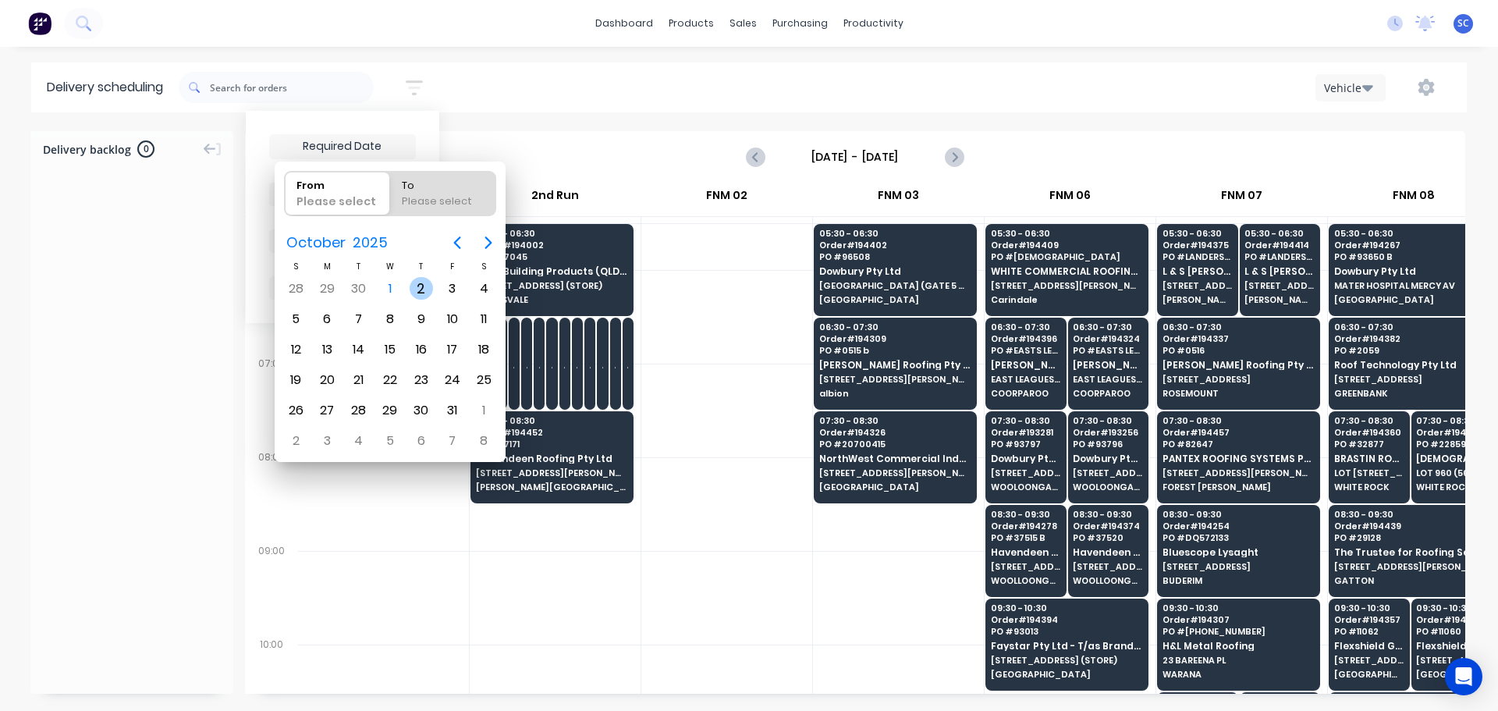
radio input "true"
click at [418, 287] on div "2" at bounding box center [421, 288] width 23 height 23
type input "02/10/25 - 02/10/25"
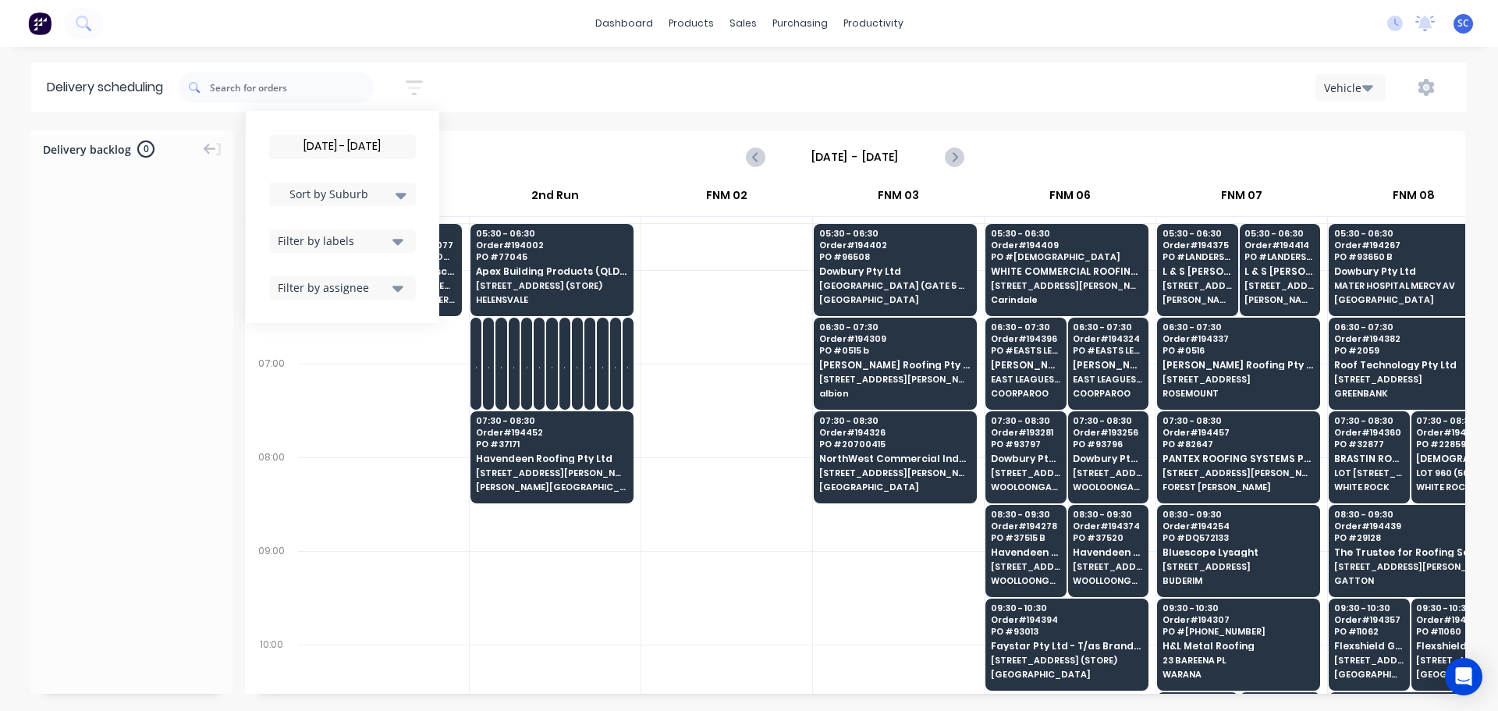
click at [532, 71] on div "02/10/25 - 02/10/25 Sort by Suburb Created date Required date Order number Cust…" at bounding box center [823, 88] width 1288 height 44
click at [520, 78] on div "02/10/25 - 02/10/25 Sort by Suburb Created date Required date Order number Cust…" at bounding box center [823, 88] width 1288 height 44
click at [564, 82] on div "02/10/25 - 02/10/25 Sort by Suburb Created date Required date Order number Cust…" at bounding box center [823, 88] width 1288 height 44
click at [333, 144] on input "02/10/25 - 02/10/25" at bounding box center [342, 146] width 145 height 23
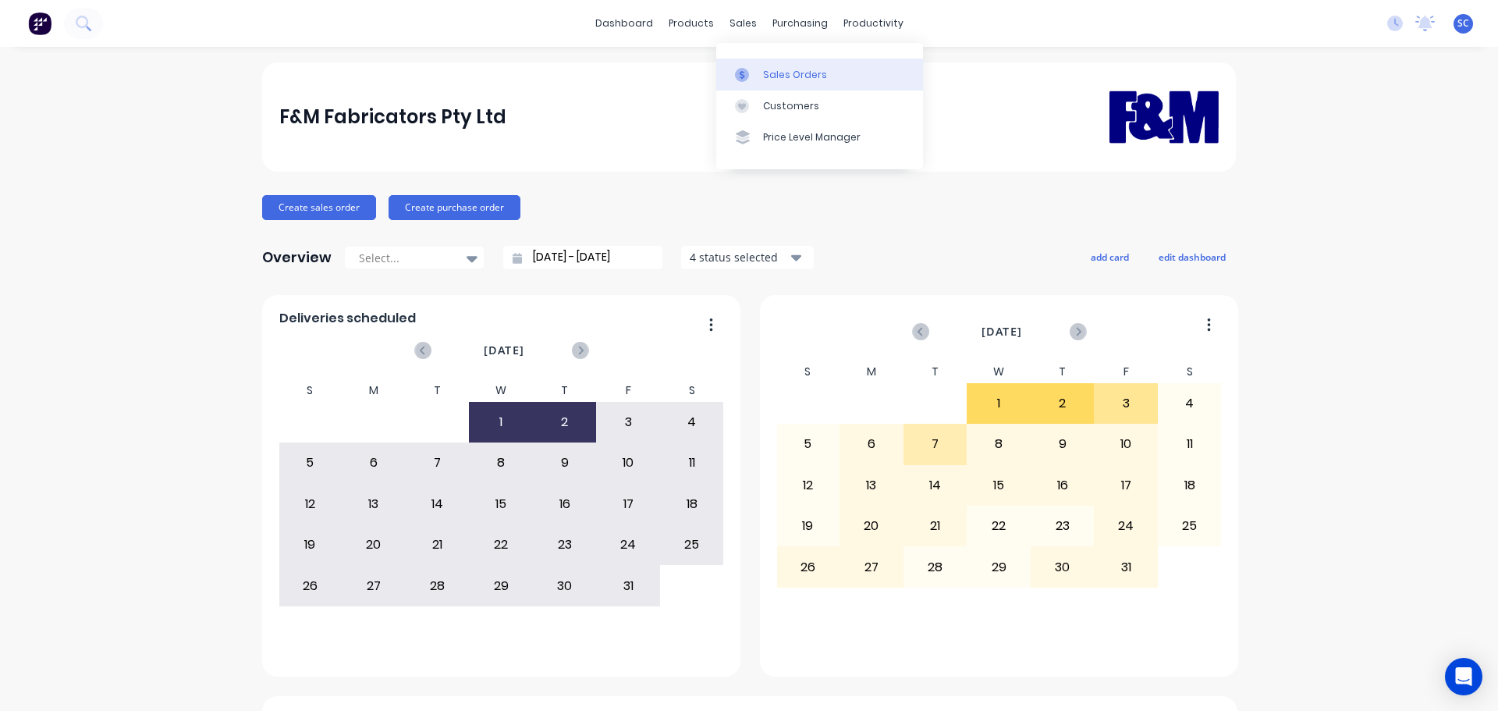
click at [781, 75] on div "Sales Orders" at bounding box center [795, 75] width 64 height 14
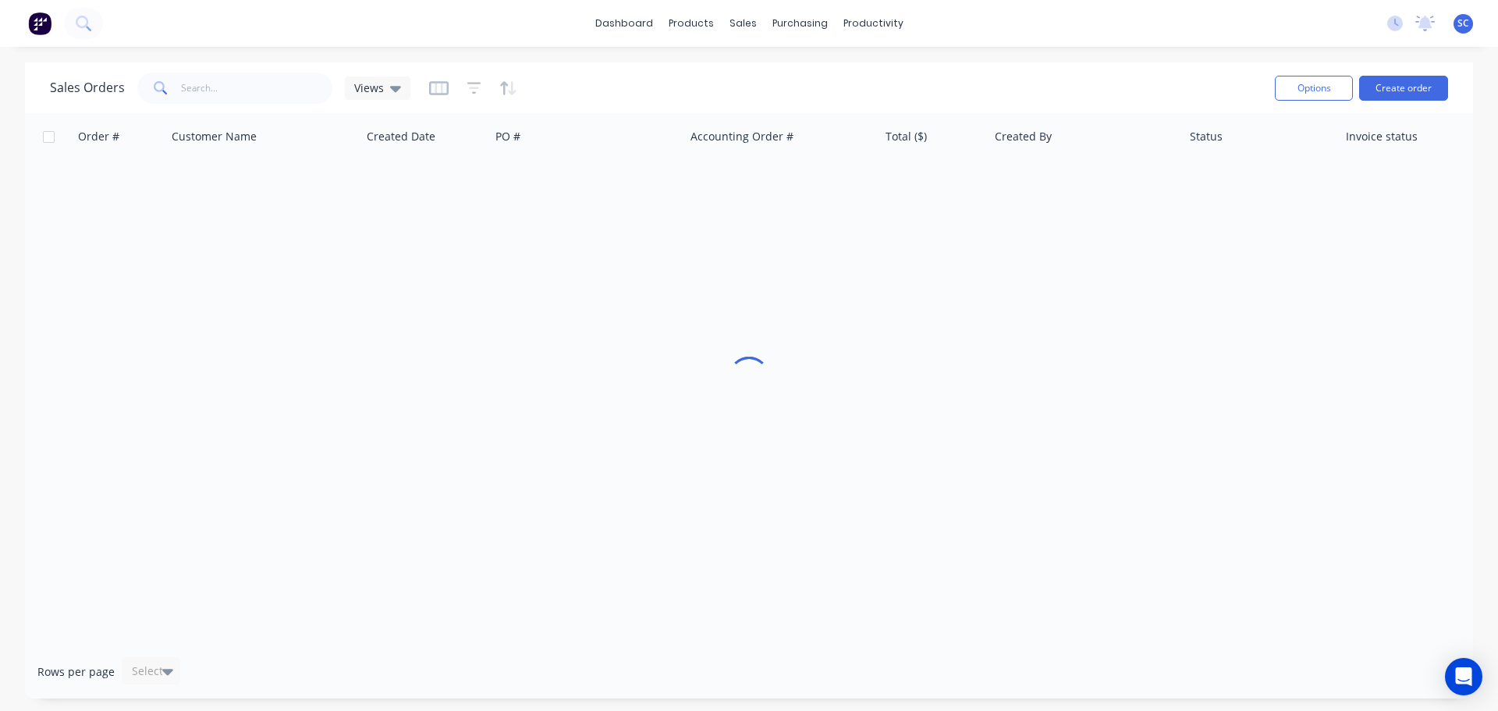
drag, startPoint x: 471, startPoint y: 87, endPoint x: 480, endPoint y: 93, distance: 10.2
click at [472, 87] on icon "button" at bounding box center [474, 88] width 10 height 2
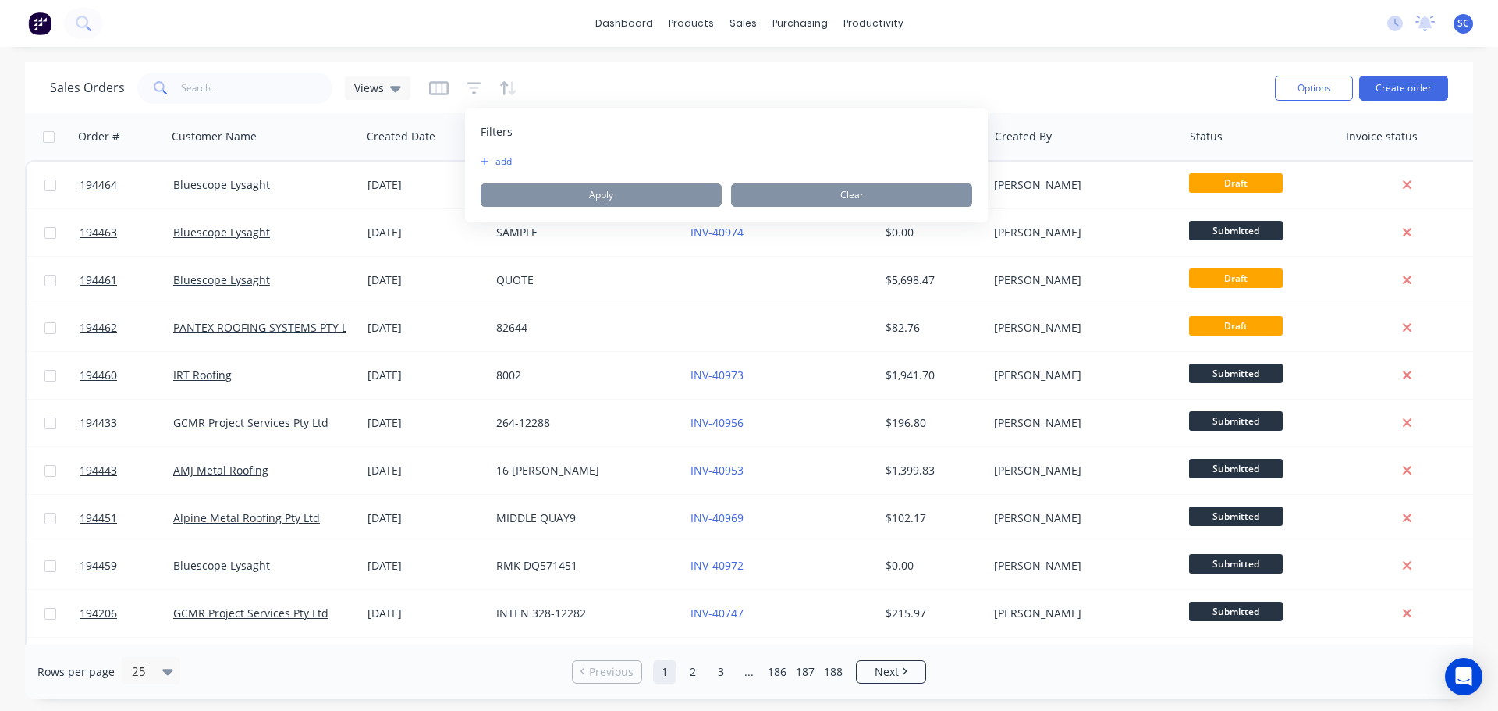
click at [509, 162] on button "add" at bounding box center [500, 161] width 39 height 12
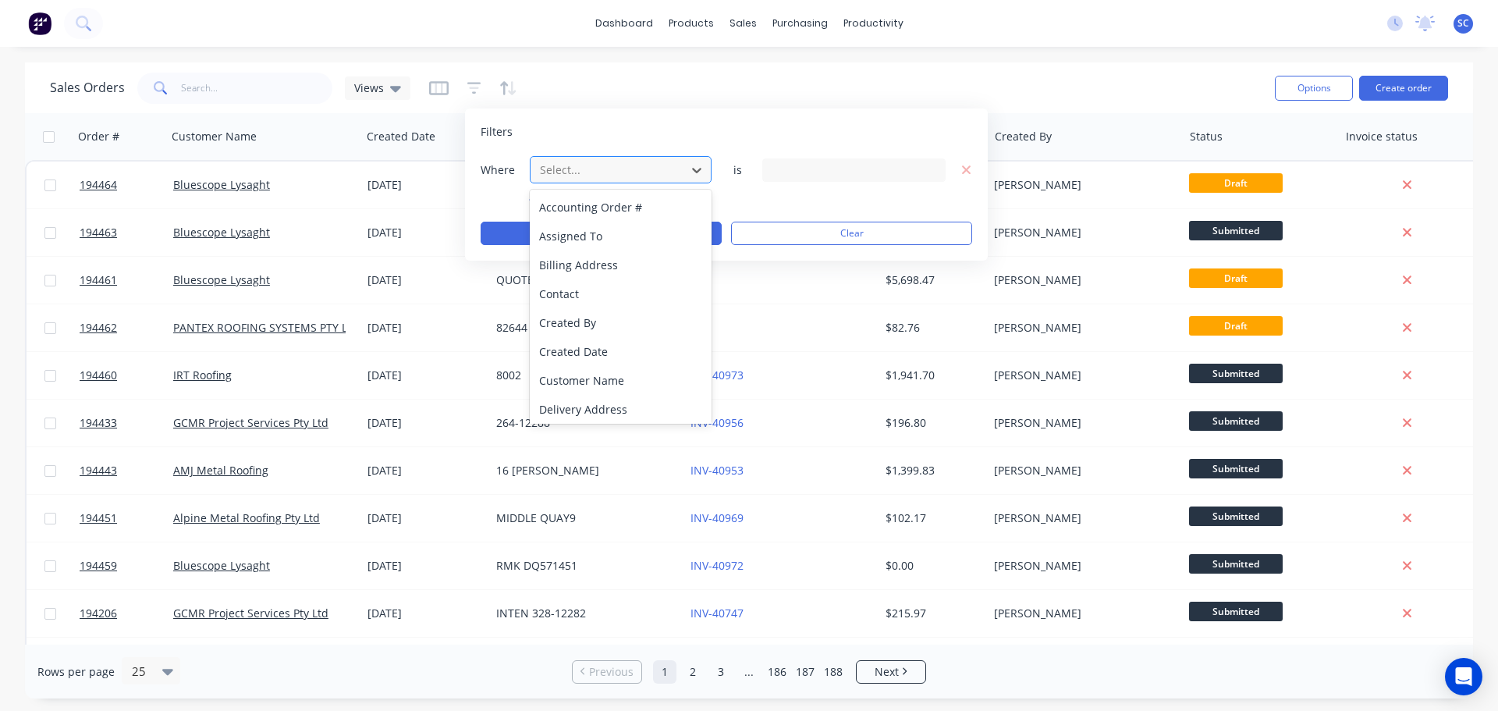
click at [564, 170] on div at bounding box center [608, 170] width 140 height 20
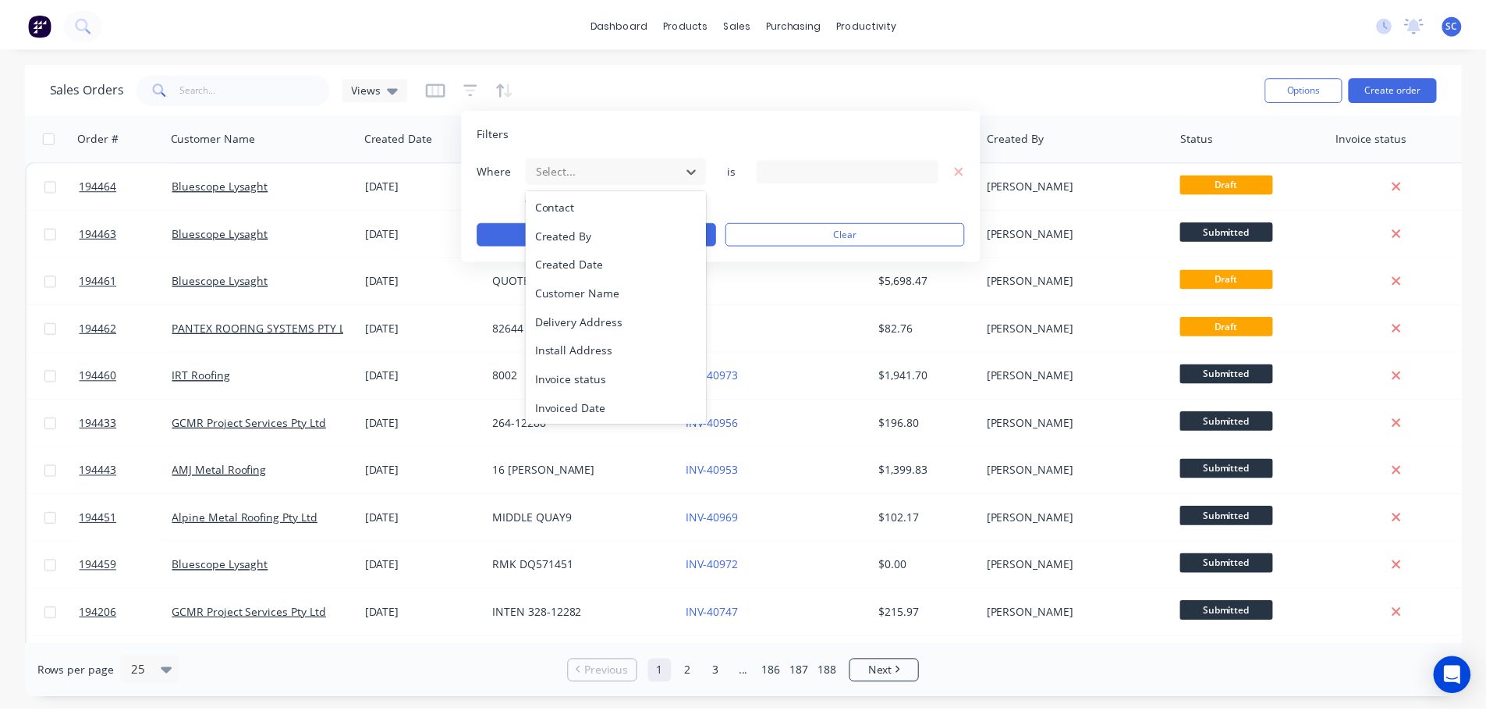
scroll to position [378, 0]
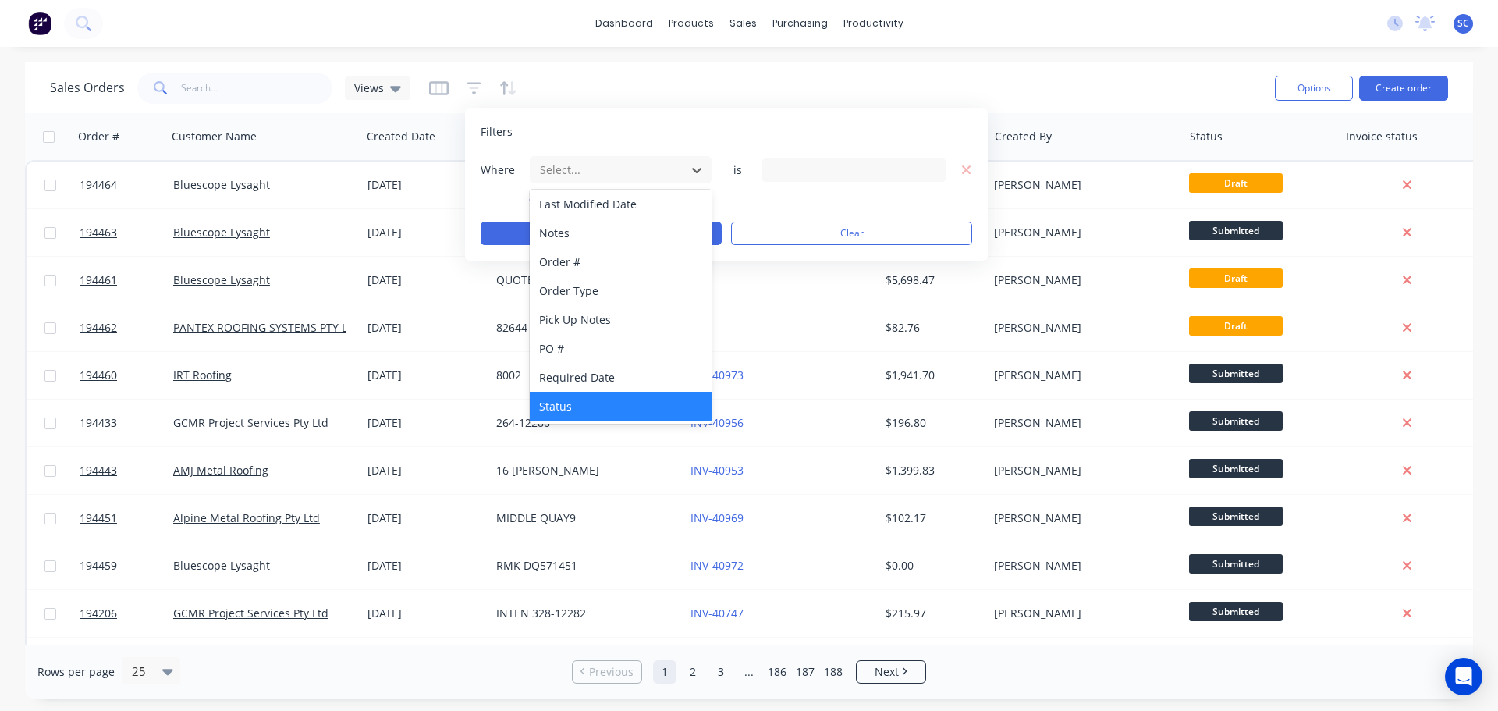
click at [569, 403] on div "Status" at bounding box center [621, 406] width 182 height 29
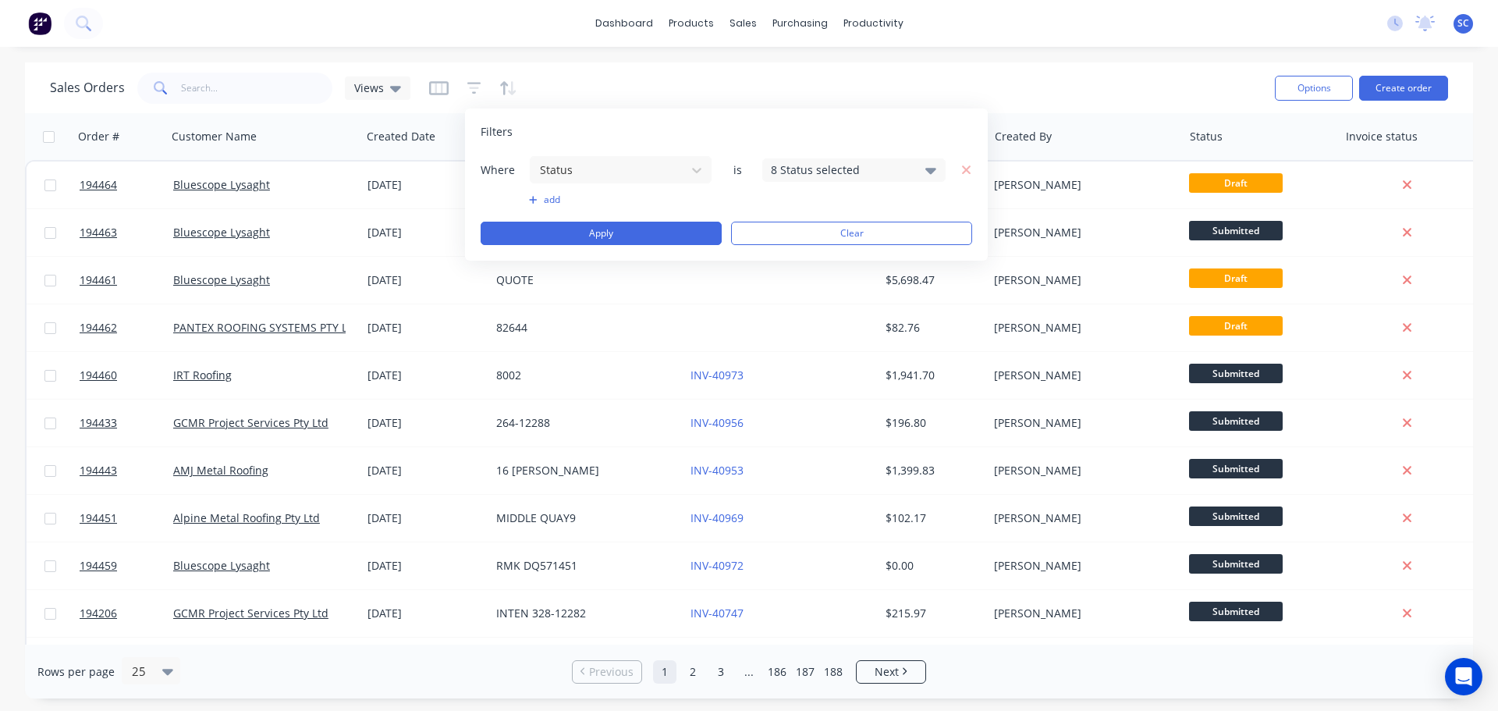
click at [831, 172] on div "8 Status selected" at bounding box center [841, 170] width 141 height 16
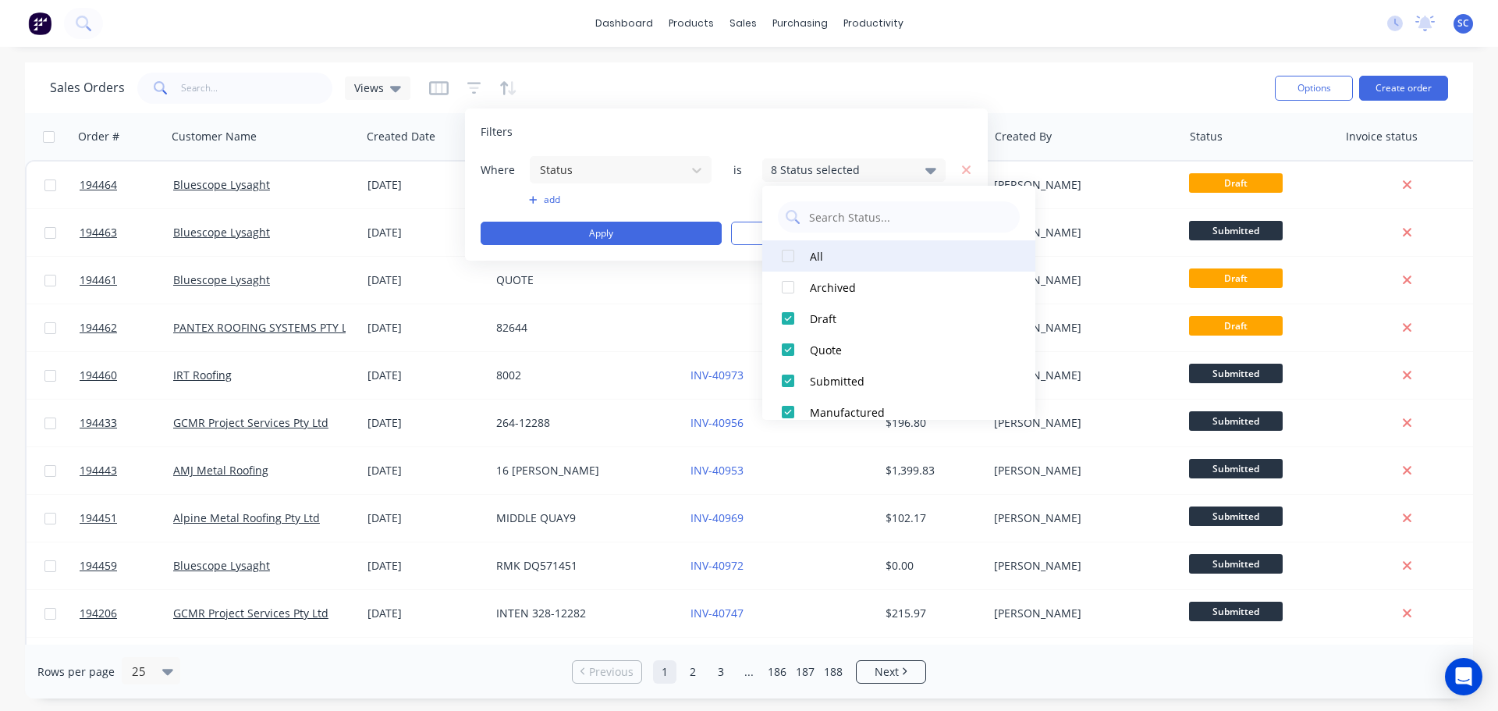
click at [787, 253] on div at bounding box center [787, 255] width 31 height 31
click at [788, 257] on div at bounding box center [787, 255] width 31 height 31
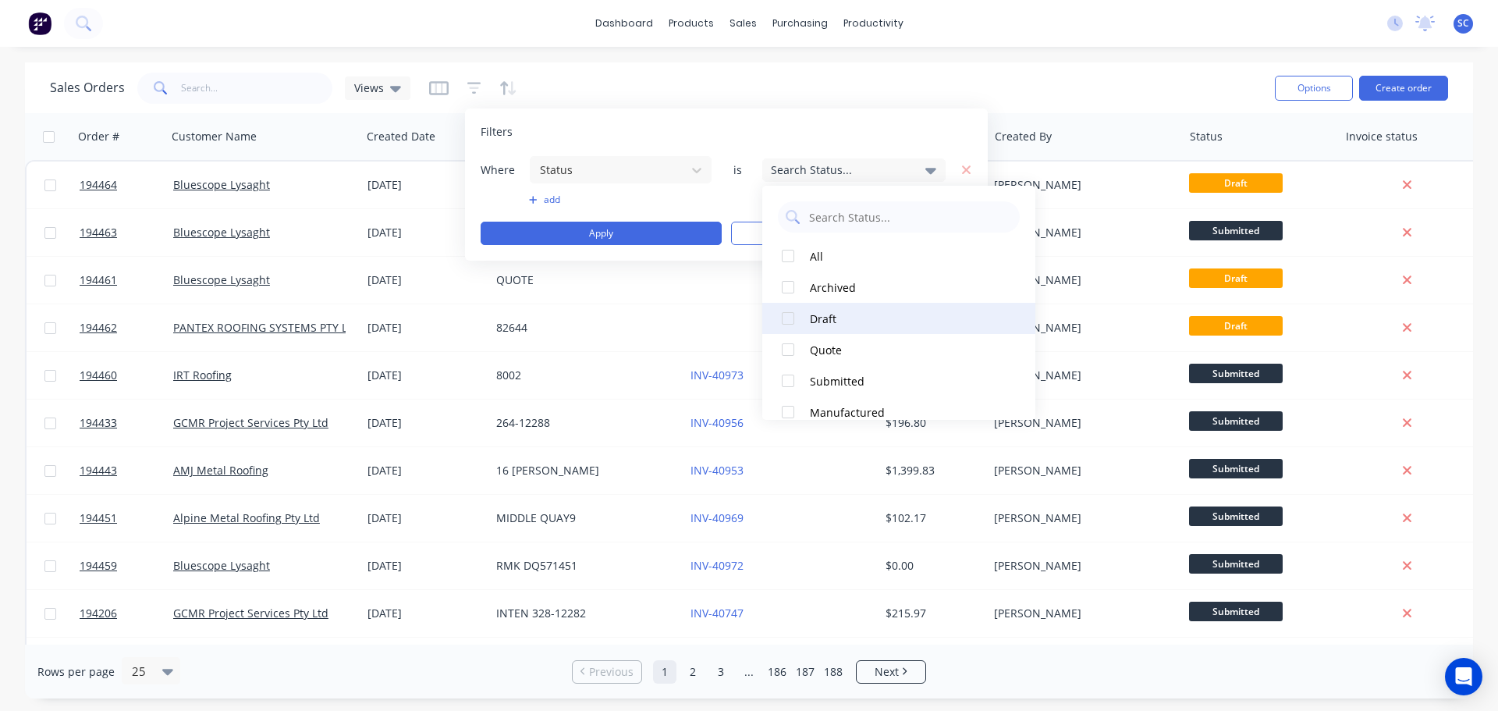
click at [791, 316] on div at bounding box center [787, 318] width 31 height 31
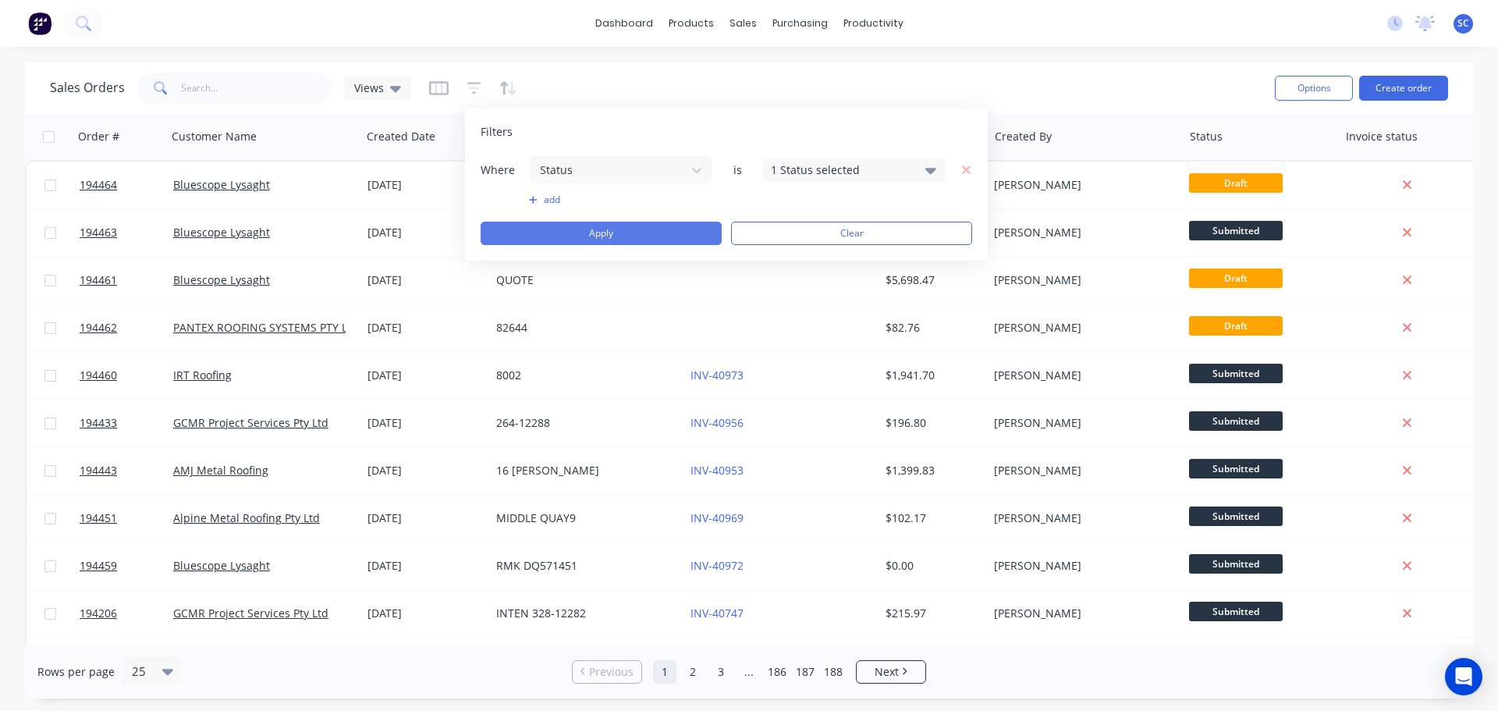
click at [604, 235] on button "Apply" at bounding box center [601, 233] width 241 height 23
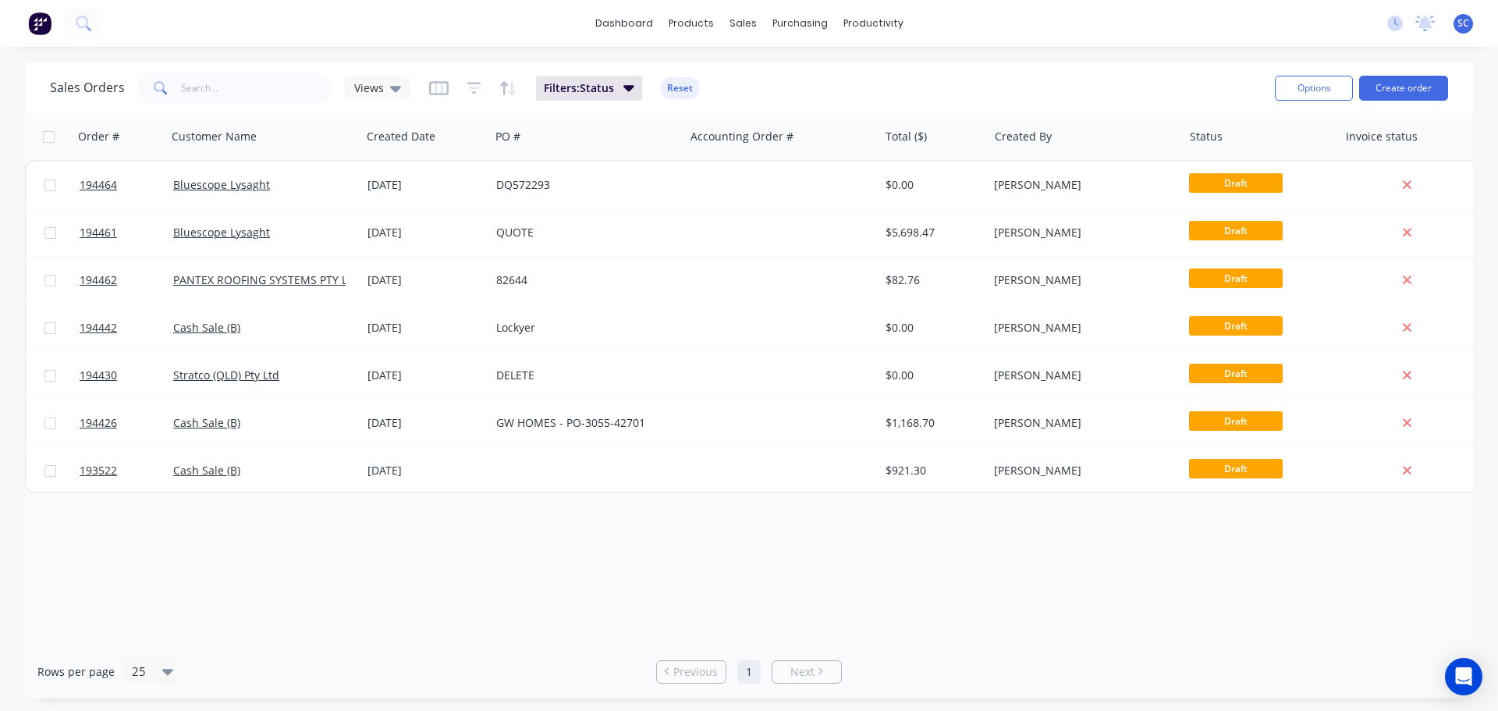
click at [505, 22] on div "dashboard products sales purchasing productivity dashboard products Product Cat…" at bounding box center [749, 23] width 1498 height 47
click at [803, 105] on div "Customers" at bounding box center [797, 106] width 56 height 14
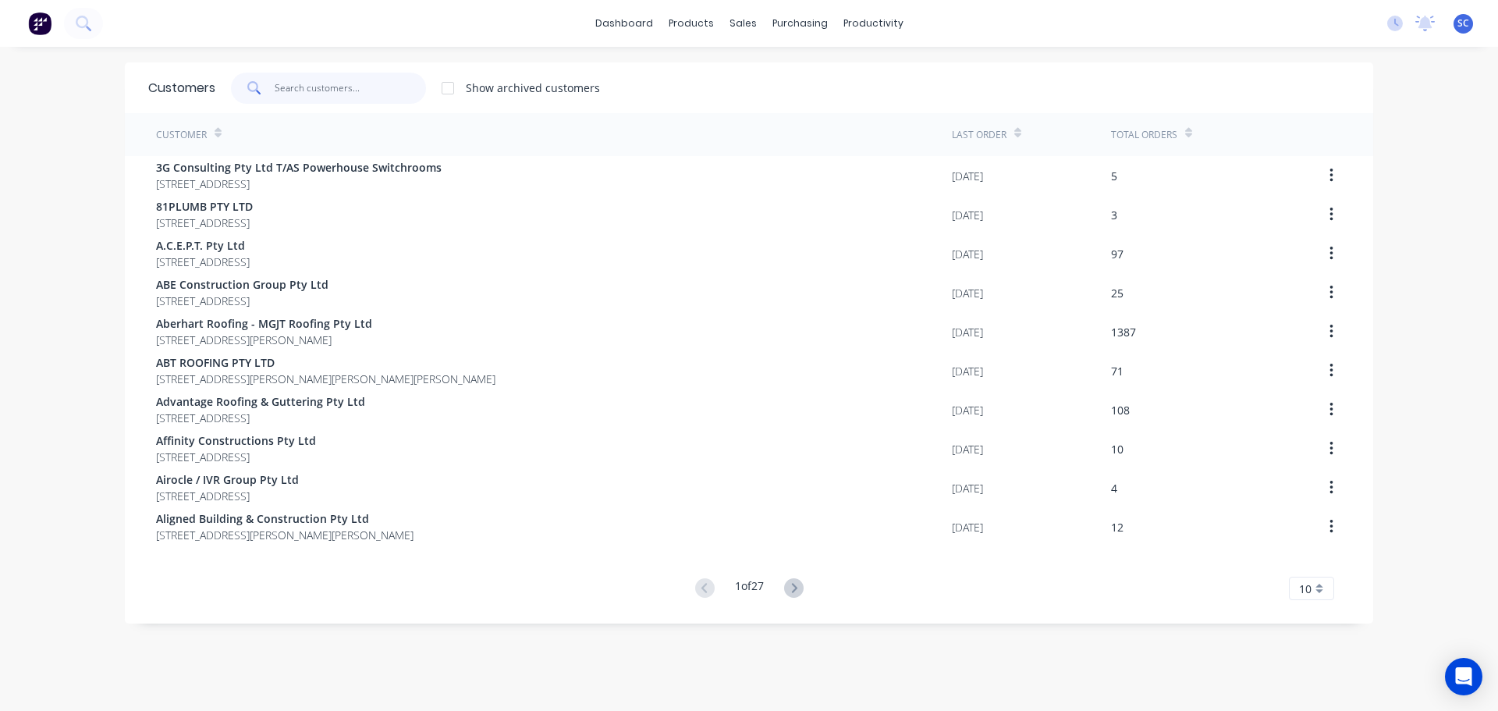
click at [288, 79] on input "text" at bounding box center [351, 88] width 152 height 31
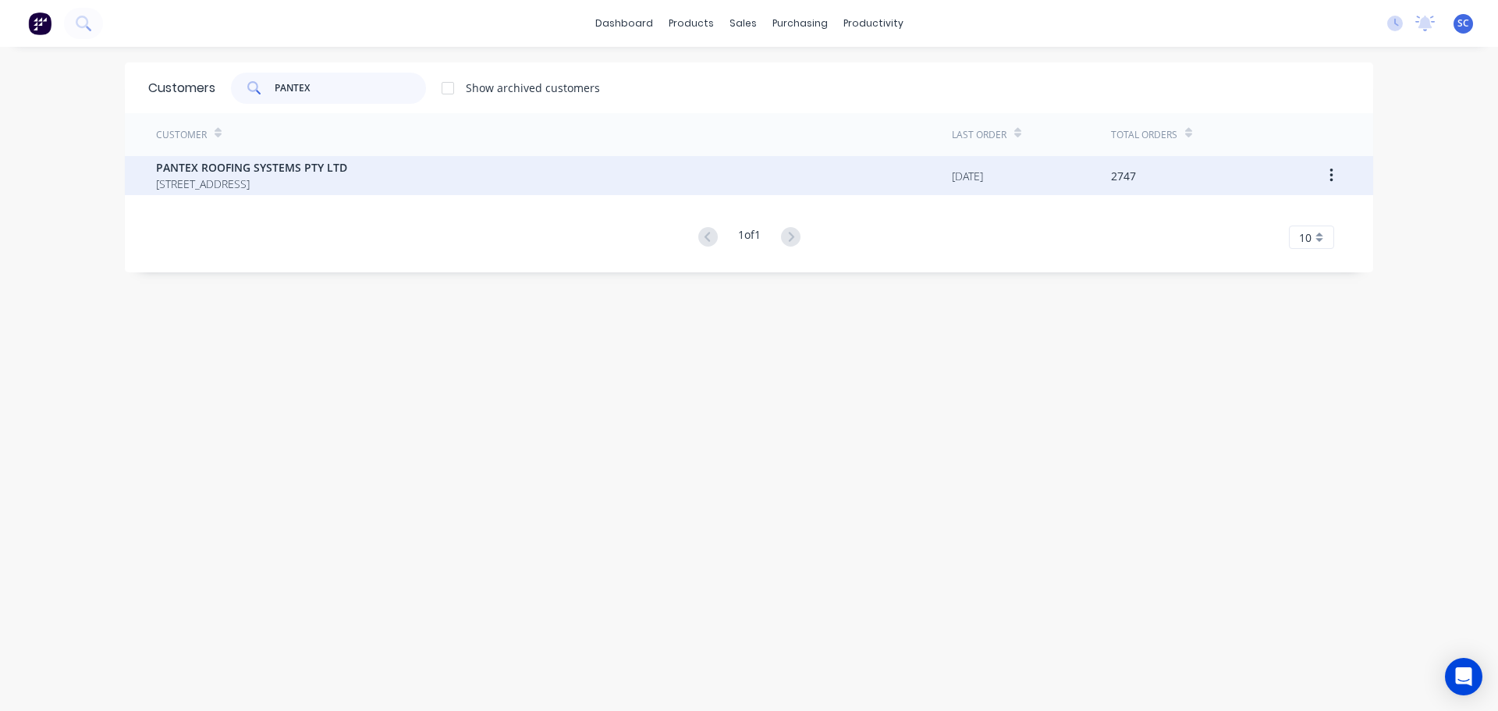
type input "PANTEX"
click at [266, 176] on span "PO BOX 78 NARANGBA Queensland Australia 4504" at bounding box center [251, 184] width 191 height 16
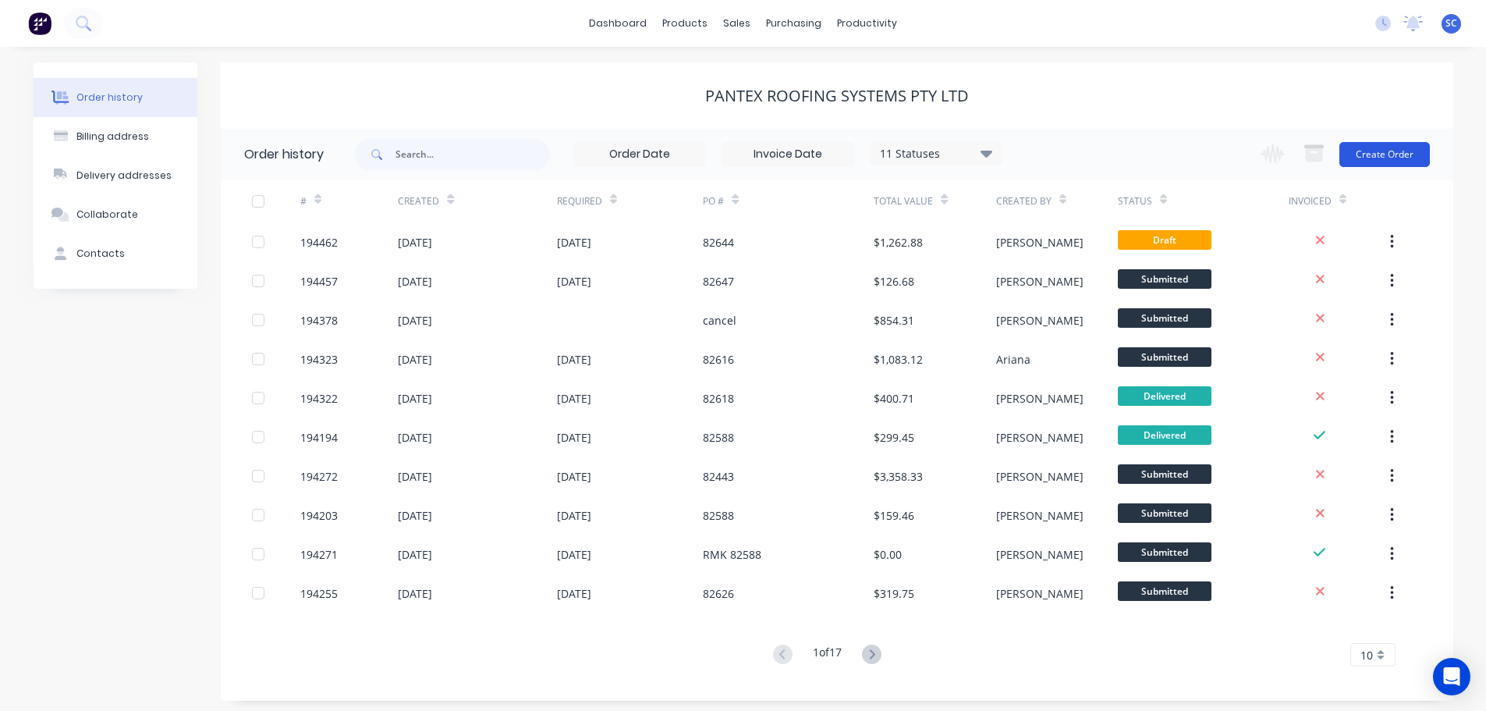
click at [1401, 149] on button "Create Order" at bounding box center [1385, 154] width 91 height 25
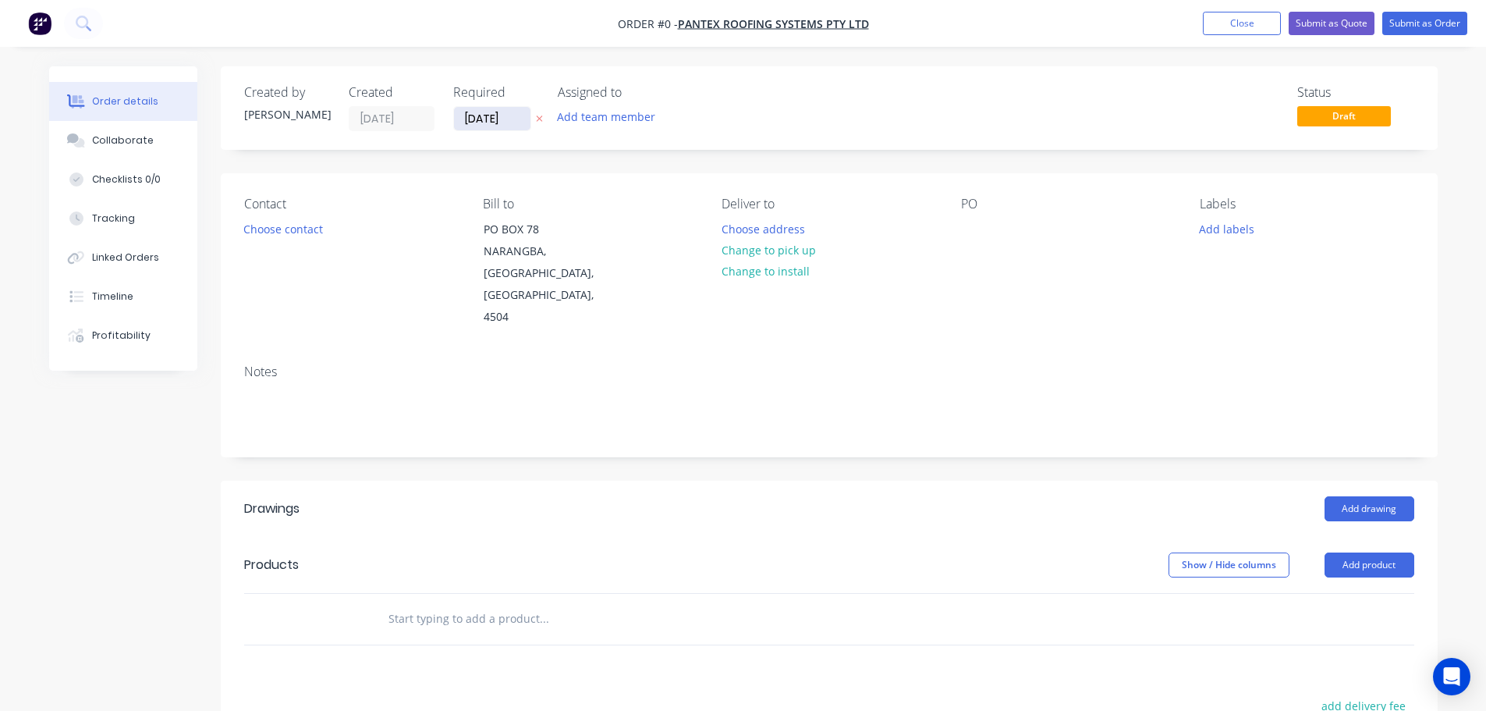
click at [498, 119] on input "[DATE]" at bounding box center [492, 118] width 76 height 23
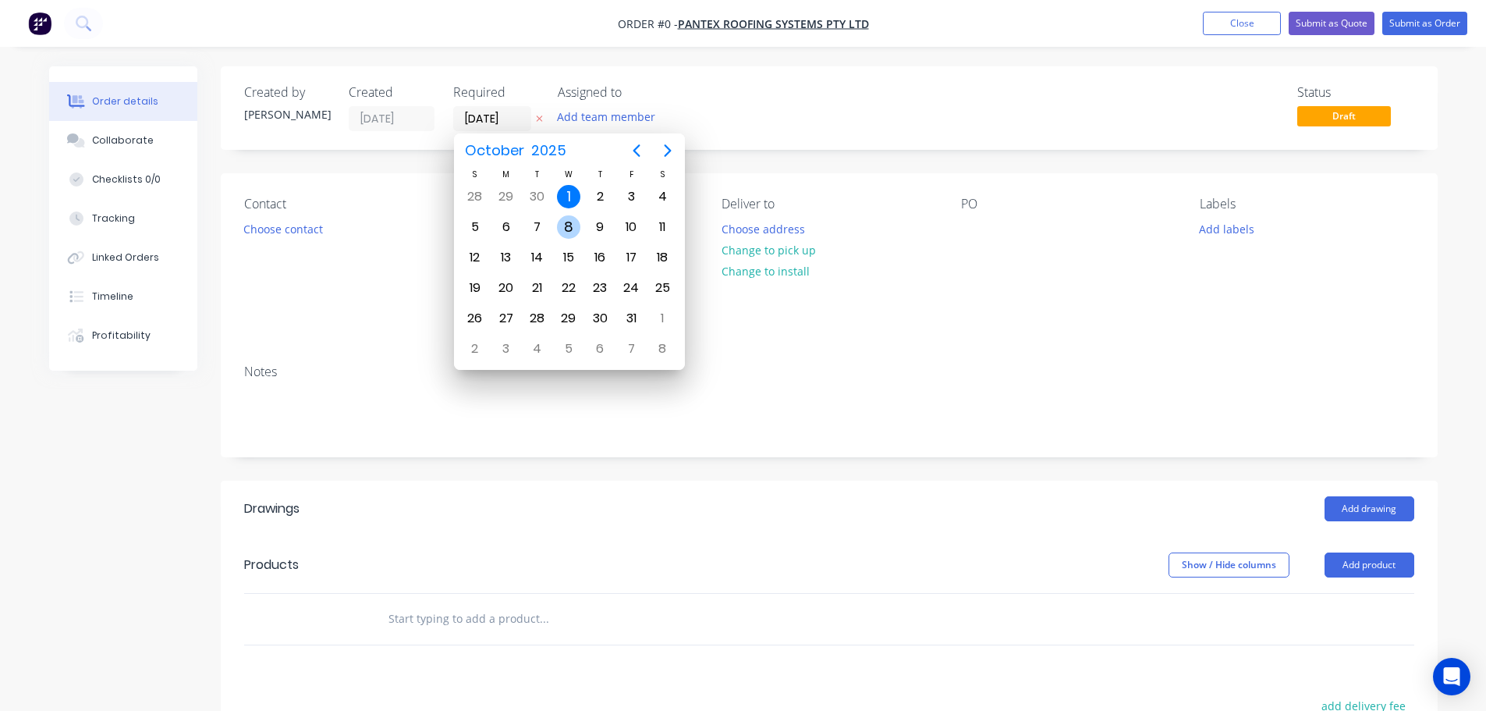
click at [571, 229] on div "8" at bounding box center [568, 226] width 23 height 23
type input "08/10/25"
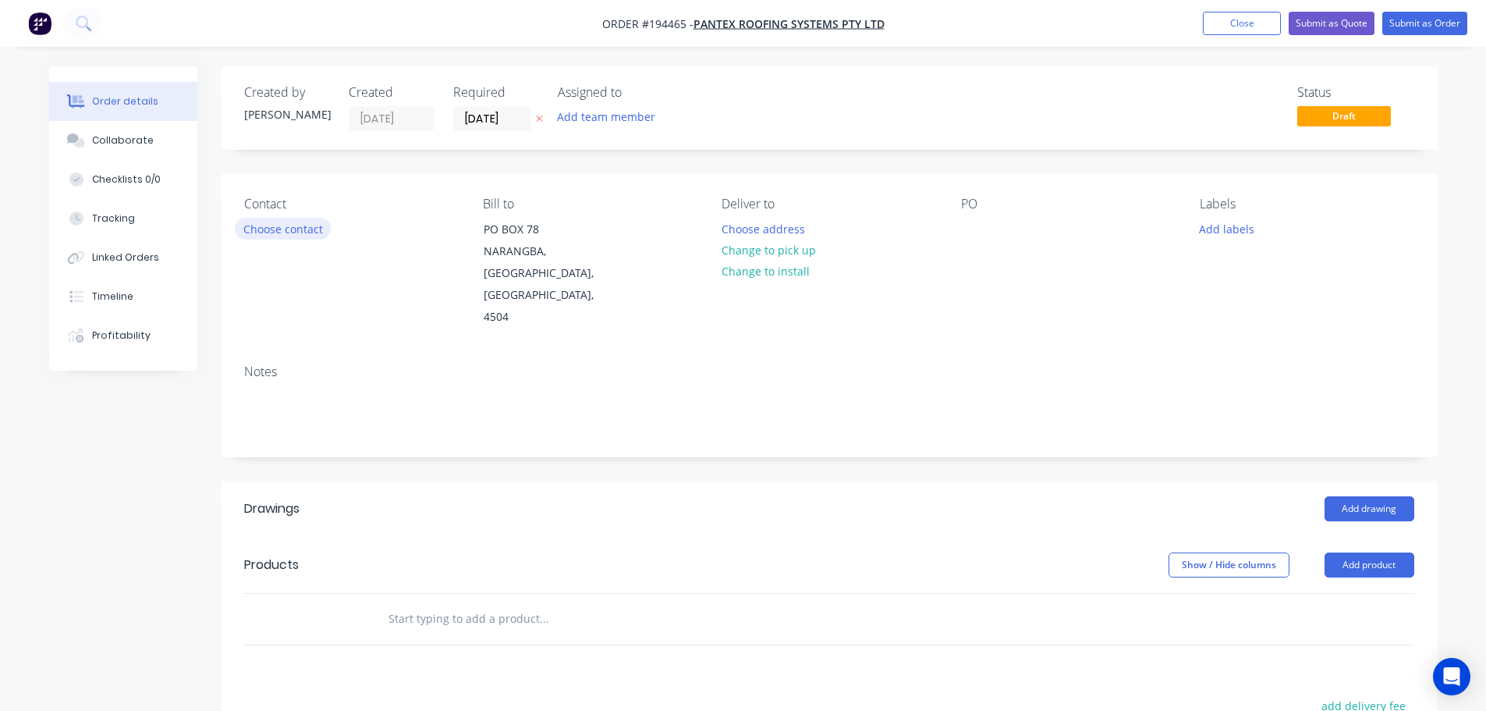
click at [286, 229] on button "Choose contact" at bounding box center [283, 228] width 96 height 21
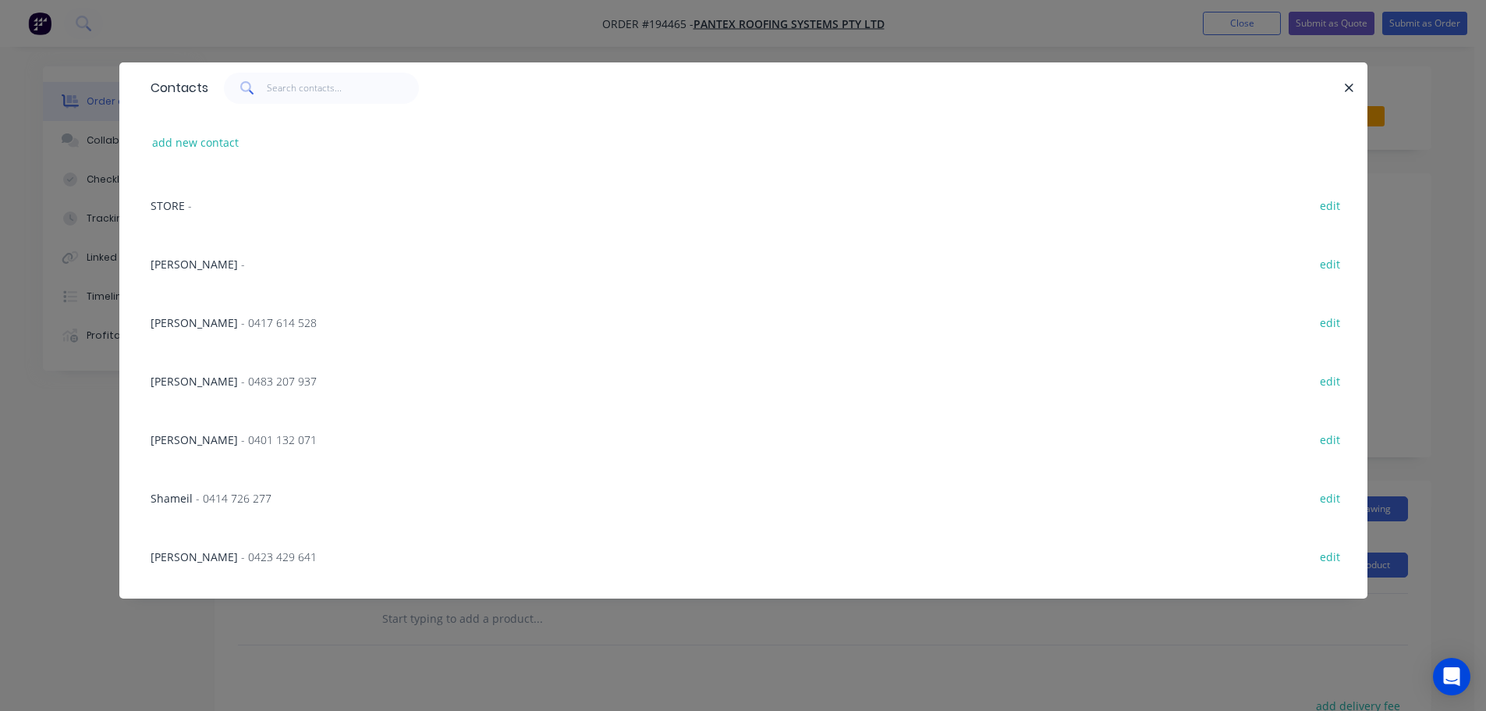
scroll to position [1115, 0]
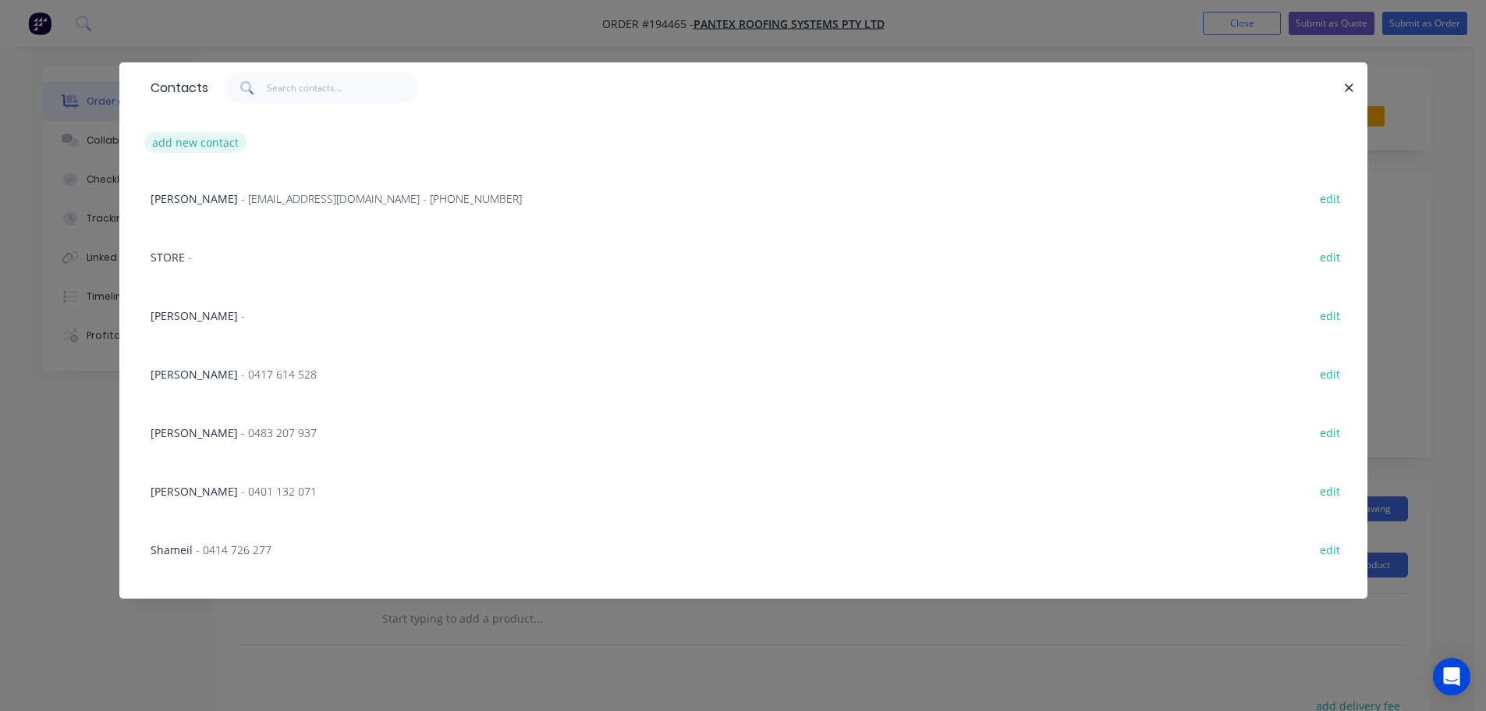
click at [194, 137] on button "add new contact" at bounding box center [195, 142] width 103 height 21
select select "AU"
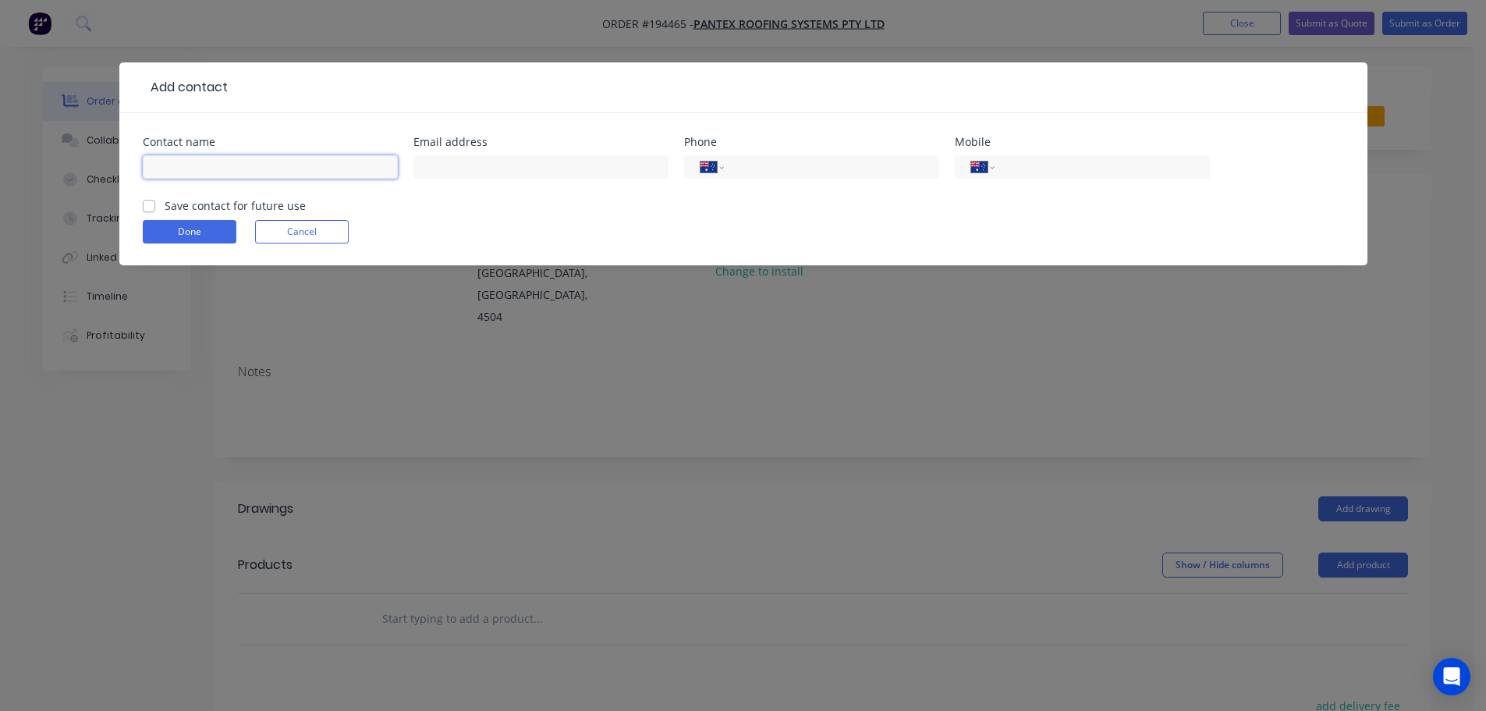
click at [193, 158] on input "text" at bounding box center [270, 166] width 255 height 23
type input "JESSE"
click at [1007, 170] on input "tel" at bounding box center [1099, 167] width 187 height 18
type input "0413 087 536"
click at [186, 229] on button "Done" at bounding box center [190, 231] width 94 height 23
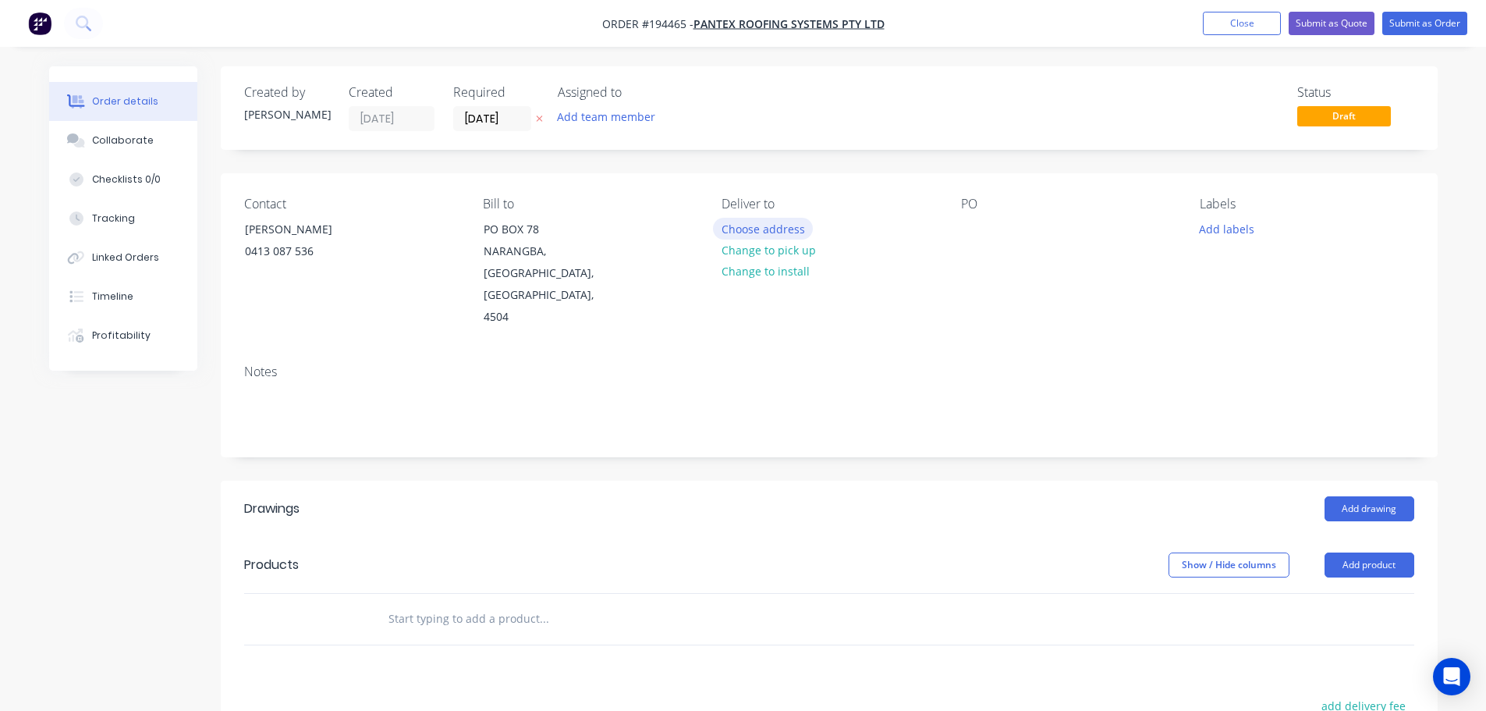
click at [760, 229] on button "Choose address" at bounding box center [763, 228] width 100 height 21
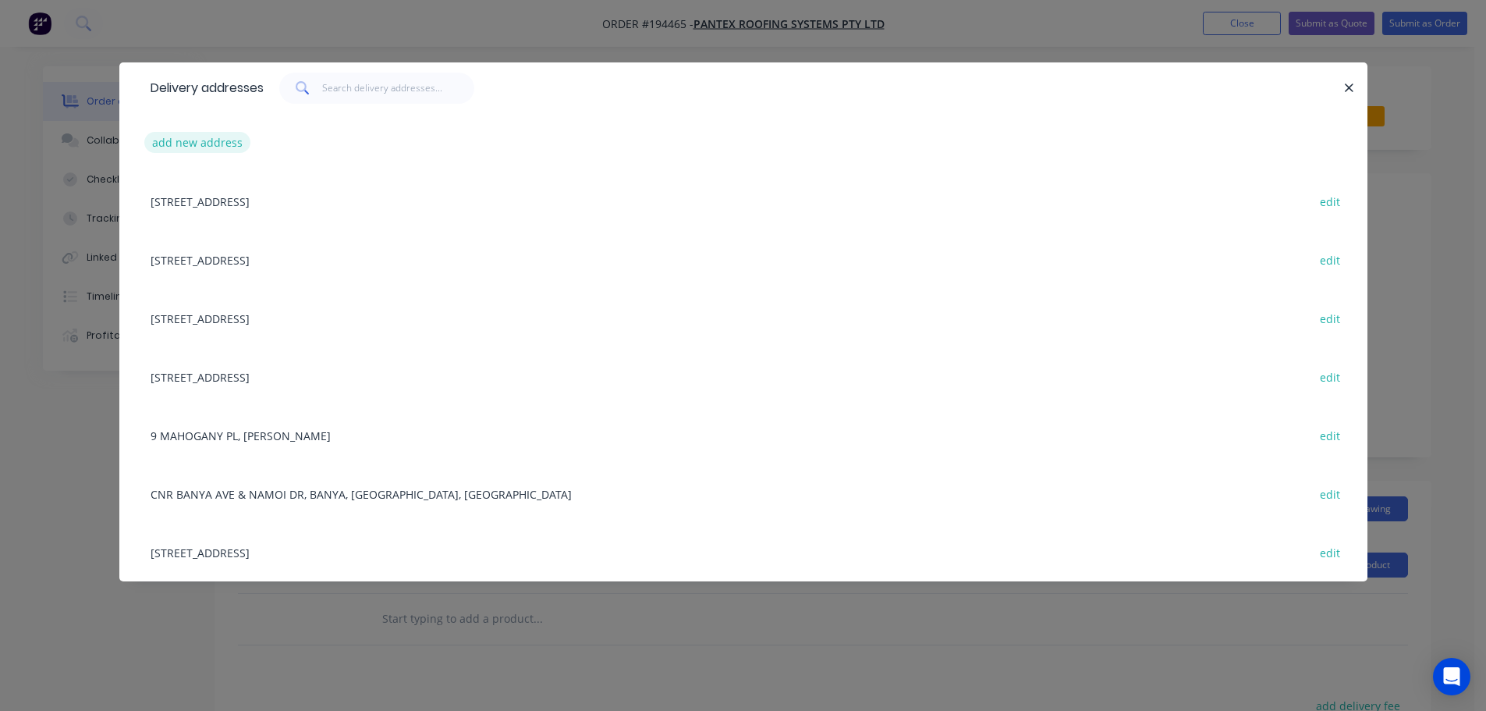
click at [179, 142] on button "add new address" at bounding box center [197, 142] width 107 height 21
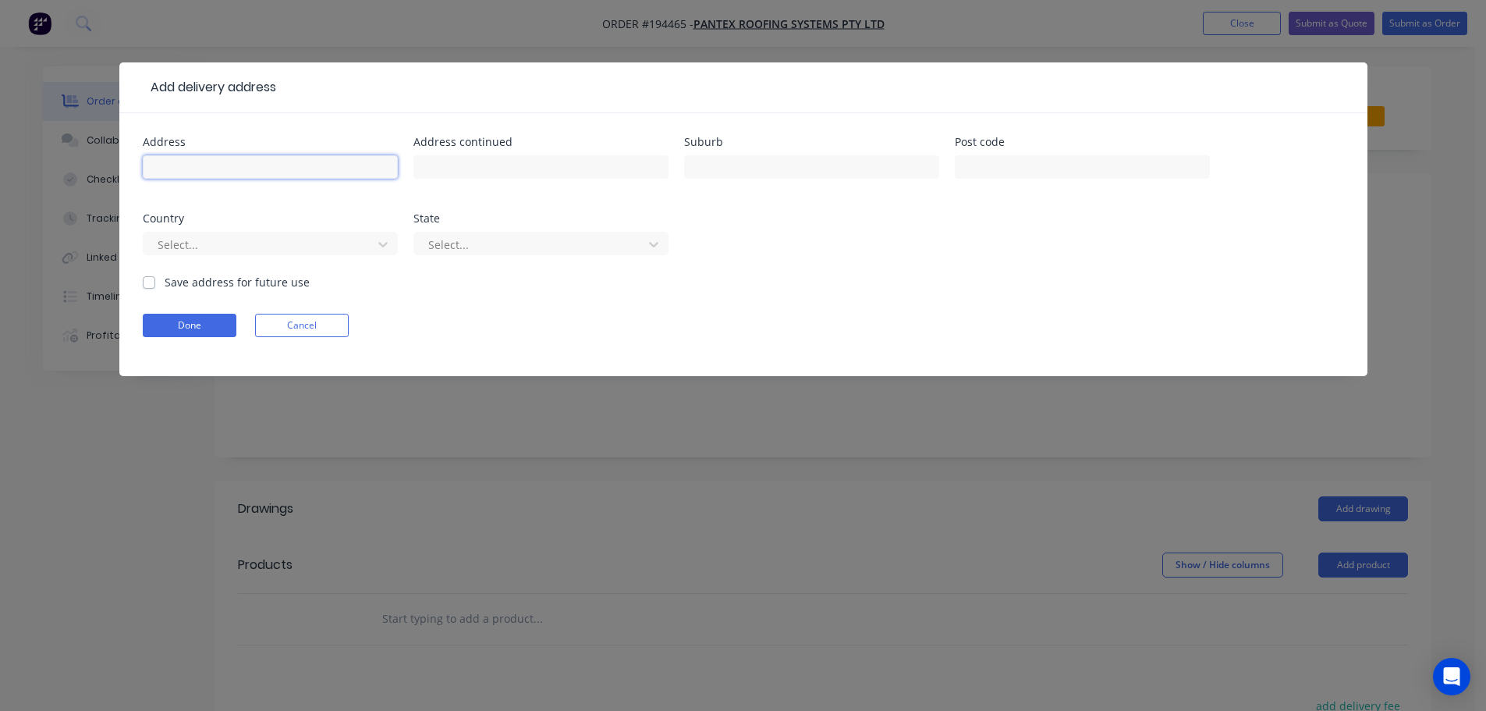
click at [179, 162] on input "text" at bounding box center [270, 166] width 255 height 23
type input "PHOENIX HOTEL"
type input "29 RED HILL RD"
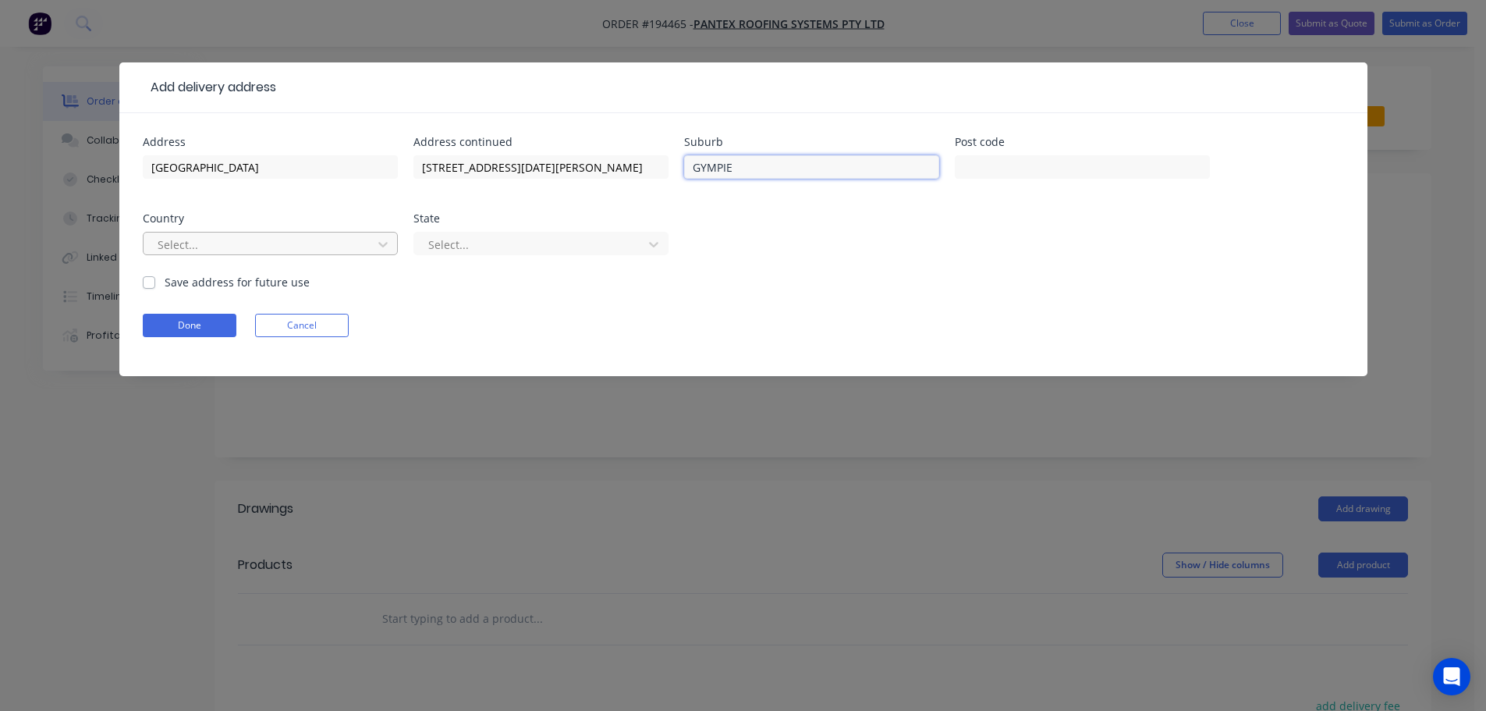
type input "GYMPIE"
click at [169, 236] on div at bounding box center [260, 245] width 208 height 20
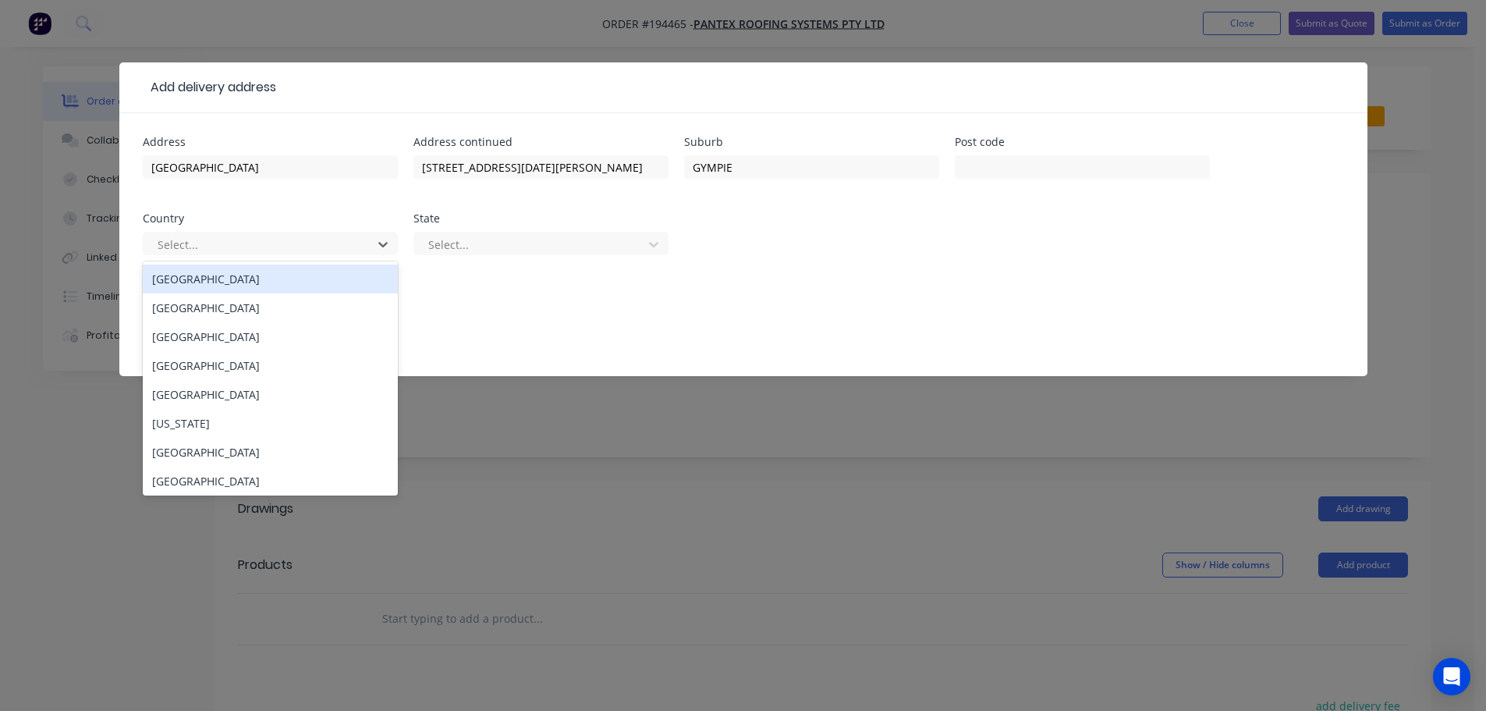
click at [183, 274] on div "Australia" at bounding box center [270, 278] width 255 height 29
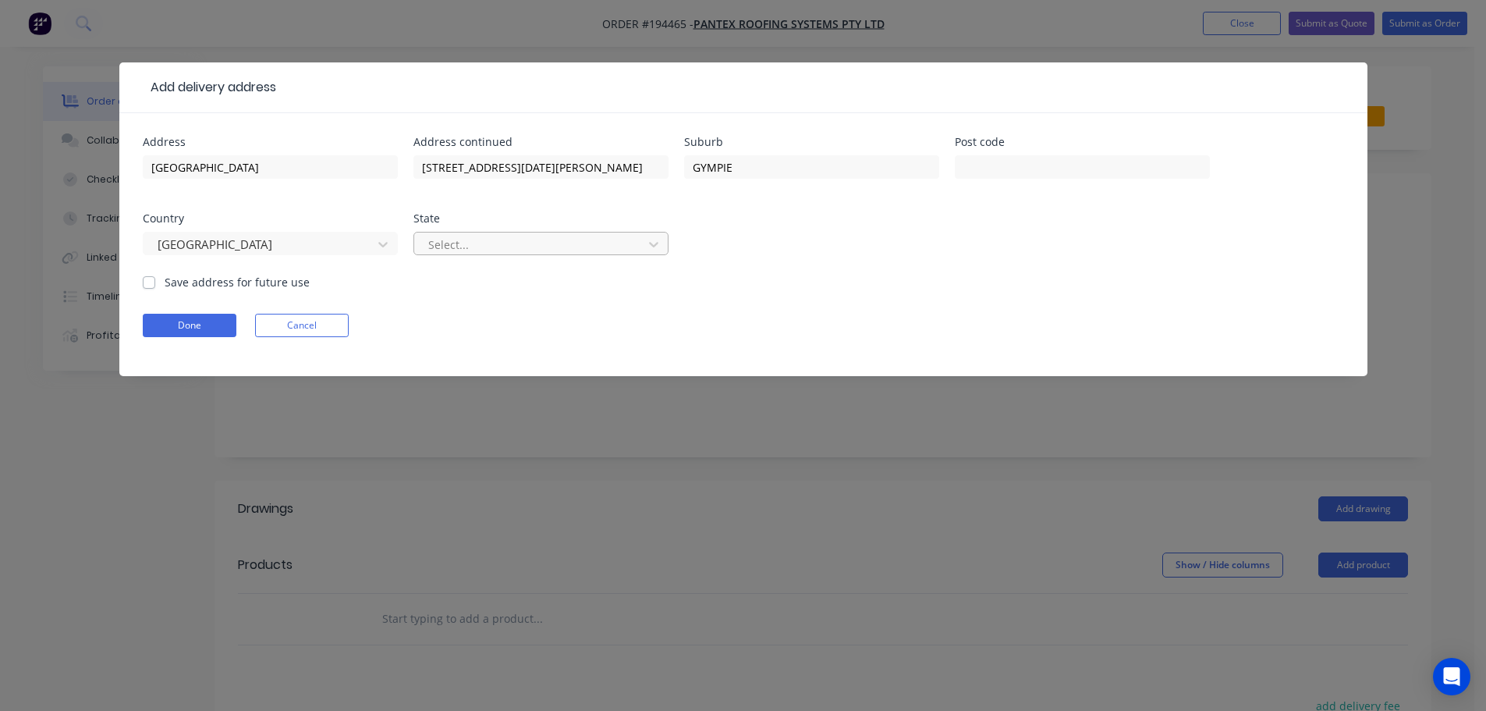
click at [457, 237] on div at bounding box center [531, 245] width 208 height 20
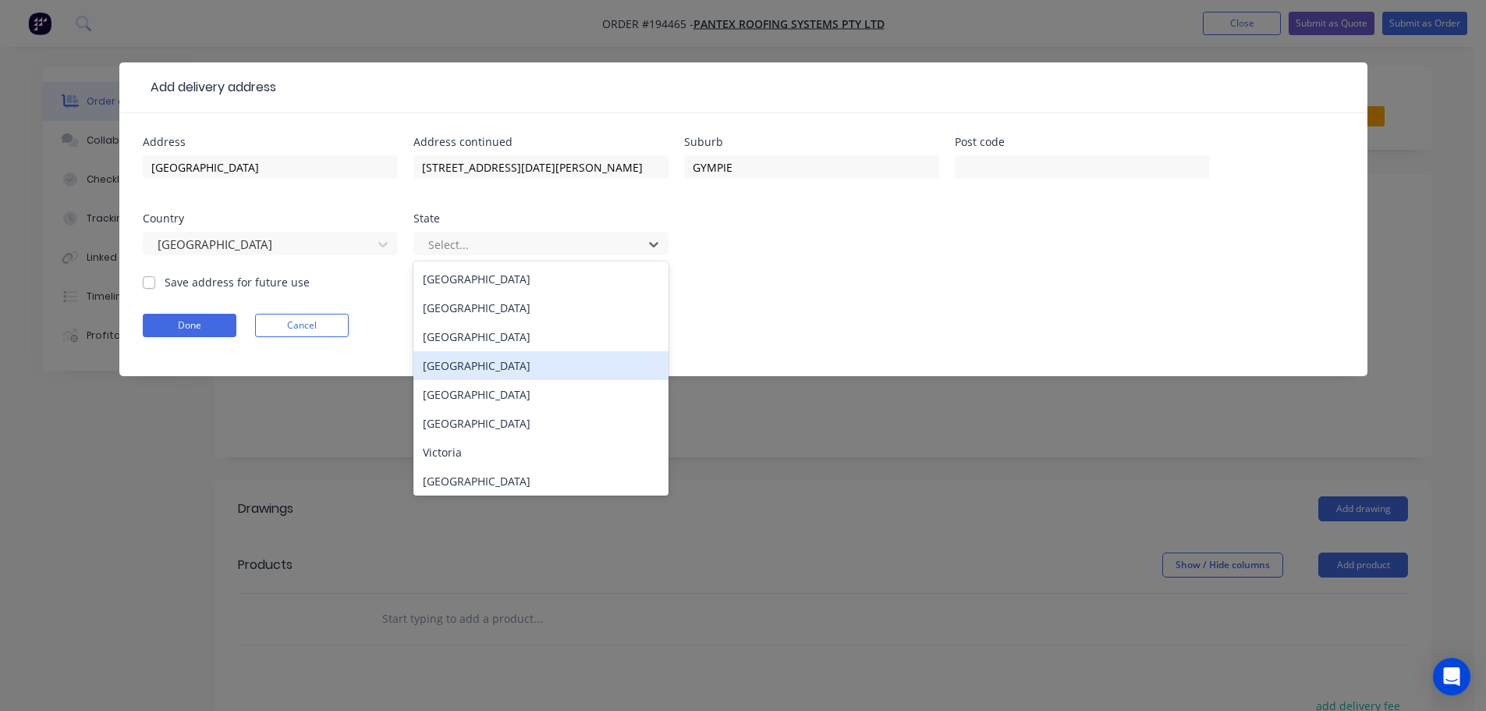
click at [448, 372] on div "Queensland" at bounding box center [541, 365] width 255 height 29
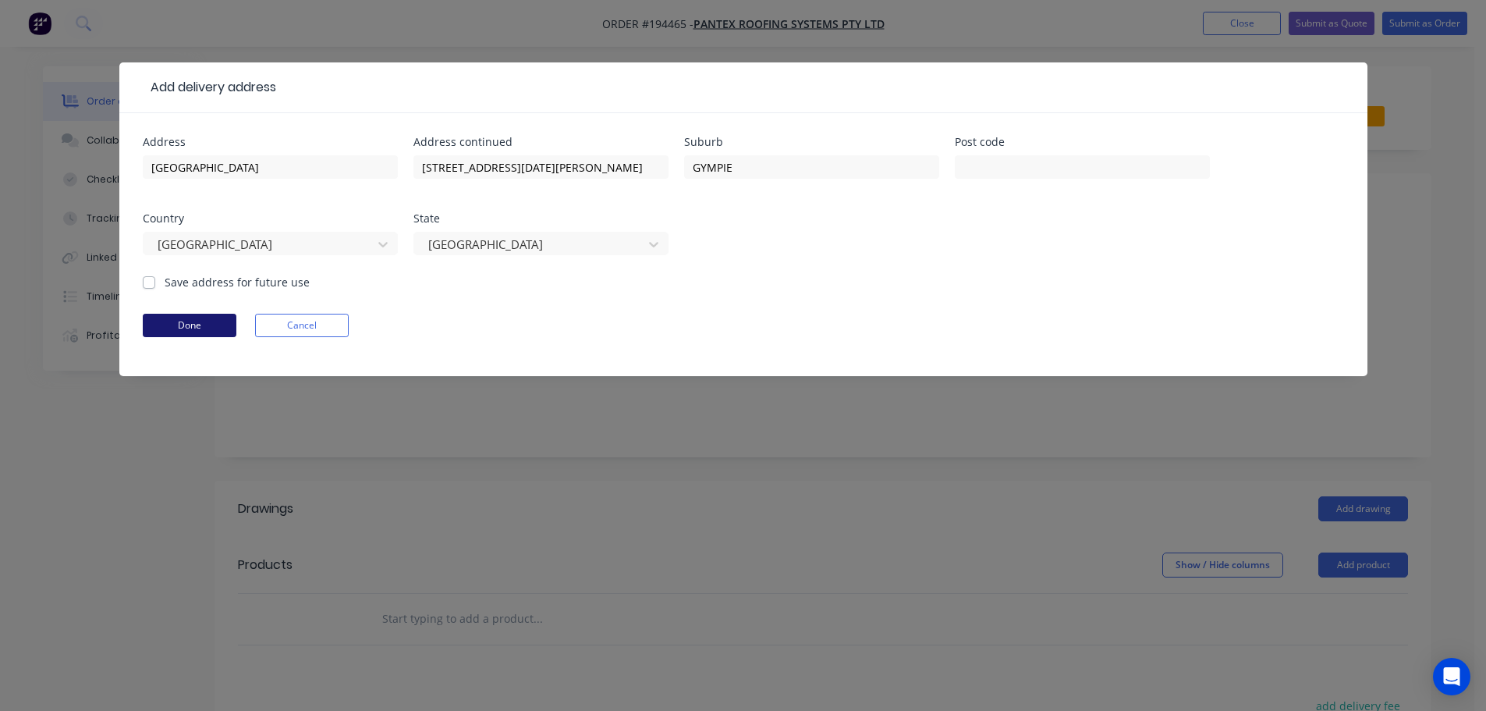
click at [200, 331] on button "Done" at bounding box center [190, 325] width 94 height 23
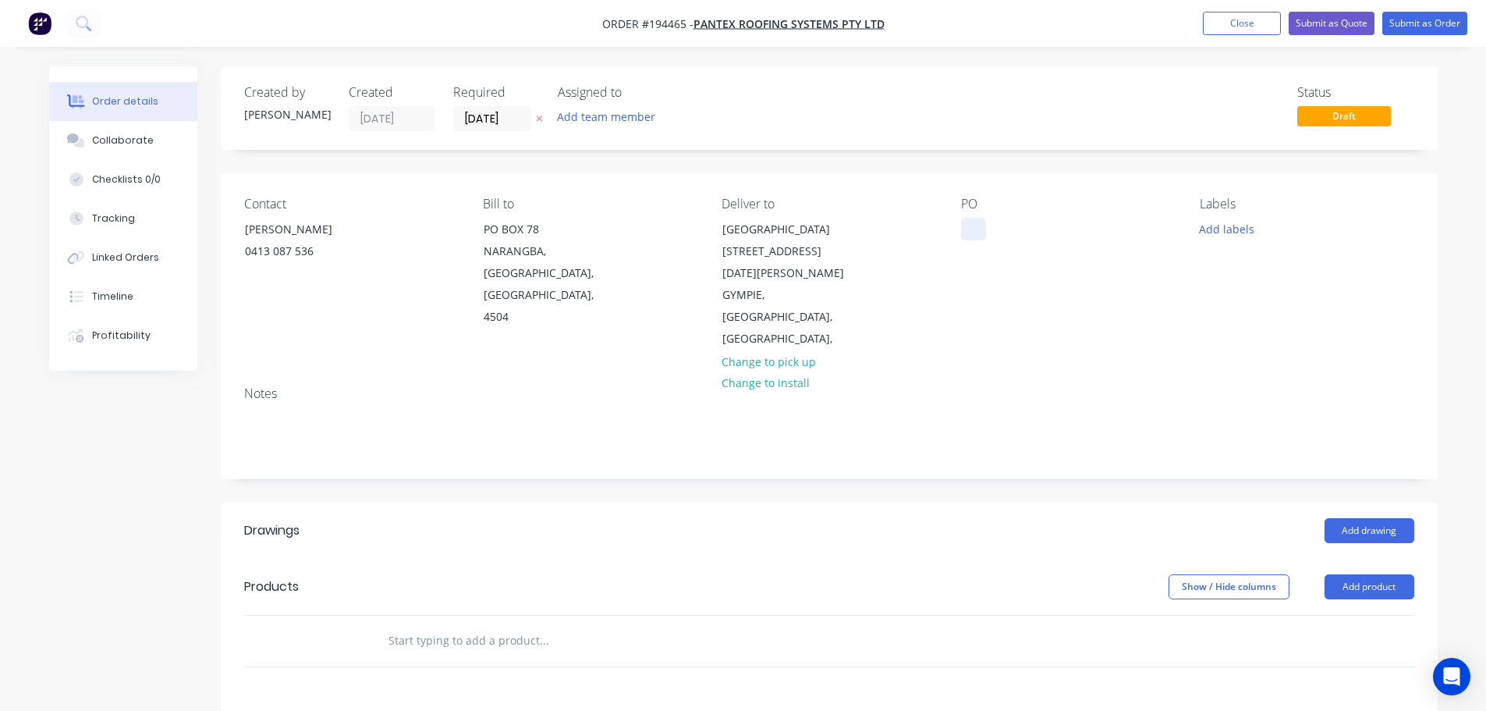
click at [982, 223] on div at bounding box center [973, 229] width 25 height 23
click at [1207, 237] on button "Add labels" at bounding box center [1227, 228] width 72 height 21
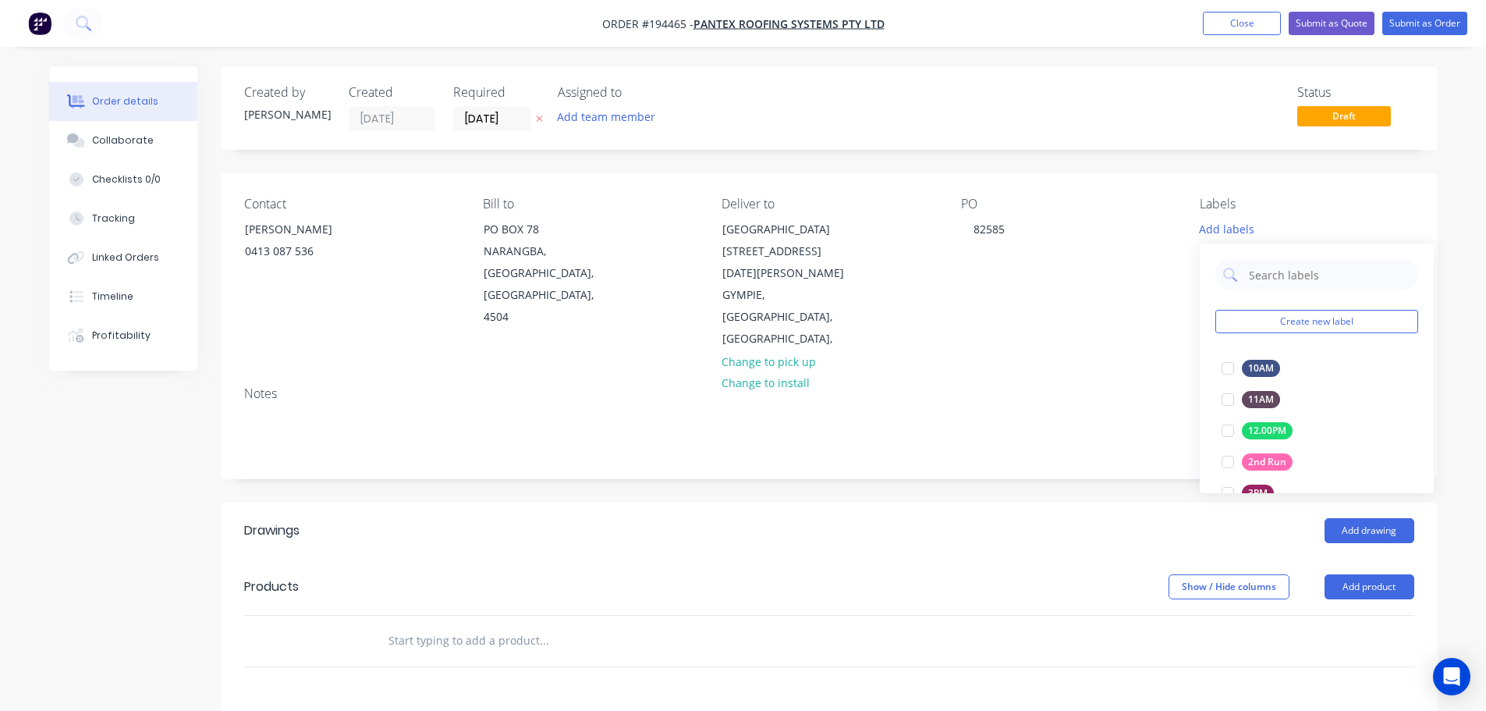
scroll to position [218, 0]
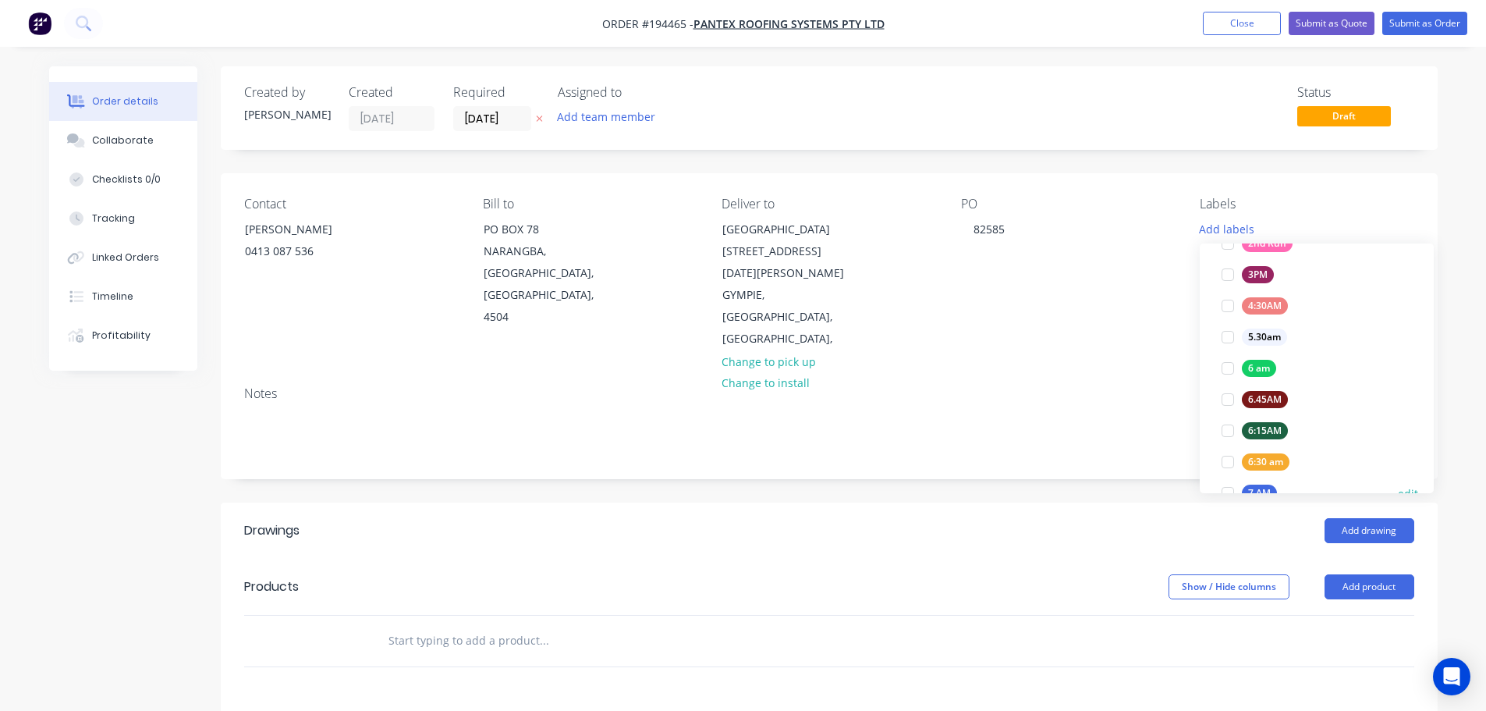
click at [1232, 485] on div at bounding box center [1227, 493] width 31 height 31
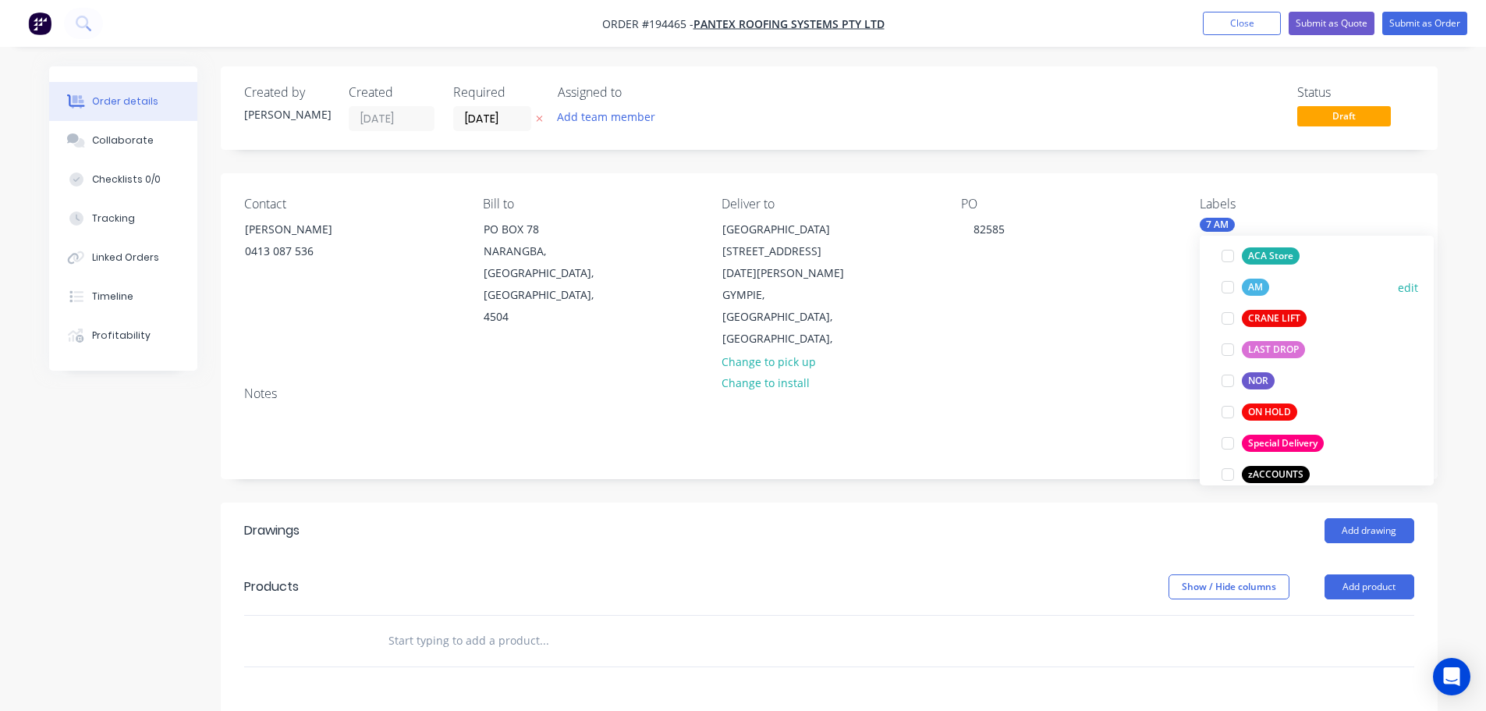
scroll to position [687, 0]
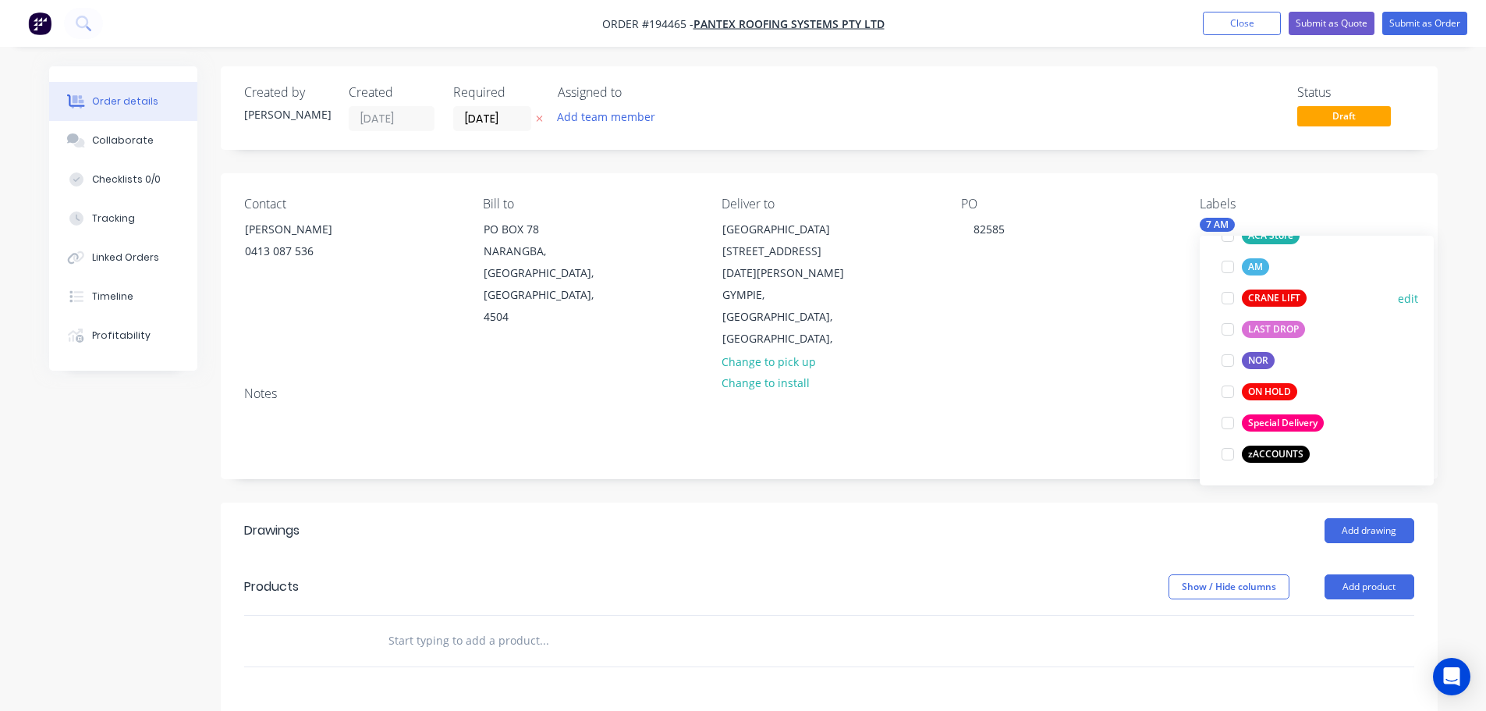
click at [1230, 301] on div at bounding box center [1227, 297] width 31 height 31
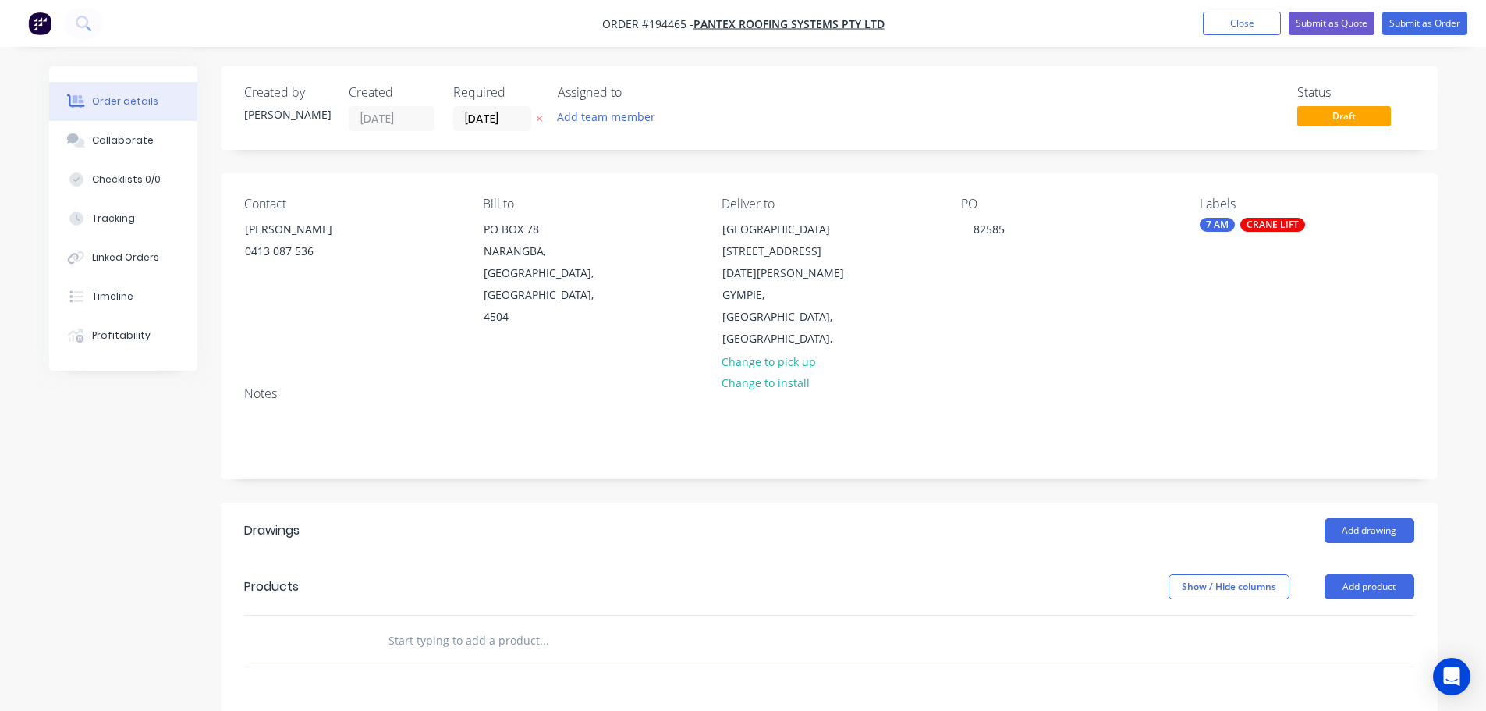
click at [998, 386] on div "Notes" at bounding box center [829, 393] width 1170 height 15
click at [1357, 574] on button "Add product" at bounding box center [1370, 586] width 90 height 25
click at [1310, 615] on div "Product catalogue" at bounding box center [1340, 626] width 120 height 23
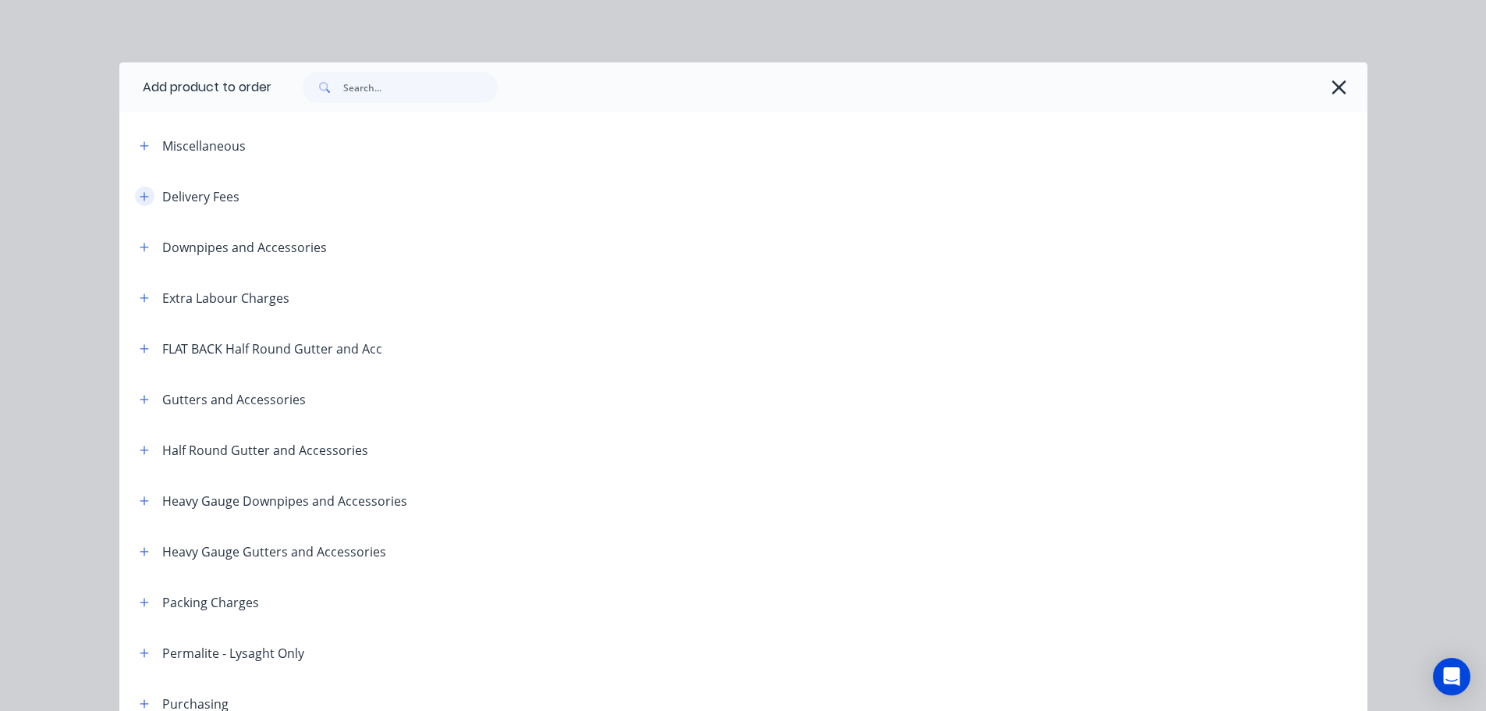
click at [140, 193] on icon "button" at bounding box center [144, 196] width 9 height 9
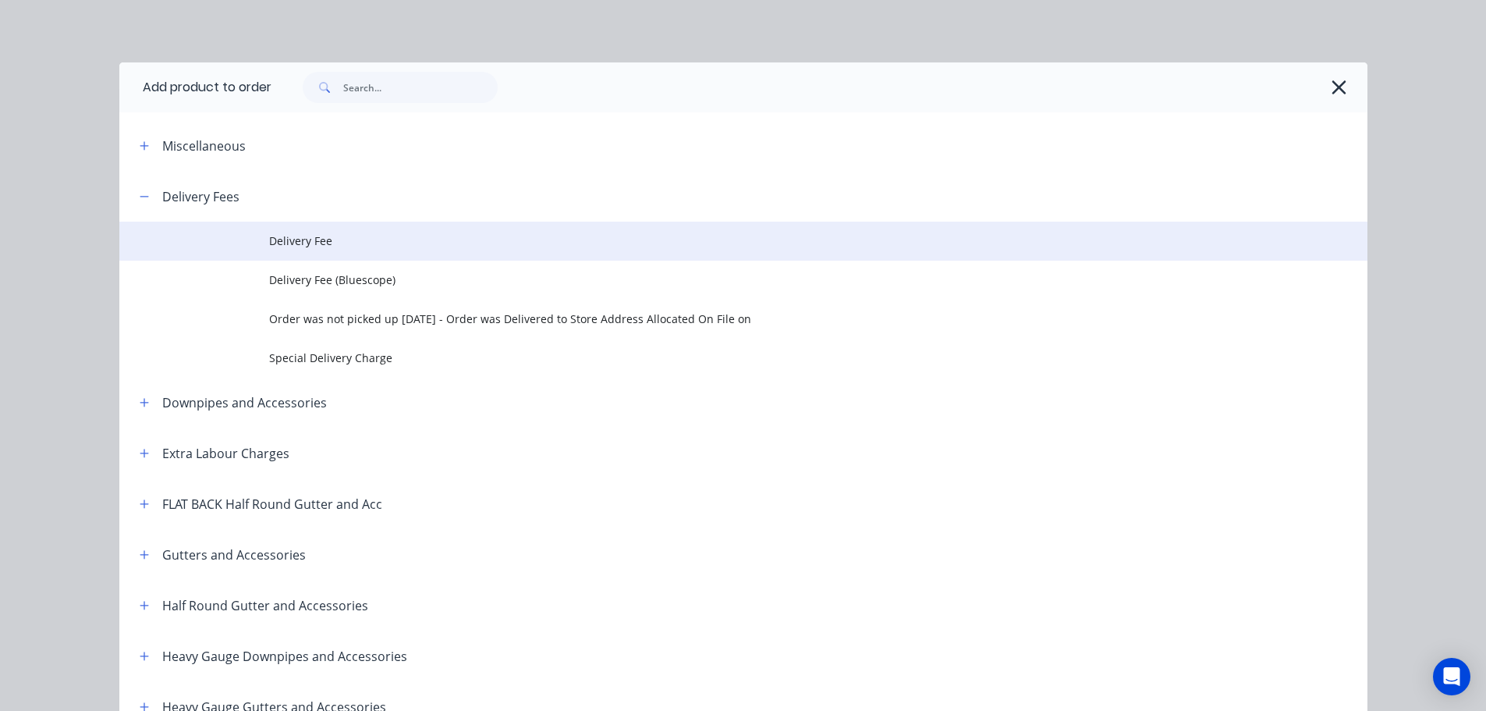
click at [291, 243] on span "Delivery Fee" at bounding box center [708, 241] width 879 height 16
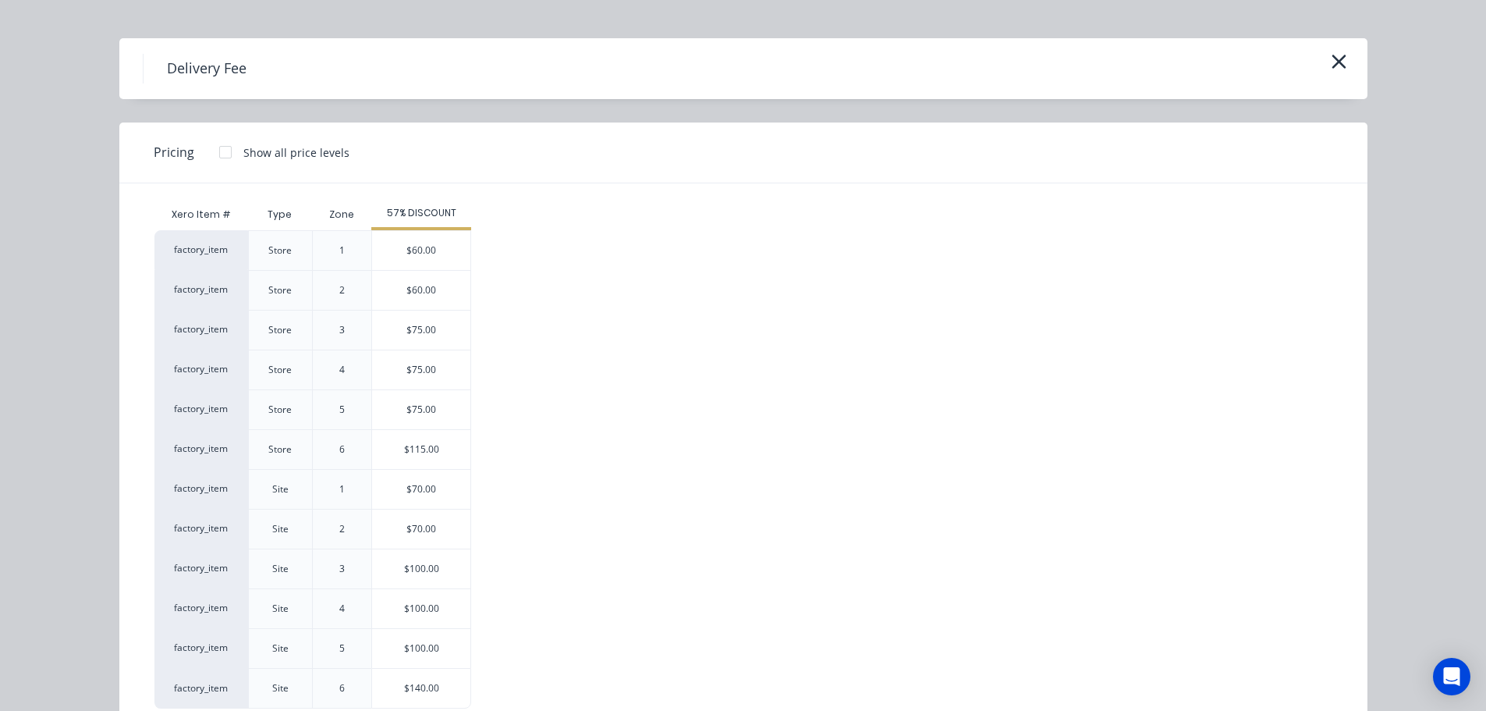
scroll to position [0, 0]
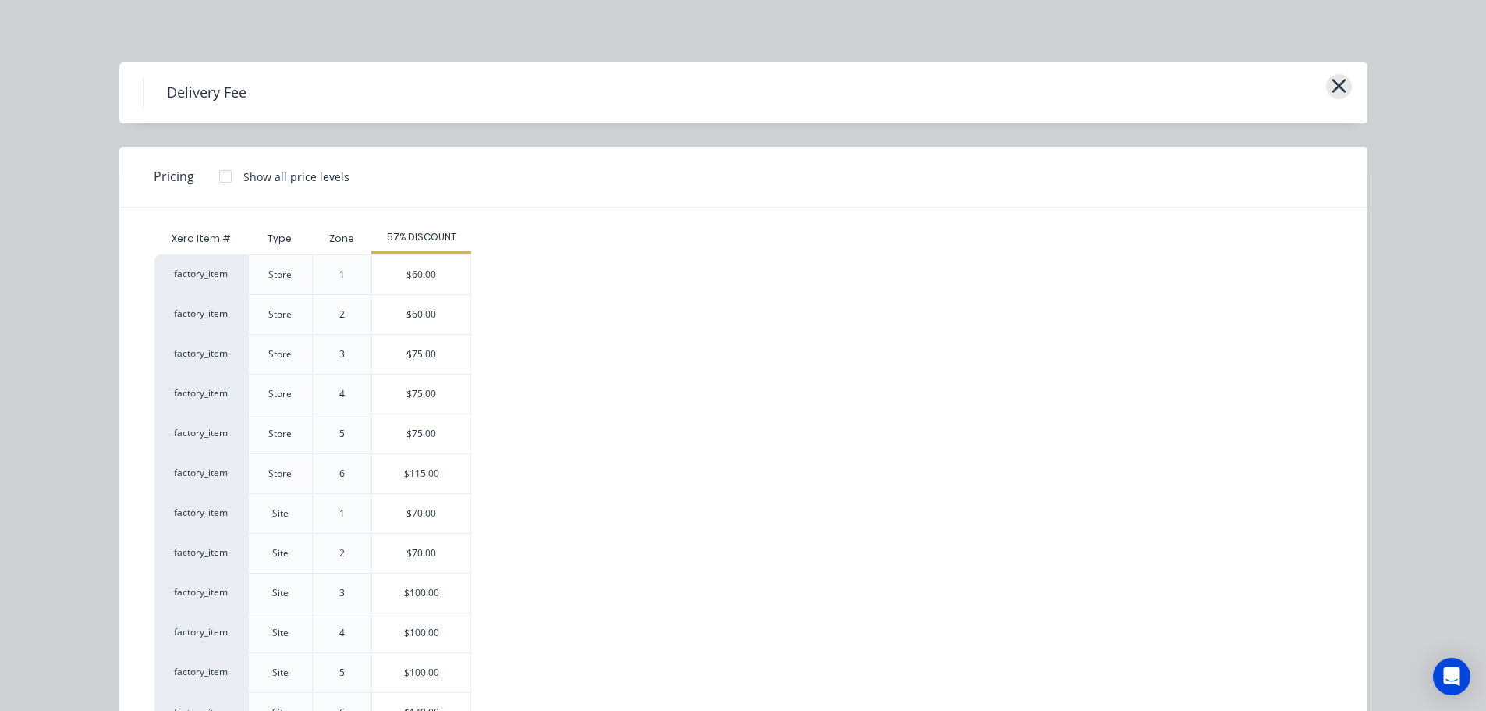
click at [1337, 83] on icon "button" at bounding box center [1339, 86] width 14 height 14
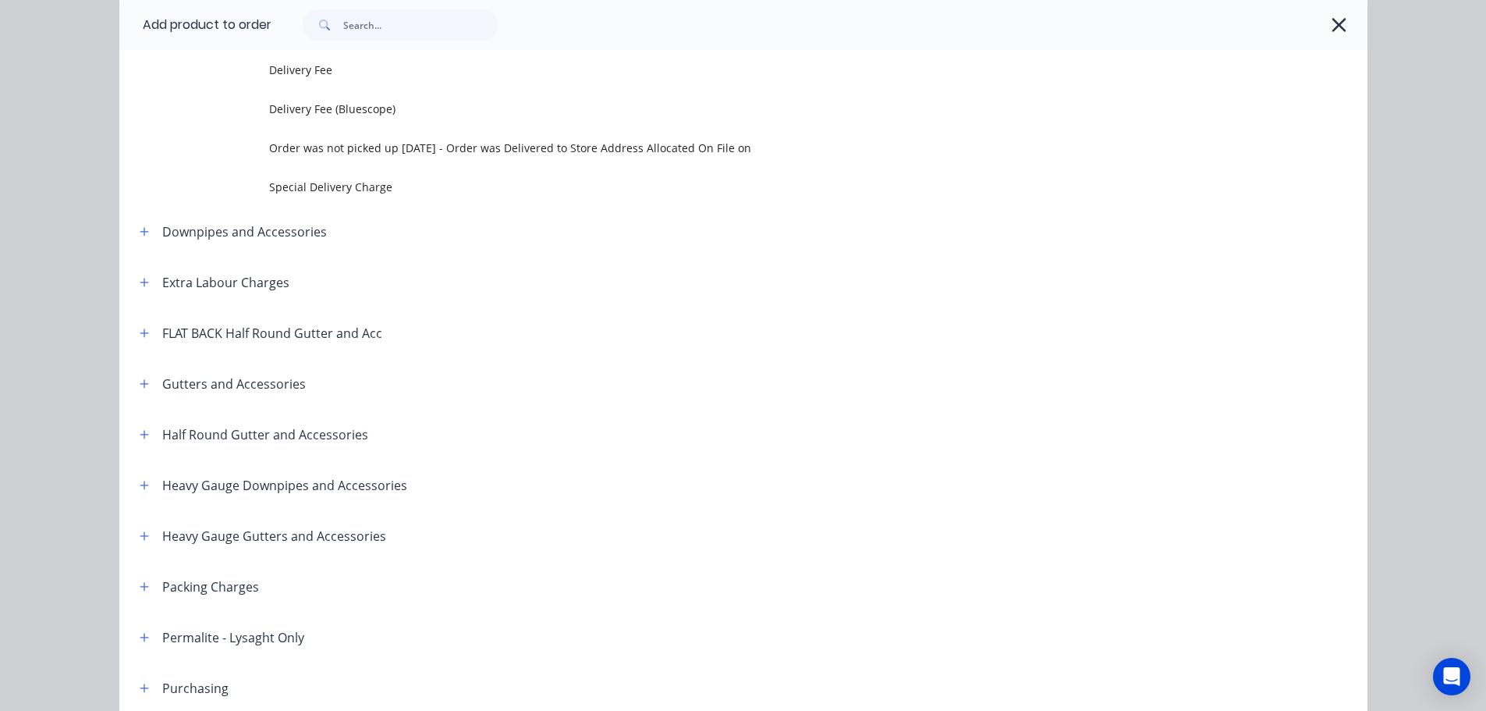
click at [367, 189] on span "Special Delivery Charge" at bounding box center [708, 187] width 879 height 16
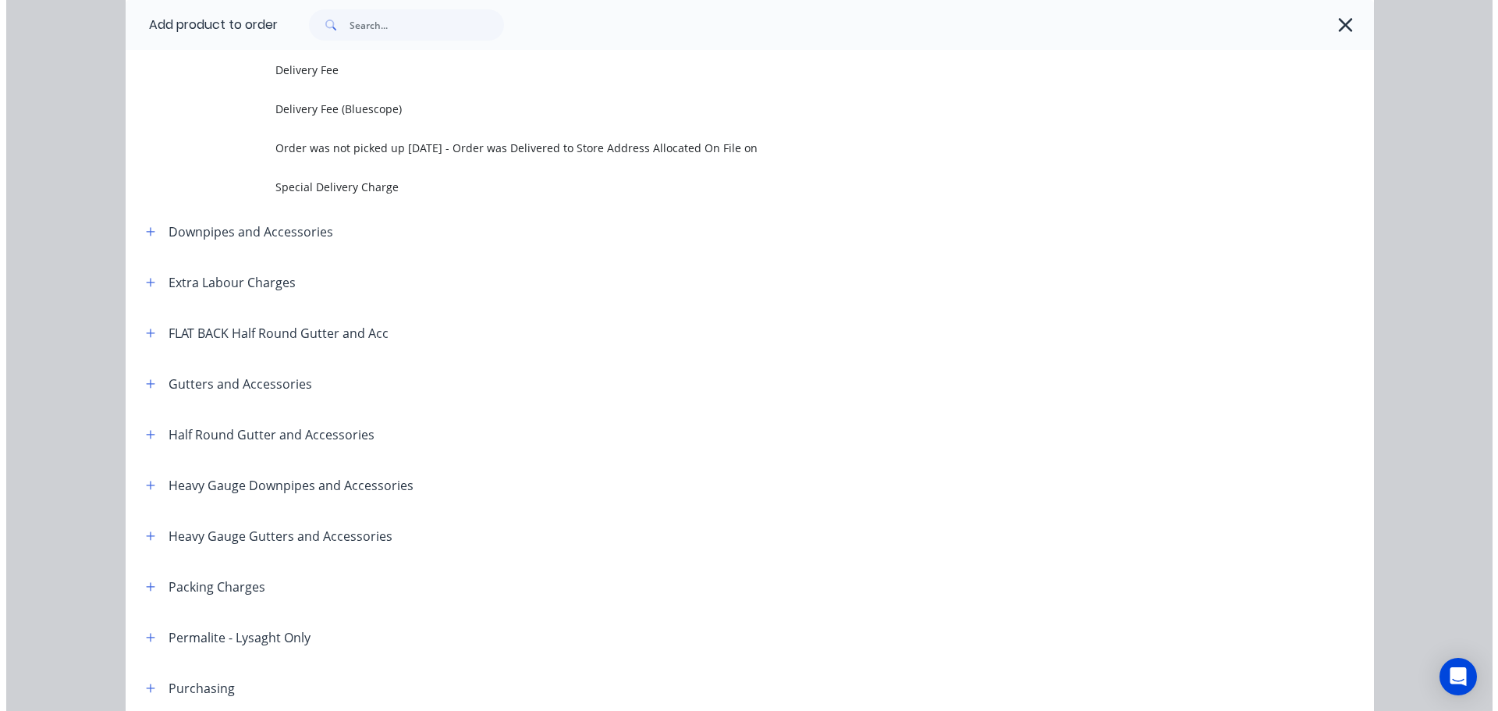
scroll to position [0, 0]
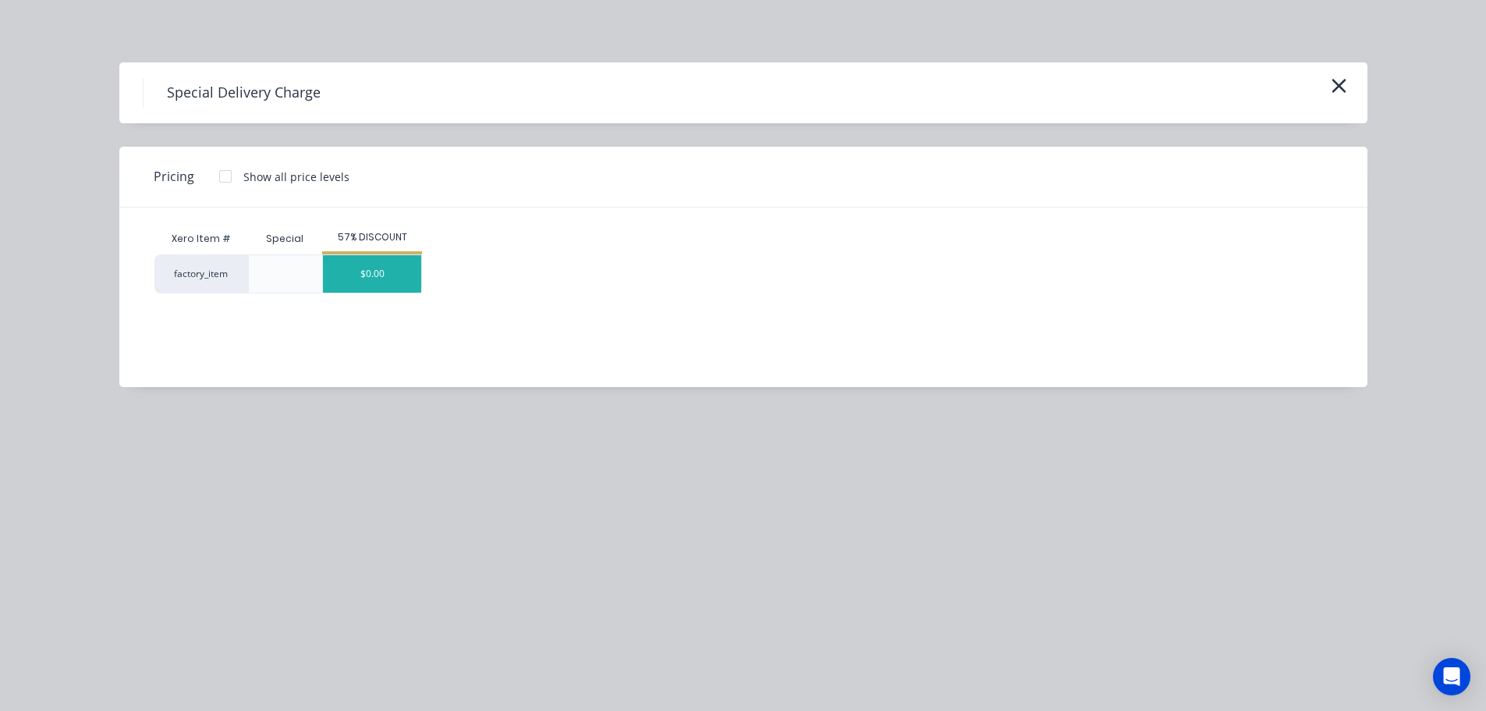
click at [399, 277] on div "$0.00" at bounding box center [372, 273] width 98 height 37
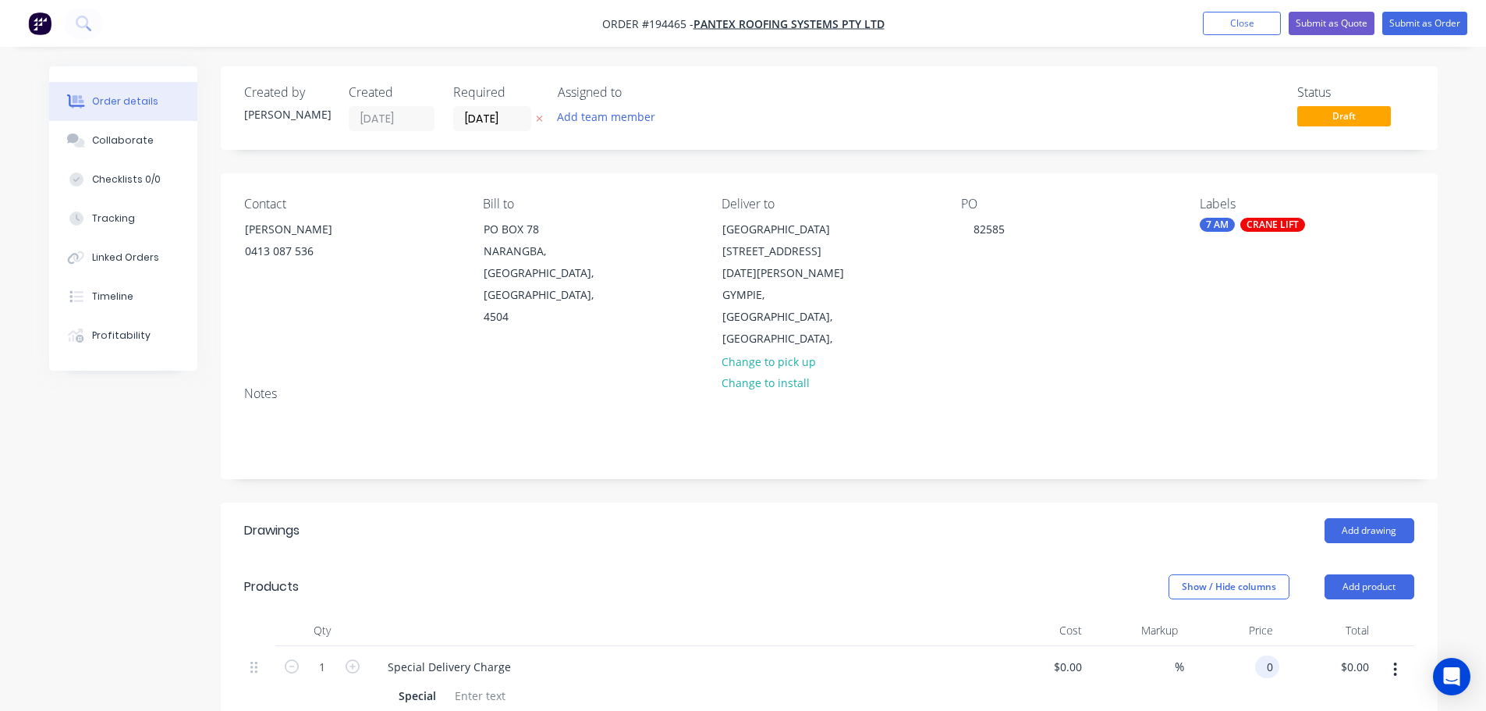
click at [1278, 655] on input "0" at bounding box center [1271, 666] width 18 height 23
type input "$210.00"
click at [933, 684] on div "Special" at bounding box center [677, 695] width 571 height 23
click at [1427, 18] on button "Submit as Order" at bounding box center [1425, 23] width 85 height 23
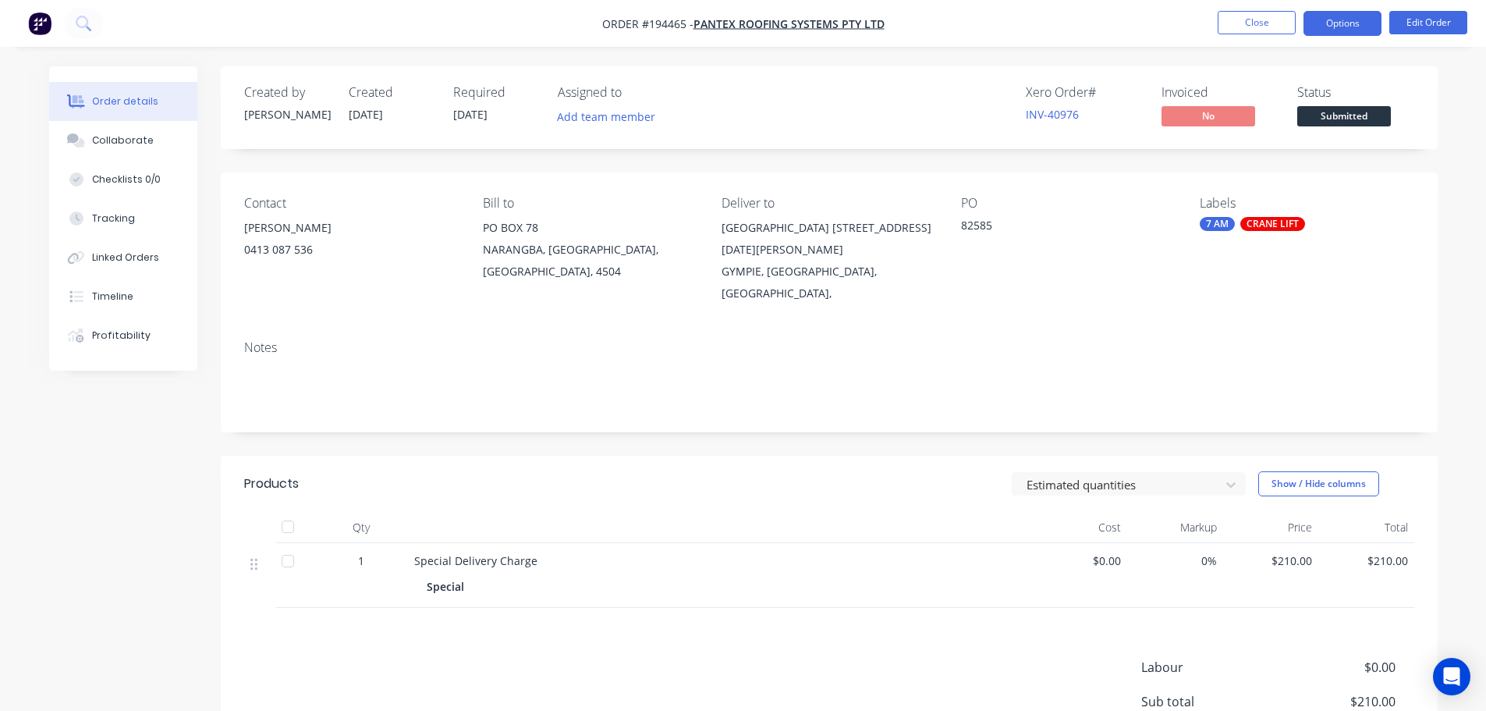
click at [1365, 28] on button "Options" at bounding box center [1343, 23] width 78 height 25
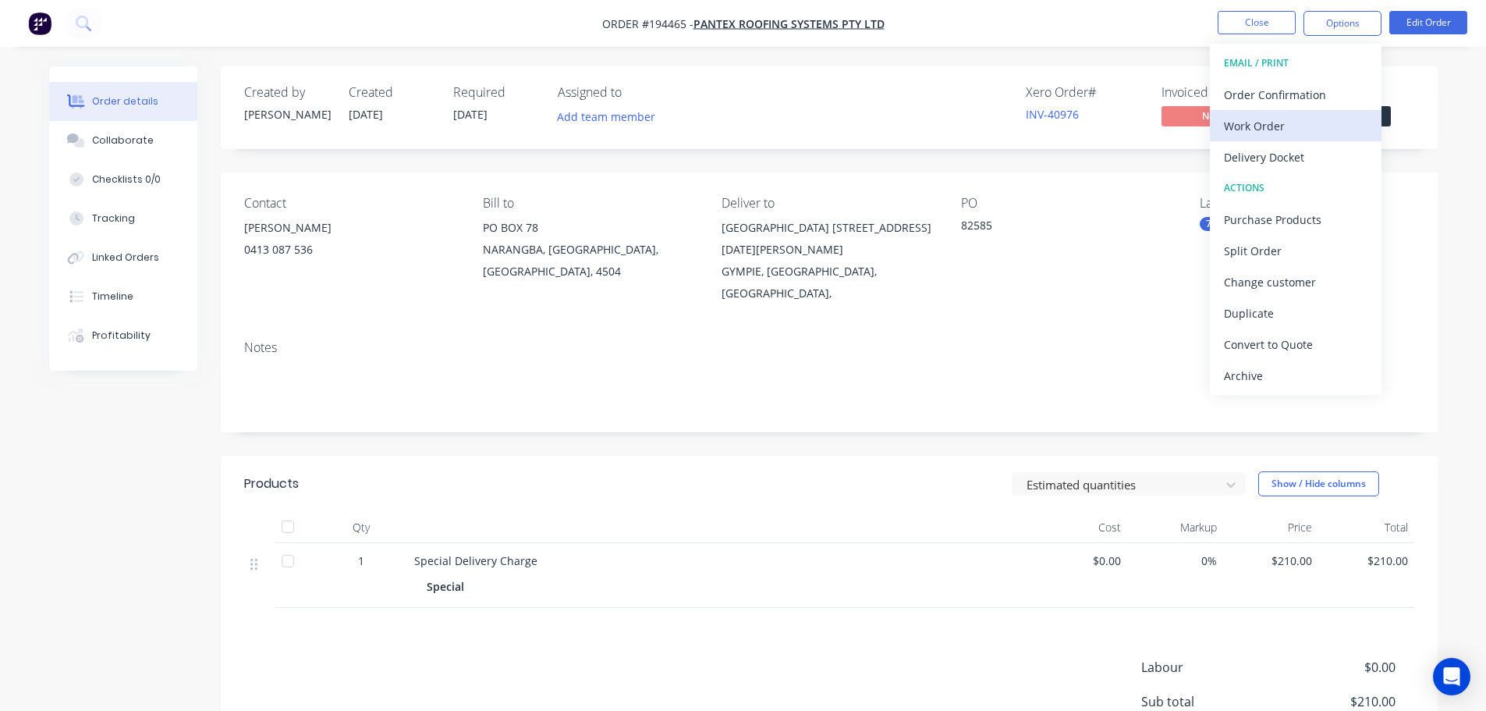
click at [1276, 123] on div "Work Order" at bounding box center [1296, 126] width 144 height 23
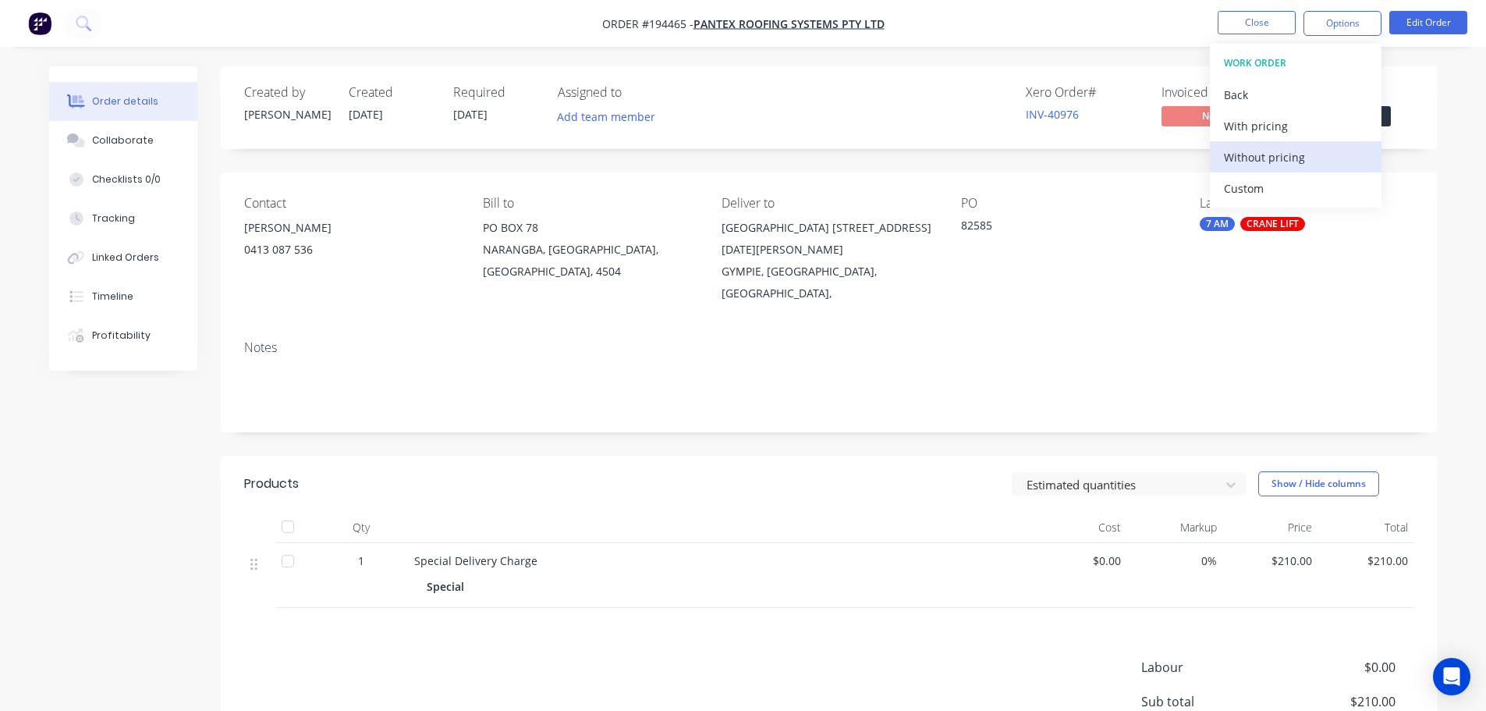
click at [1259, 160] on div "Without pricing" at bounding box center [1296, 157] width 144 height 23
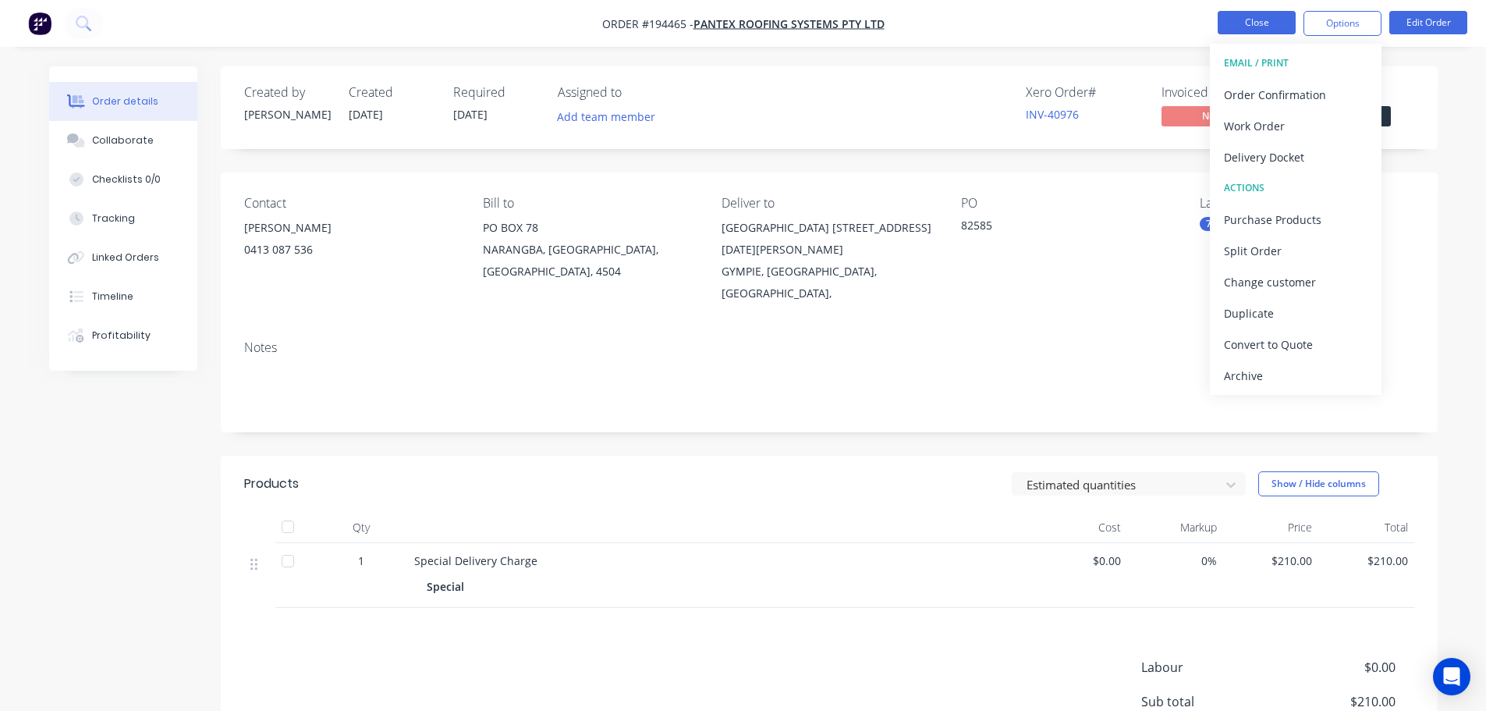
click at [1264, 19] on button "Close" at bounding box center [1257, 22] width 78 height 23
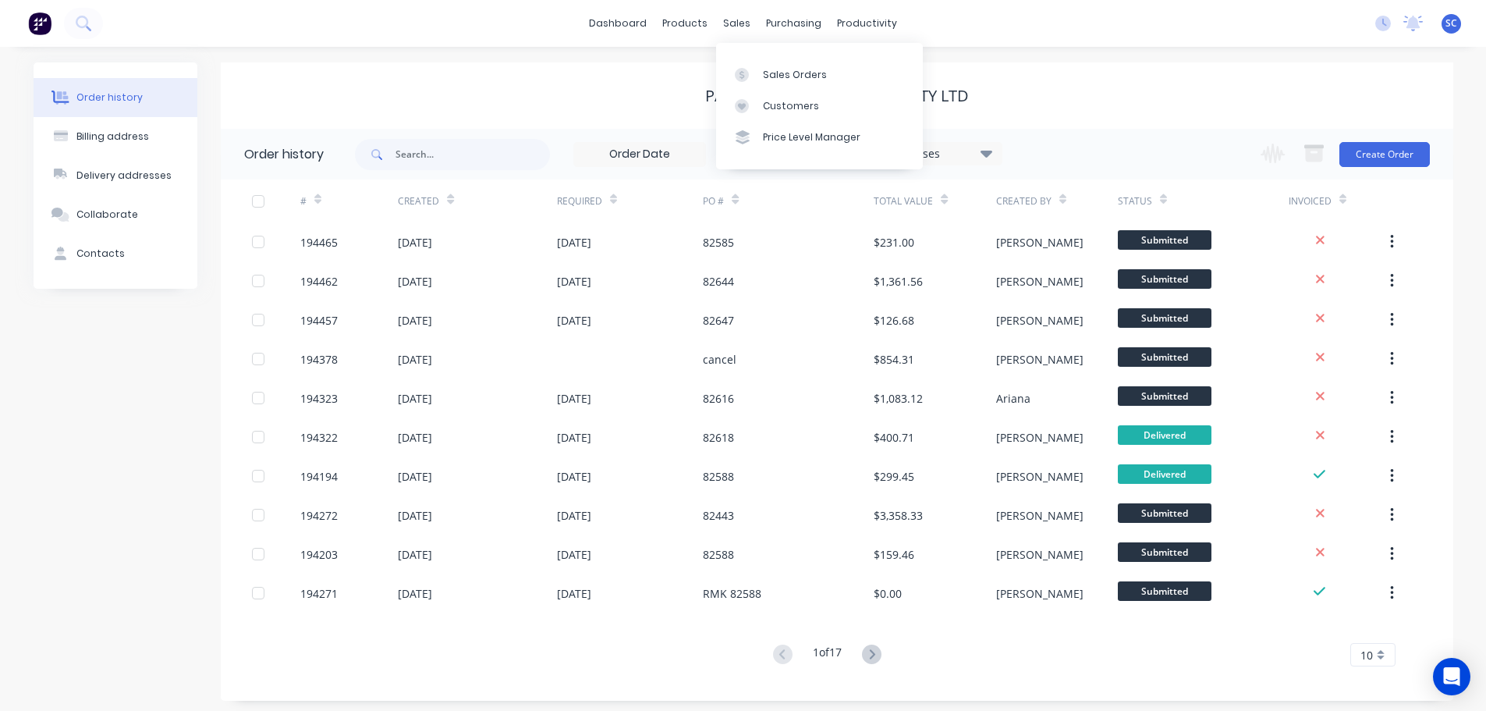
drag, startPoint x: 743, startPoint y: 25, endPoint x: 765, endPoint y: 55, distance: 36.8
click at [744, 25] on div "sales" at bounding box center [736, 23] width 43 height 23
click at [801, 75] on div "Sales Orders" at bounding box center [795, 75] width 64 height 14
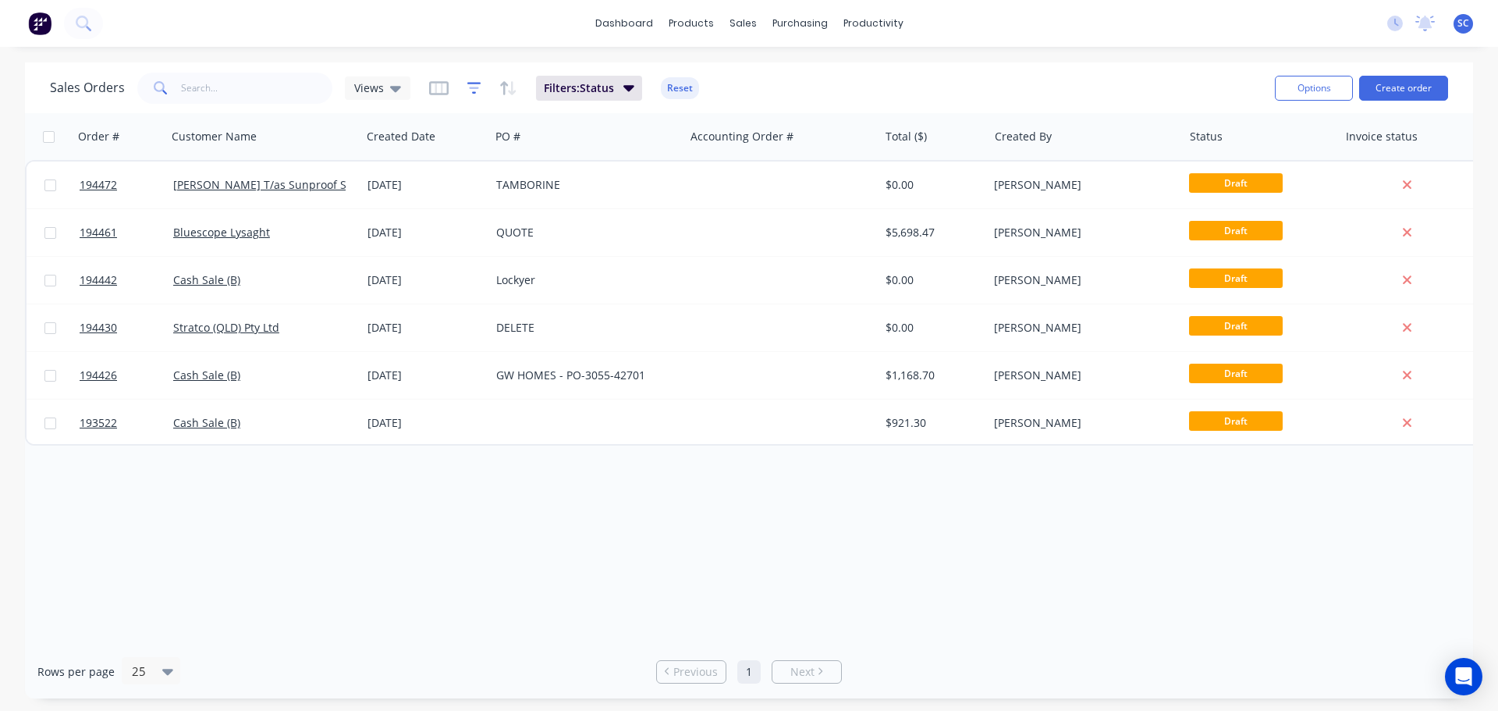
click at [470, 83] on icon "button" at bounding box center [474, 88] width 14 height 12
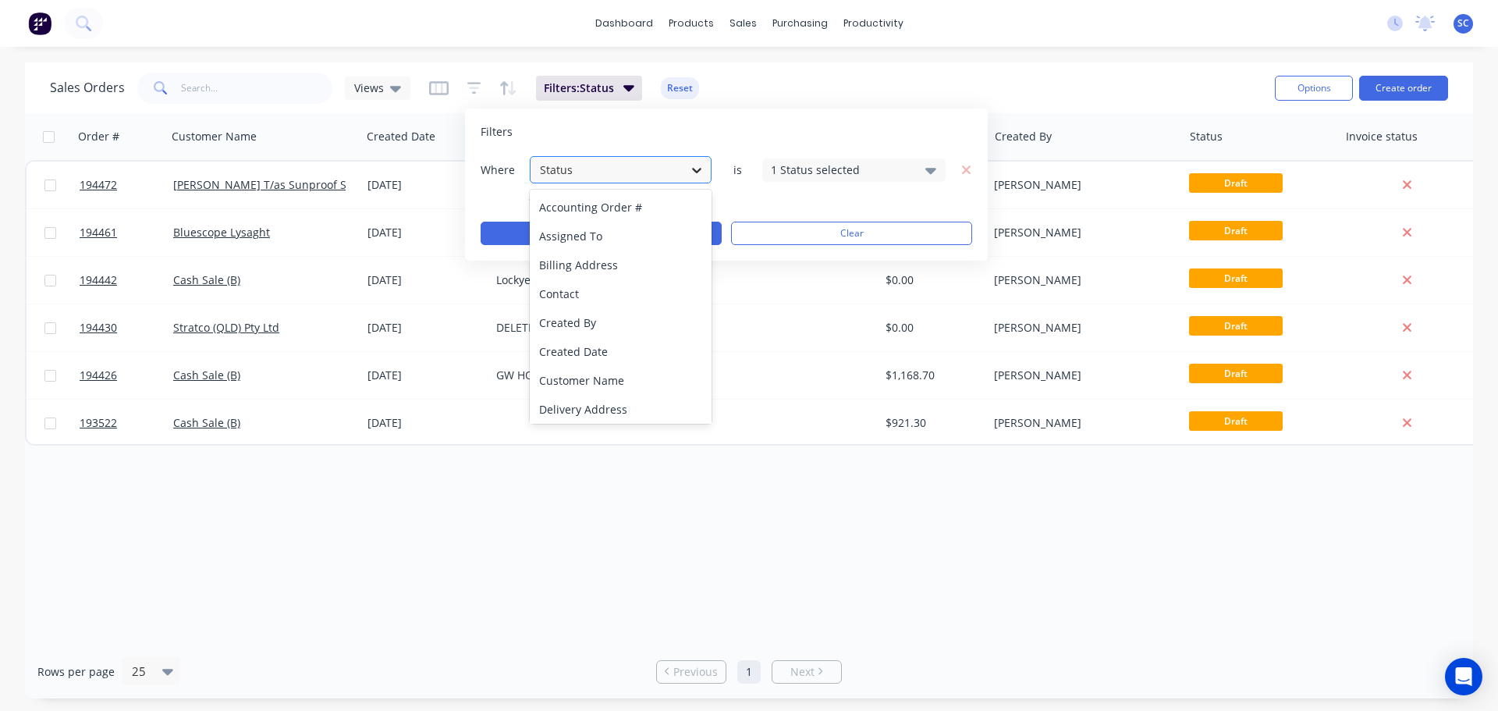
click at [694, 169] on icon at bounding box center [696, 170] width 9 height 5
click at [592, 319] on div "Created By" at bounding box center [621, 322] width 182 height 29
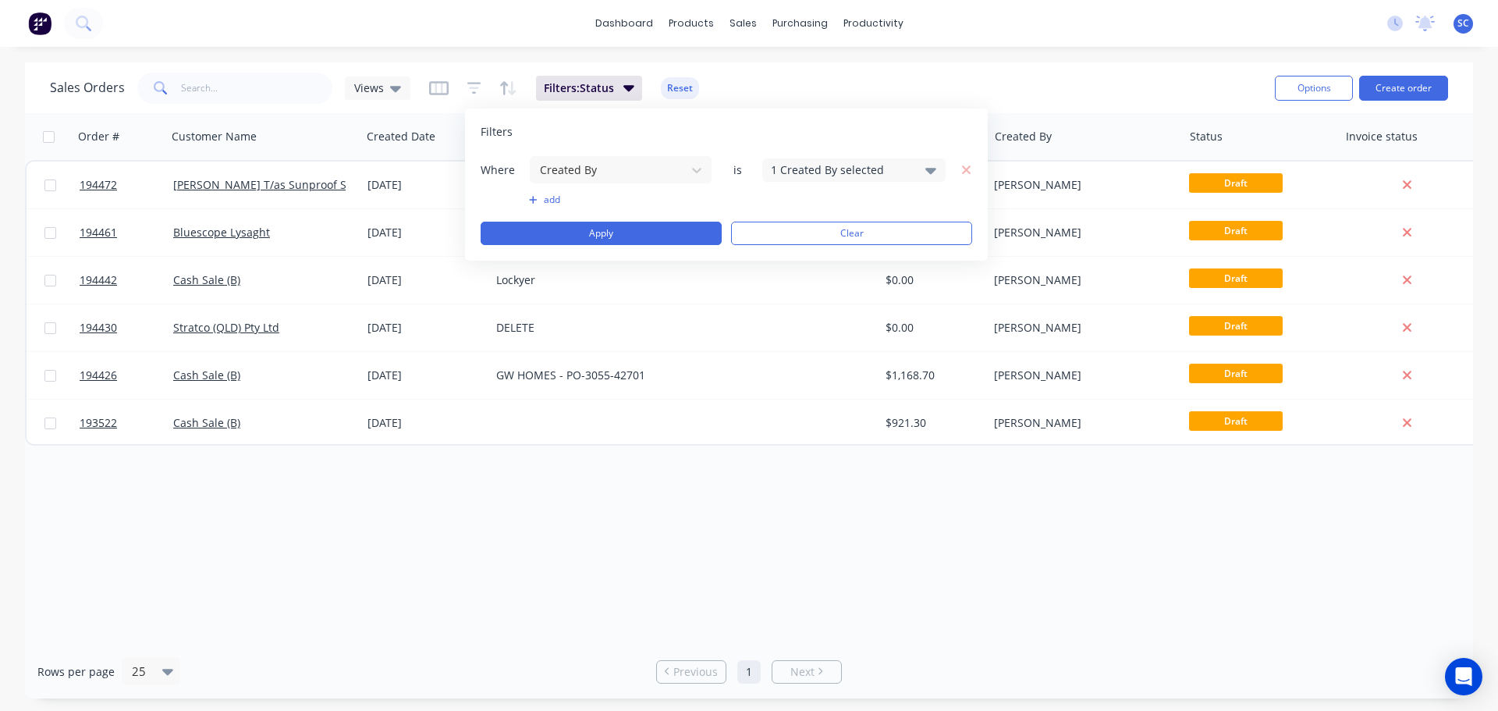
click at [923, 169] on div "1 Created By selected" at bounding box center [853, 169] width 183 height 23
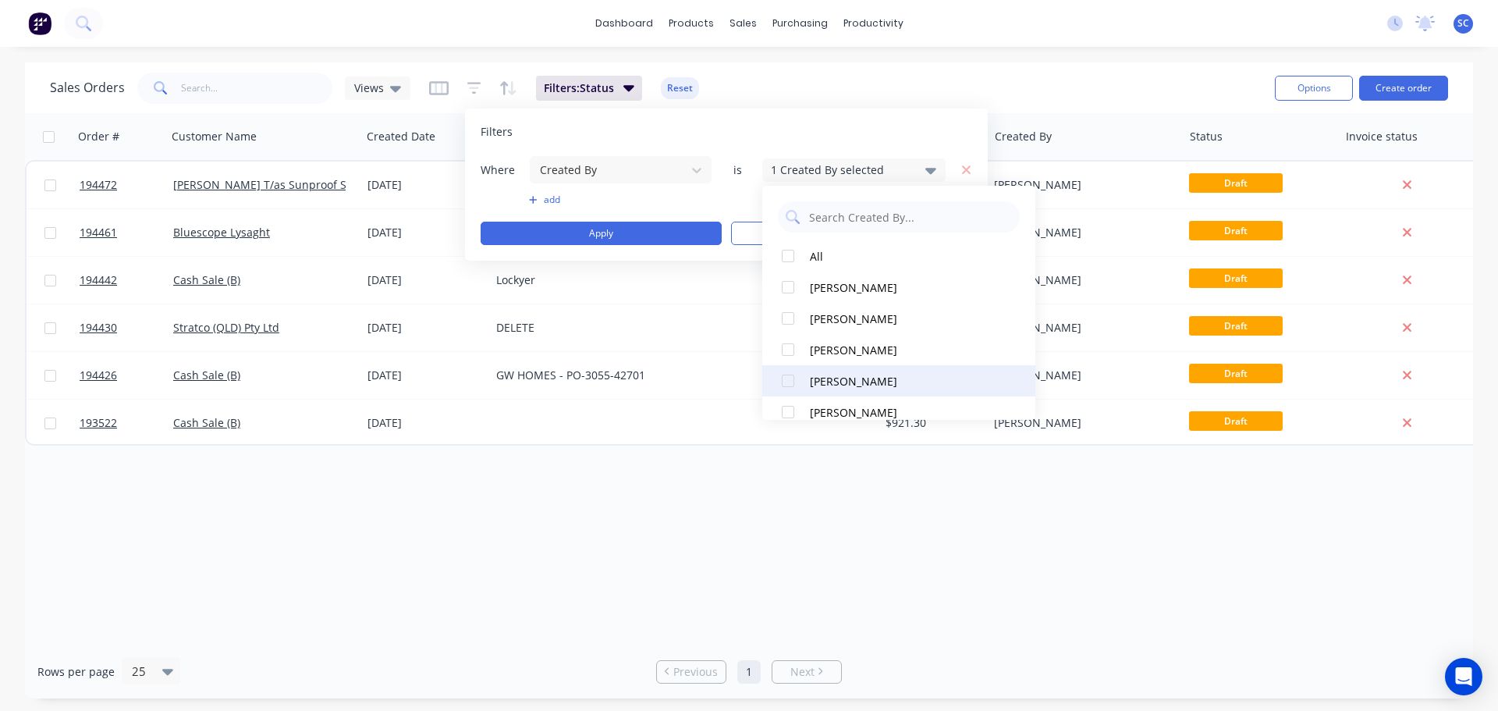
click at [793, 378] on div at bounding box center [787, 380] width 31 height 31
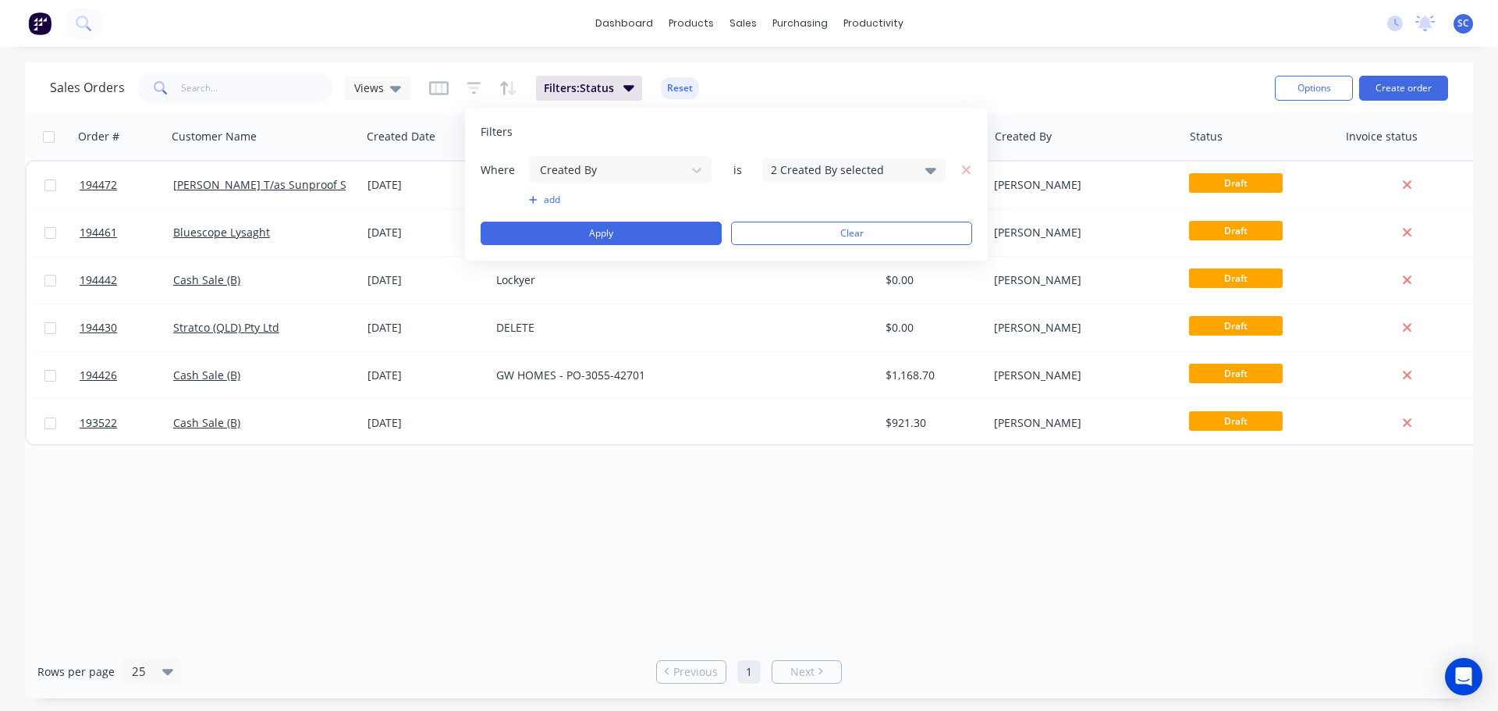
click at [546, 199] on button "add" at bounding box center [620, 199] width 183 height 12
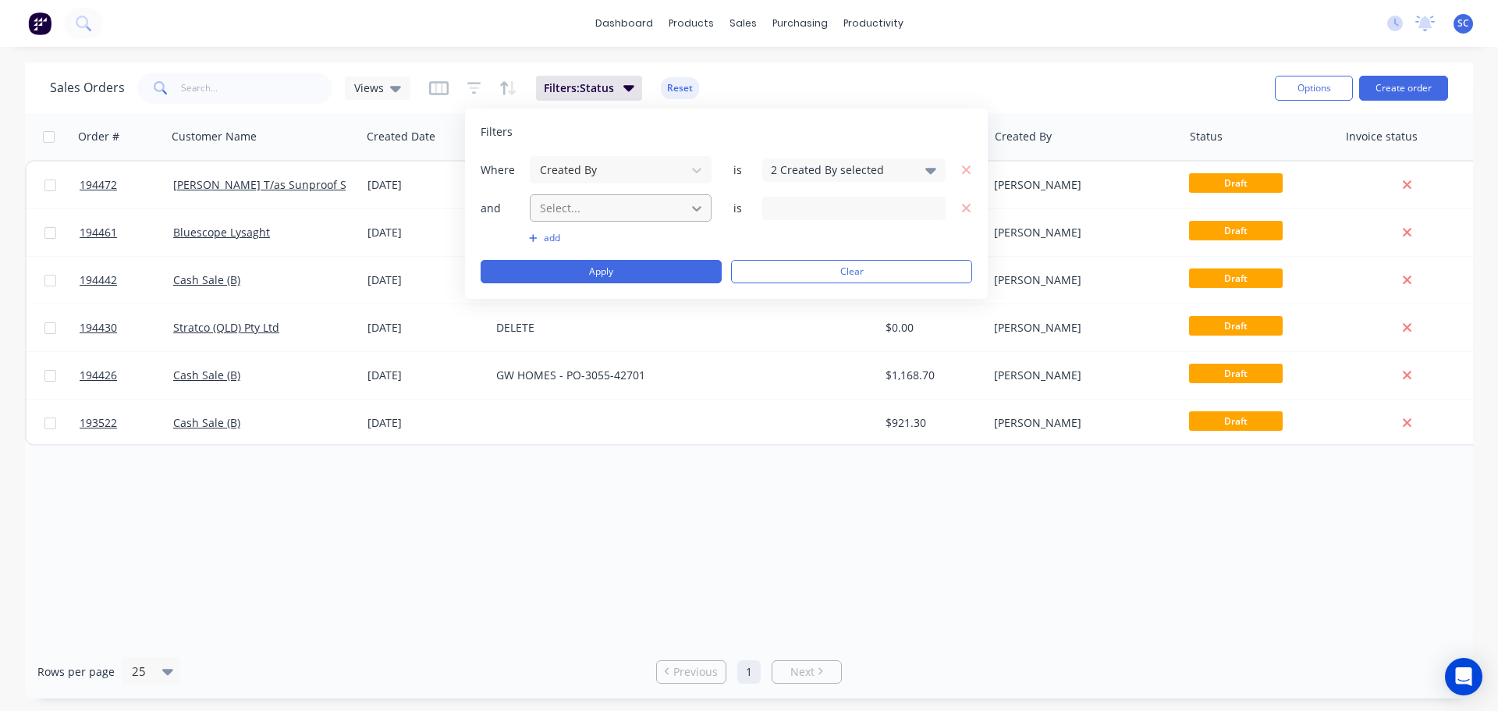
click at [692, 207] on icon at bounding box center [697, 209] width 16 height 16
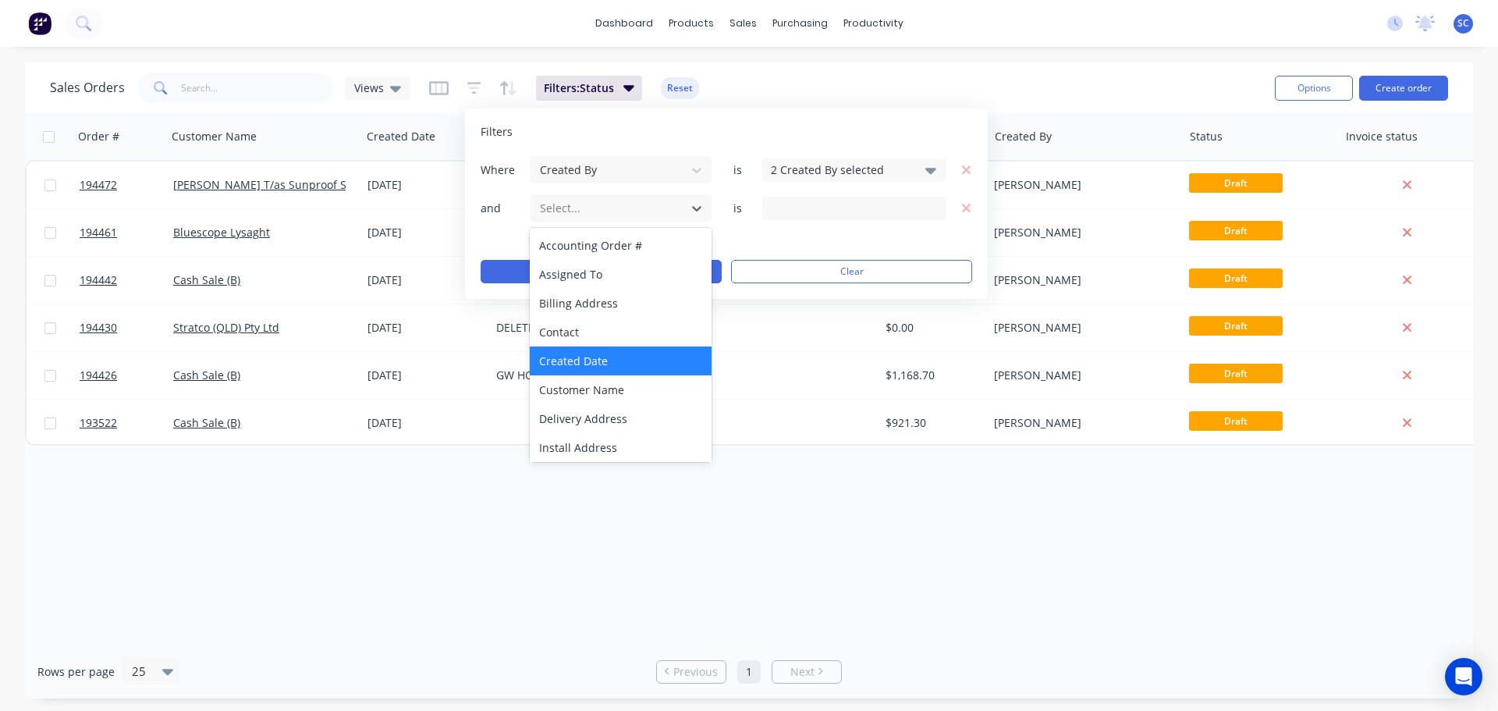
click at [592, 361] on div "Created Date" at bounding box center [621, 360] width 182 height 29
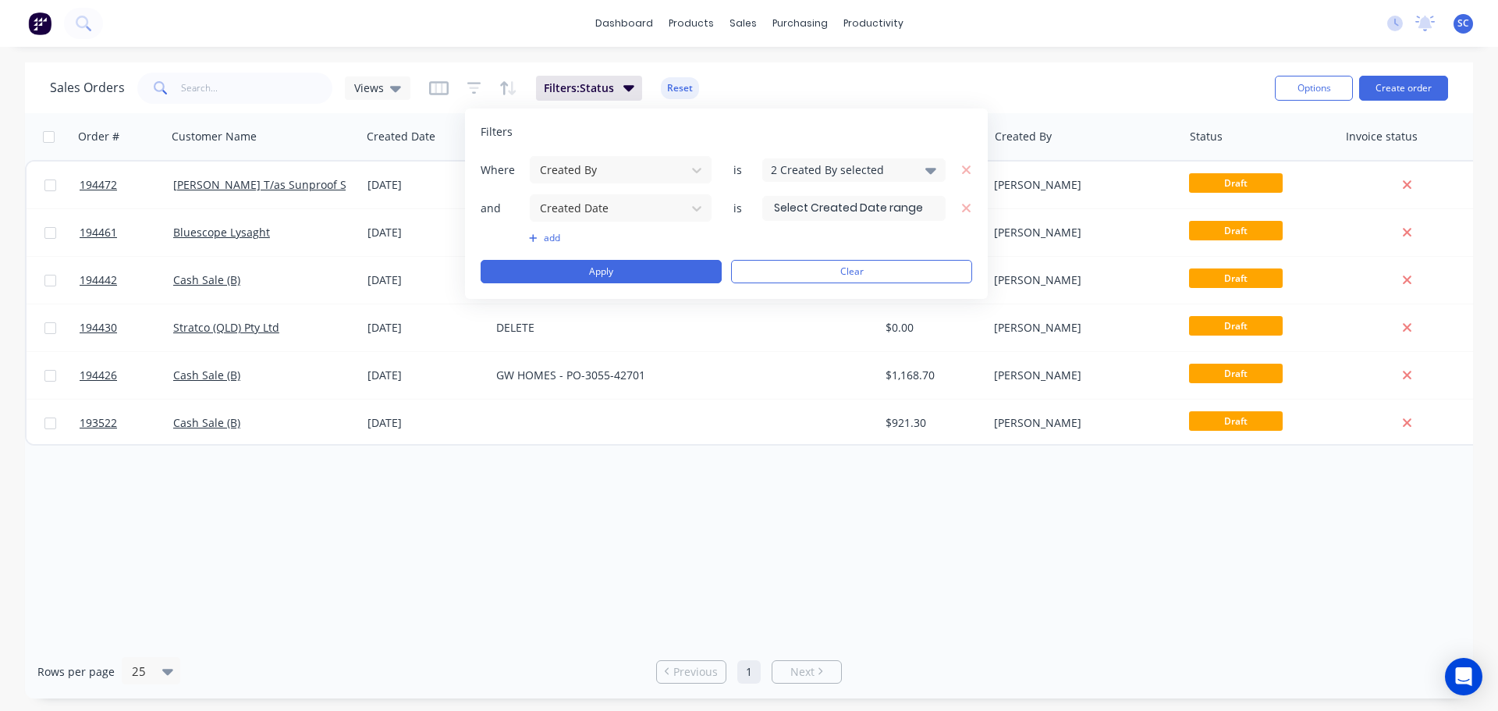
click at [806, 204] on input at bounding box center [854, 208] width 182 height 23
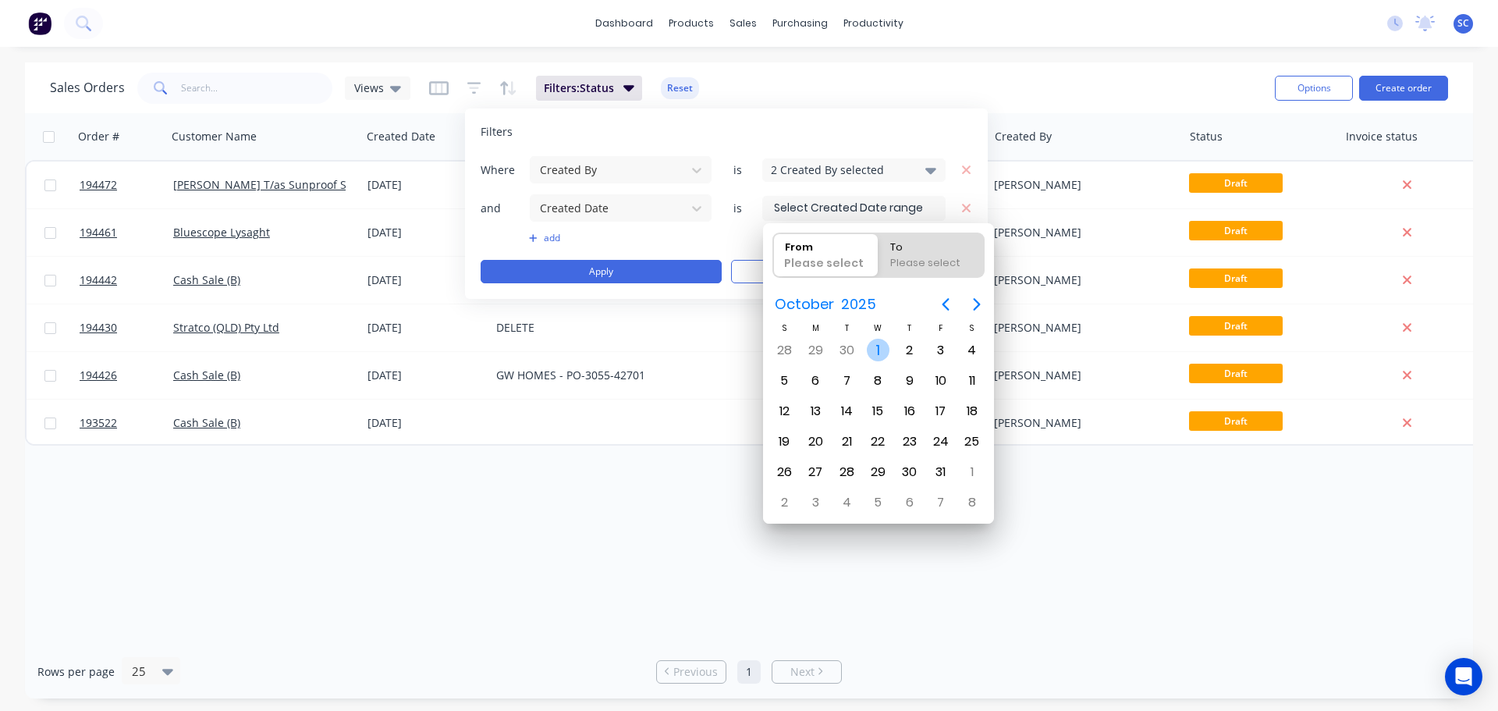
click at [877, 348] on div "1" at bounding box center [878, 350] width 23 height 23
type input "[DATE]"
radio input "false"
radio input "true"
click at [875, 346] on div "1" at bounding box center [878, 350] width 23 height 23
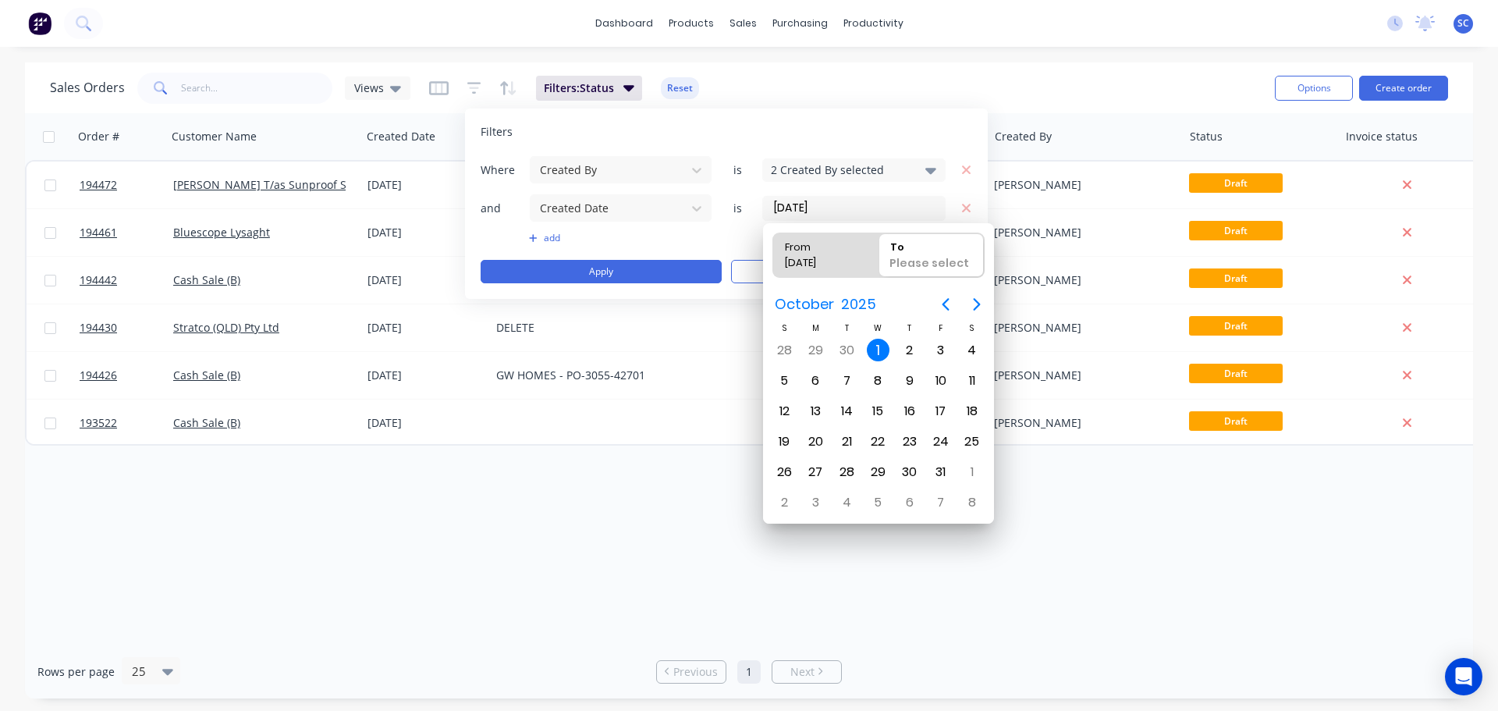
type input "[DATE] - [DATE]"
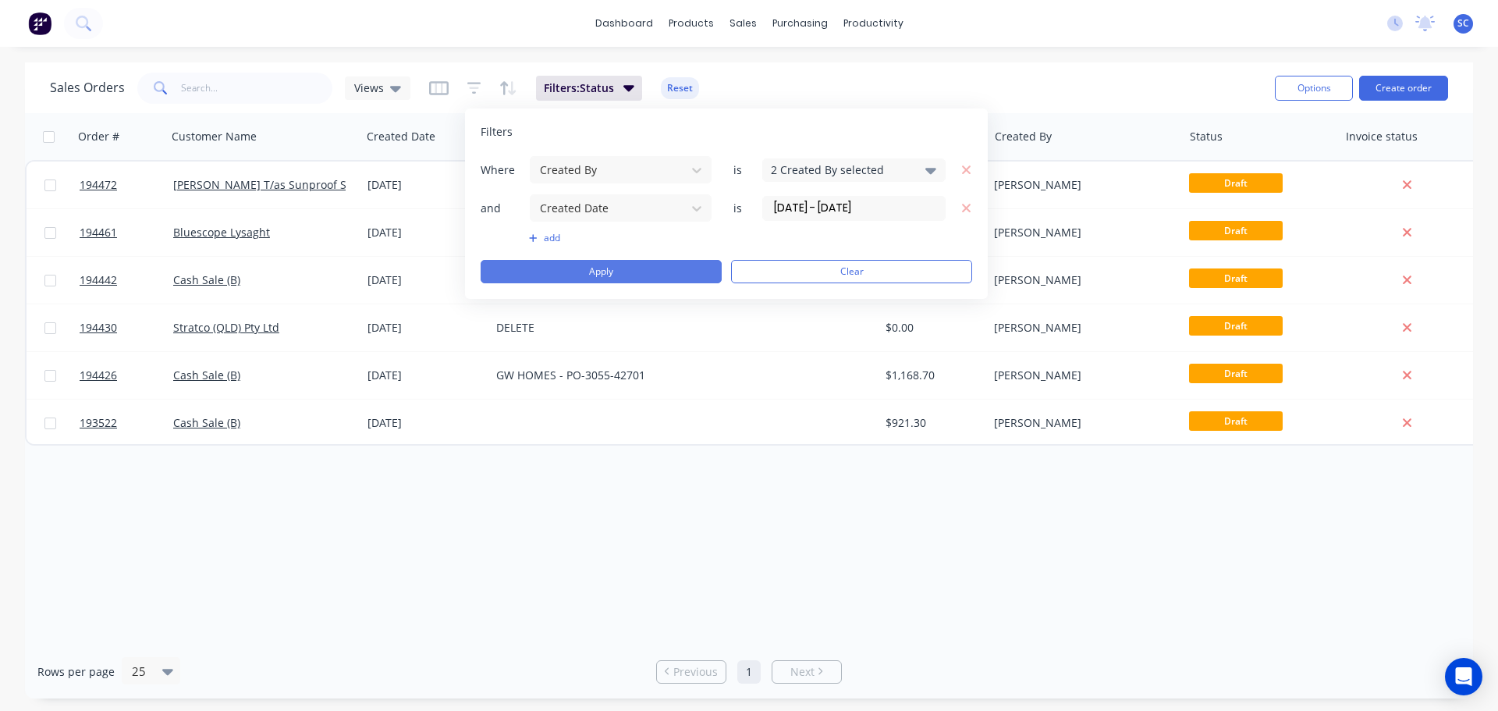
click at [616, 271] on button "Apply" at bounding box center [601, 271] width 241 height 23
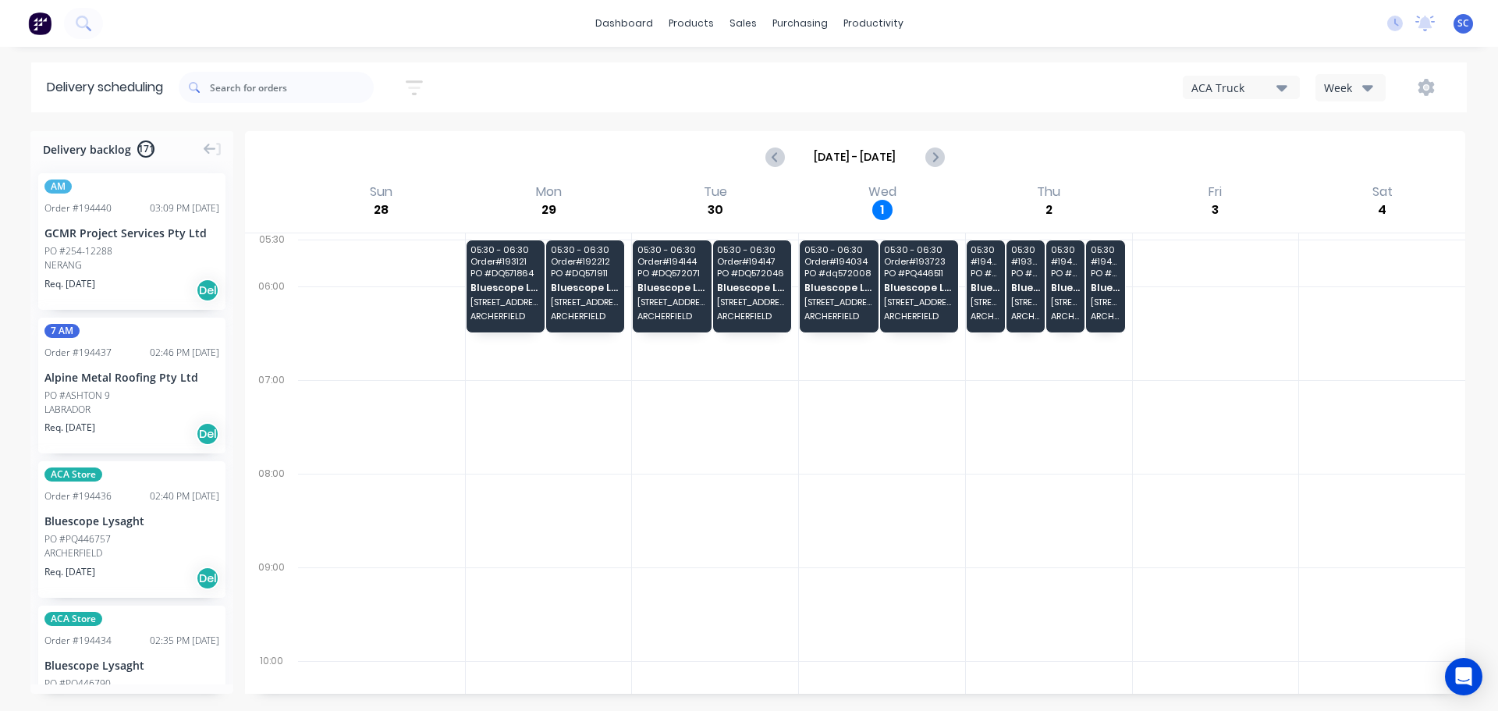
click at [1365, 84] on icon "button" at bounding box center [1367, 87] width 11 height 17
click at [1360, 158] on div "Vehicle" at bounding box center [1393, 159] width 154 height 31
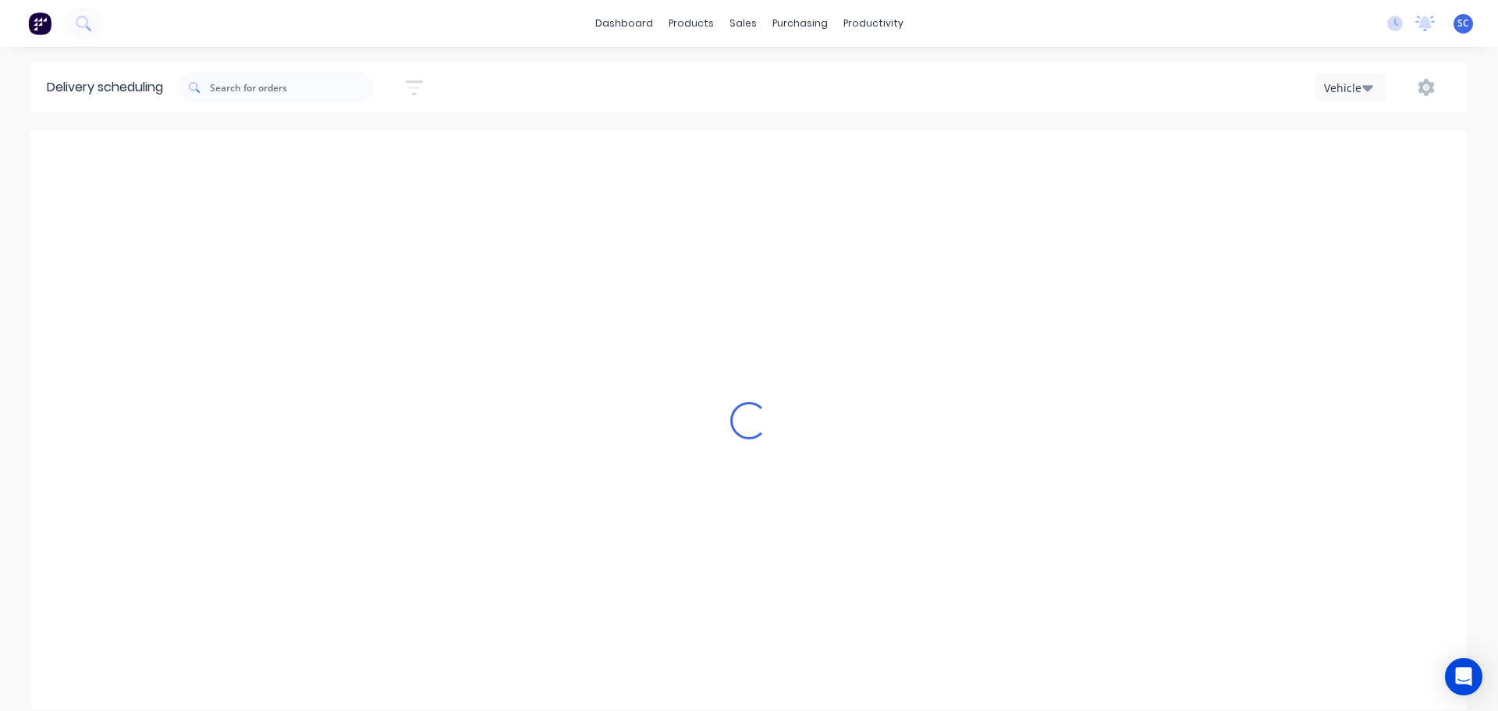
scroll to position [0, 1]
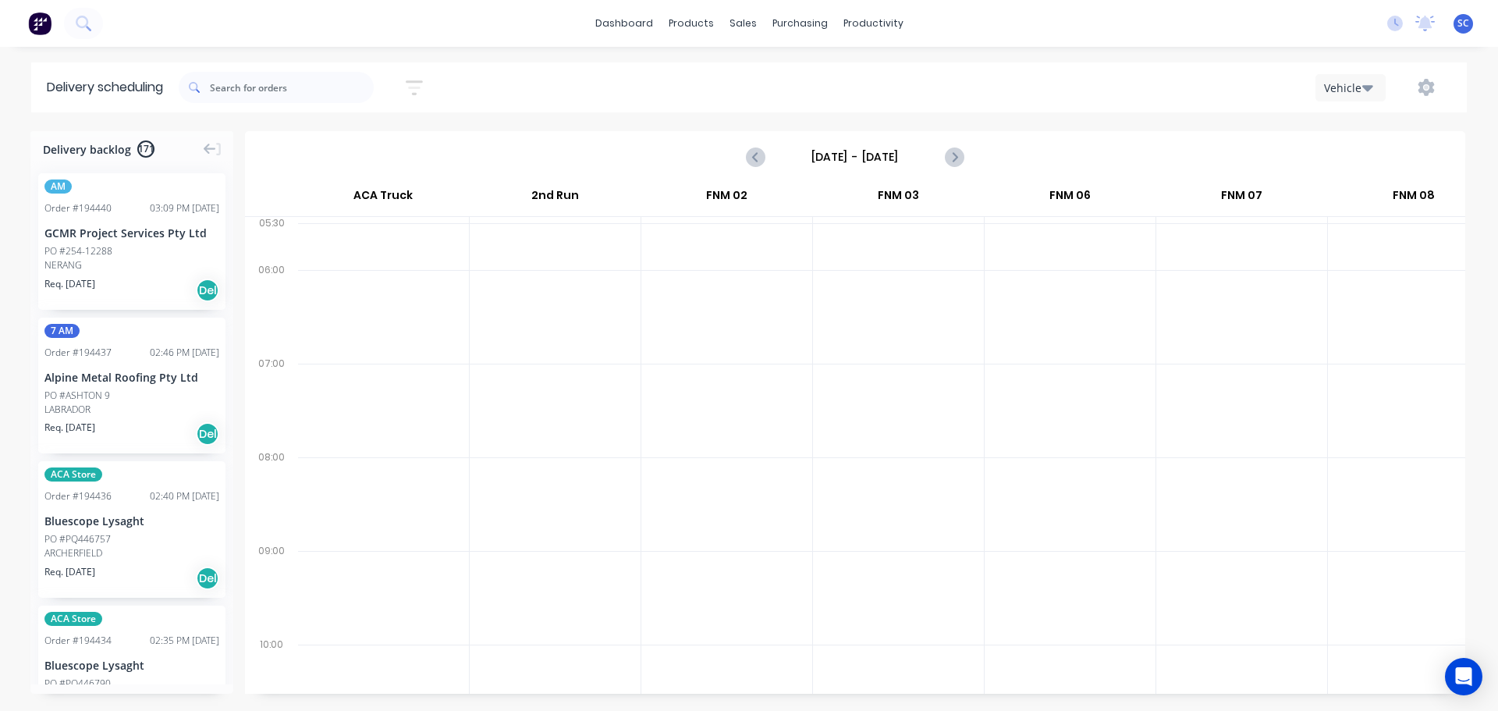
click at [829, 153] on input "[DATE] - [DATE]" at bounding box center [855, 156] width 154 height 23
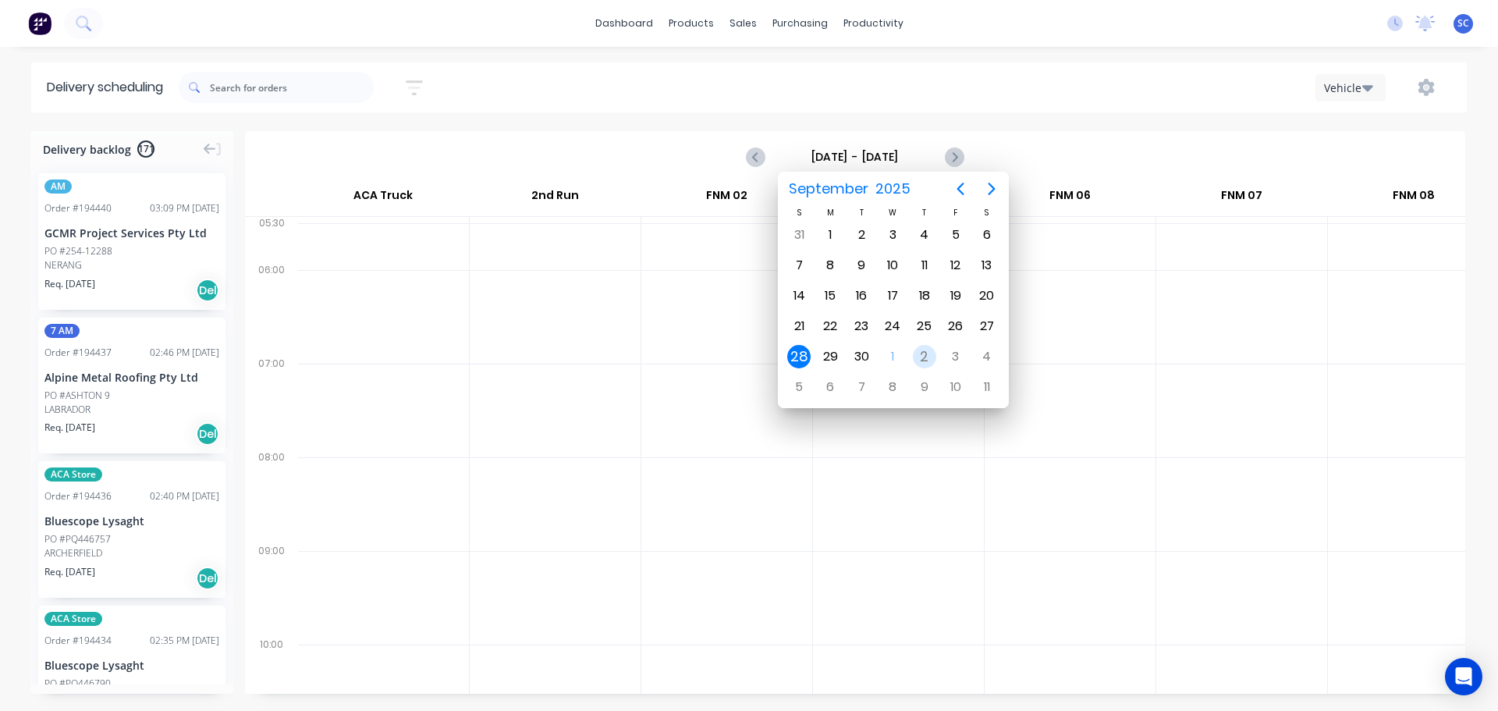
click at [923, 357] on div "2" at bounding box center [924, 356] width 23 height 23
type input "Thursday - 02/10/25"
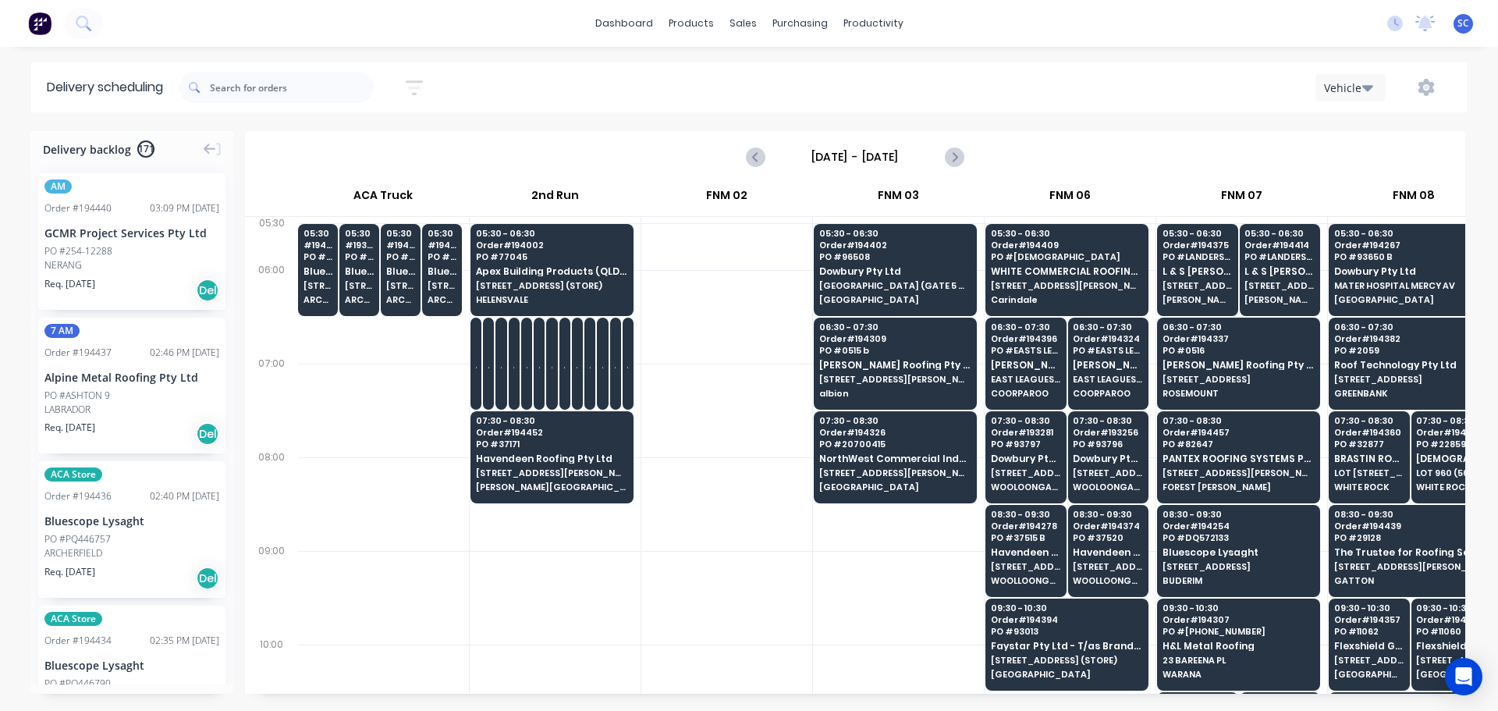
click at [825, 159] on input "Thursday - 02/10/25" at bounding box center [855, 156] width 154 height 23
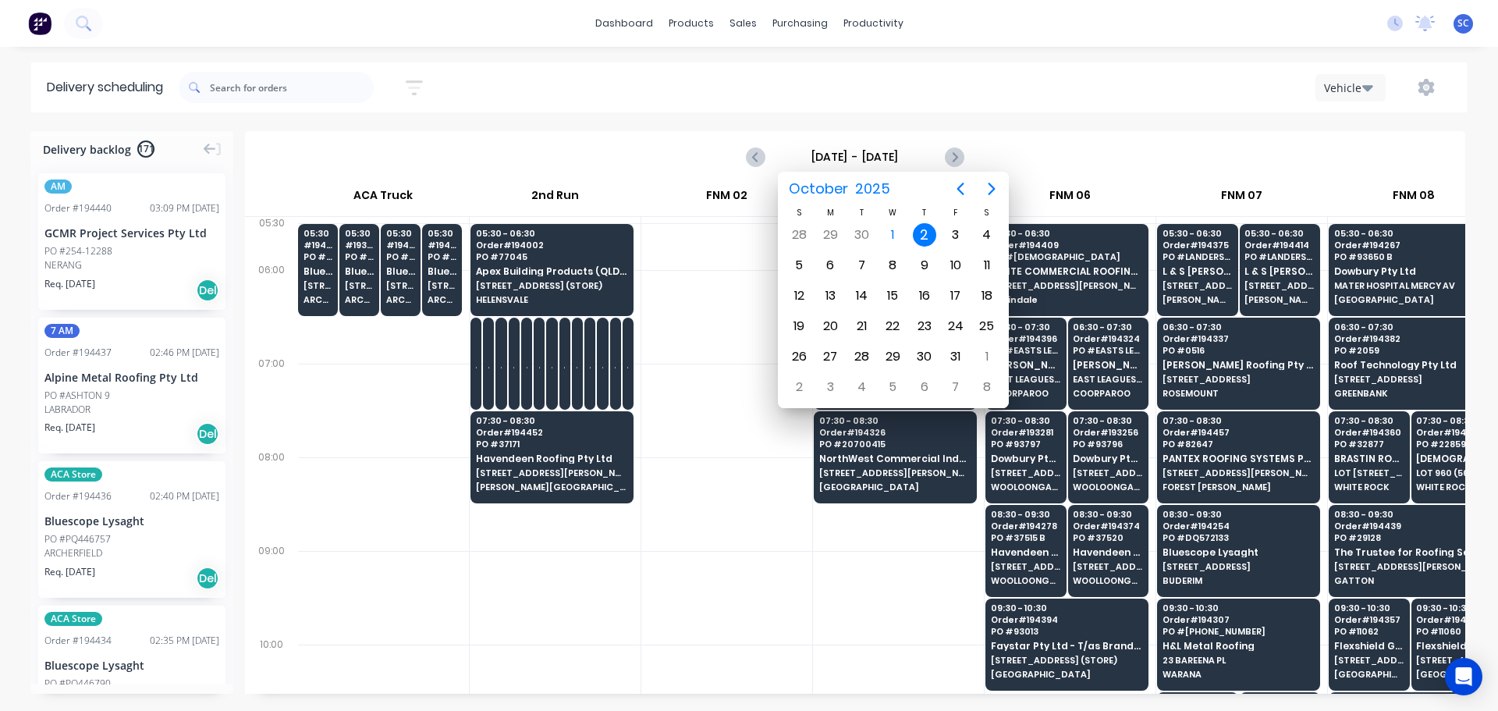
click at [923, 233] on div "2" at bounding box center [924, 234] width 23 height 23
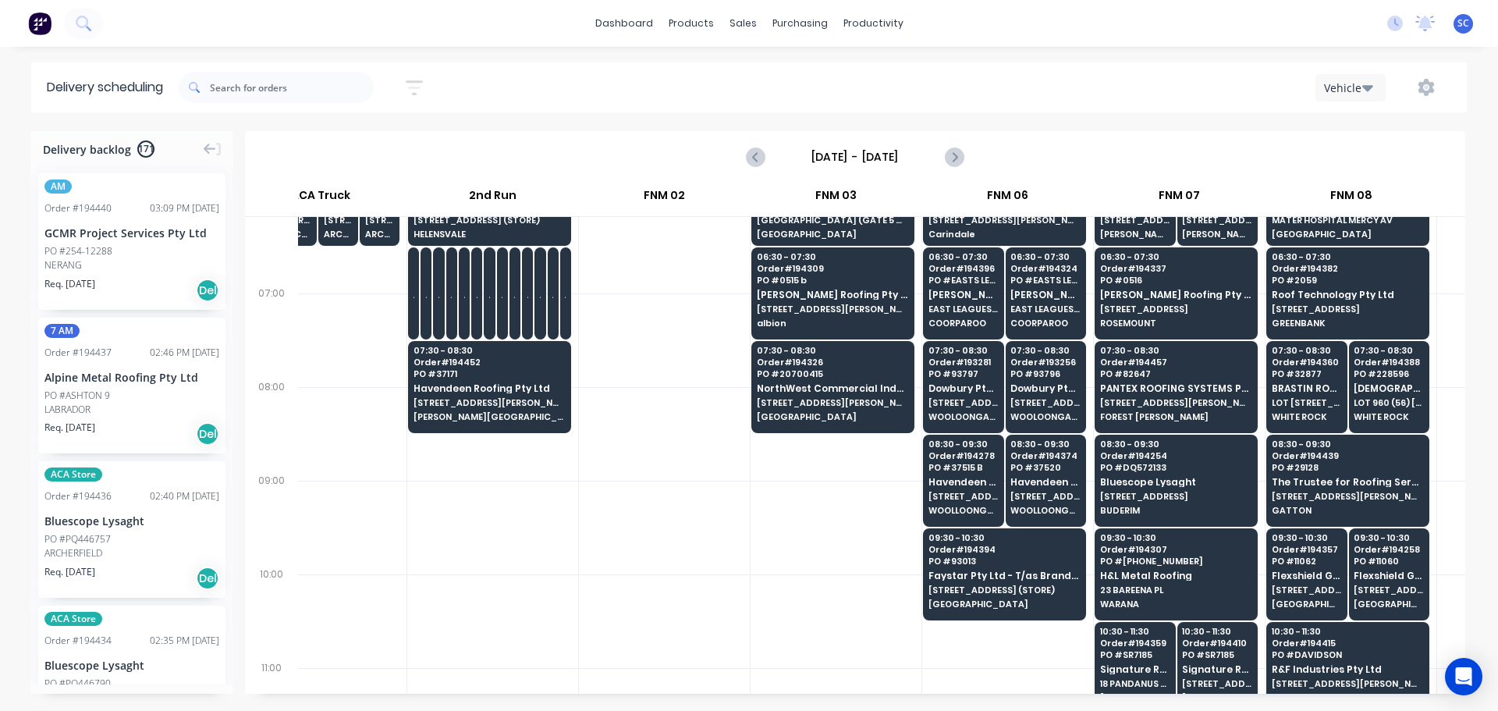
scroll to position [0, 63]
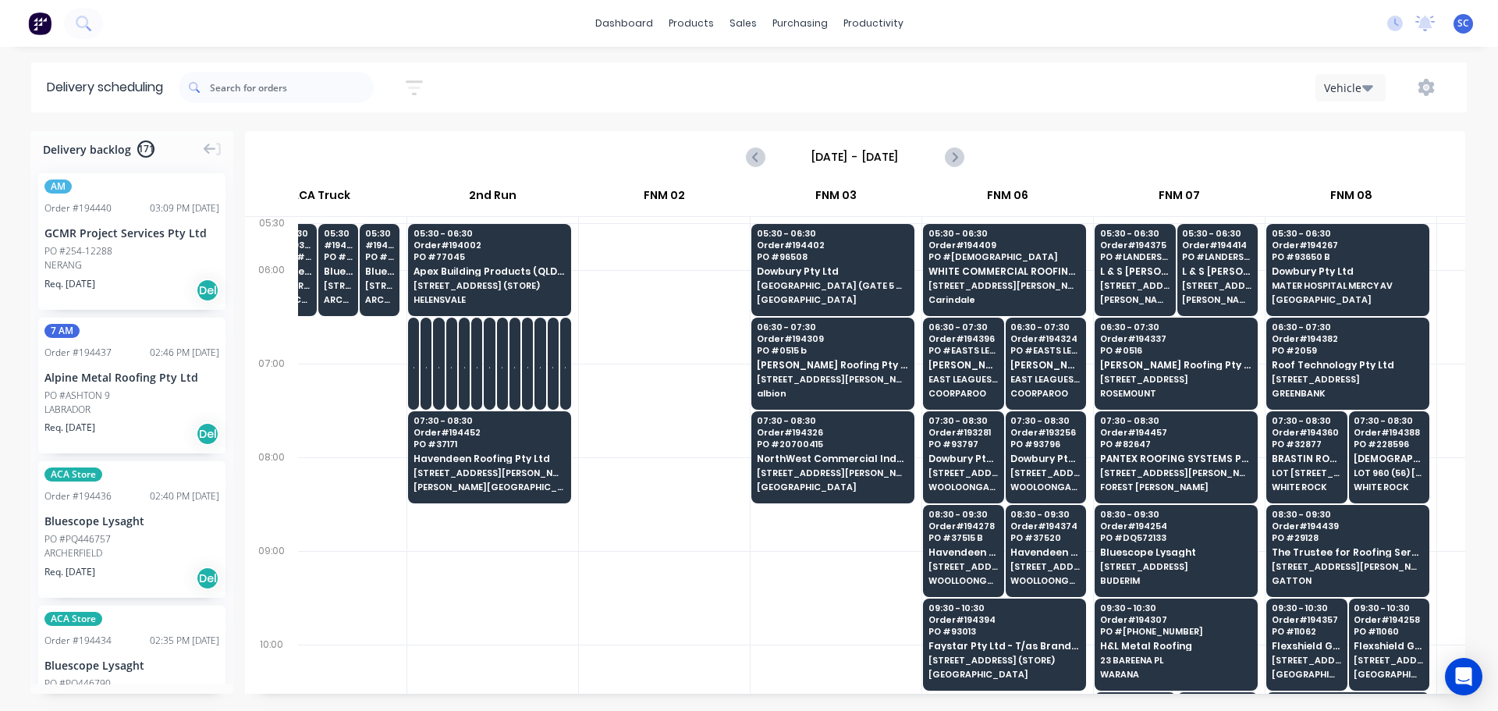
click at [709, 86] on div "Sort by Most recent Created date Required date Order number Customer name Most …" at bounding box center [823, 88] width 1288 height 44
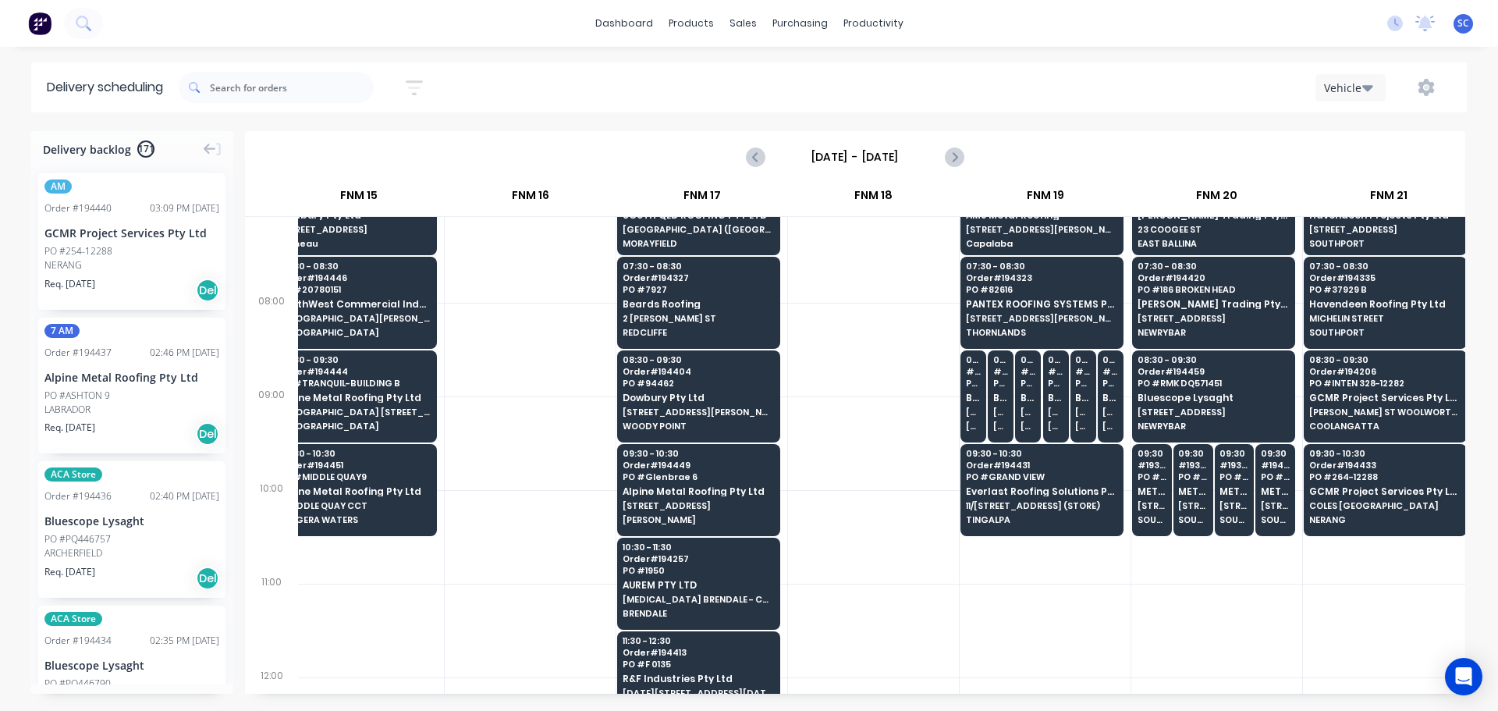
scroll to position [156, 2086]
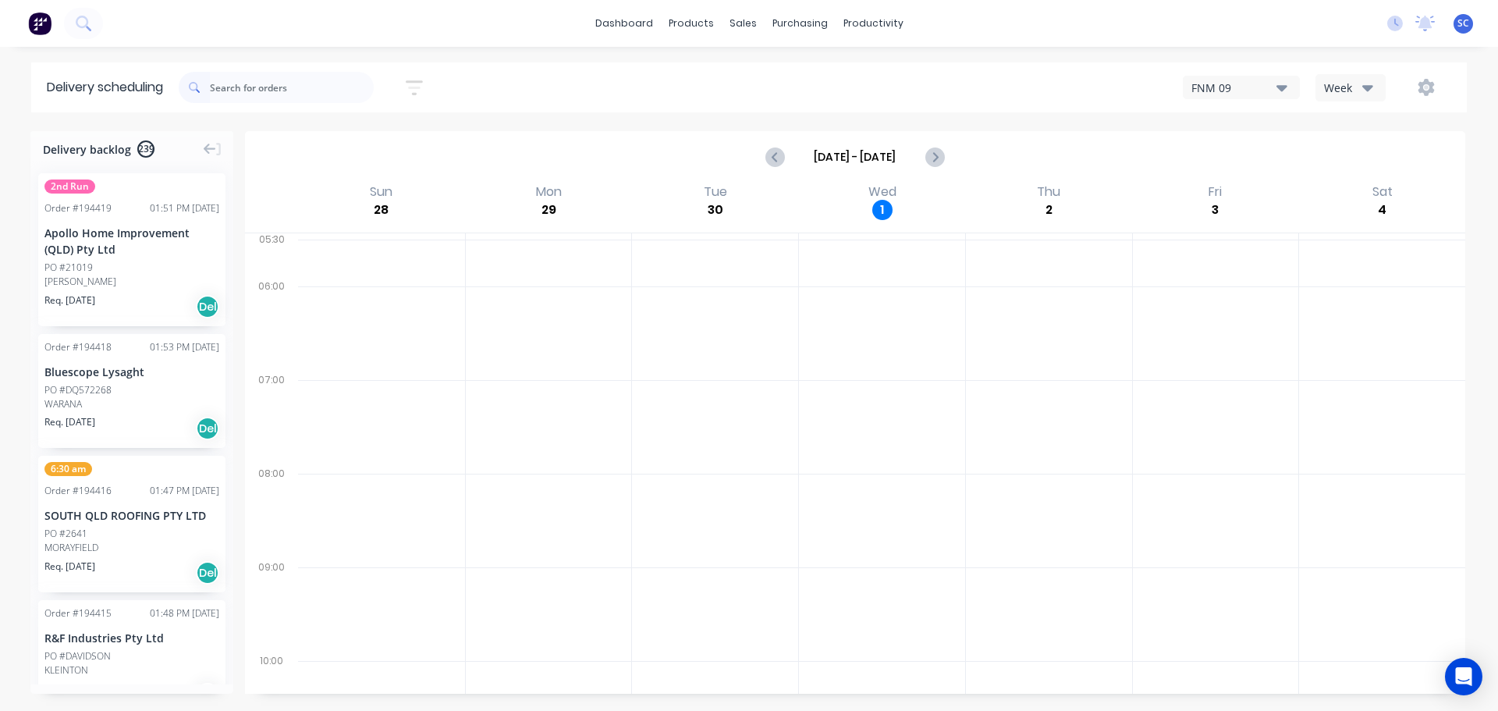
click at [412, 89] on icon "button" at bounding box center [414, 88] width 17 height 20
click at [371, 133] on div "Sort by Most recent Created date Required date Order number Customer name Most …" at bounding box center [342, 217] width 193 height 212
click at [332, 147] on input at bounding box center [342, 146] width 145 height 23
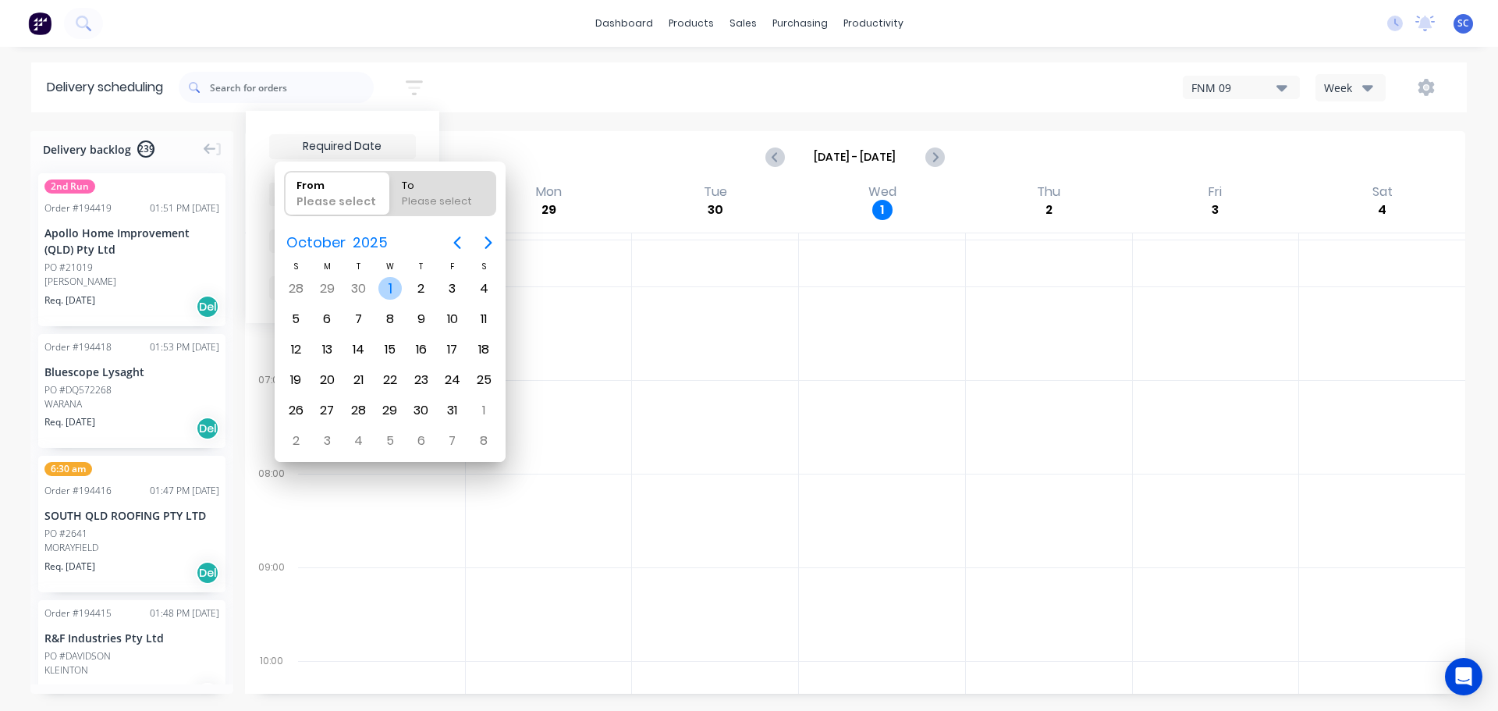
click at [389, 287] on div "1" at bounding box center [389, 288] width 23 height 23
type input "[DATE]"
radio input "false"
radio input "true"
click at [389, 289] on div "1" at bounding box center [389, 288] width 23 height 23
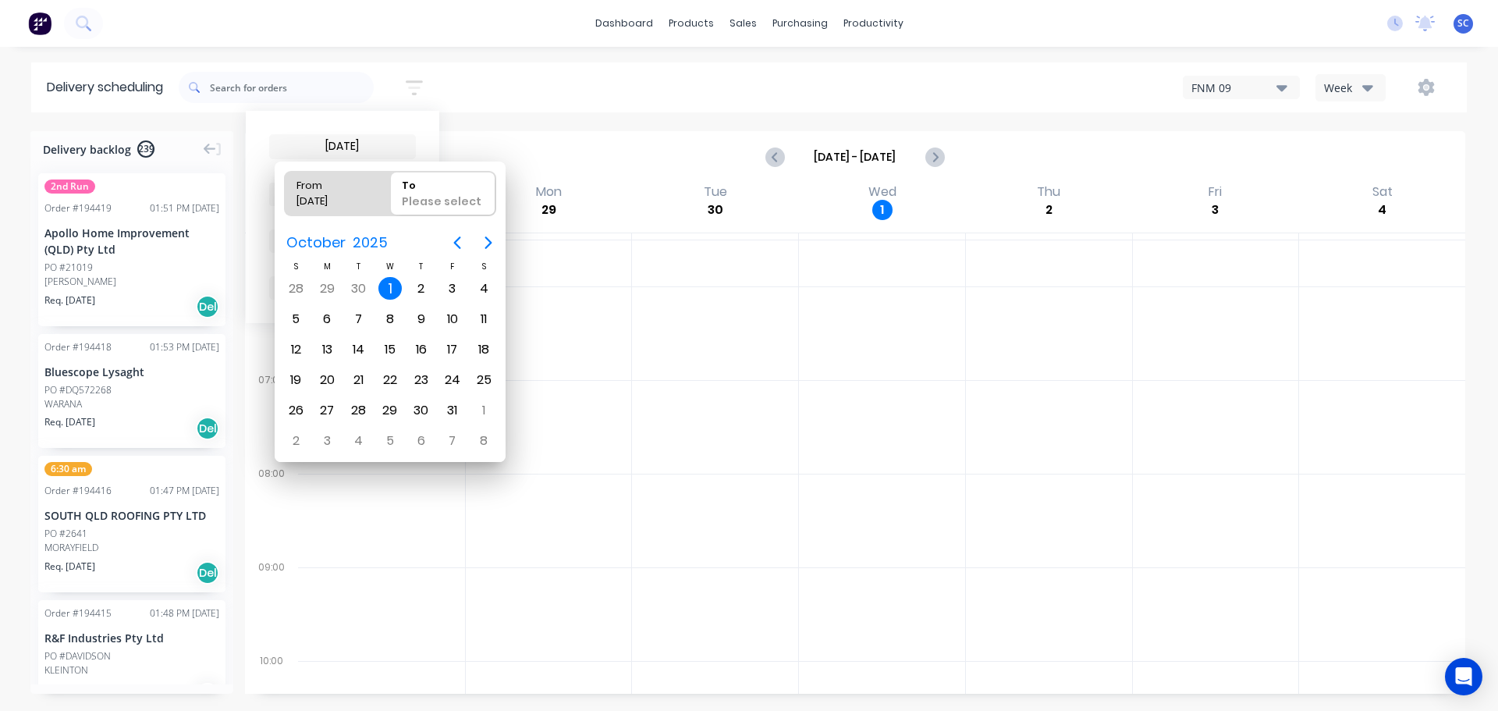
type input "[DATE] - [DATE]"
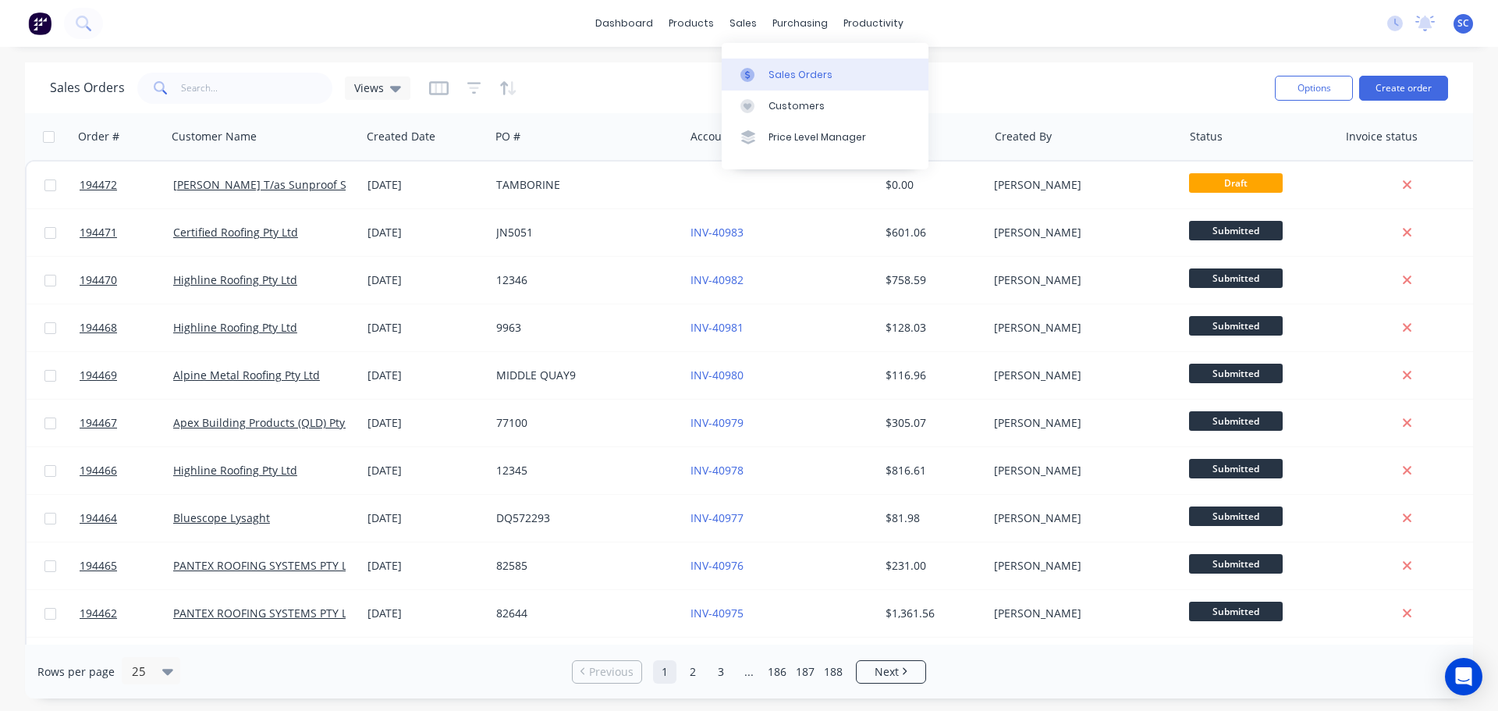
click at [791, 78] on div "Sales Orders" at bounding box center [801, 75] width 64 height 14
click at [470, 85] on icon "button" at bounding box center [474, 88] width 14 height 16
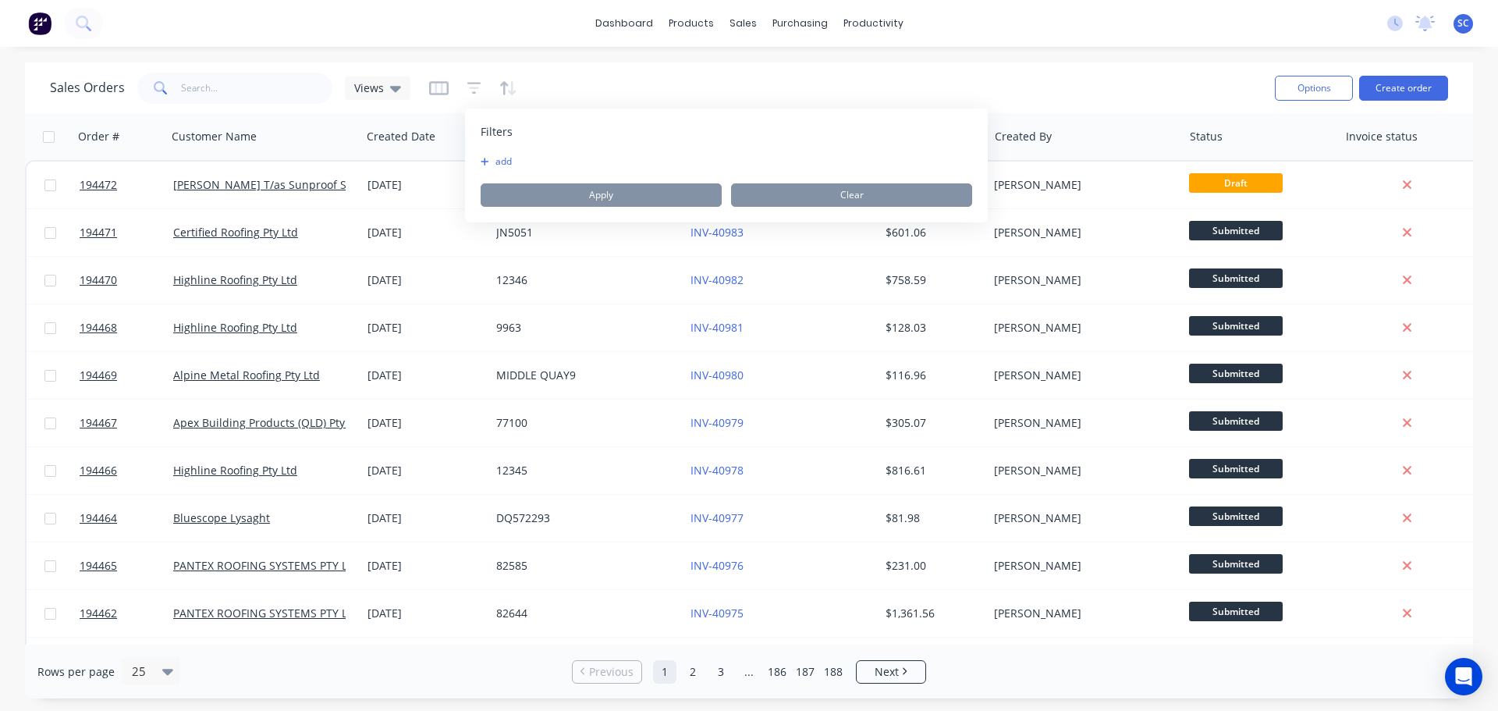
click at [506, 160] on button "add" at bounding box center [500, 161] width 39 height 12
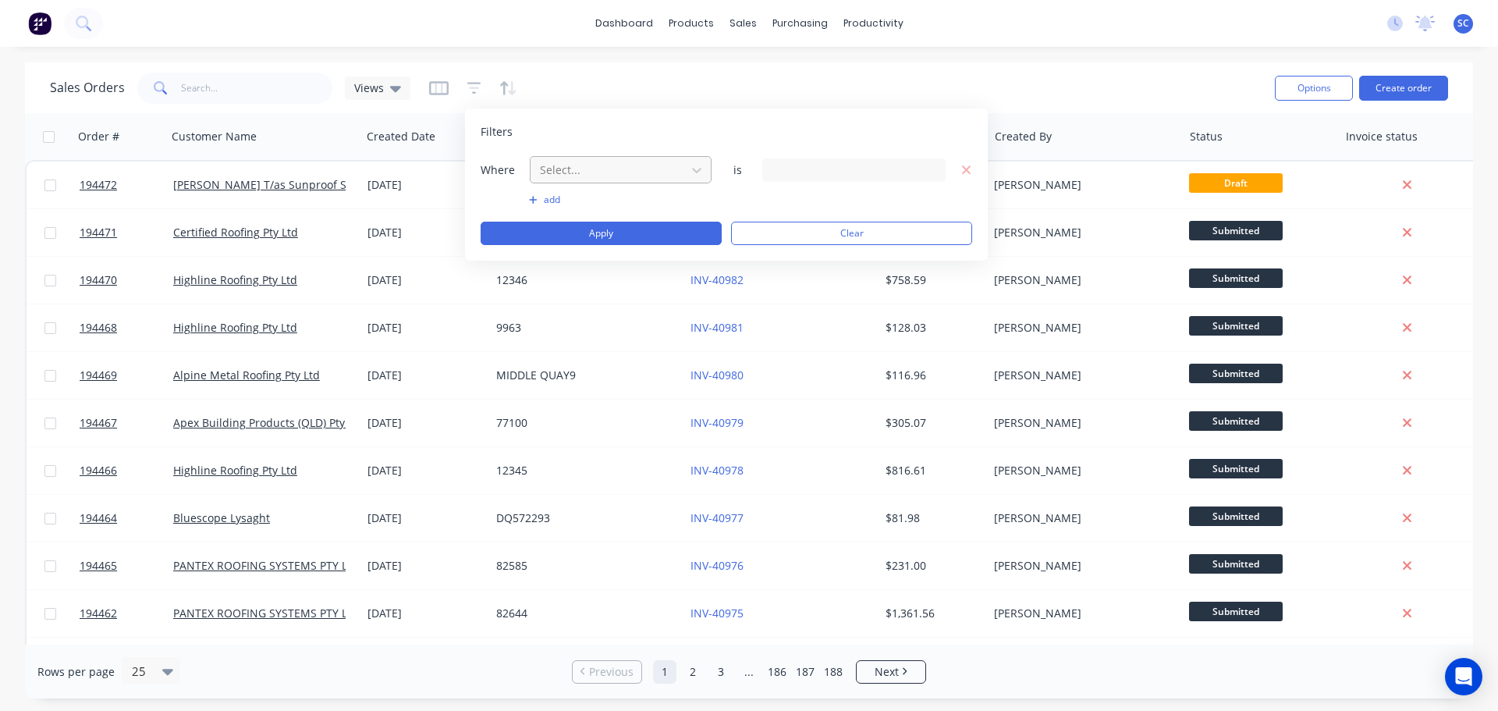
click at [556, 169] on div at bounding box center [608, 170] width 140 height 20
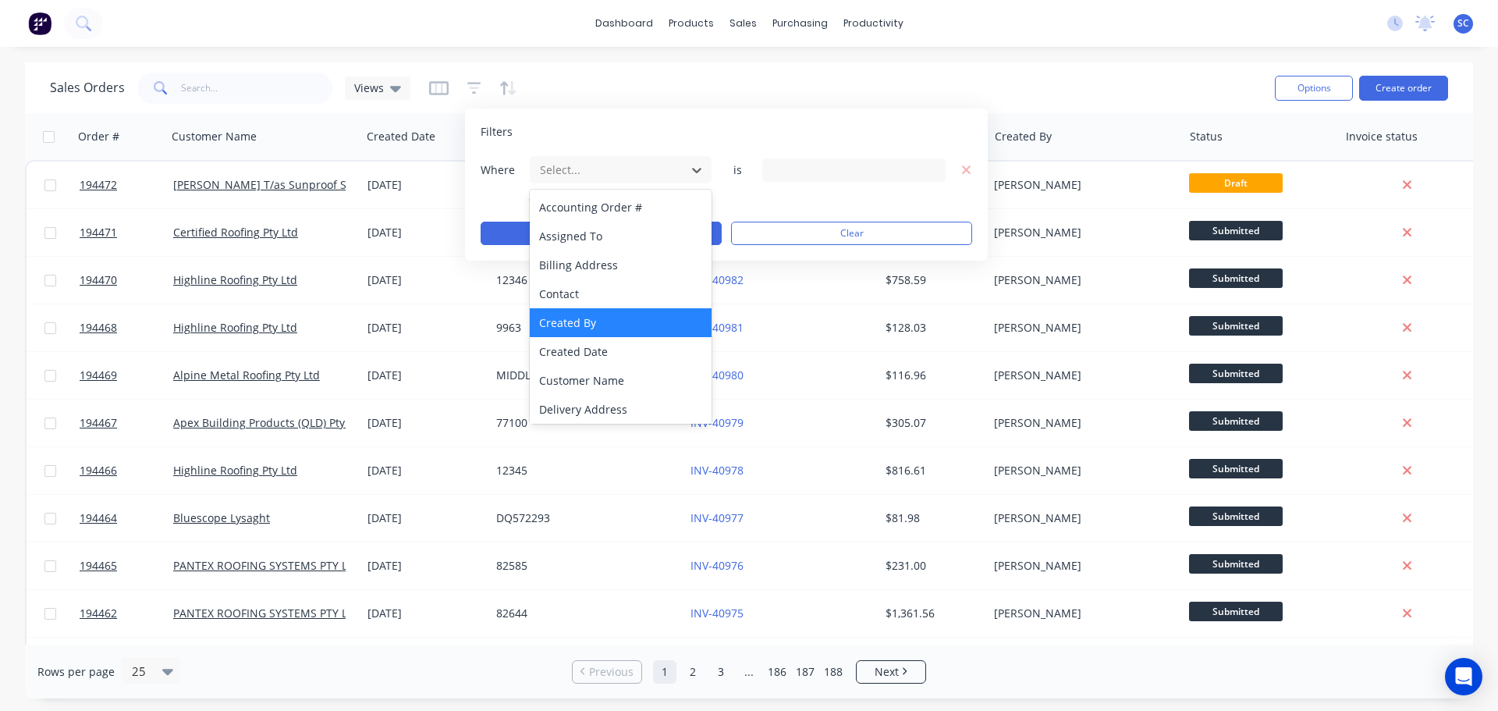
click at [585, 324] on div "Created By" at bounding box center [621, 322] width 182 height 29
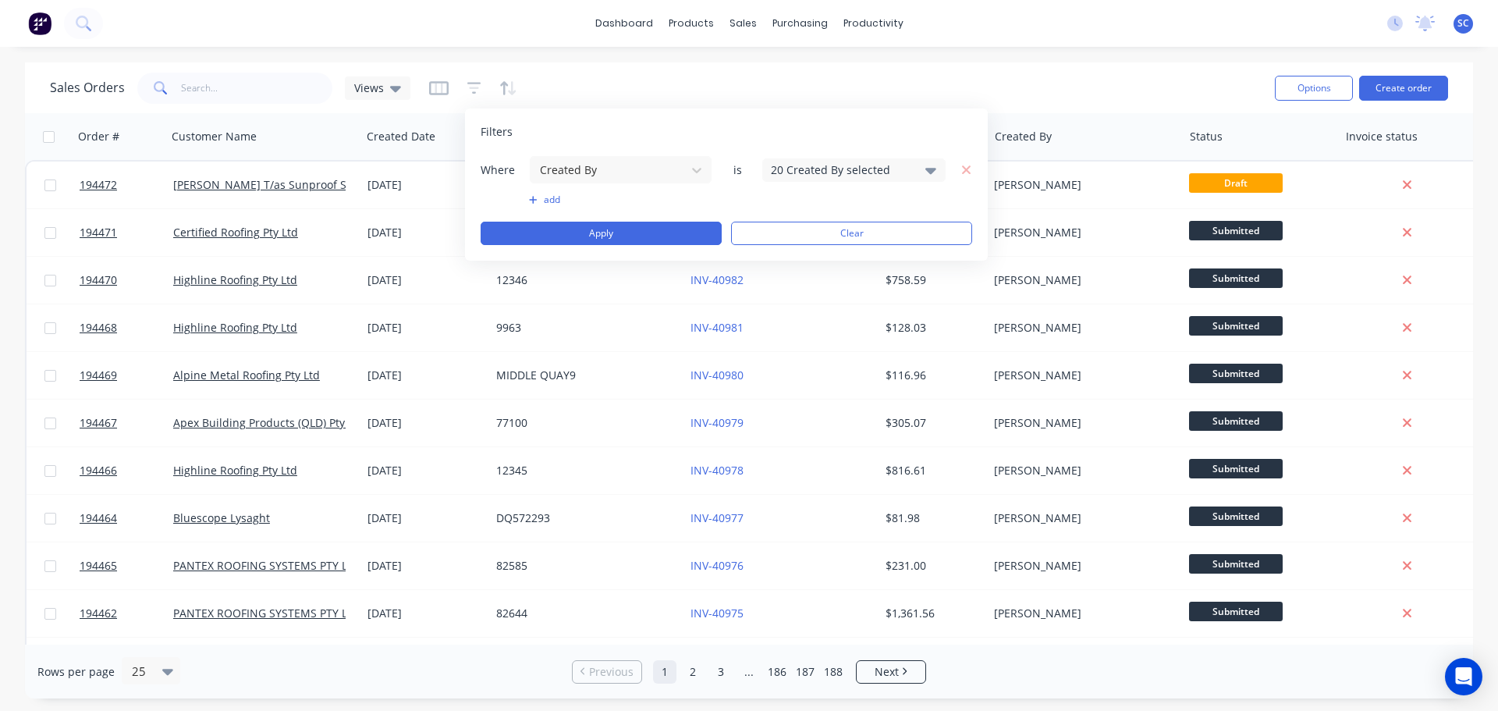
click at [805, 164] on div "20 Created By selected" at bounding box center [841, 170] width 141 height 16
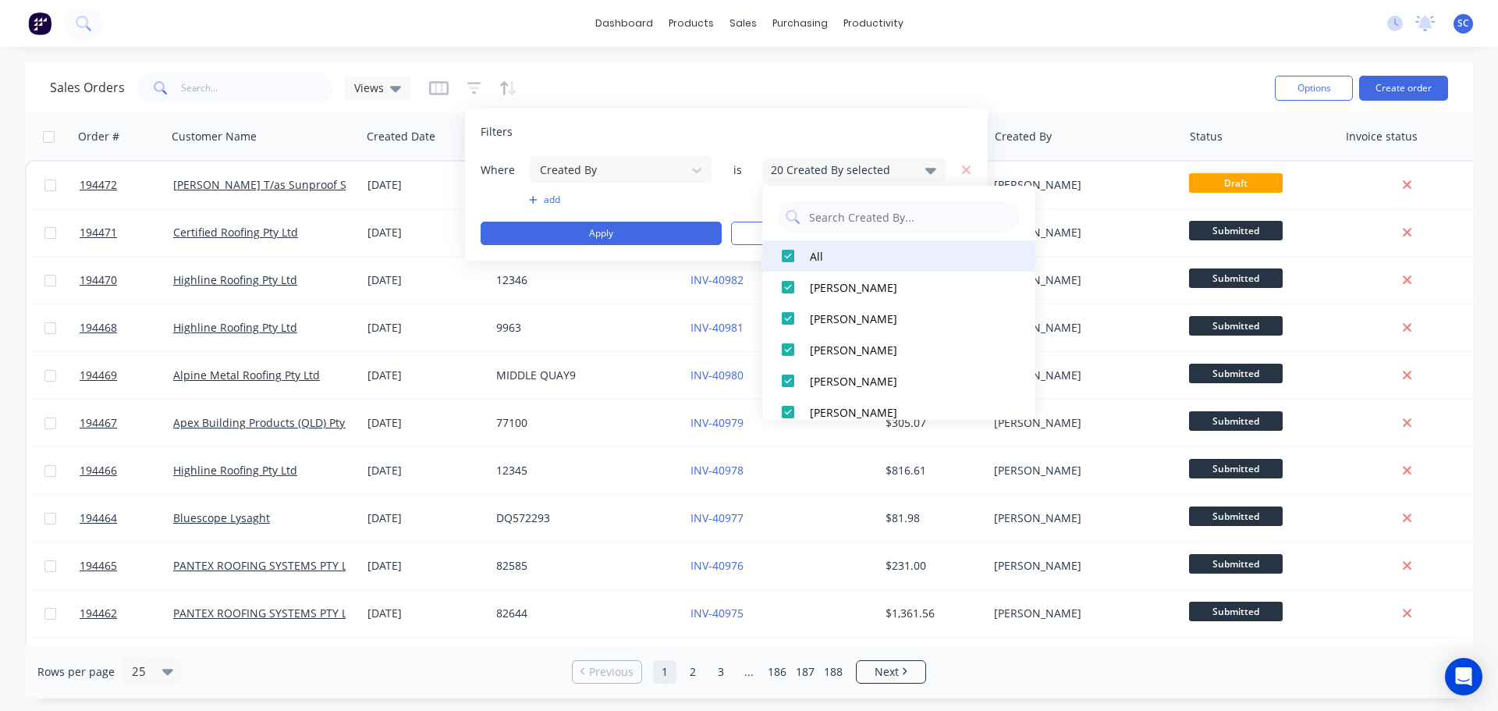
click at [788, 253] on div at bounding box center [787, 255] width 31 height 31
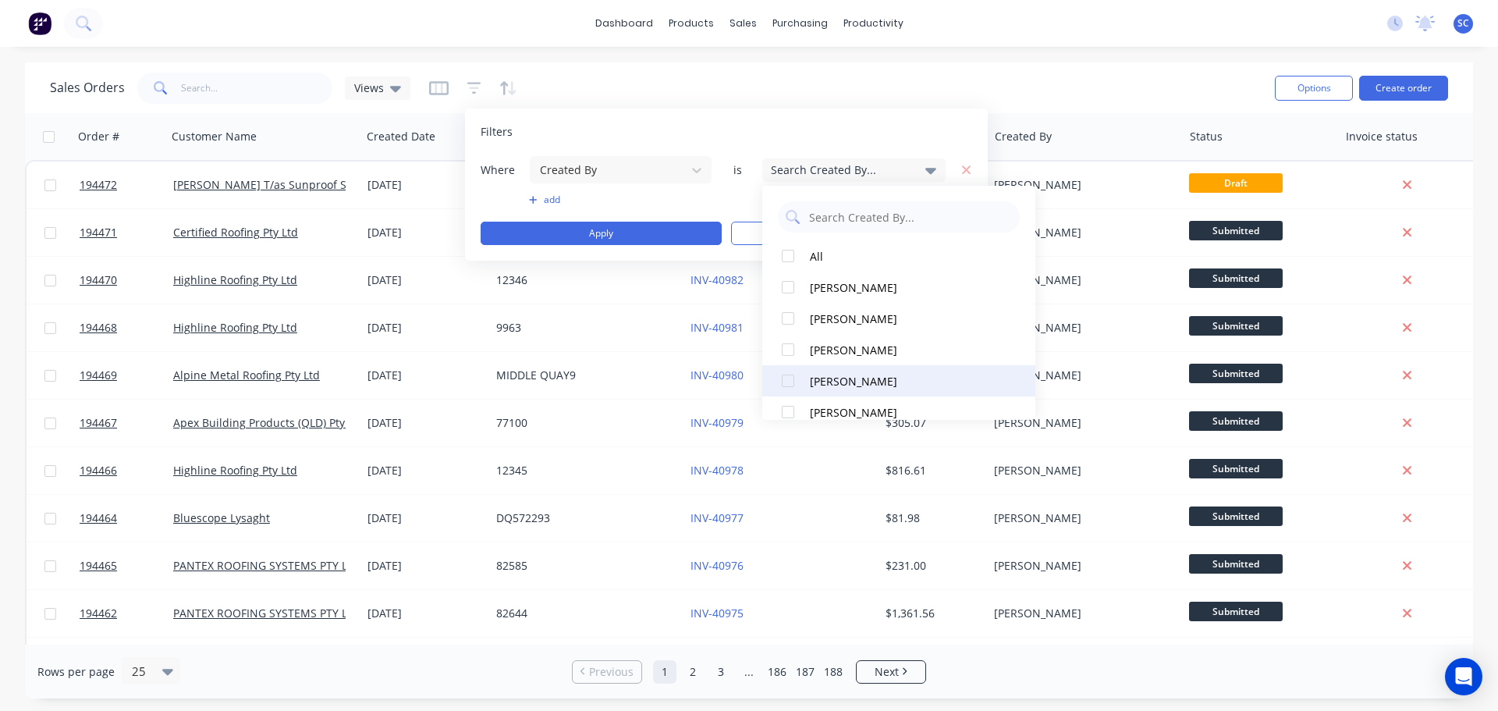
click at [787, 379] on div at bounding box center [787, 380] width 31 height 31
click at [547, 198] on button "add" at bounding box center [620, 199] width 183 height 12
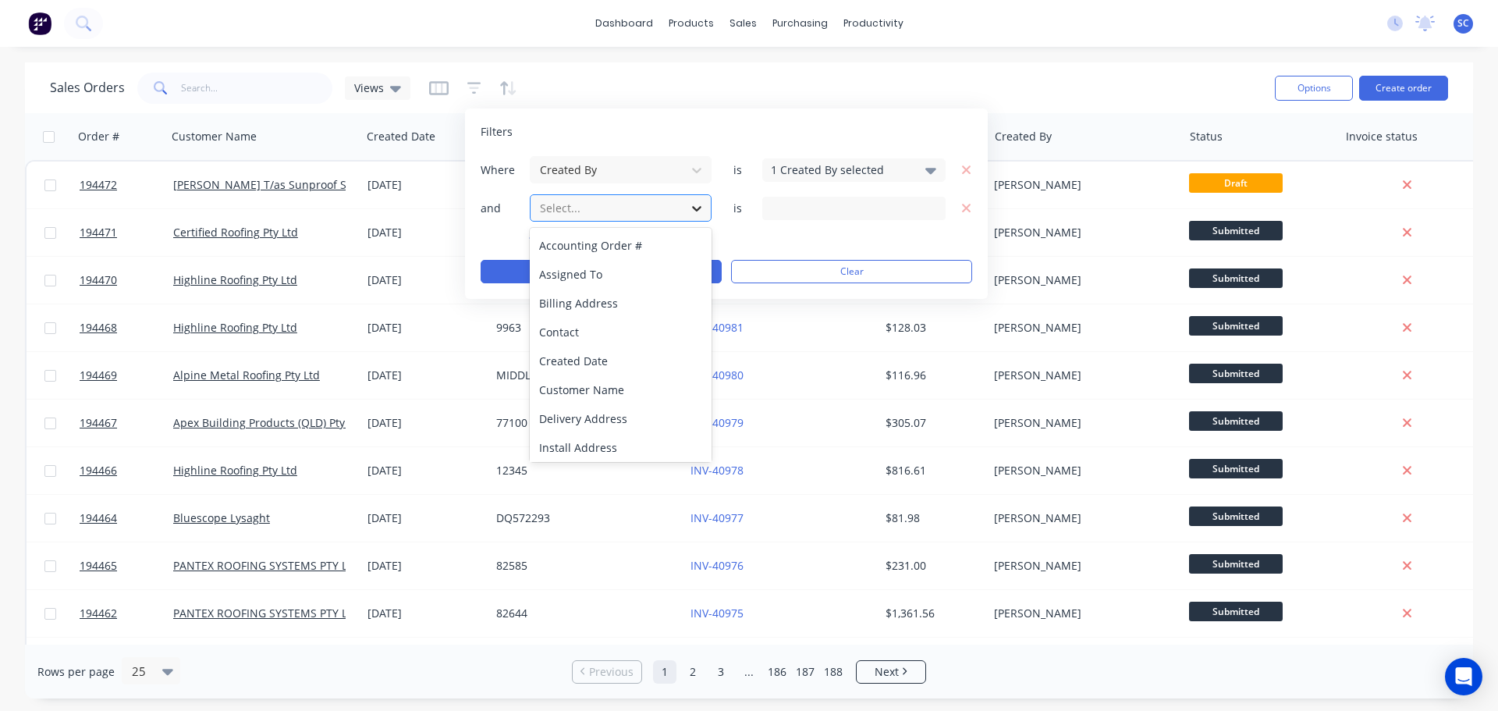
click at [694, 207] on icon at bounding box center [696, 208] width 9 height 5
click at [611, 365] on div "Created Date" at bounding box center [621, 360] width 182 height 29
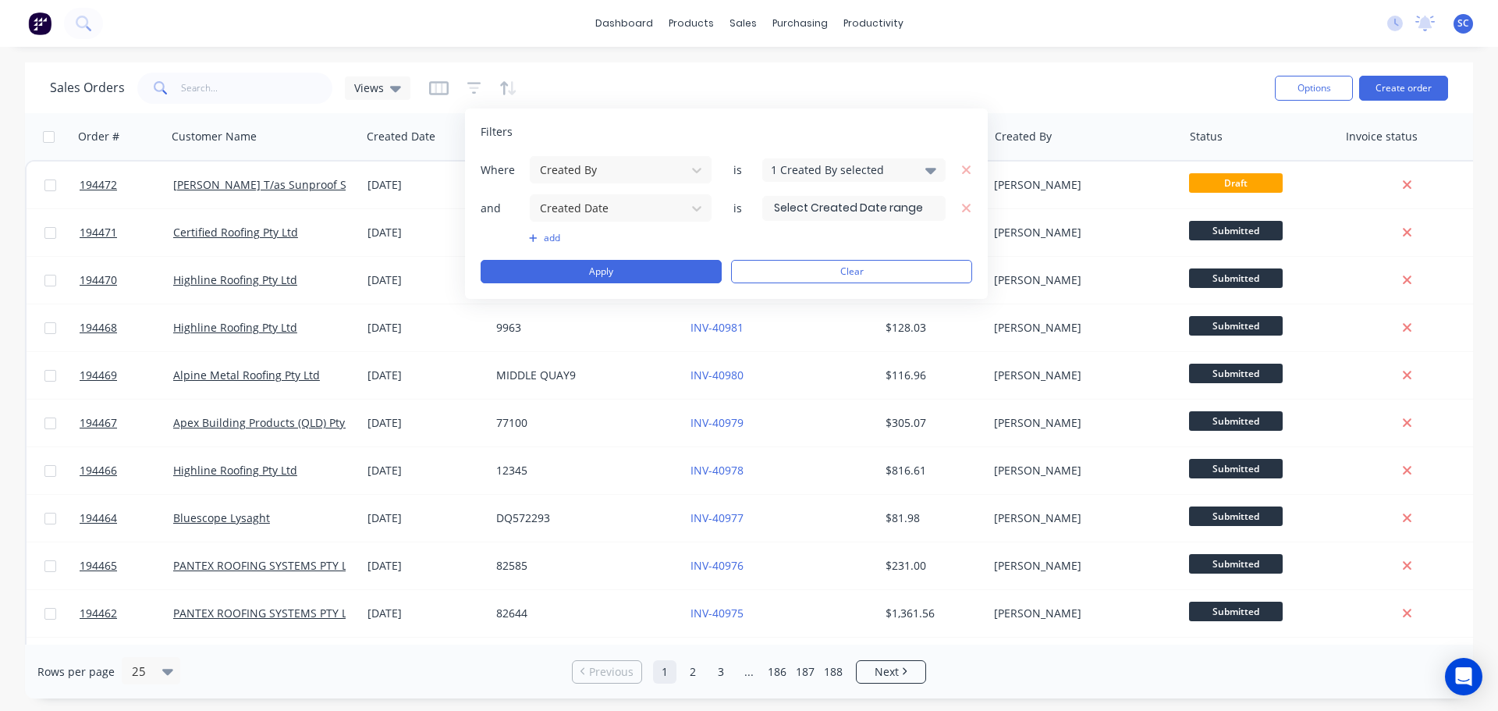
click at [833, 210] on input at bounding box center [854, 208] width 182 height 23
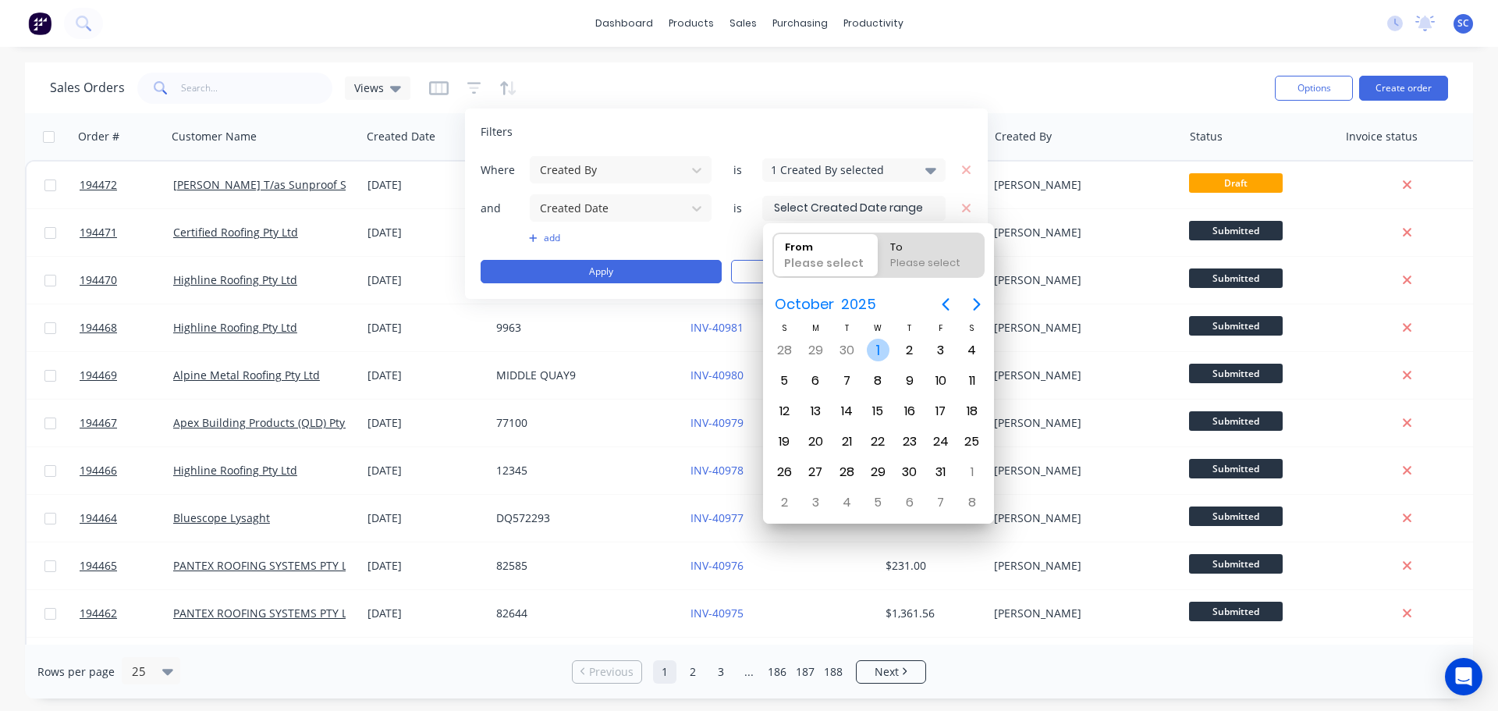
click at [879, 349] on div "1" at bounding box center [878, 350] width 23 height 23
type input "[DATE]"
radio input "false"
radio input "true"
click at [875, 346] on div "1" at bounding box center [878, 350] width 23 height 23
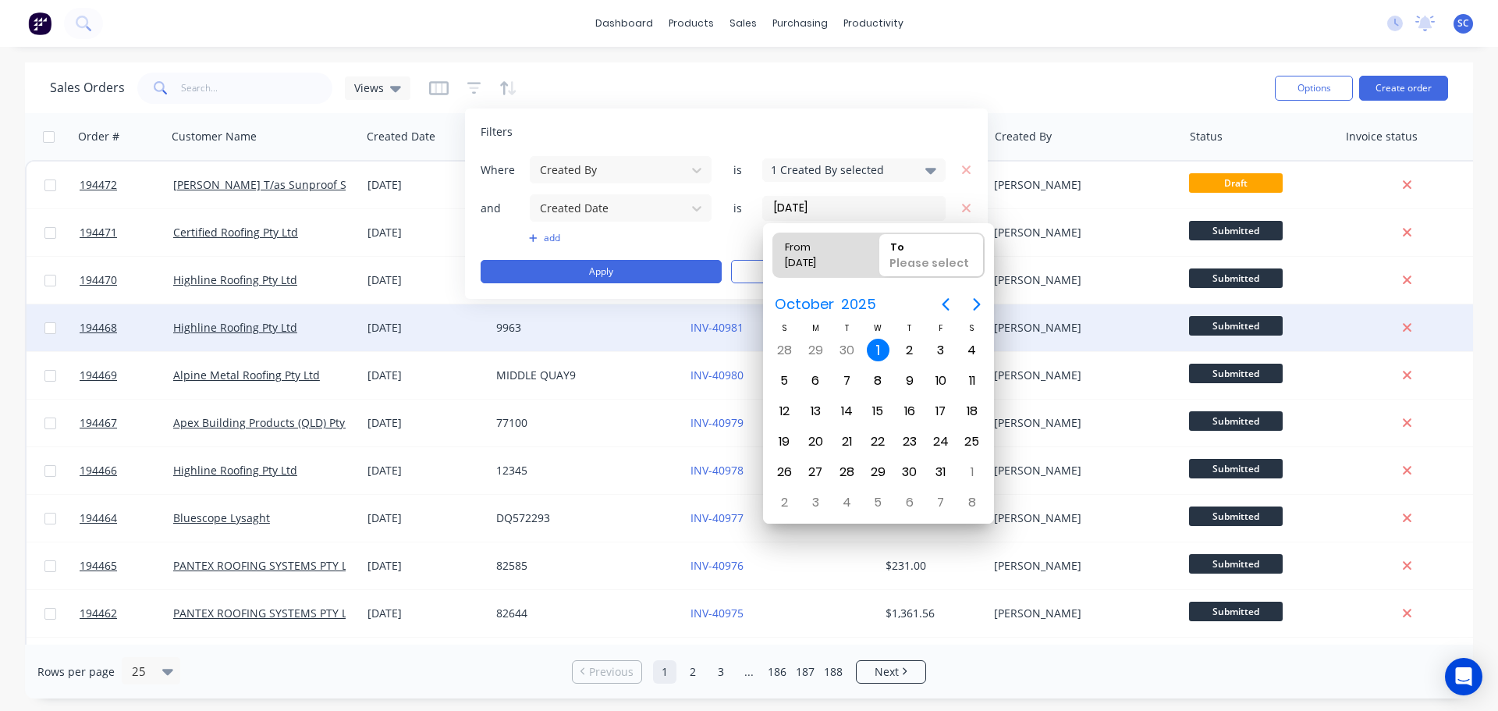
type input "[DATE] - [DATE]"
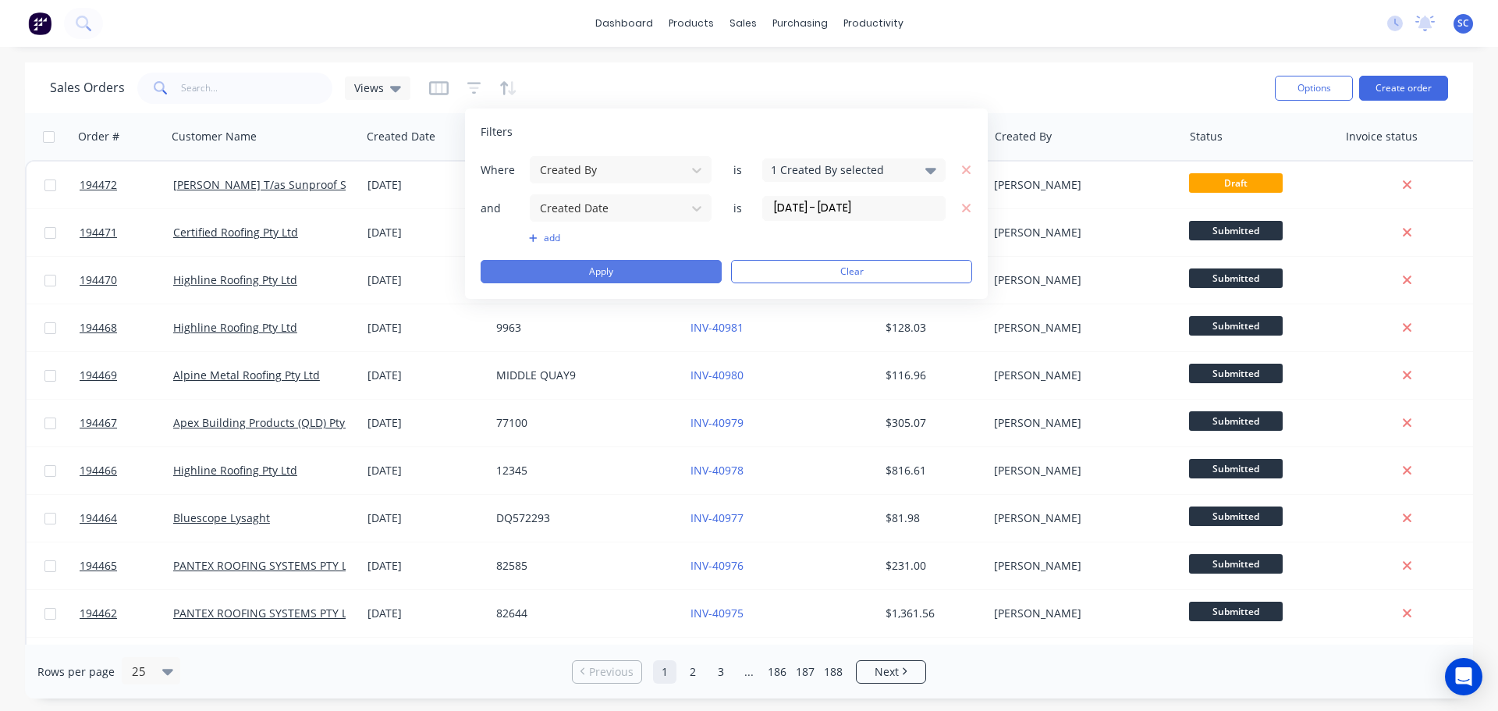
click at [617, 270] on button "Apply" at bounding box center [601, 271] width 241 height 23
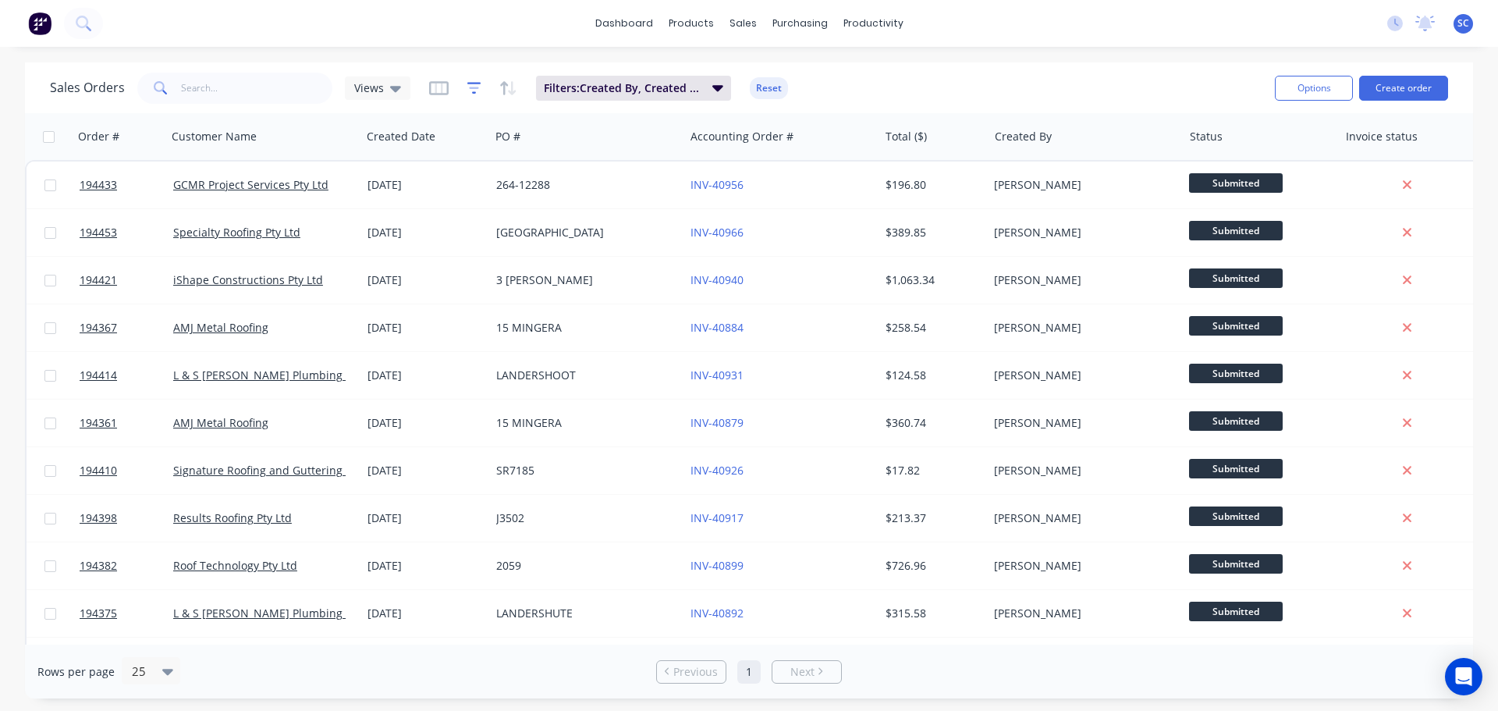
click at [469, 88] on icon "button" at bounding box center [474, 88] width 10 height 2
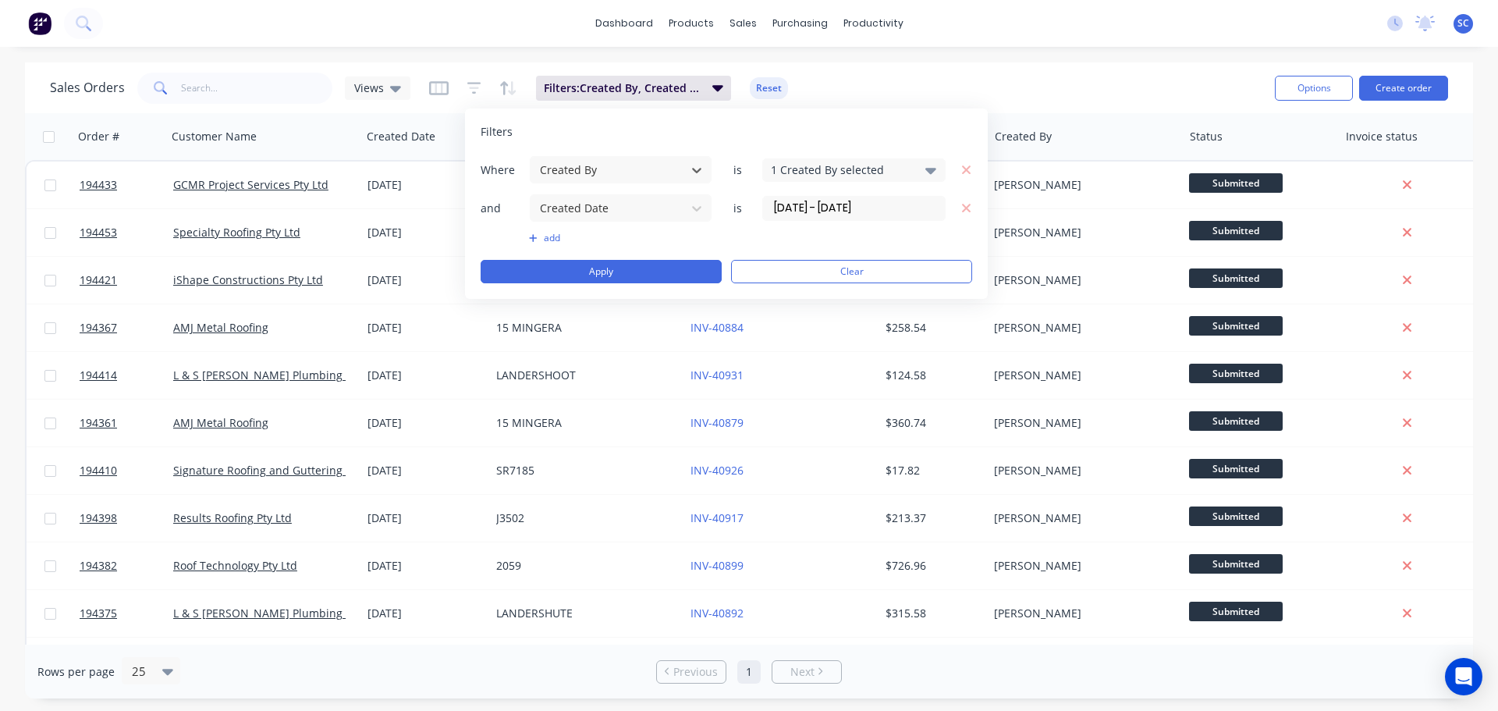
click at [822, 165] on div "1 Created By selected" at bounding box center [841, 170] width 141 height 16
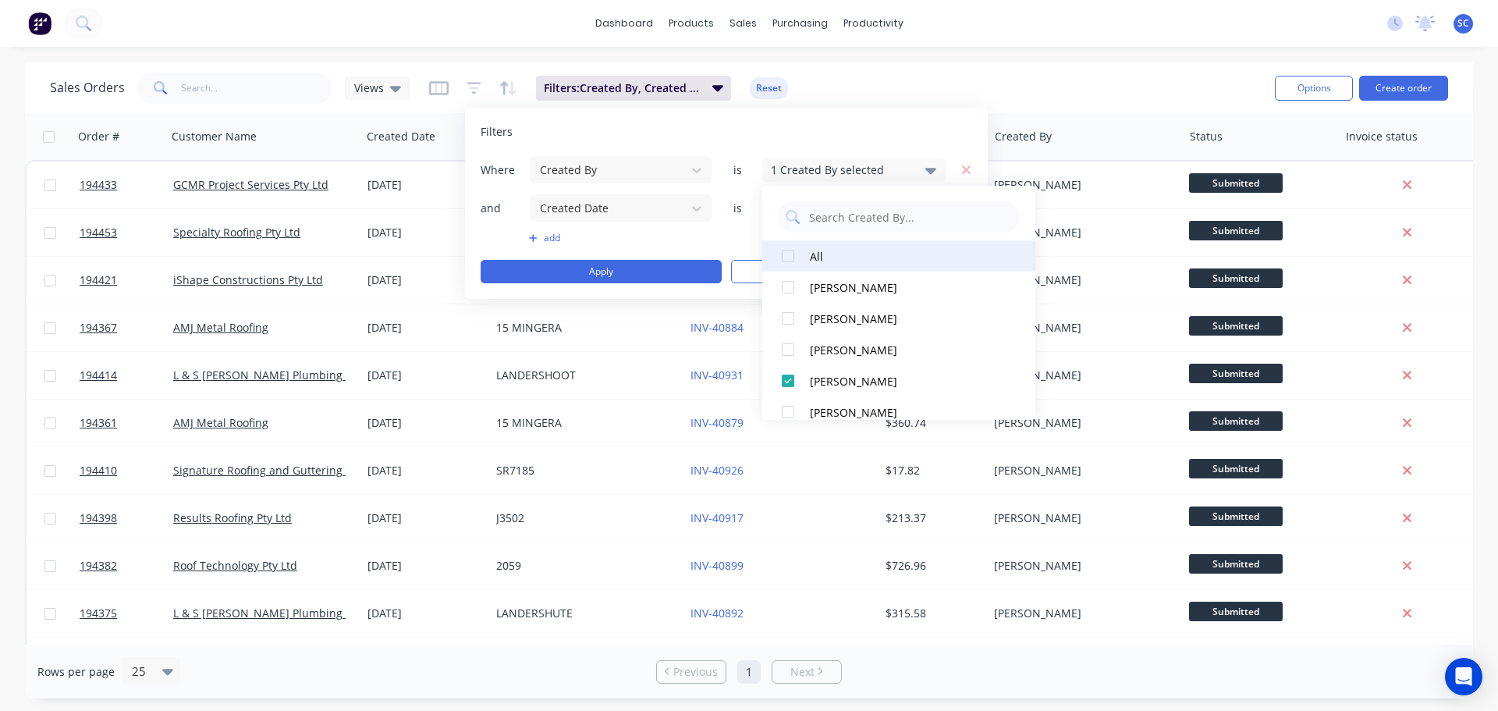
click at [791, 259] on div at bounding box center [787, 255] width 31 height 31
click at [790, 254] on div at bounding box center [787, 255] width 31 height 31
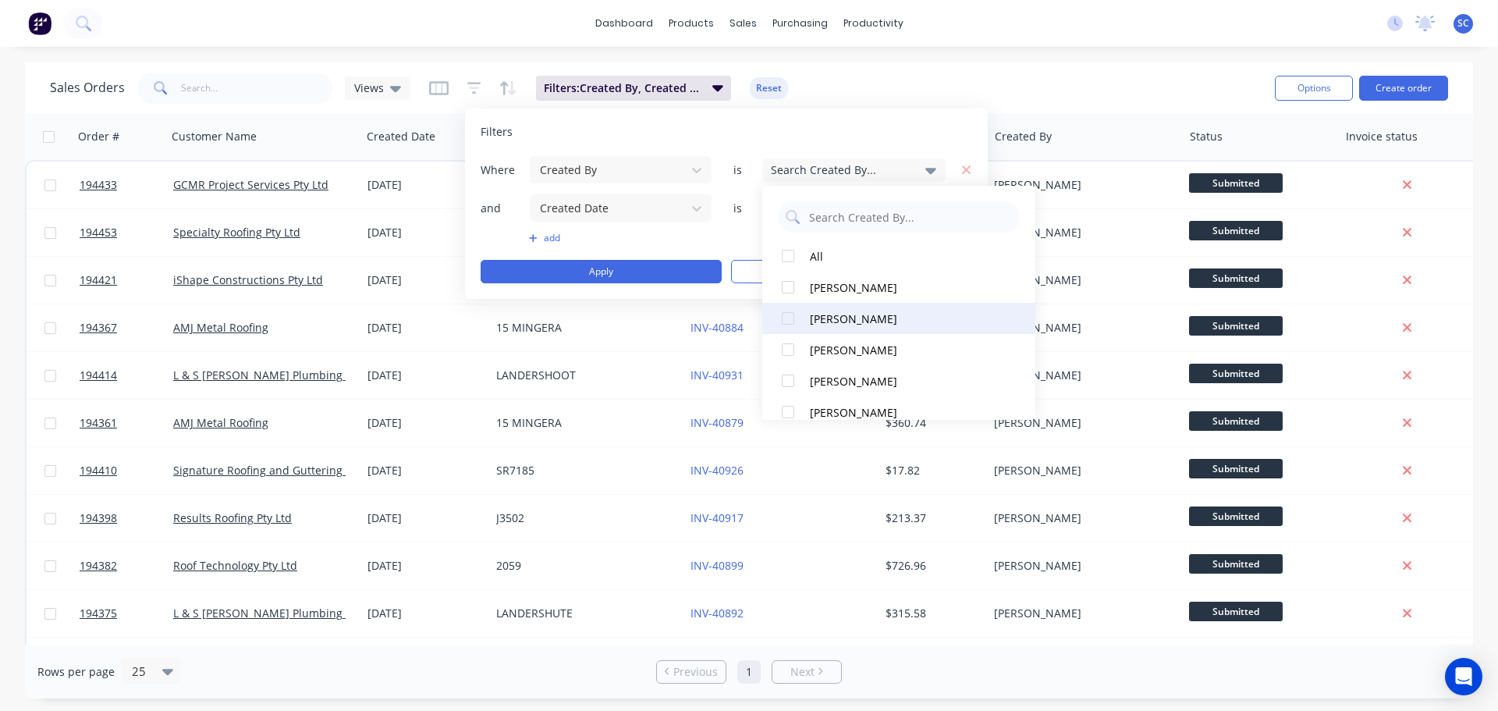
click at [789, 318] on div at bounding box center [787, 318] width 31 height 31
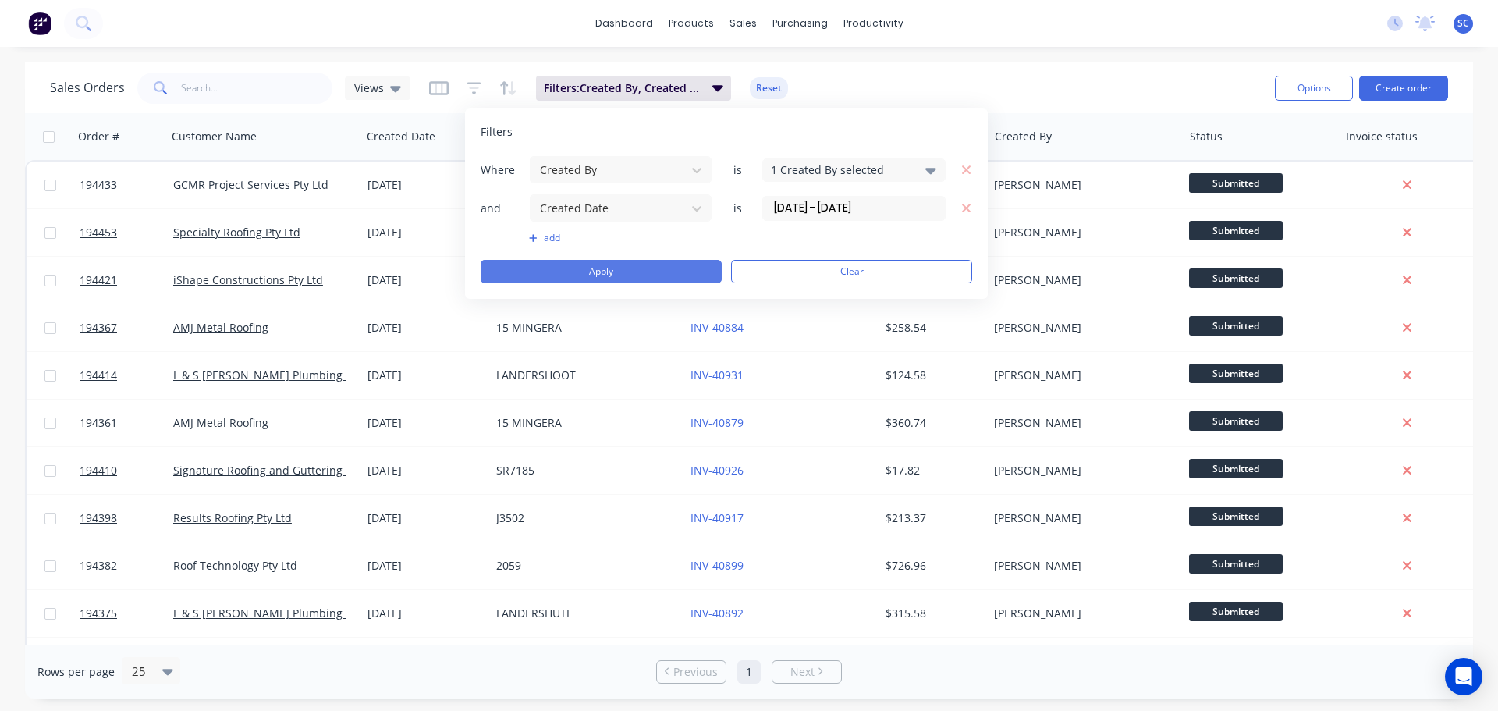
click at [610, 273] on button "Apply" at bounding box center [601, 271] width 241 height 23
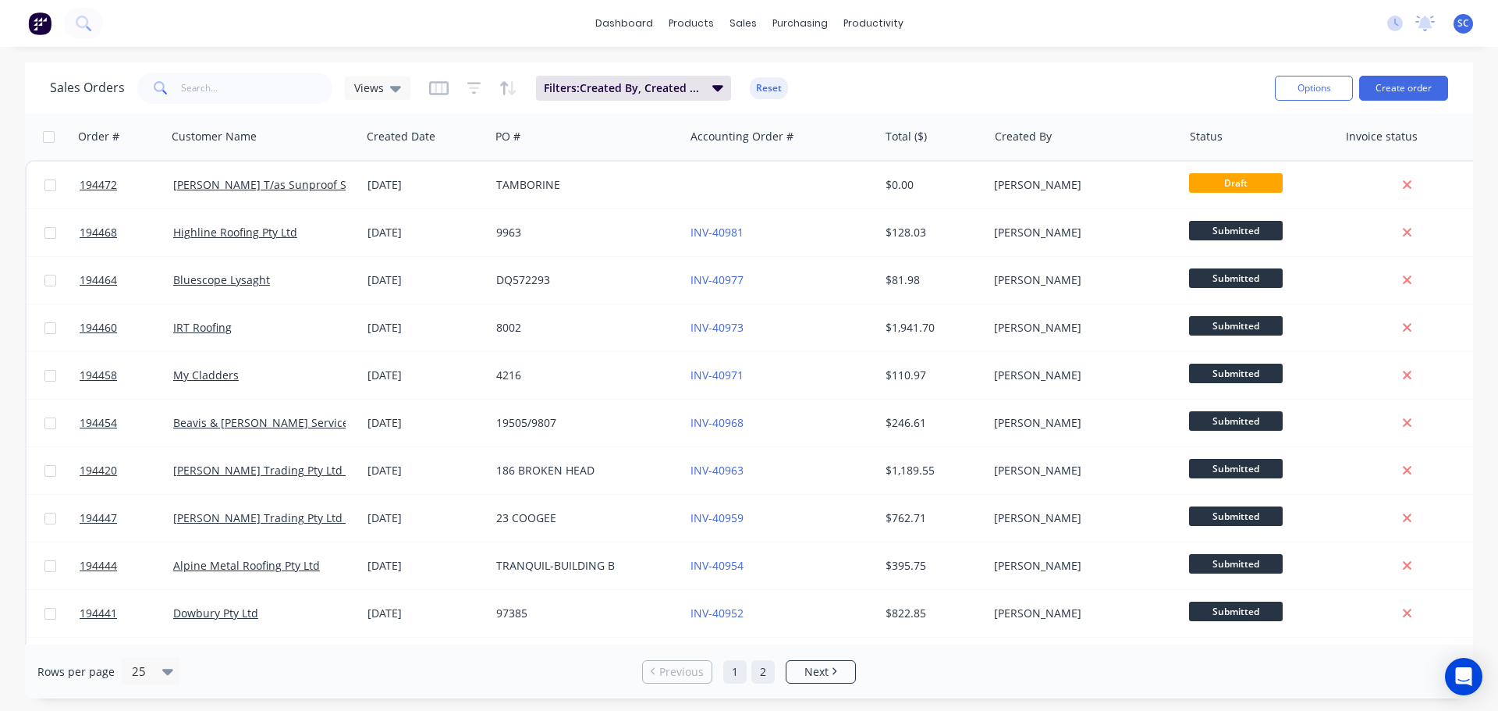
click at [767, 671] on link "2" at bounding box center [762, 671] width 23 height 23
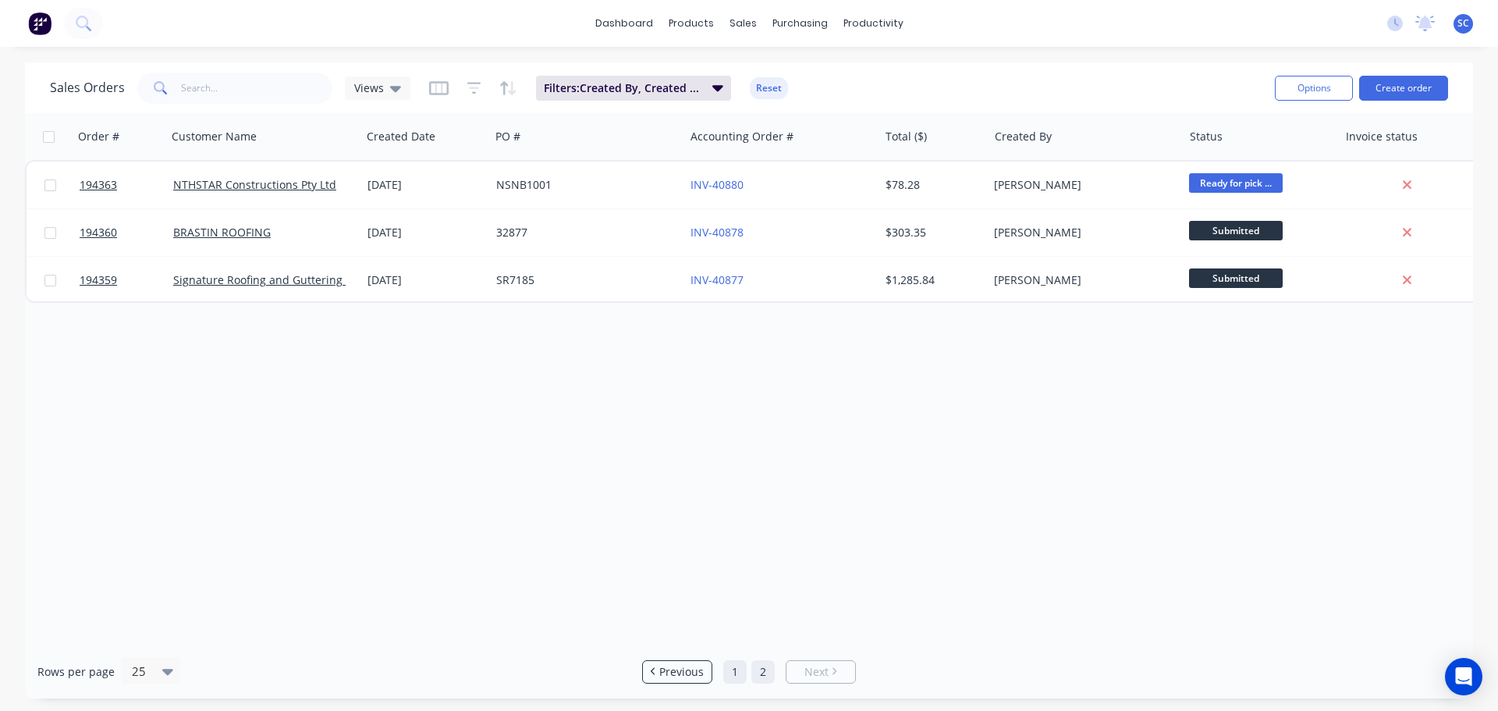
click at [740, 676] on link "1" at bounding box center [734, 671] width 23 height 23
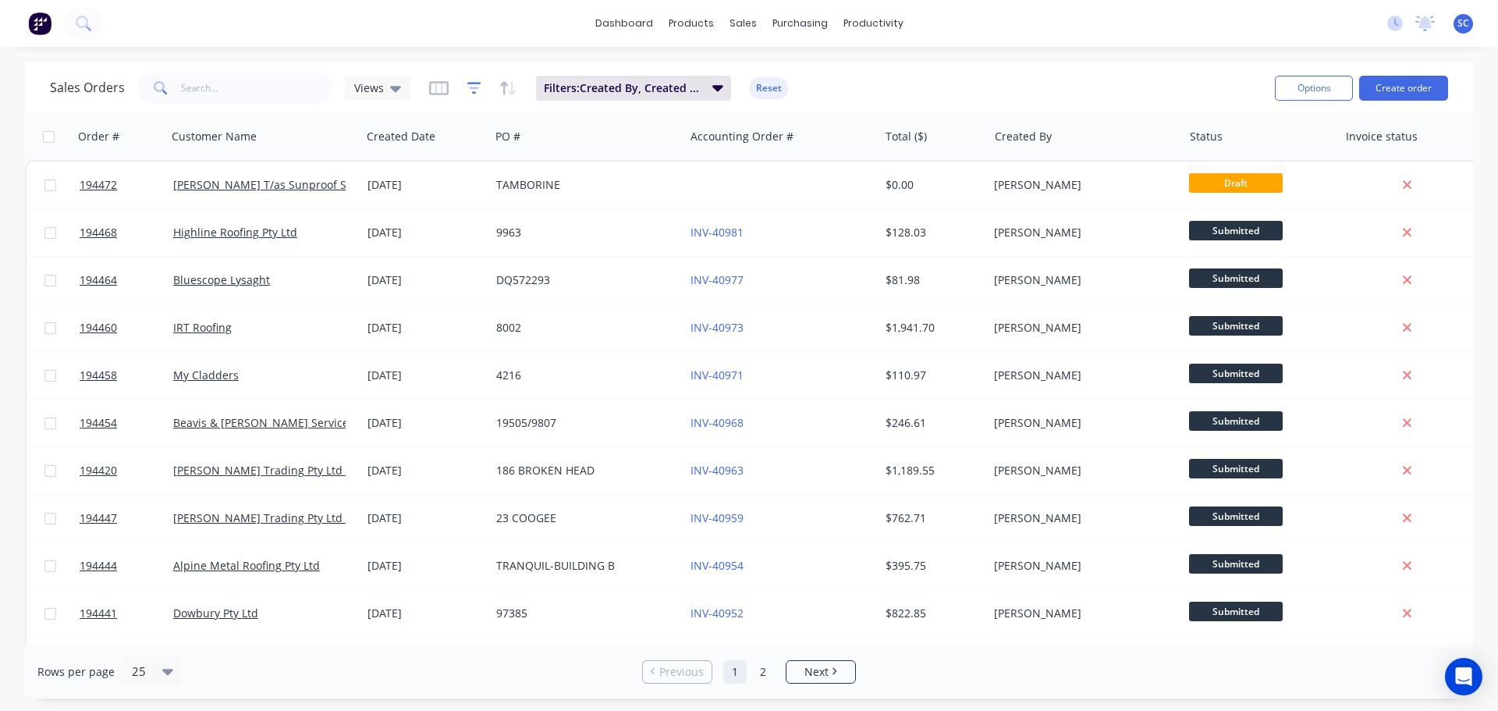
click at [472, 82] on icon "button" at bounding box center [474, 88] width 14 height 12
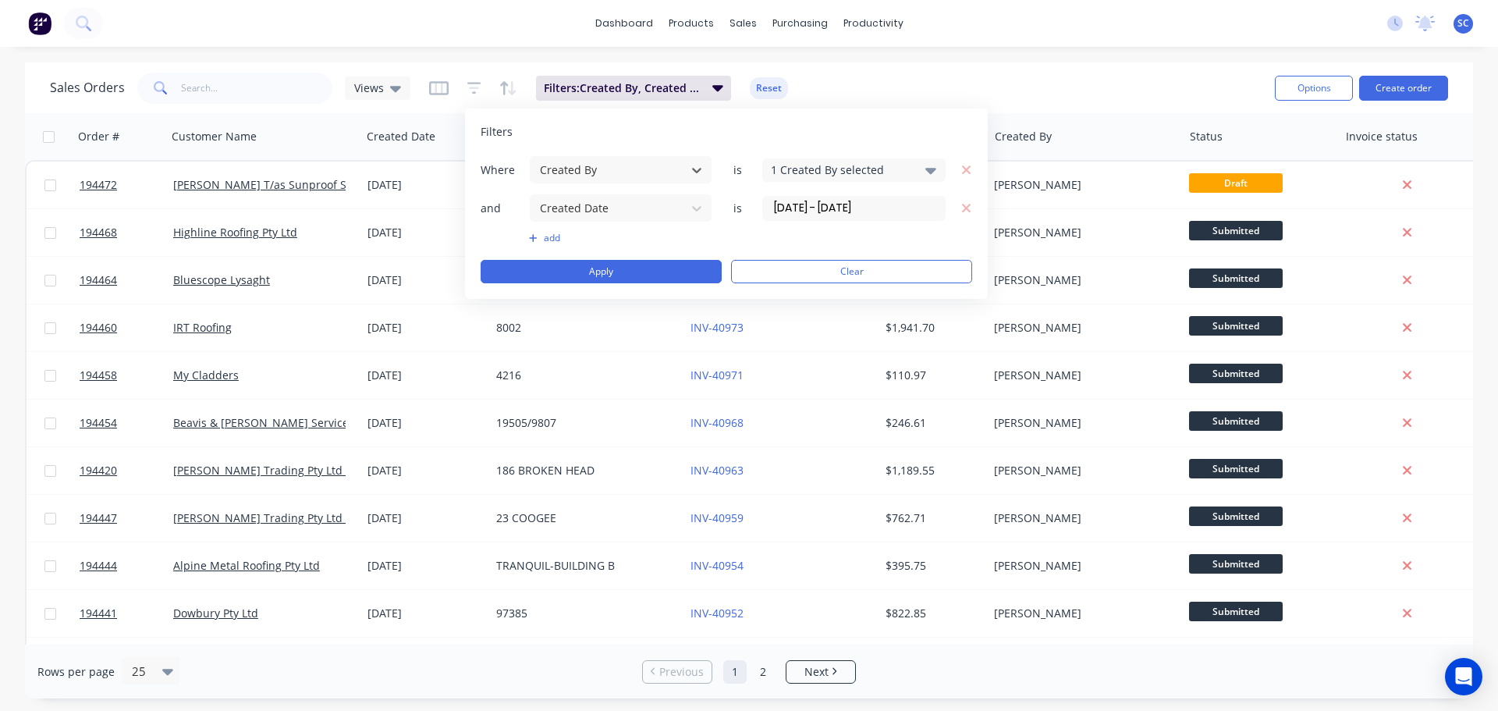
click at [814, 167] on div "1 Created By selected" at bounding box center [841, 170] width 141 height 16
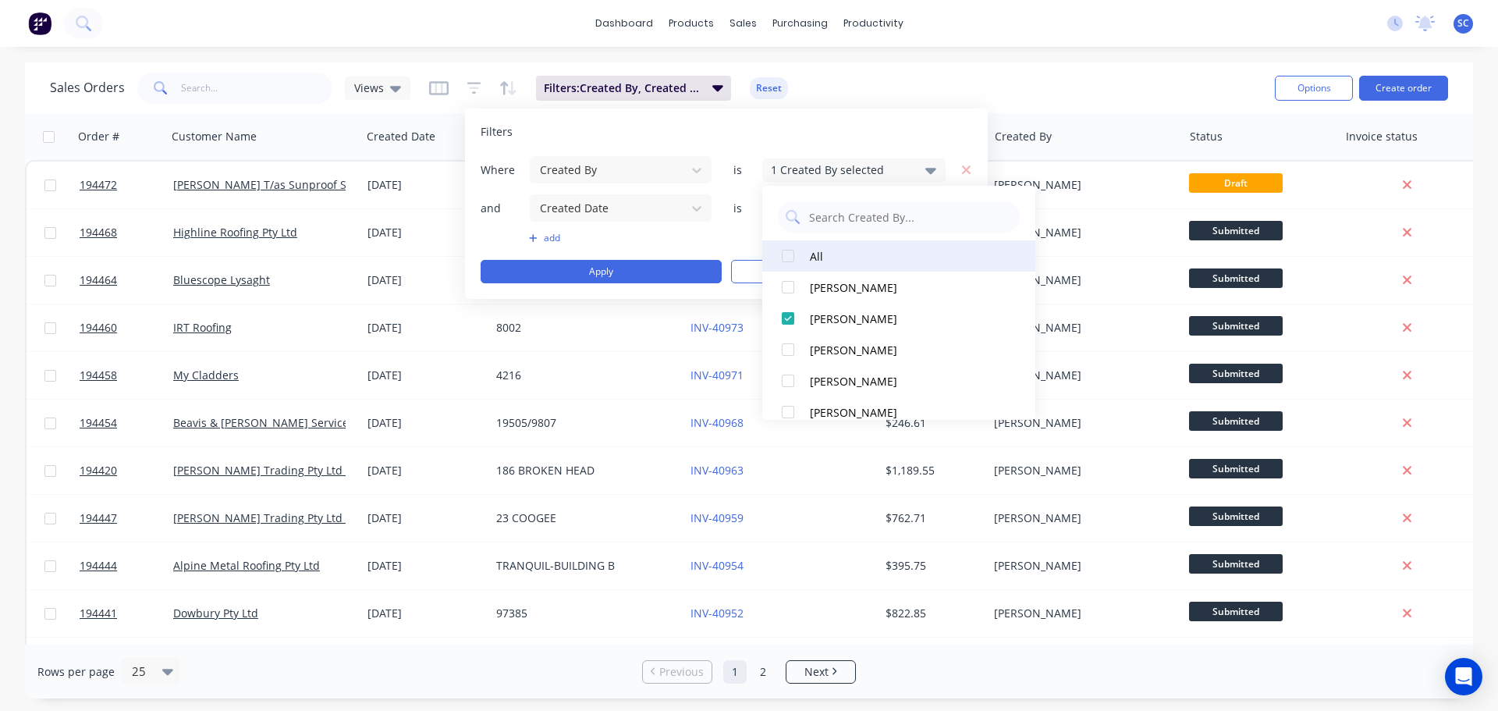
click at [790, 256] on div at bounding box center [787, 255] width 31 height 31
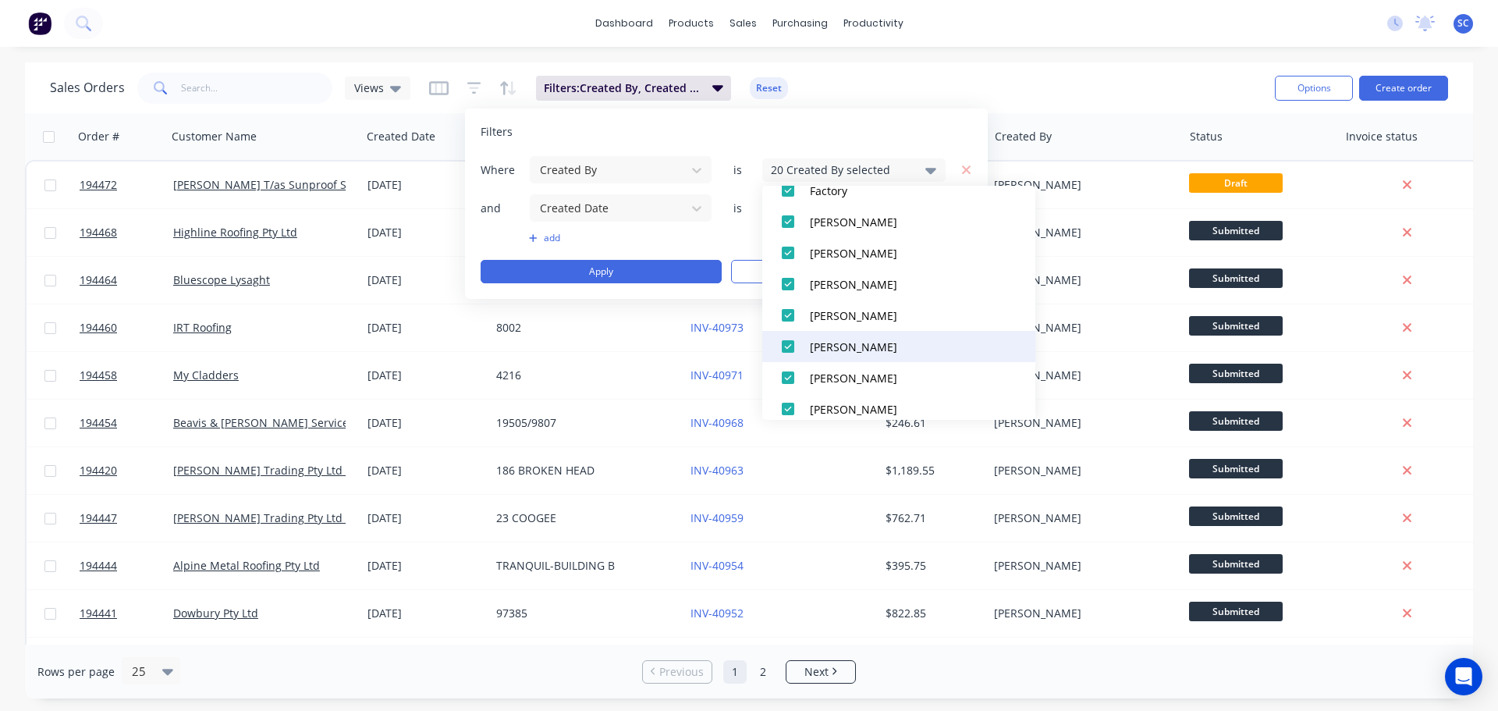
scroll to position [312, 0]
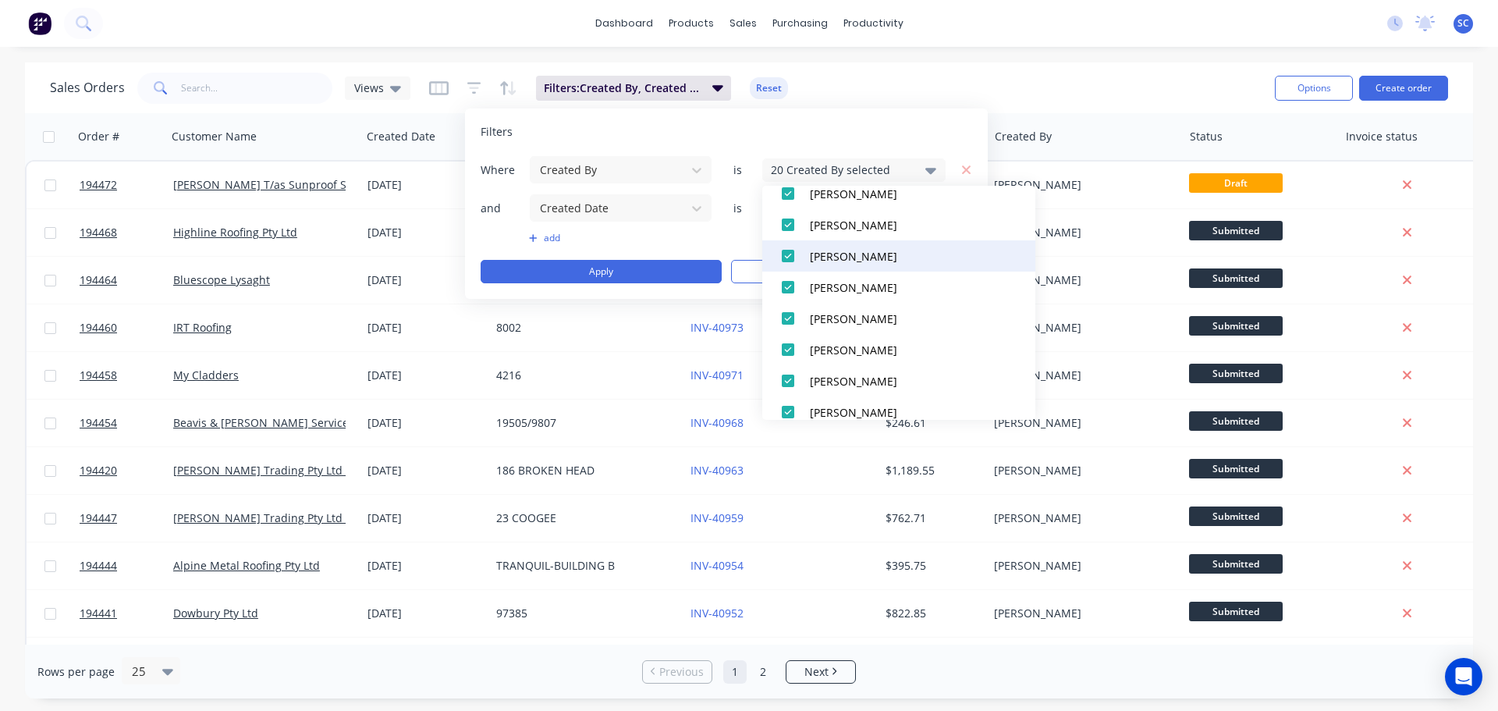
click at [786, 257] on div at bounding box center [787, 255] width 31 height 31
click at [790, 256] on div at bounding box center [787, 255] width 31 height 31
click at [793, 256] on div at bounding box center [787, 255] width 31 height 31
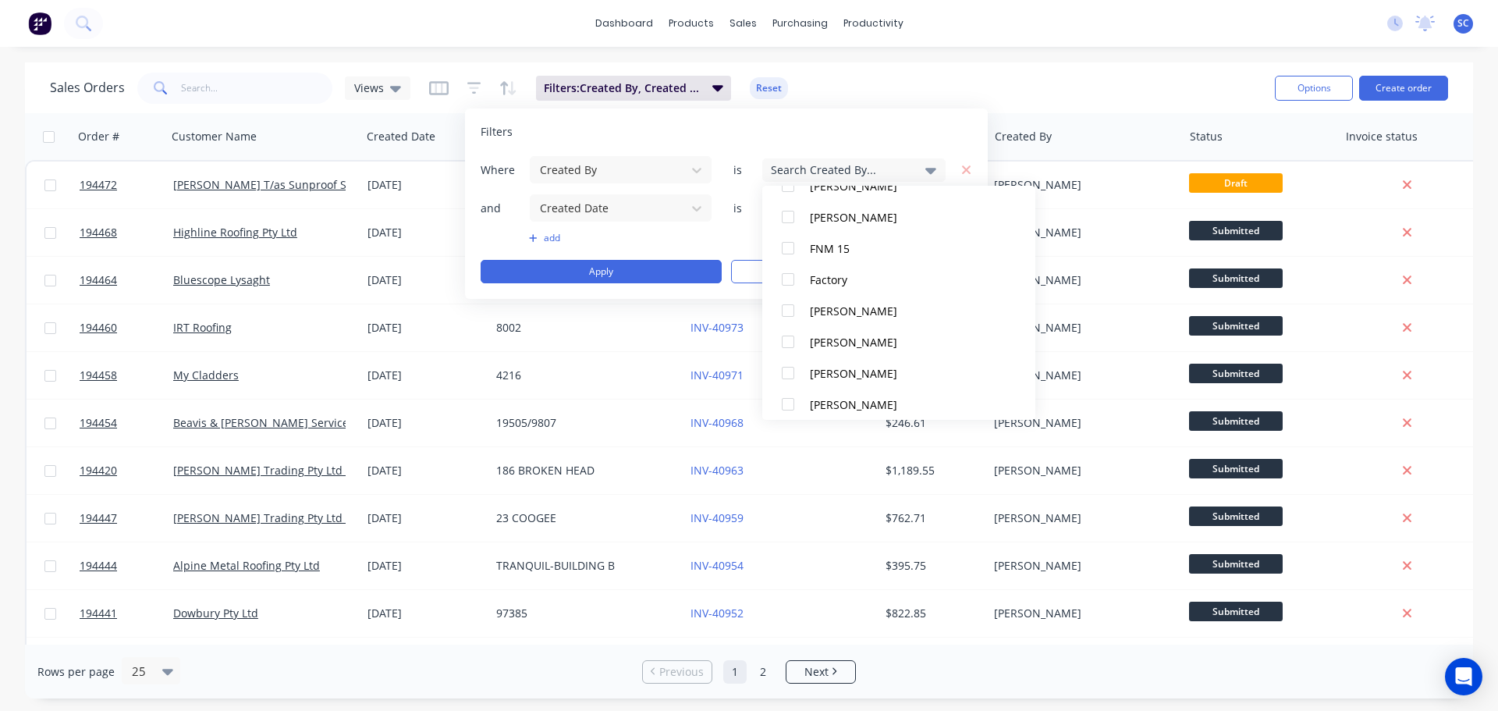
scroll to position [234, 0]
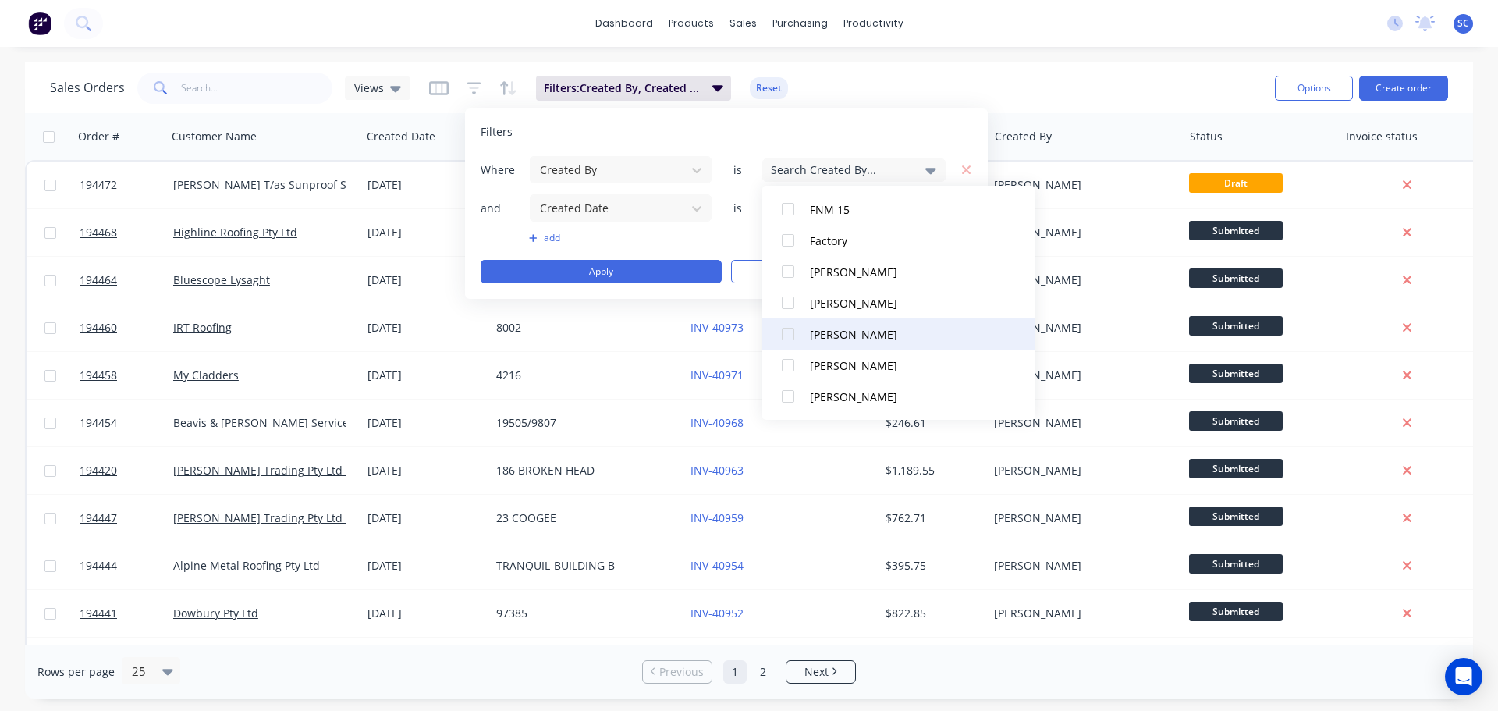
click at [800, 332] on div at bounding box center [787, 333] width 31 height 31
click at [594, 277] on button "Apply" at bounding box center [601, 271] width 241 height 23
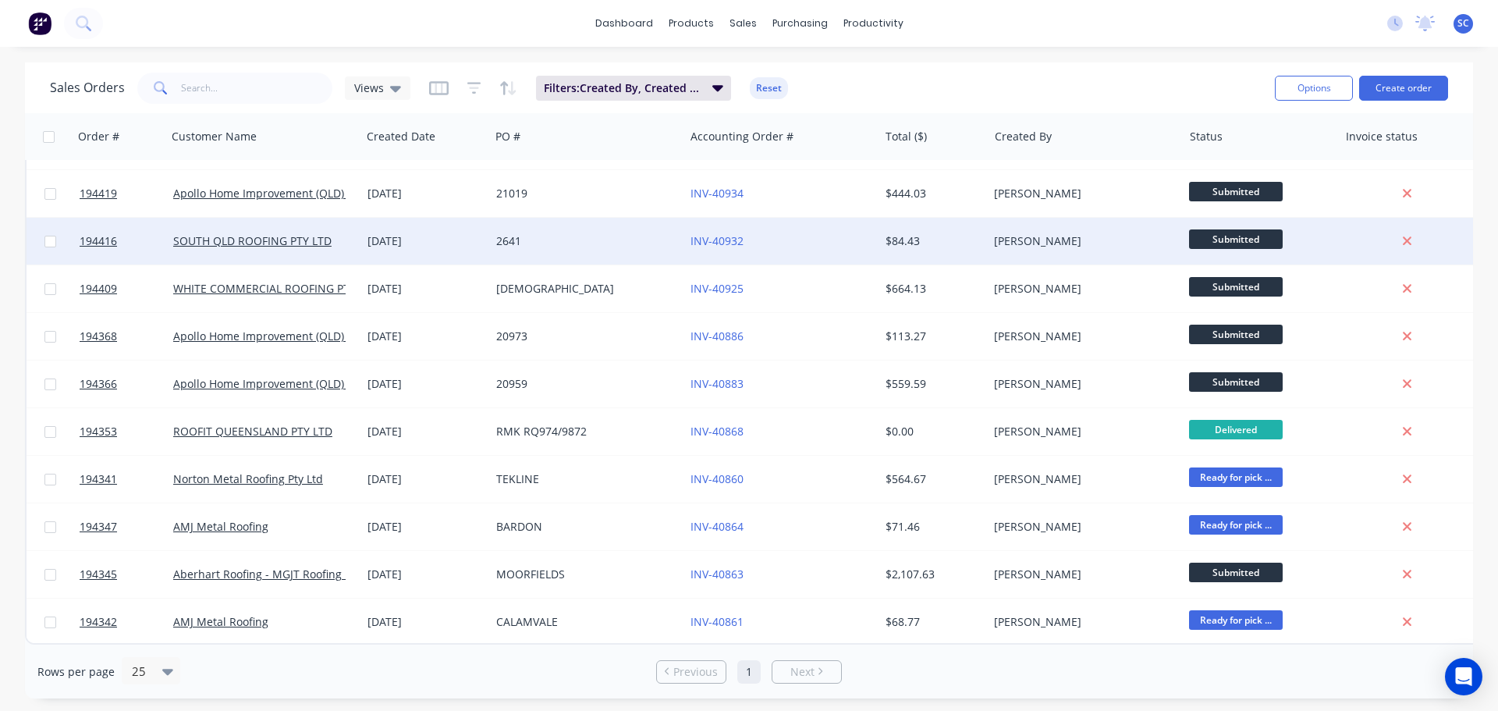
scroll to position [0, 0]
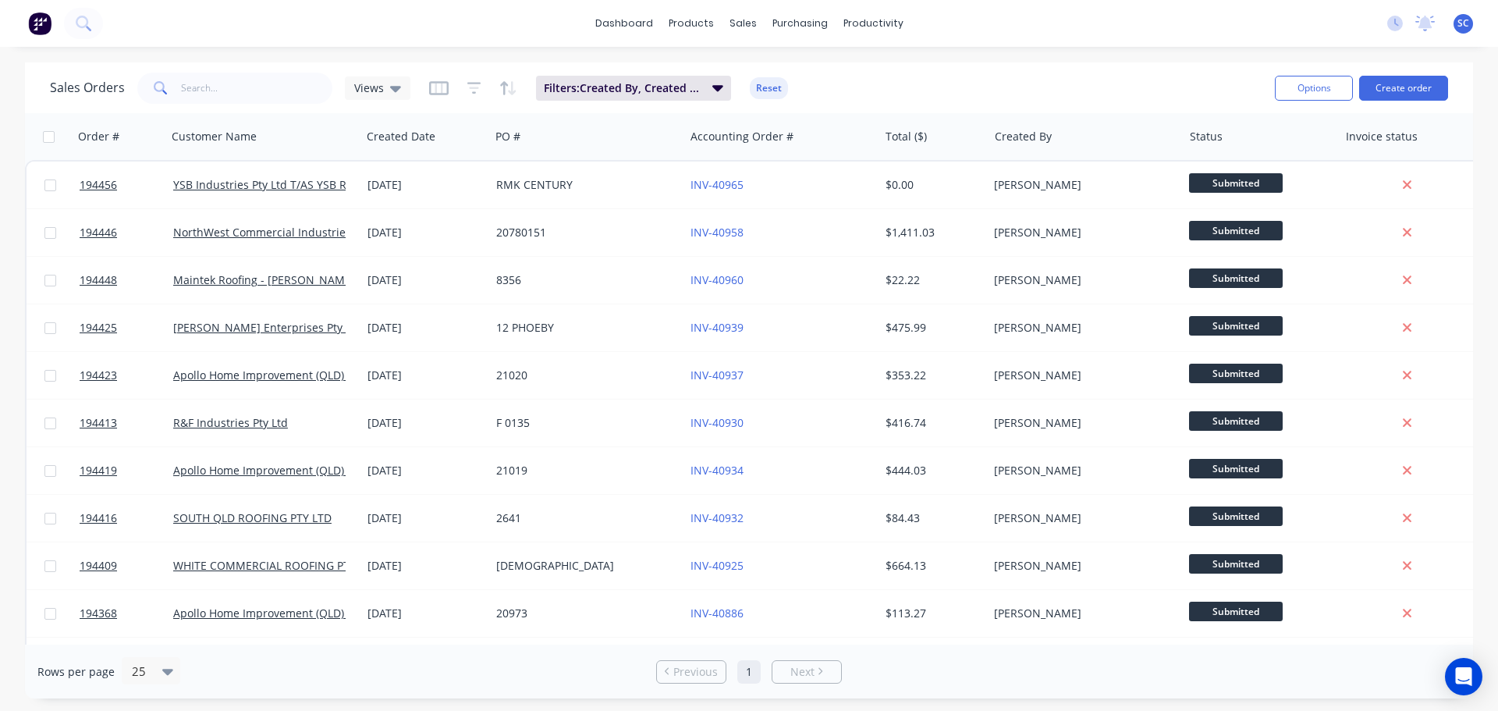
click at [479, 91] on div "Filters: Created By, Created Date Reset" at bounding box center [608, 88] width 359 height 25
click at [471, 91] on icon "button" at bounding box center [474, 88] width 14 height 16
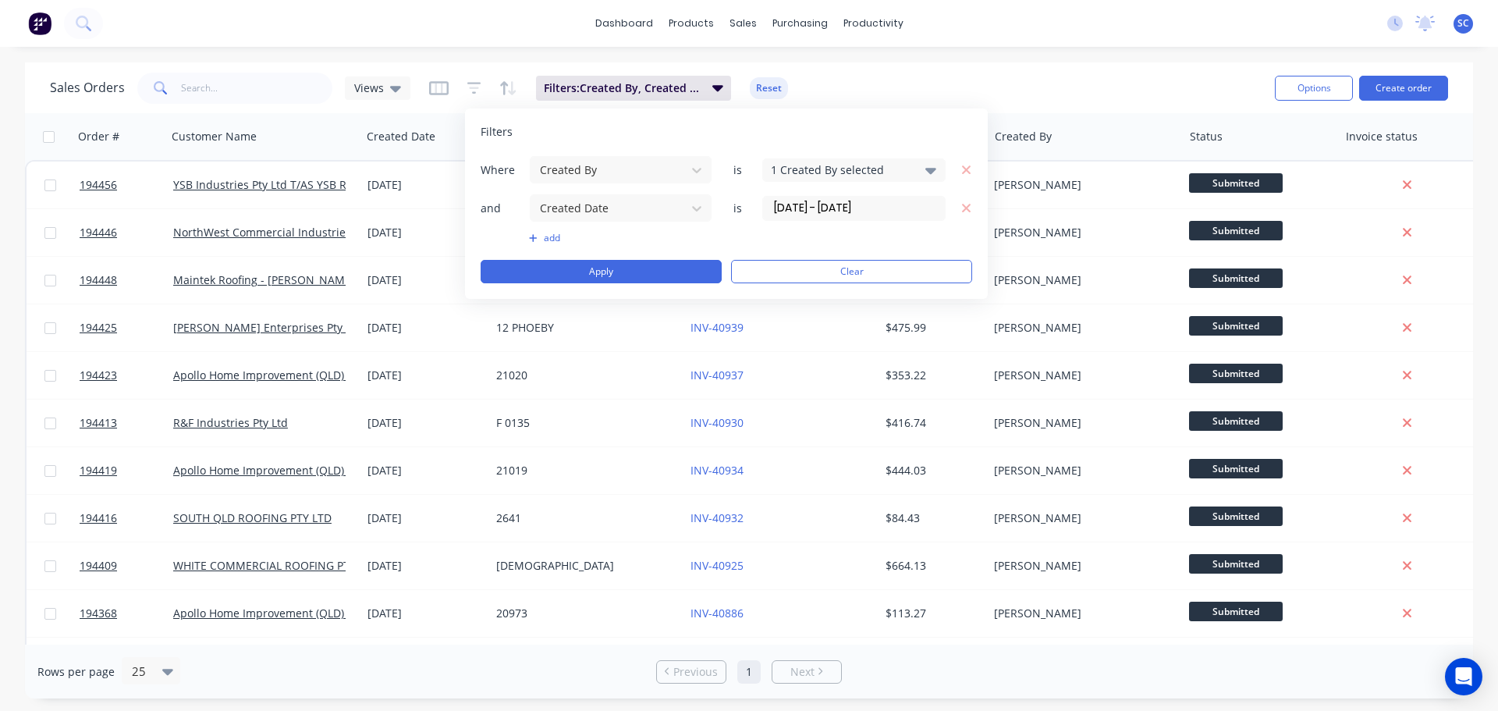
click at [879, 172] on div "1 Created By selected" at bounding box center [841, 170] width 141 height 16
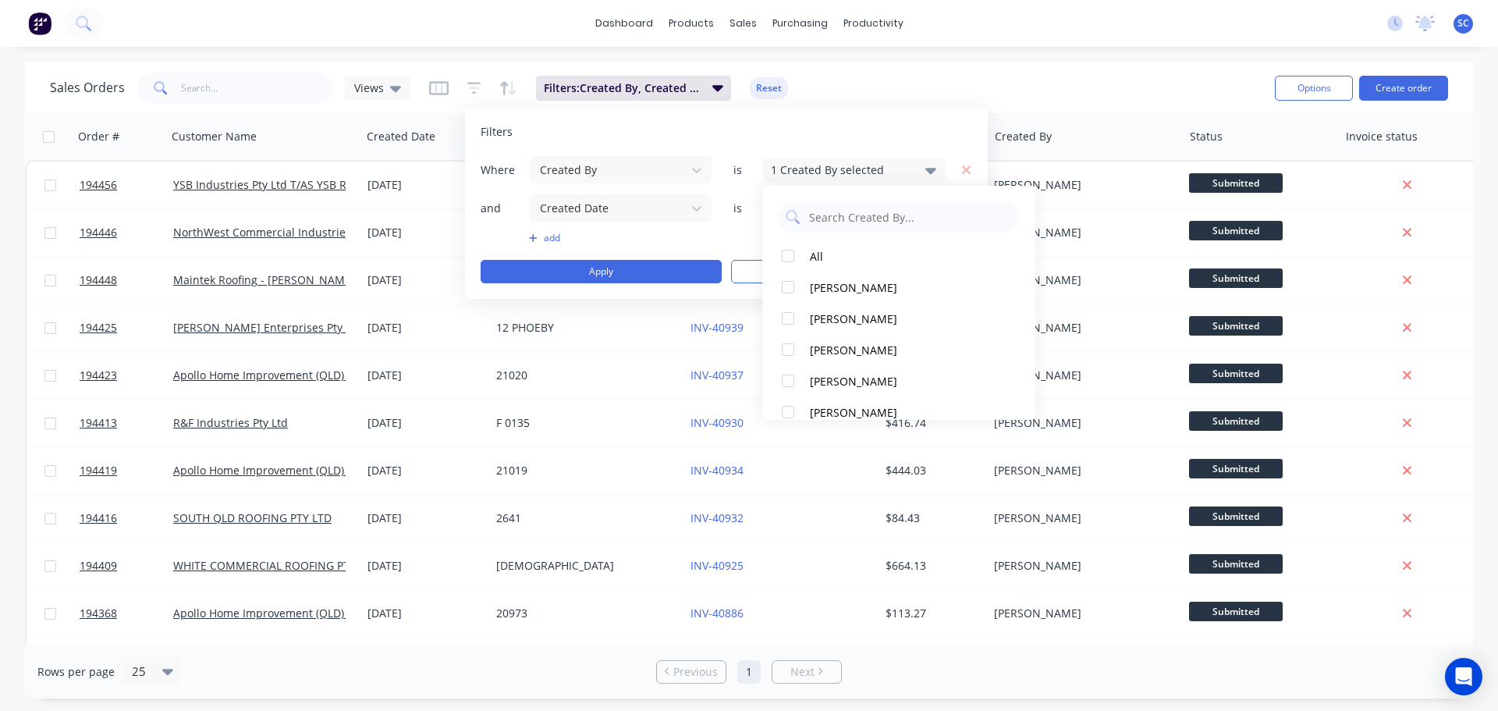
scroll to position [204, 0]
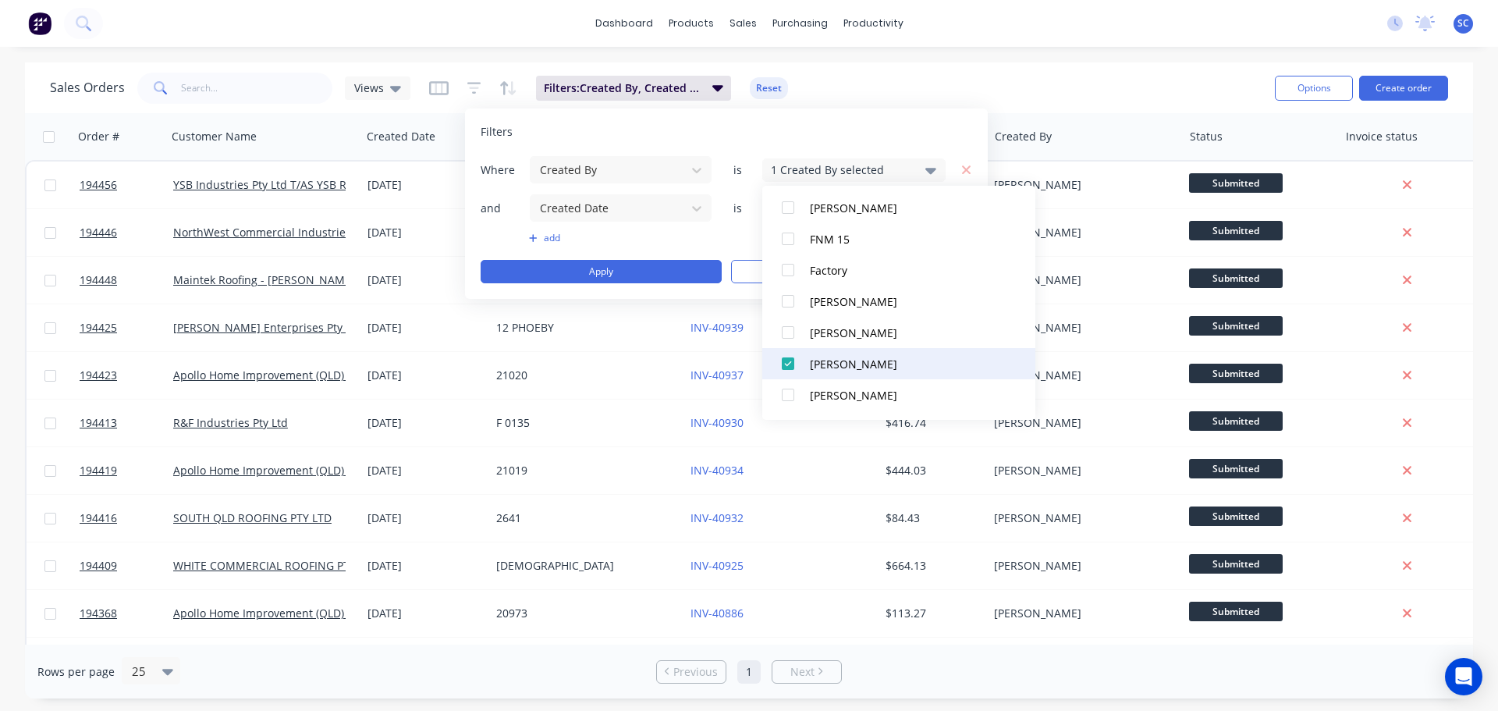
click at [785, 361] on div at bounding box center [787, 363] width 31 height 31
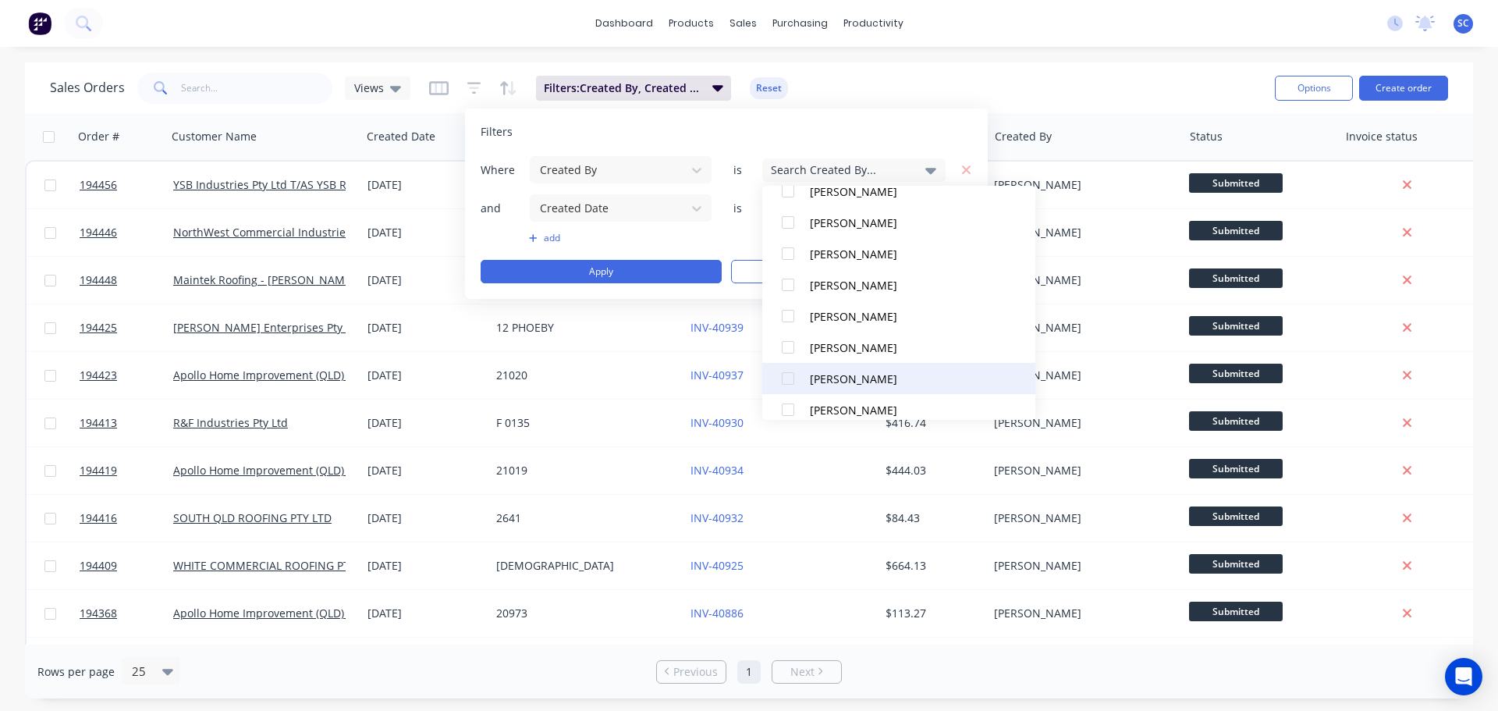
scroll to position [484, 0]
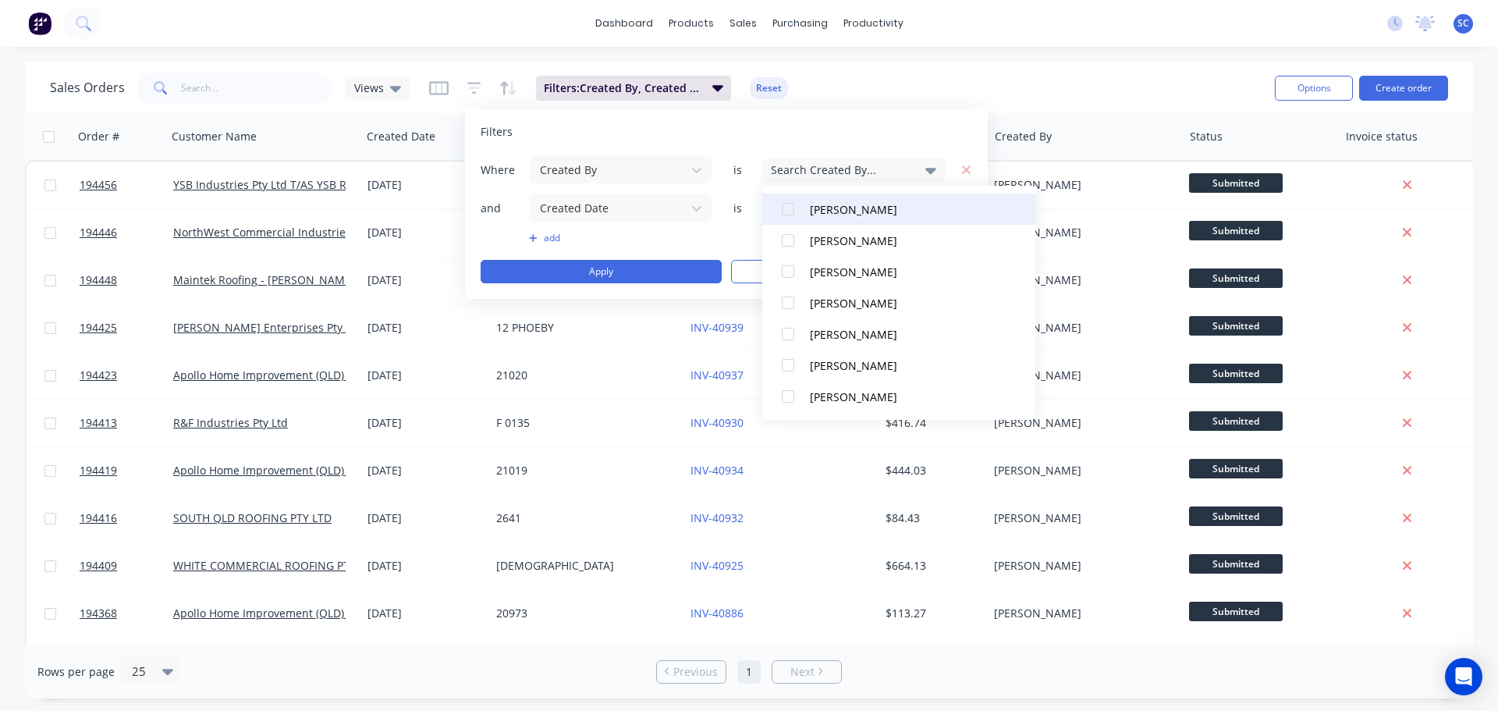
click at [788, 208] on div at bounding box center [787, 208] width 31 height 31
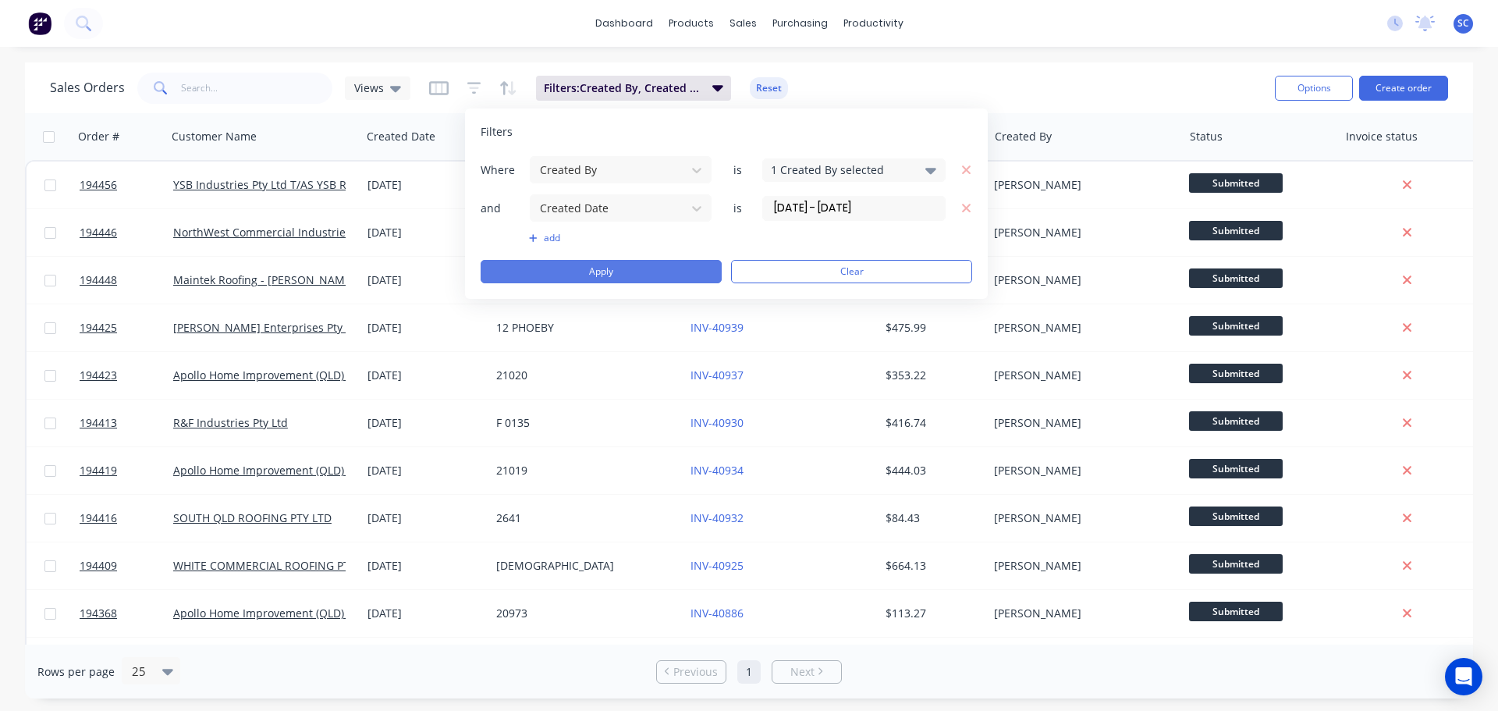
click at [612, 274] on button "Apply" at bounding box center [601, 271] width 241 height 23
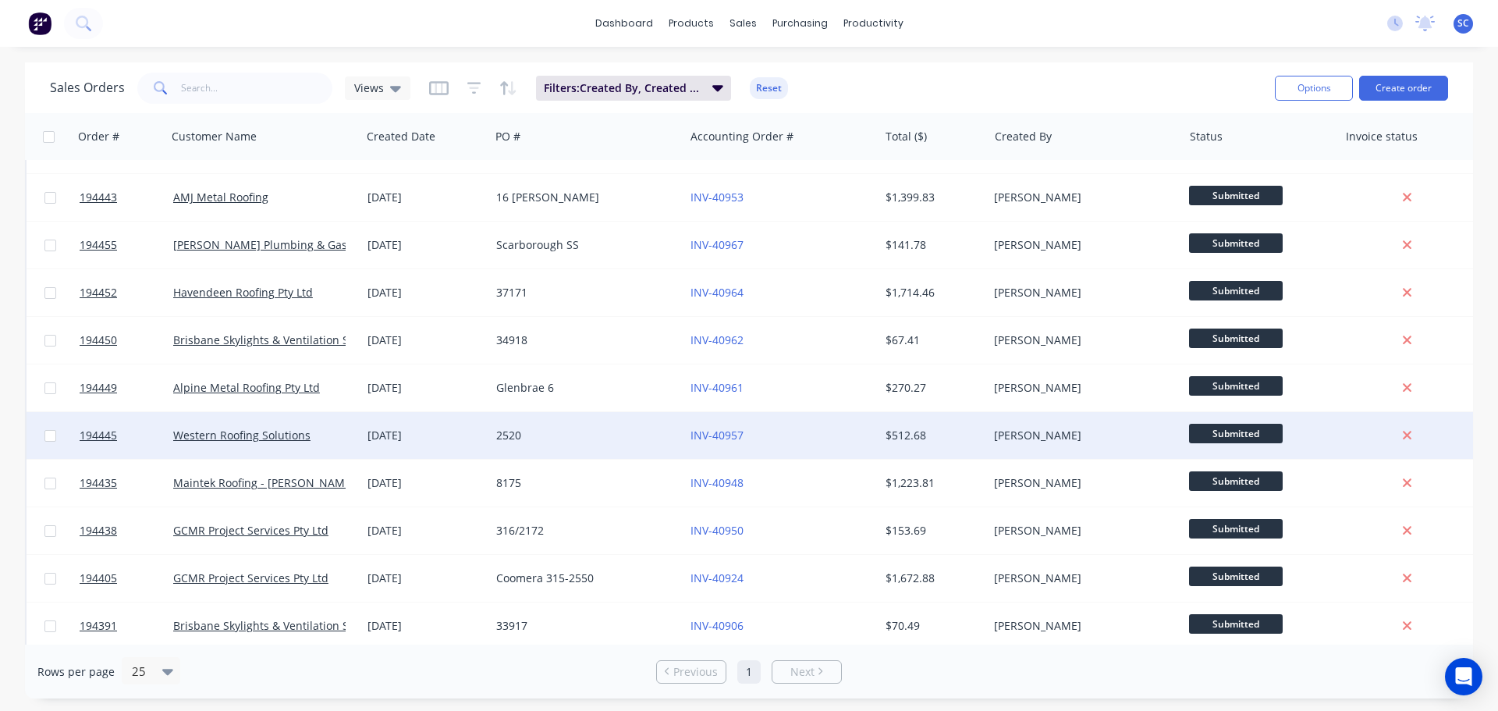
scroll to position [0, 0]
